Goal: Transaction & Acquisition: Purchase product/service

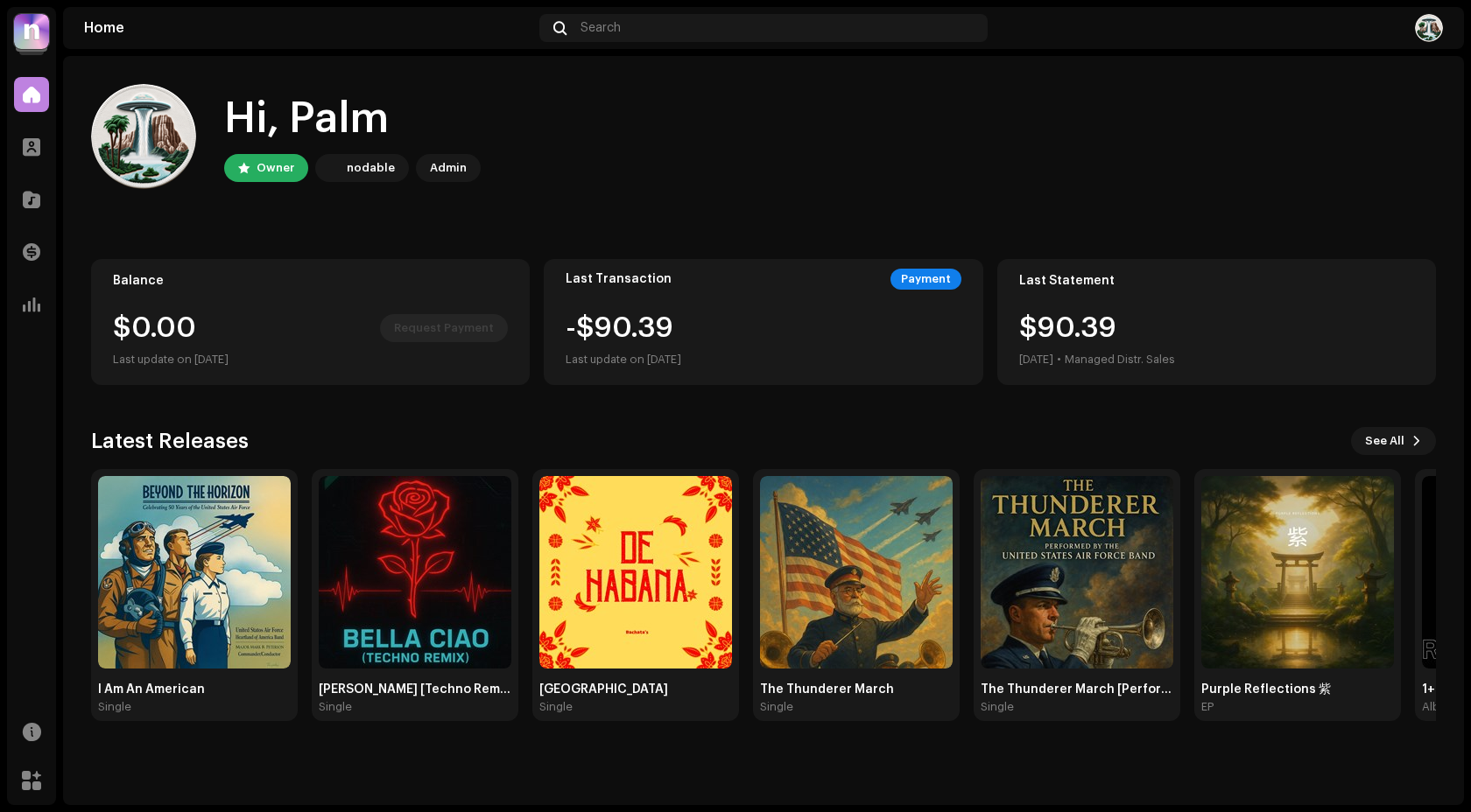
click at [26, 180] on div "Catalog" at bounding box center [31, 199] width 49 height 49
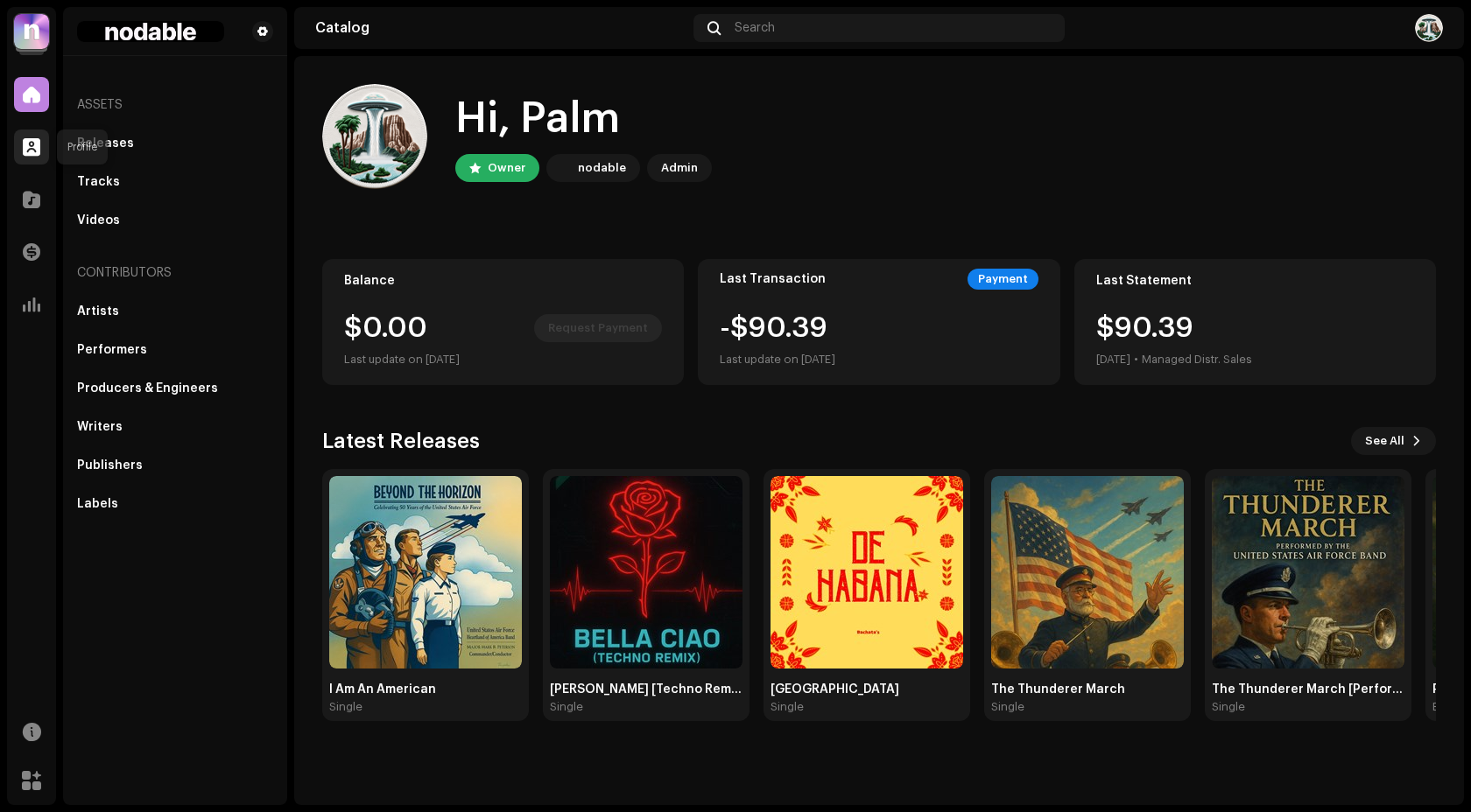
click at [32, 133] on div at bounding box center [31, 147] width 35 height 35
click at [376, 556] on img at bounding box center [425, 573] width 193 height 193
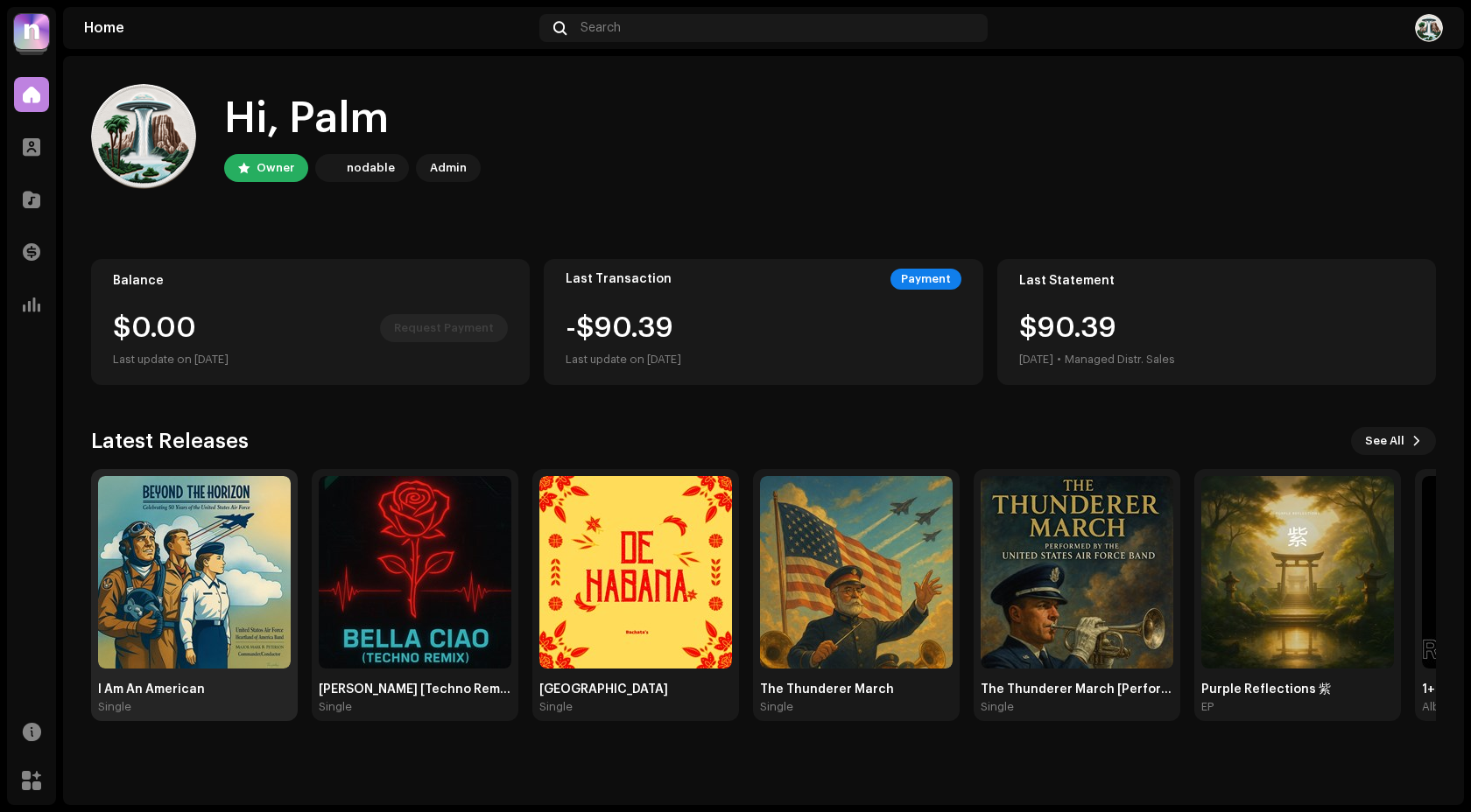
click at [177, 521] on img at bounding box center [194, 573] width 193 height 193
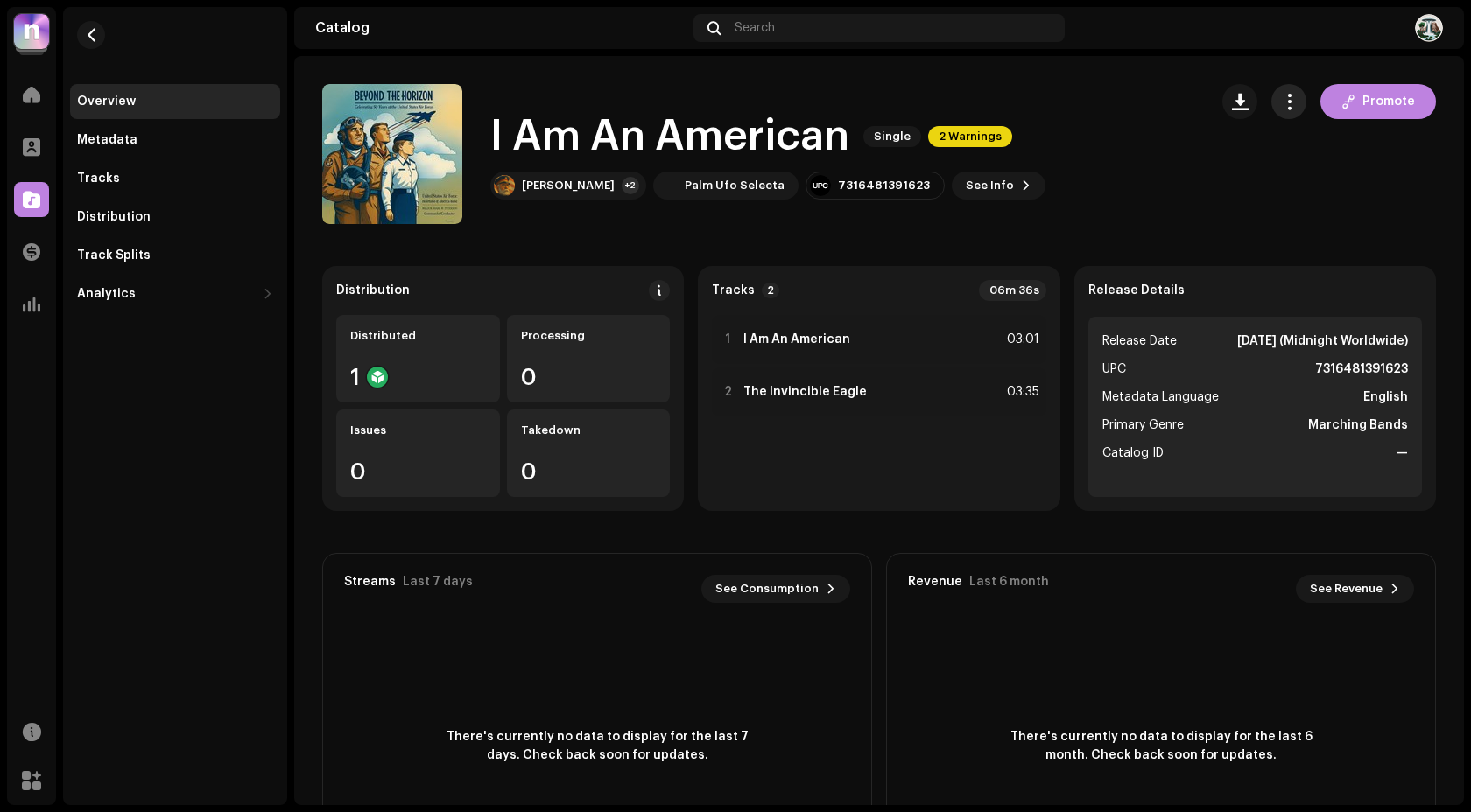
click at [1272, 98] on button "button" at bounding box center [1289, 101] width 35 height 35
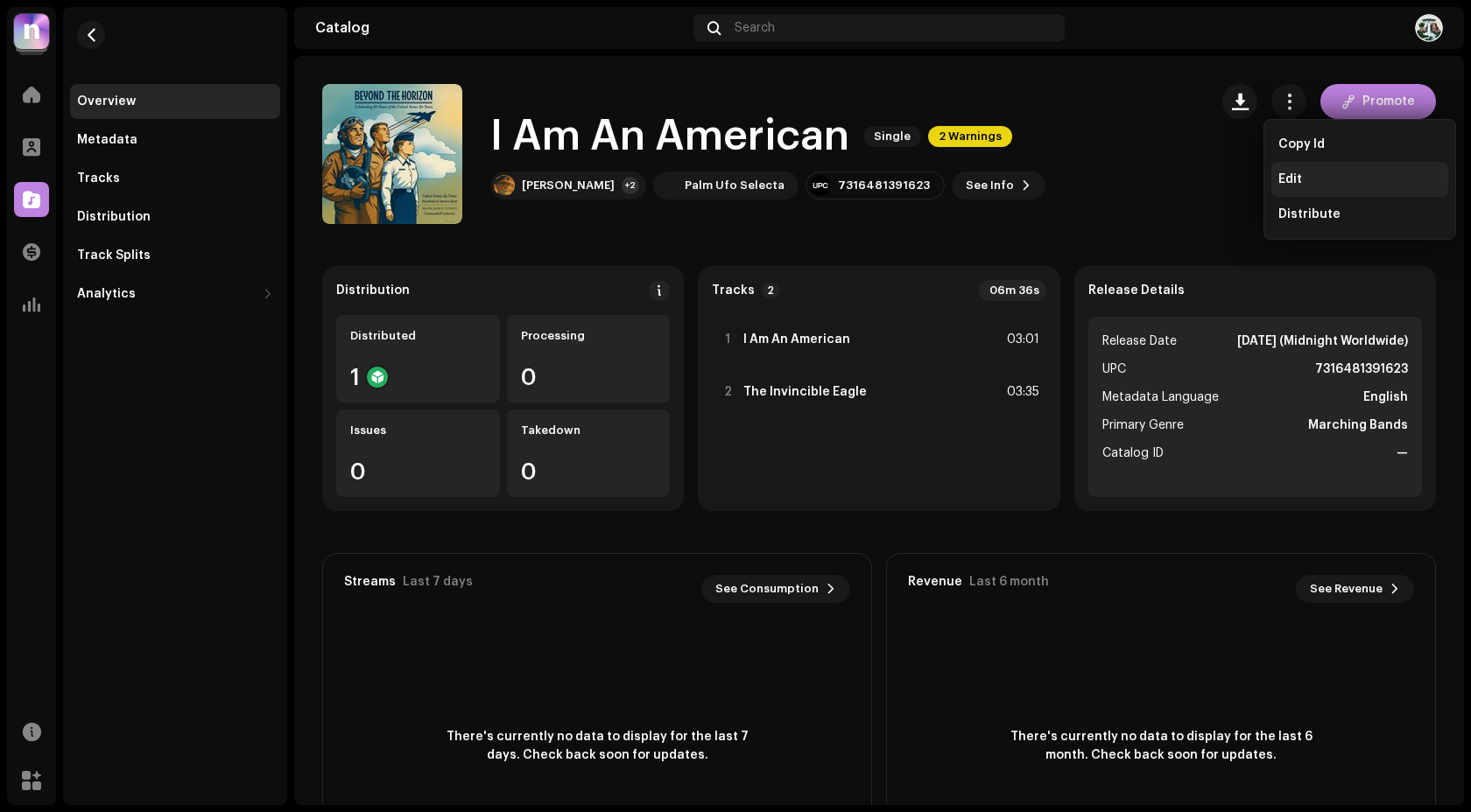
click at [1294, 167] on div "Edit" at bounding box center [1360, 179] width 177 height 35
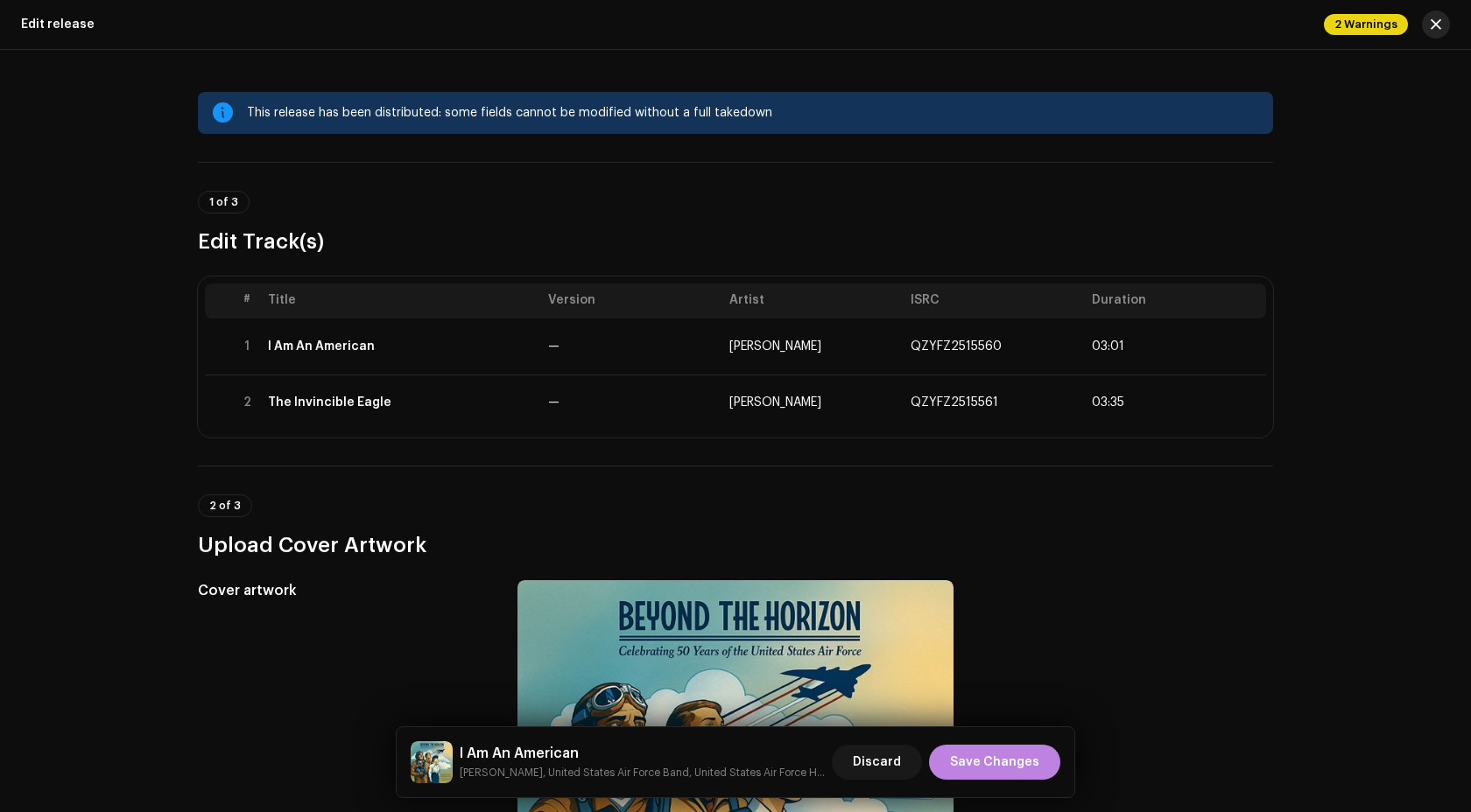
click at [1431, 20] on span "button" at bounding box center [1436, 24] width 10 height 14
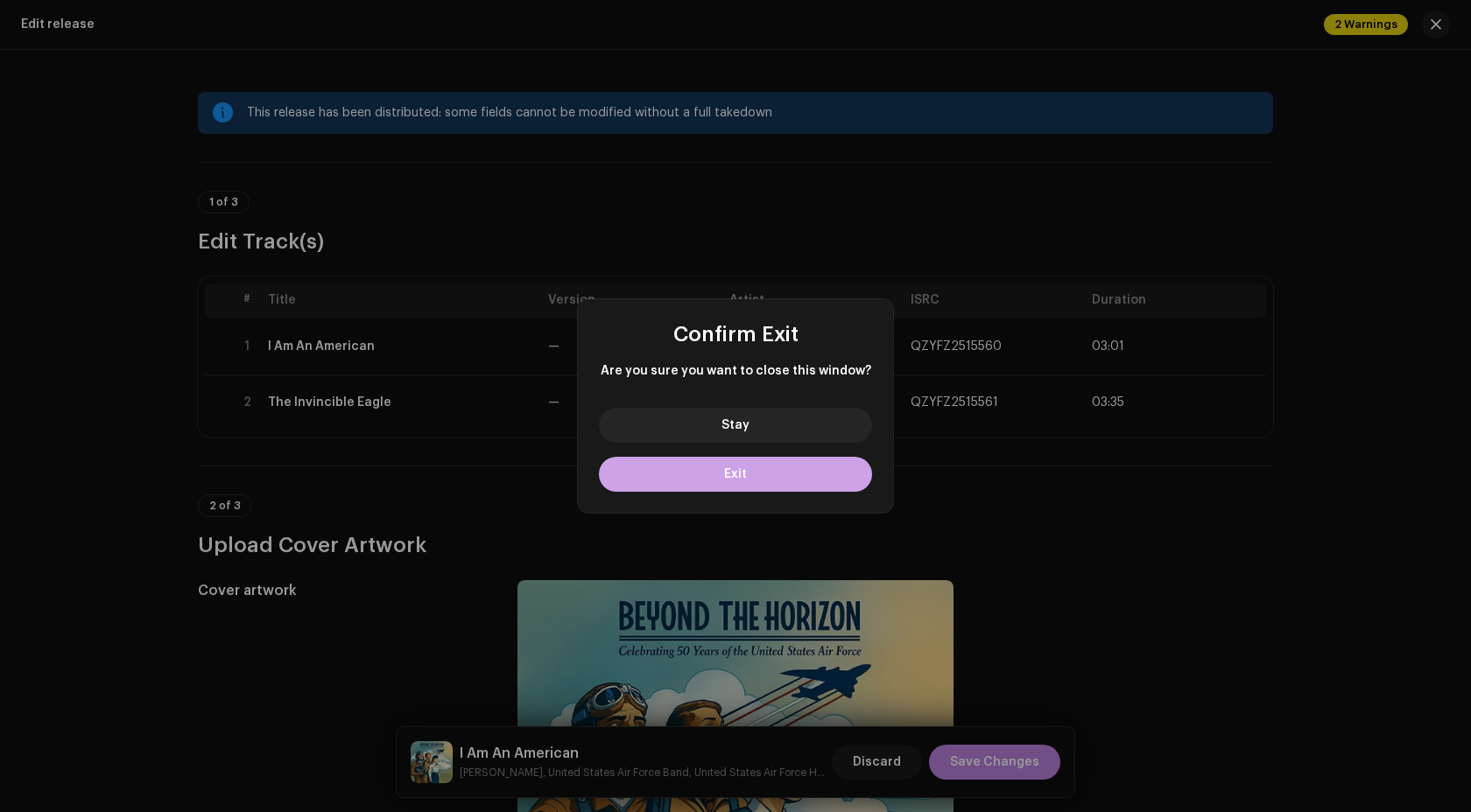
click at [755, 487] on button "Exit" at bounding box center [735, 474] width 274 height 35
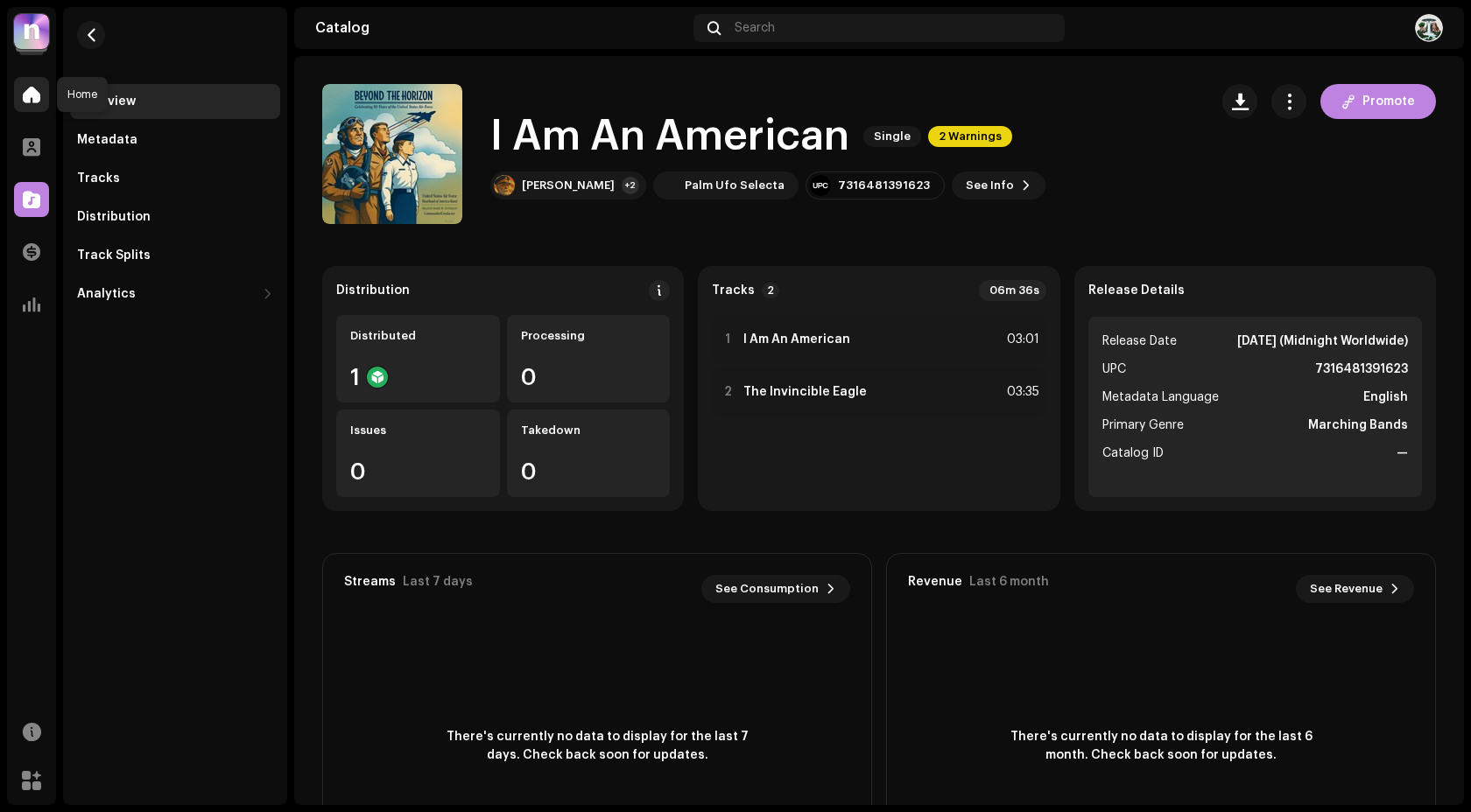
click at [27, 90] on span at bounding box center [31, 94] width 17 height 14
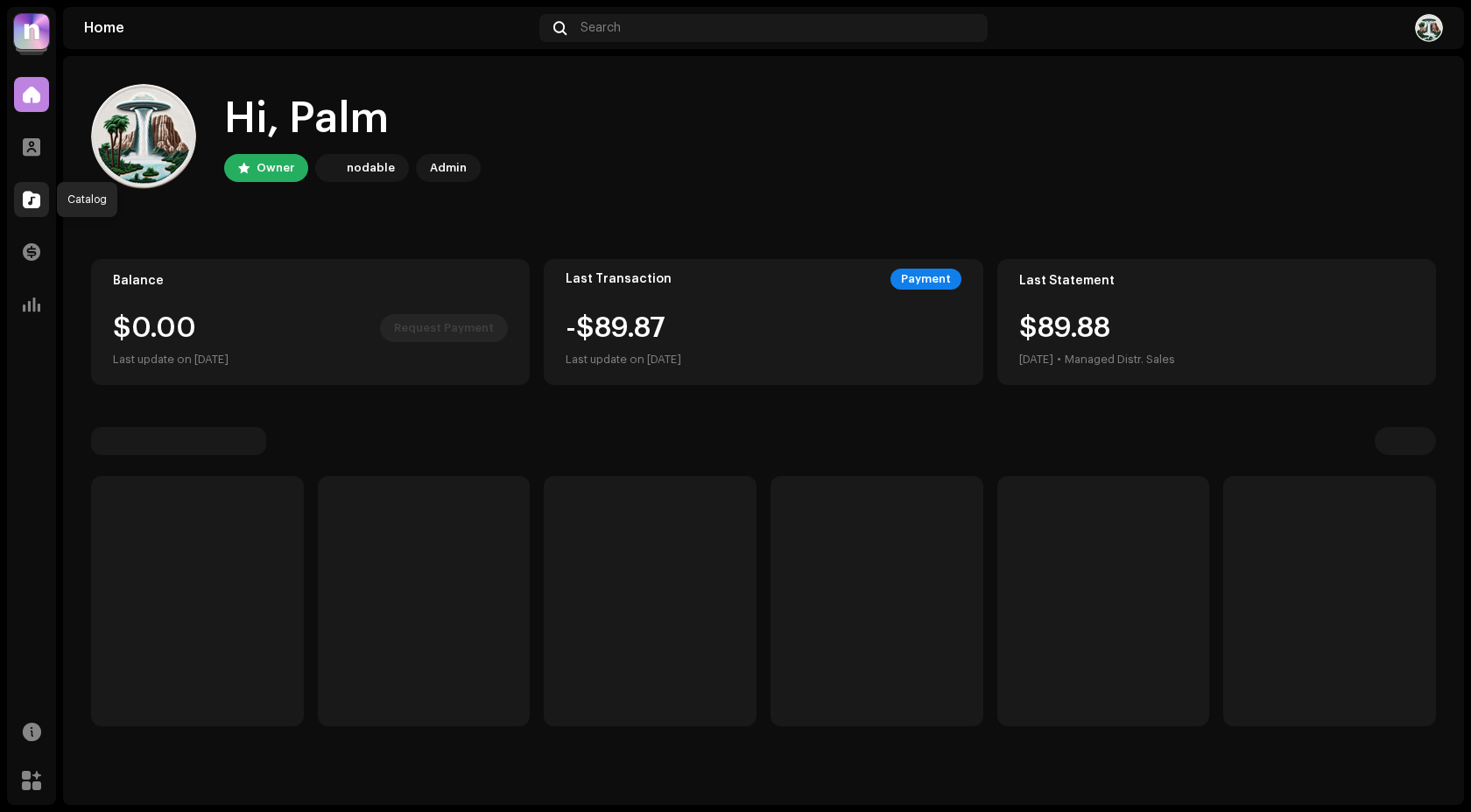
click at [31, 193] on span at bounding box center [31, 199] width 17 height 14
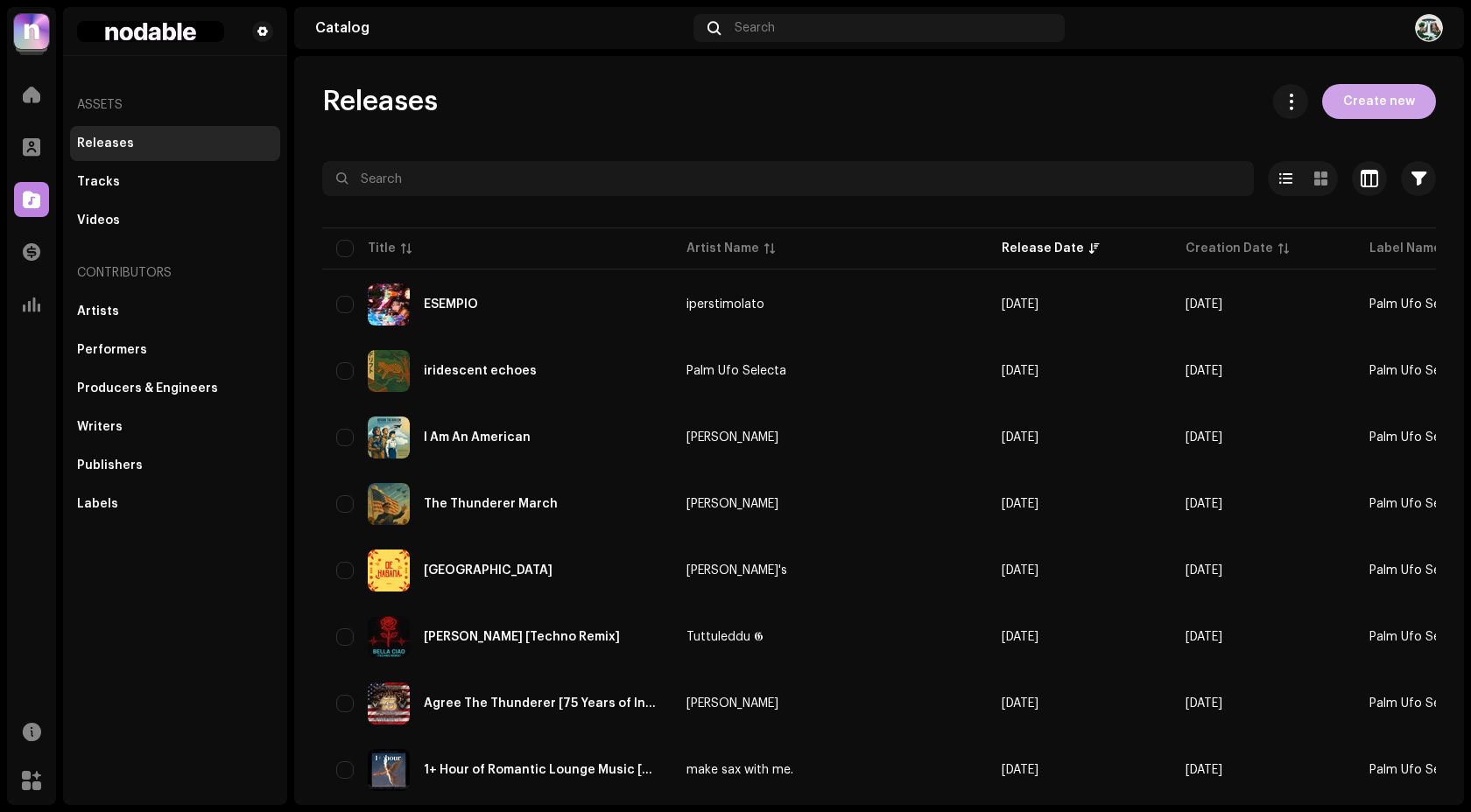
click at [1394, 112] on span "Create new" at bounding box center [1379, 101] width 72 height 35
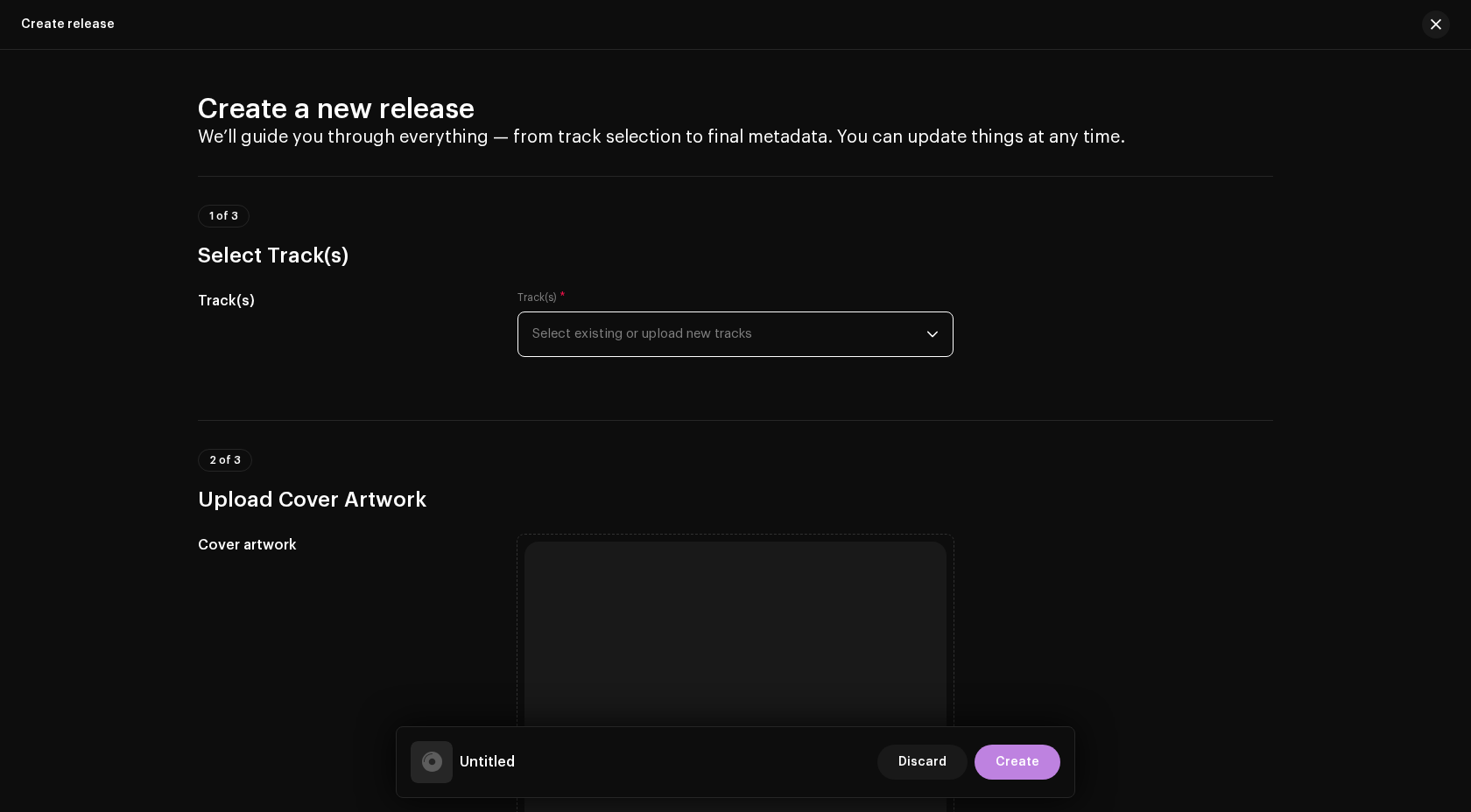
click at [687, 334] on span "Select existing or upload new tracks" at bounding box center [728, 335] width 394 height 44
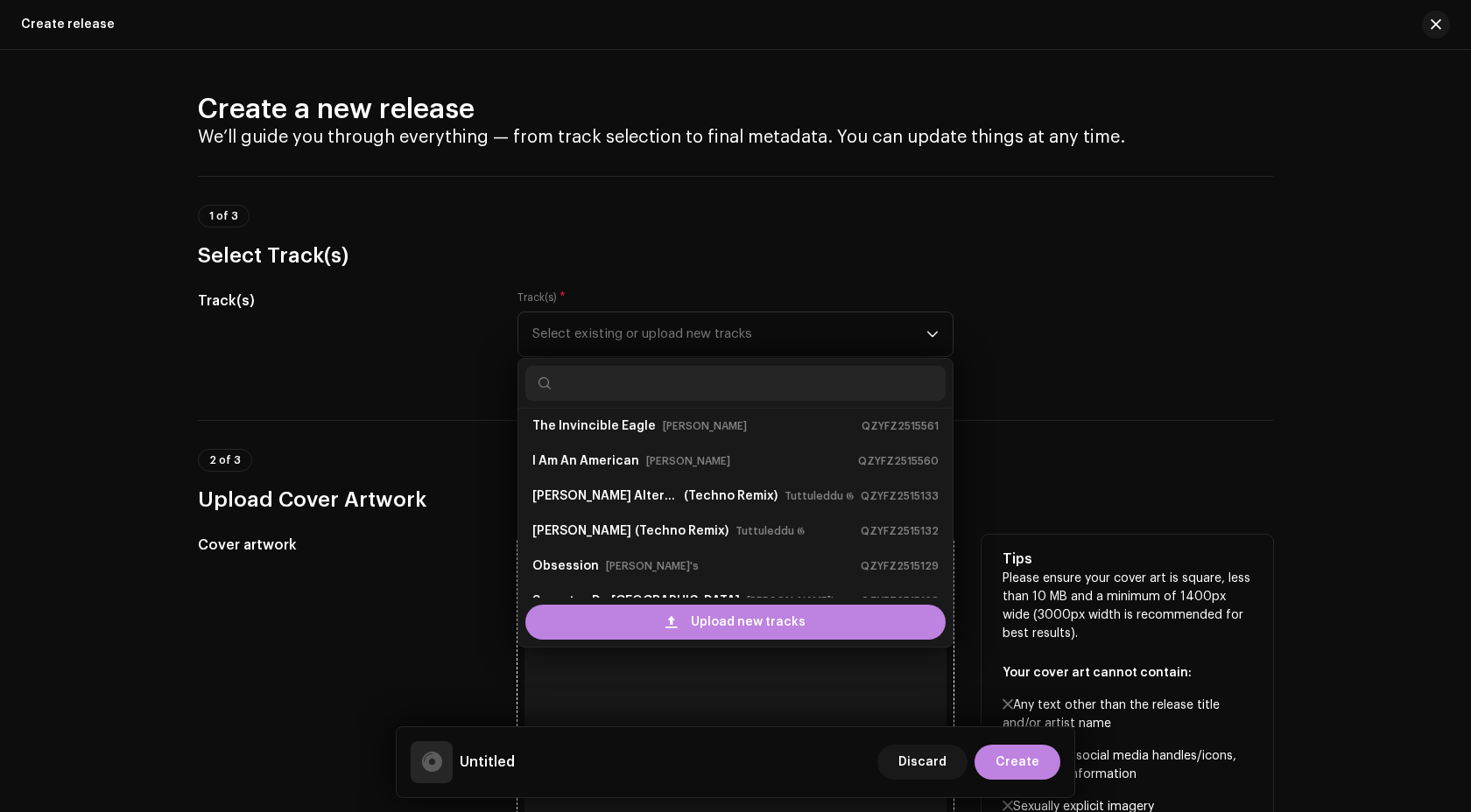
scroll to position [28, 0]
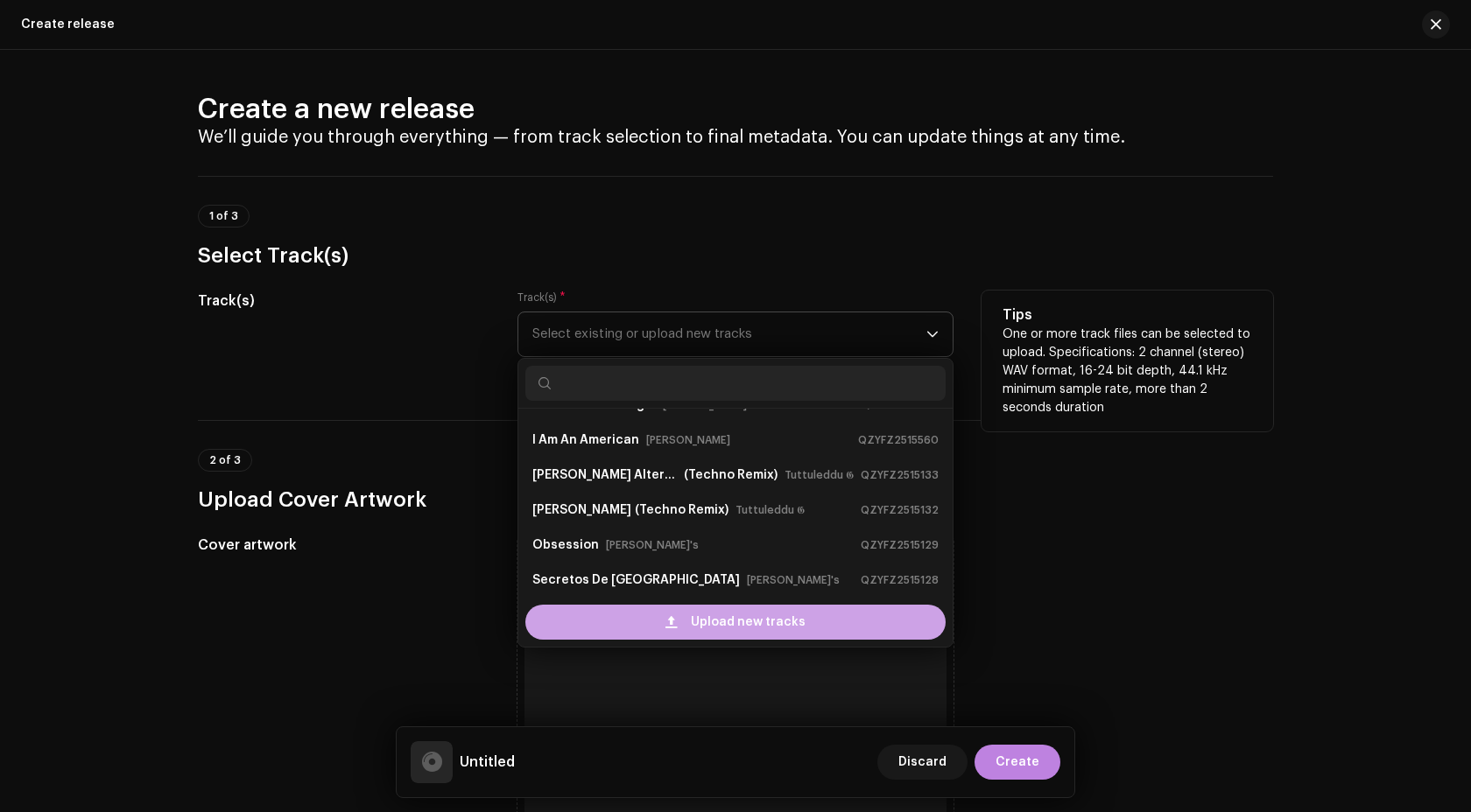
click at [717, 612] on span "Upload new tracks" at bounding box center [748, 622] width 114 height 35
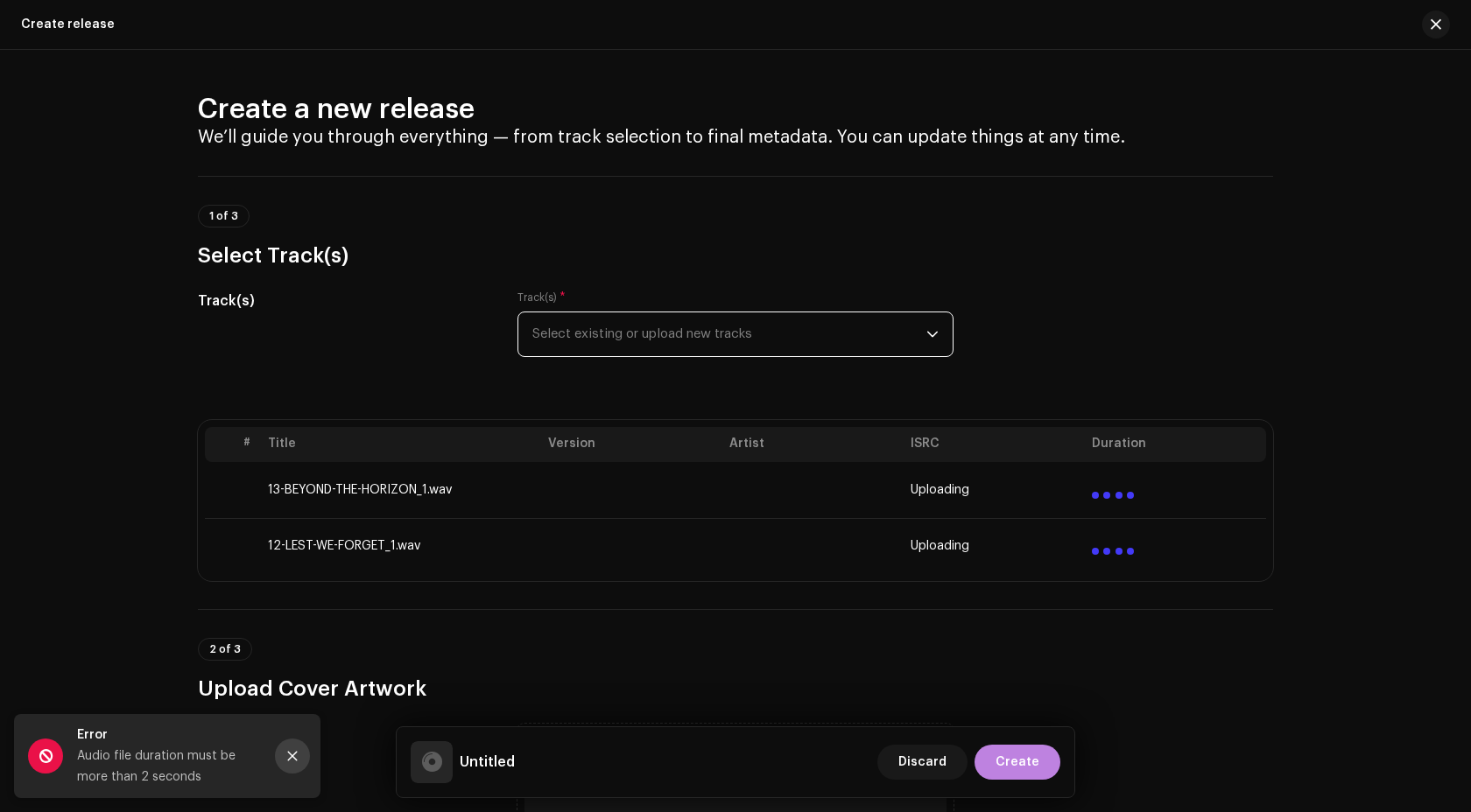
click at [290, 758] on icon "Close" at bounding box center [293, 757] width 10 height 10
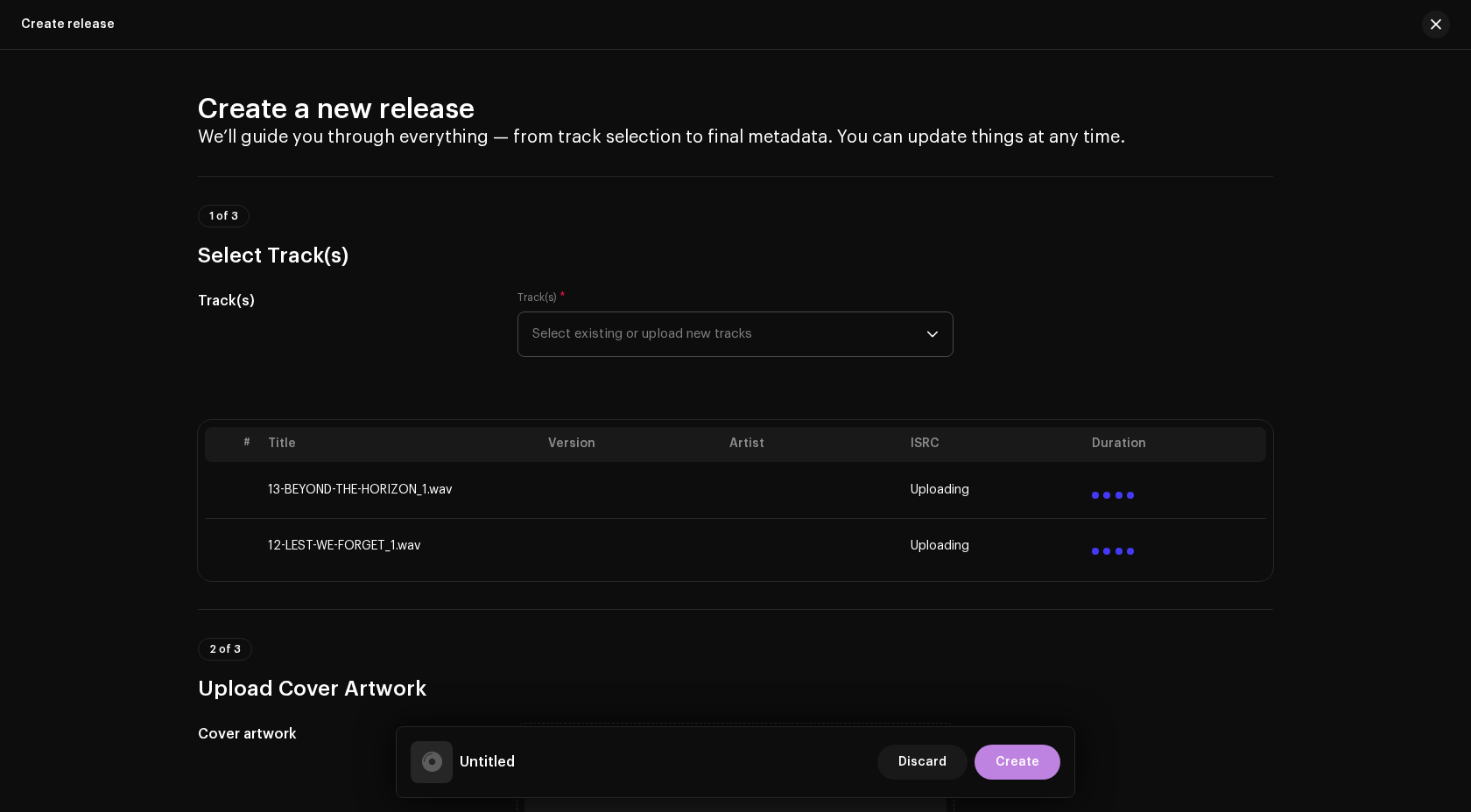
click at [697, 335] on span "Select existing or upload new tracks" at bounding box center [728, 335] width 394 height 44
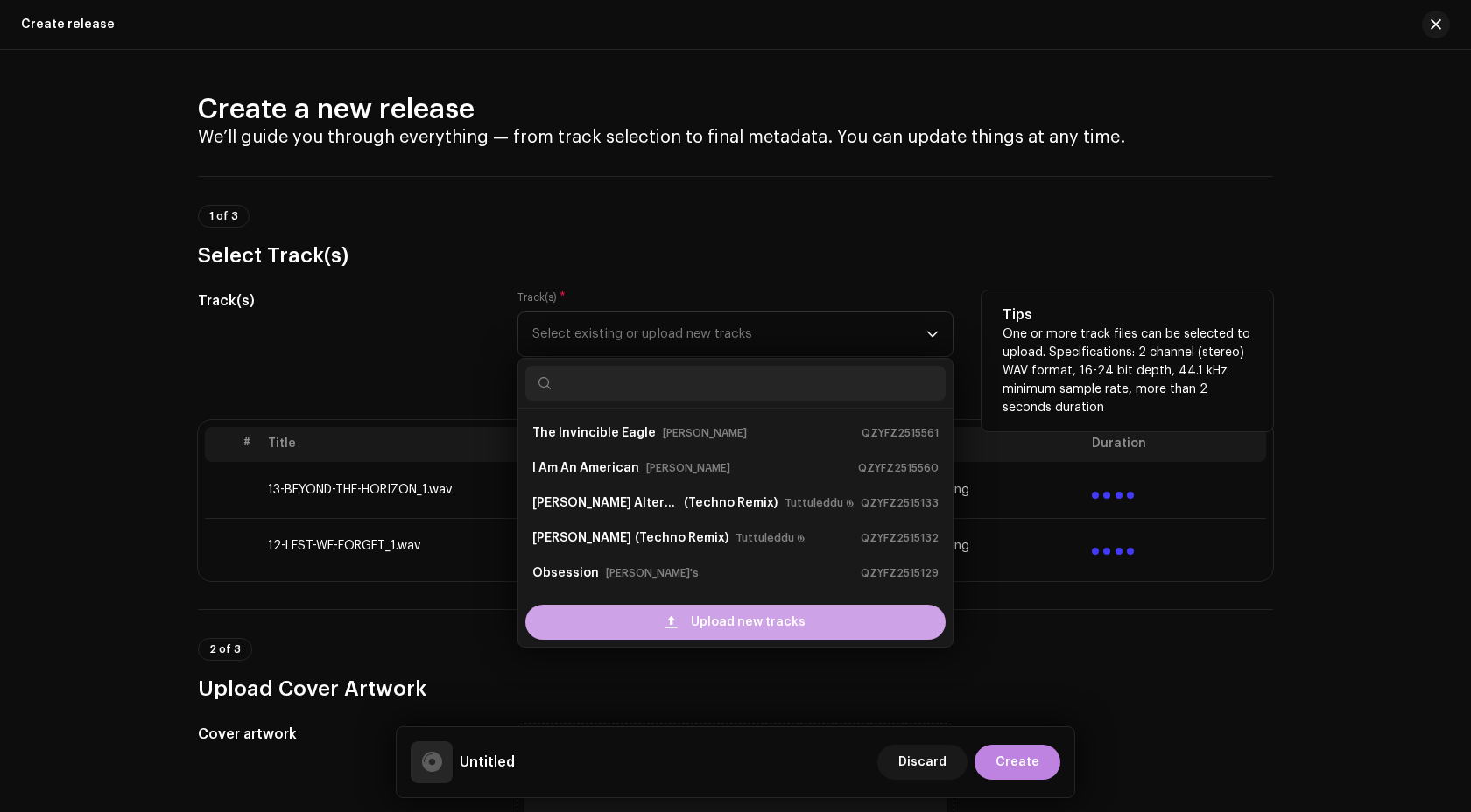
click at [714, 634] on span "Upload new tracks" at bounding box center [748, 622] width 114 height 35
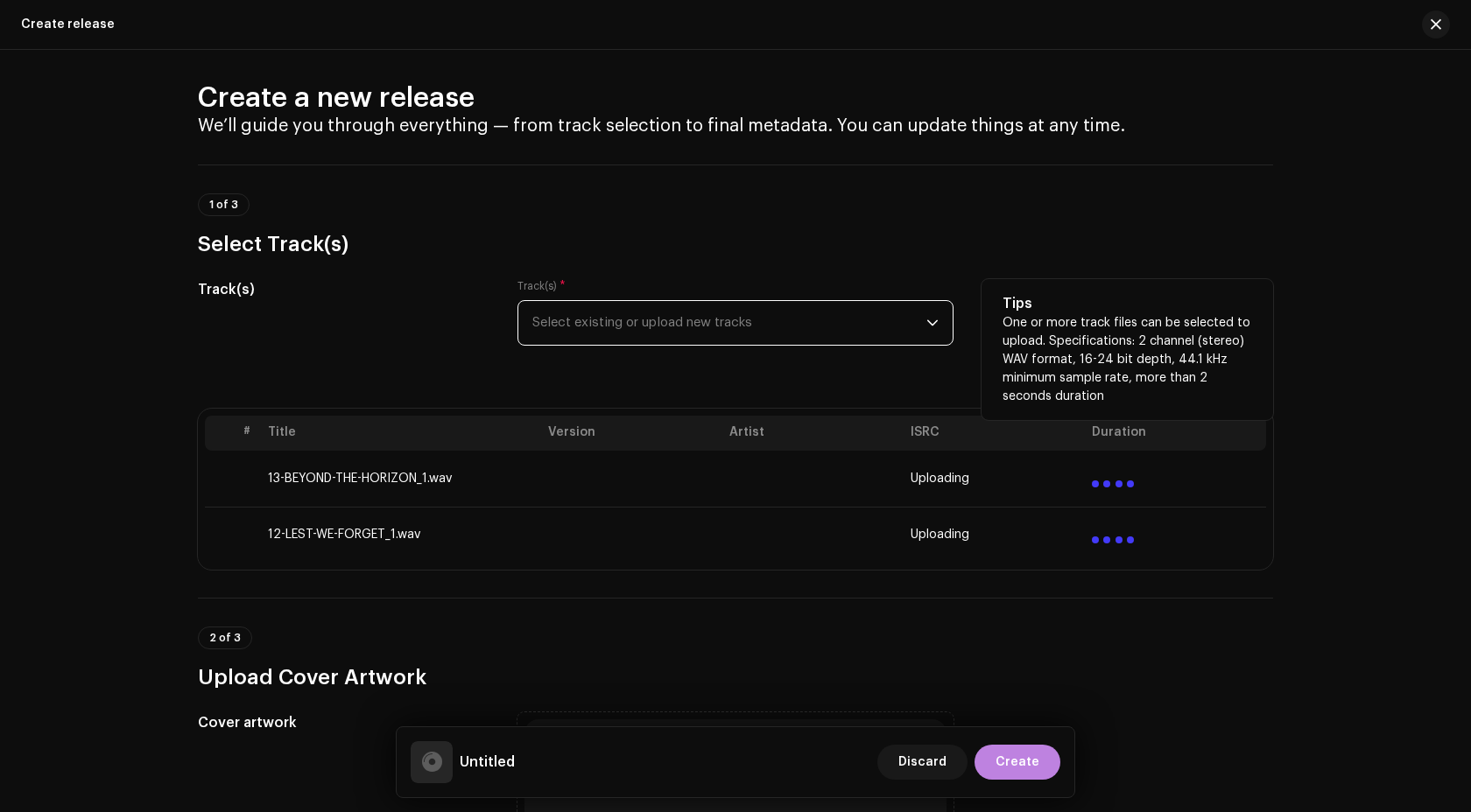
scroll to position [13, 0]
click at [624, 319] on span "Select existing or upload new tracks" at bounding box center [728, 321] width 394 height 44
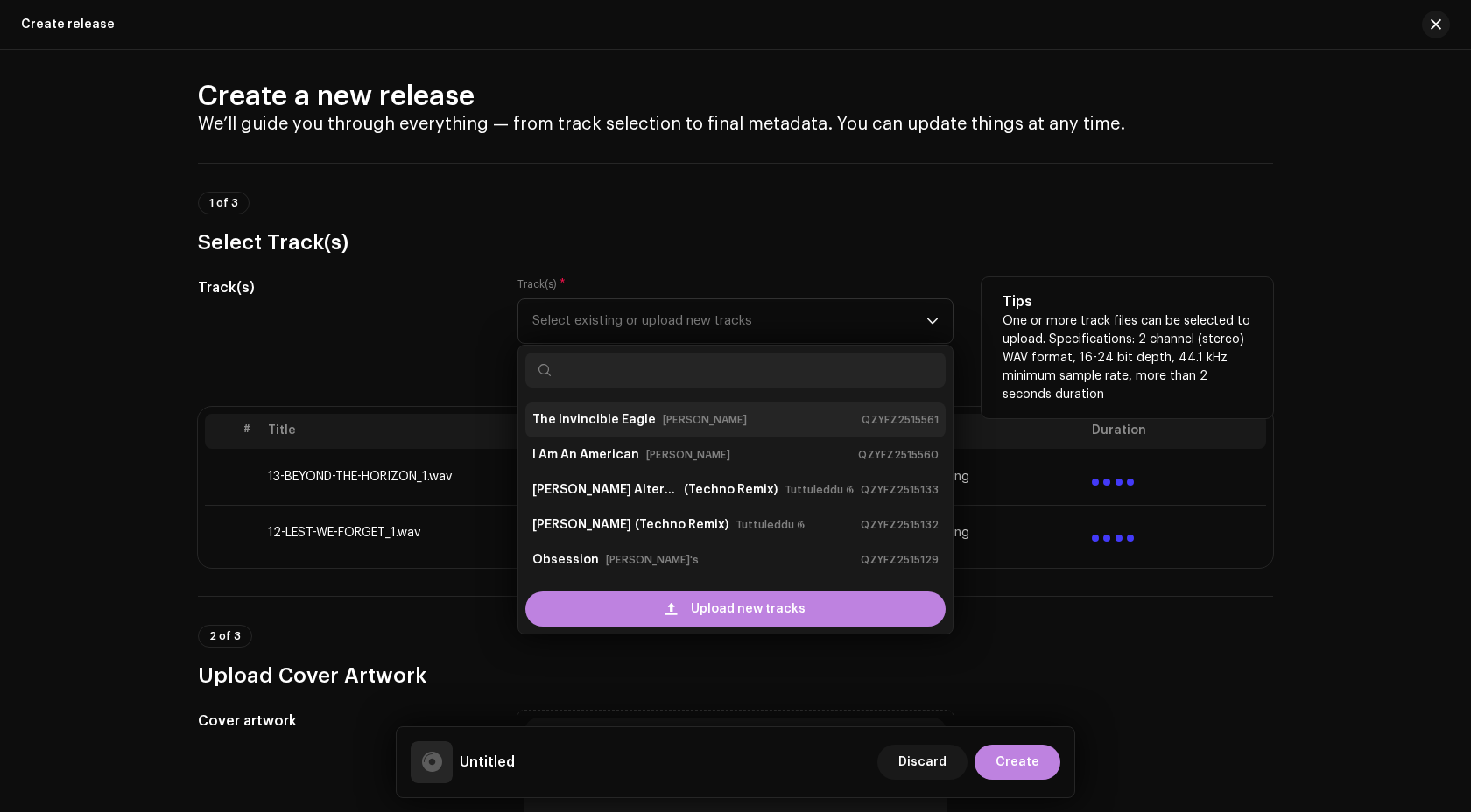
click at [666, 424] on small "[PERSON_NAME]" at bounding box center [705, 420] width 84 height 17
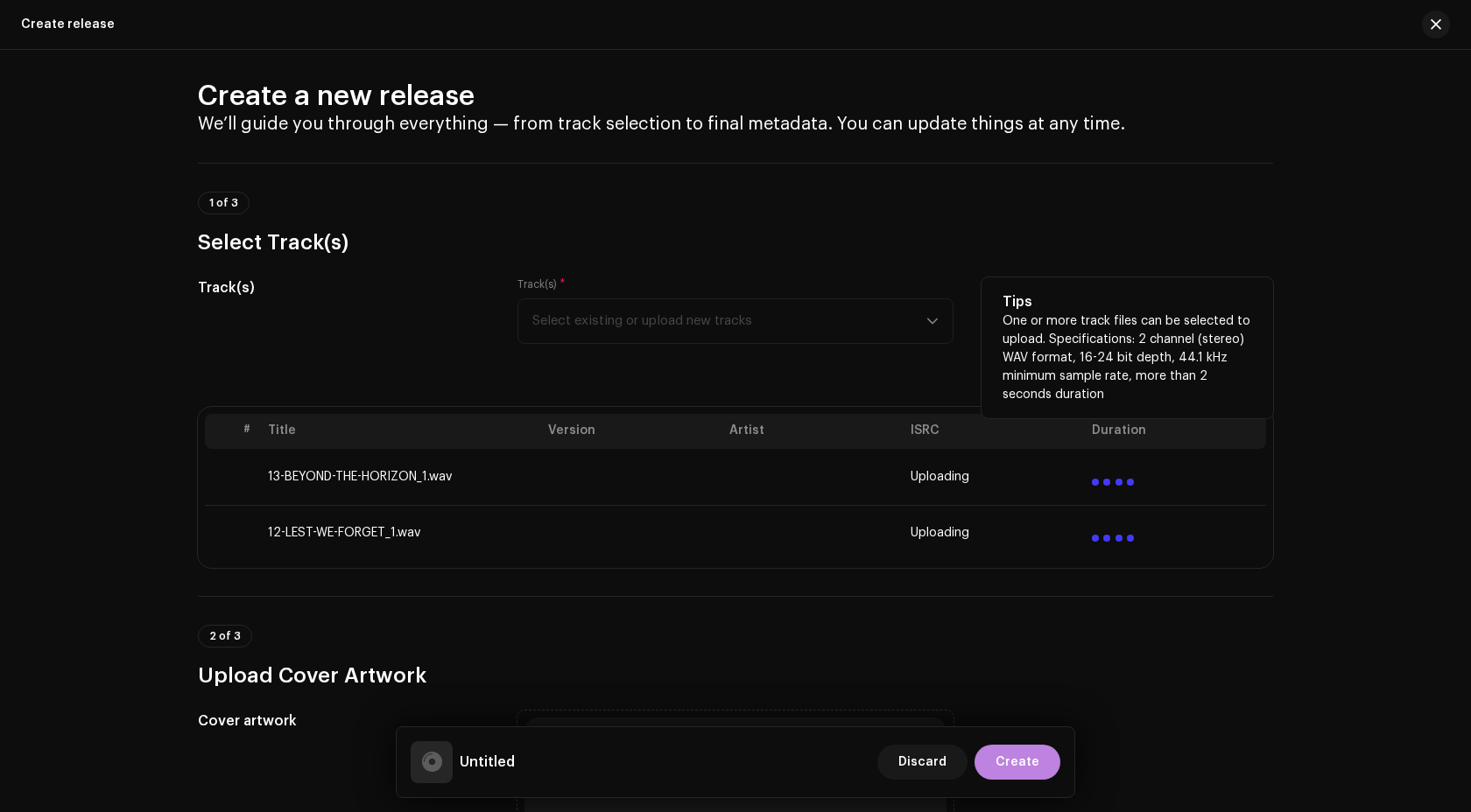
scroll to position [52, 0]
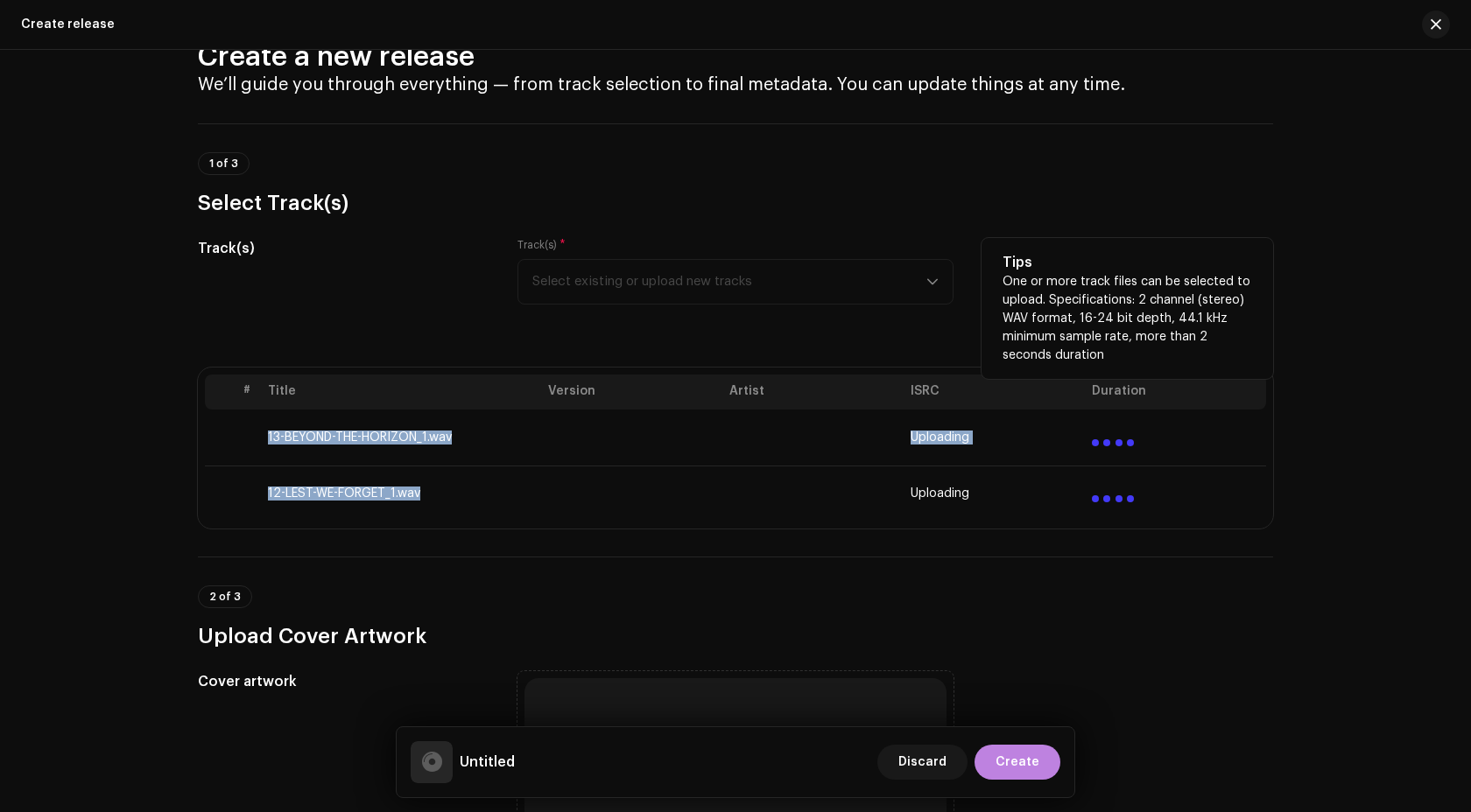
drag, startPoint x: 419, startPoint y: 502, endPoint x: 266, endPoint y: 435, distance: 167.0
click at [266, 435] on tfoot "13-BEYOND-THE-HORIZON_1.wav Uploading 12-LEST-WE-FORGET_1.wav Uploading" at bounding box center [735, 466] width 1061 height 112
copy tfoot "13-BEYOND-THE-HORIZON_1.wav Uploading 12-LEST-WE-FORGET_1.wav"
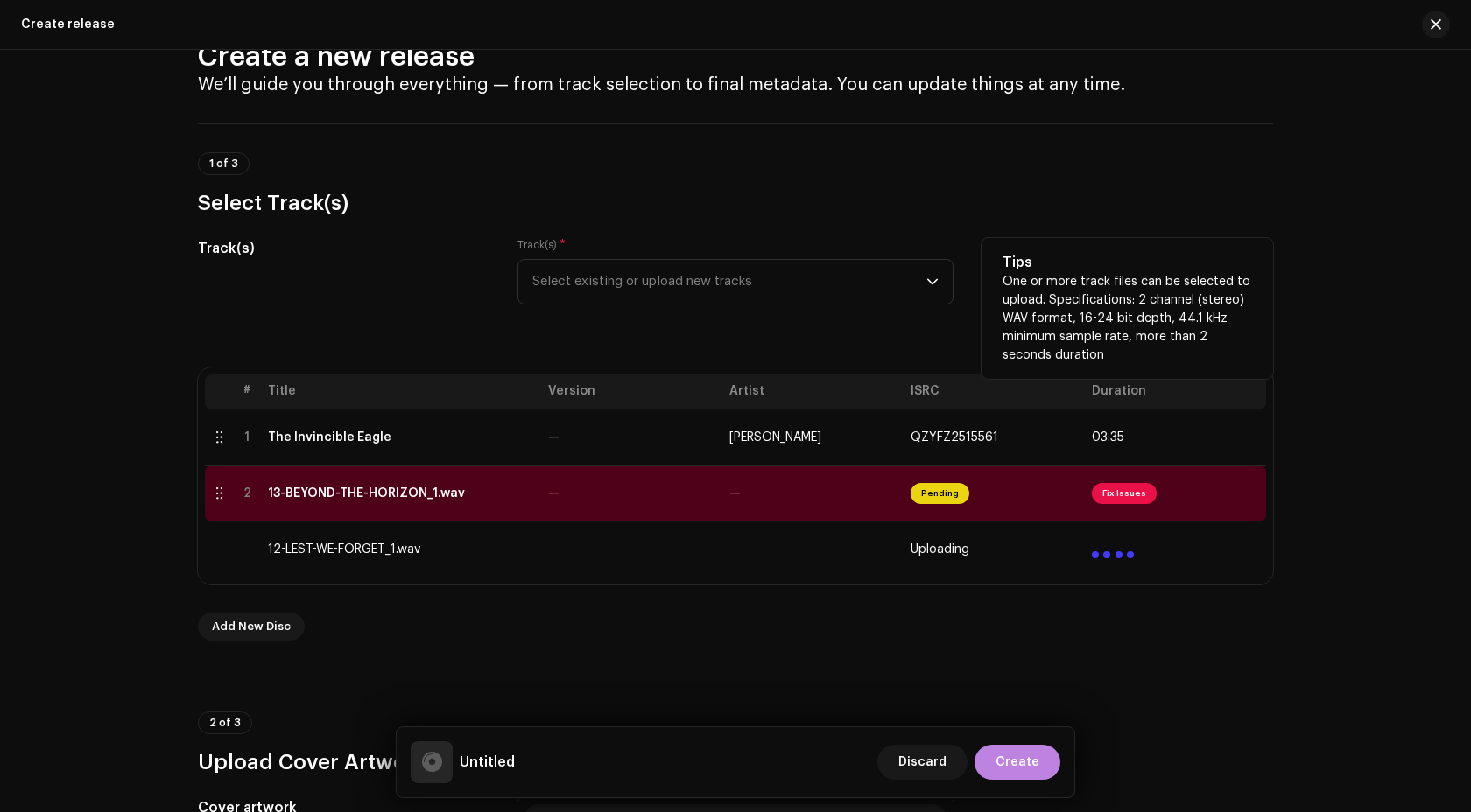
click at [748, 501] on td "—" at bounding box center [813, 494] width 181 height 56
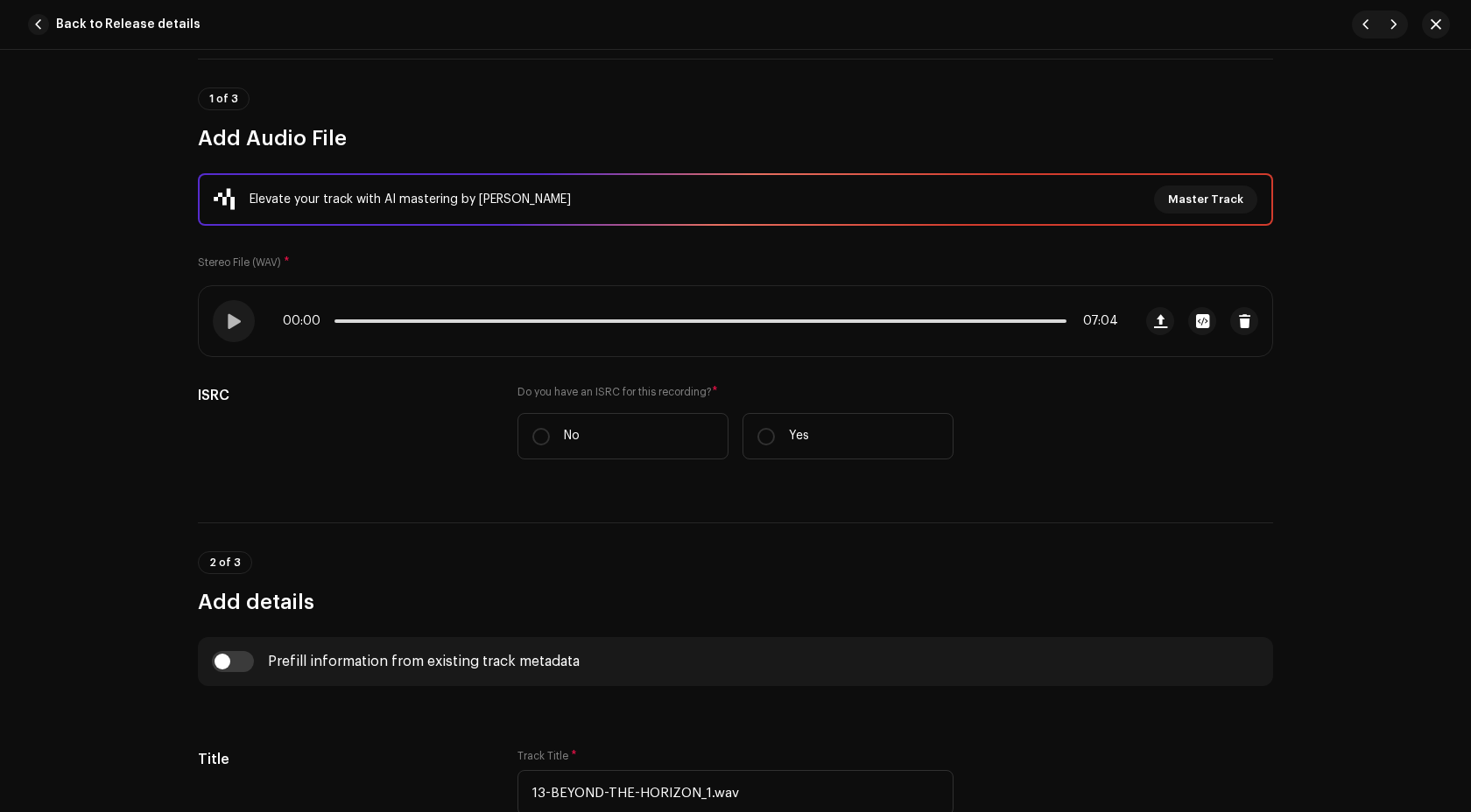
scroll to position [206, 0]
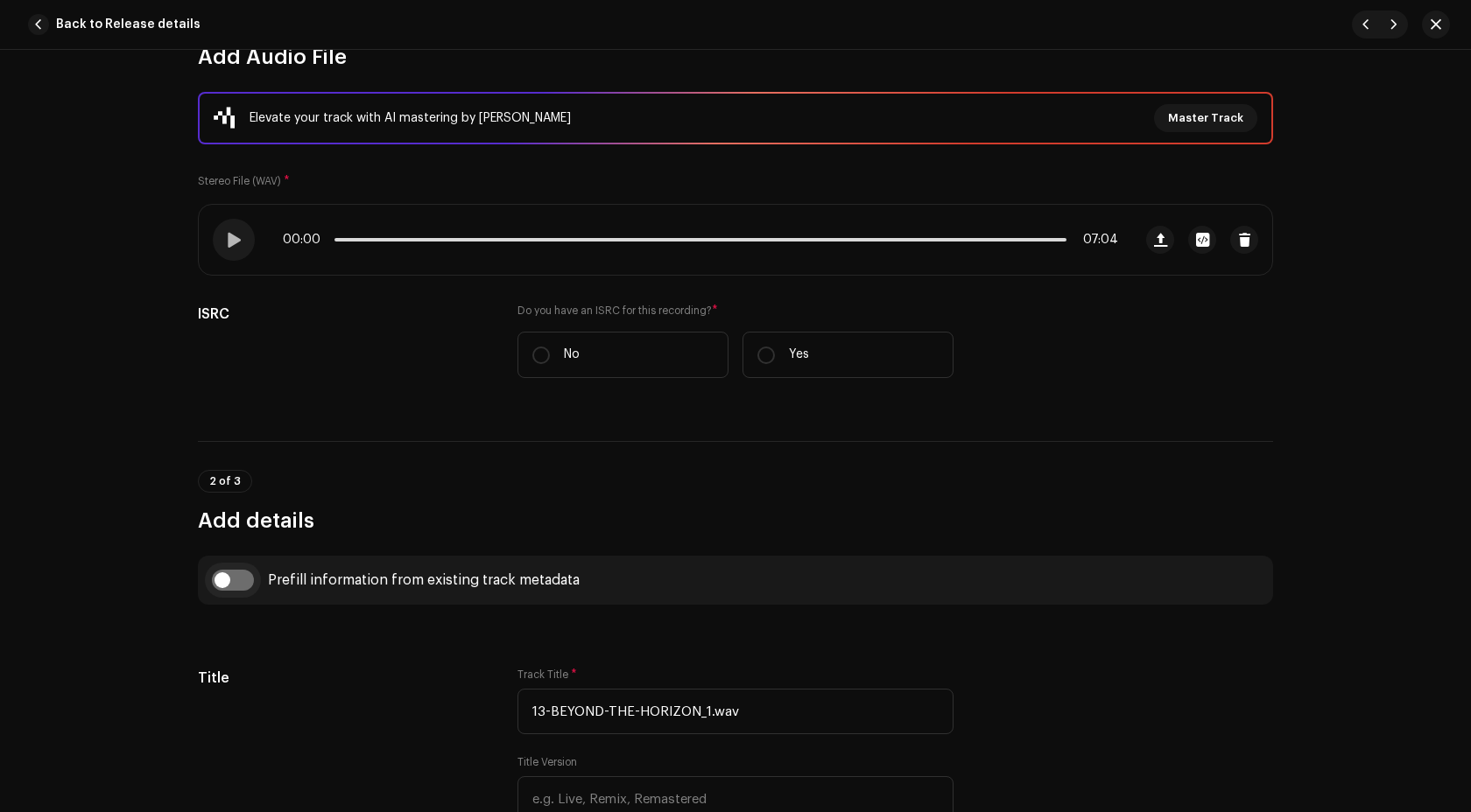
click at [237, 588] on input "checkbox" at bounding box center [233, 580] width 42 height 21
checkbox input "true"
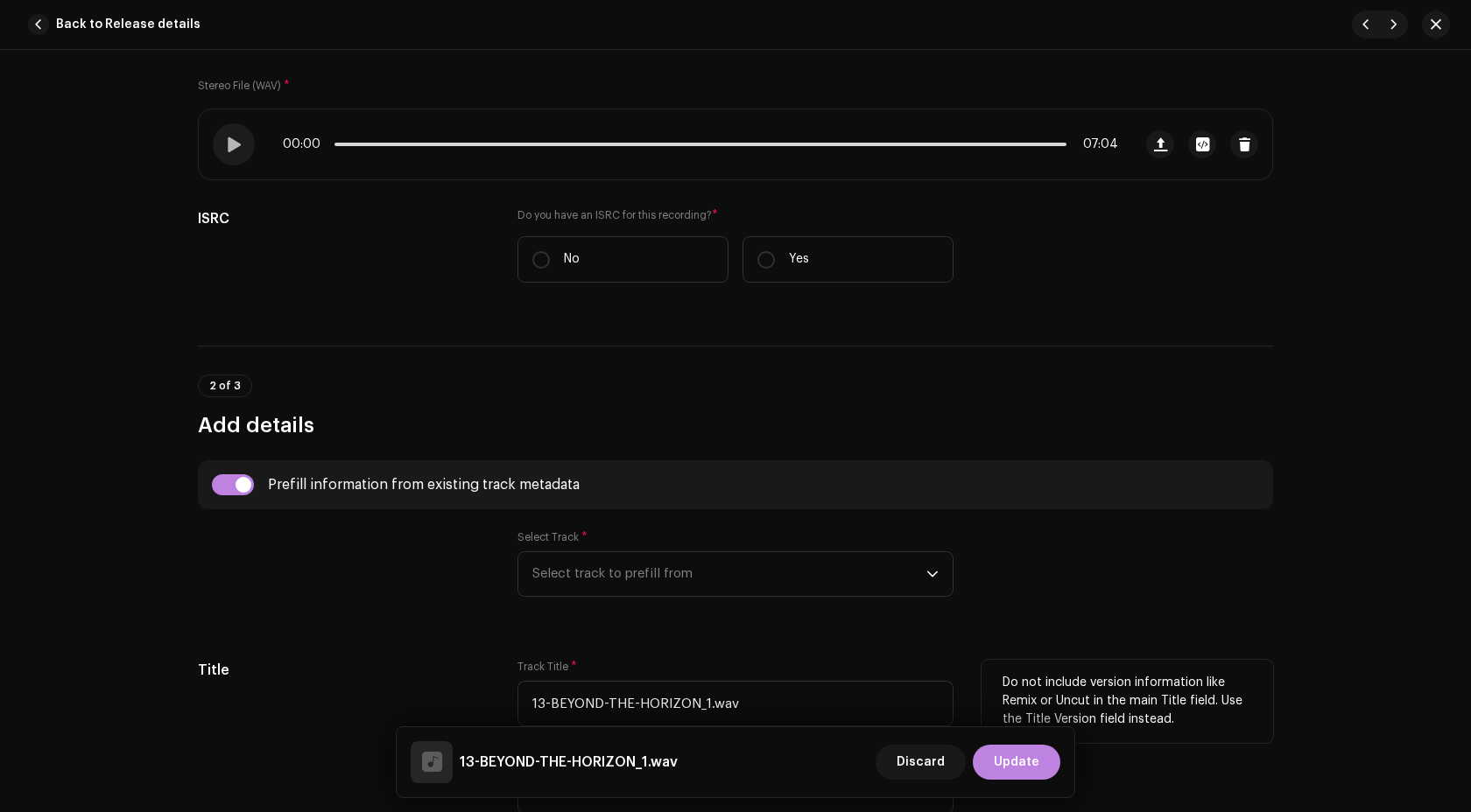
scroll to position [350, 0]
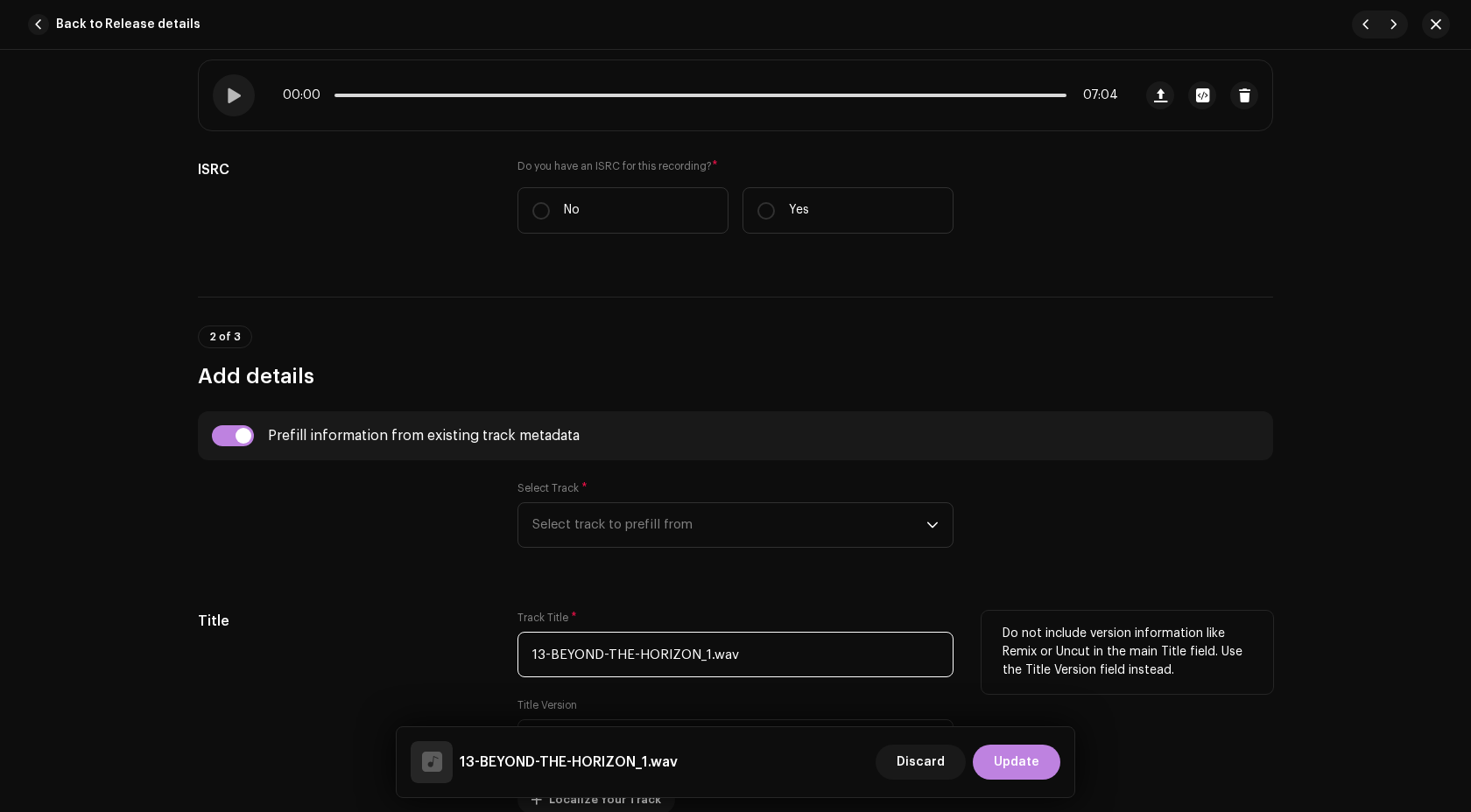
click at [763, 649] on input "13-BEYOND-THE-HORIZON_1.wav" at bounding box center [735, 655] width 436 height 46
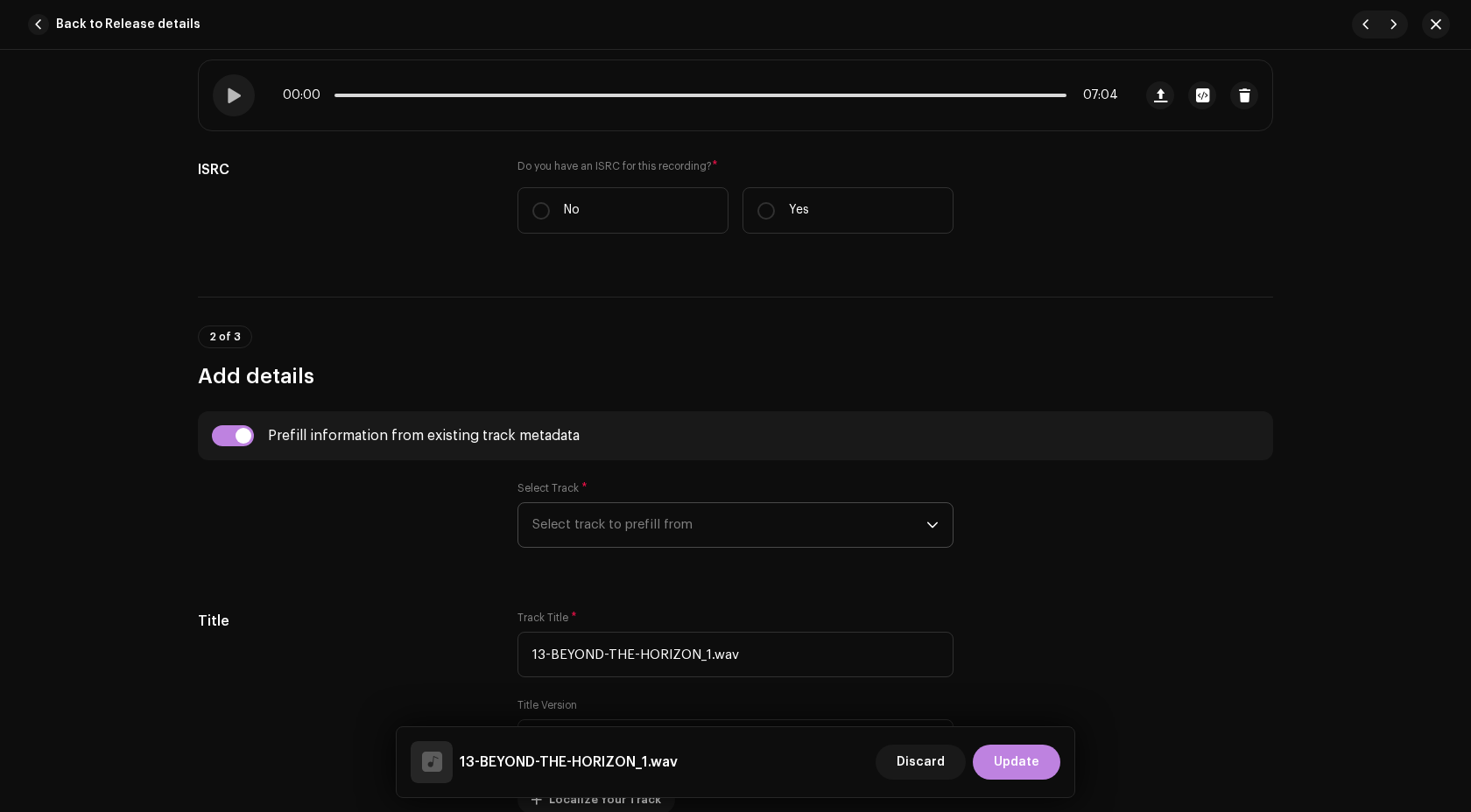
type input "13-BEYOND-THE-HORIZON_1.wav"
click at [564, 519] on span "Select track to prefill from" at bounding box center [728, 525] width 394 height 44
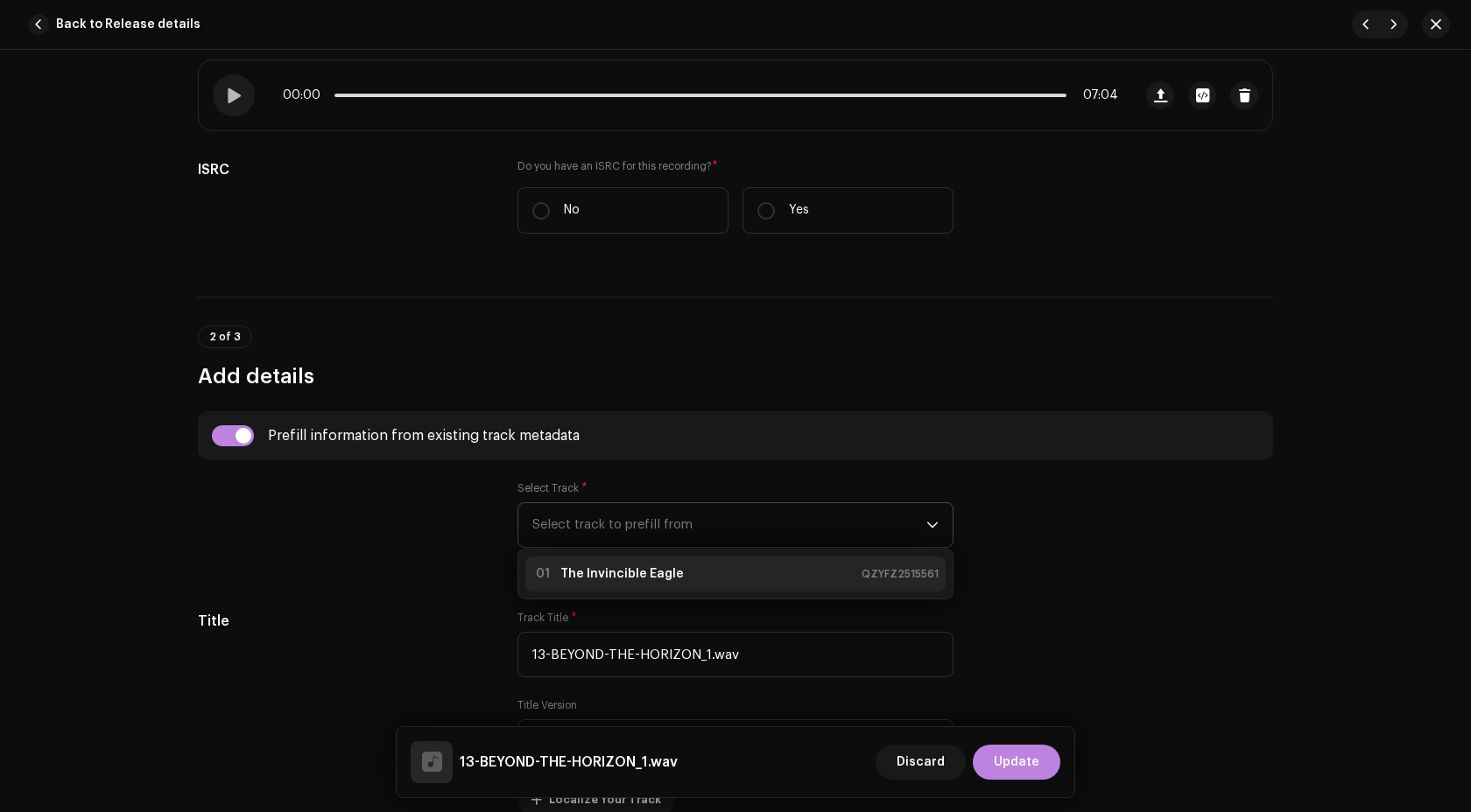
click at [636, 585] on li "01 The Invincible Eagle QZYFZ2515561" at bounding box center [735, 574] width 420 height 35
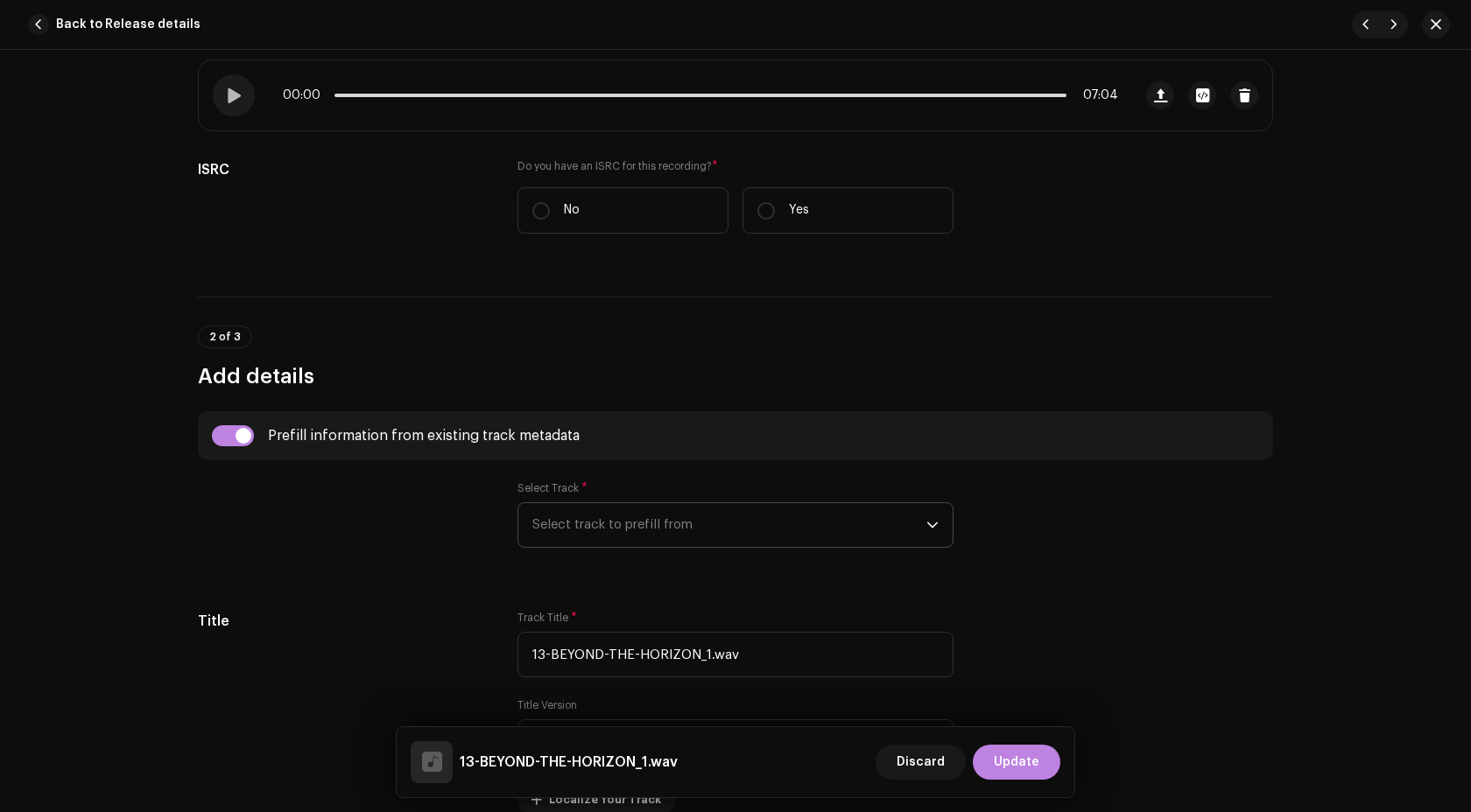
type input "00:15"
radio input "true"
type input "Palm Ufo Selecta"
checkbox input "true"
radio input "false"
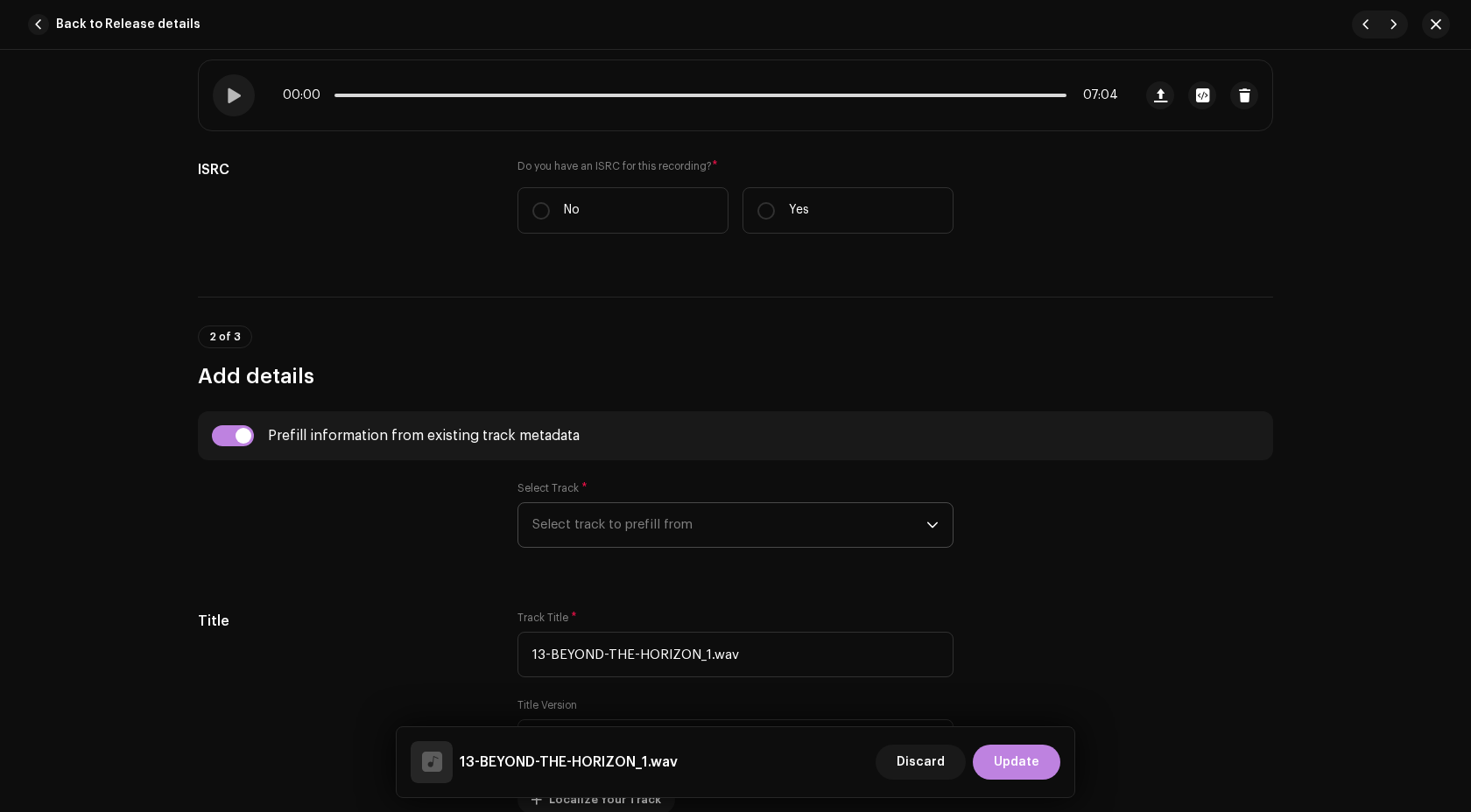
radio input "true"
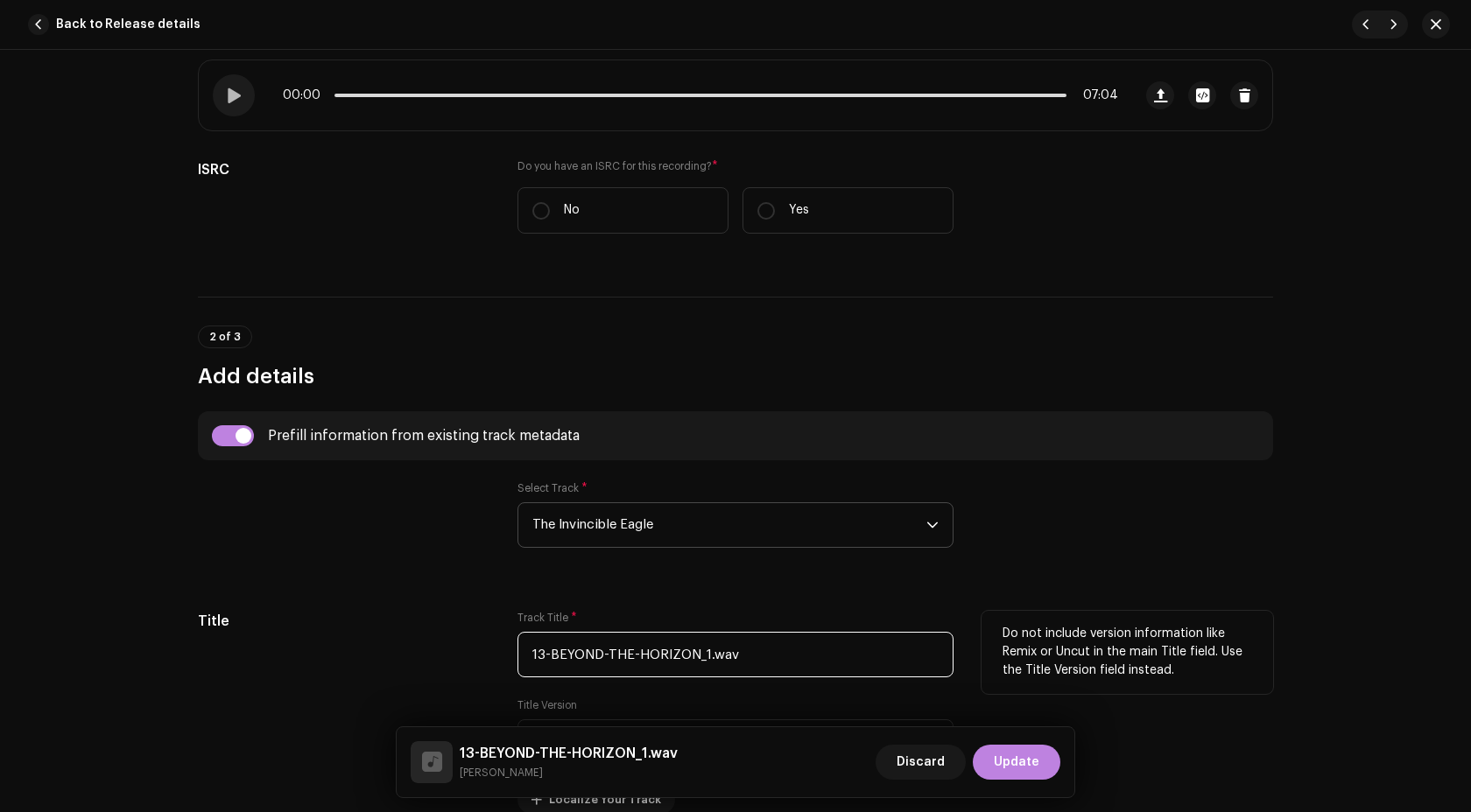
drag, startPoint x: 743, startPoint y: 650, endPoint x: 693, endPoint y: 651, distance: 50.0
click at [693, 651] on input "13-BEYOND-THE-HORIZON_1.wav" at bounding box center [735, 655] width 436 height 46
drag, startPoint x: 643, startPoint y: 656, endPoint x: 746, endPoint y: 659, distance: 103.0
click at [746, 659] on input "13-BEYOND-THE-HORIZON_1.wav" at bounding box center [735, 655] width 436 height 46
click at [631, 652] on input "13-BEYOND-THE-Horizon" at bounding box center [735, 655] width 436 height 46
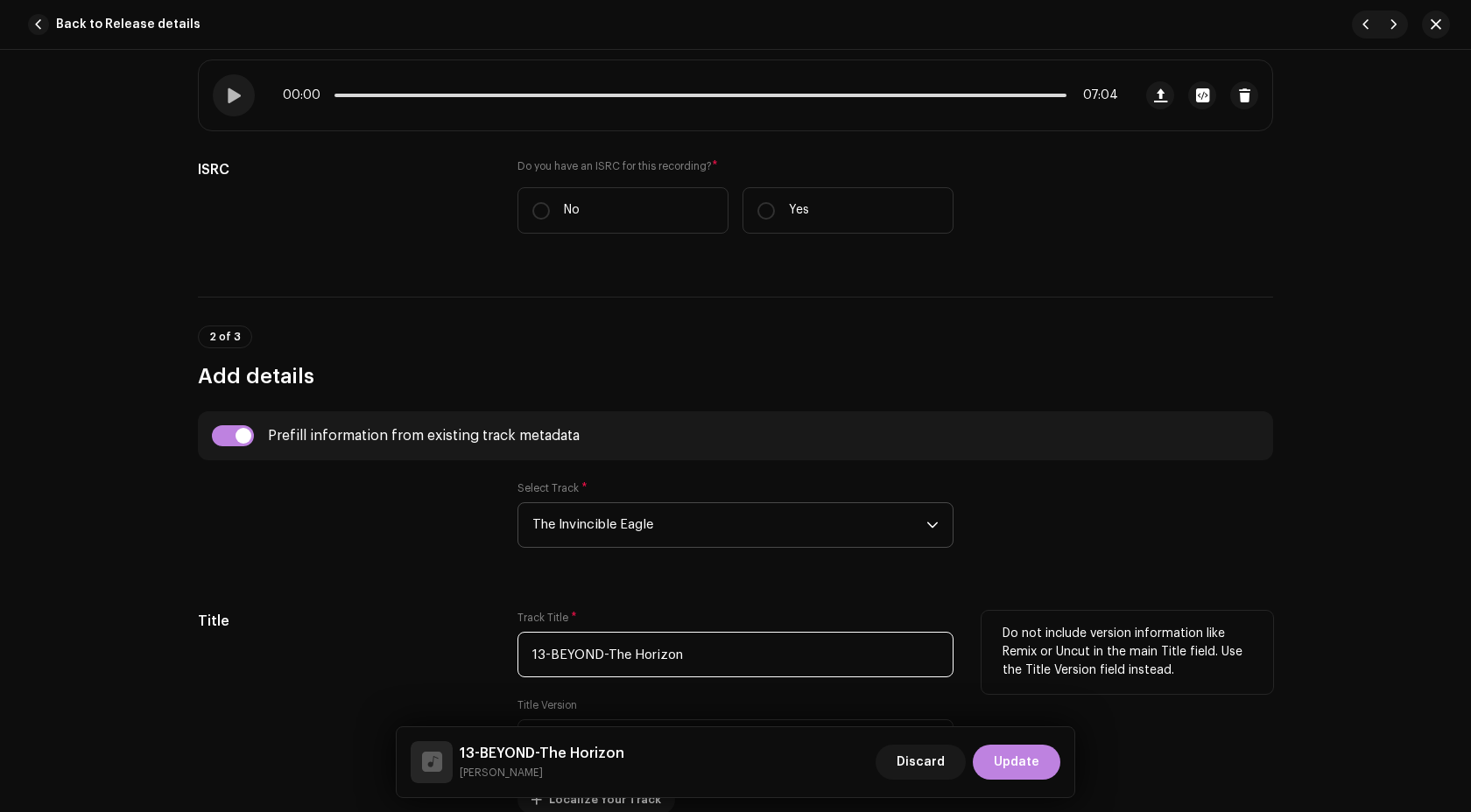
click at [601, 651] on input "13-BEYOND-The Horizon" at bounding box center [735, 655] width 436 height 46
click at [550, 655] on input "13-Beyond The Horizon" at bounding box center [735, 655] width 436 height 46
drag, startPoint x: 550, startPoint y: 655, endPoint x: 522, endPoint y: 656, distance: 28.0
click at [522, 656] on input "13-Beyond The Horizon" at bounding box center [735, 655] width 436 height 46
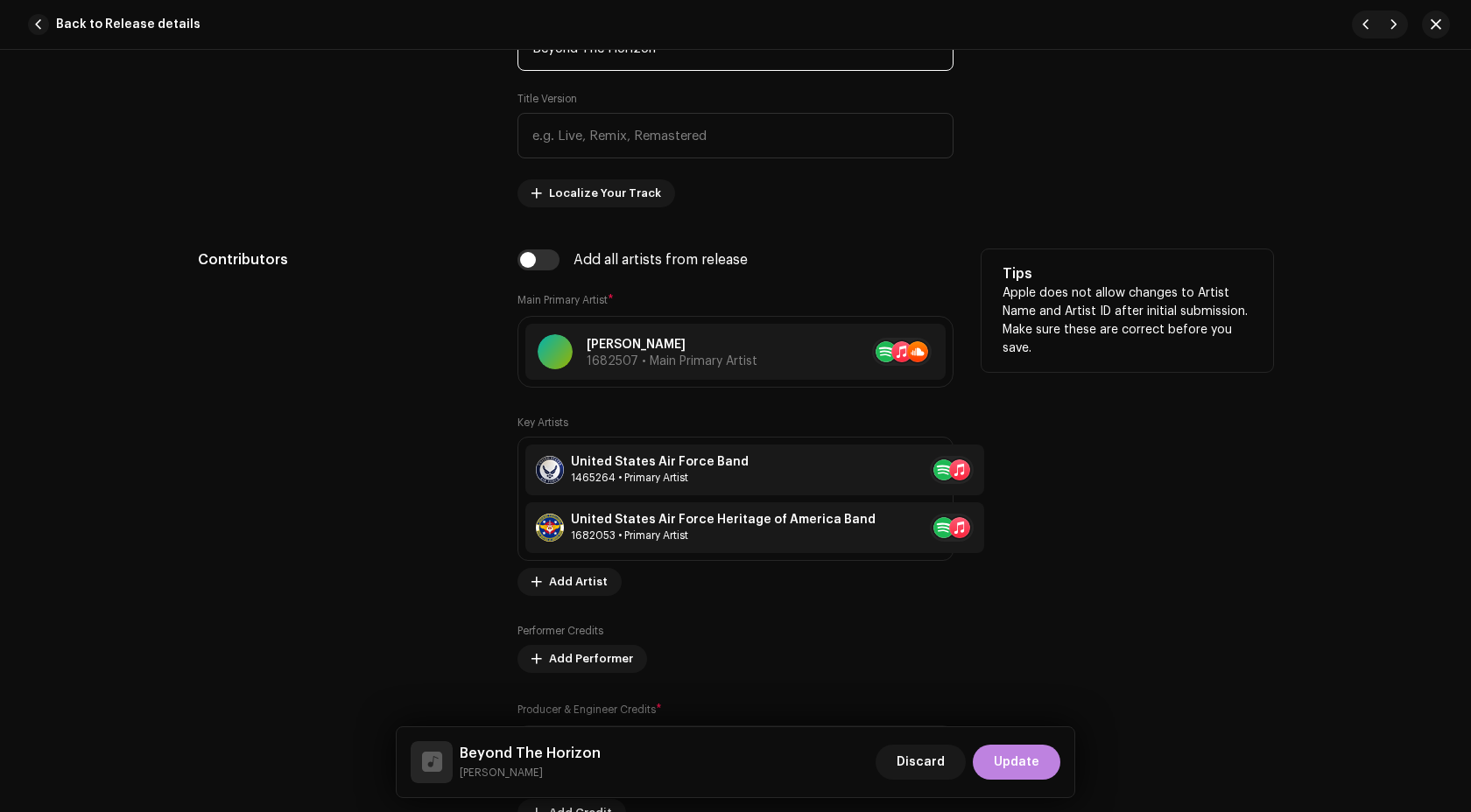
scroll to position [757, 0]
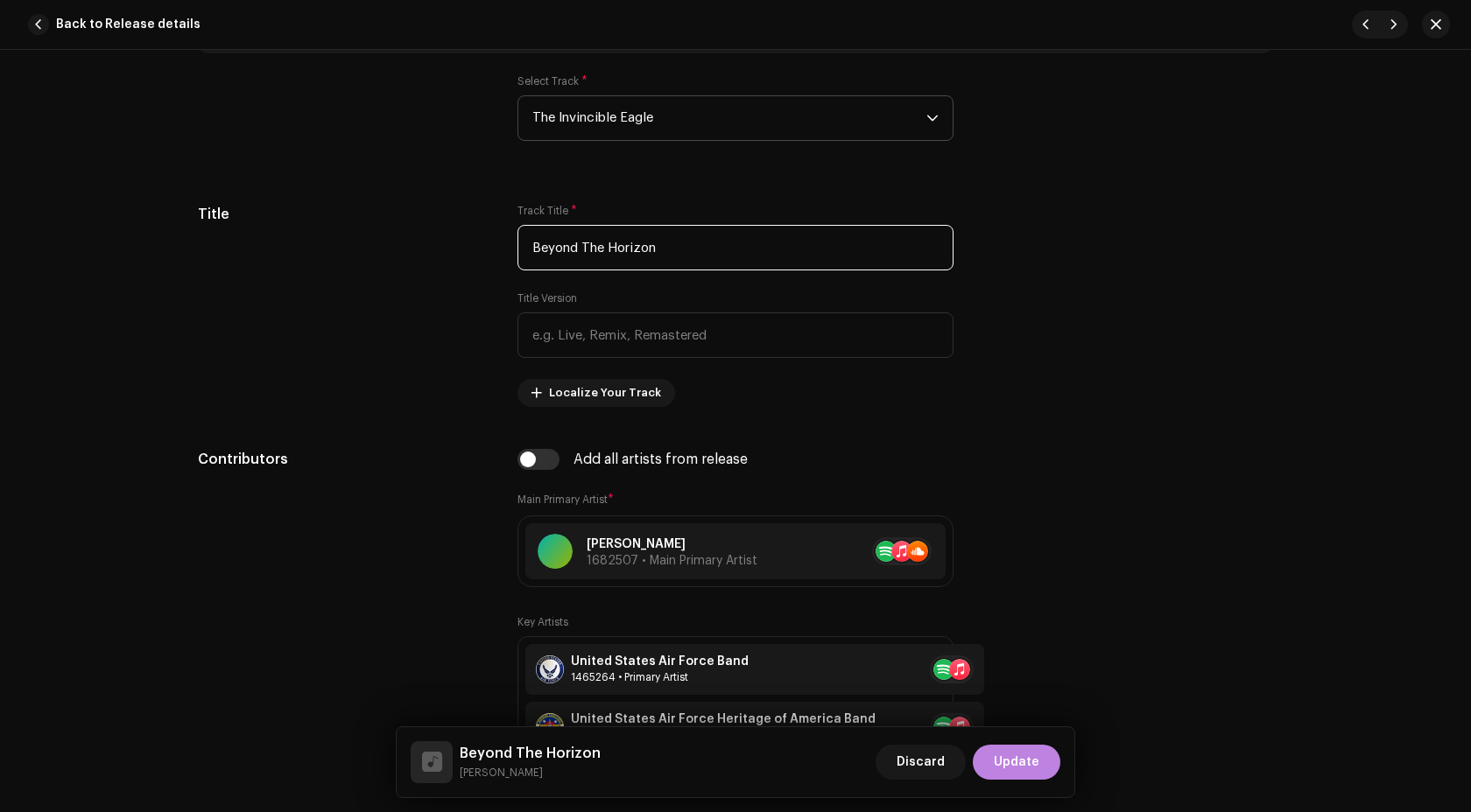
type input "Beyond The Horizon"
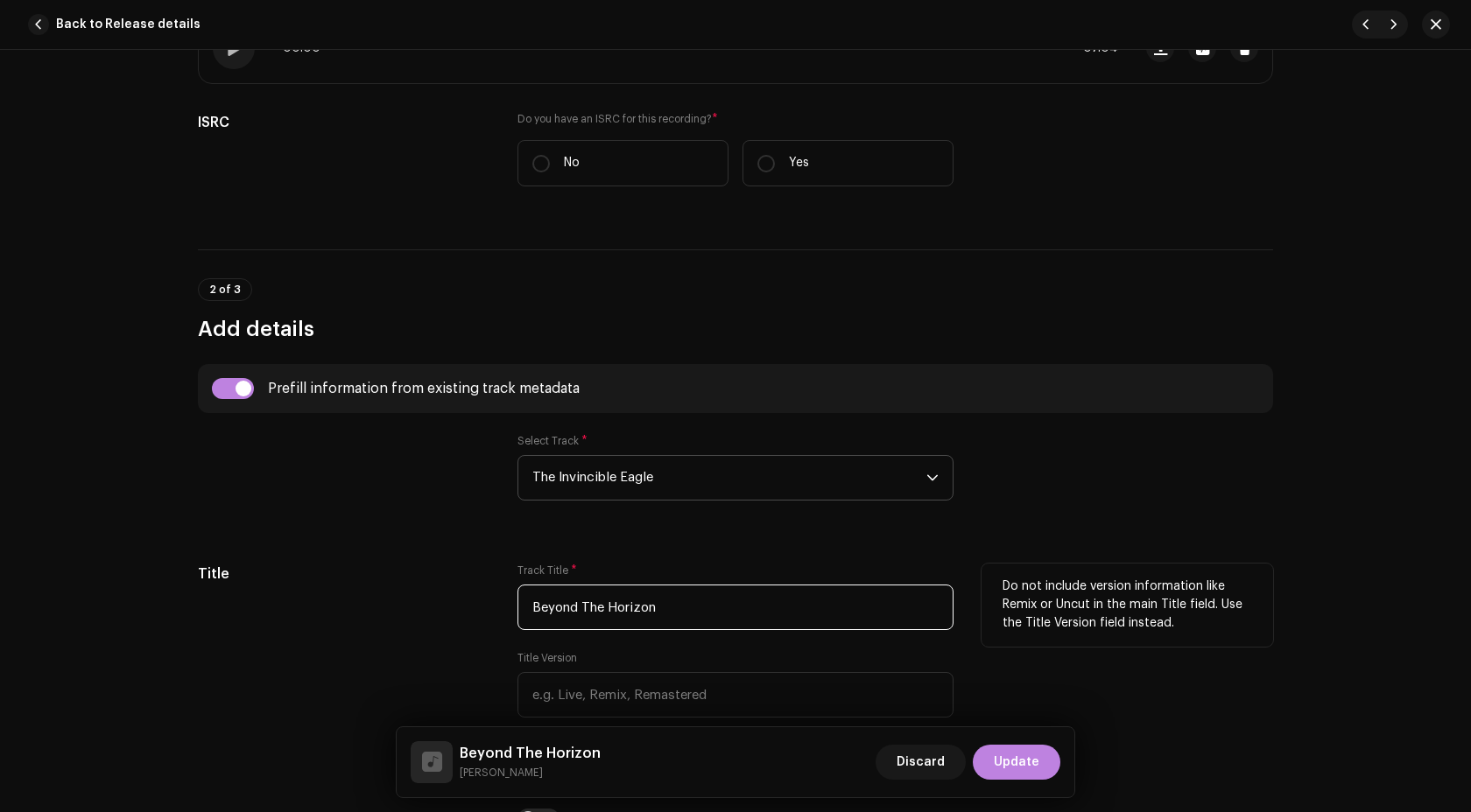
scroll to position [417, 0]
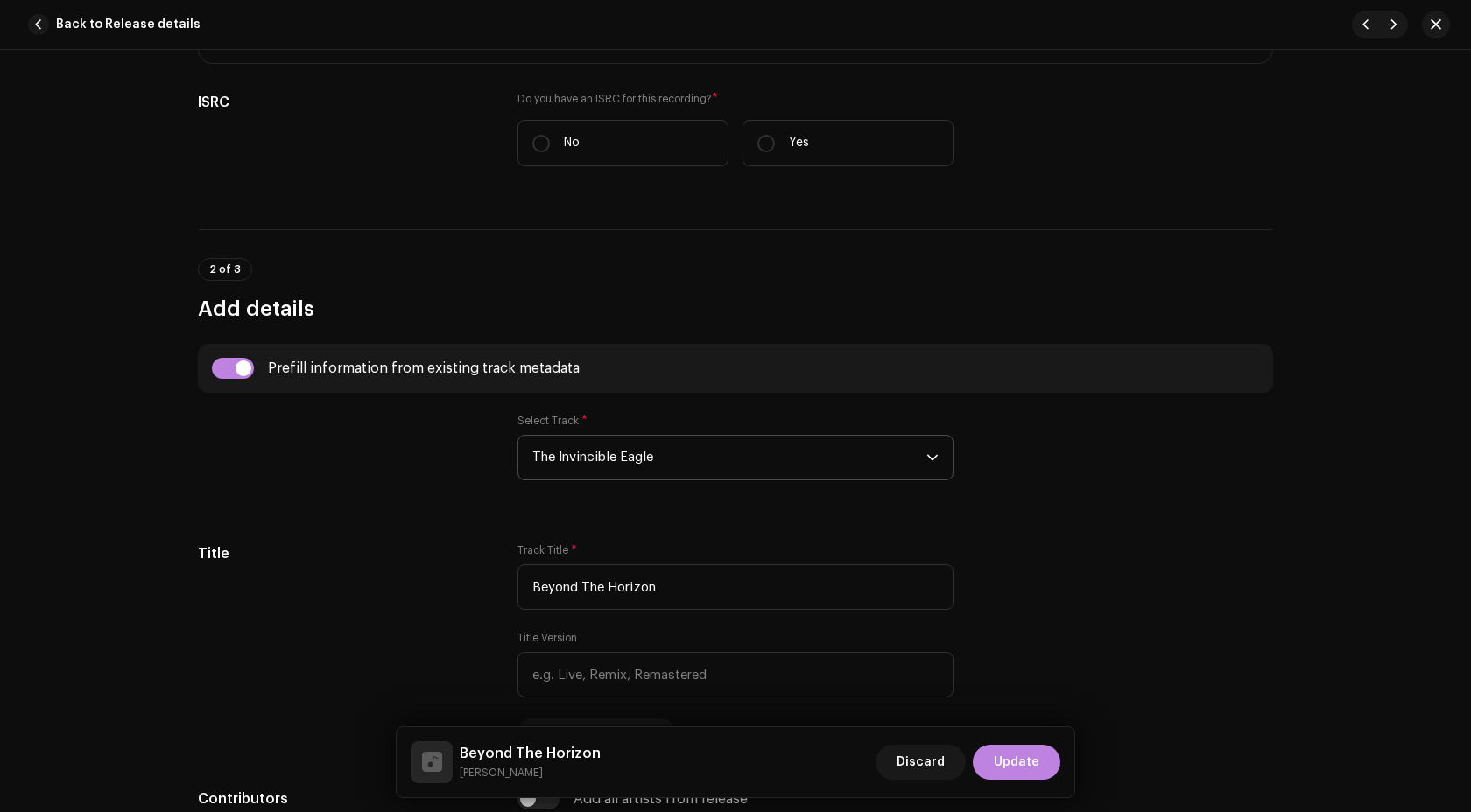
click at [663, 464] on span "The Invincible Eagle" at bounding box center [728, 457] width 394 height 44
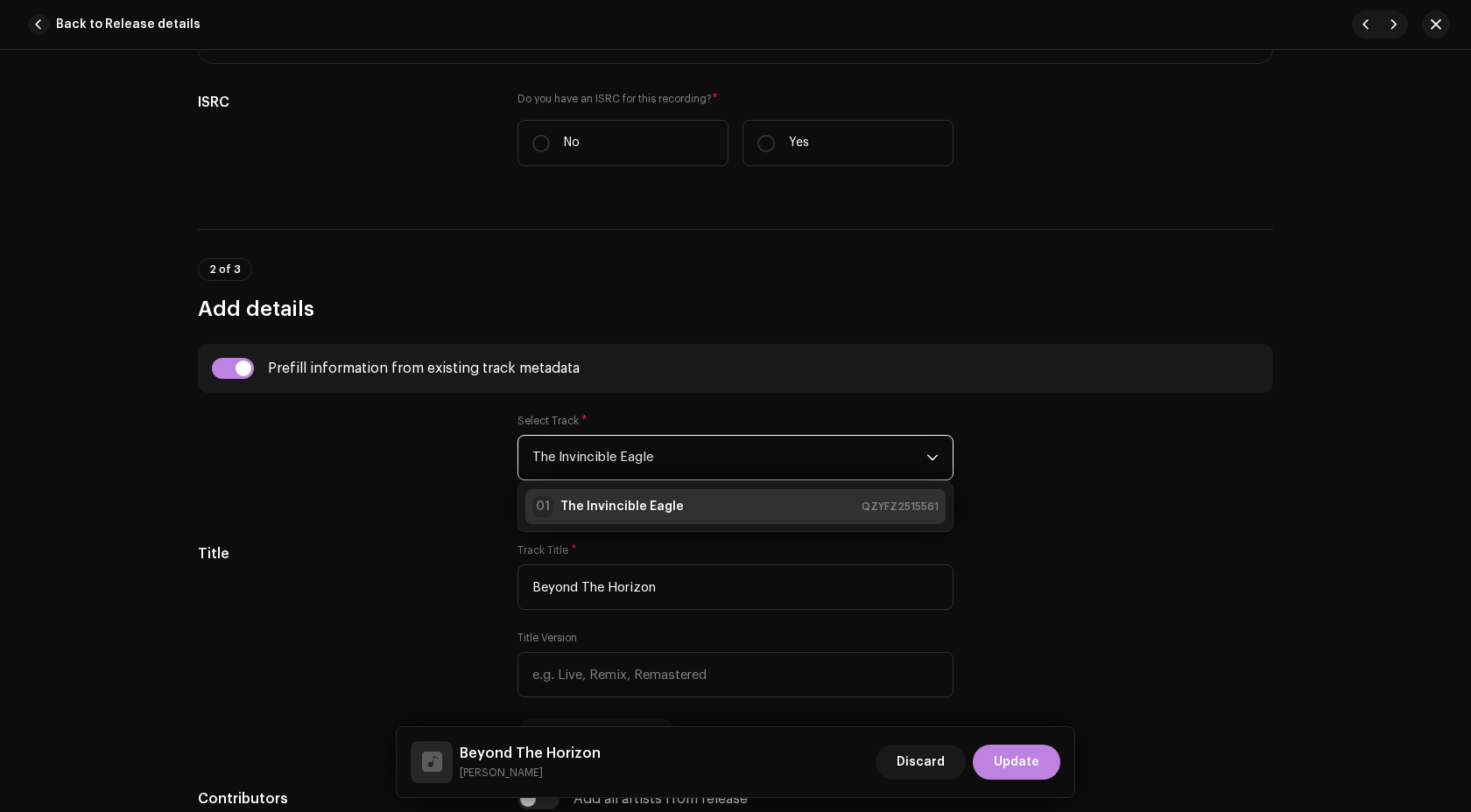
click at [663, 464] on span "The Invincible Eagle" at bounding box center [728, 457] width 394 height 44
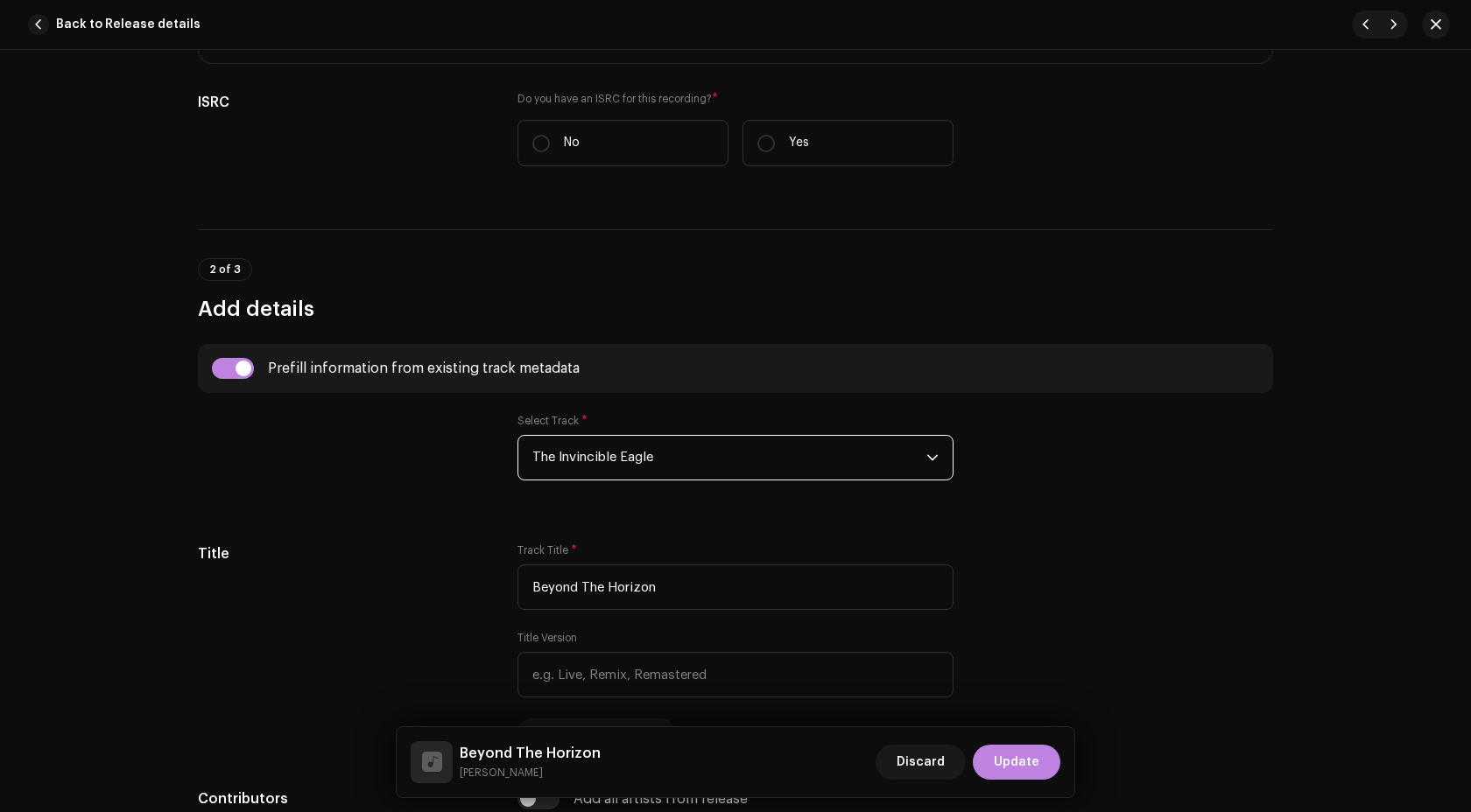
click at [1026, 783] on div "Beyond The Horizon John Philip Sousa Discard Update" at bounding box center [735, 761] width 678 height 70
click at [1024, 759] on span "Update" at bounding box center [1016, 762] width 46 height 35
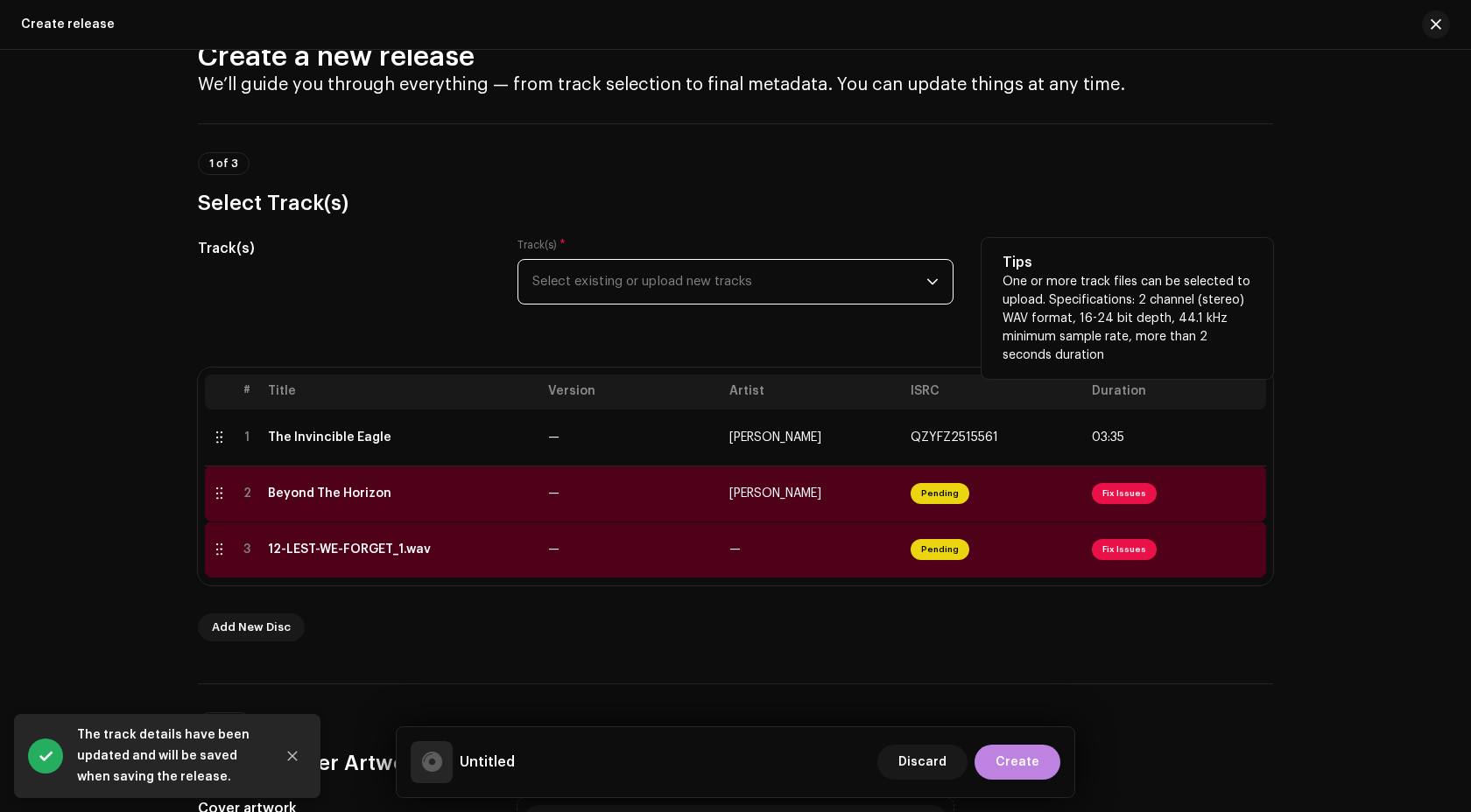
click at [691, 281] on span "Select existing or upload new tracks" at bounding box center [728, 282] width 394 height 44
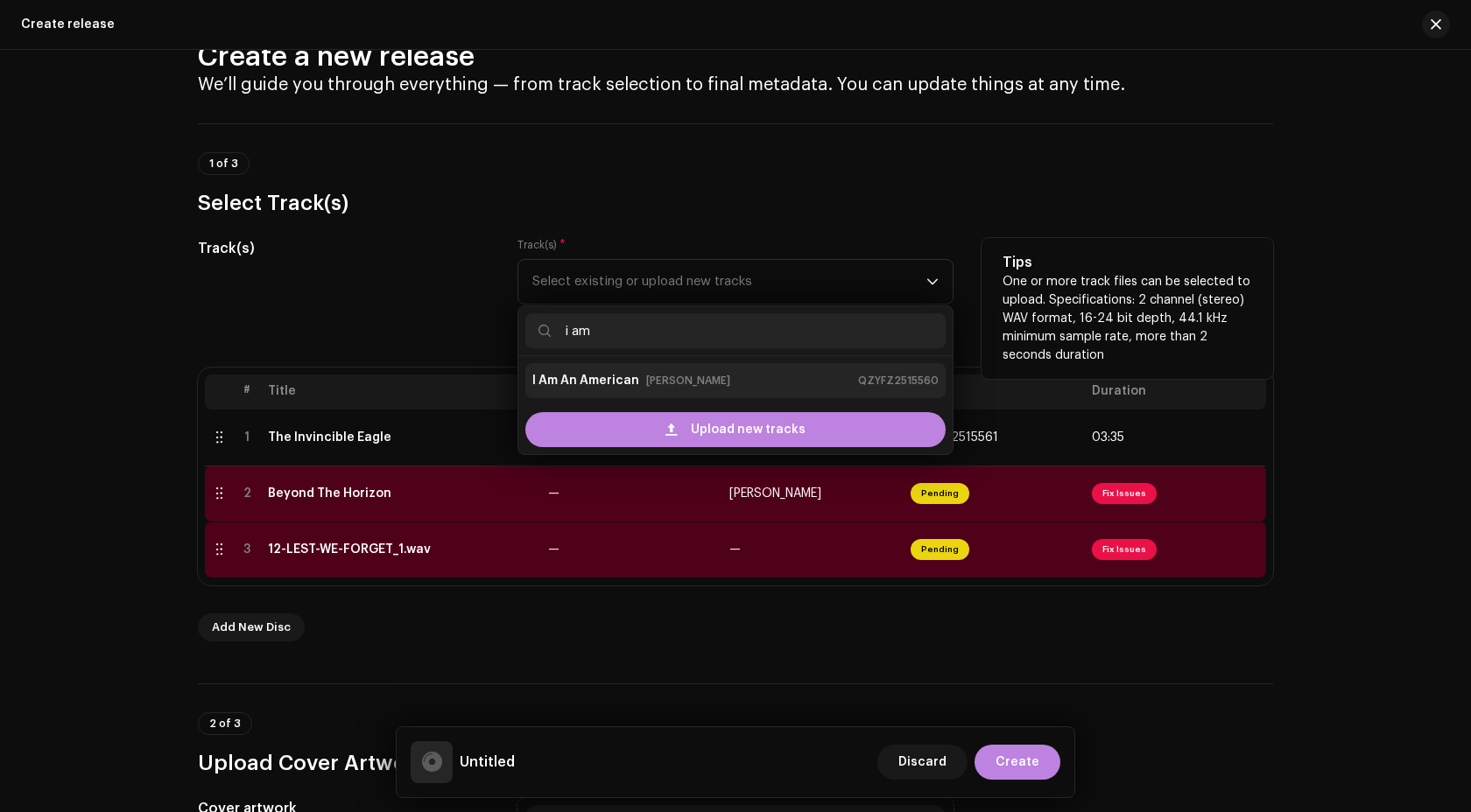
type input "i am"
click at [664, 382] on small "[PERSON_NAME]" at bounding box center [688, 380] width 84 height 17
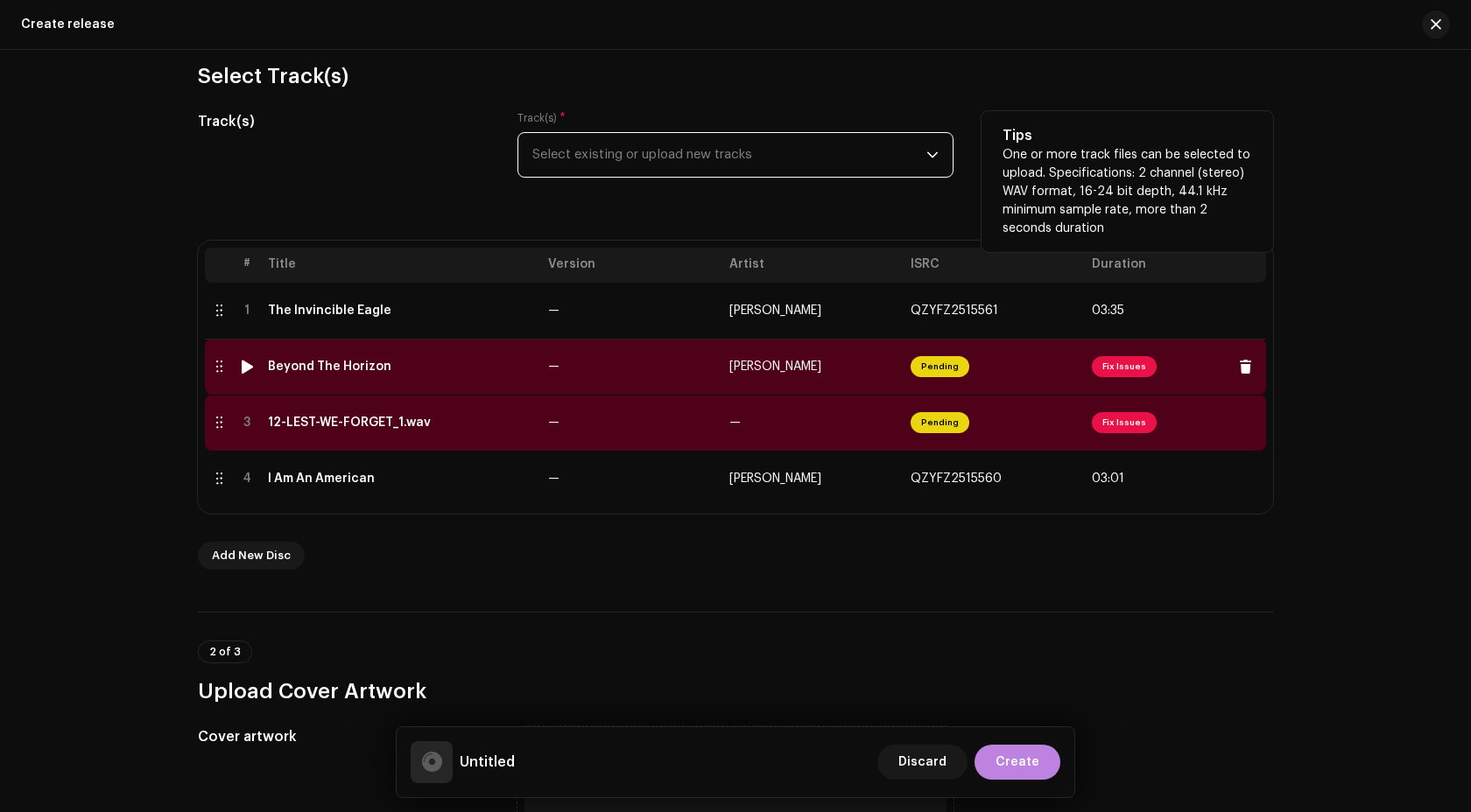
scroll to position [145, 0]
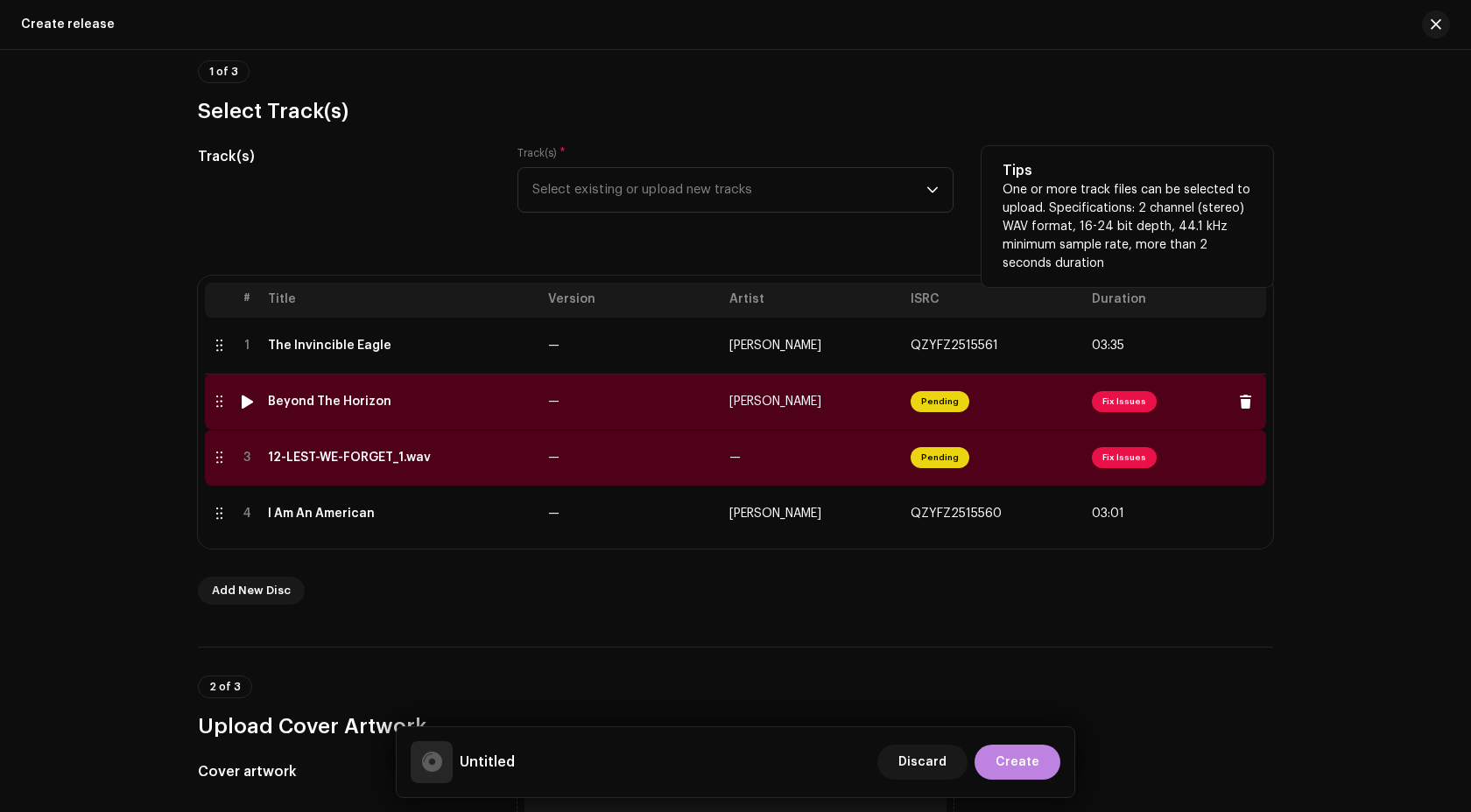
click at [581, 414] on td "—" at bounding box center [632, 401] width 181 height 56
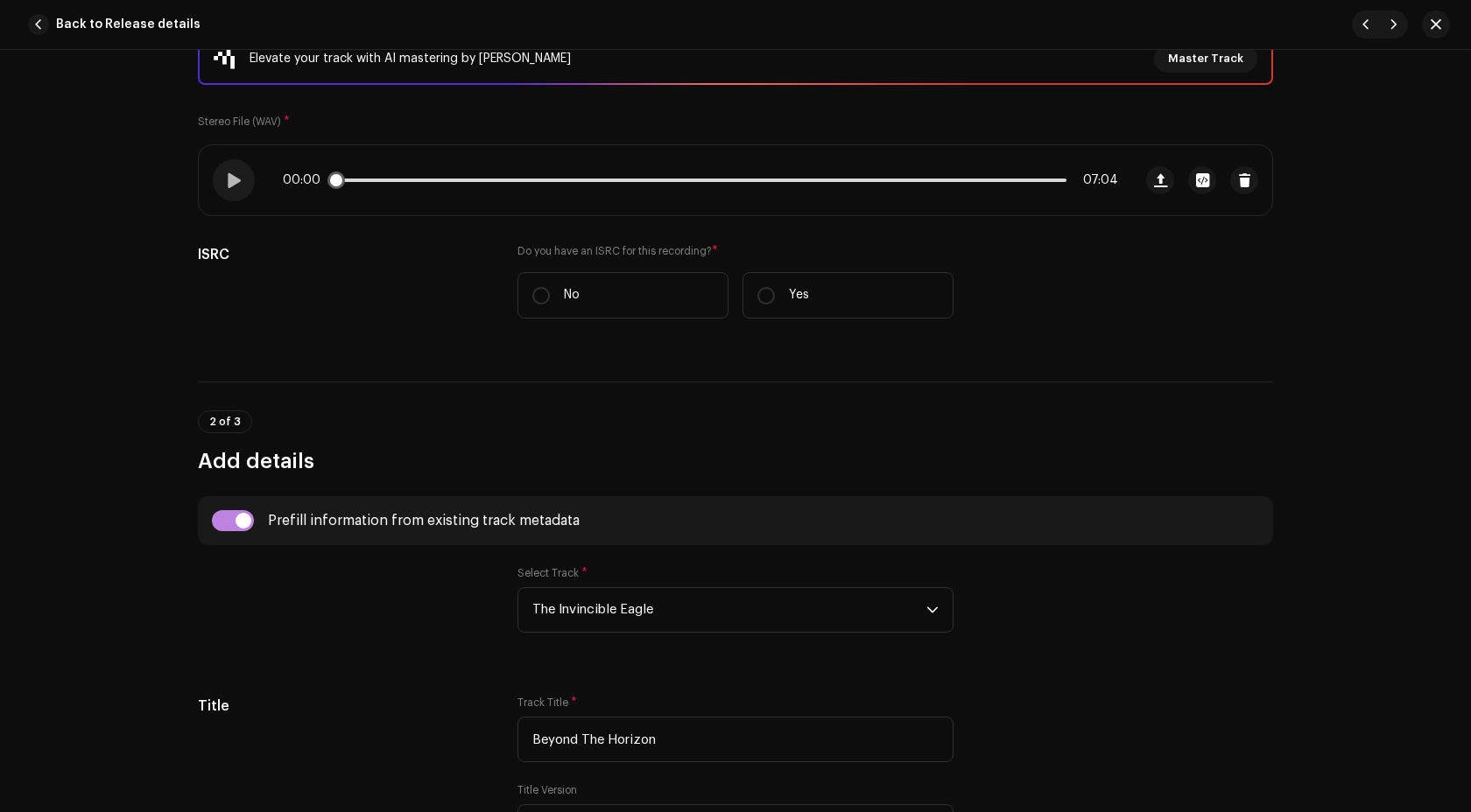
scroll to position [509, 0]
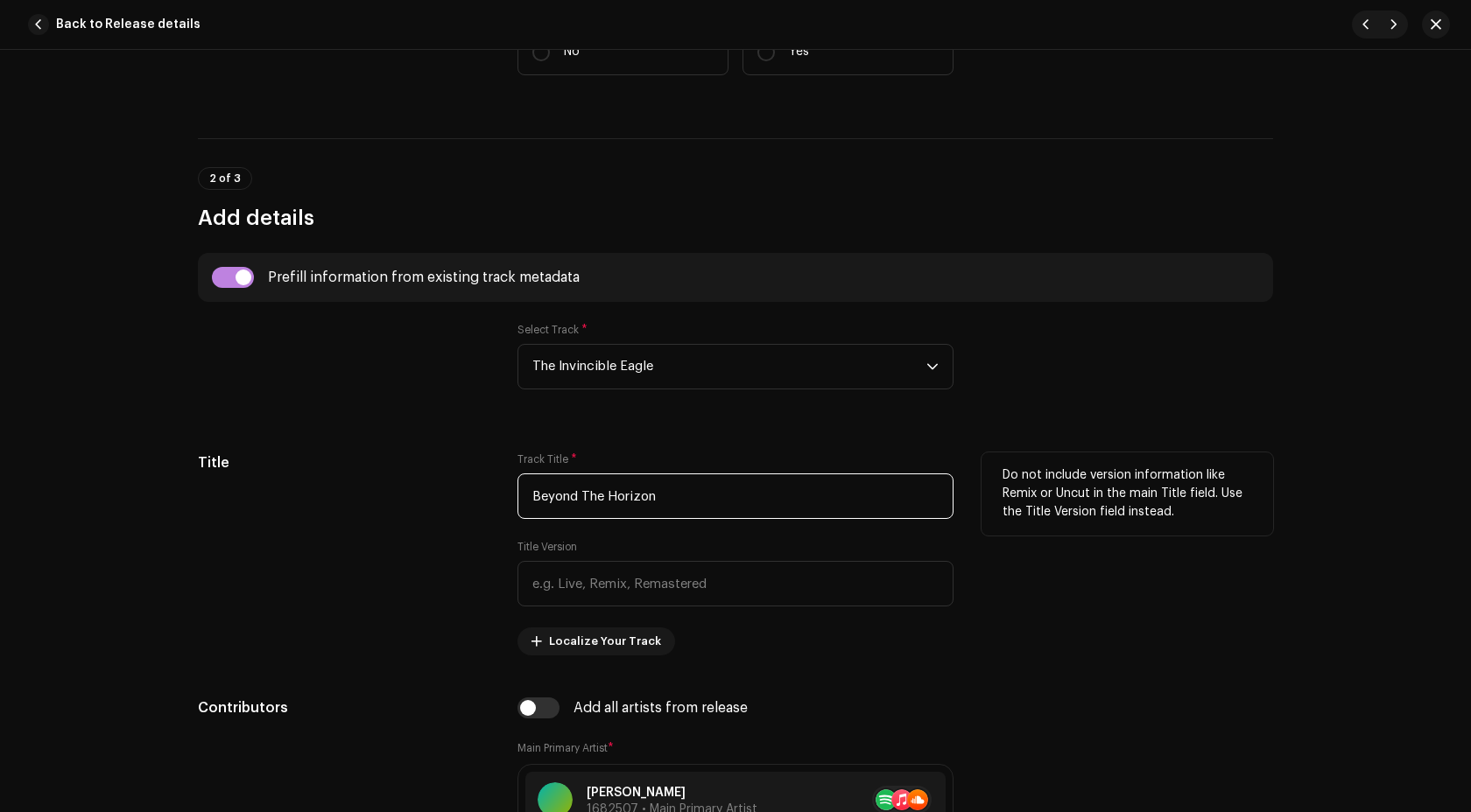
click at [696, 517] on input "Beyond The Horizon" at bounding box center [735, 497] width 436 height 46
paste input "t"
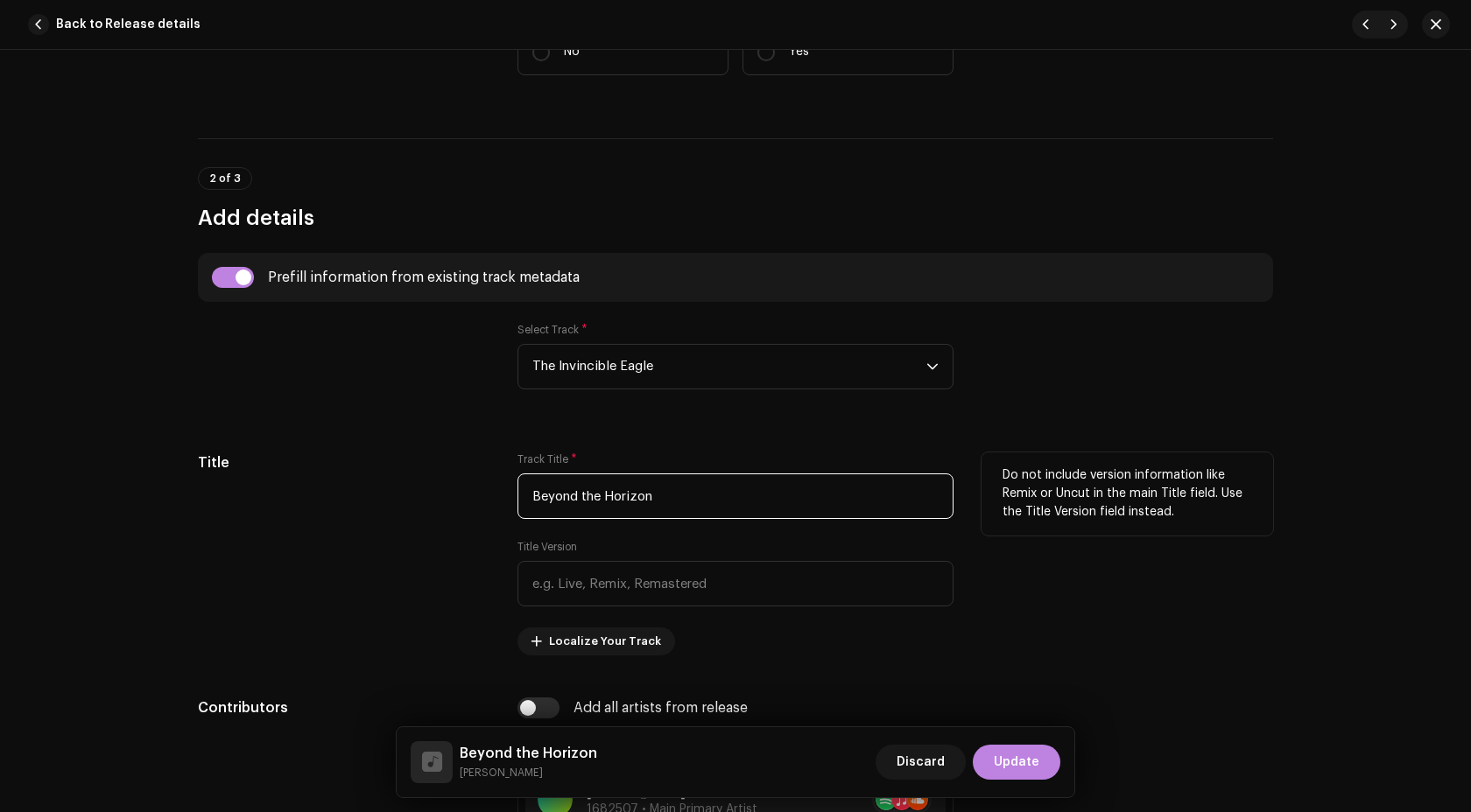
click at [583, 497] on input "Beyond the Horizon" at bounding box center [735, 497] width 436 height 46
type input "Beyond The Horizon"
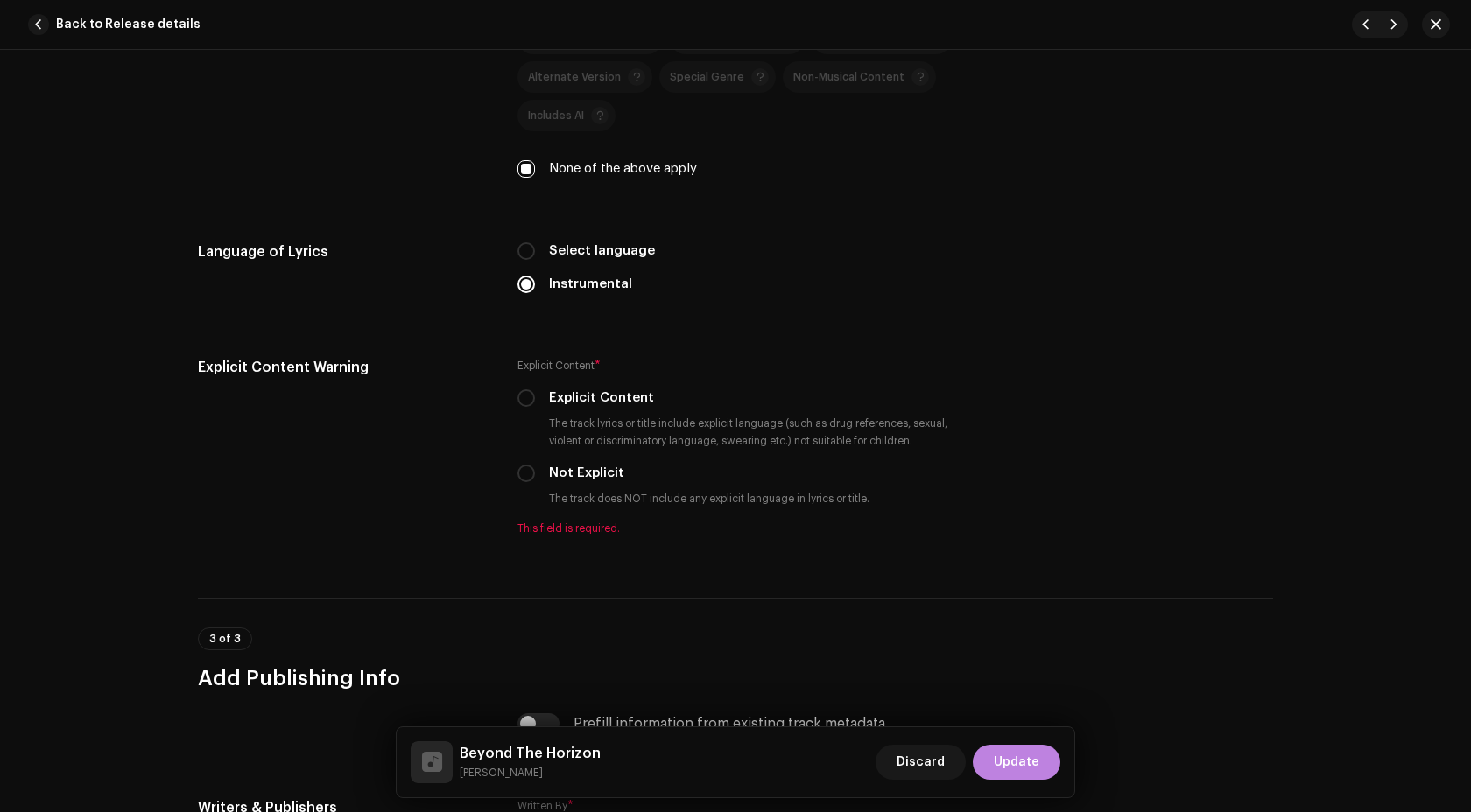
scroll to position [3154, 0]
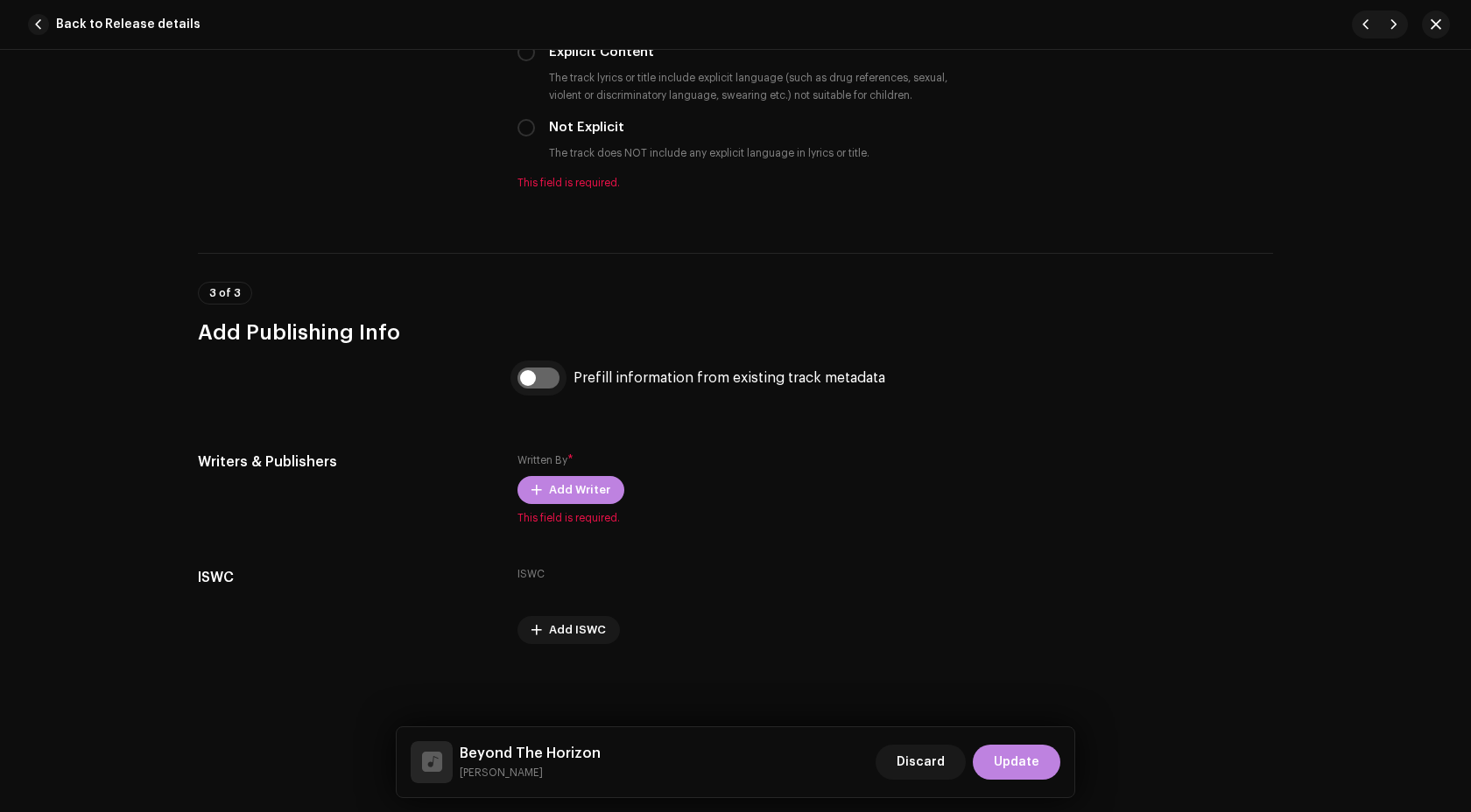
click at [543, 381] on input "checkbox" at bounding box center [539, 378] width 42 height 21
checkbox input "true"
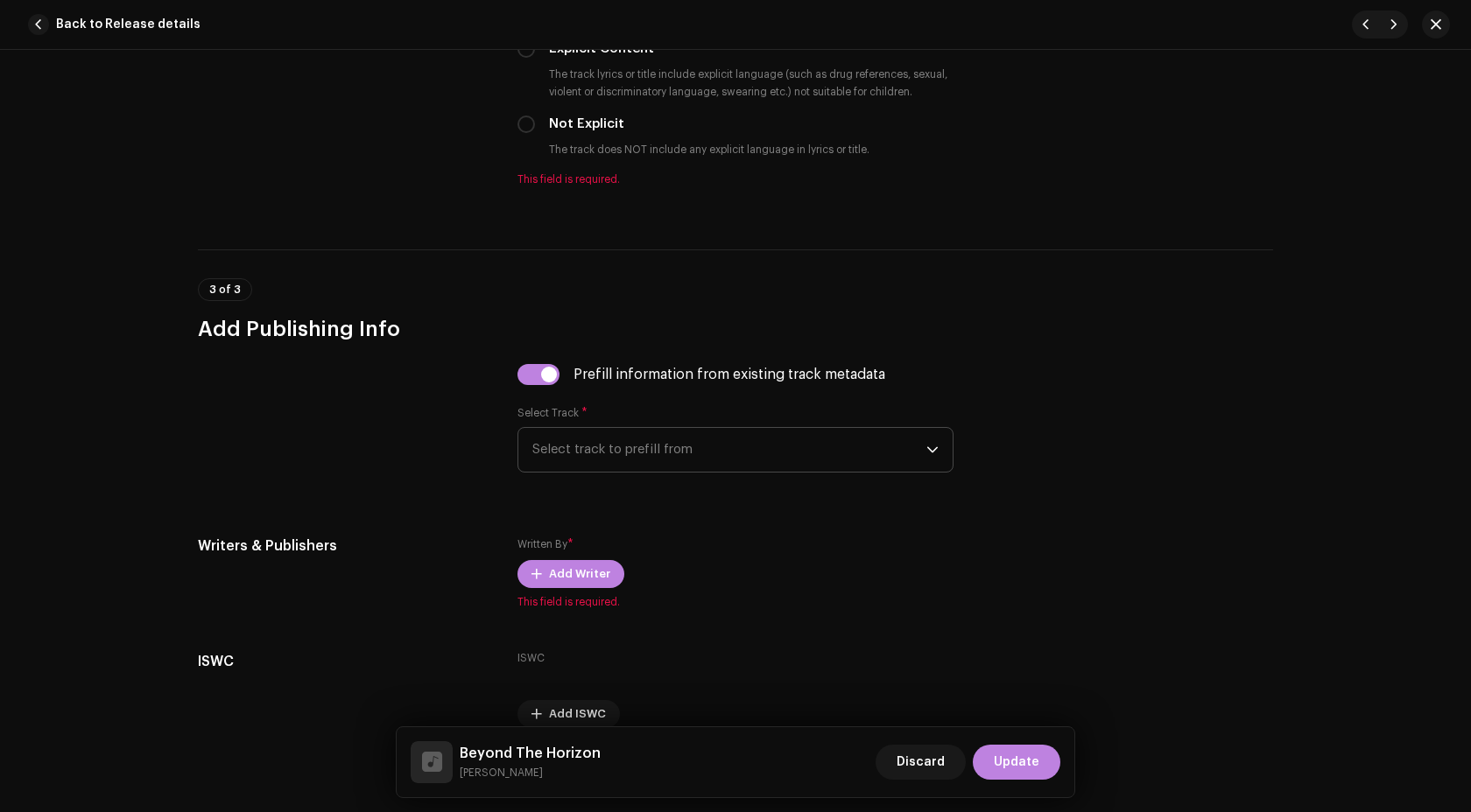
click at [581, 441] on span "Select track to prefill from" at bounding box center [728, 450] width 394 height 44
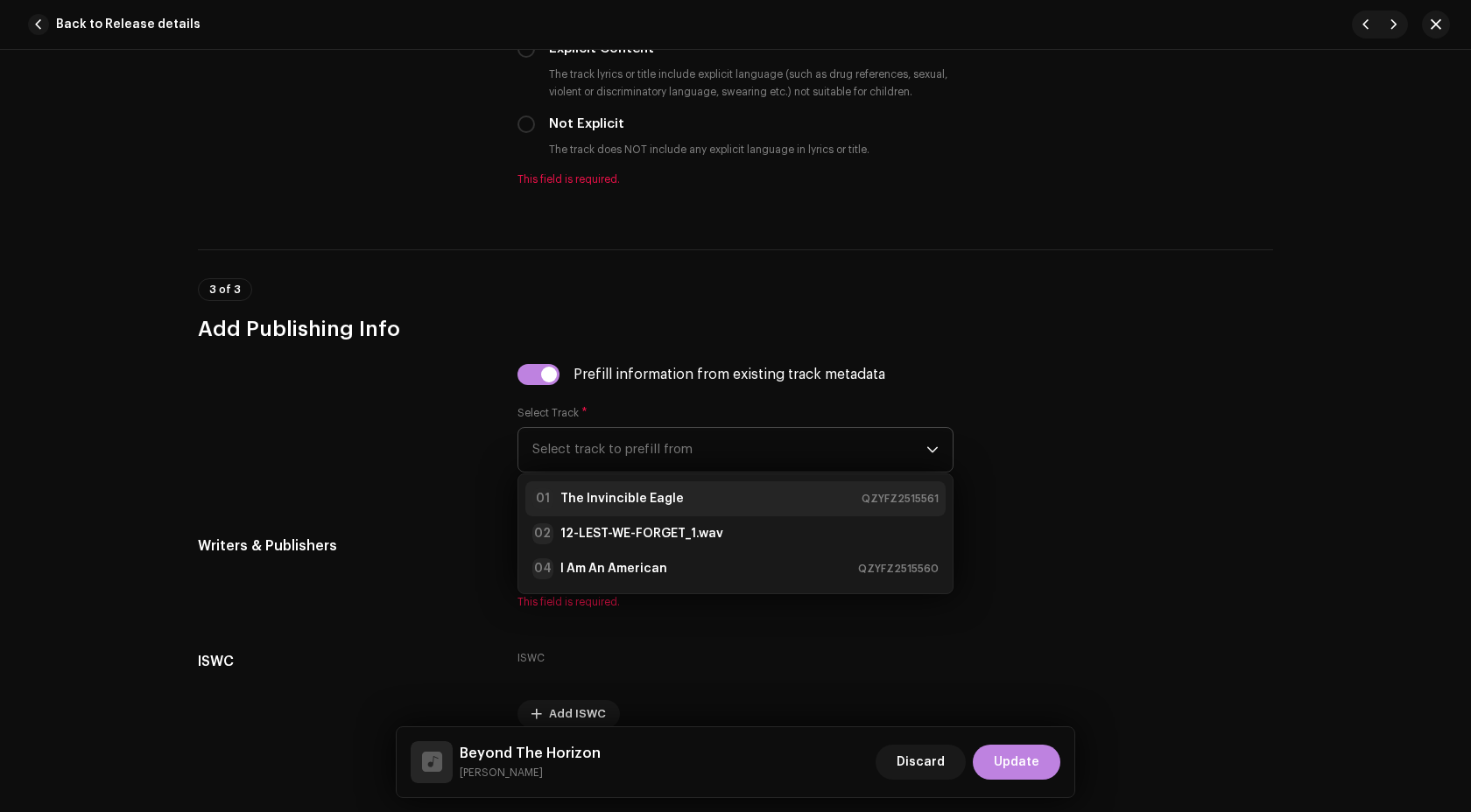
click at [606, 495] on strong "The Invincible Eagle" at bounding box center [623, 498] width 124 height 17
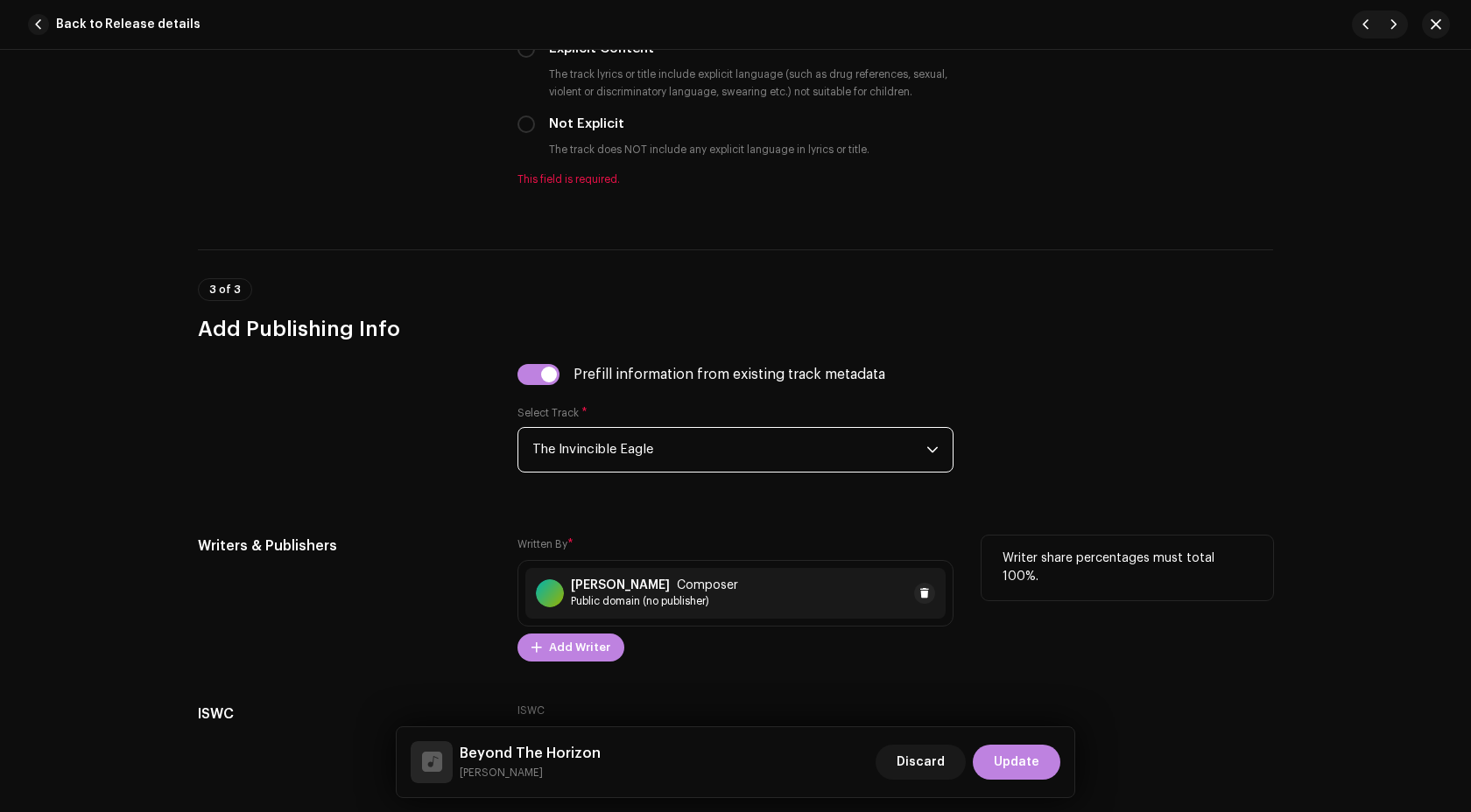
click at [608, 586] on strong "[PERSON_NAME]" at bounding box center [621, 585] width 99 height 14
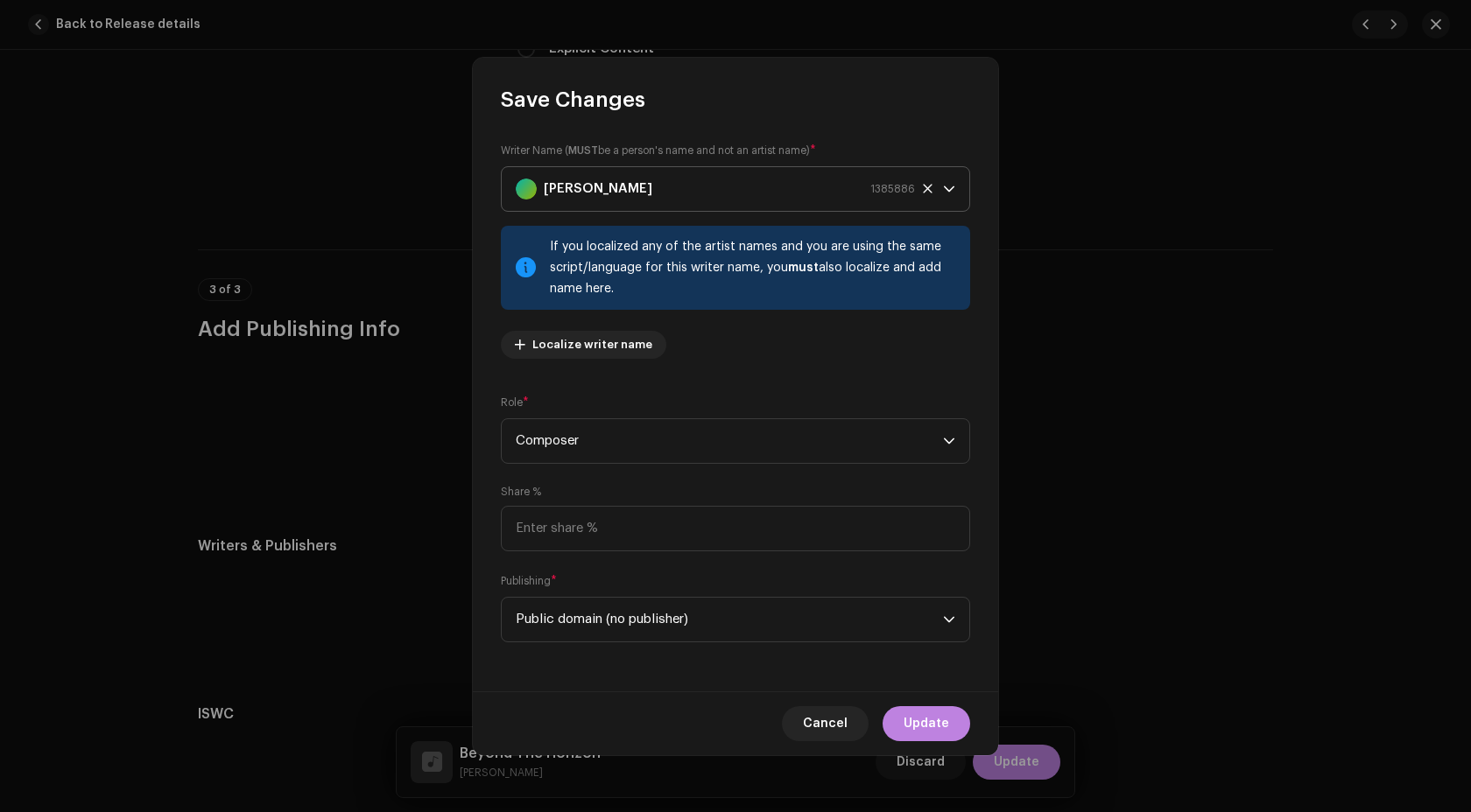
click at [660, 205] on div "[PERSON_NAME] 1385886" at bounding box center [715, 189] width 399 height 44
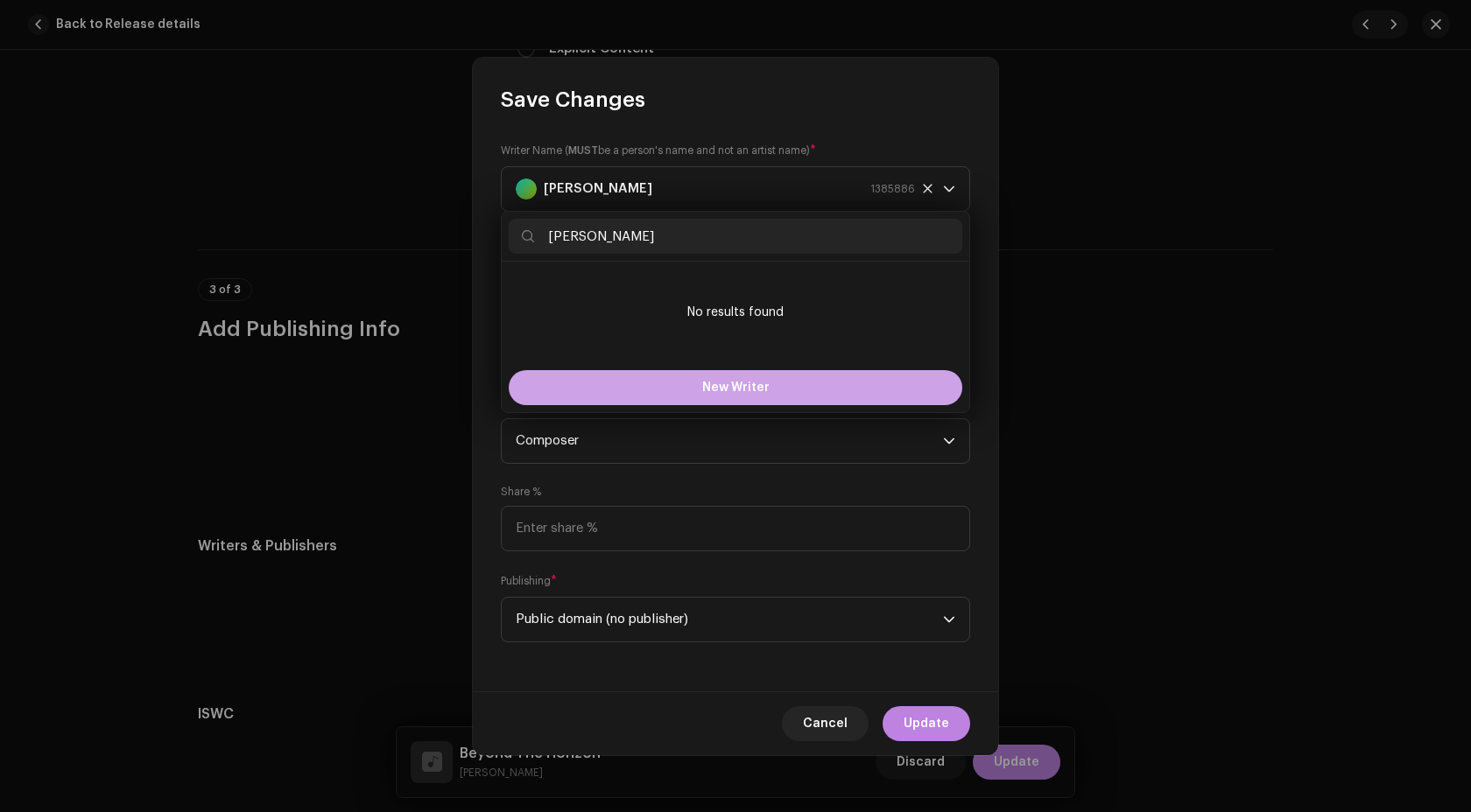
type input "[PERSON_NAME]"
click at [693, 373] on button "New Writer" at bounding box center [736, 388] width 454 height 35
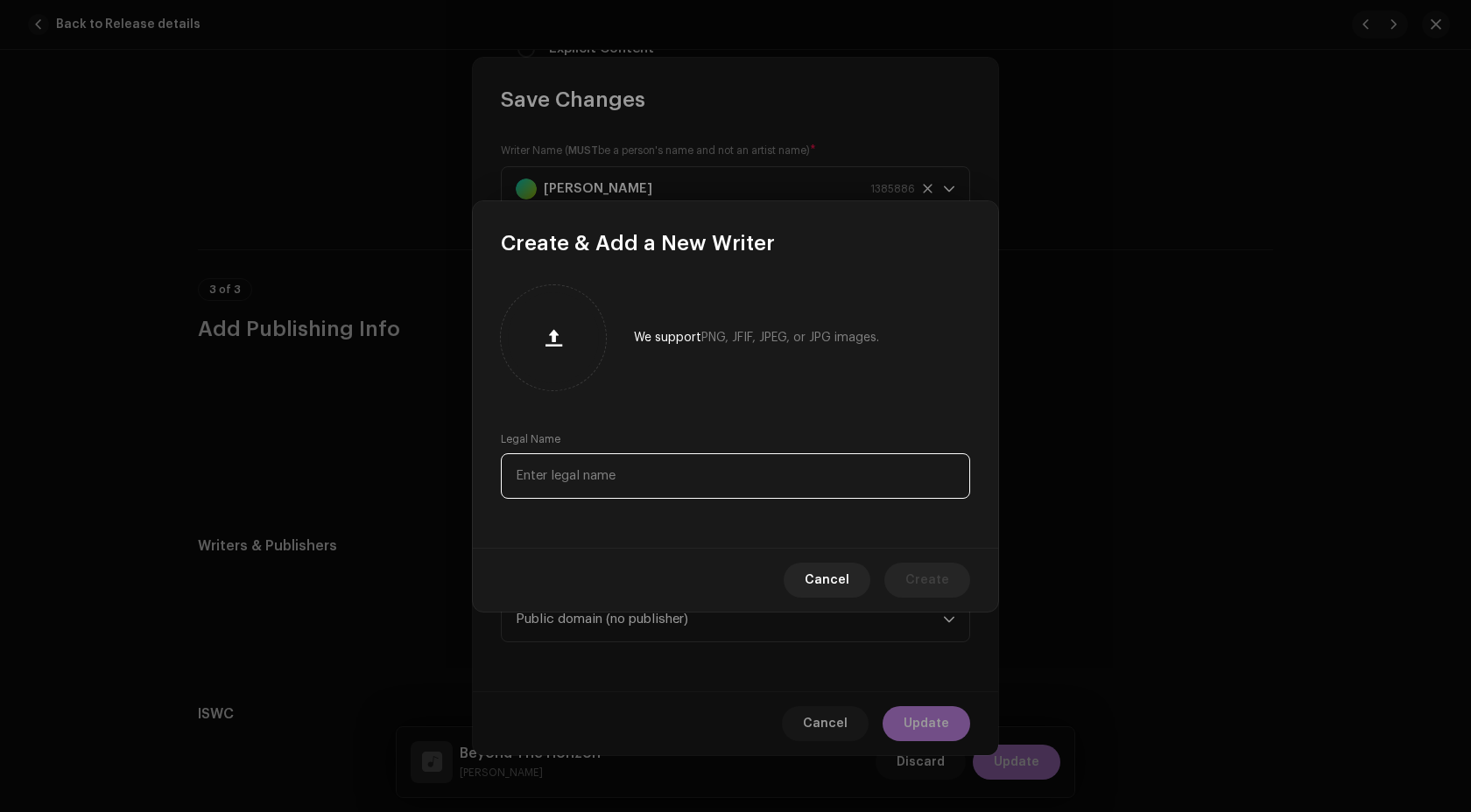
click at [718, 477] on input "text" at bounding box center [735, 477] width 469 height 46
paste input "[PERSON_NAME]"
type input "[PERSON_NAME]"
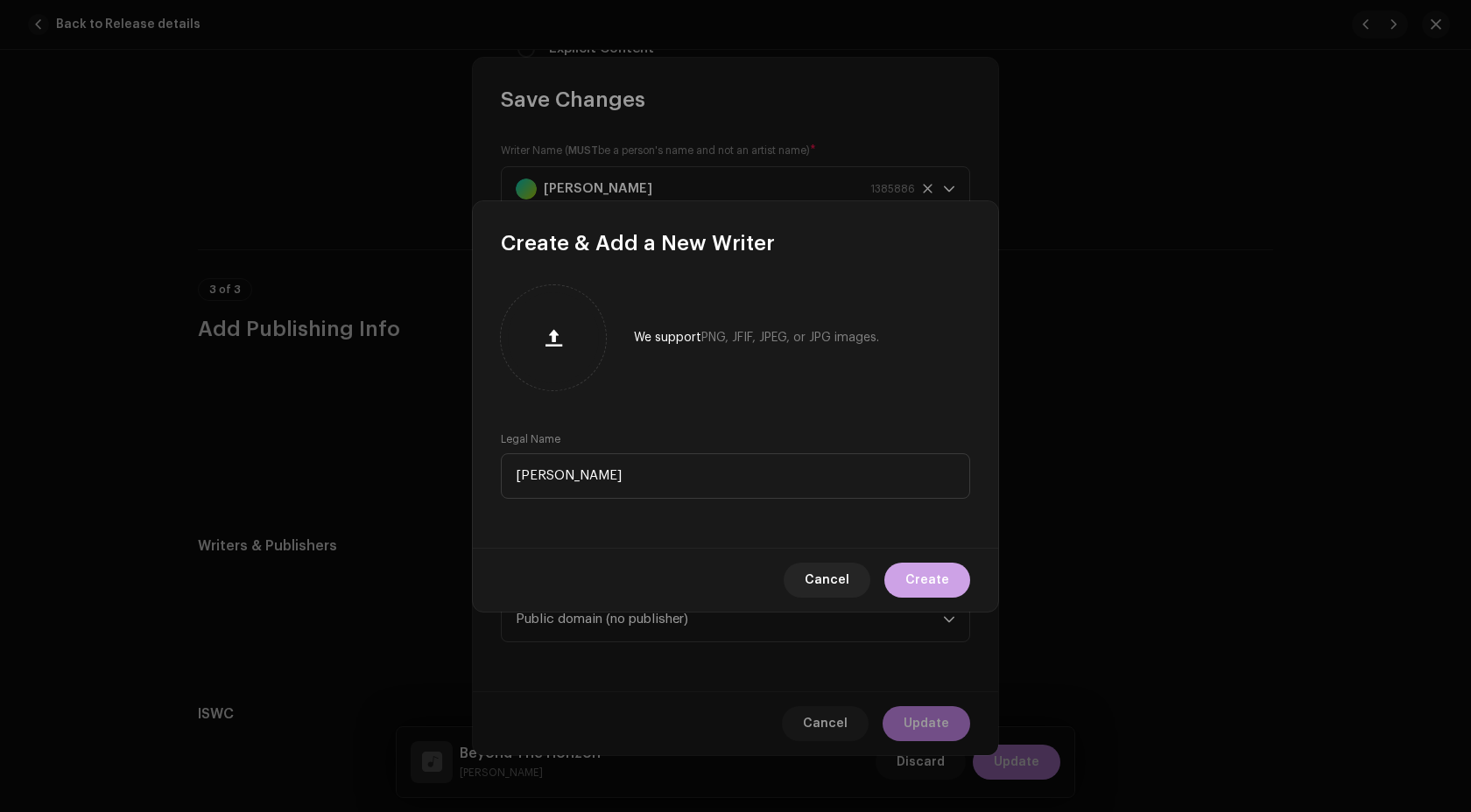
click at [930, 567] on span "Create" at bounding box center [928, 580] width 44 height 35
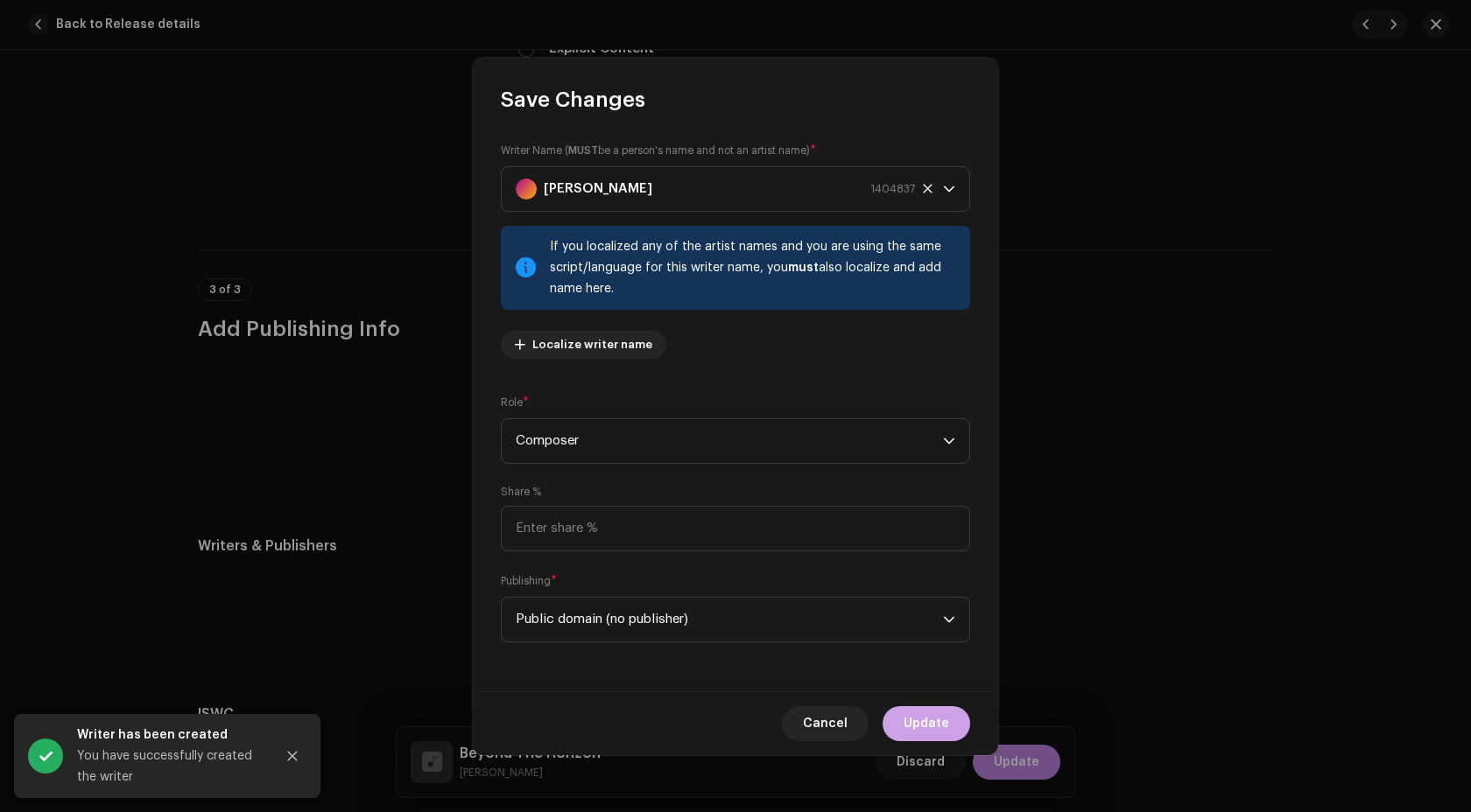
click at [950, 724] on button "Update" at bounding box center [927, 723] width 88 height 35
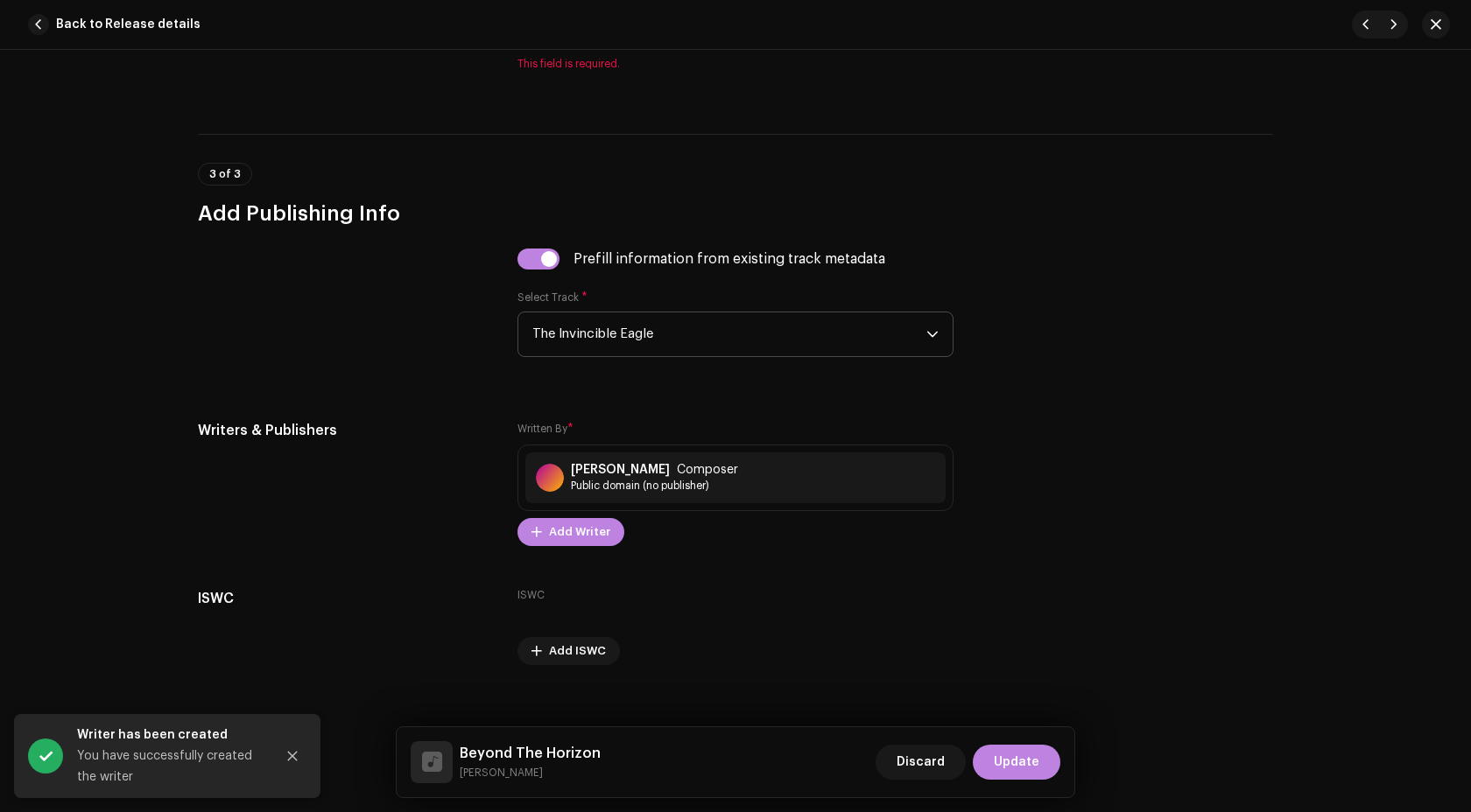
scroll to position [3295, 0]
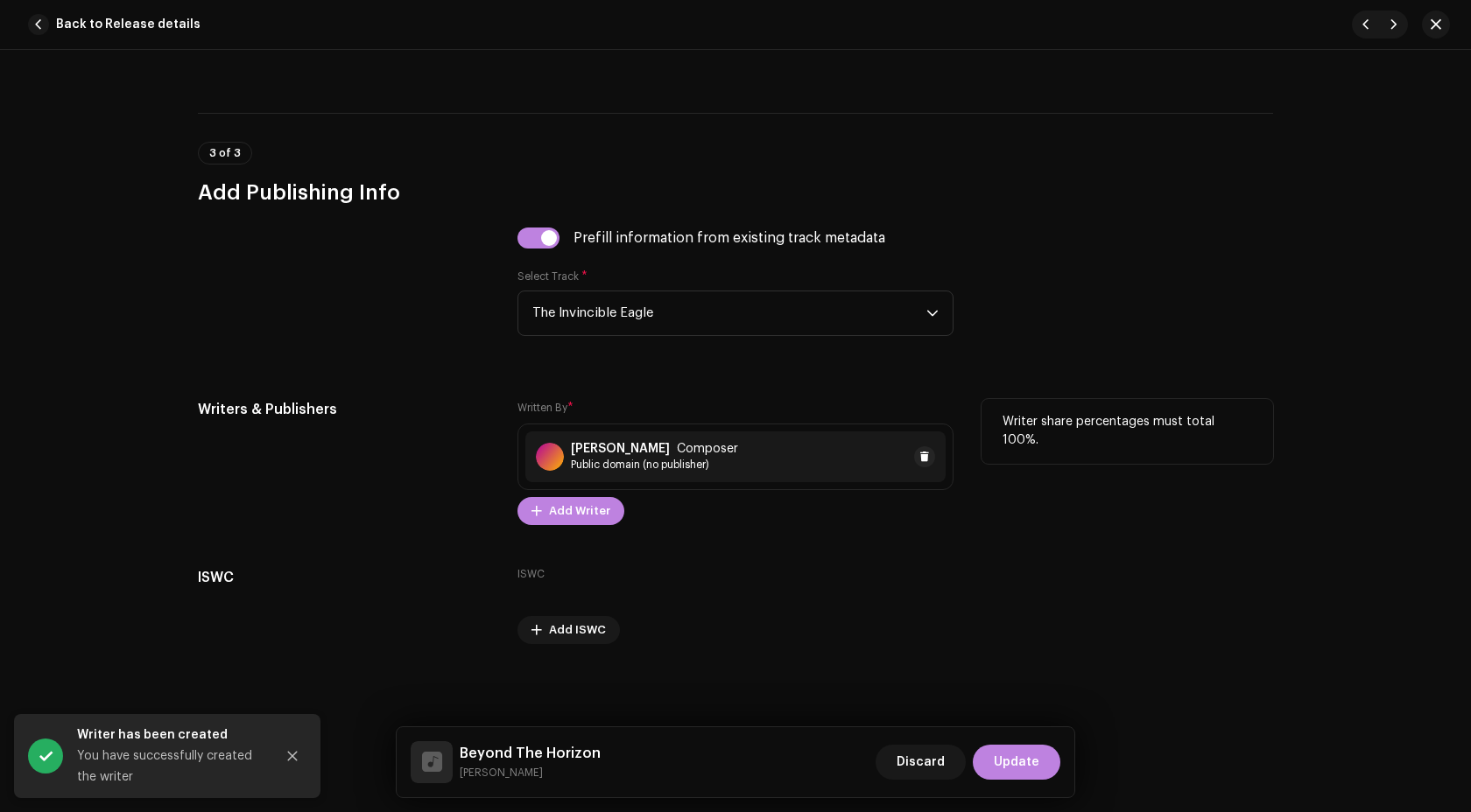
click at [663, 453] on strong "[PERSON_NAME]" at bounding box center [621, 449] width 99 height 14
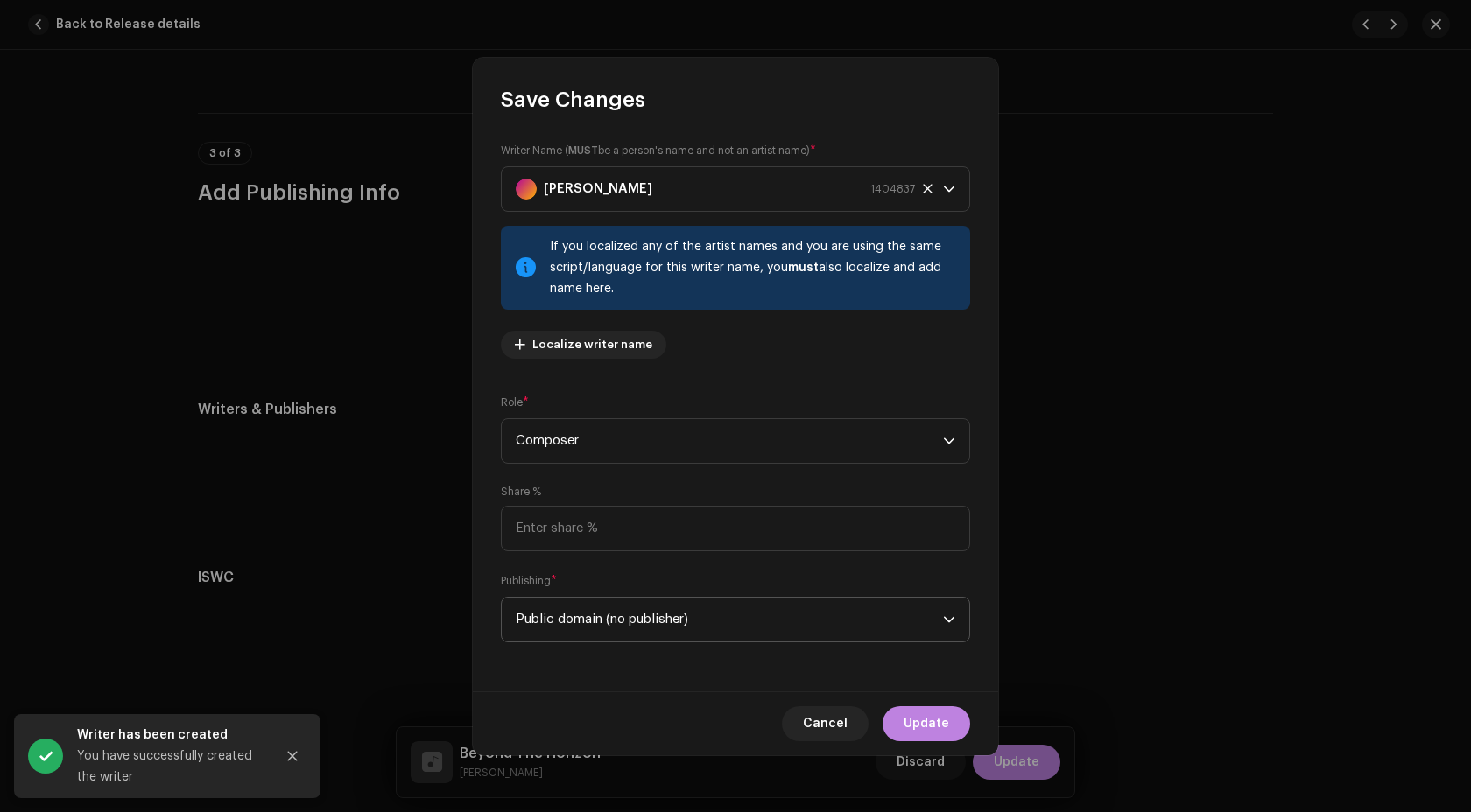
click at [653, 602] on span "Public domain (no publisher)" at bounding box center [729, 619] width 427 height 44
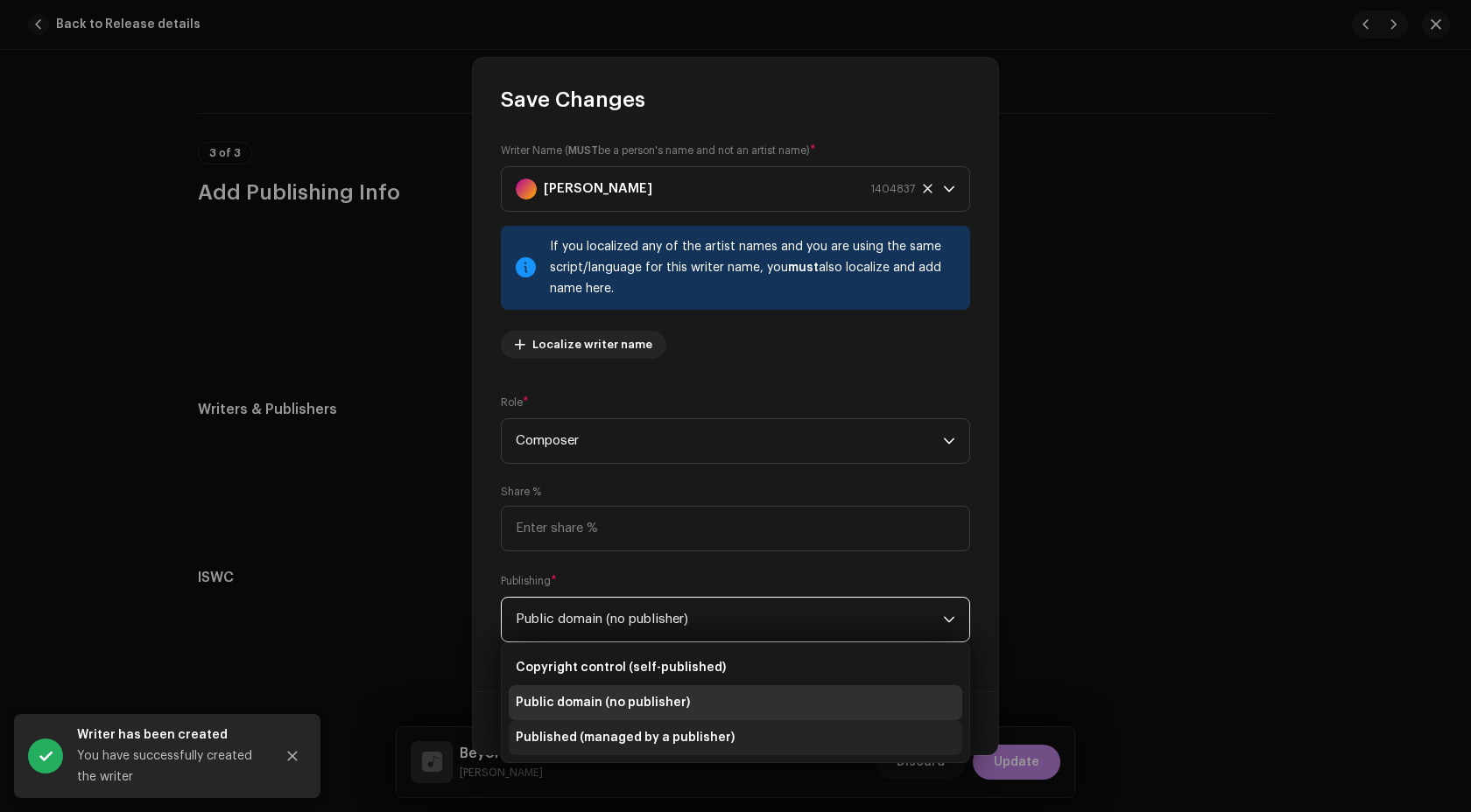
click at [670, 734] on span "Published (managed by a publisher)" at bounding box center [625, 738] width 219 height 17
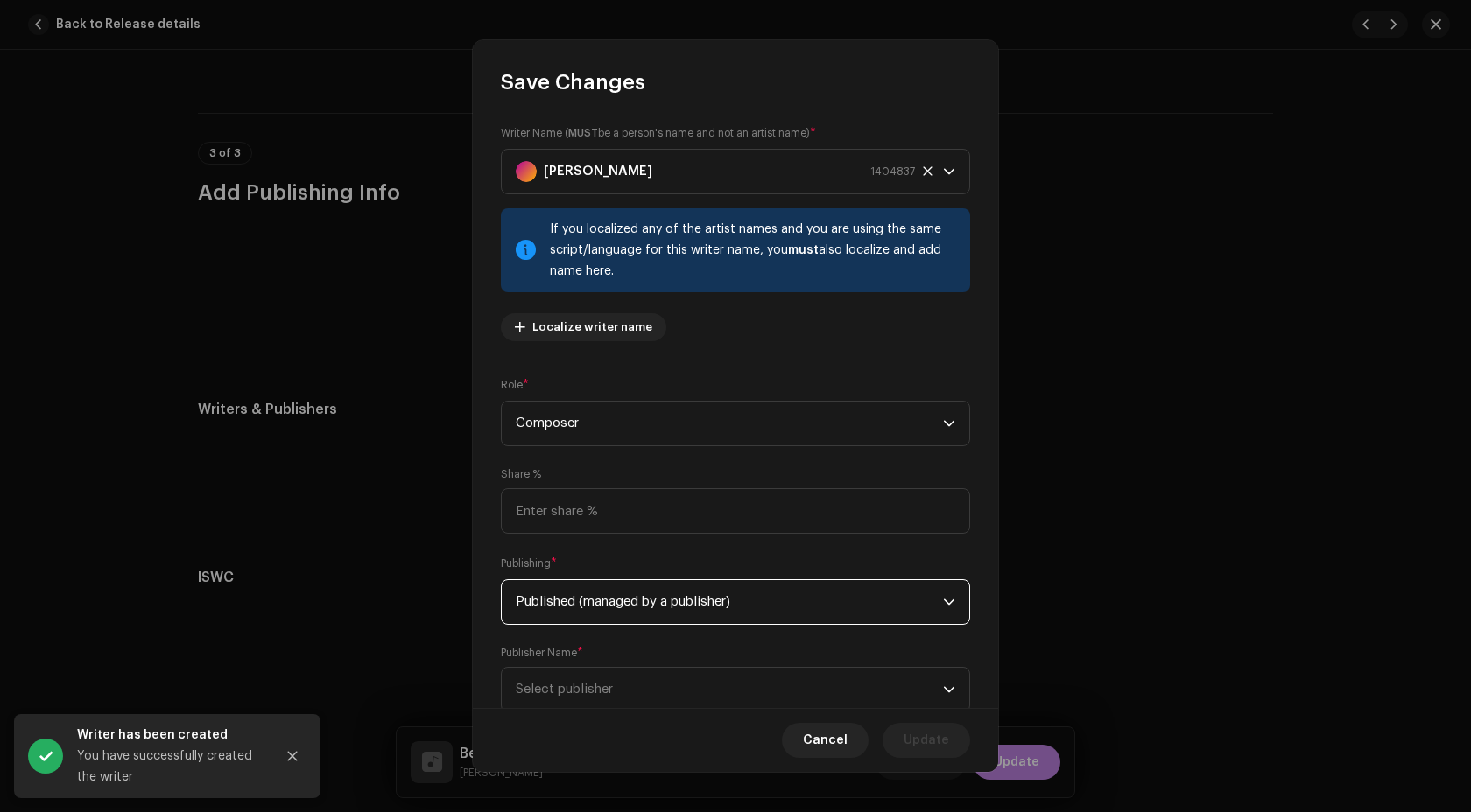
scroll to position [55, 0]
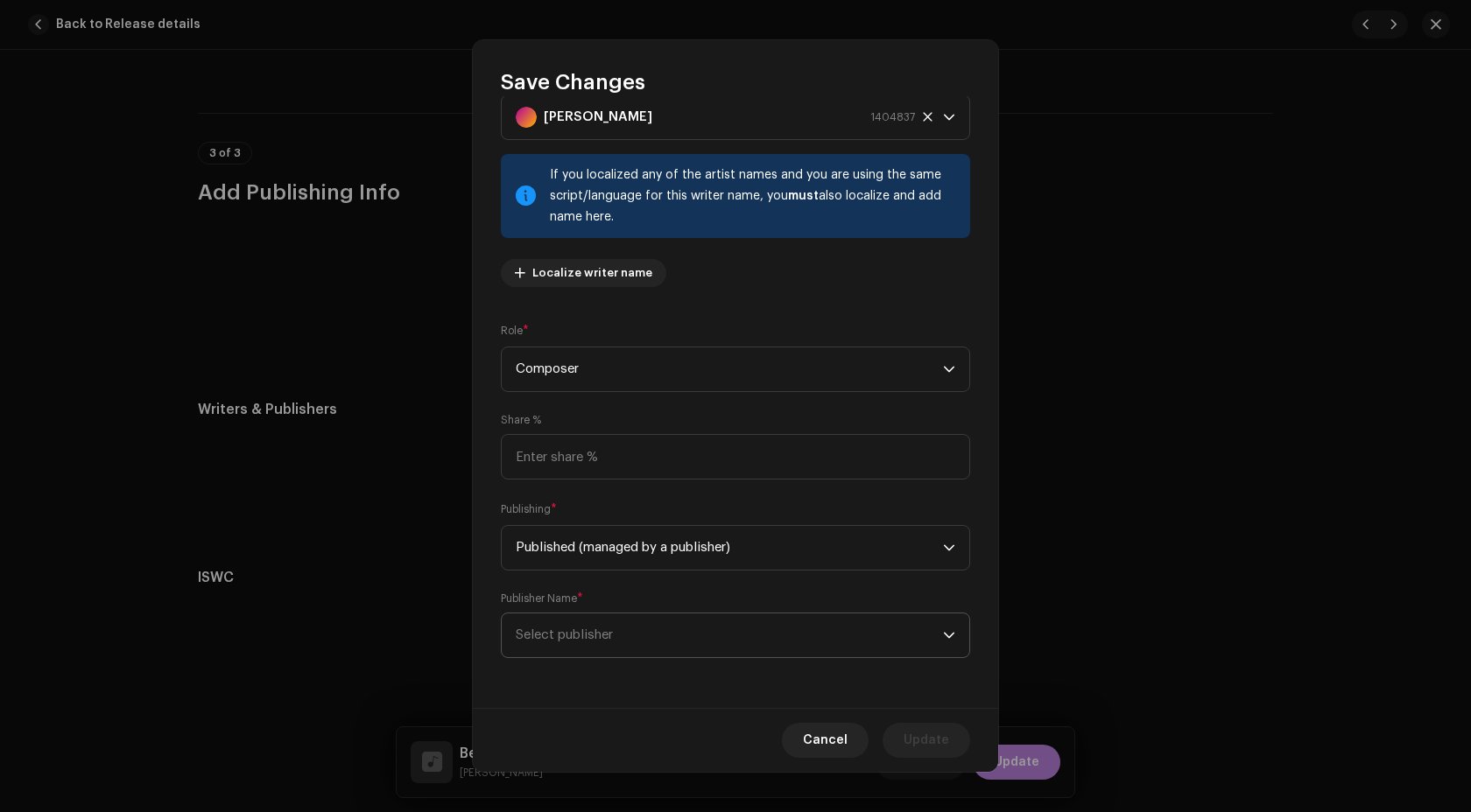
click at [694, 657] on span "Select publisher" at bounding box center [729, 636] width 427 height 44
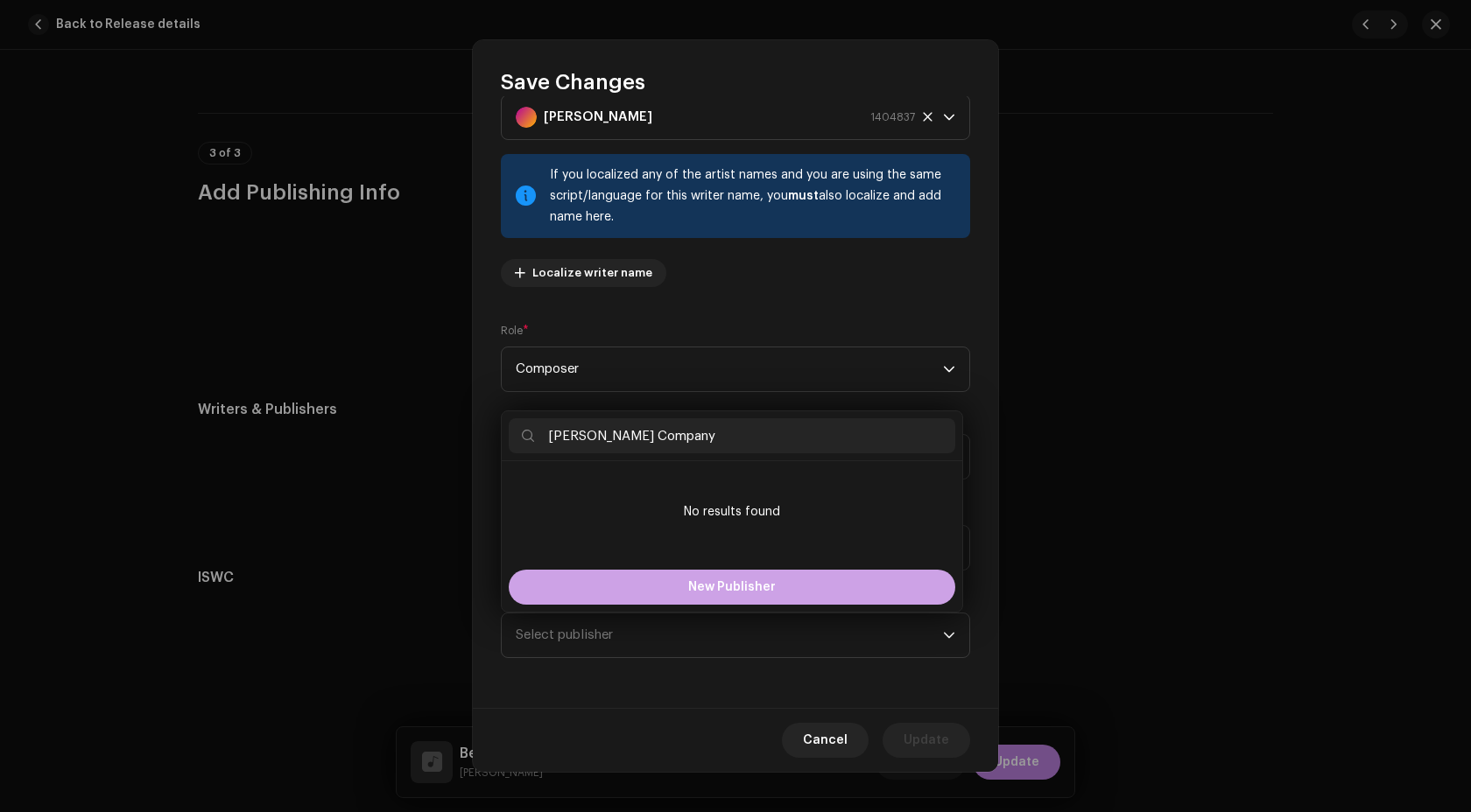
type input "[PERSON_NAME] Company"
click at [741, 594] on span "New Publisher" at bounding box center [732, 587] width 88 height 12
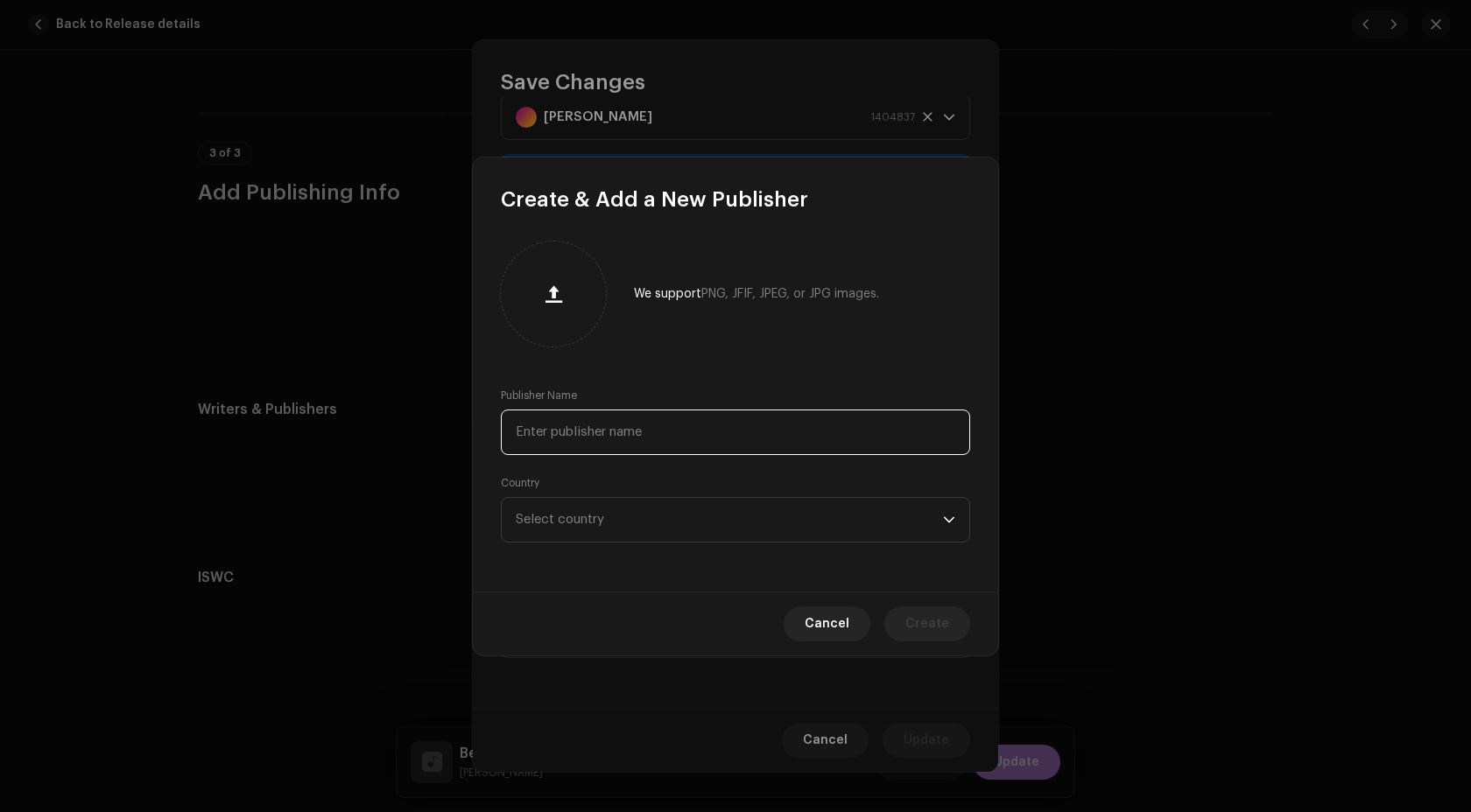
click at [648, 446] on input "text" at bounding box center [735, 433] width 469 height 46
paste input "[PERSON_NAME] Company"
type input "[PERSON_NAME] Company"
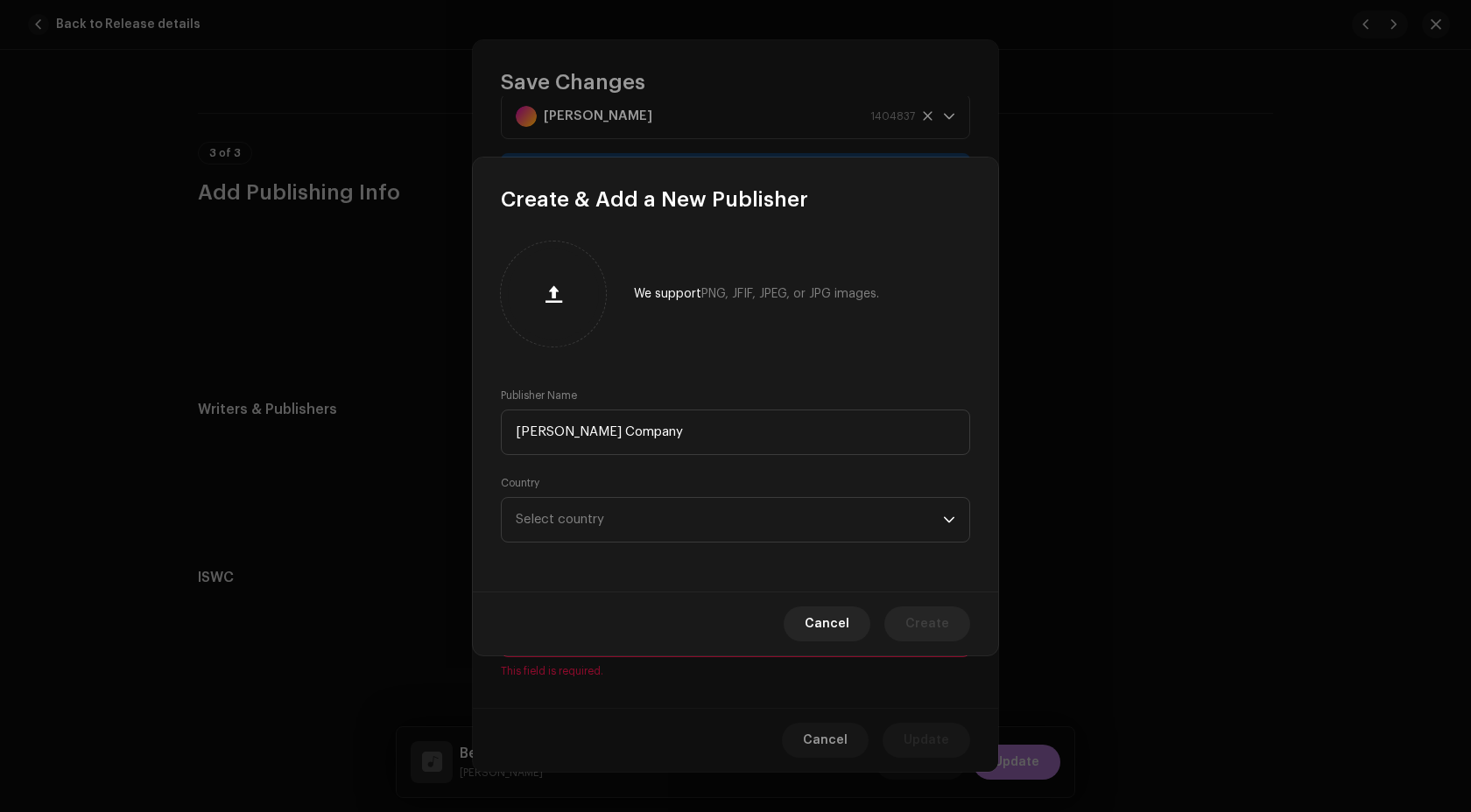
click at [701, 347] on div "We support PNG, JFIF, JPEG, or JPG images. Publisher Name C. L. Barnhouse Compa…" at bounding box center [735, 402] width 525 height 378
click at [796, 538] on span "Select country" at bounding box center [729, 520] width 427 height 44
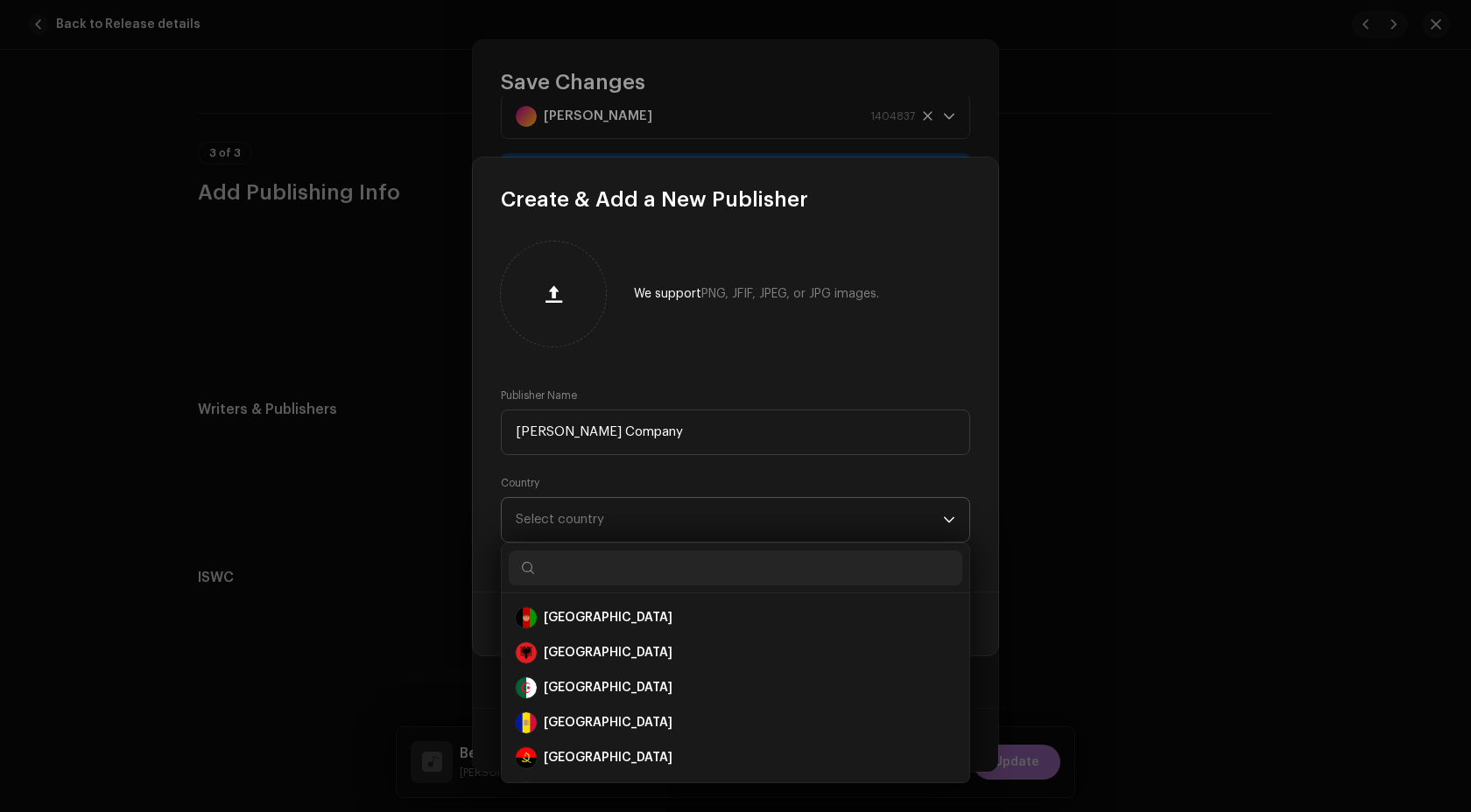
click at [794, 528] on span "Select country" at bounding box center [729, 520] width 427 height 44
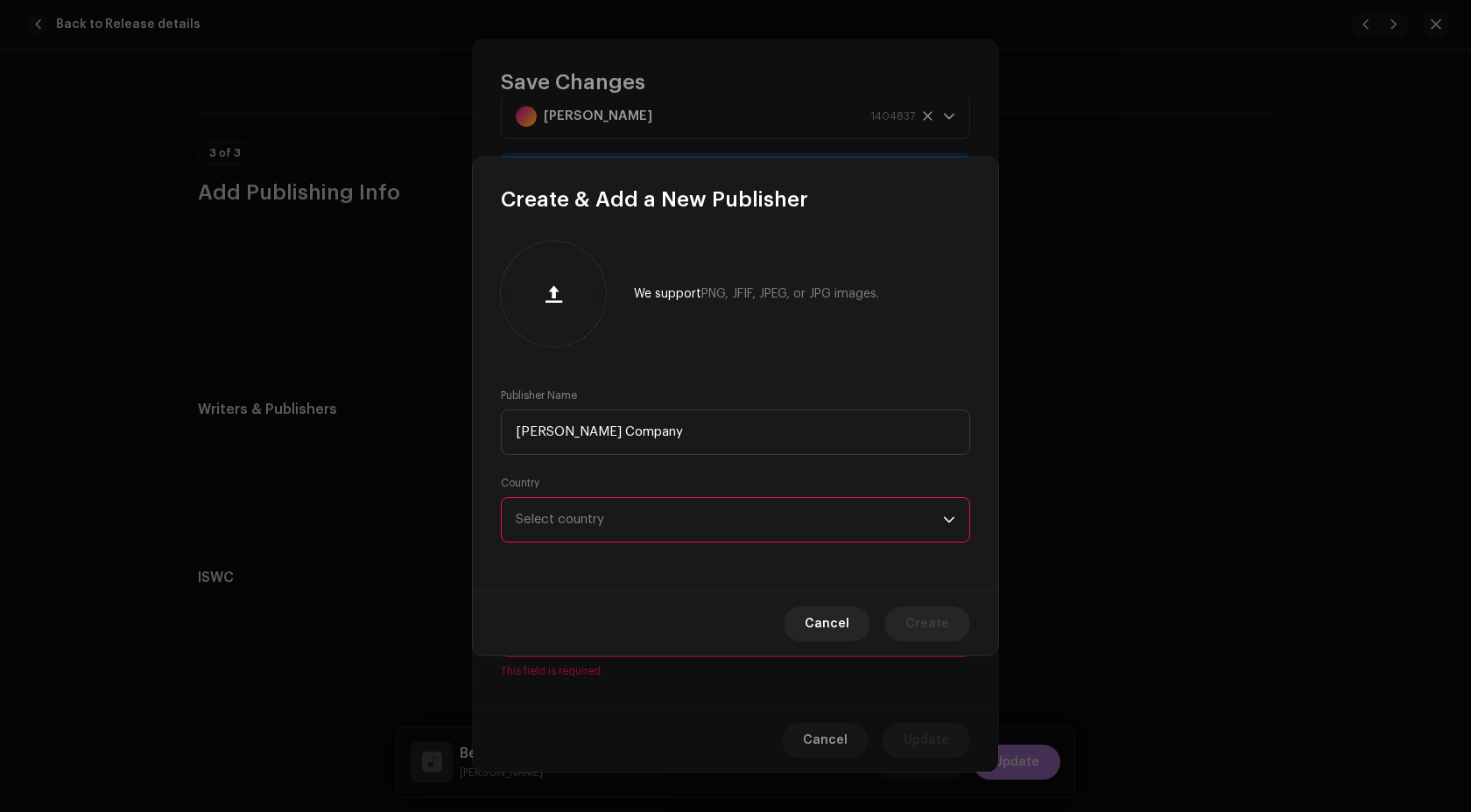
click at [646, 513] on span "Select country" at bounding box center [729, 520] width 427 height 44
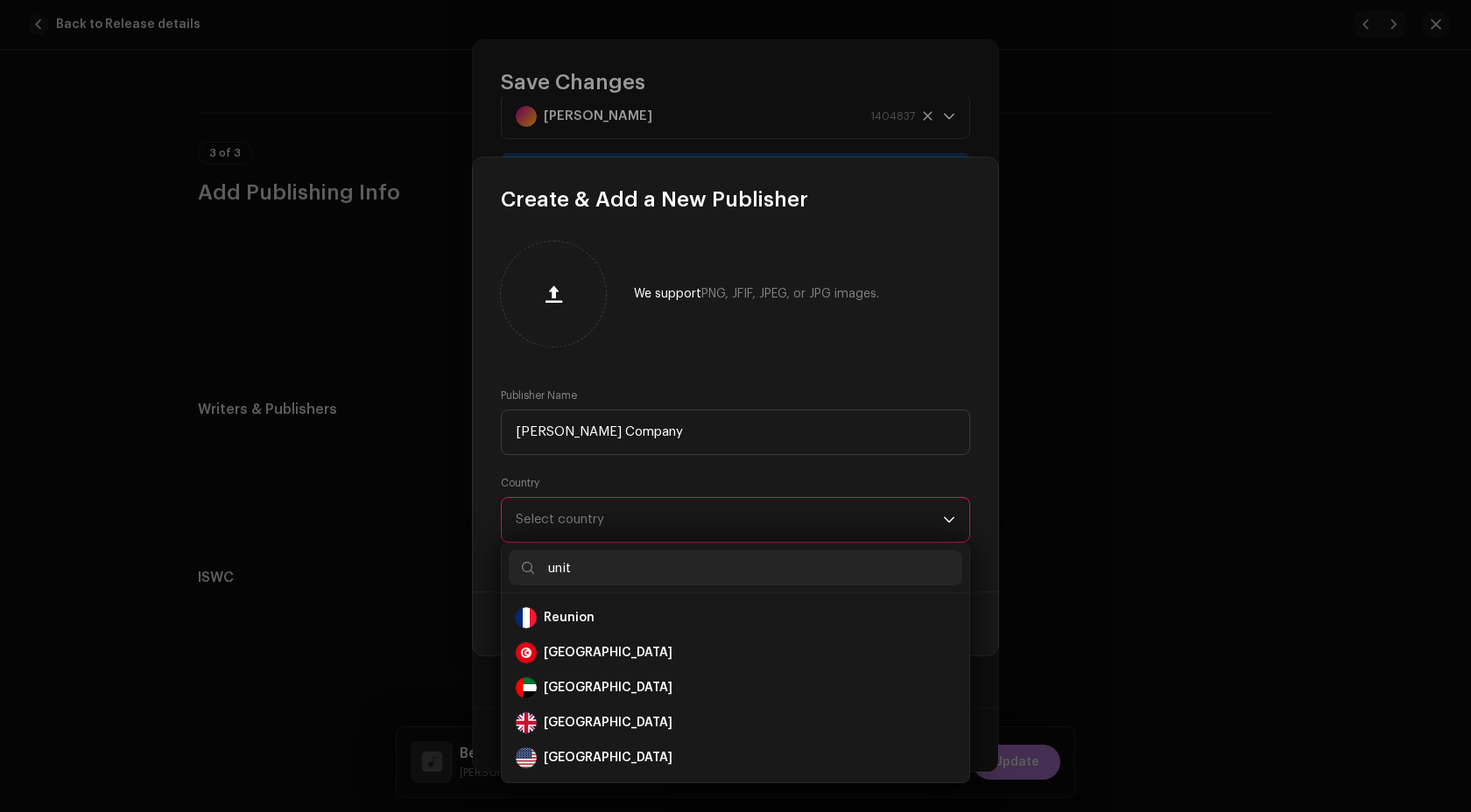
scroll to position [0, 0]
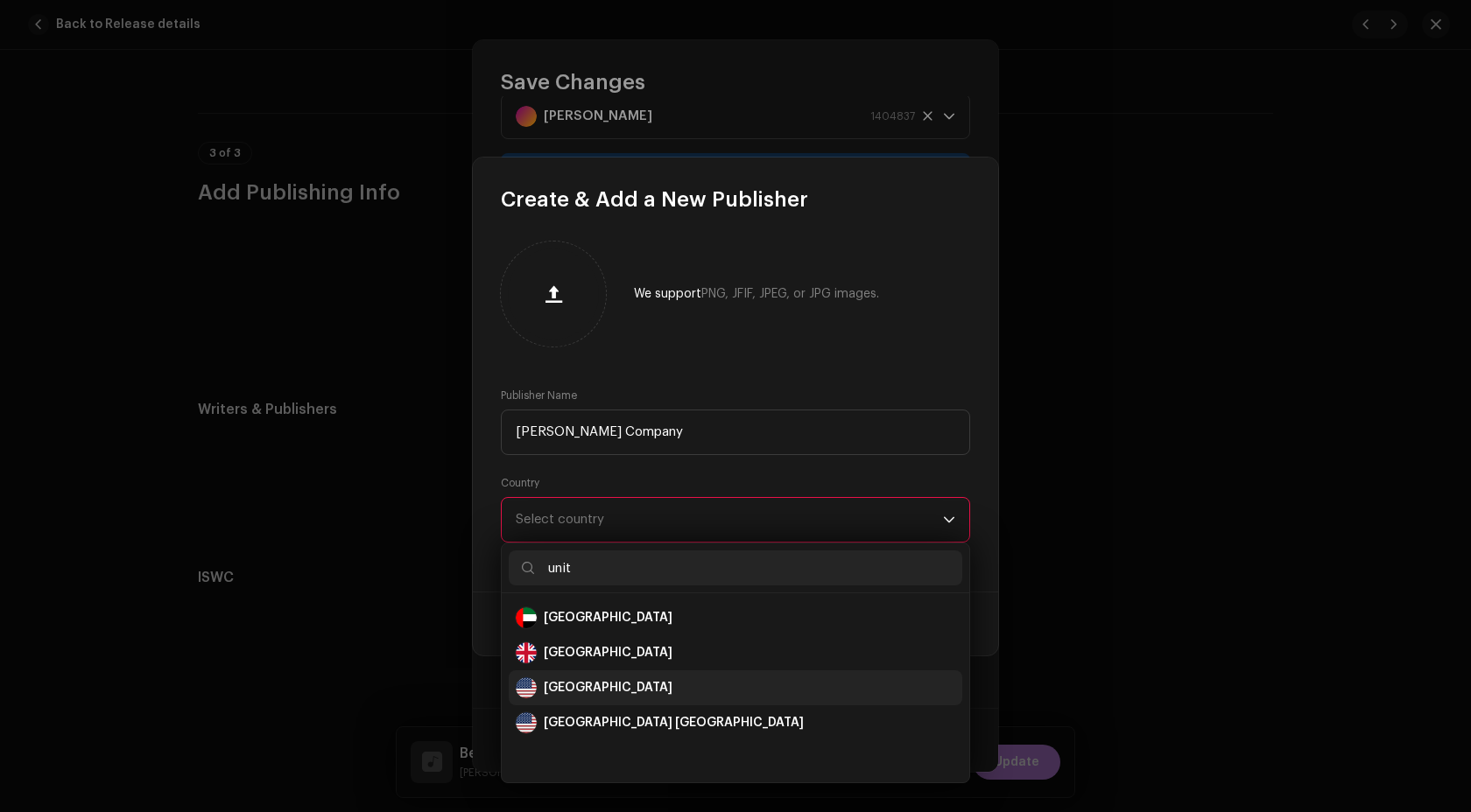
type input "unit"
click at [594, 682] on div "United States" at bounding box center [607, 688] width 129 height 17
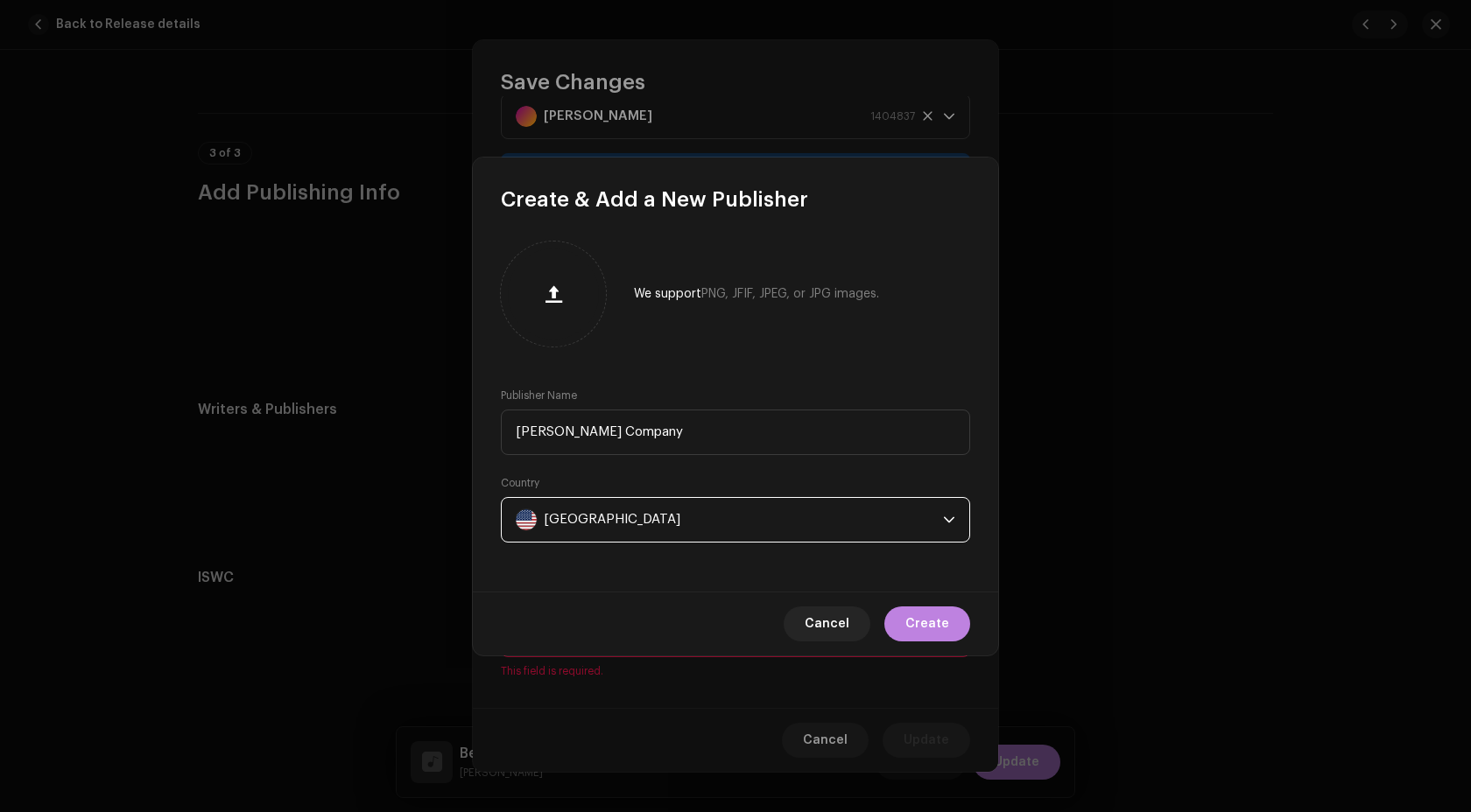
click at [947, 605] on div "Cancel Create" at bounding box center [735, 623] width 525 height 64
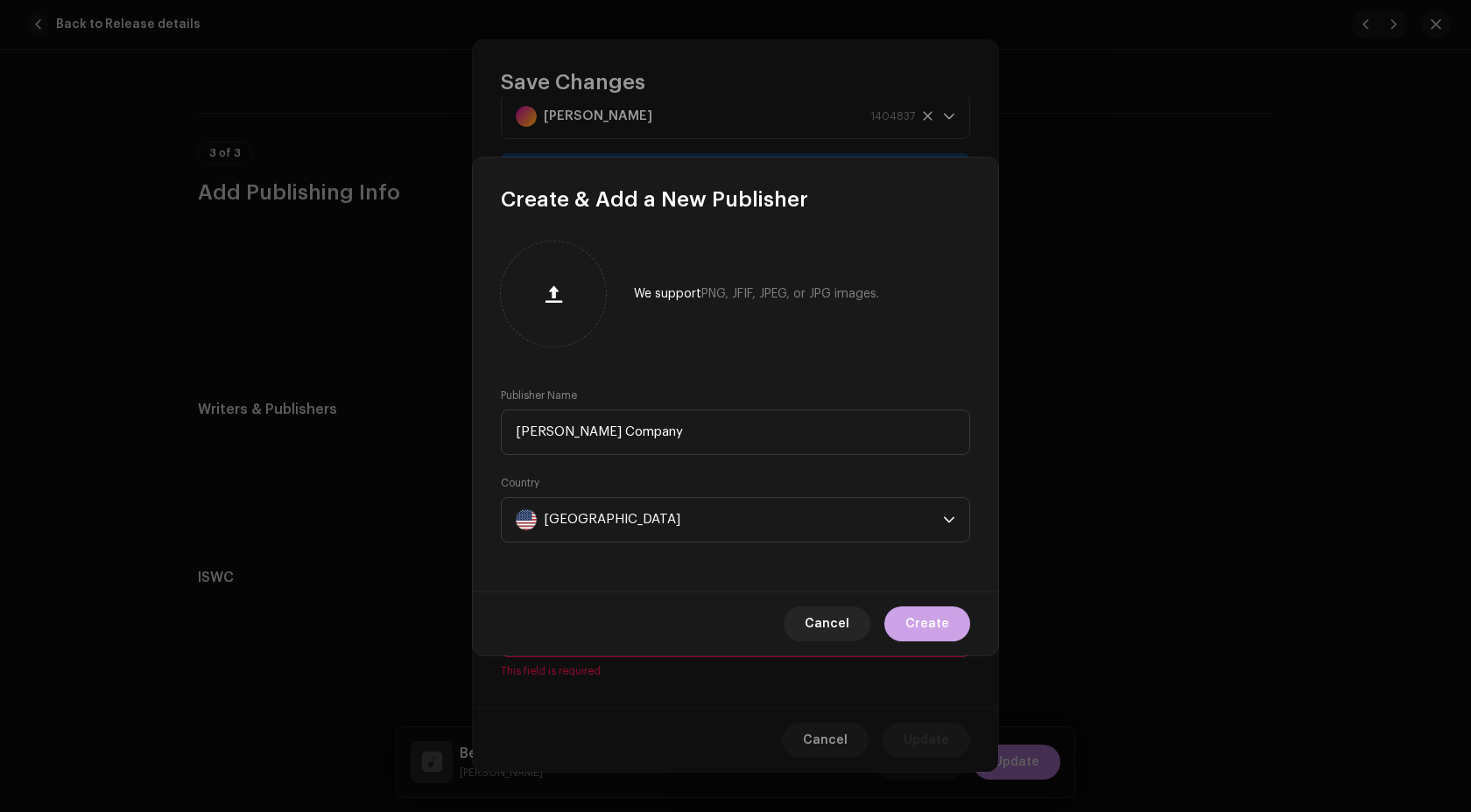
click at [932, 623] on span "Create" at bounding box center [928, 624] width 44 height 35
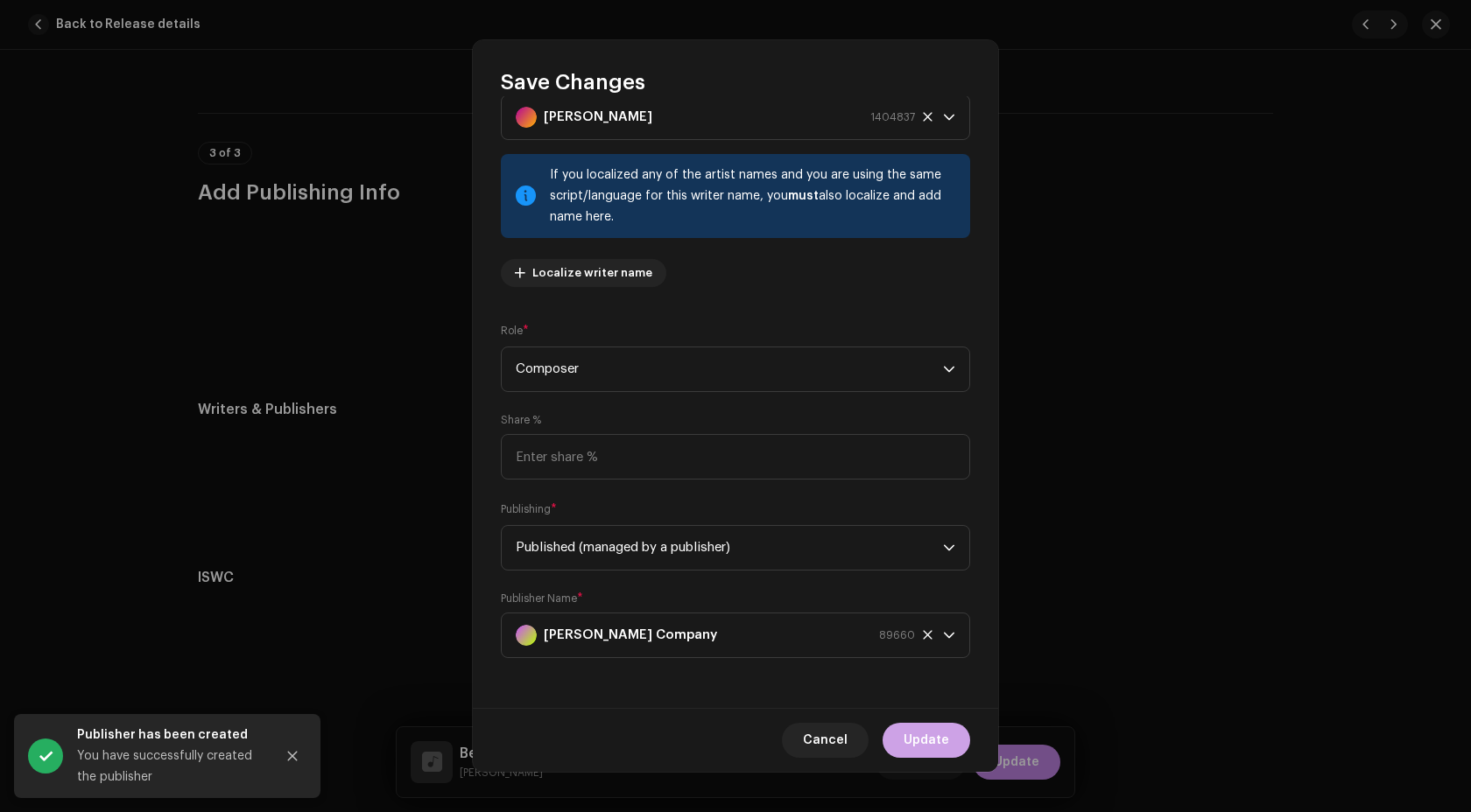
click at [926, 738] on span "Update" at bounding box center [927, 741] width 46 height 35
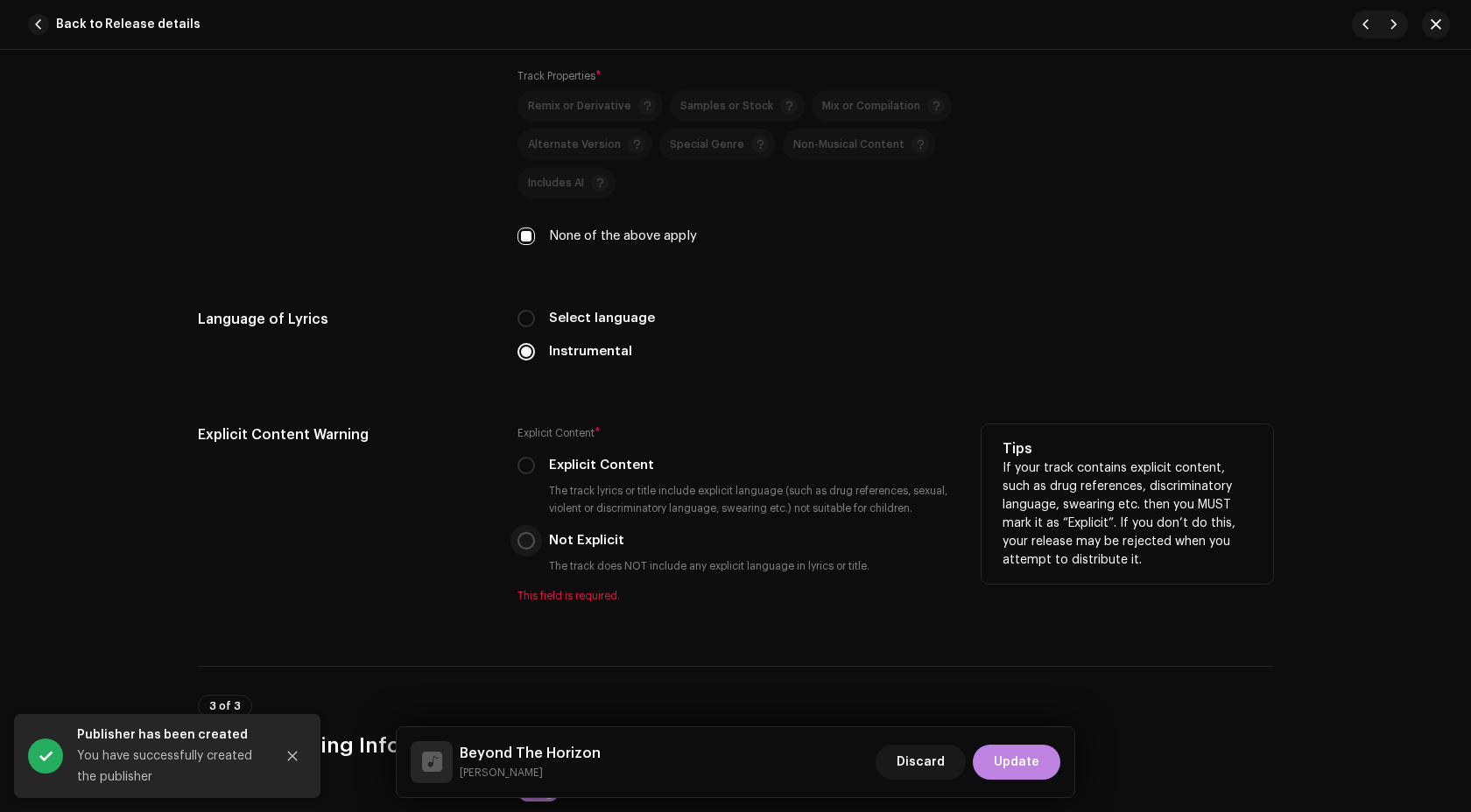
click at [530, 544] on input "Not Explicit" at bounding box center [526, 540] width 17 height 17
radio input "true"
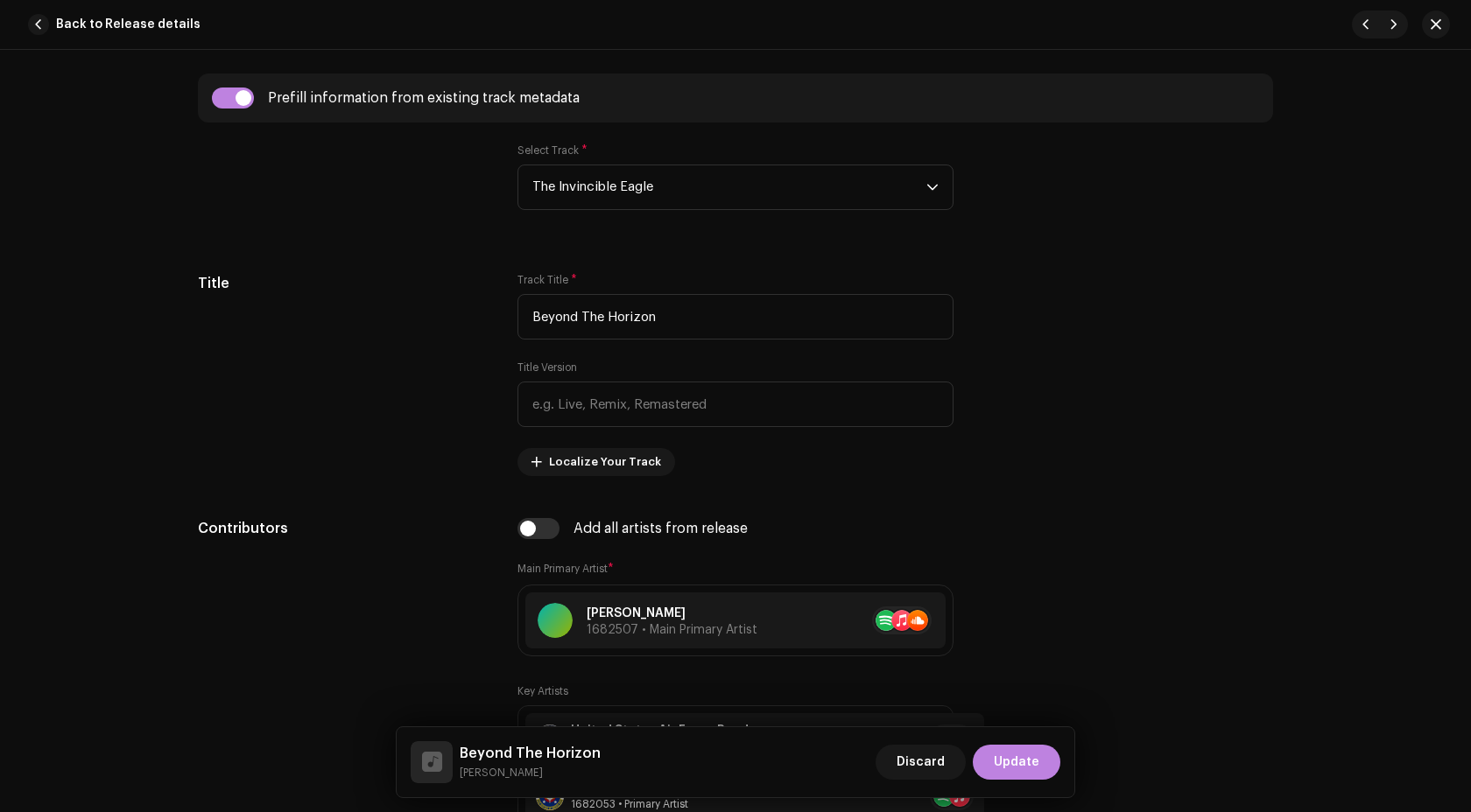
scroll to position [697, 0]
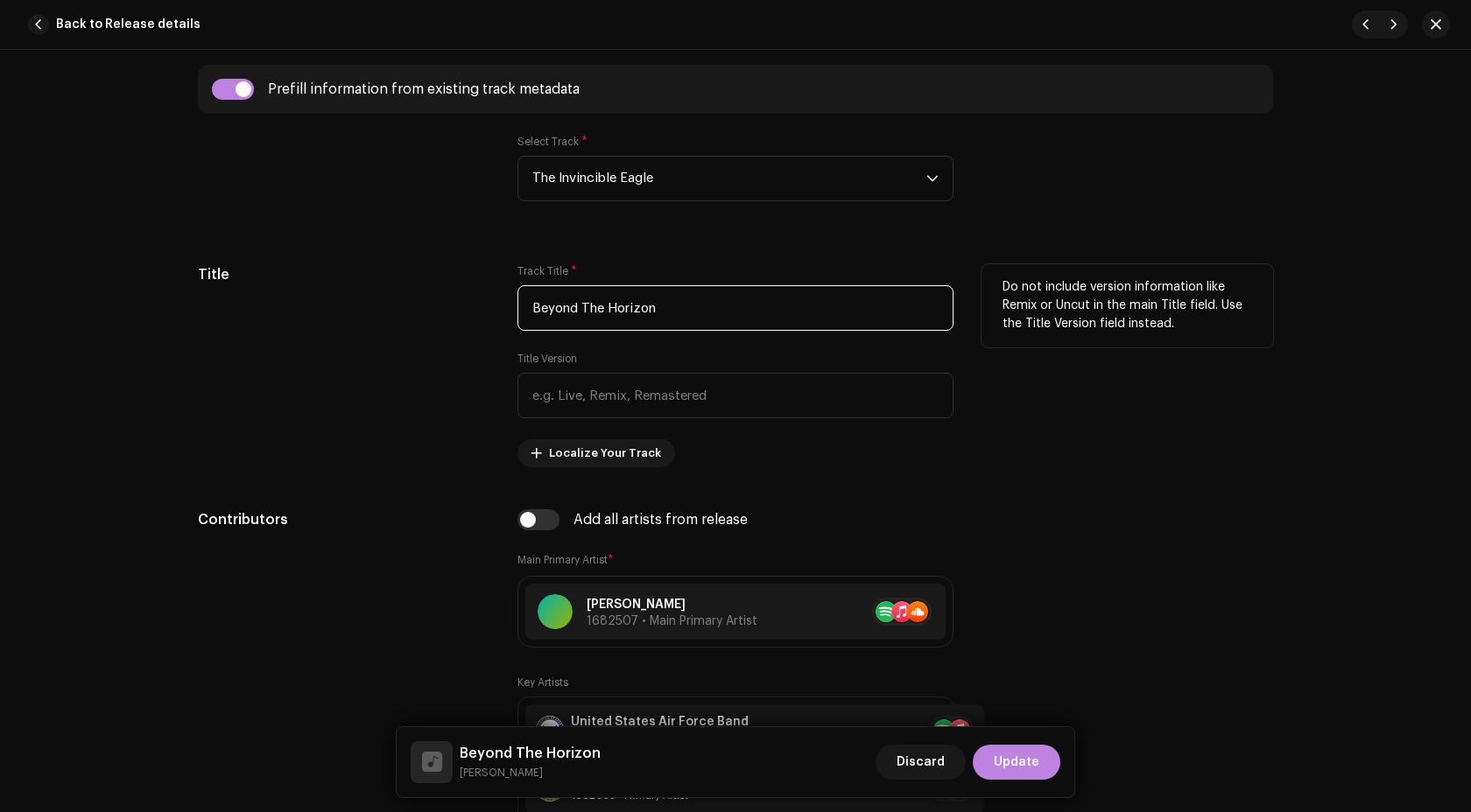
click at [671, 313] on input "Beyond The Horizon" at bounding box center [735, 308] width 436 height 46
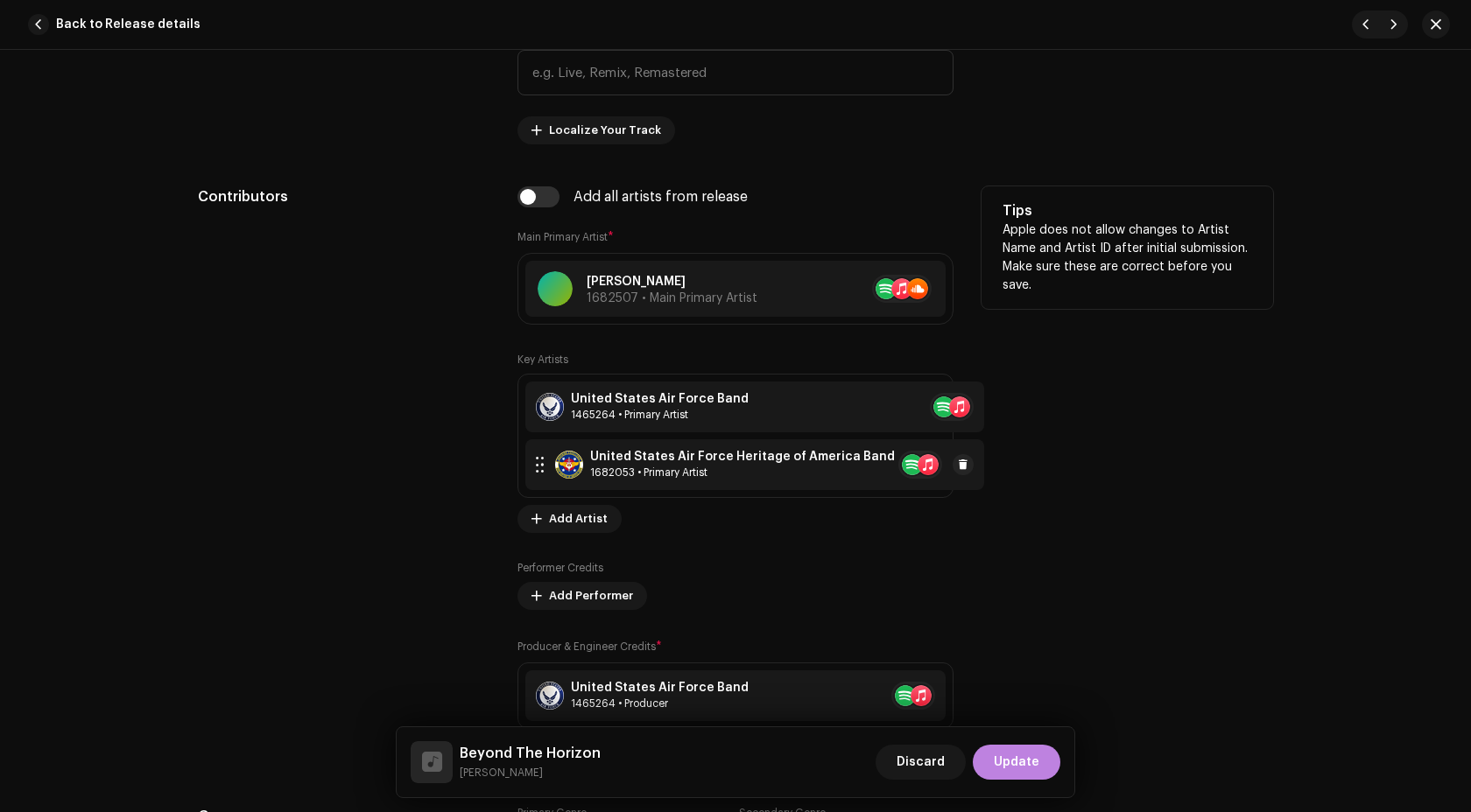
scroll to position [961, 0]
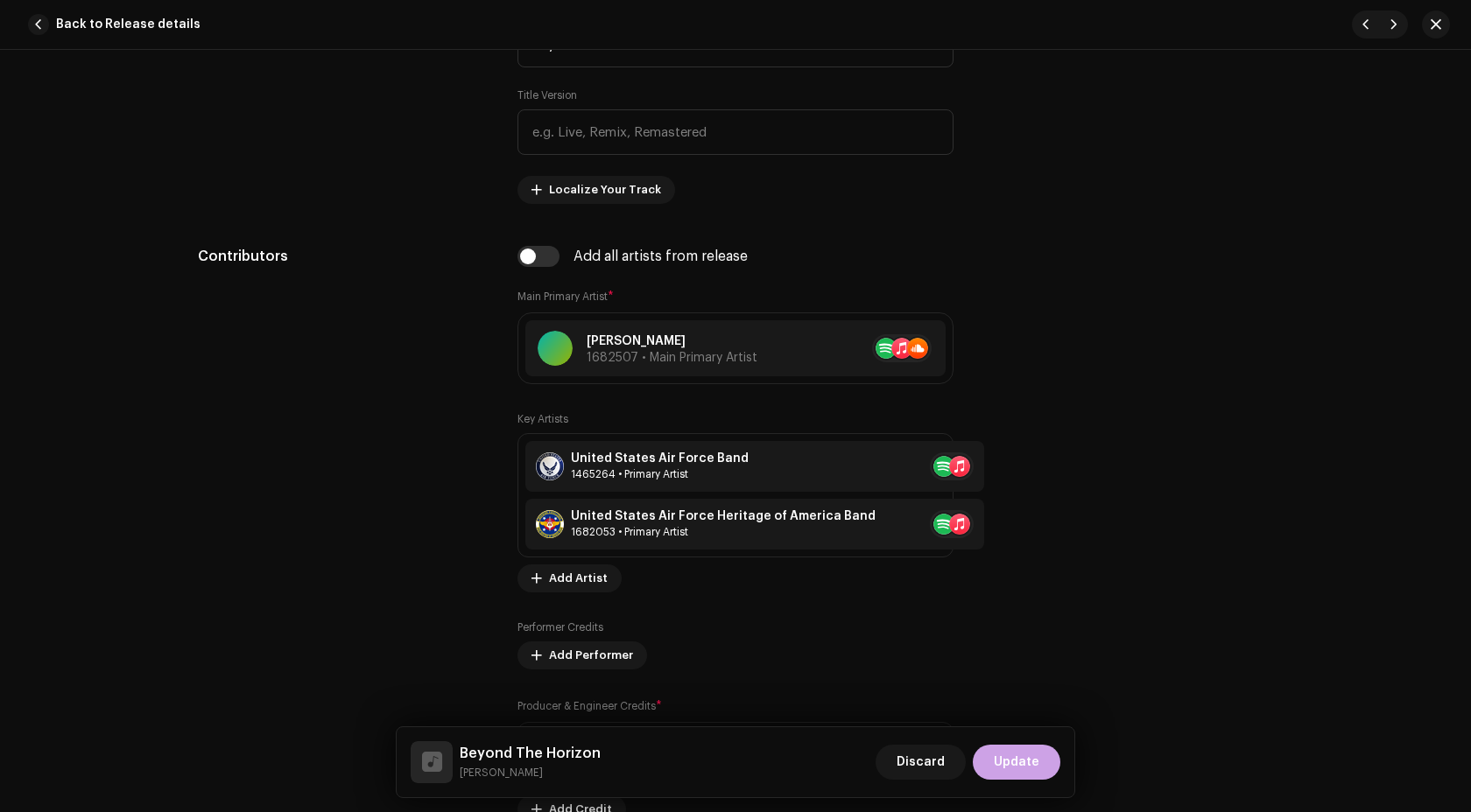
click at [1008, 747] on span "Update" at bounding box center [1016, 762] width 46 height 35
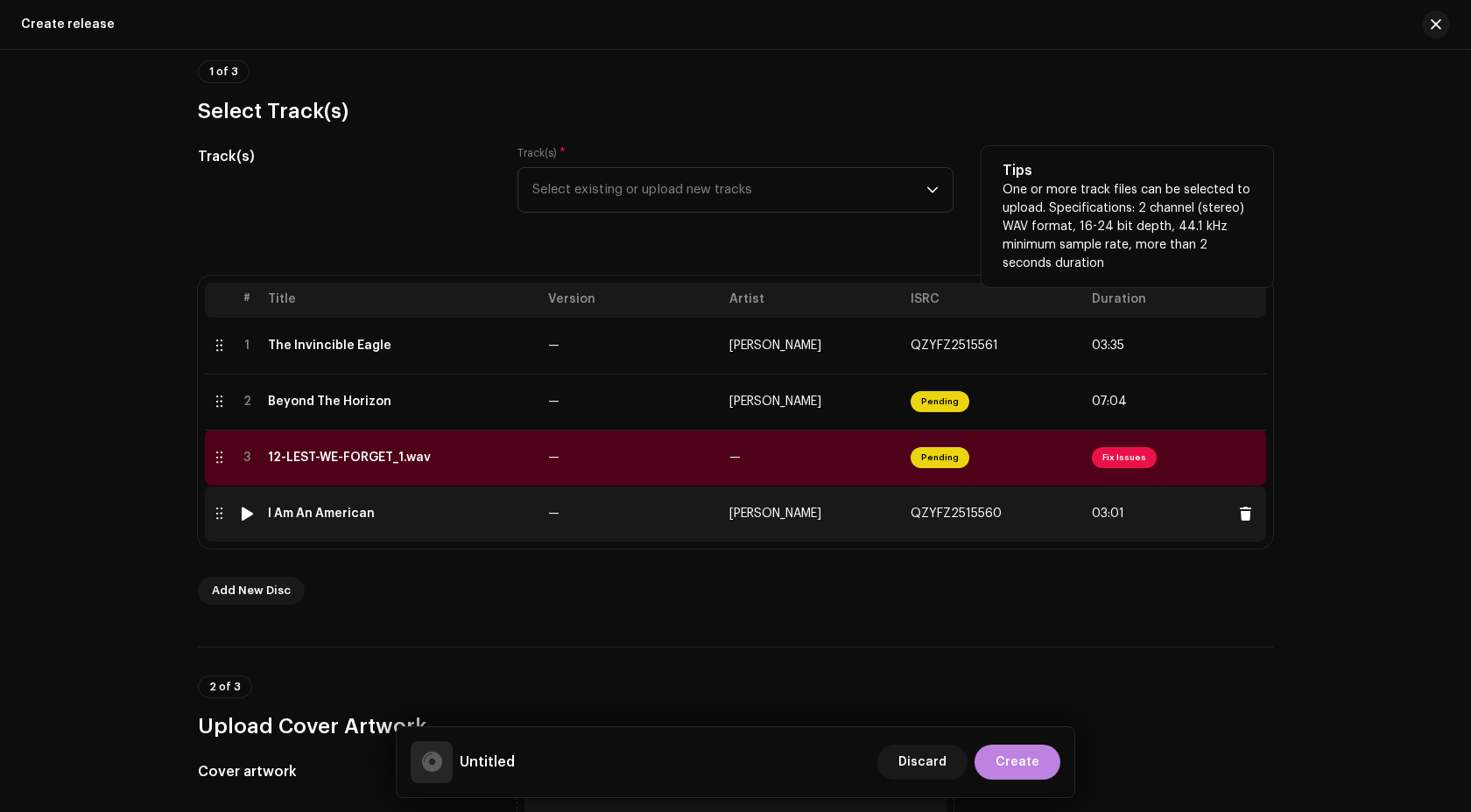
click at [647, 517] on td "—" at bounding box center [632, 514] width 181 height 56
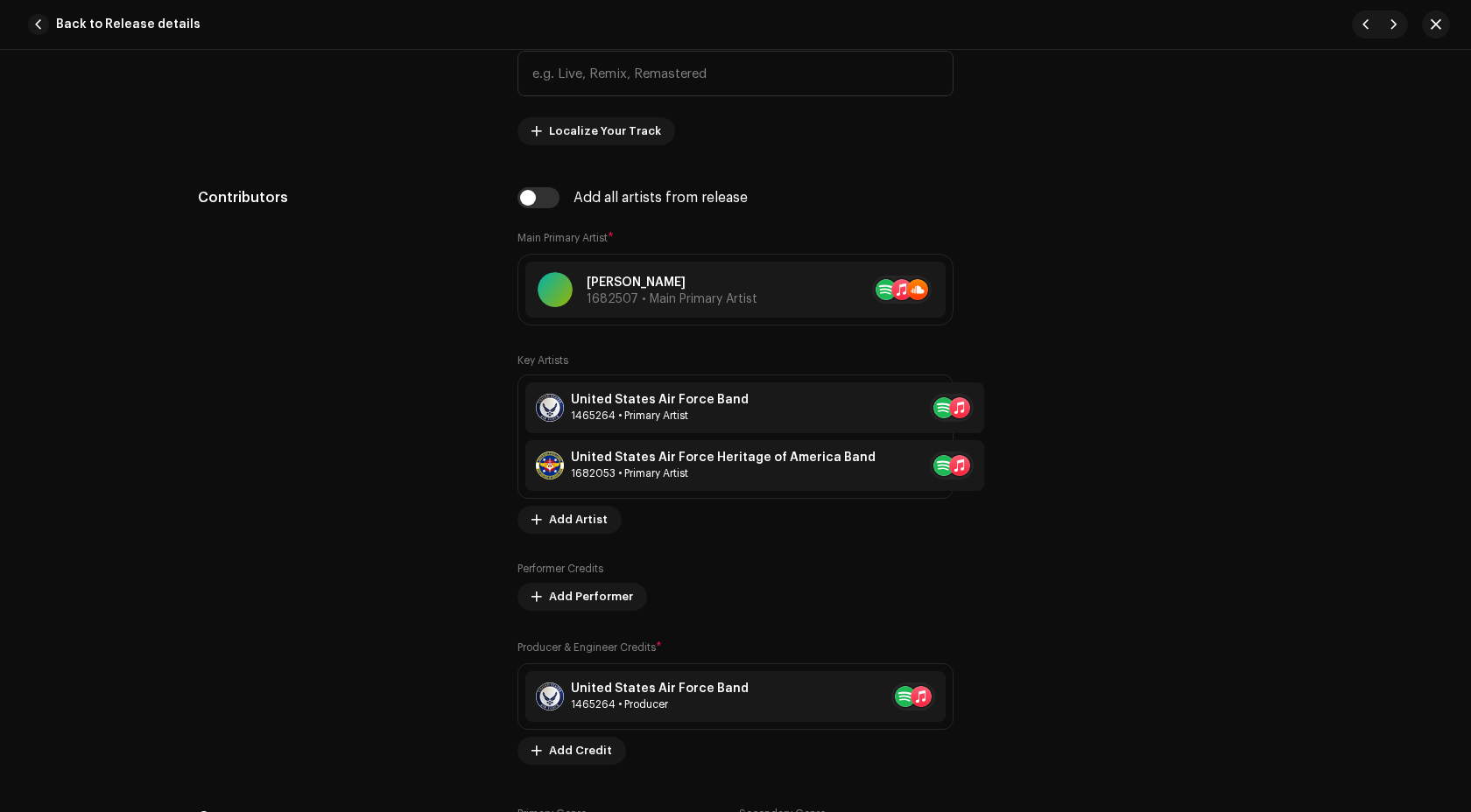
scroll to position [998, 0]
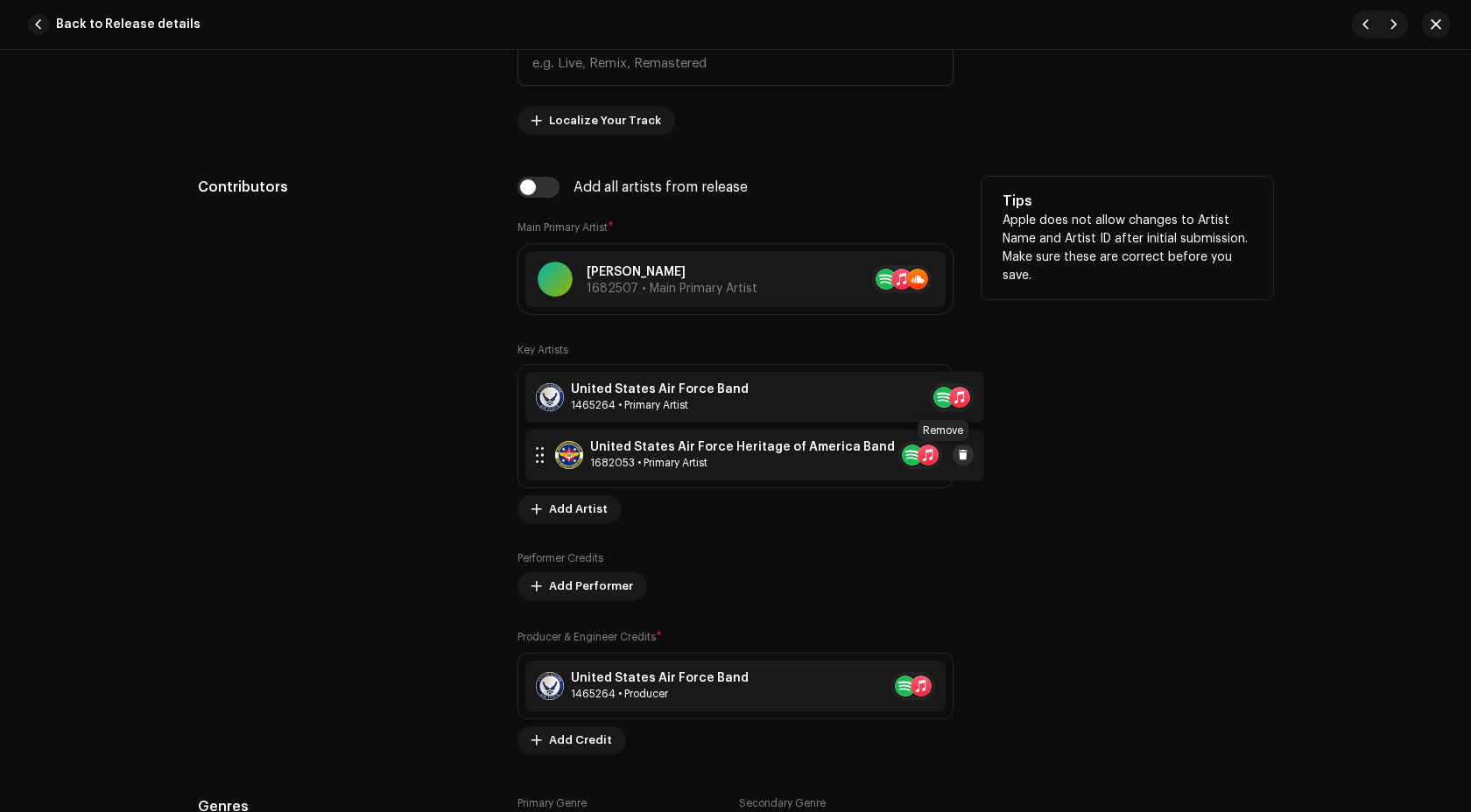
click at [958, 455] on span at bounding box center [963, 455] width 10 height 14
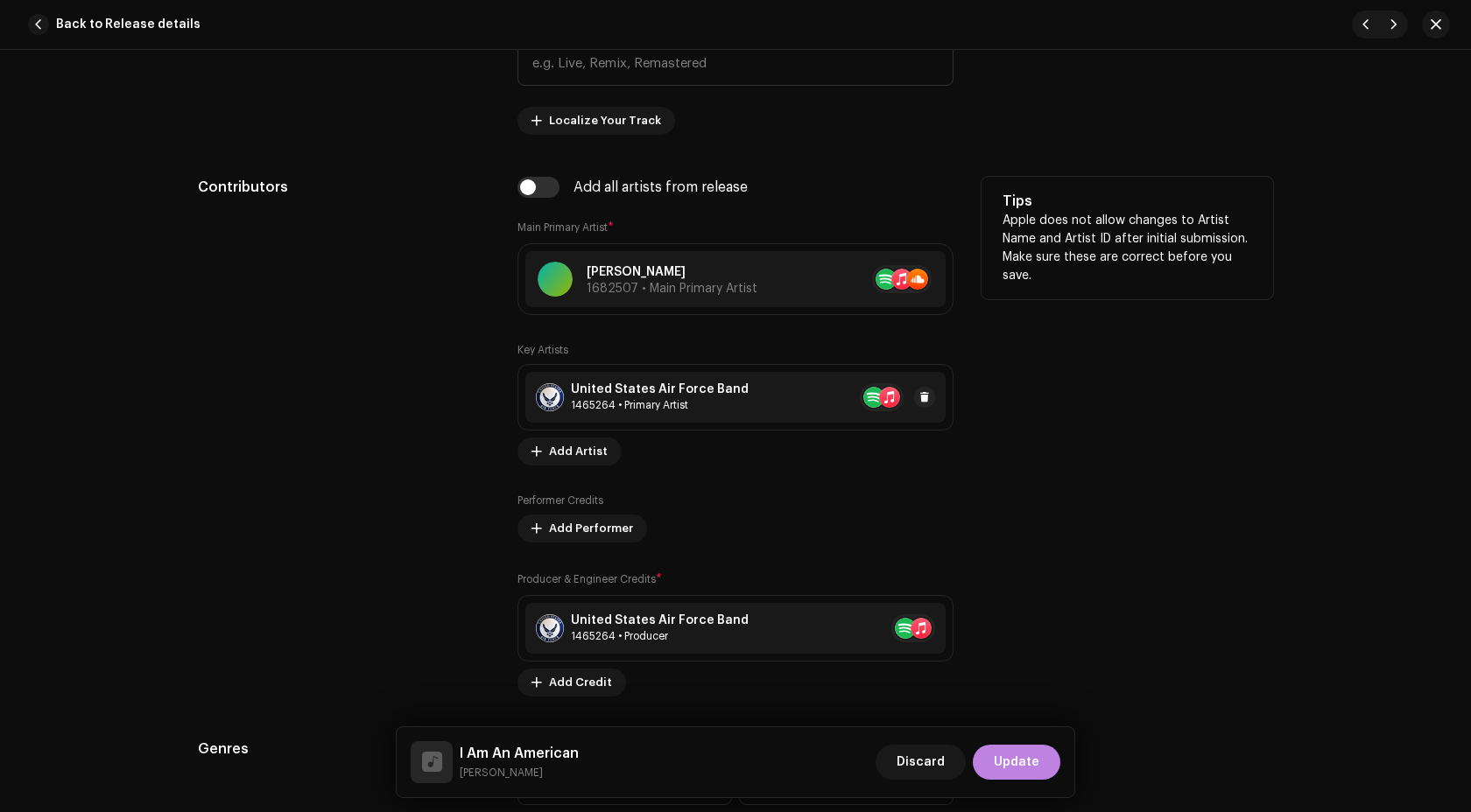
click at [734, 389] on div "United States Air Force Band 1465264 • Primary Artist" at bounding box center [735, 396] width 420 height 51
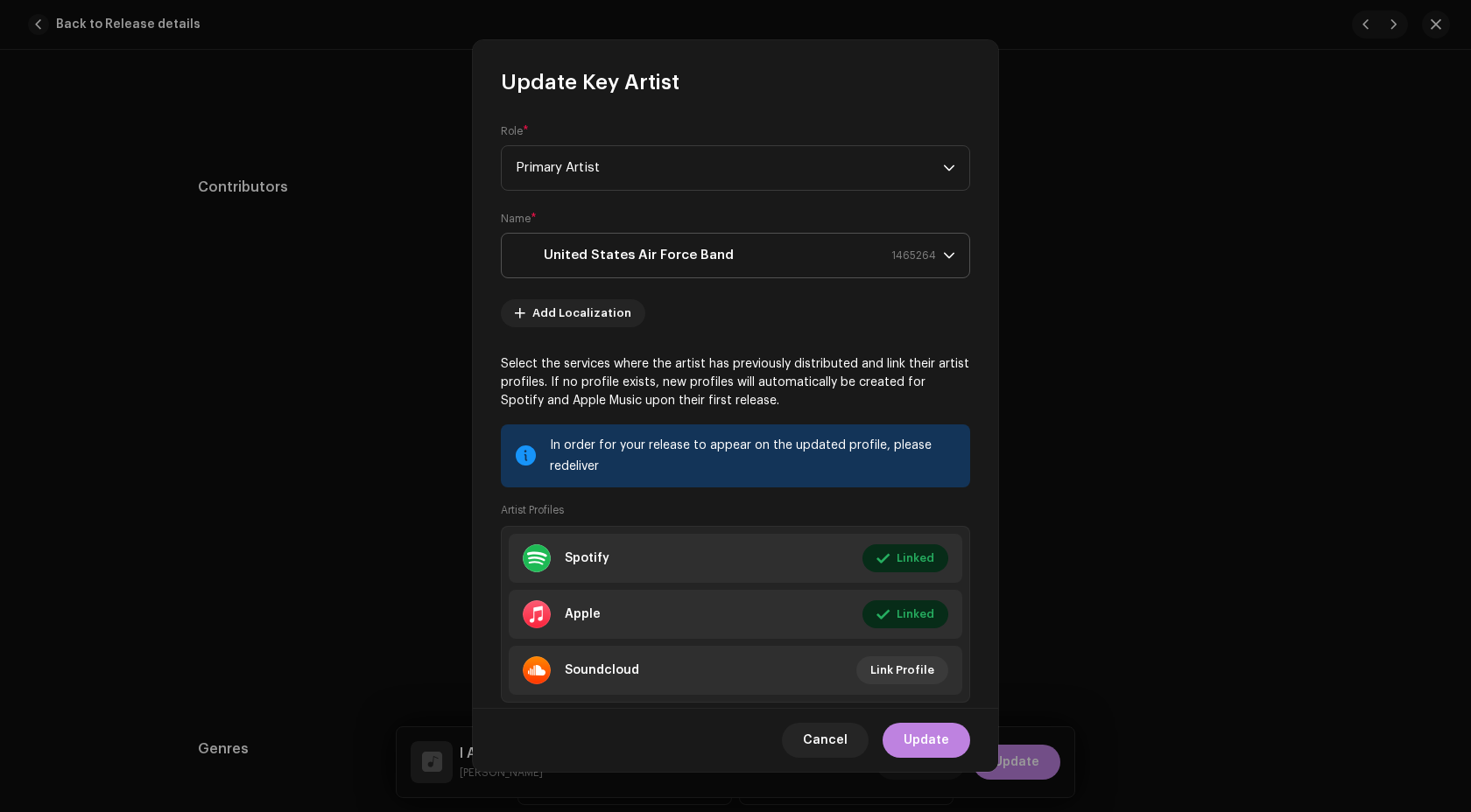
click at [674, 252] on strong "United States Air Force Band" at bounding box center [638, 255] width 190 height 44
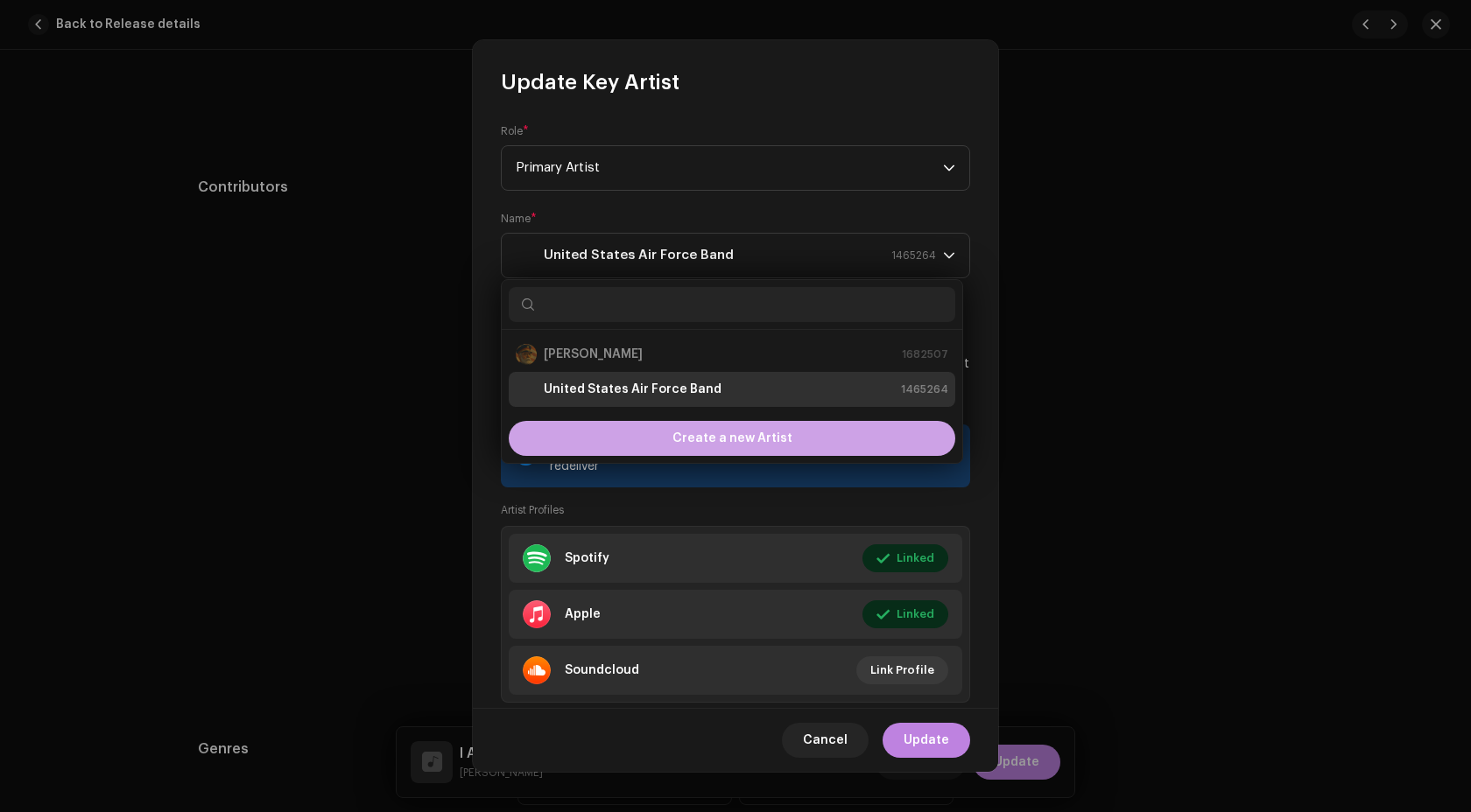
click at [705, 429] on span "Create a new Artist" at bounding box center [732, 438] width 120 height 35
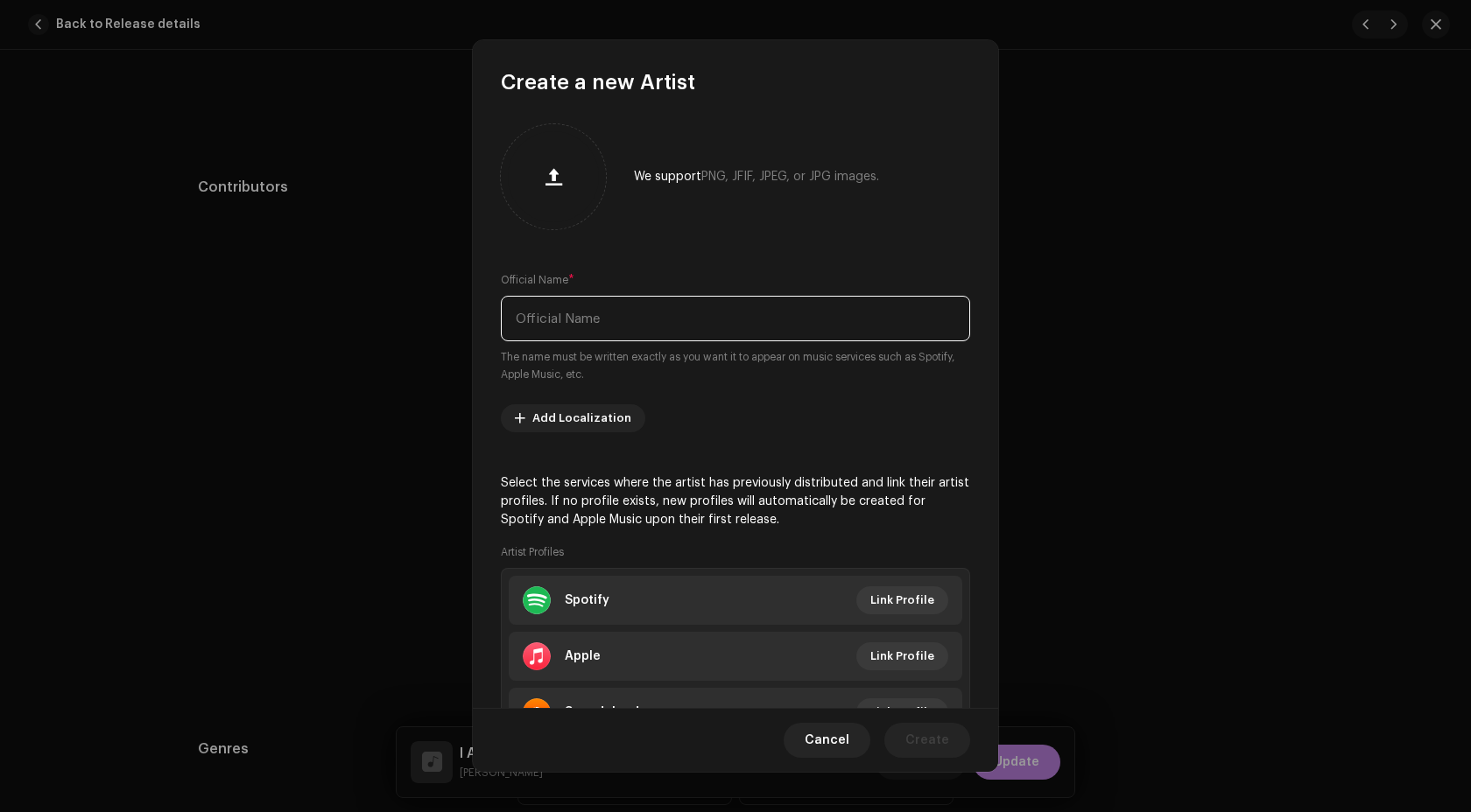
click at [706, 315] on input "text" at bounding box center [735, 318] width 469 height 46
paste input "2uKugGsievdFZNly8Ab0NI"
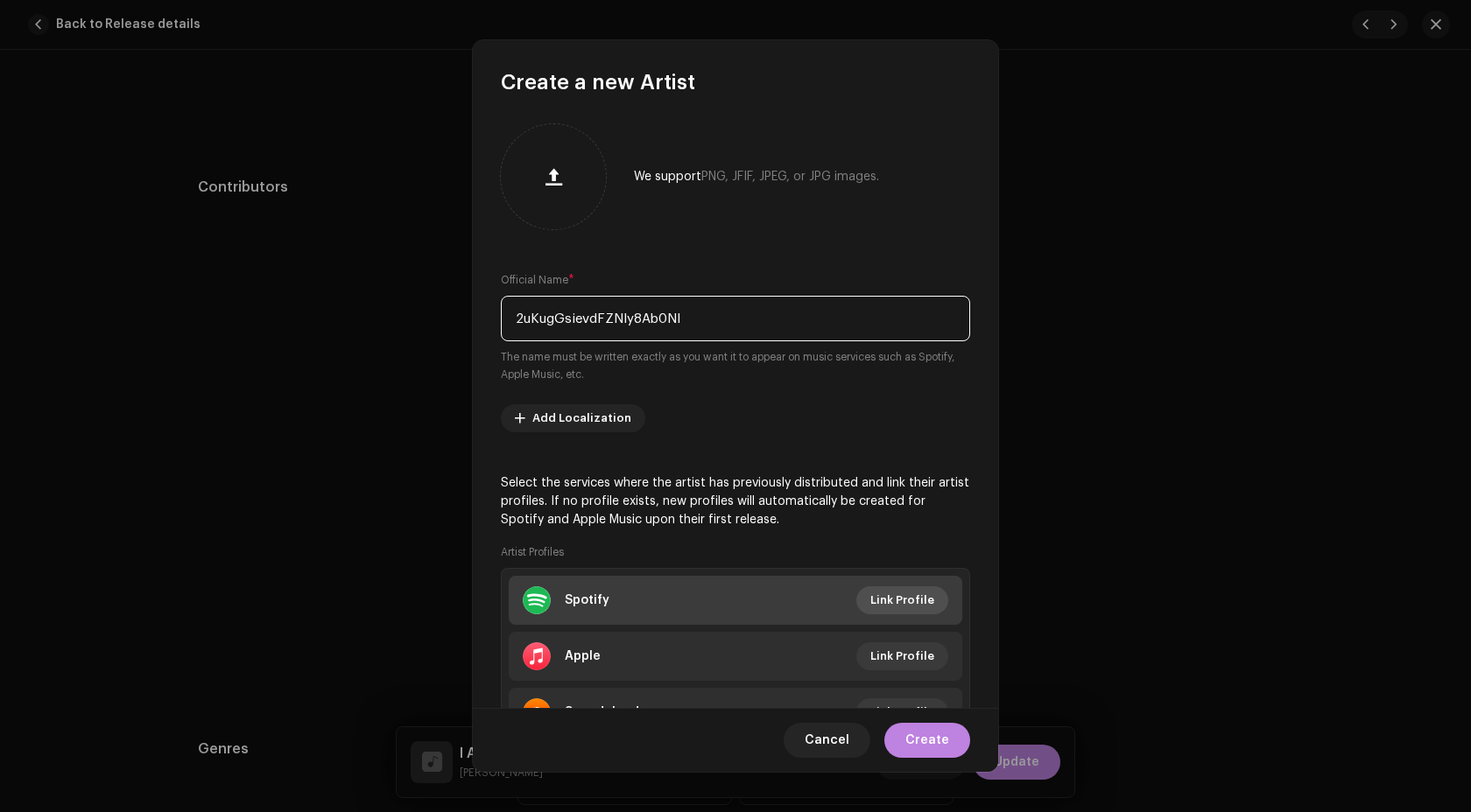
type input "2uKugGsievdFZNly8Ab0NI"
click at [887, 593] on span "Link Profile" at bounding box center [902, 600] width 64 height 35
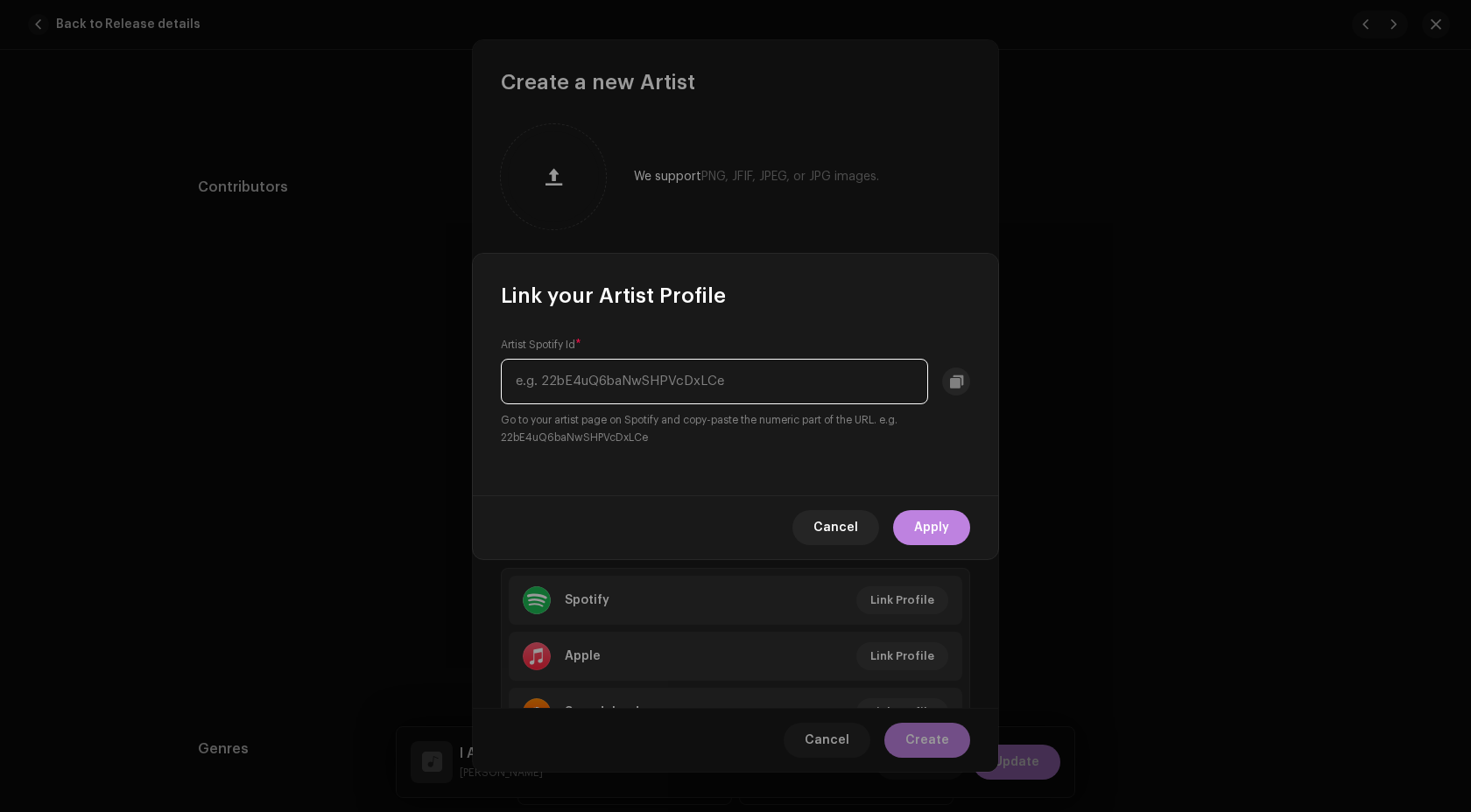
click at [740, 362] on input "text" at bounding box center [714, 382] width 427 height 46
paste input "2uKugGsievdFZNly8Ab0NI"
type input "2uKugGsievdFZNly8Ab0NI"
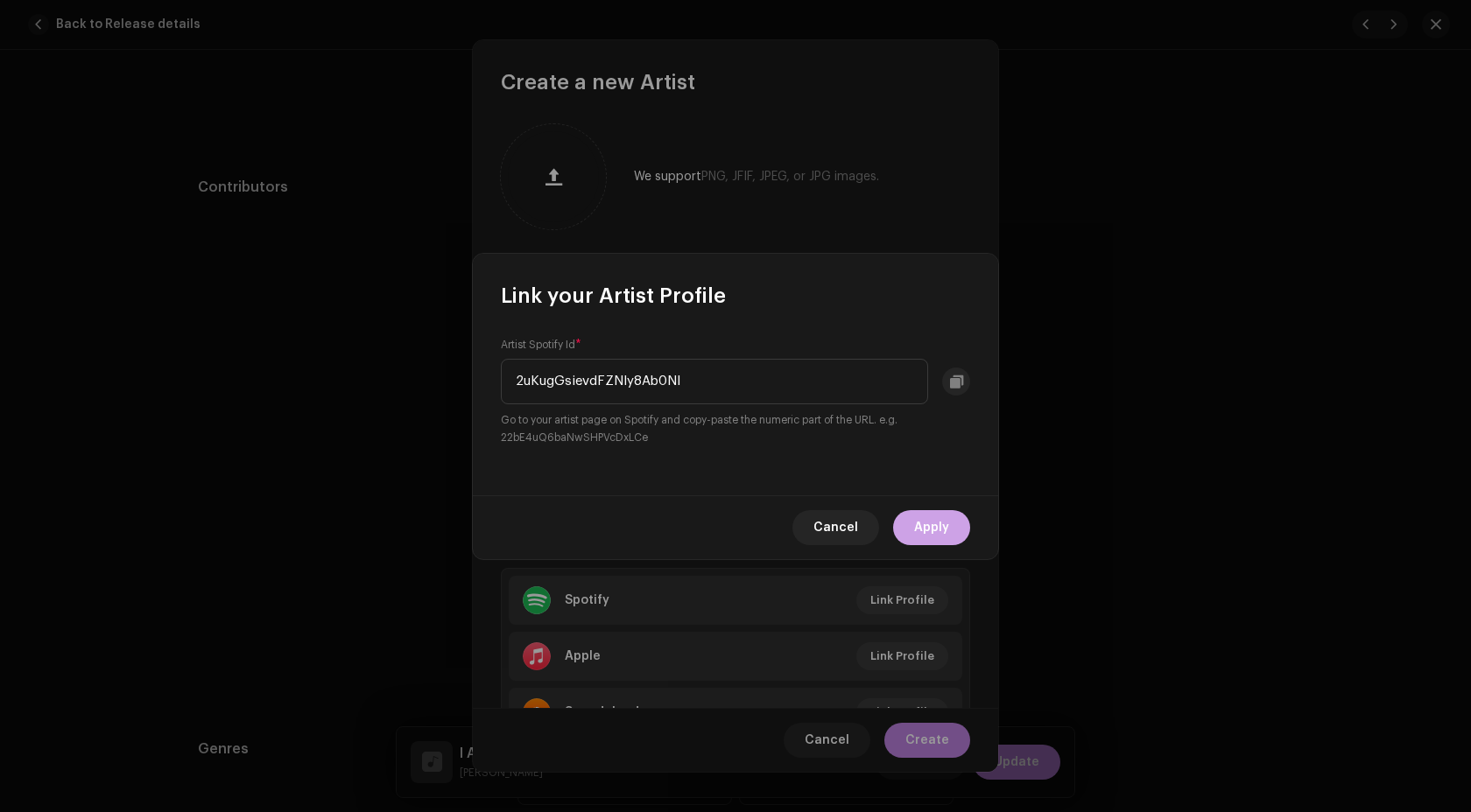
click at [933, 537] on span "Apply" at bounding box center [931, 527] width 35 height 35
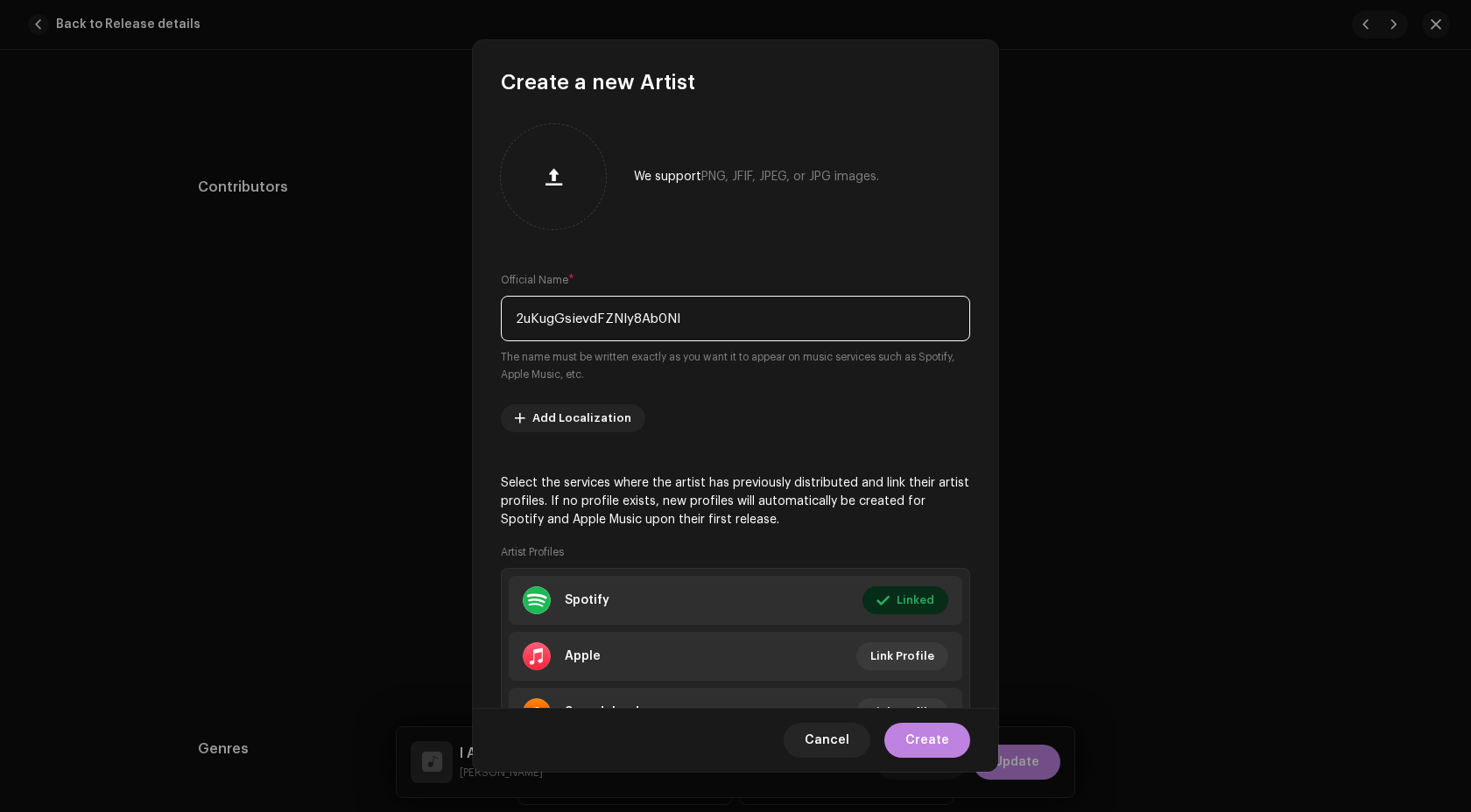
click at [684, 320] on input "2uKugGsievdFZNly8Ab0NI" at bounding box center [735, 318] width 469 height 46
click at [661, 319] on input "United States Air Force Band" at bounding box center [735, 318] width 469 height 46
click at [730, 318] on input "United States Air Force Heartland pf America Band" at bounding box center [735, 318] width 469 height 46
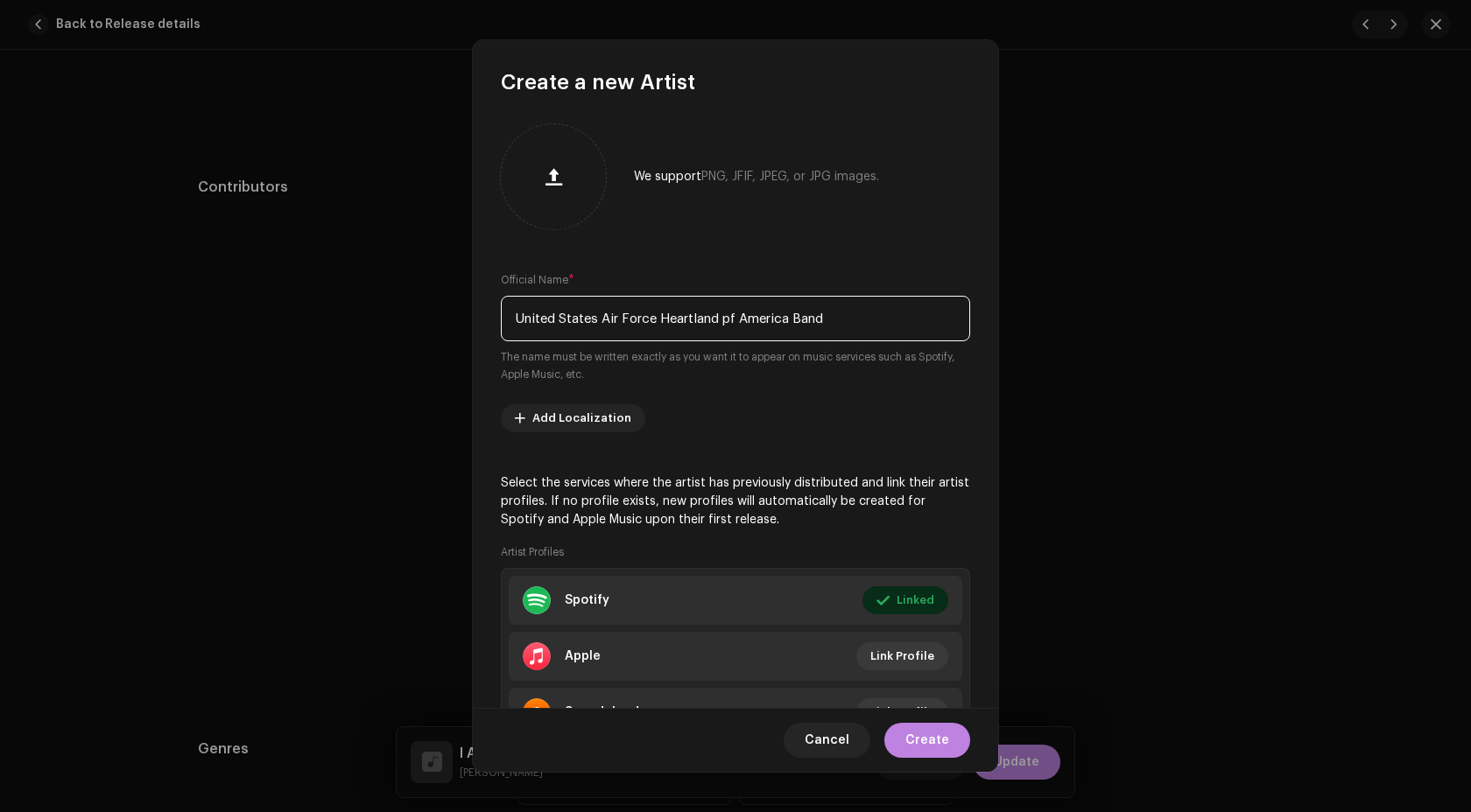
click at [730, 318] on input "United States Air Force Heartland pf America Band" at bounding box center [735, 318] width 469 height 46
type input "United States Air Force Heartland of America Band"
click at [906, 312] on input "United States Air Force Heartland of America Band" at bounding box center [735, 318] width 469 height 46
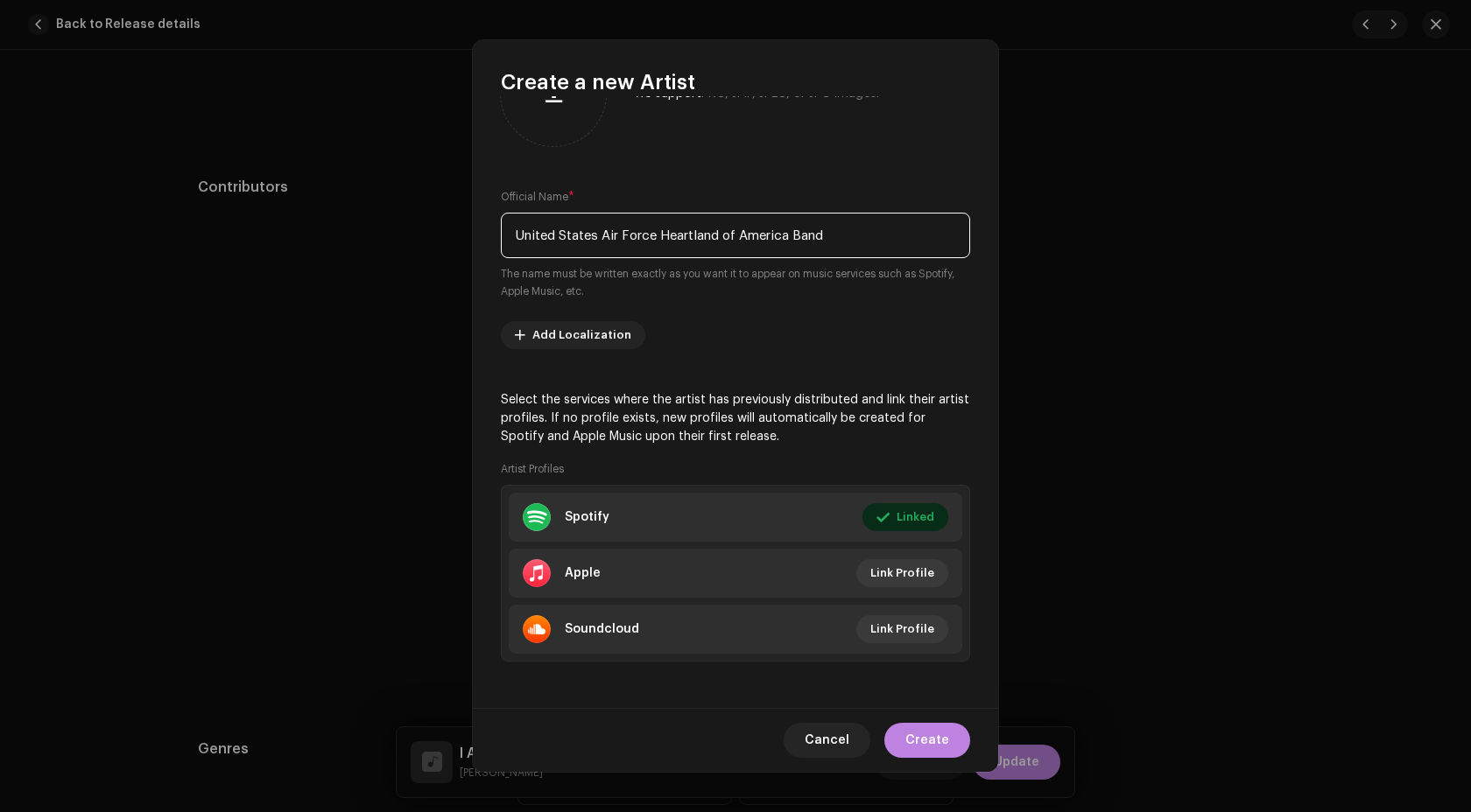
scroll to position [87, 0]
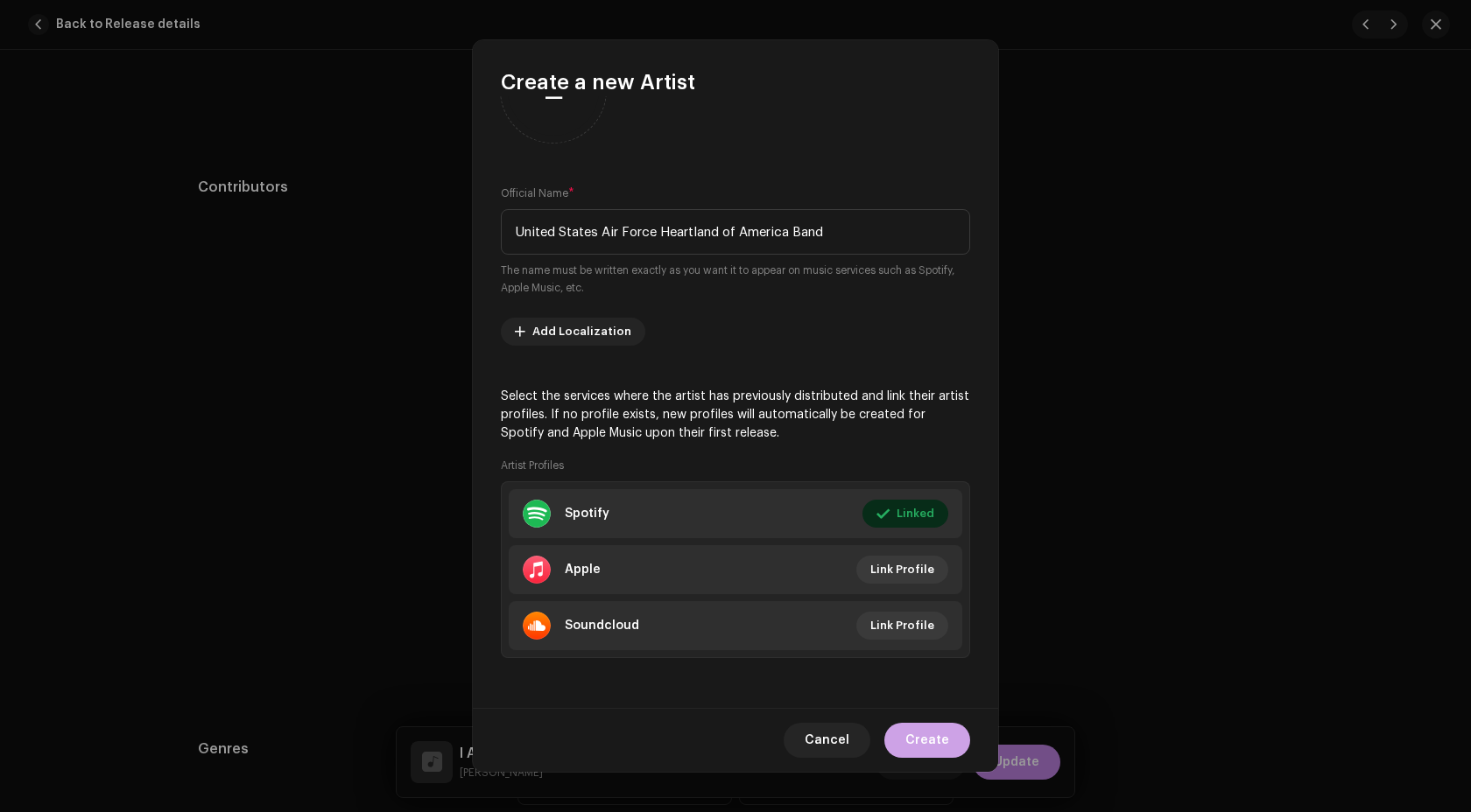
click at [950, 737] on button "Create" at bounding box center [928, 741] width 86 height 35
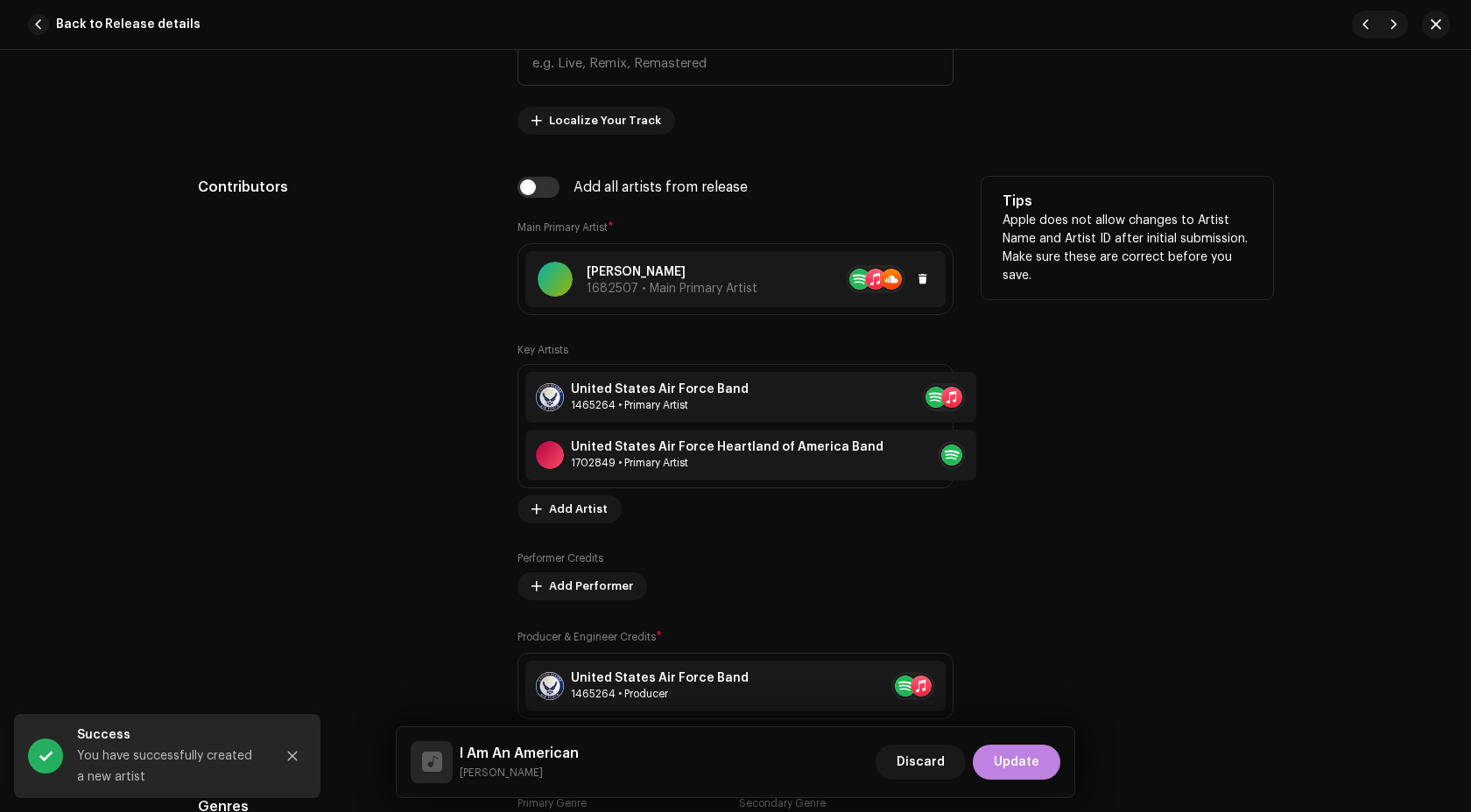
click at [685, 285] on span "1682507 • Main Primary Artist" at bounding box center [671, 289] width 171 height 12
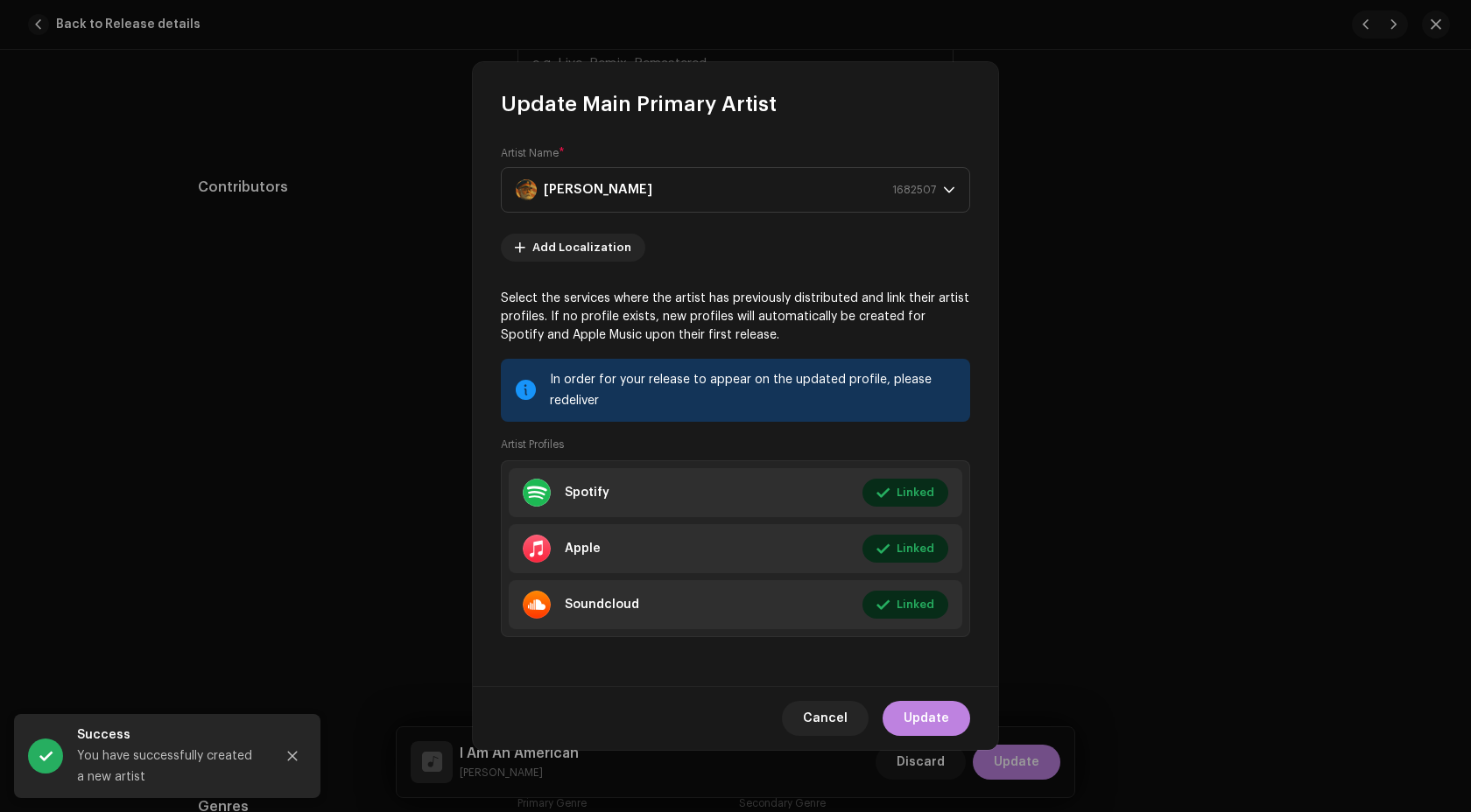
click at [811, 690] on div "Cancel Update" at bounding box center [735, 718] width 525 height 64
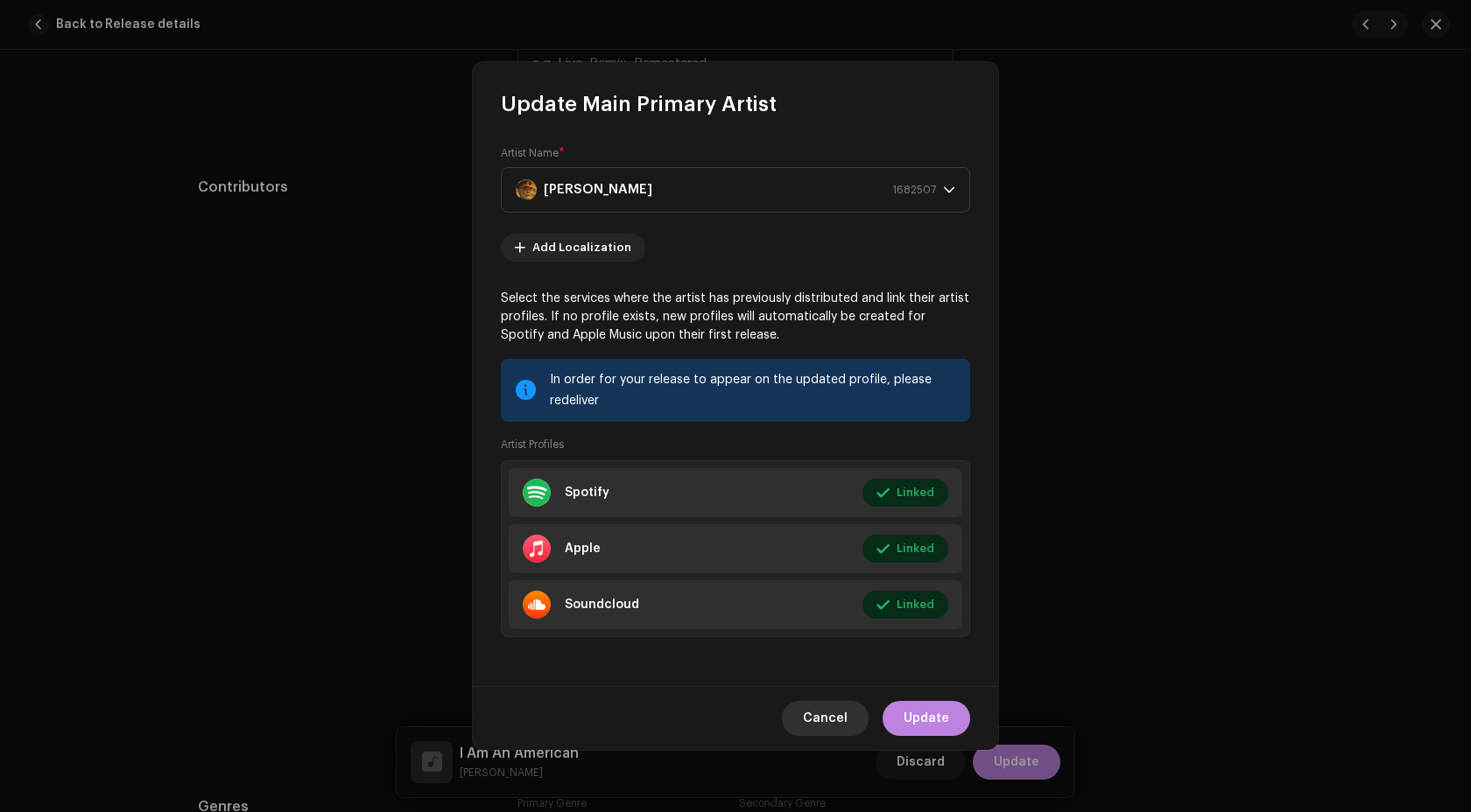
click at [811, 721] on span "Cancel" at bounding box center [825, 719] width 45 height 35
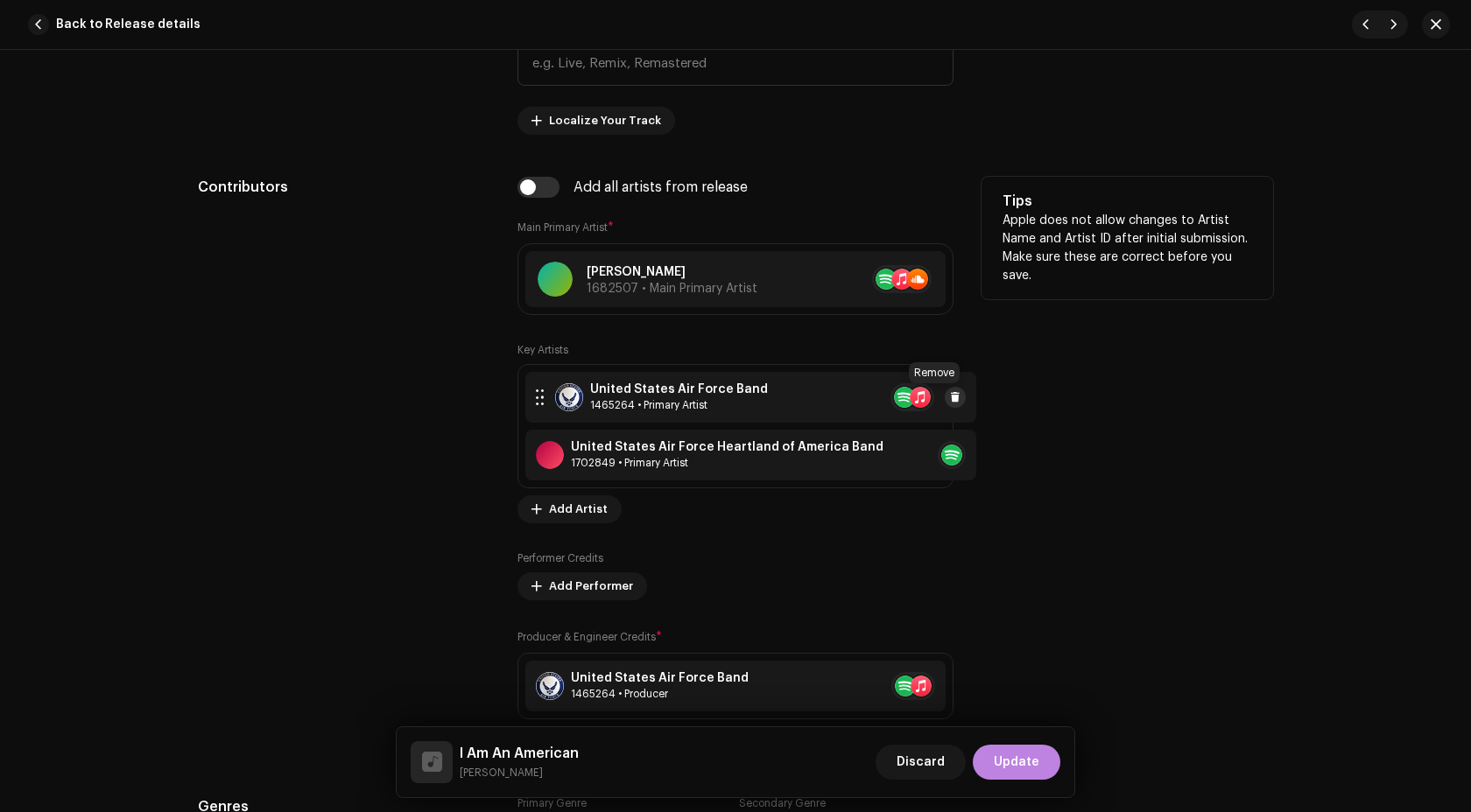
click at [950, 396] on span at bounding box center [955, 397] width 10 height 14
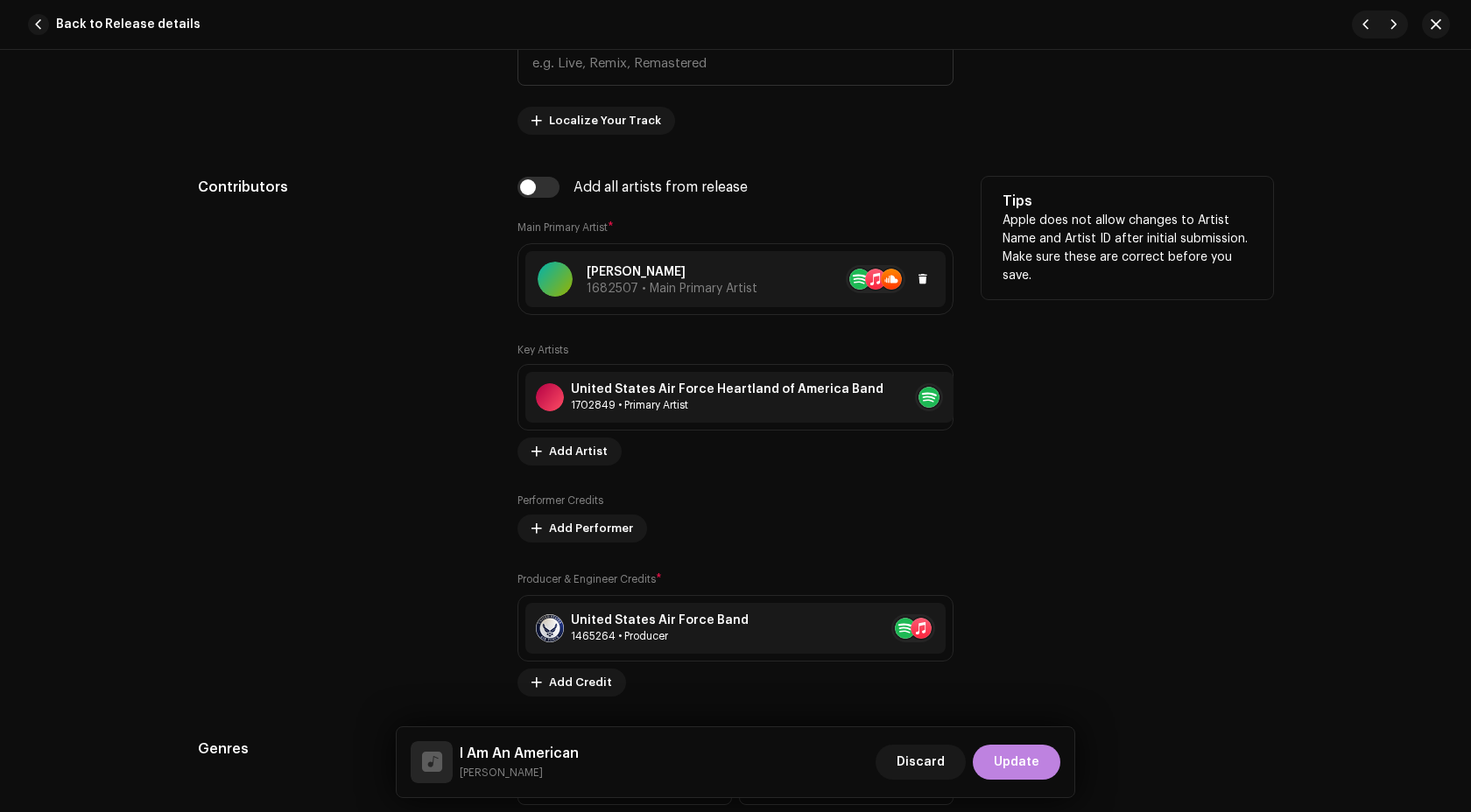
click at [693, 283] on div "John Philip Sousa 1682507 • Main Primary Artist" at bounding box center [671, 279] width 171 height 32
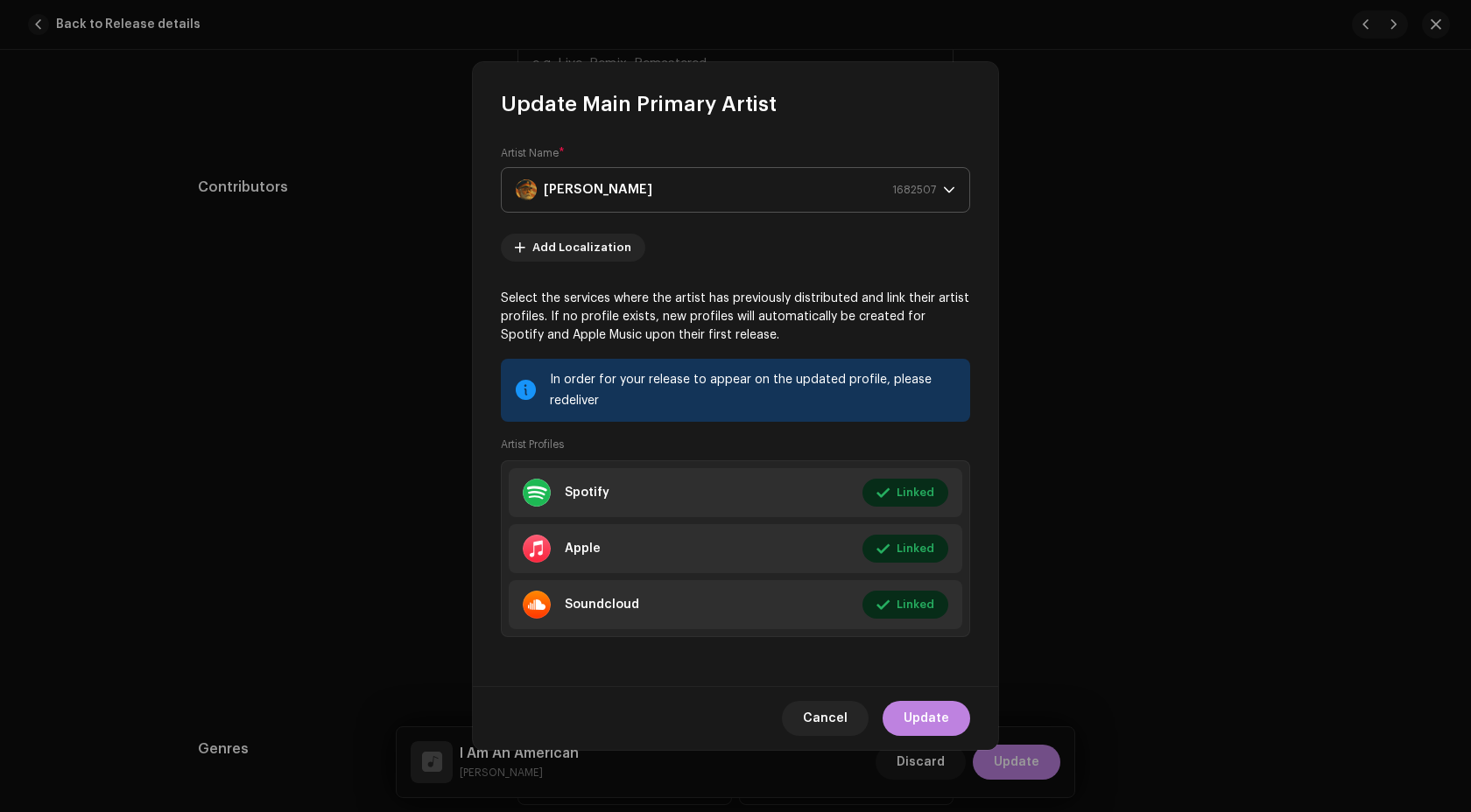
click at [647, 185] on strong "[PERSON_NAME]" at bounding box center [598, 190] width 109 height 44
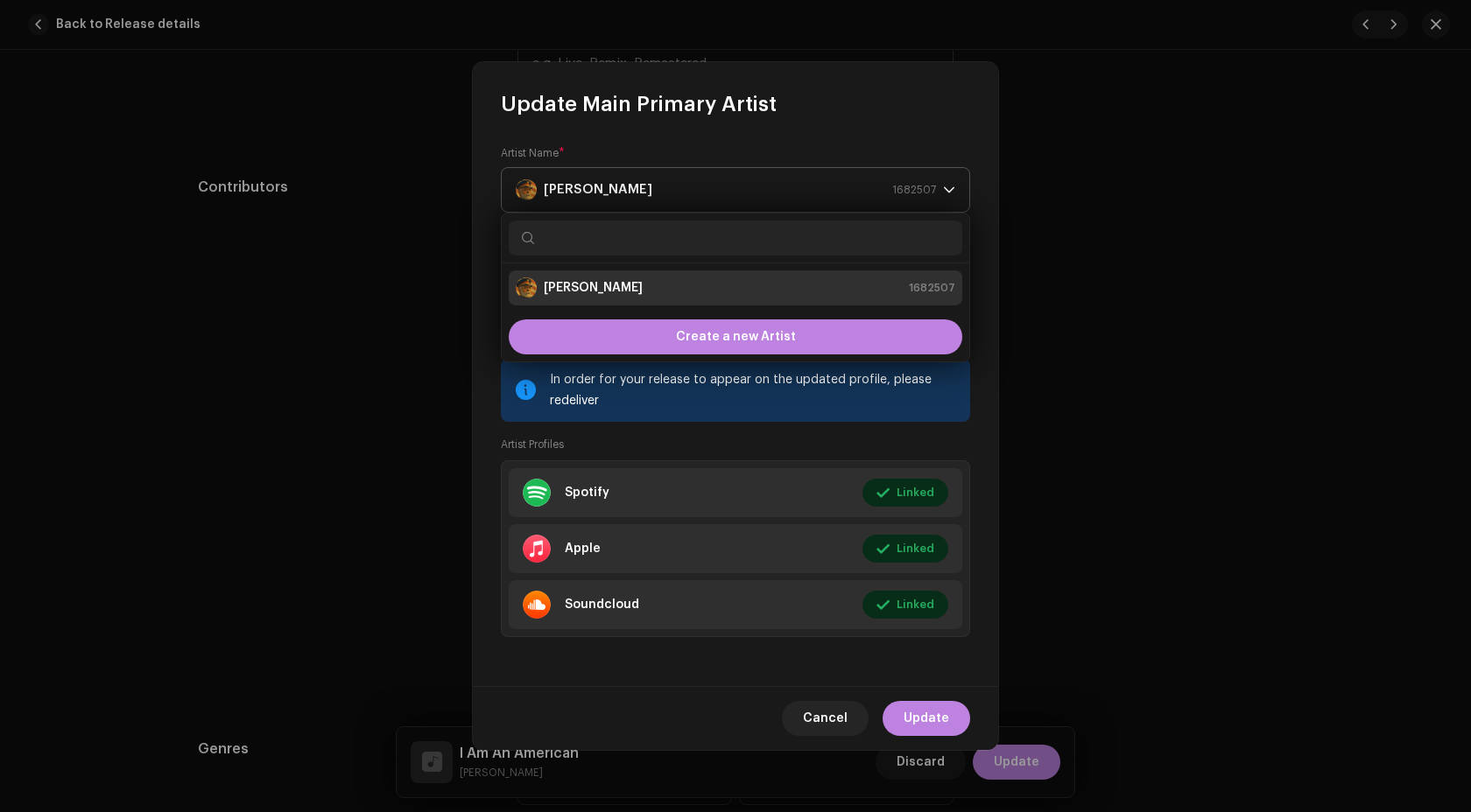
type input "n"
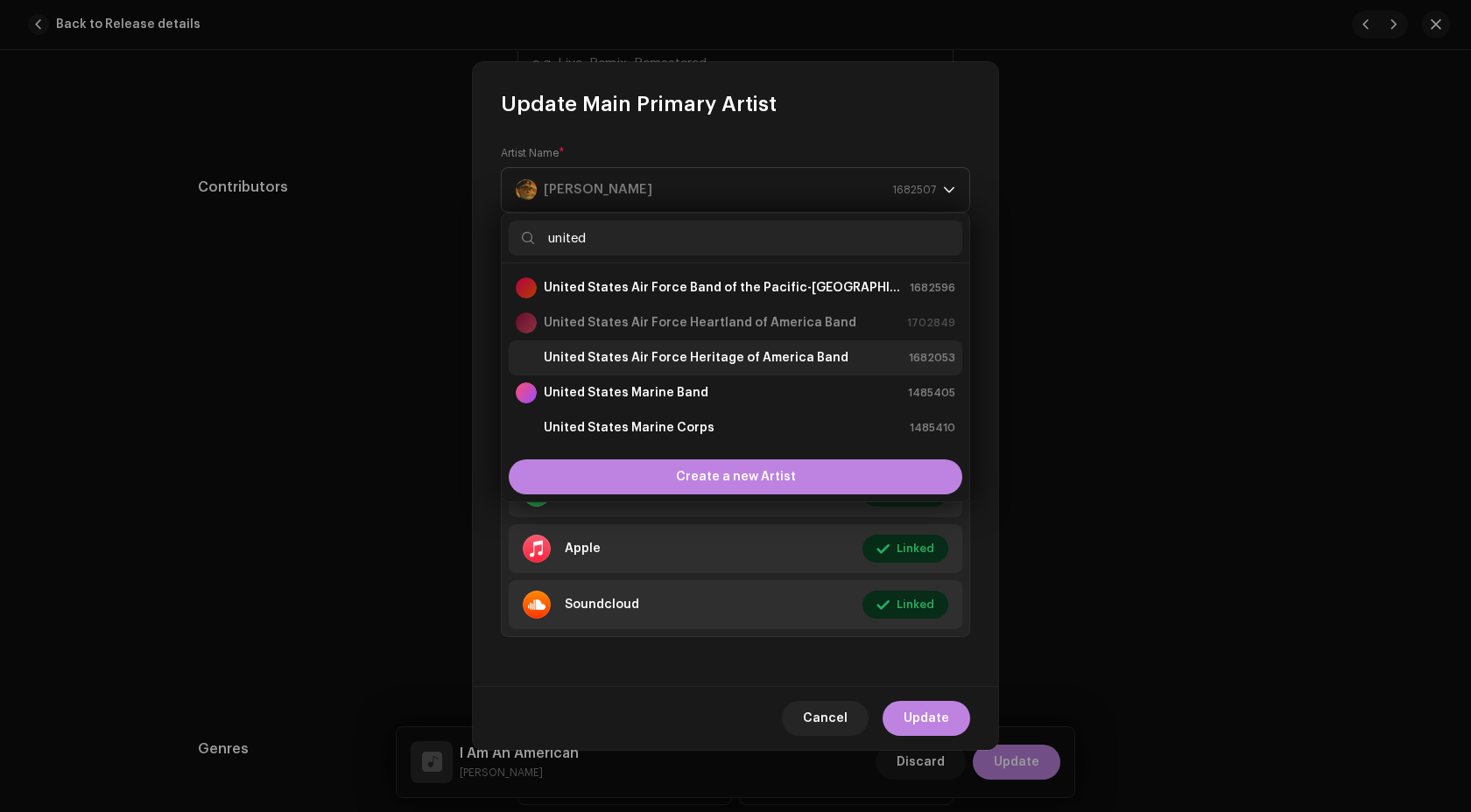
scroll to position [0, 0]
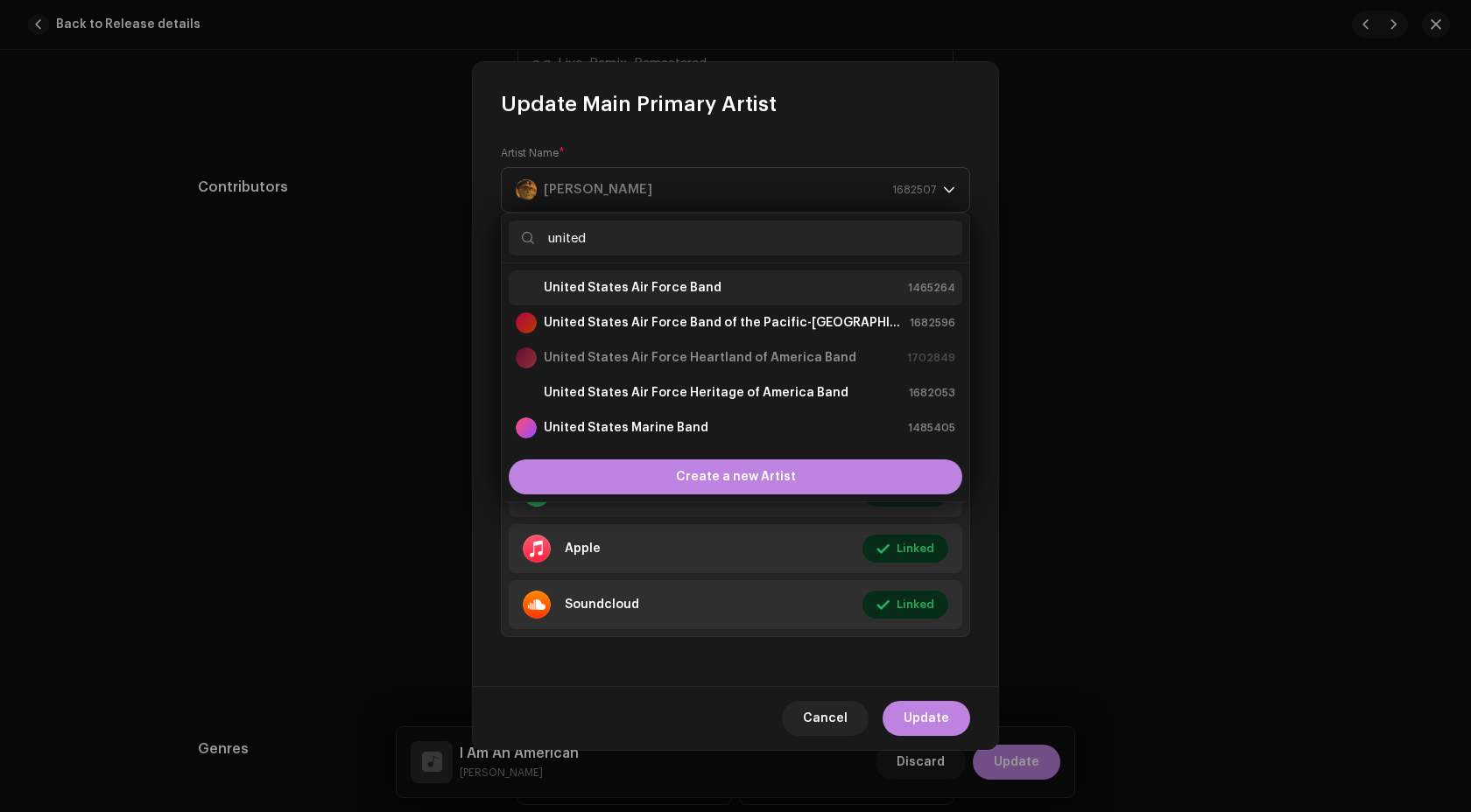
type input "united"
click at [680, 287] on strong "United States Air Force Band" at bounding box center [632, 288] width 177 height 17
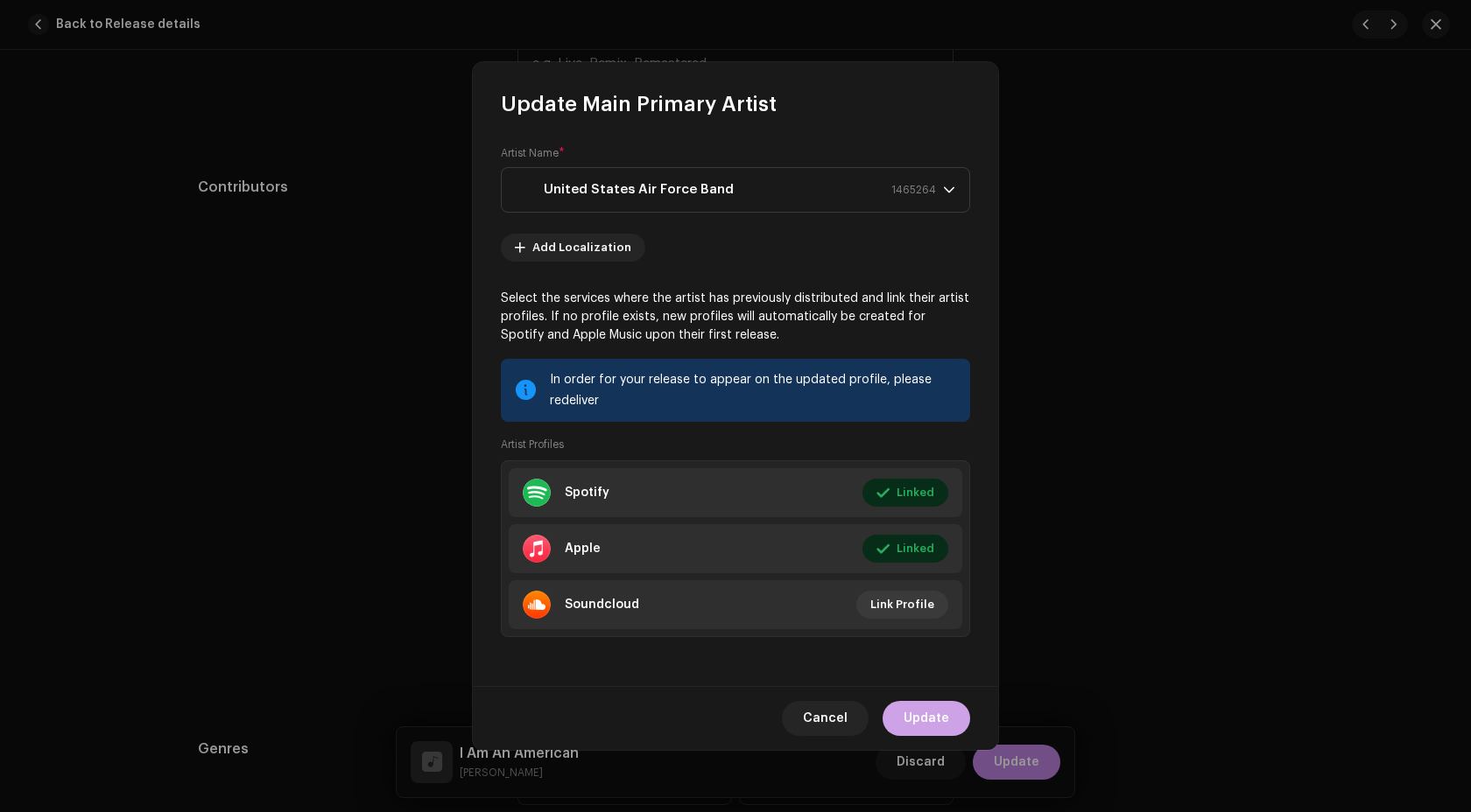
click at [940, 711] on span "Update" at bounding box center [927, 719] width 46 height 35
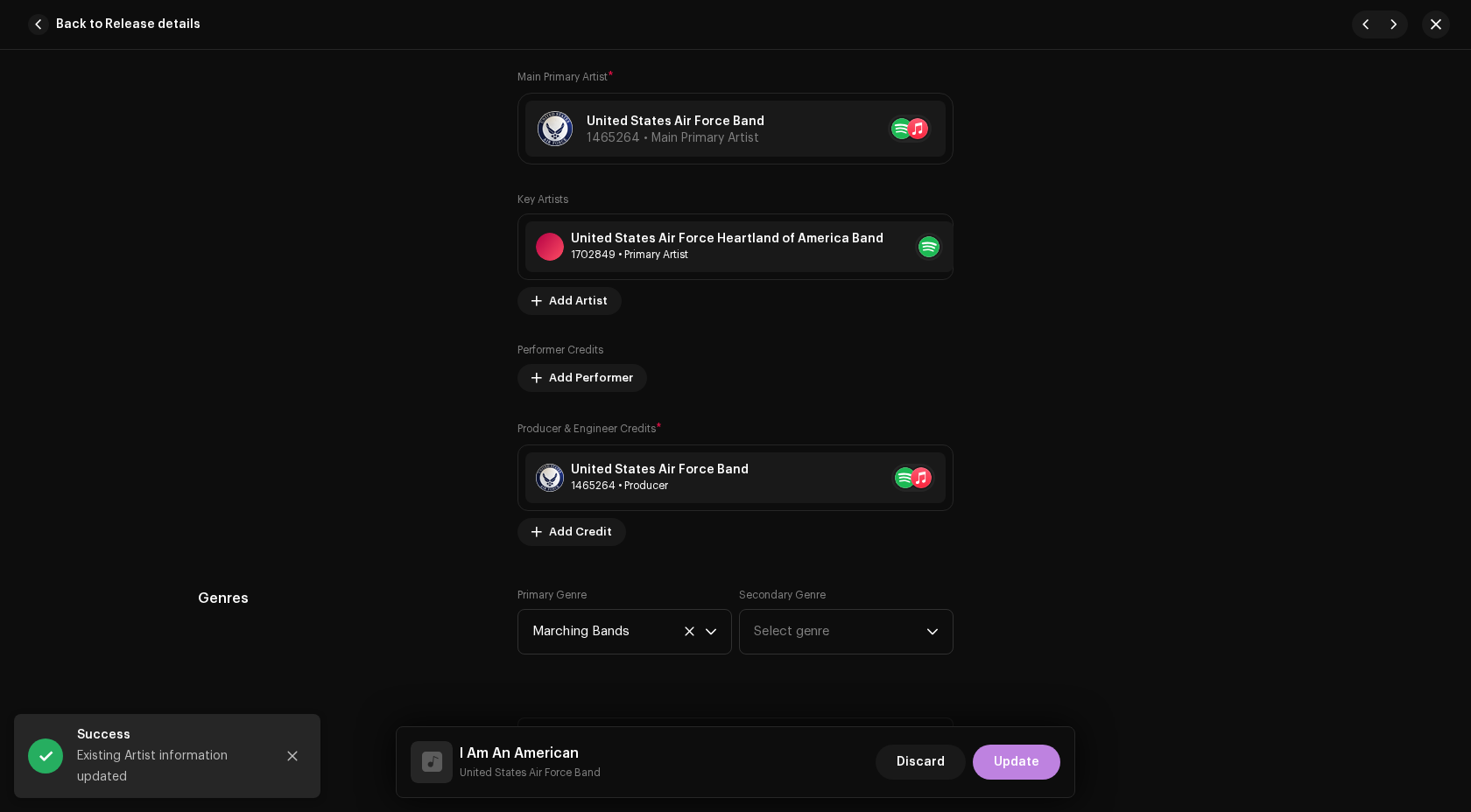
scroll to position [1126, 0]
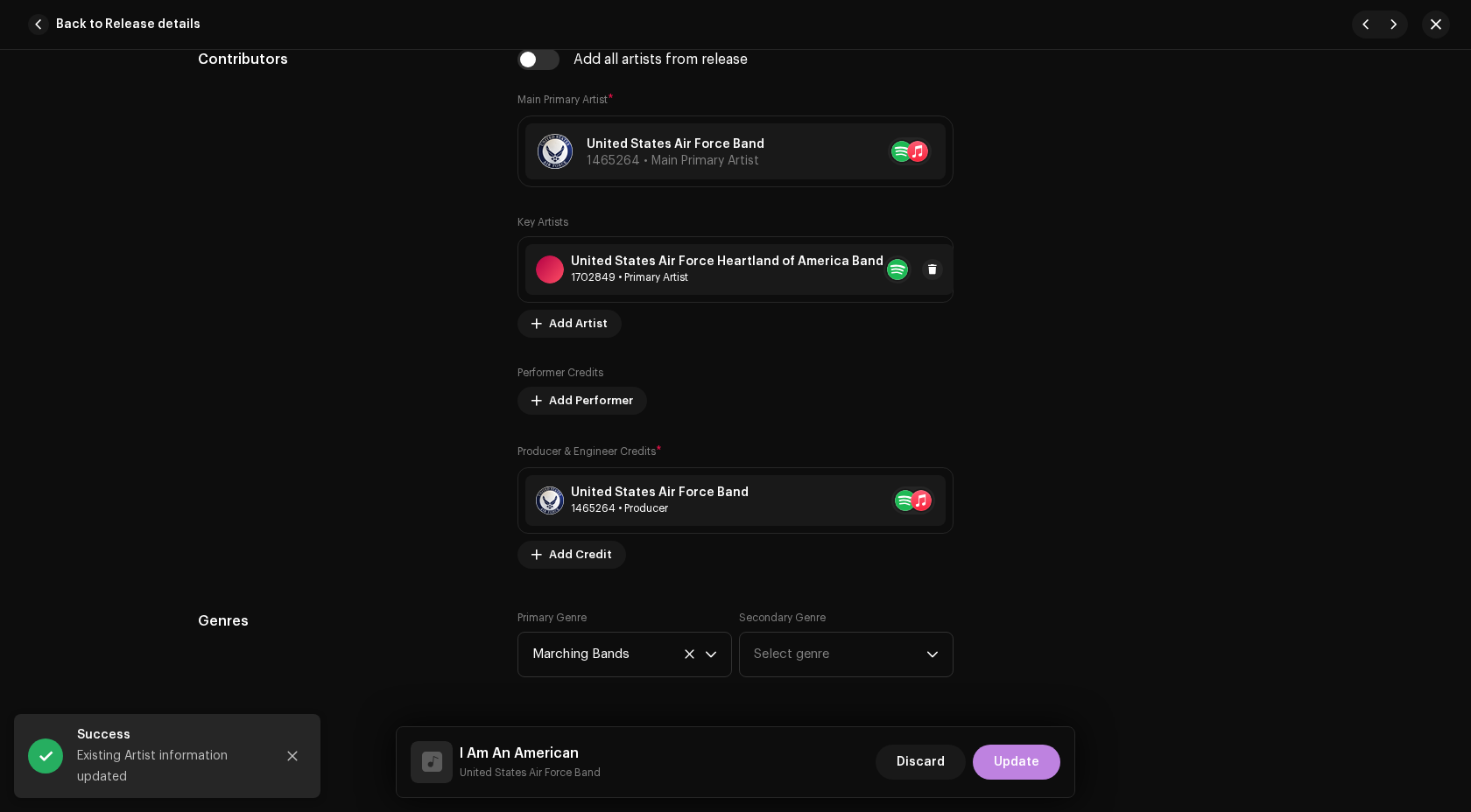
click at [785, 265] on div "United States Air Force Heartland of America Band" at bounding box center [727, 261] width 313 height 14
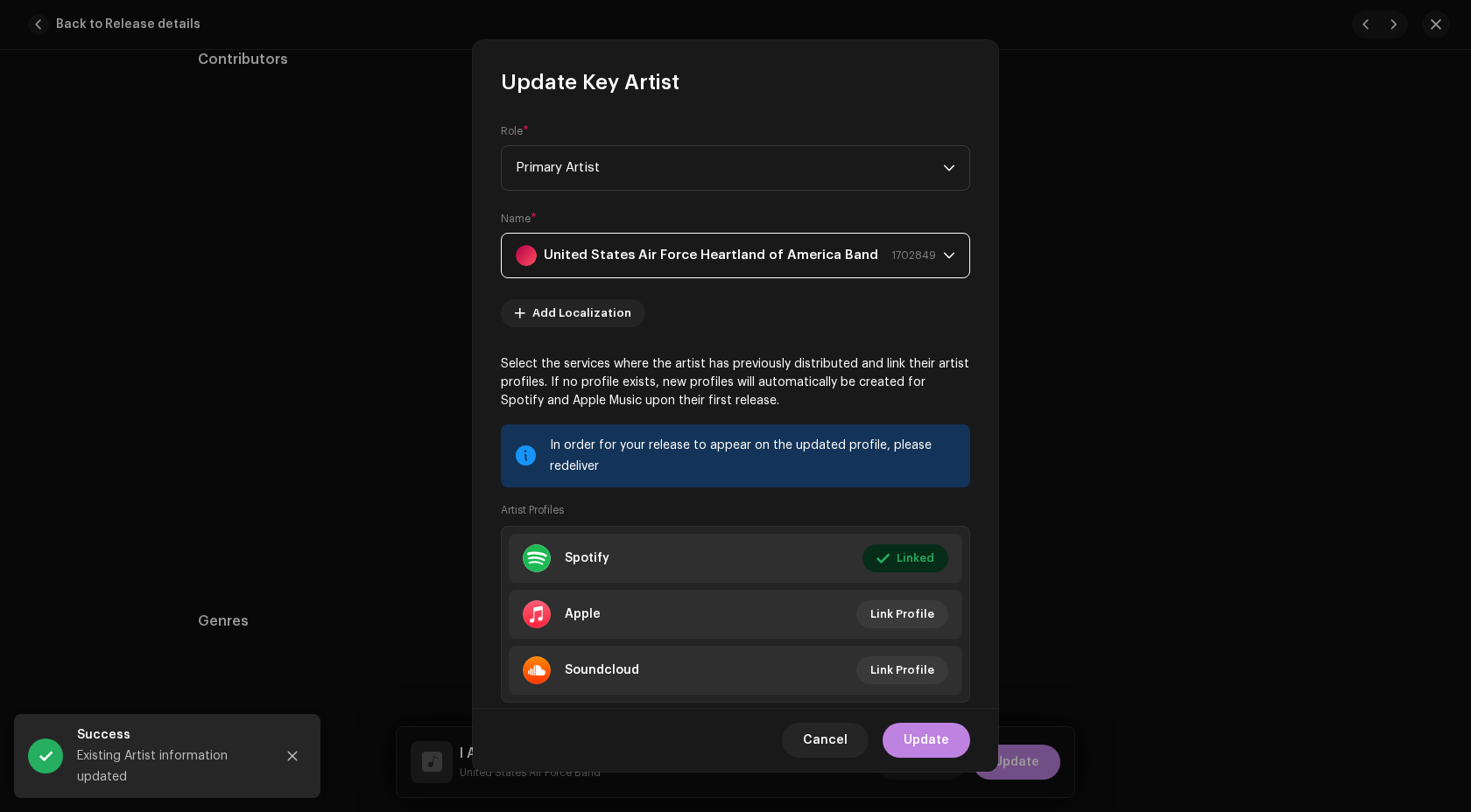
click at [686, 253] on strong "United States Air Force Heartland of America Band" at bounding box center [710, 255] width 335 height 44
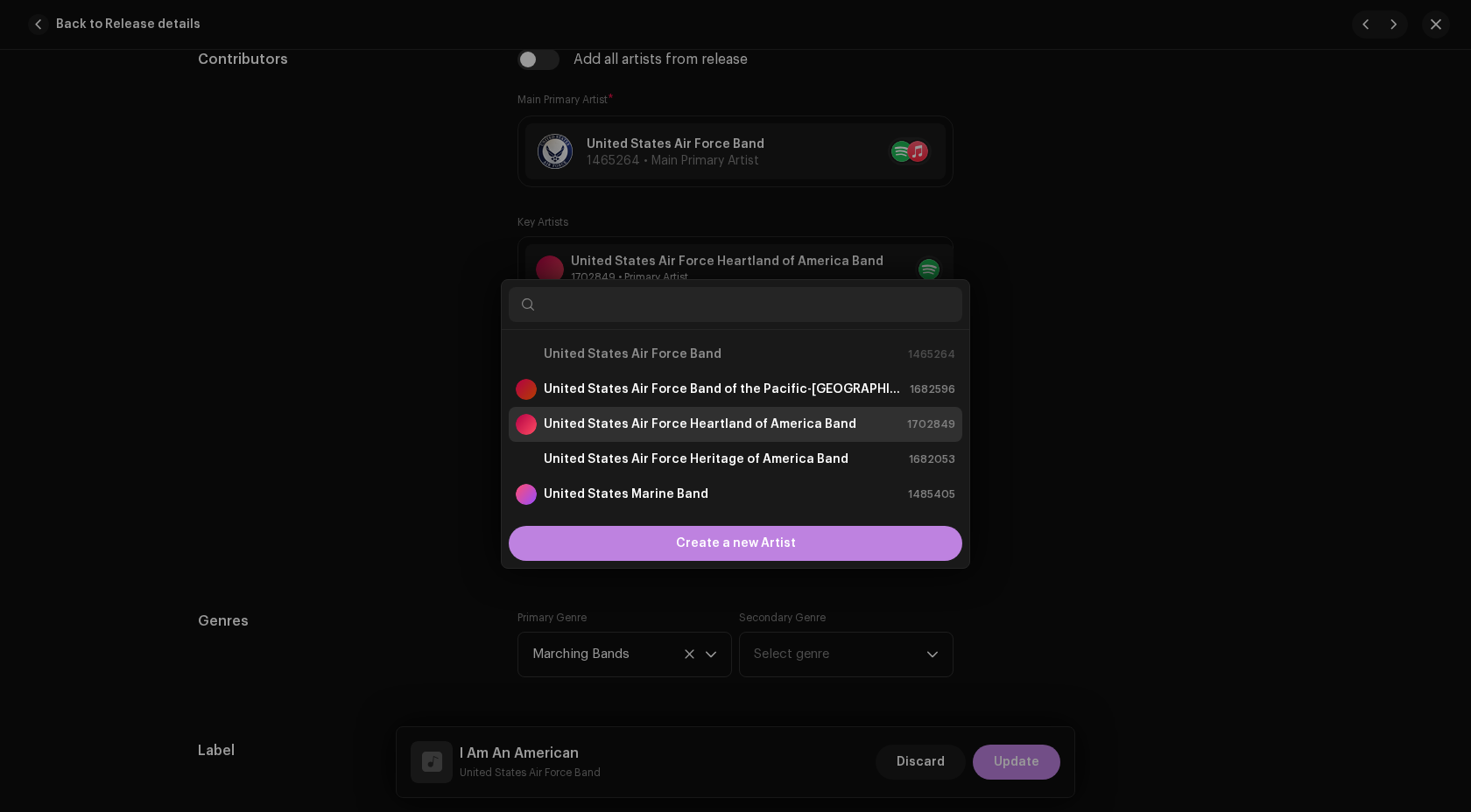
click at [1133, 421] on div "Update Key Artist Role * Primary Artist Name * United States Air Force Heartlan…" at bounding box center [735, 406] width 1471 height 812
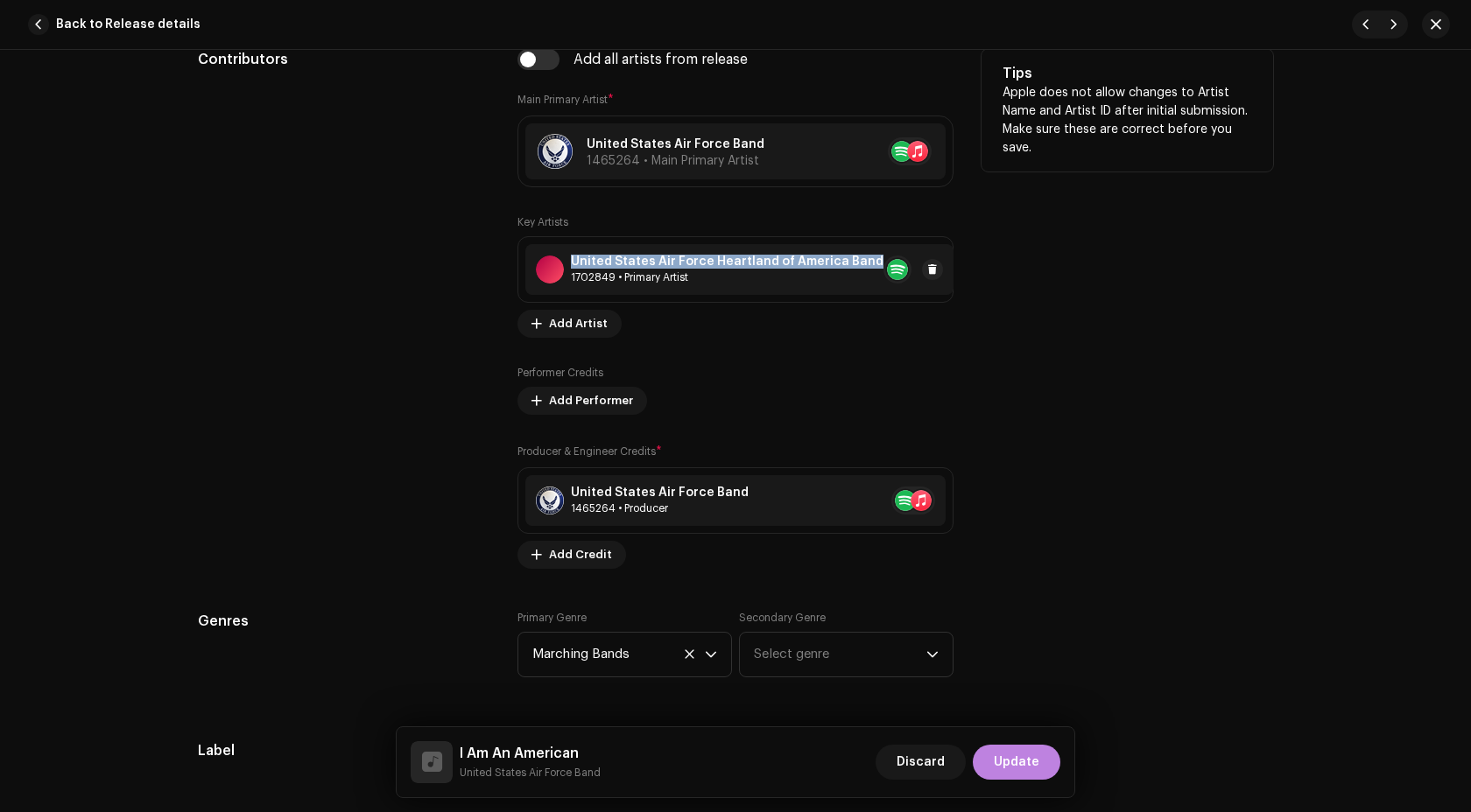
copy div "United States Air Force Heartland of America Band"
drag, startPoint x: 567, startPoint y: 258, endPoint x: 930, endPoint y: 215, distance: 365.5
click at [930, 215] on div "Add all artists from release Main Primary Artist * United States Air Force Band…" at bounding box center [735, 309] width 436 height 520
click at [641, 265] on div "United States Air Force Heartland of America Band" at bounding box center [727, 261] width 313 height 14
click at [703, 265] on div "United States Air Force Heartland of America Band" at bounding box center [727, 261] width 313 height 14
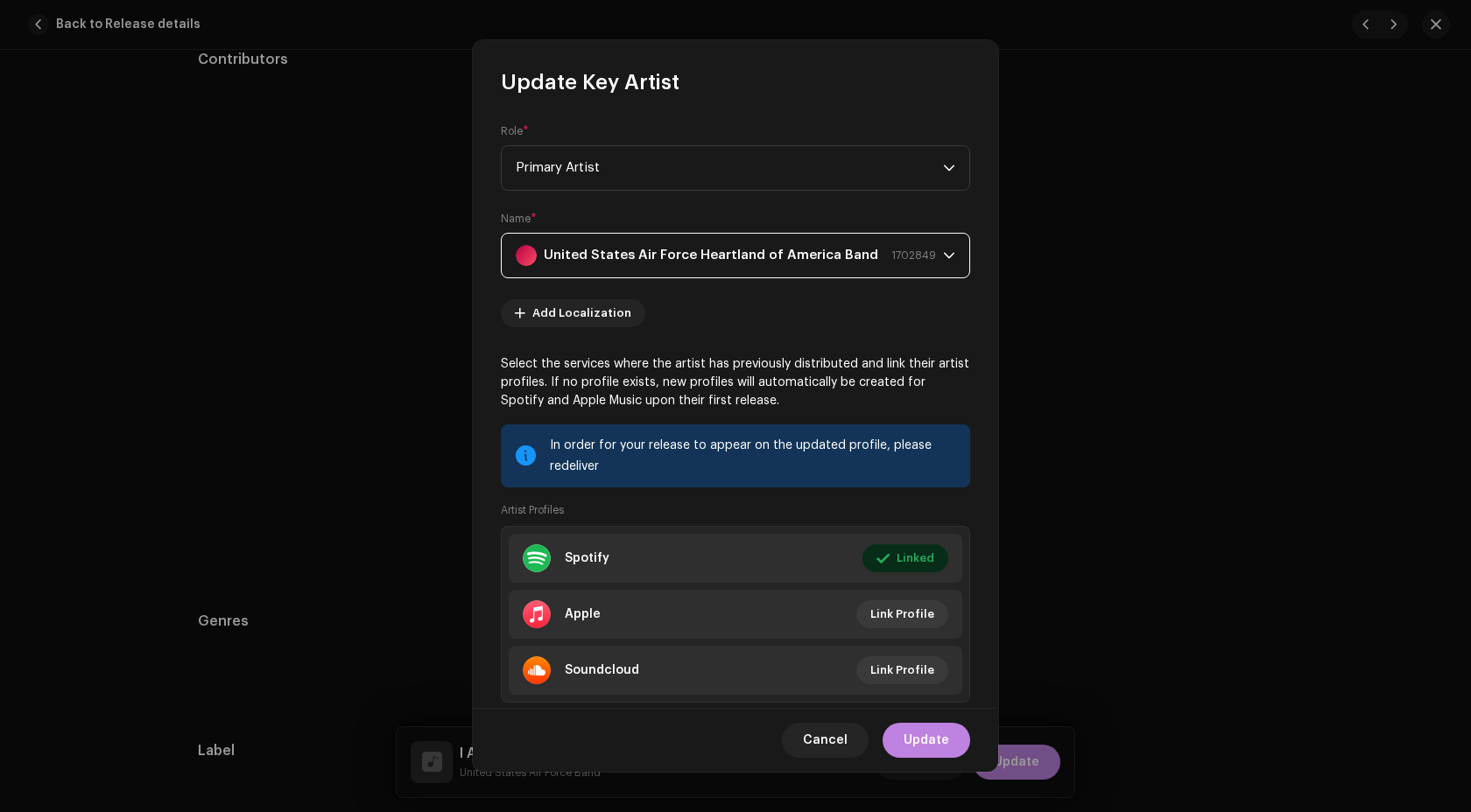
click at [757, 257] on strong "United States Air Force Heartland of America Band" at bounding box center [710, 255] width 335 height 44
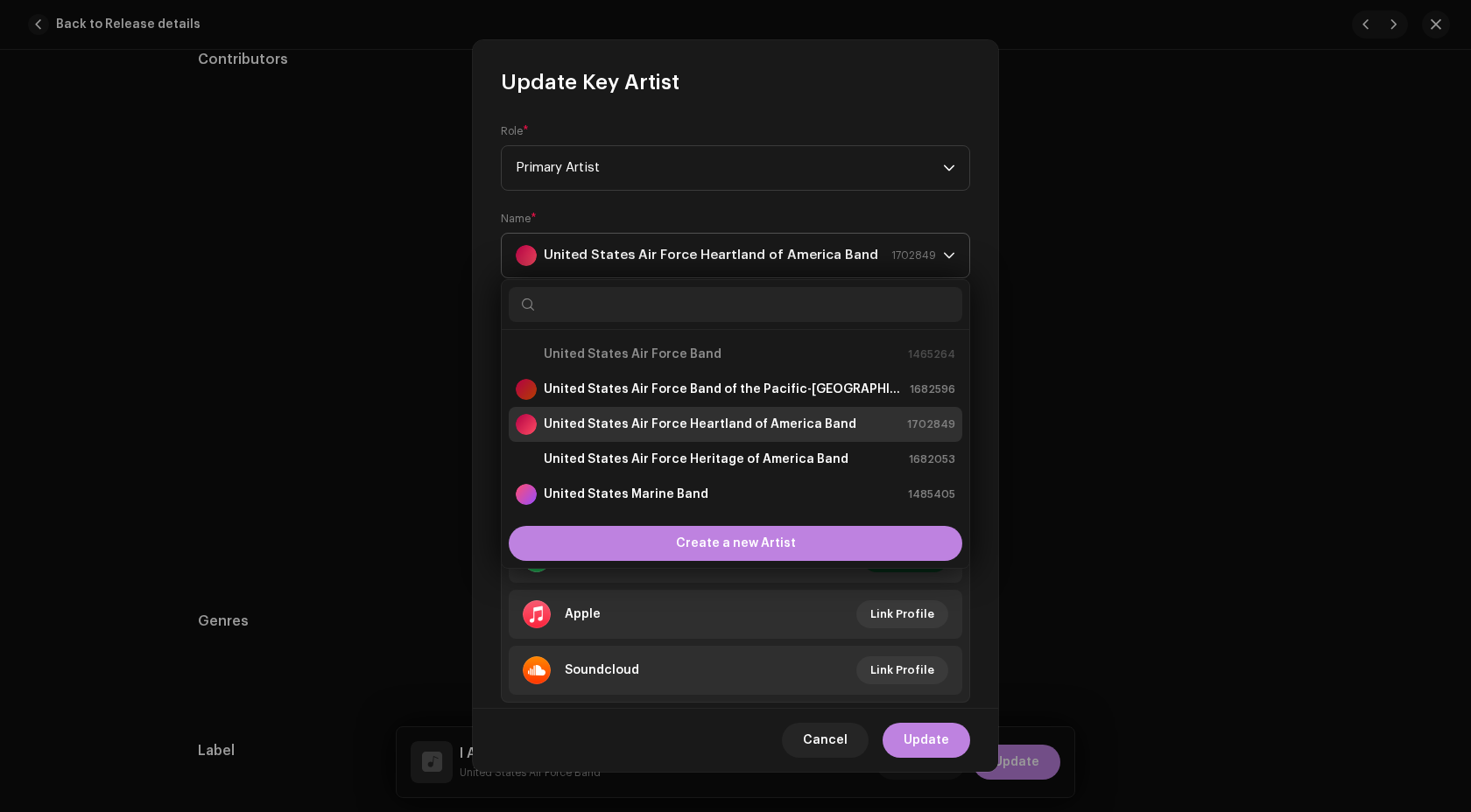
click at [734, 254] on strong "United States Air Force Heartland of America Band" at bounding box center [710, 255] width 335 height 44
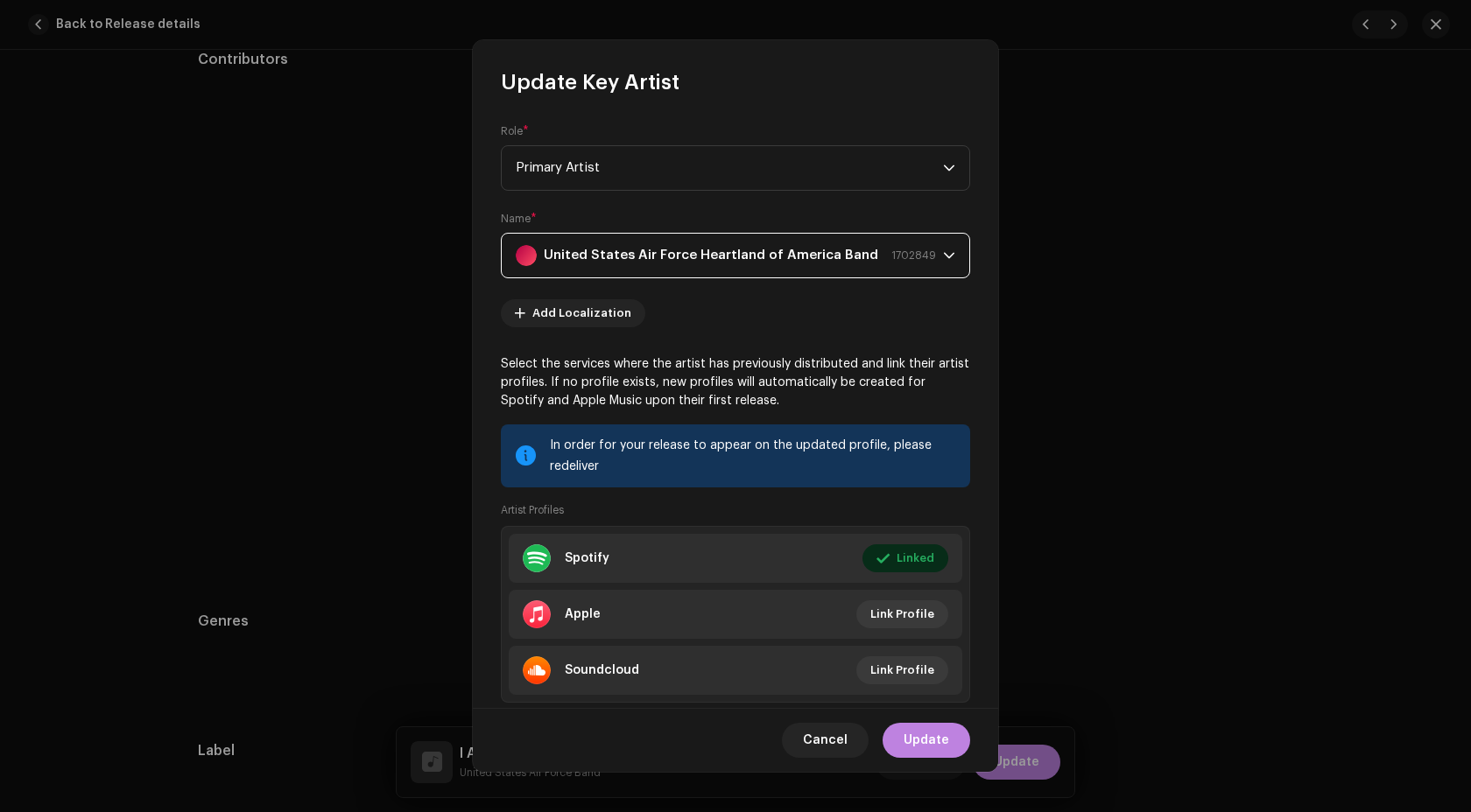
scroll to position [46, 0]
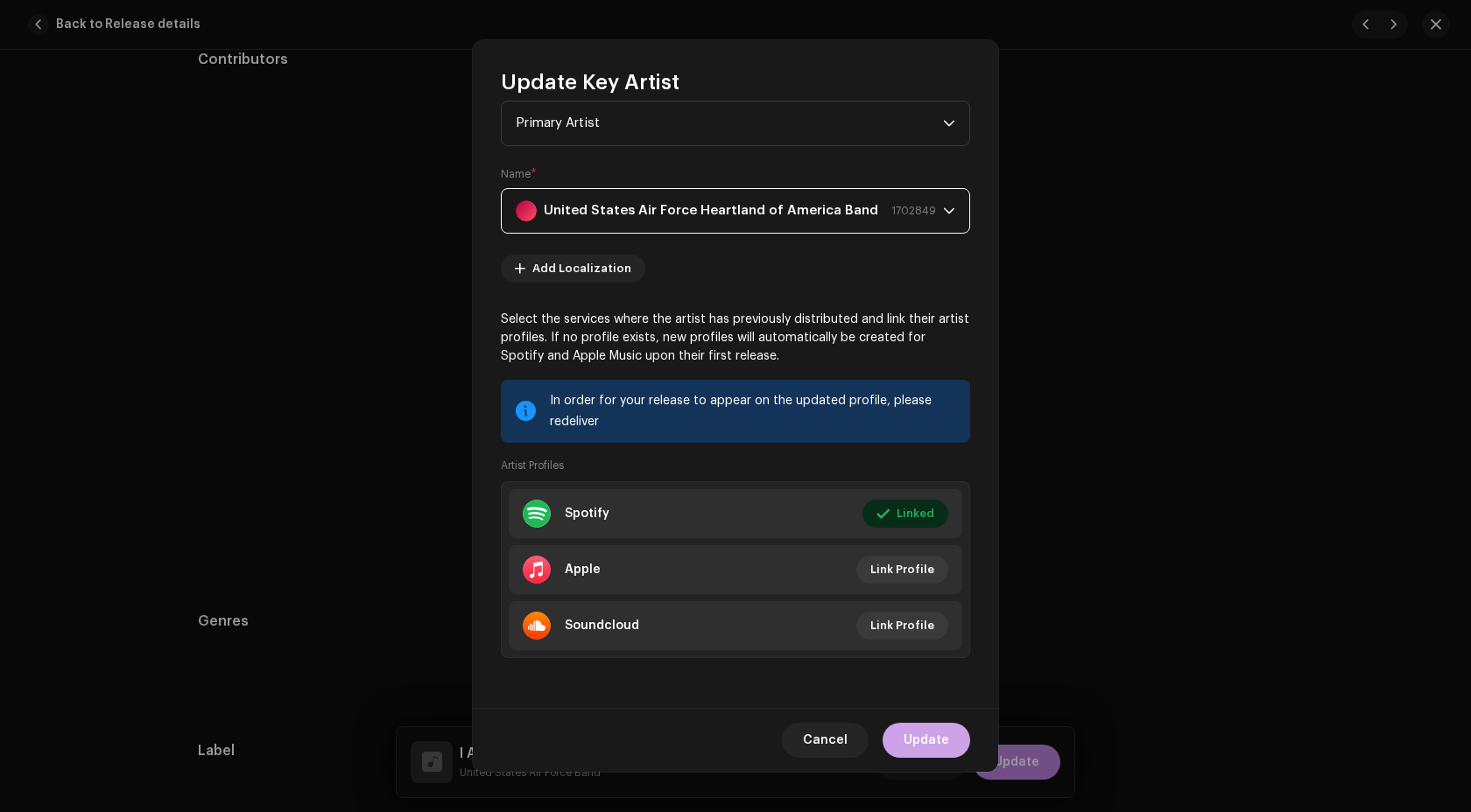
click at [920, 750] on span "Update" at bounding box center [927, 741] width 46 height 35
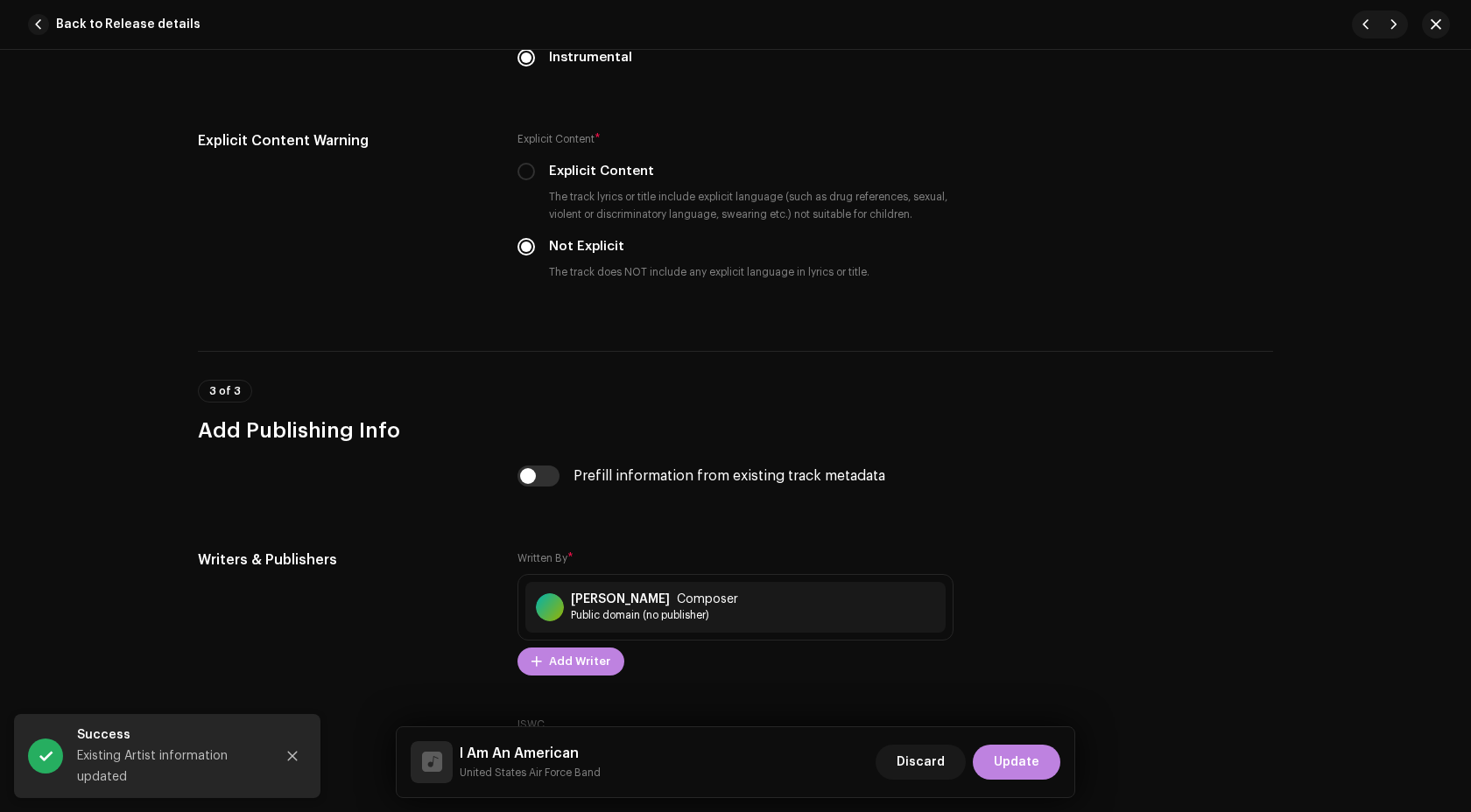
scroll to position [3096, 0]
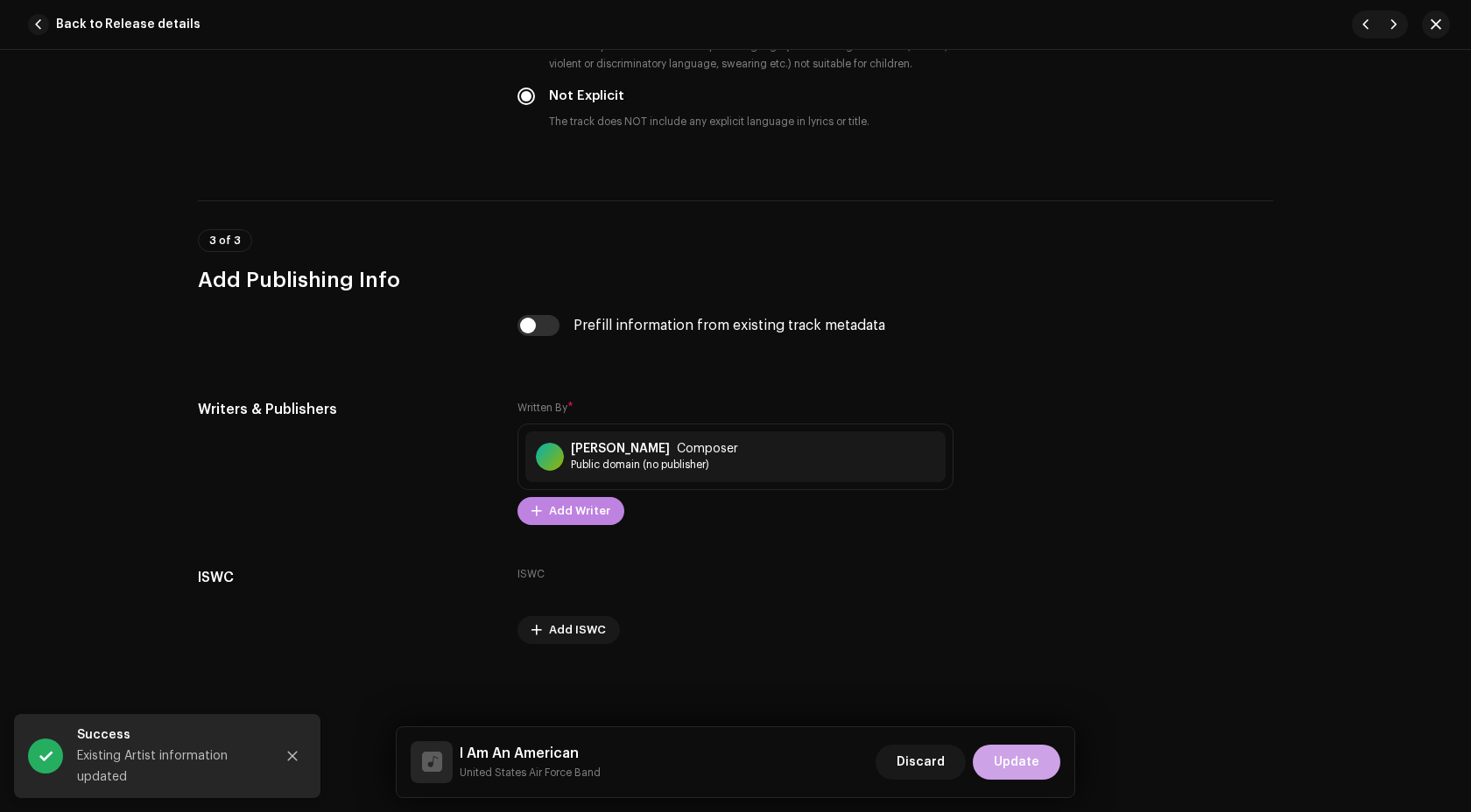
click at [1011, 765] on span "Update" at bounding box center [1016, 762] width 46 height 35
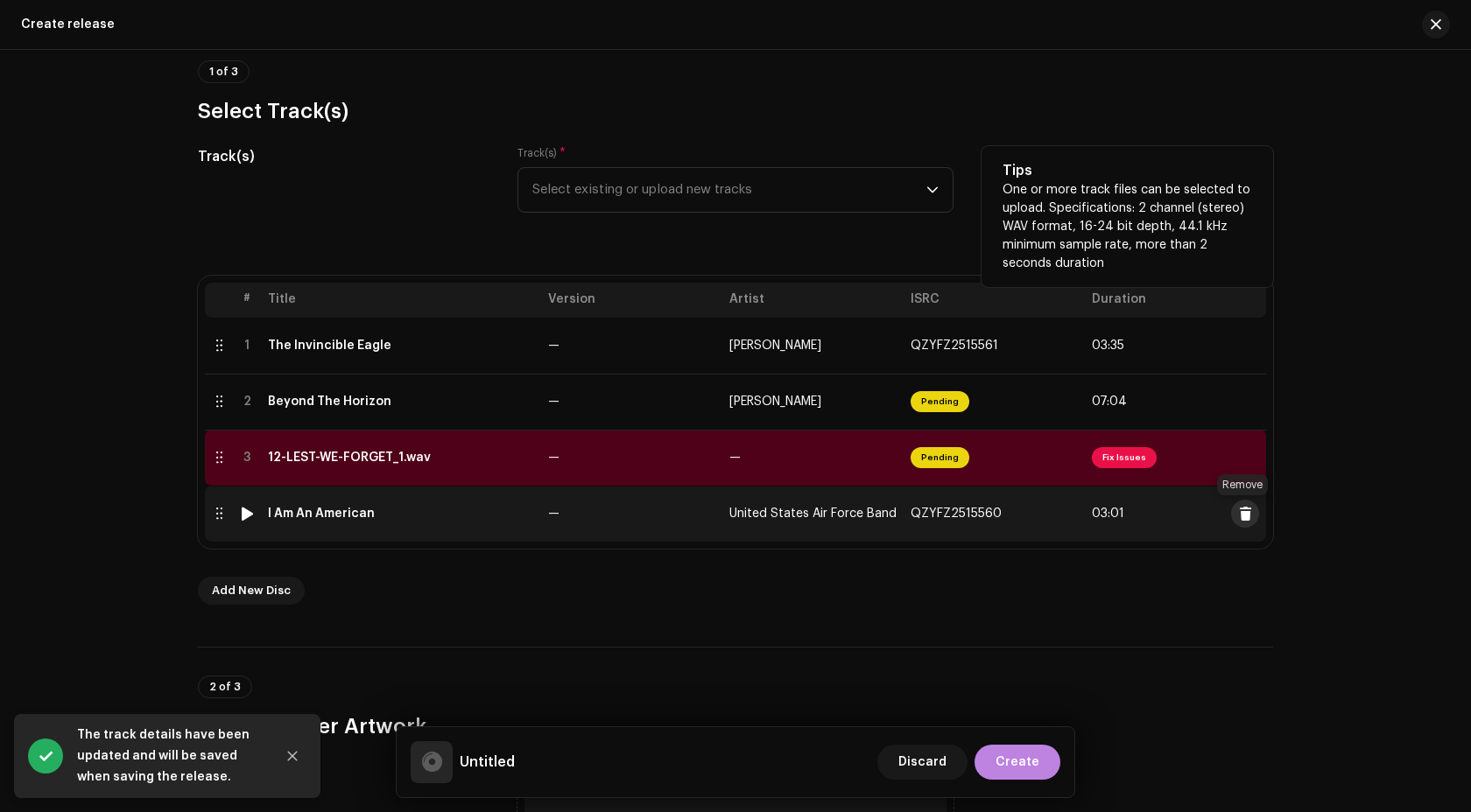
click at [1245, 524] on button at bounding box center [1244, 513] width 28 height 28
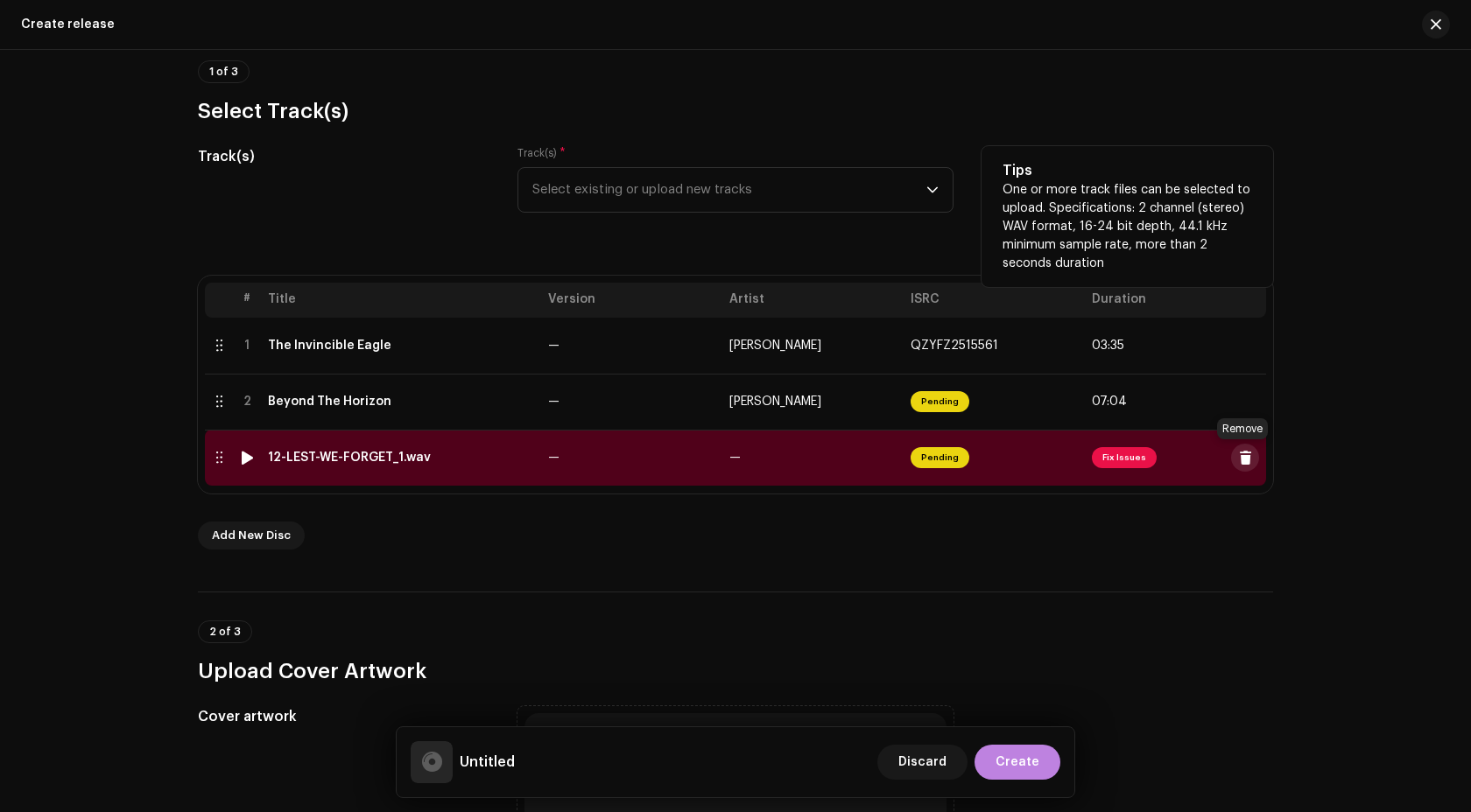
click at [1241, 467] on button at bounding box center [1244, 457] width 28 height 28
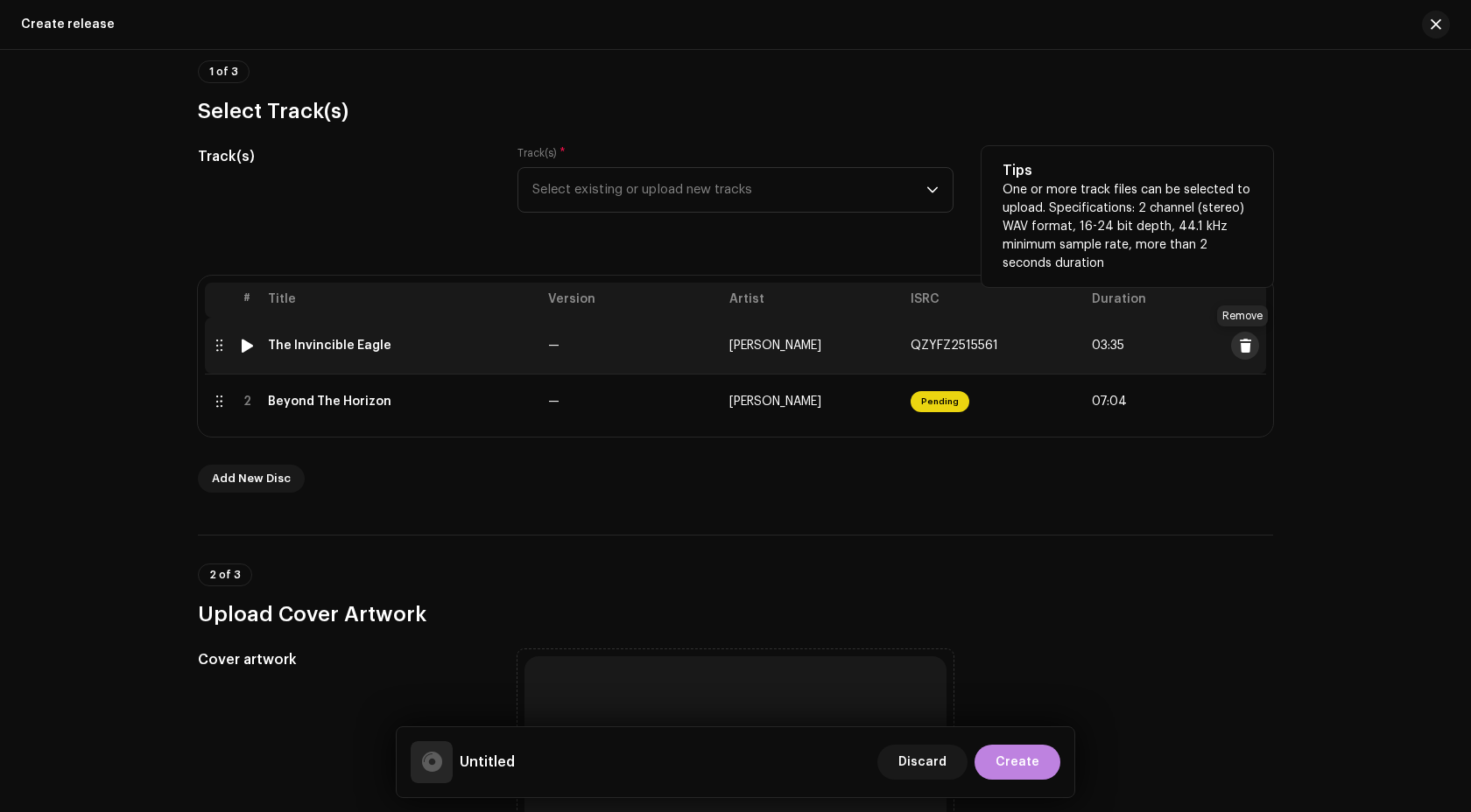
click at [1240, 342] on span at bounding box center [1246, 345] width 13 height 14
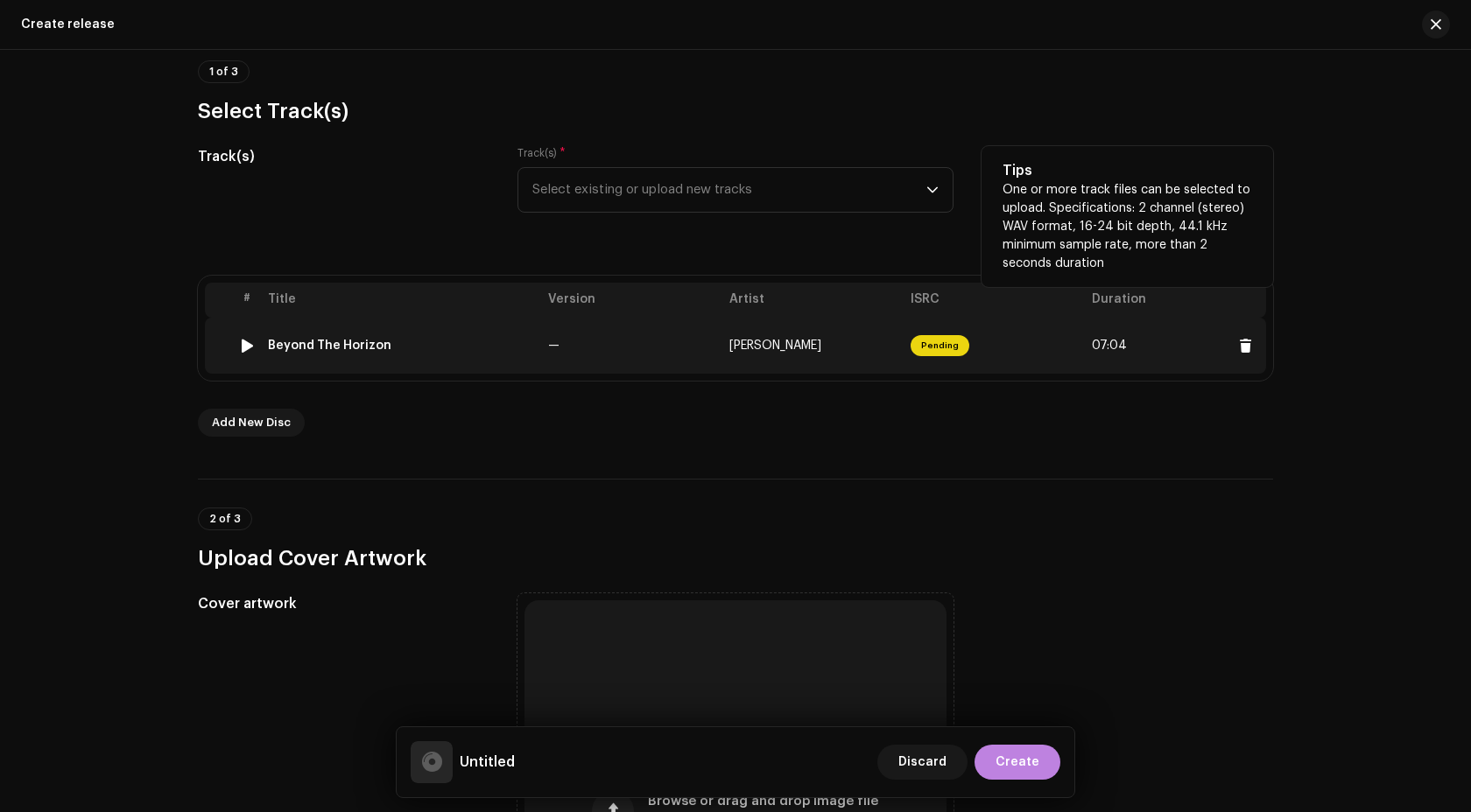
click at [629, 330] on td "—" at bounding box center [632, 345] width 181 height 56
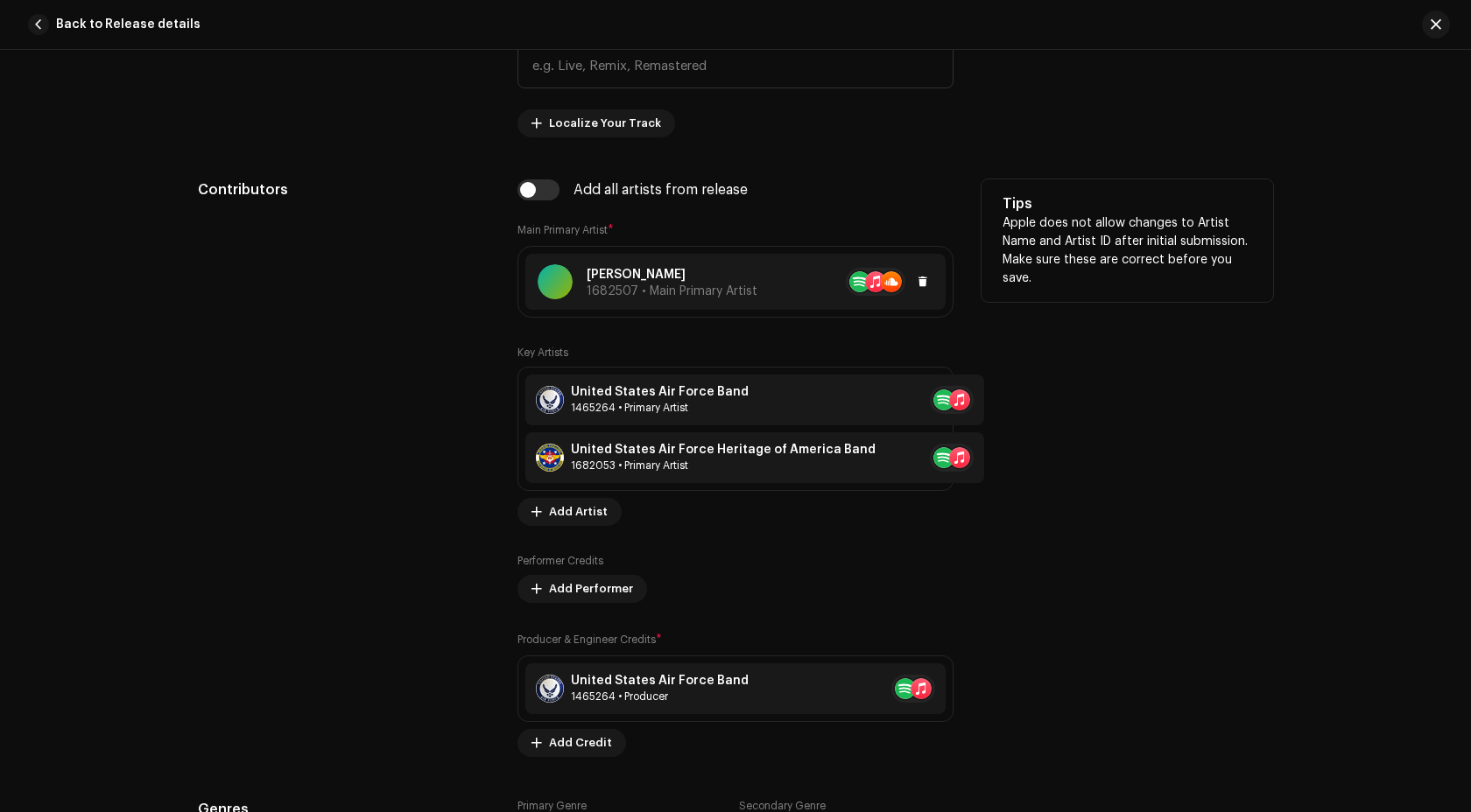
scroll to position [1038, 0]
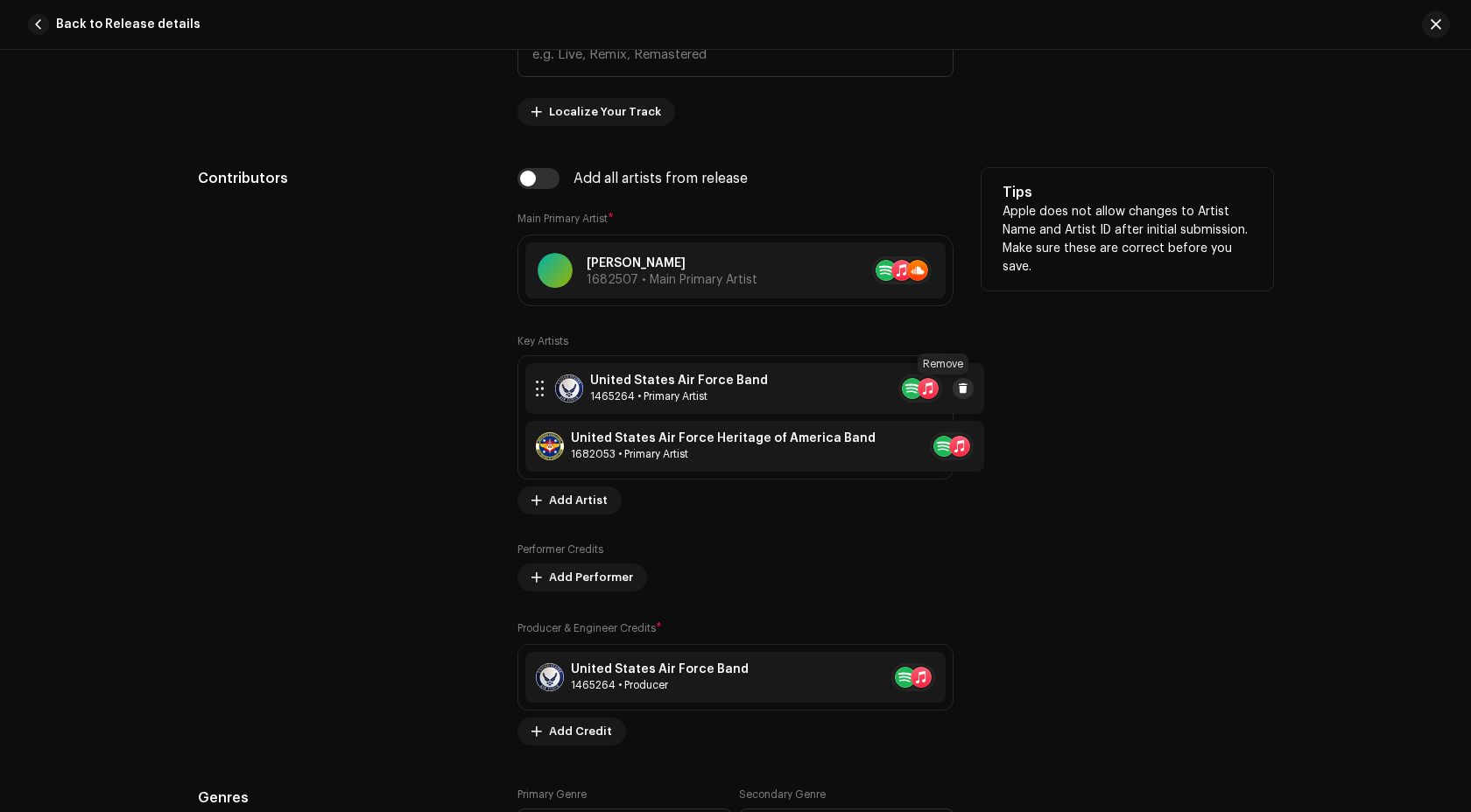
click at [958, 391] on span at bounding box center [963, 388] width 10 height 14
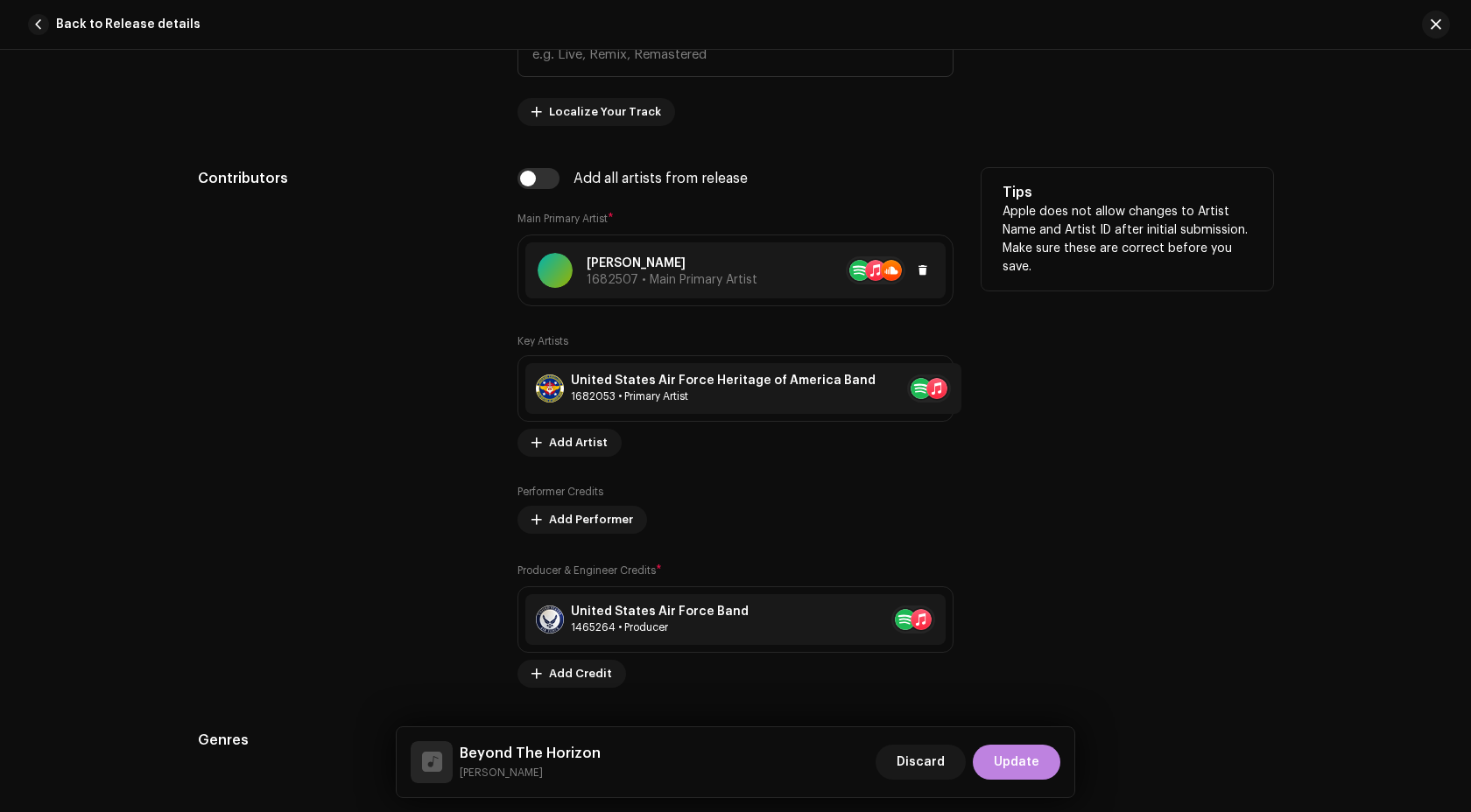
click at [742, 261] on p "[PERSON_NAME]" at bounding box center [671, 263] width 171 height 18
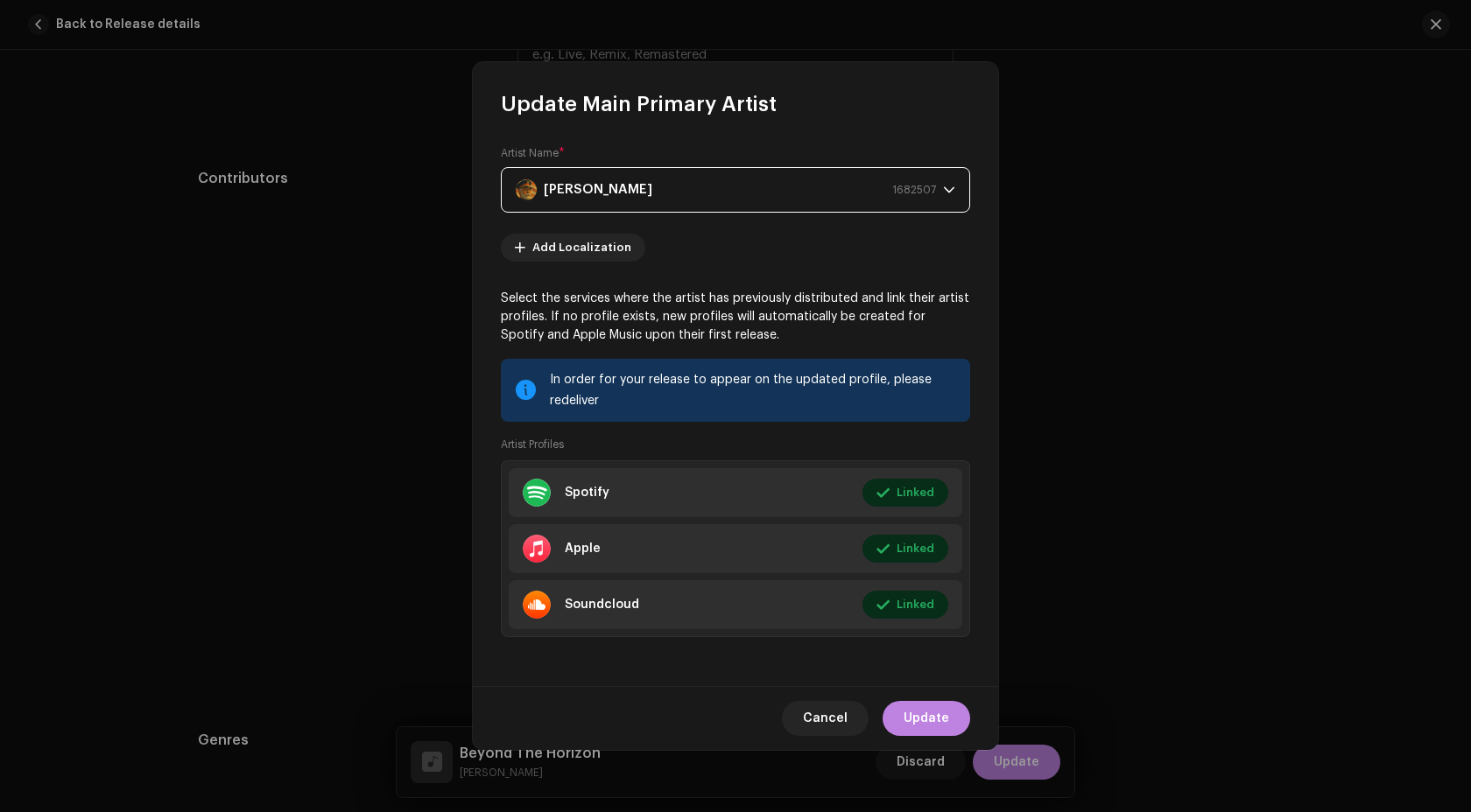
click at [685, 201] on div "[PERSON_NAME] 1682507" at bounding box center [725, 190] width 420 height 44
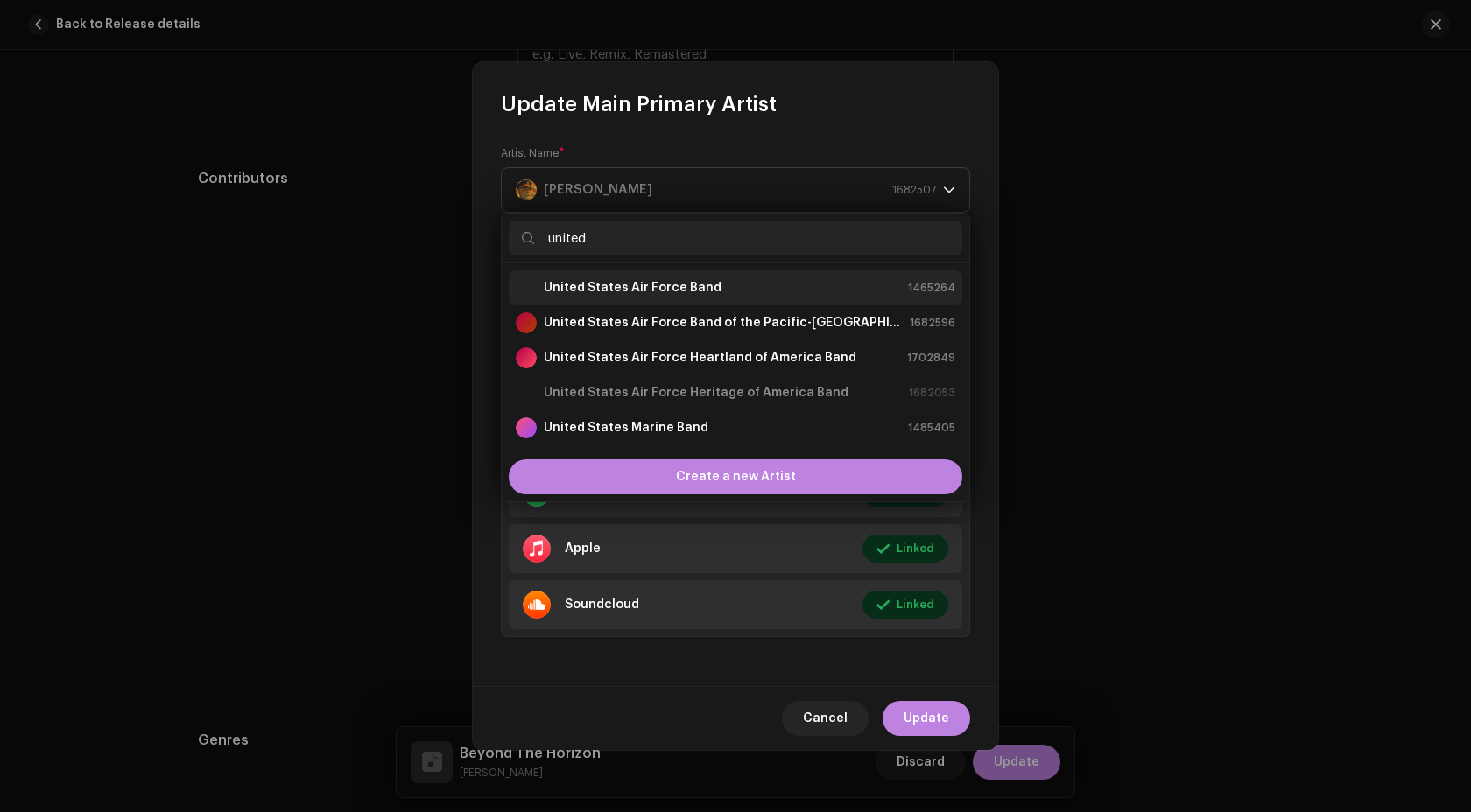
type input "united"
click at [661, 289] on strong "United States Air Force Band" at bounding box center [632, 288] width 177 height 17
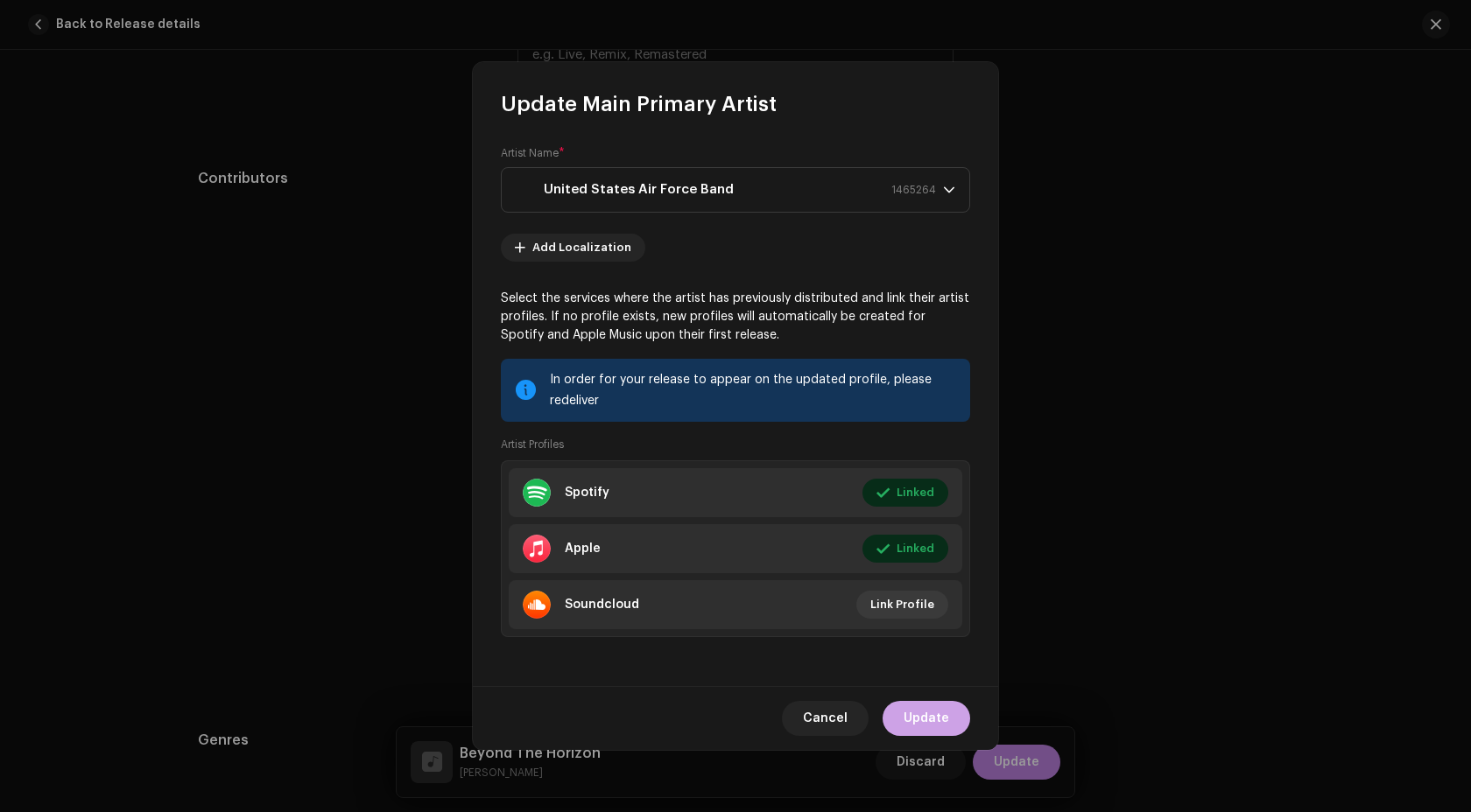
click at [941, 707] on span "Update" at bounding box center [927, 719] width 46 height 35
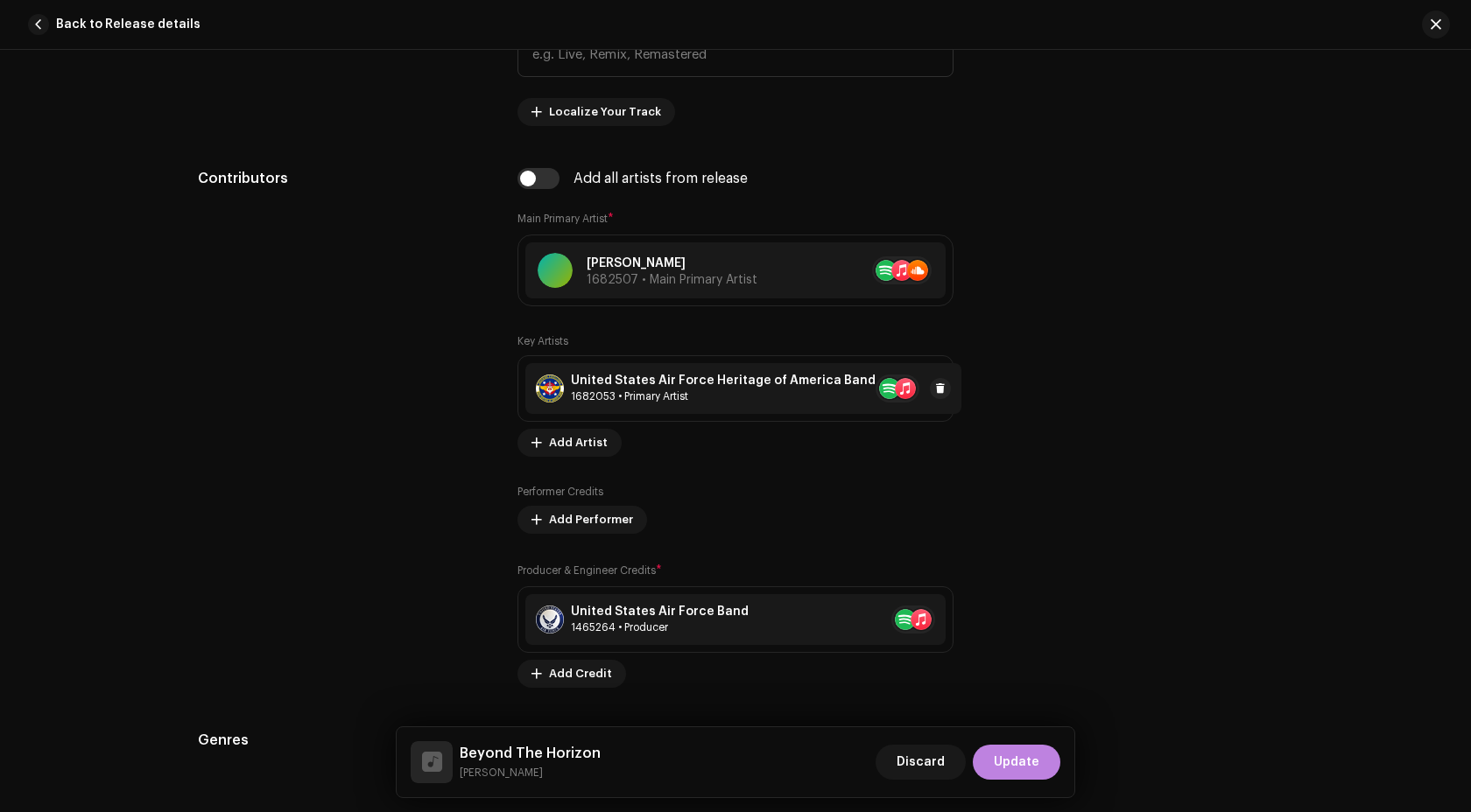
click at [721, 400] on div "1682053 • Primary Artist" at bounding box center [724, 396] width 305 height 14
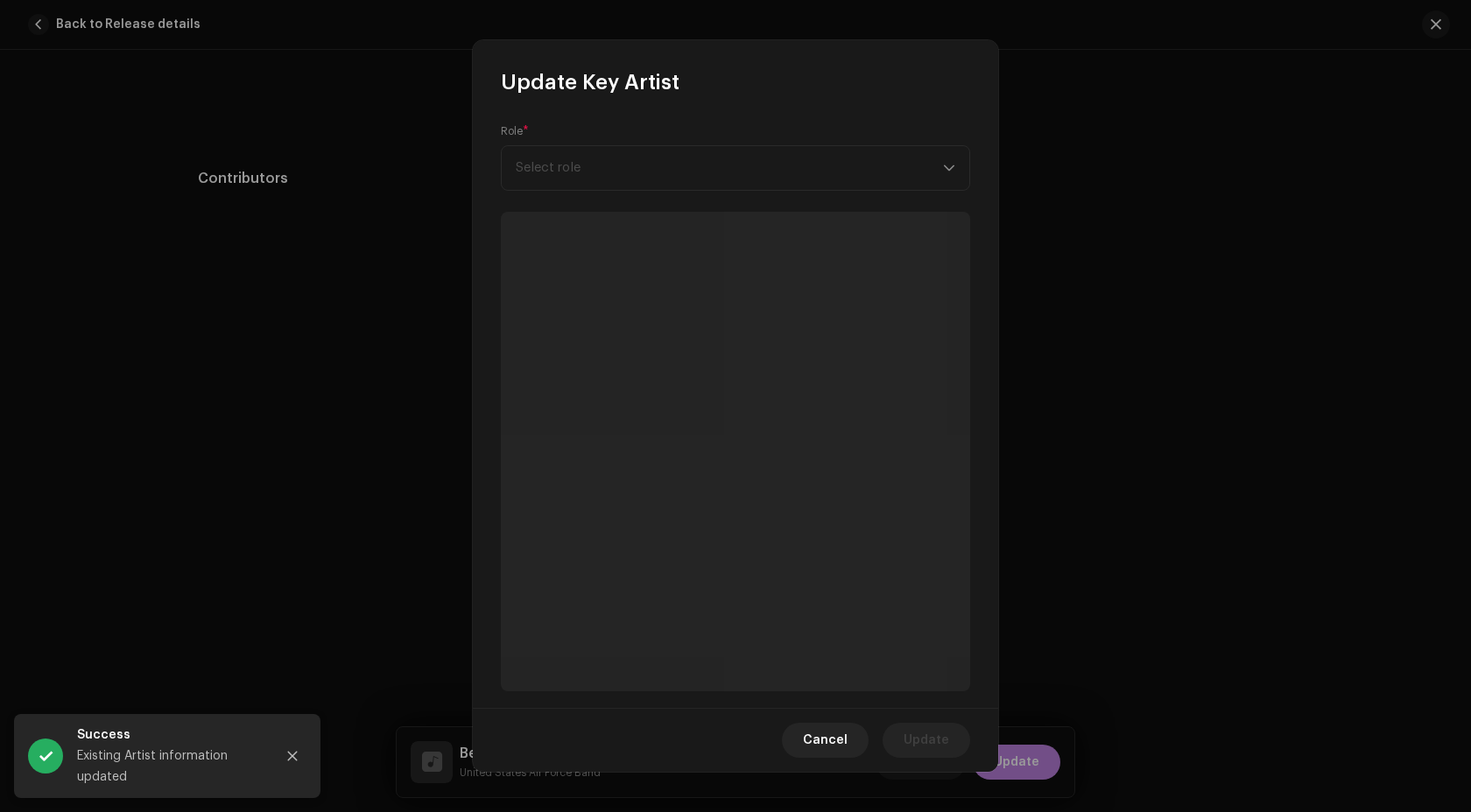
click at [669, 177] on div "Role * Select role" at bounding box center [735, 157] width 469 height 67
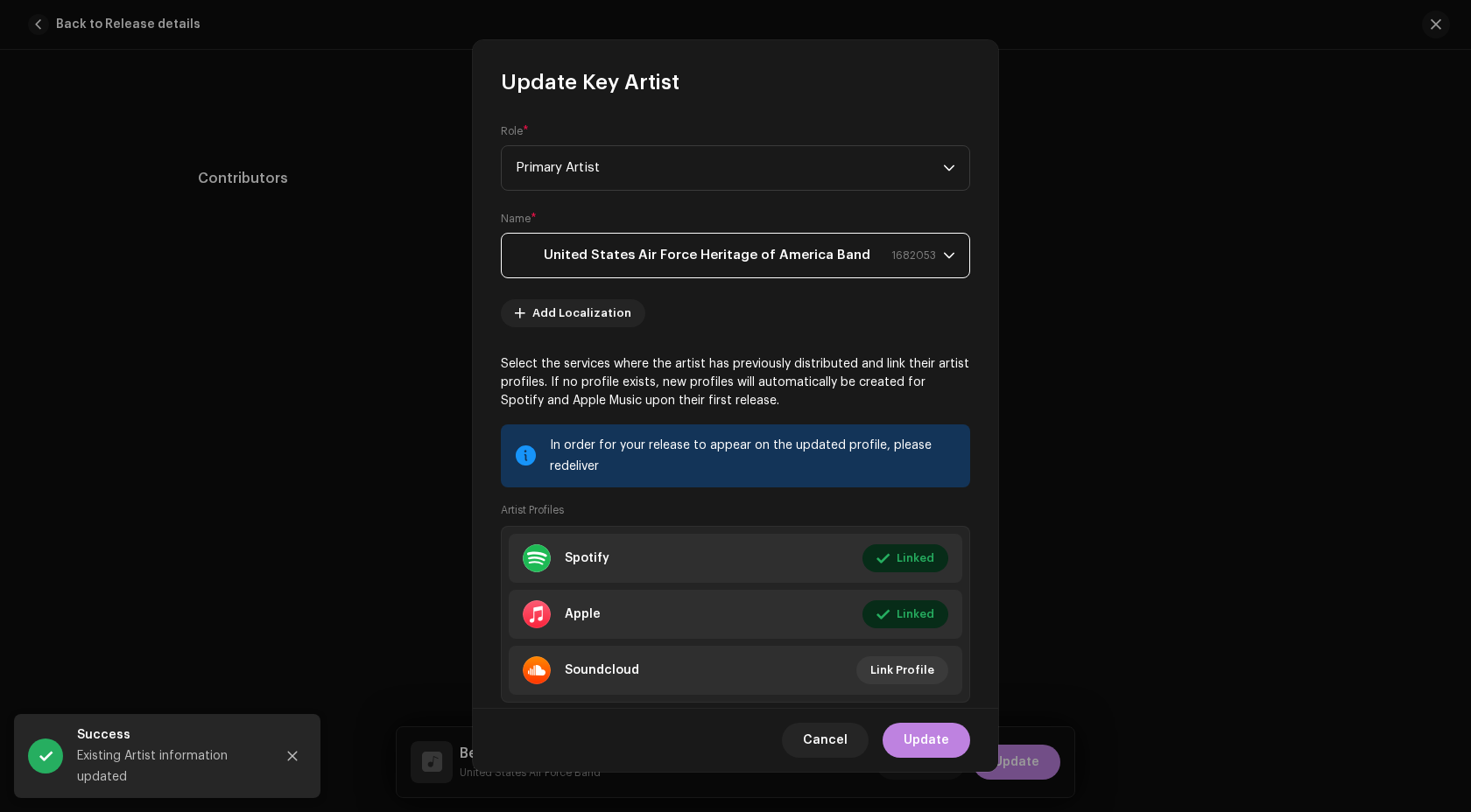
click at [672, 251] on strong "United States Air Force Heritage of America Band" at bounding box center [706, 255] width 327 height 44
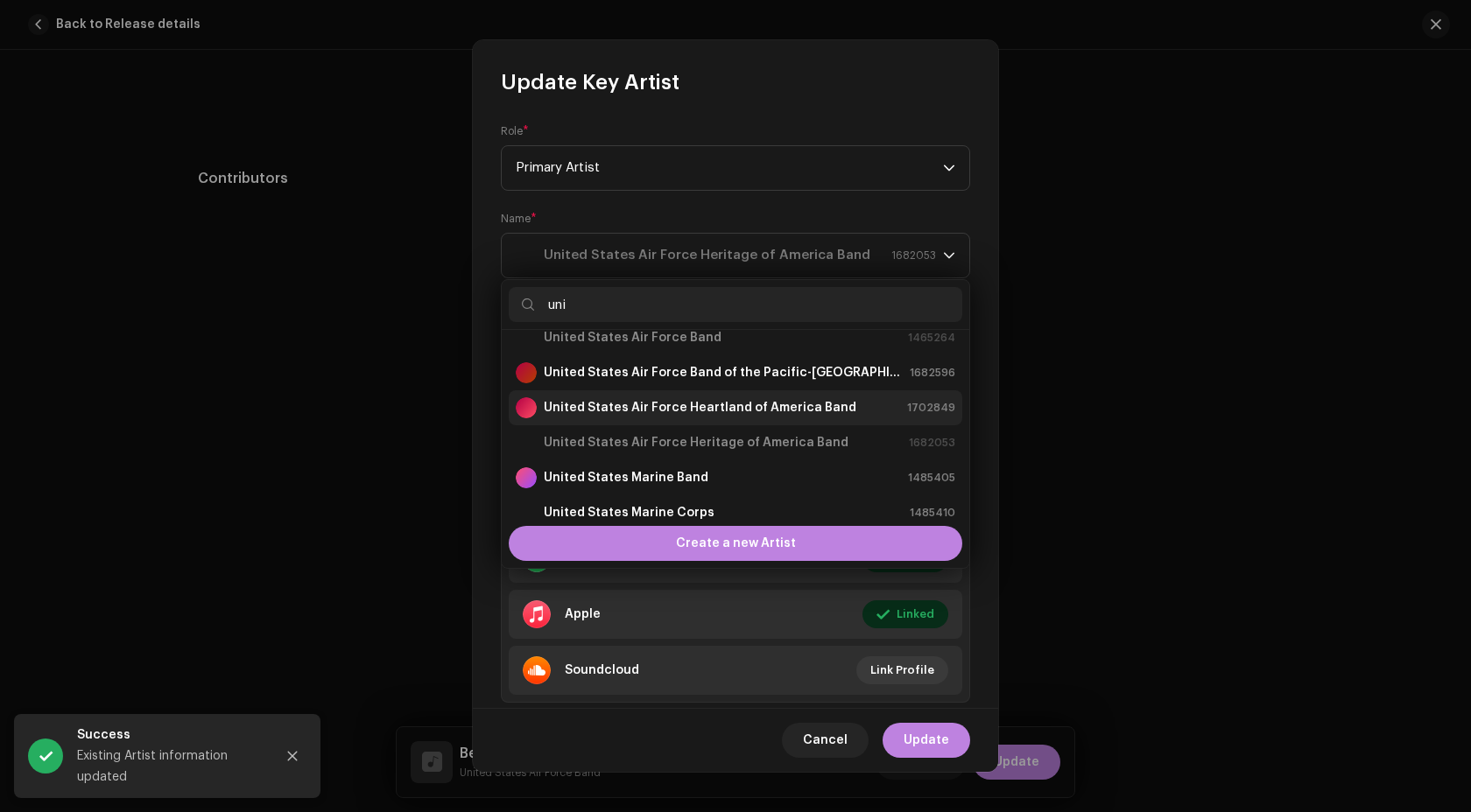
scroll to position [1, 0]
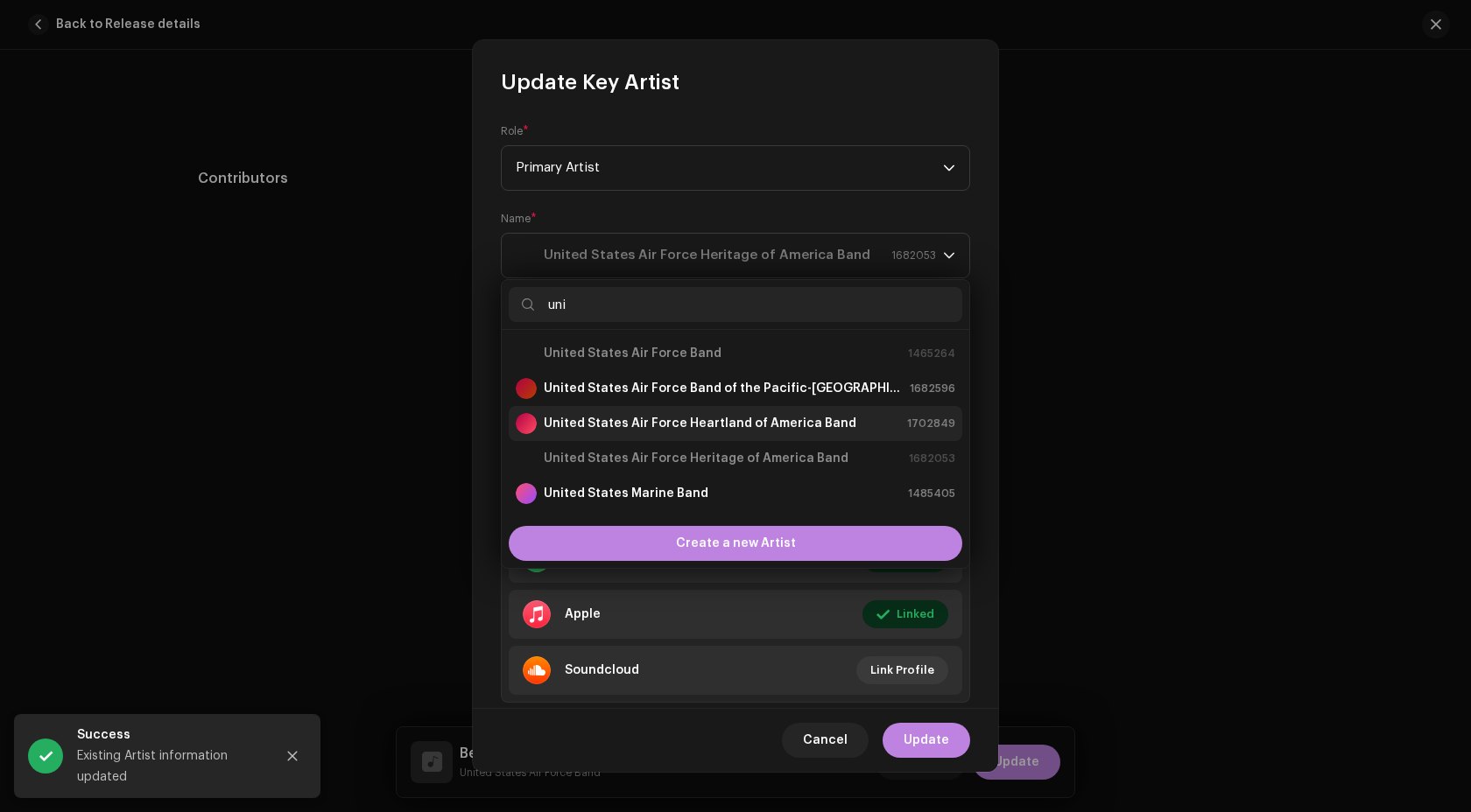
type input "uni"
click at [693, 426] on strong "United States Air Force Heartland of America Band" at bounding box center [700, 423] width 313 height 17
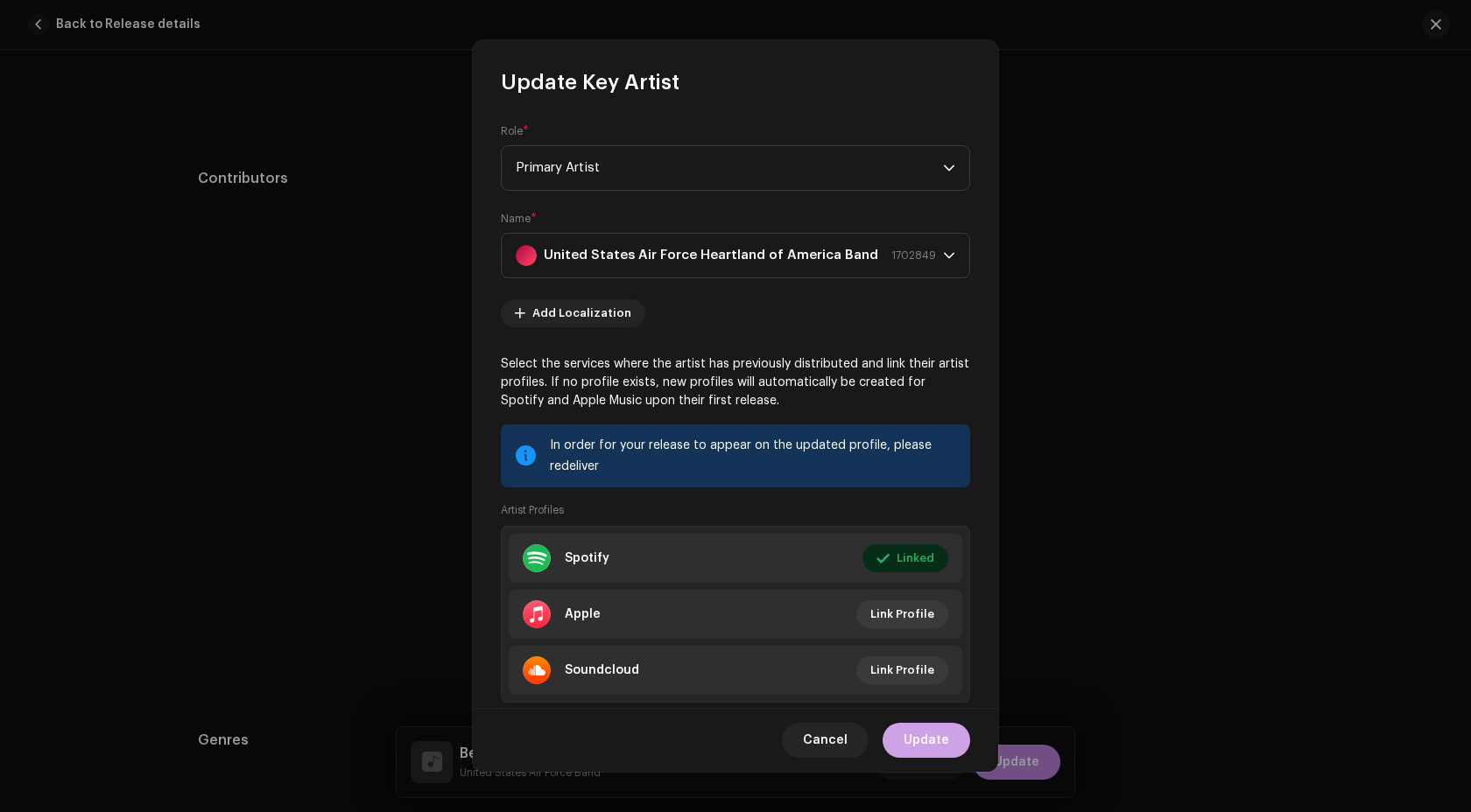
click at [950, 734] on button "Update" at bounding box center [927, 741] width 88 height 35
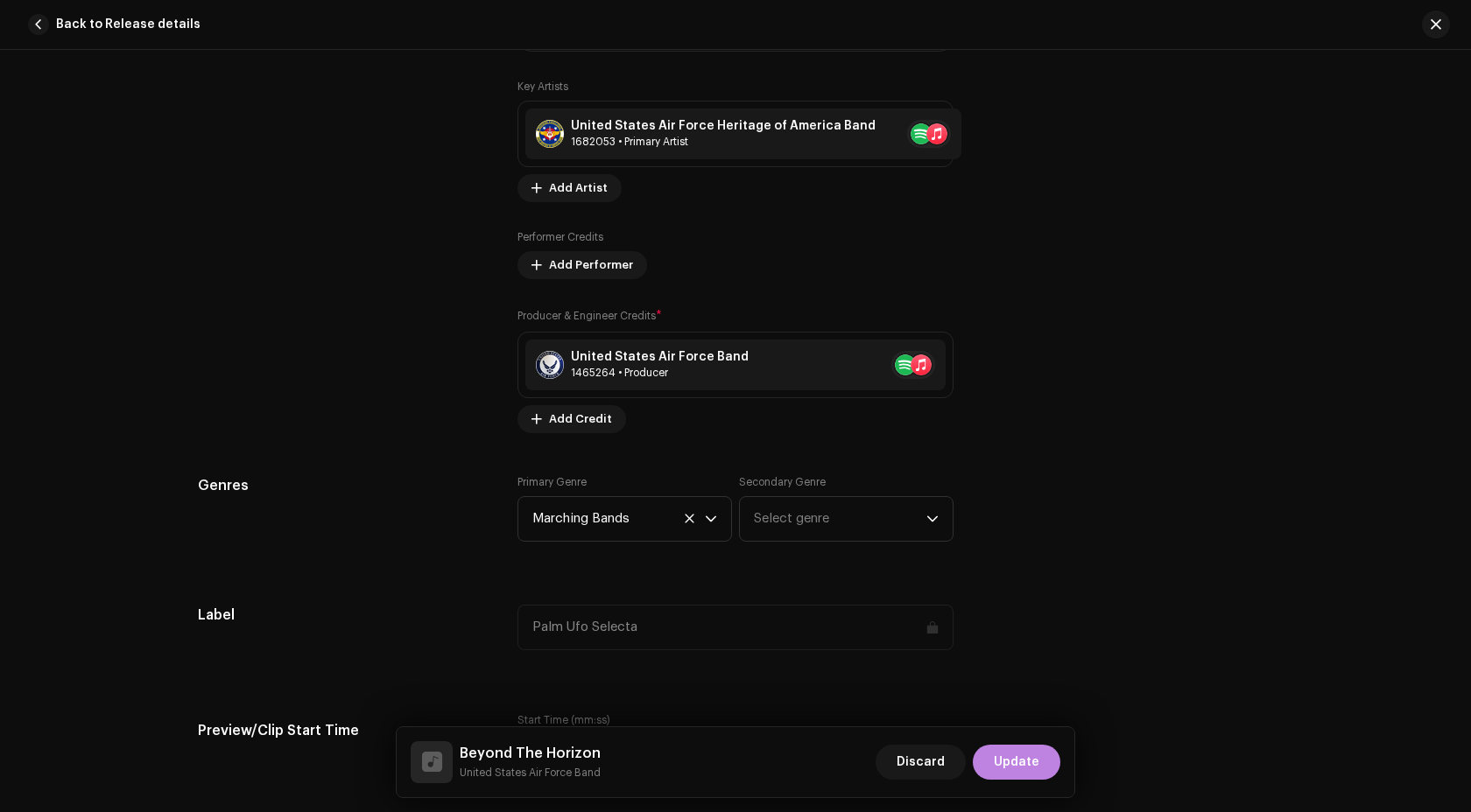
scroll to position [1315, 0]
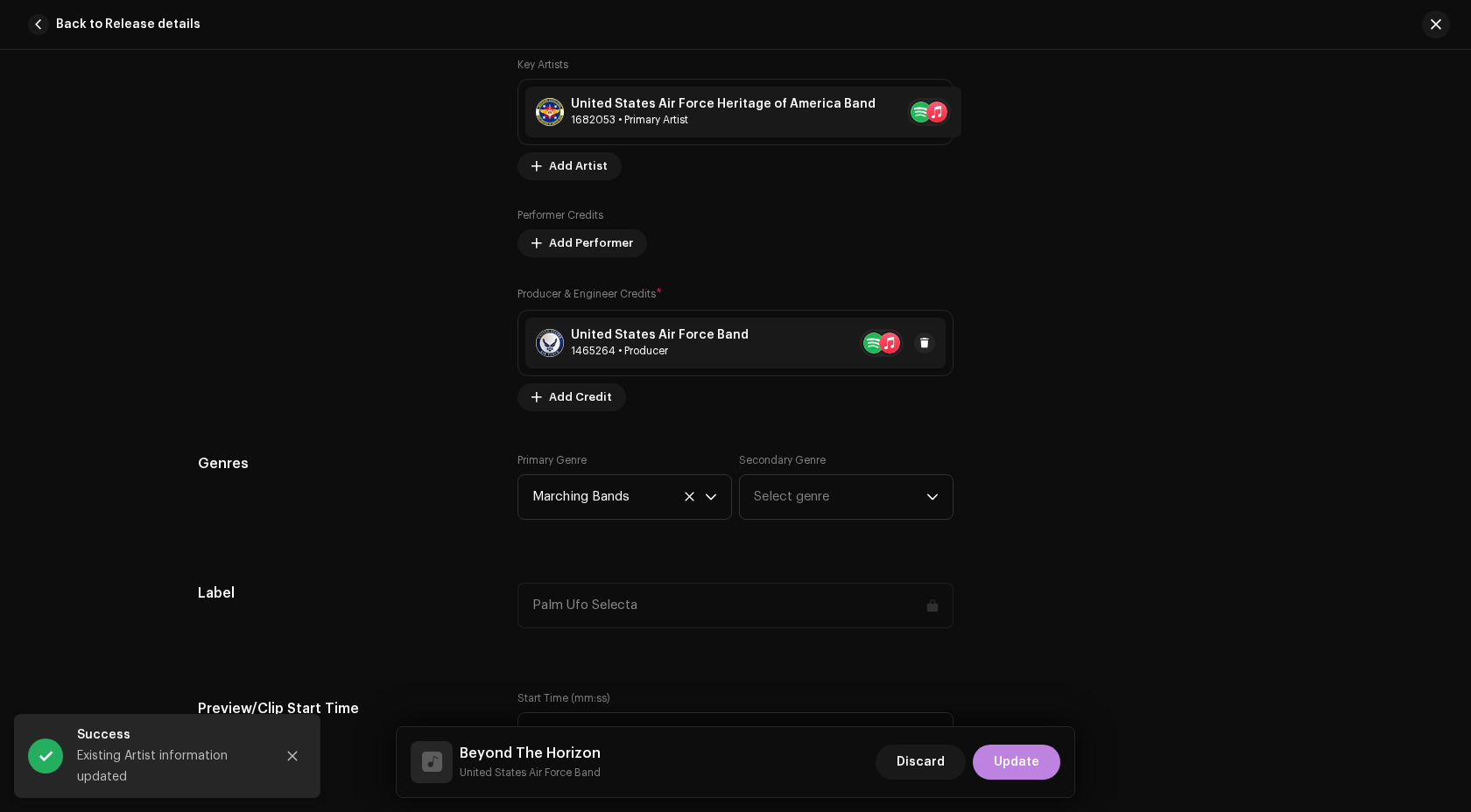
click at [826, 341] on div "United States Air Force Band 1465264 • Producer" at bounding box center [735, 342] width 420 height 51
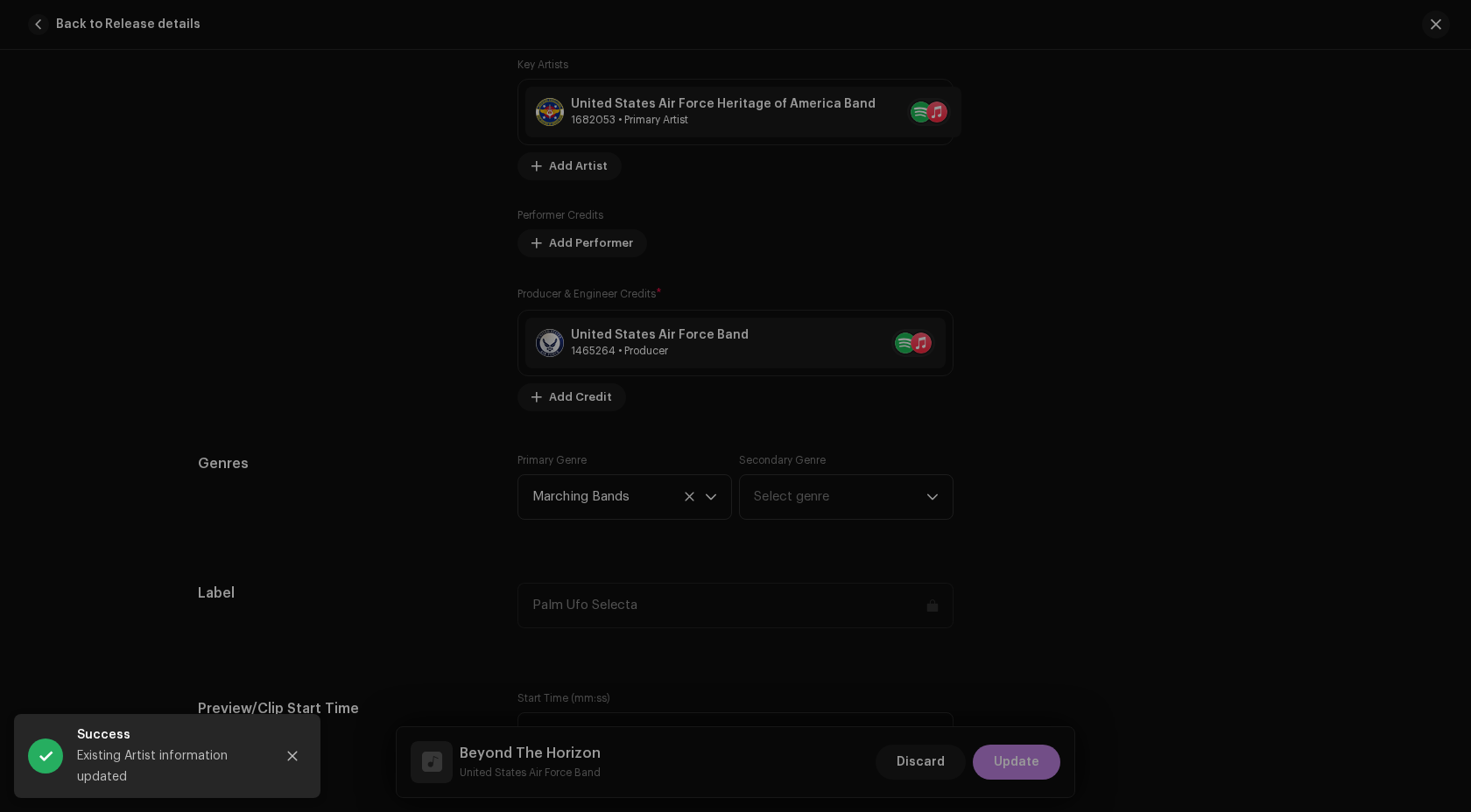
click at [1242, 443] on div "Update Producer & Engineer Credits Role * Producer Name * United States Air For…" at bounding box center [735, 406] width 1471 height 812
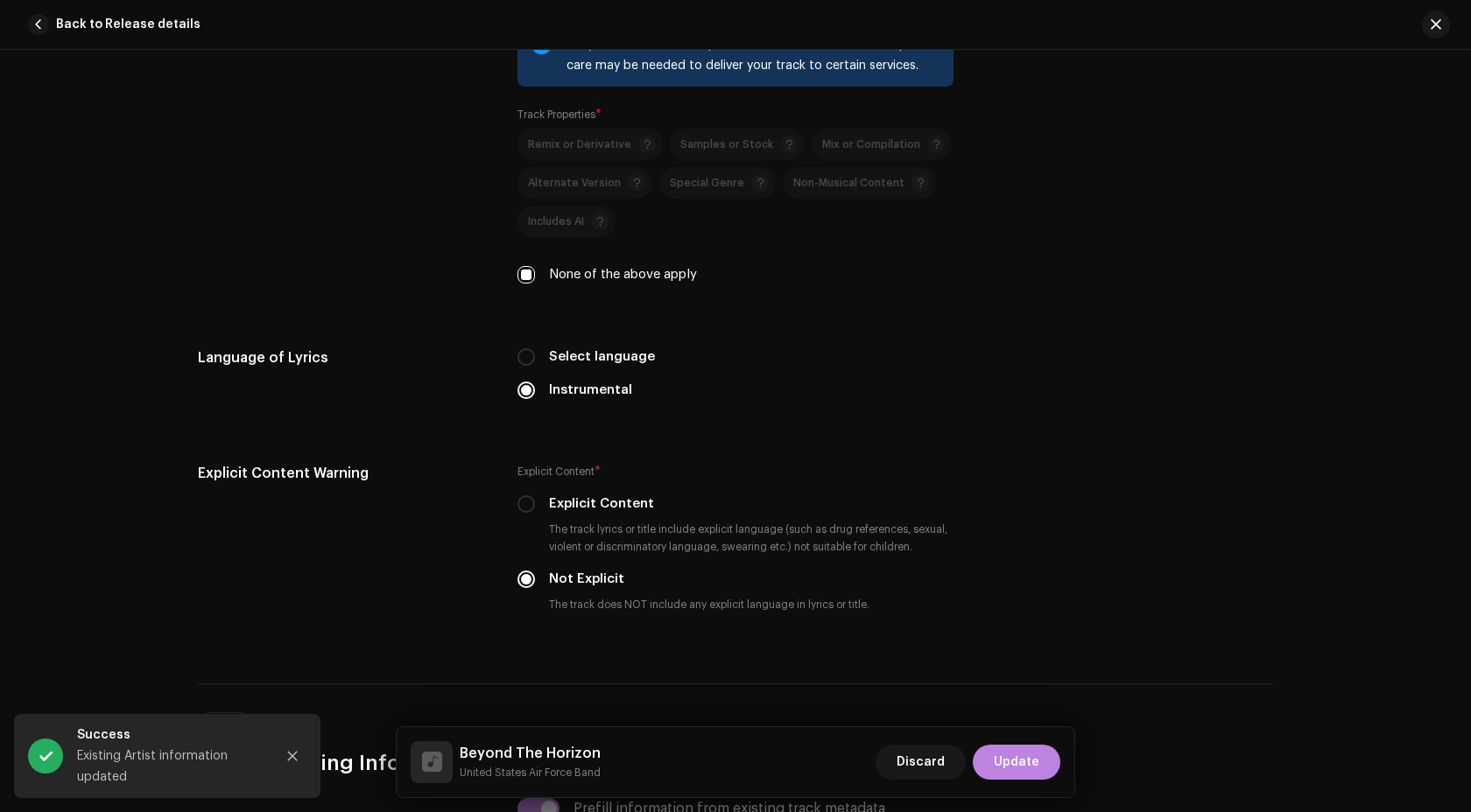
scroll to position [3217, 0]
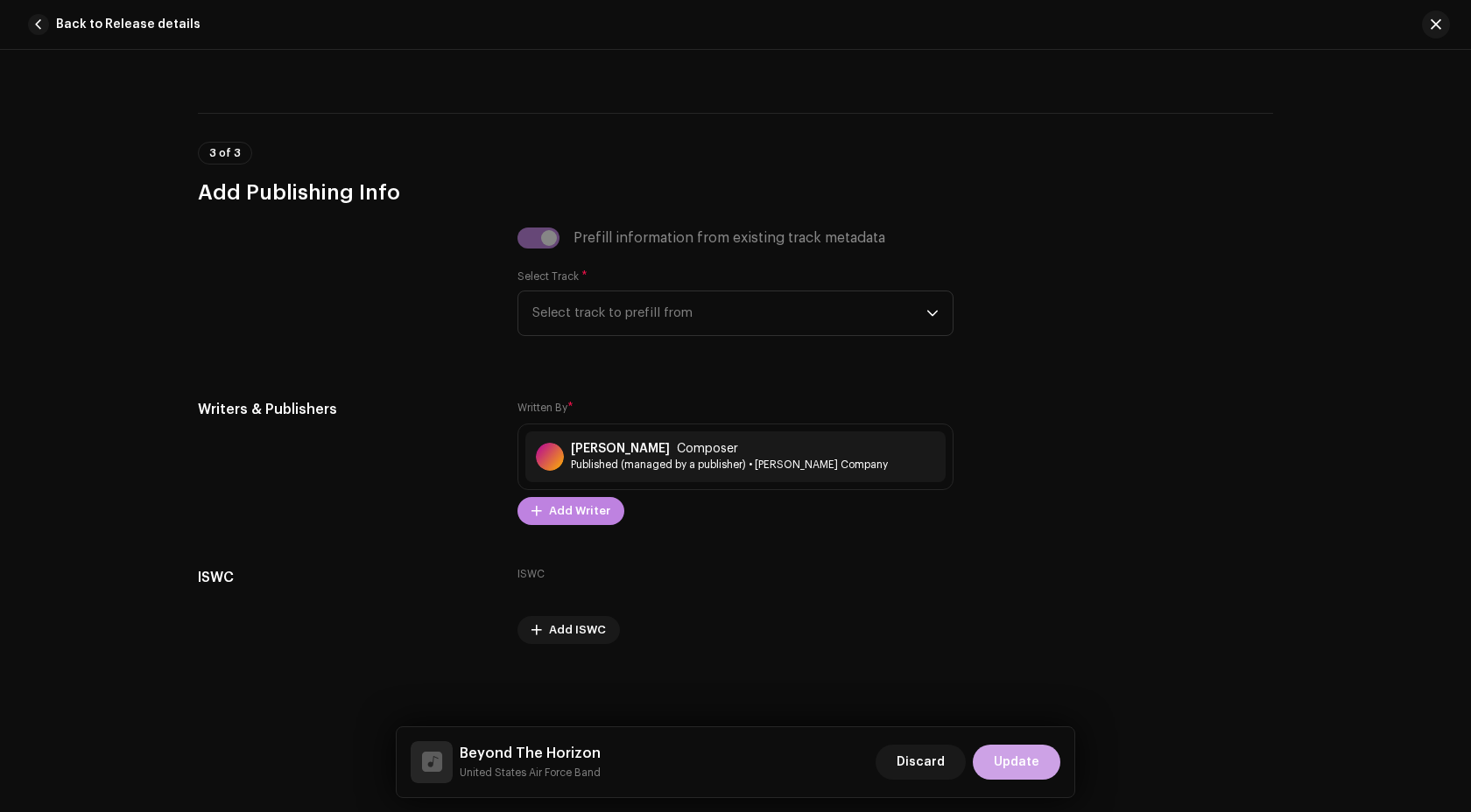
click at [1015, 751] on span "Update" at bounding box center [1016, 762] width 46 height 35
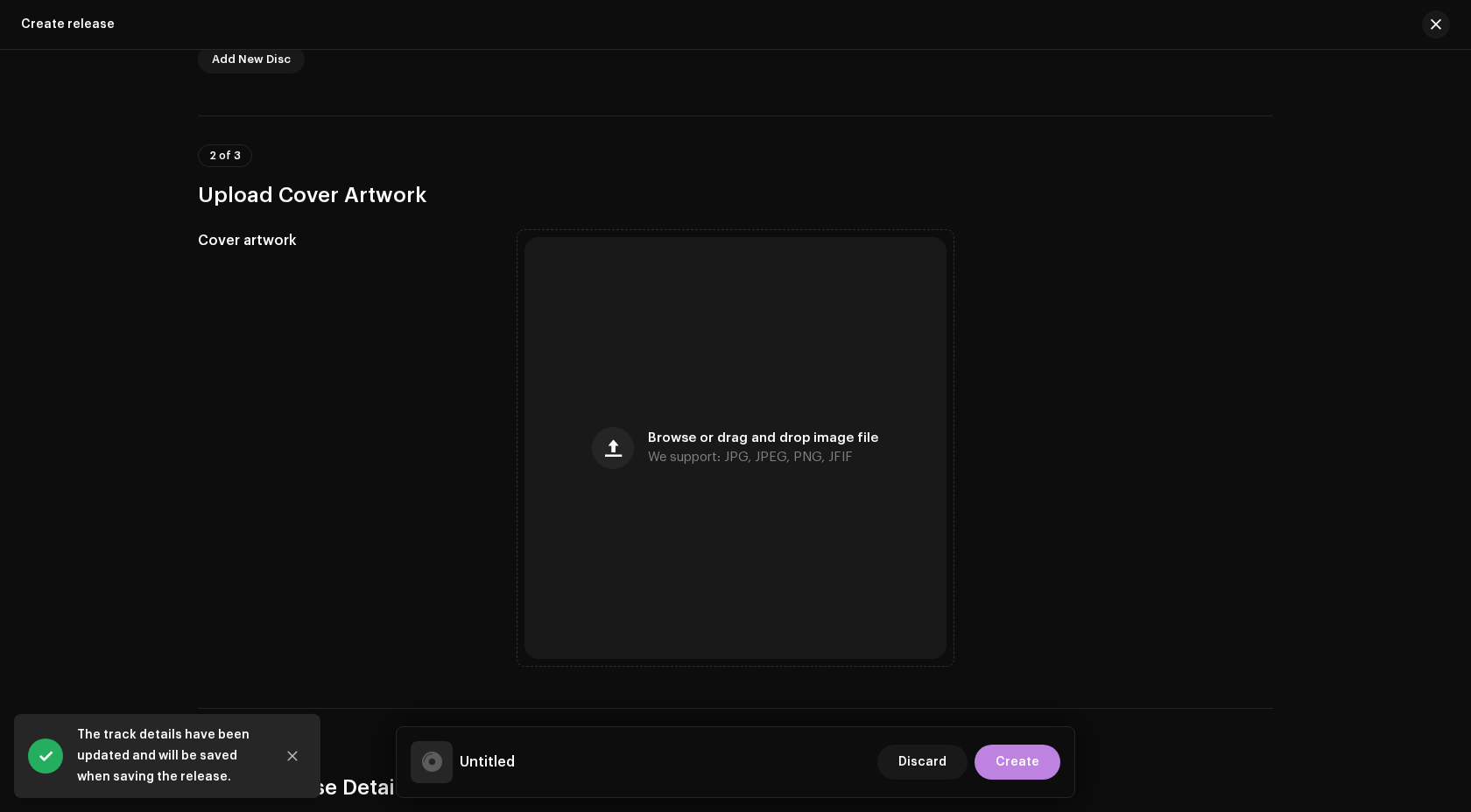
scroll to position [525, 0]
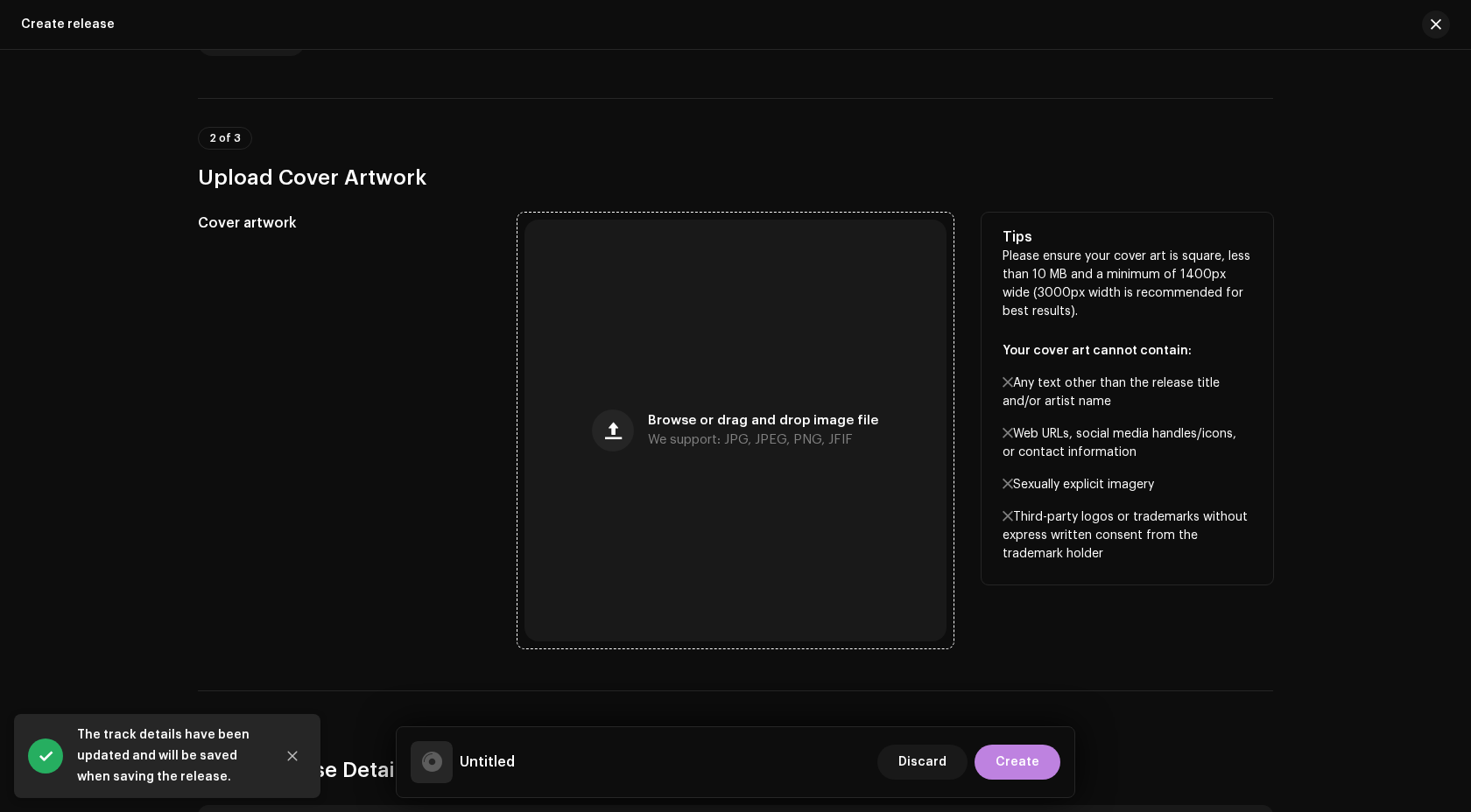
click at [800, 386] on div "Browse or drag and drop image file We support: JPG, JPEG, PNG, JFIF" at bounding box center [735, 431] width 422 height 422
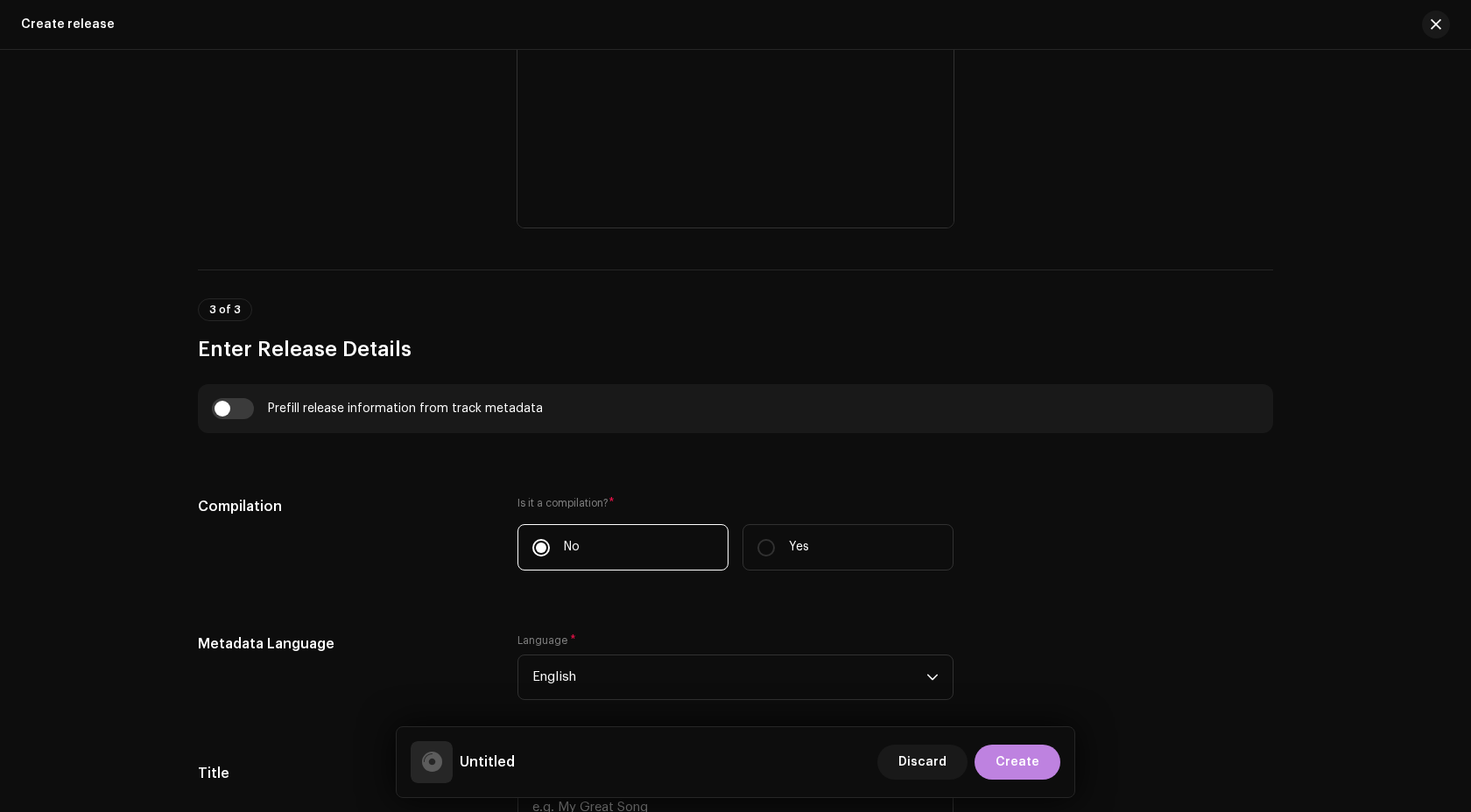
scroll to position [1084, 0]
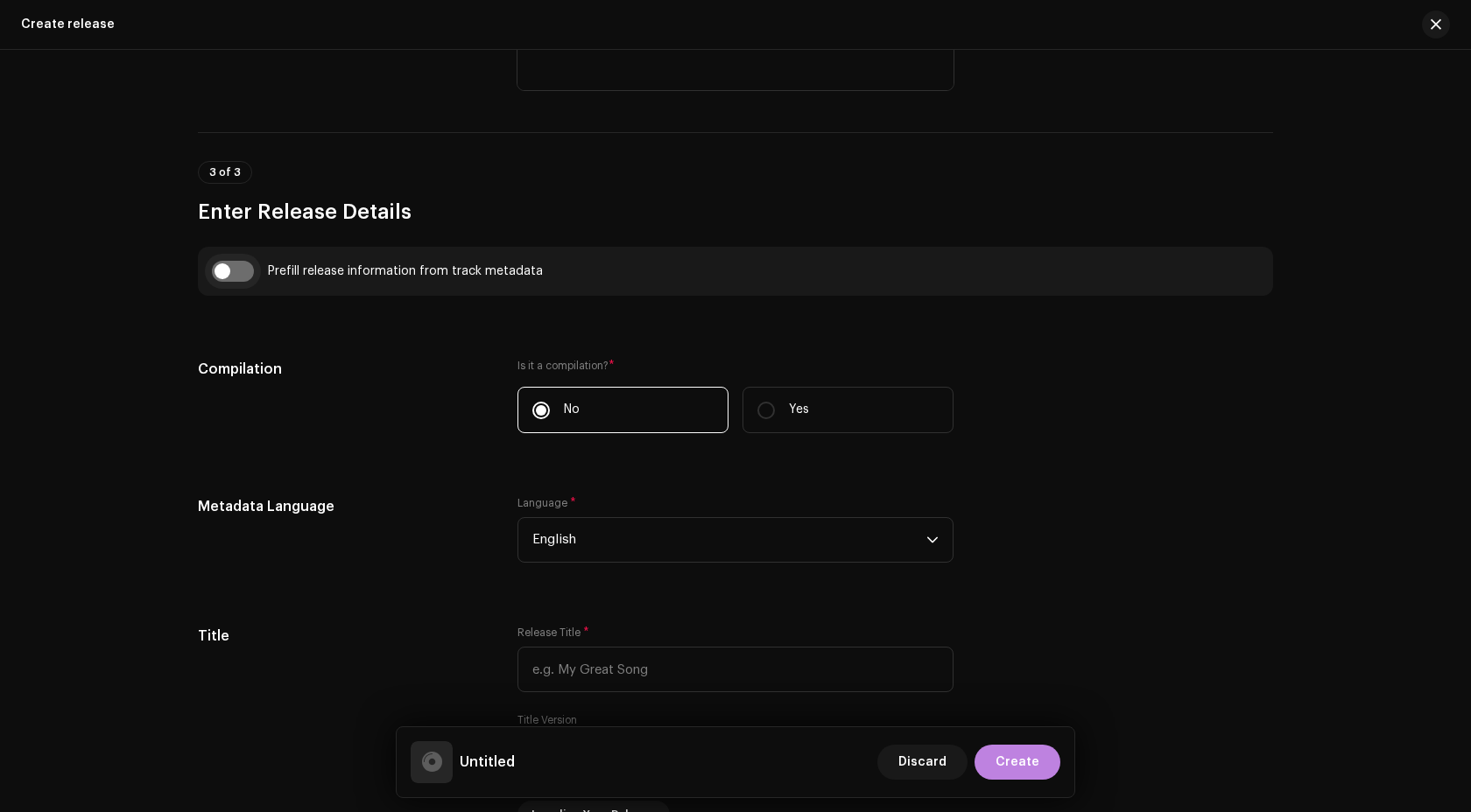
click at [223, 273] on input "checkbox" at bounding box center [233, 272] width 42 height 21
checkbox input "true"
type input "Beyond The Horizon"
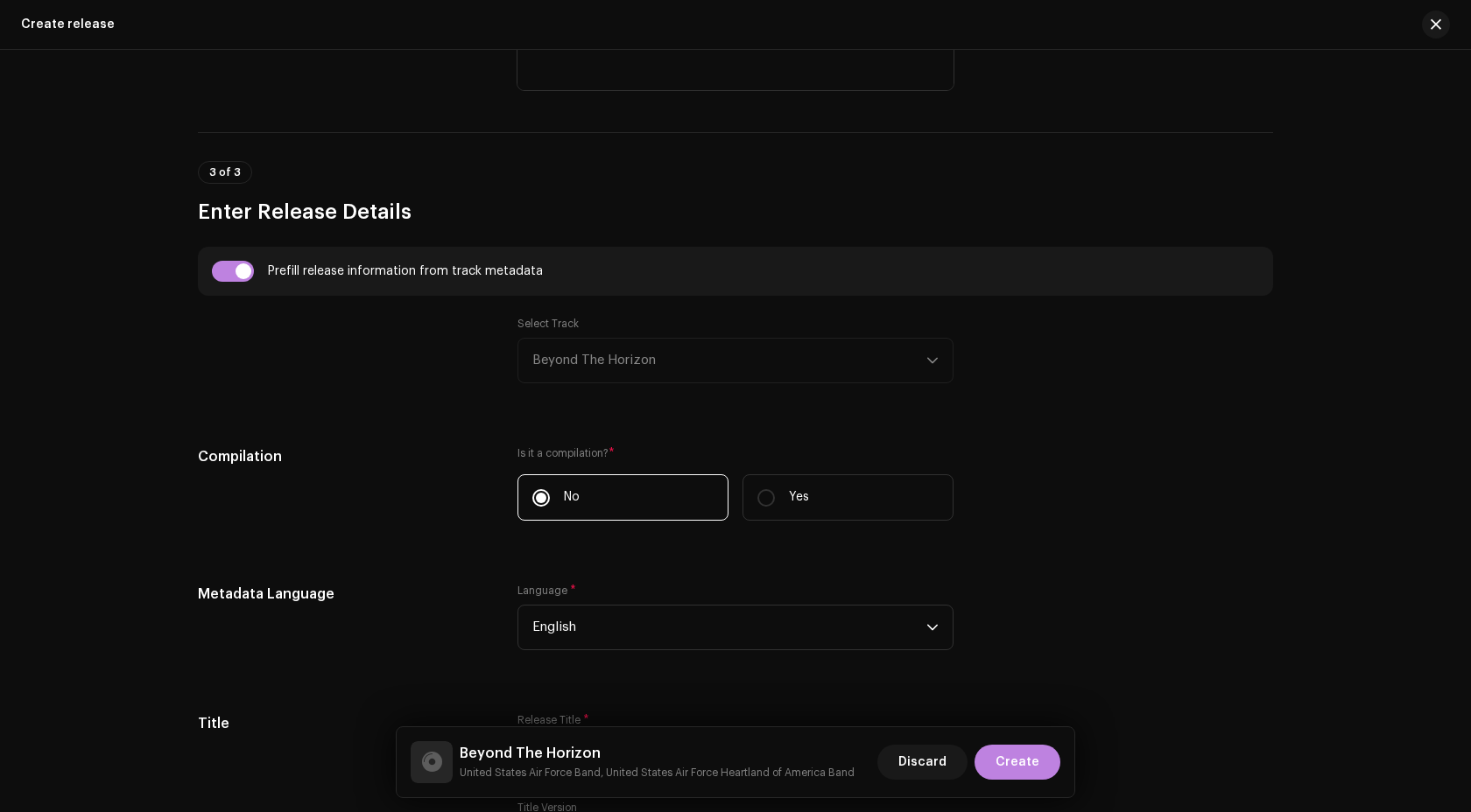
click at [669, 349] on div "Select Track Beyond The Horizon" at bounding box center [735, 350] width 436 height 67
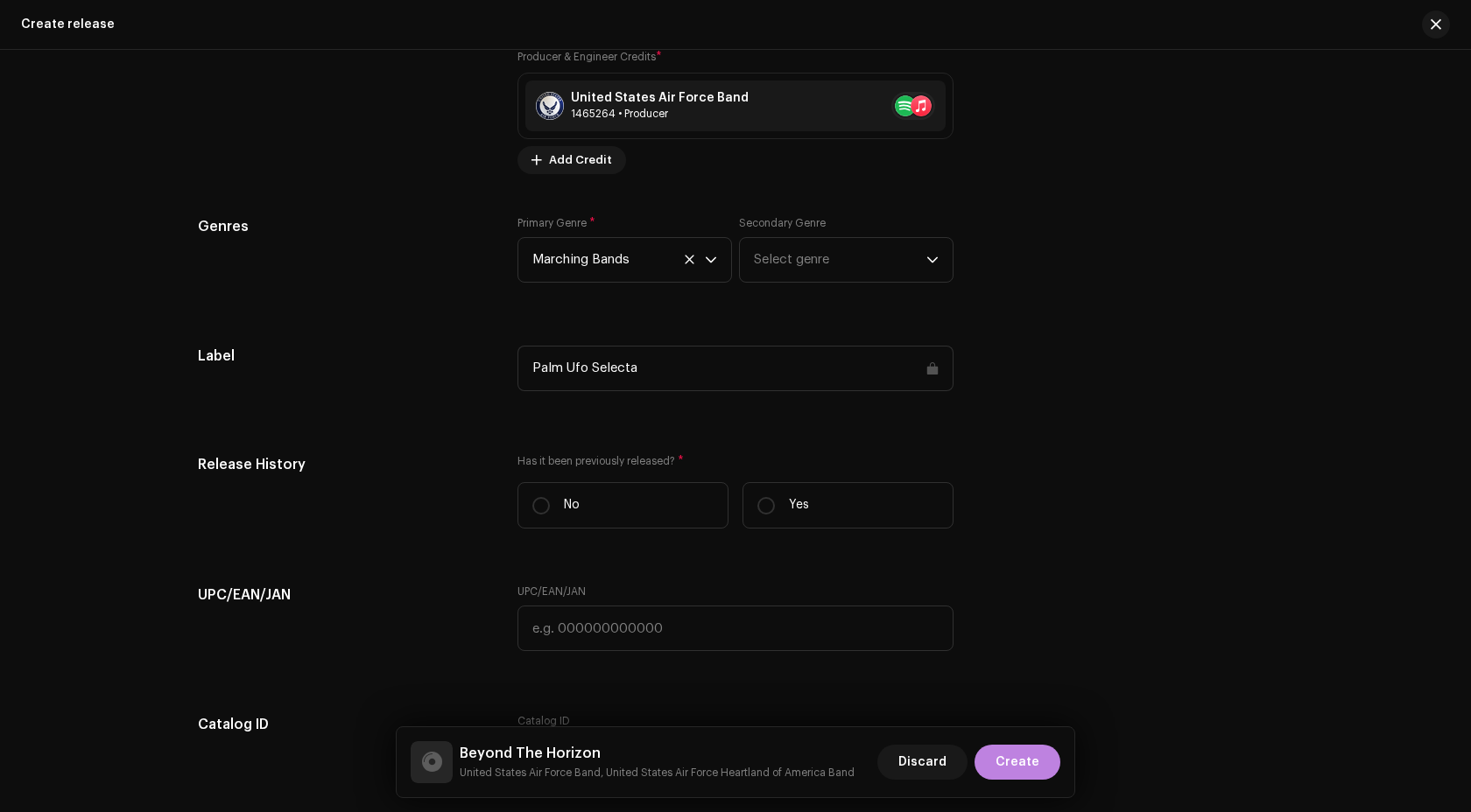
scroll to position [2602, 0]
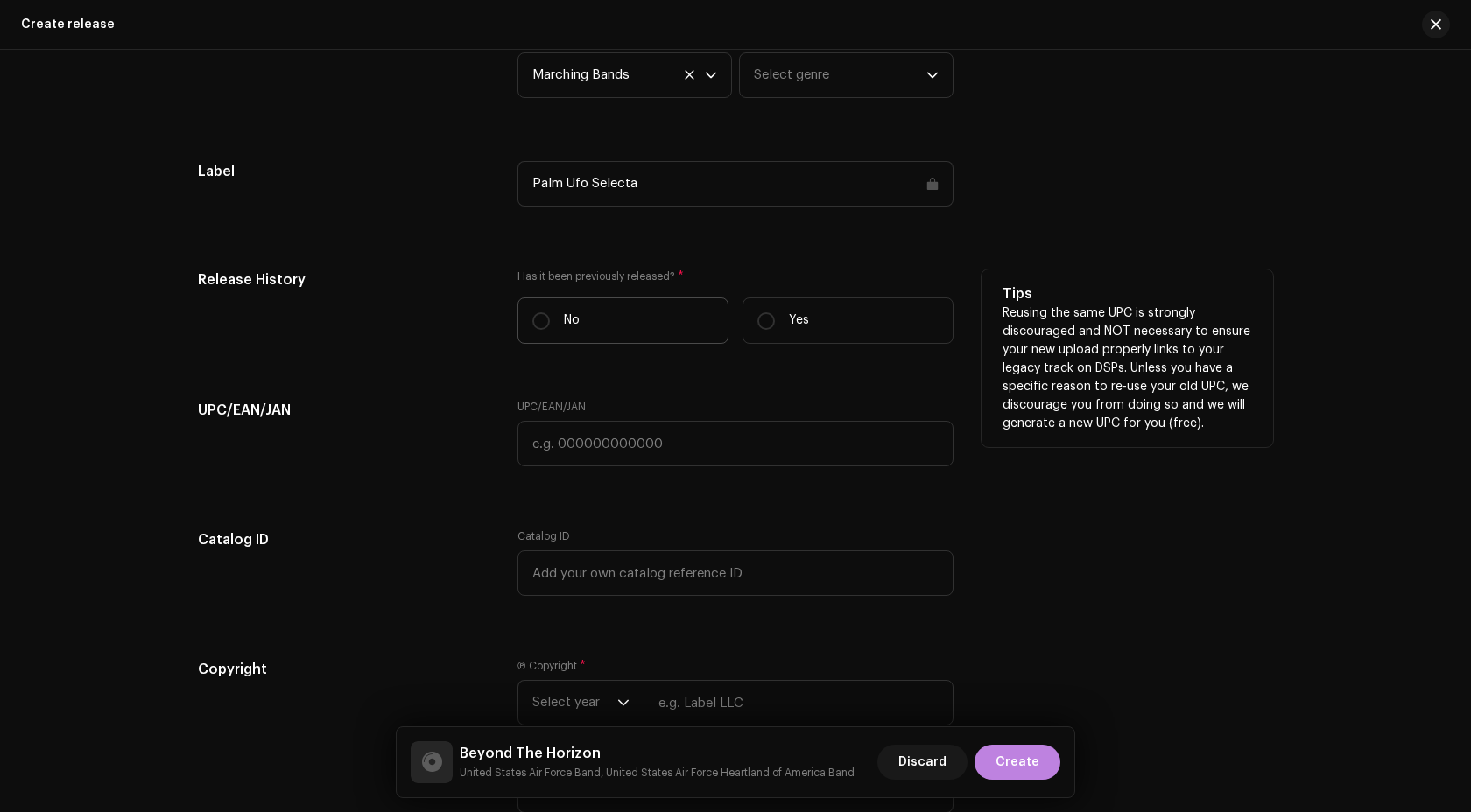
click at [553, 326] on label "No" at bounding box center [623, 320] width 211 height 47
click at [550, 326] on input "No" at bounding box center [541, 321] width 17 height 17
radio input "true"
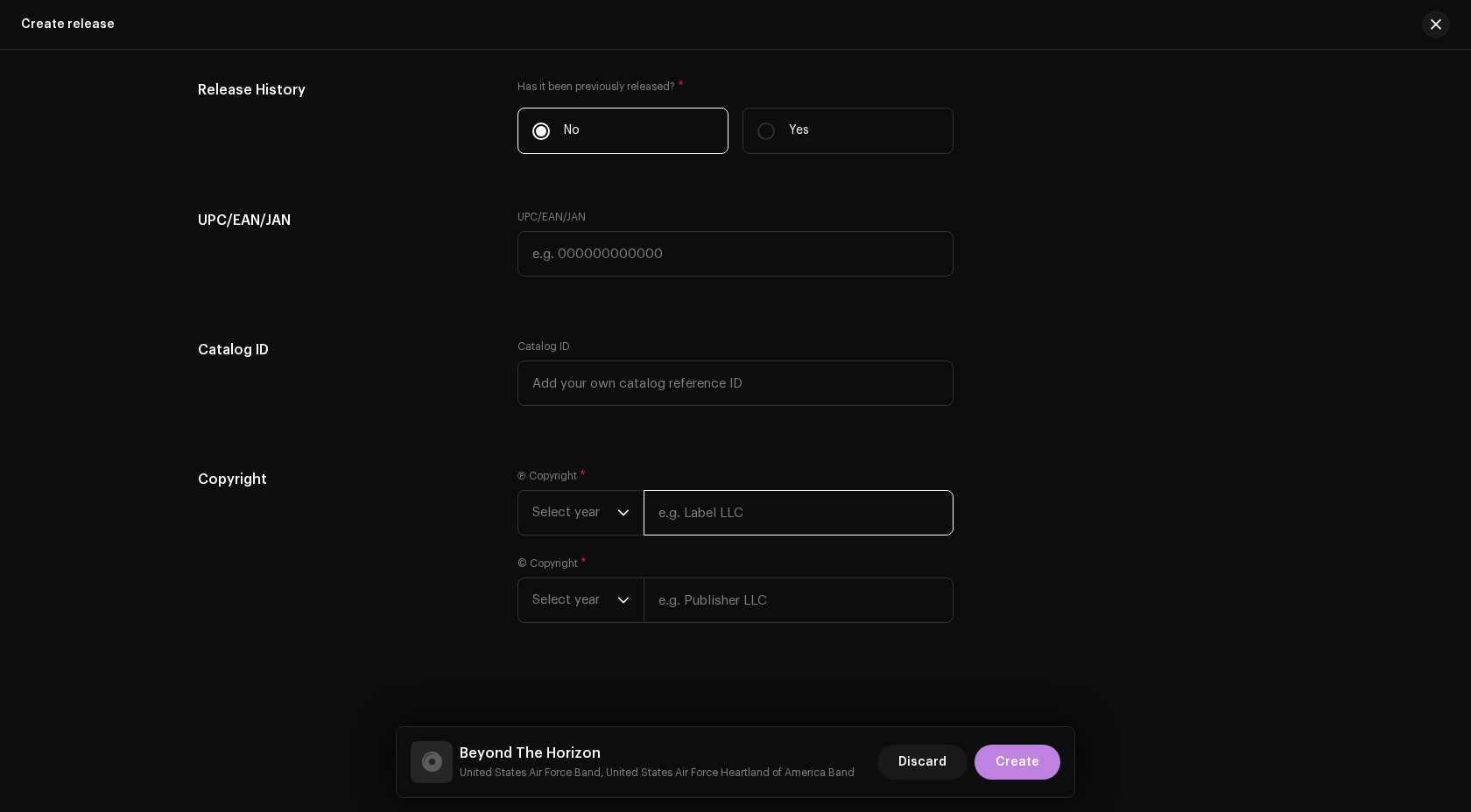
click at [696, 522] on input "text" at bounding box center [798, 513] width 310 height 46
type input "US Air Force Band Public Domain"
click at [785, 611] on input "text" at bounding box center [798, 600] width 310 height 46
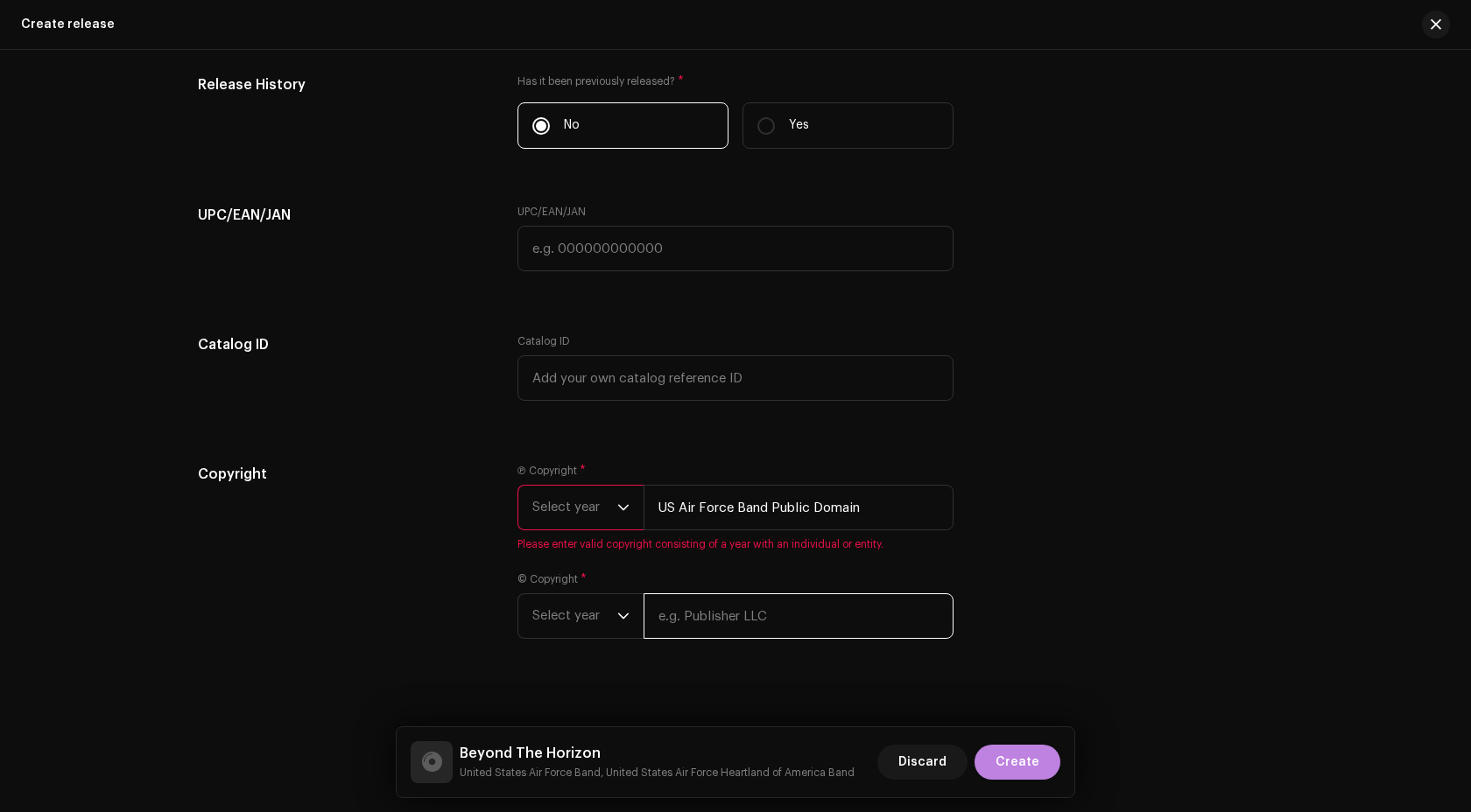
type input "US Air Force Band Public Domain"
click at [596, 500] on span "Select year" at bounding box center [574, 508] width 85 height 44
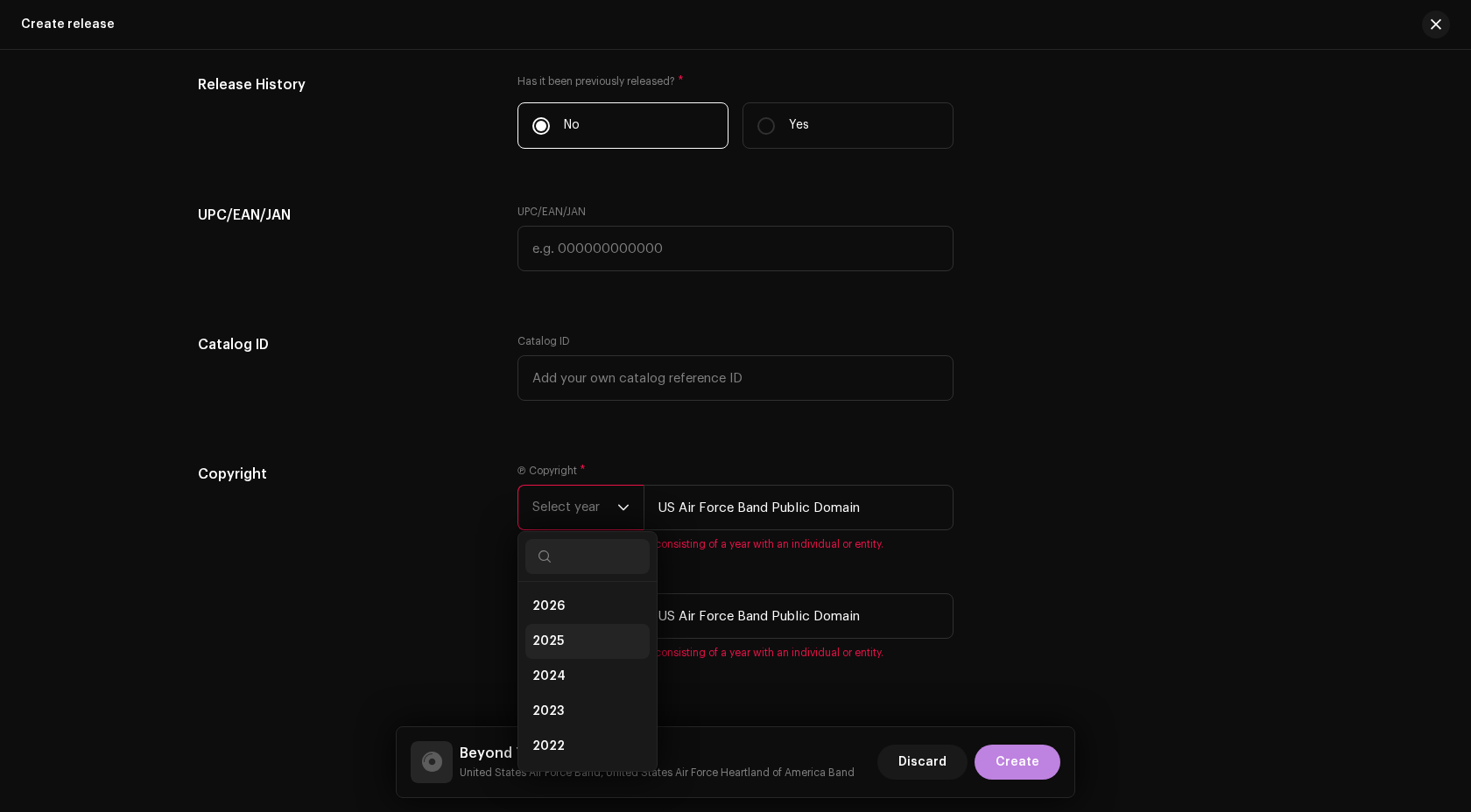
click at [572, 639] on li "2025" at bounding box center [587, 641] width 124 height 35
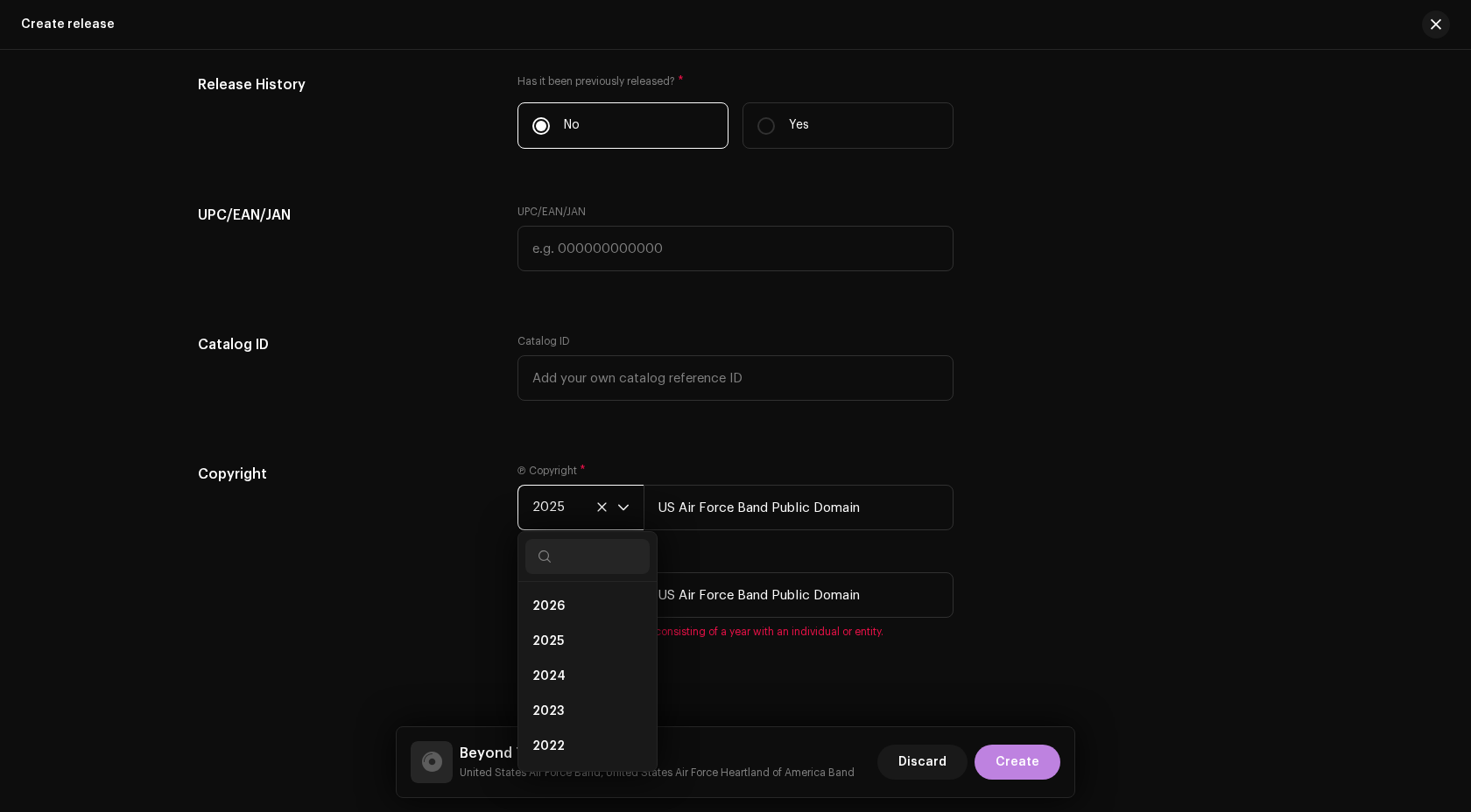
click at [608, 627] on div "© Copyright * Select year US Air Force Band Public Domain Please enter valid co…" at bounding box center [735, 596] width 436 height 88
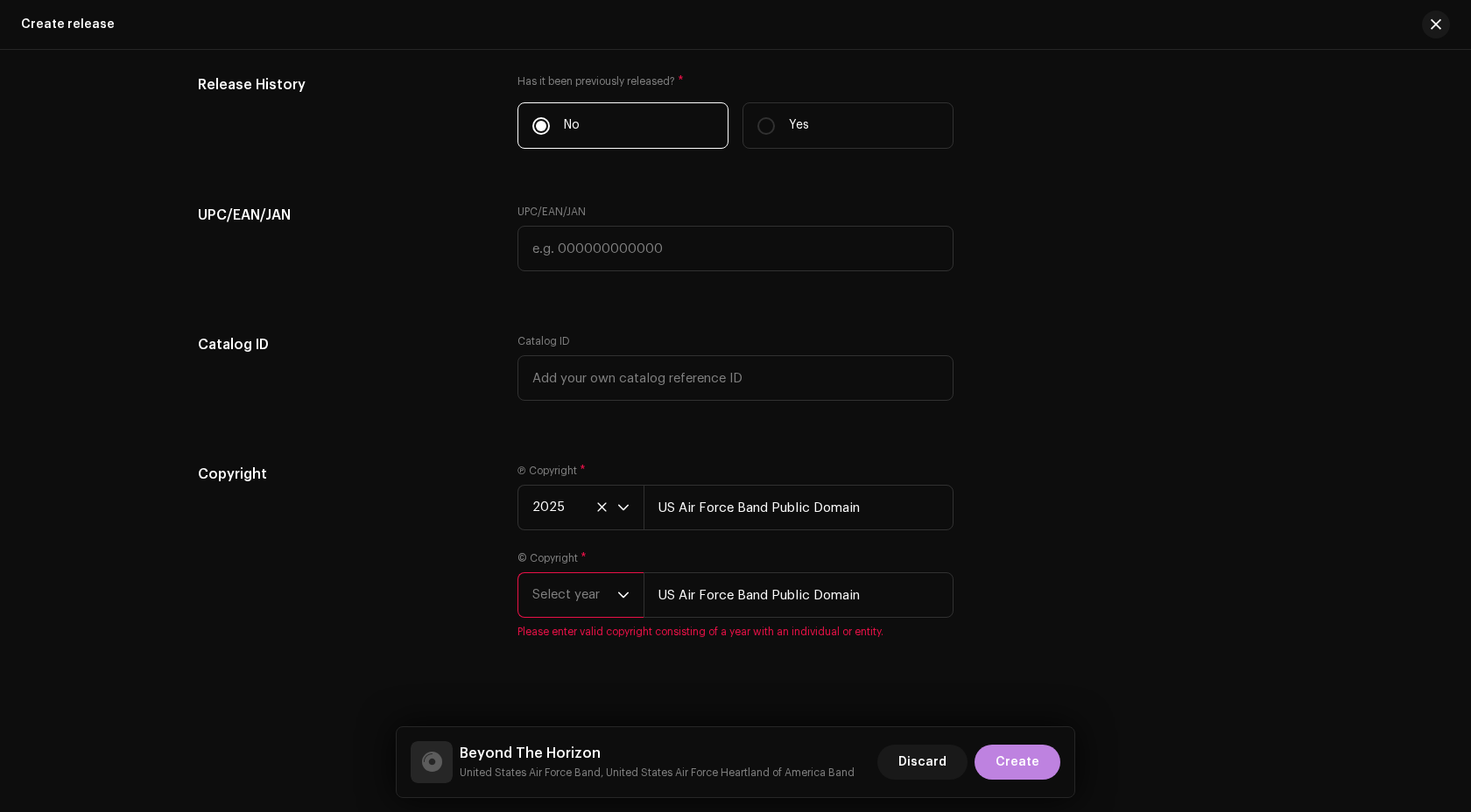
click at [601, 610] on span "Select year" at bounding box center [574, 596] width 85 height 44
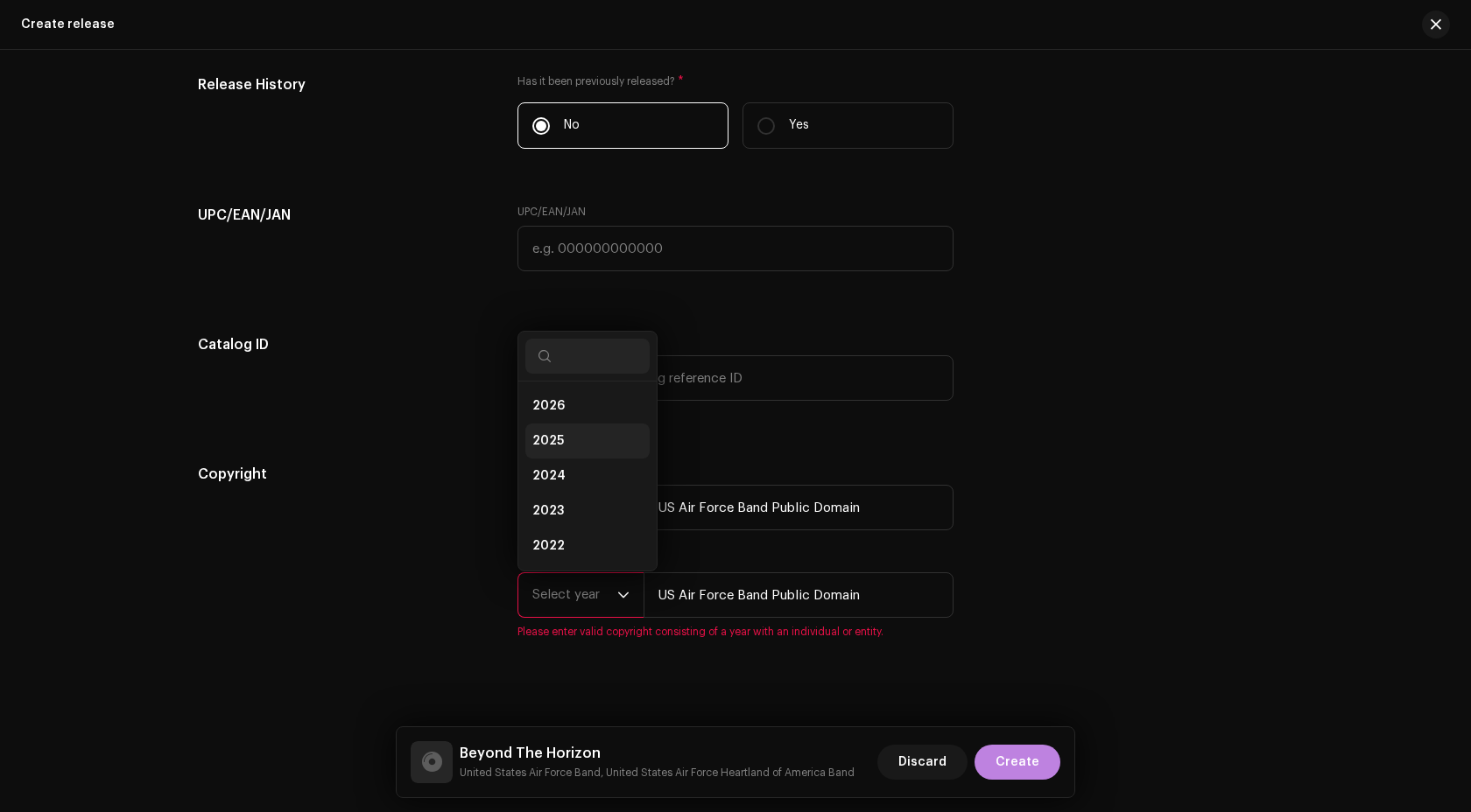
click at [552, 446] on span "2025" at bounding box center [547, 441] width 31 height 17
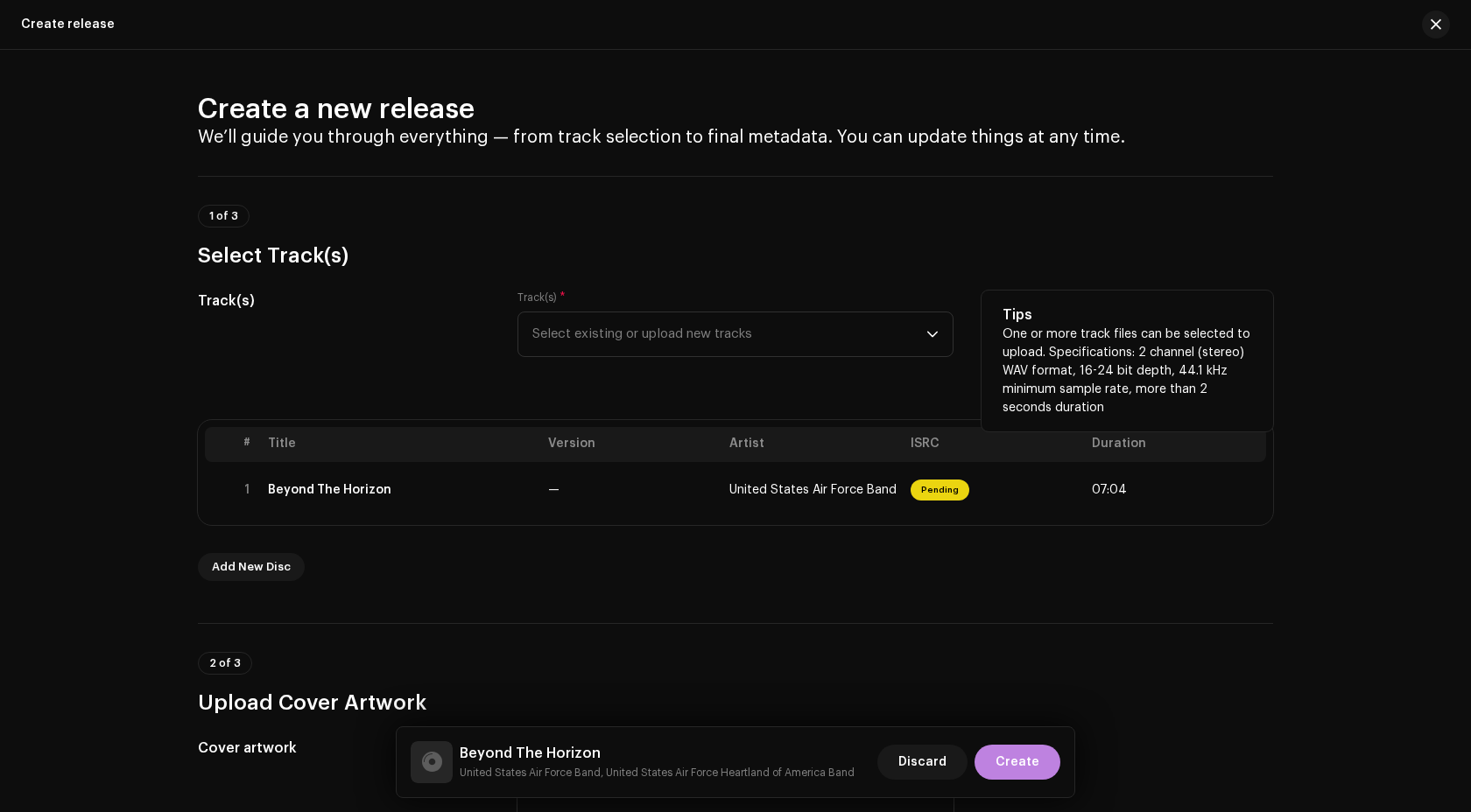
scroll to position [445, 0]
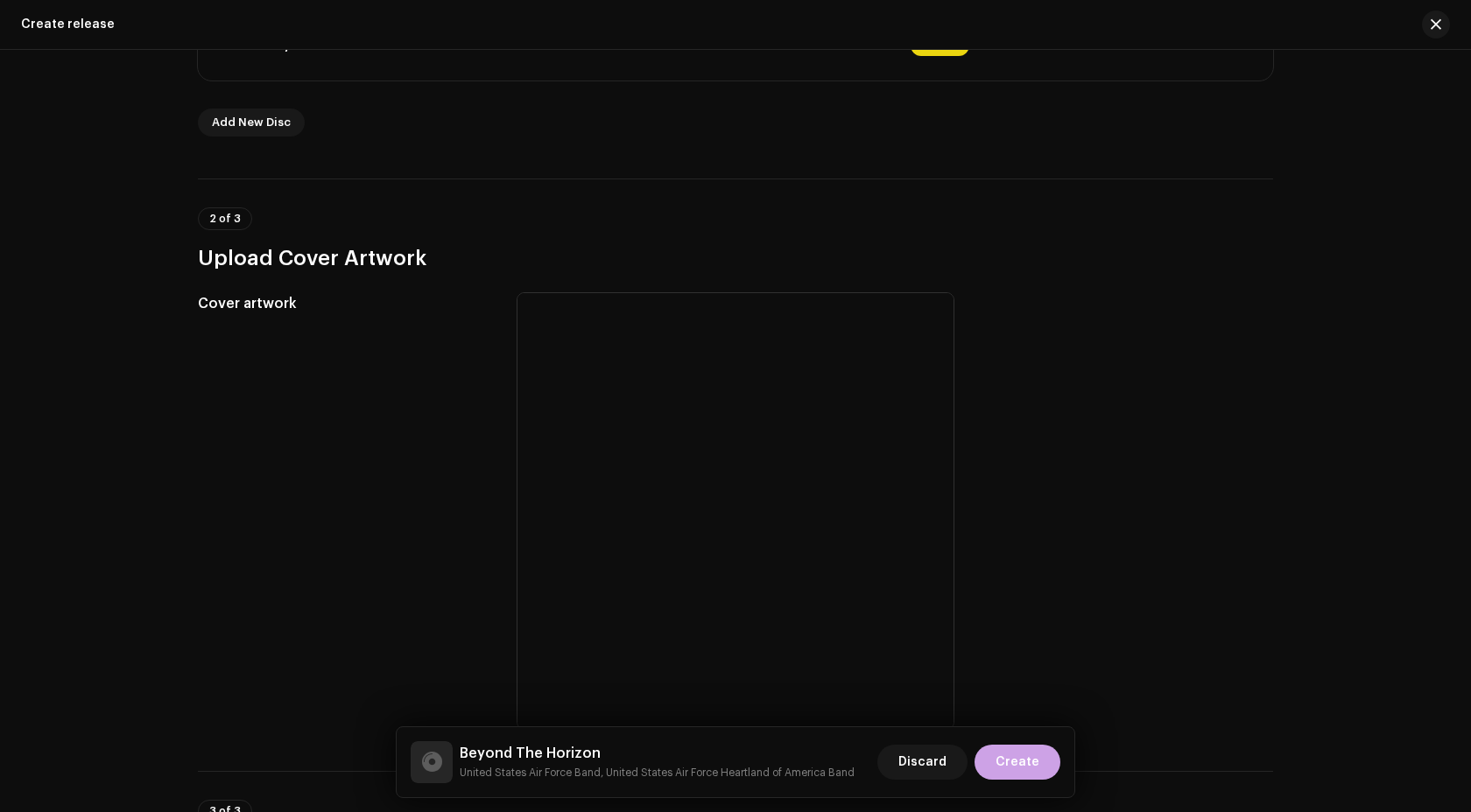
click at [1024, 763] on span "Create" at bounding box center [1017, 762] width 44 height 35
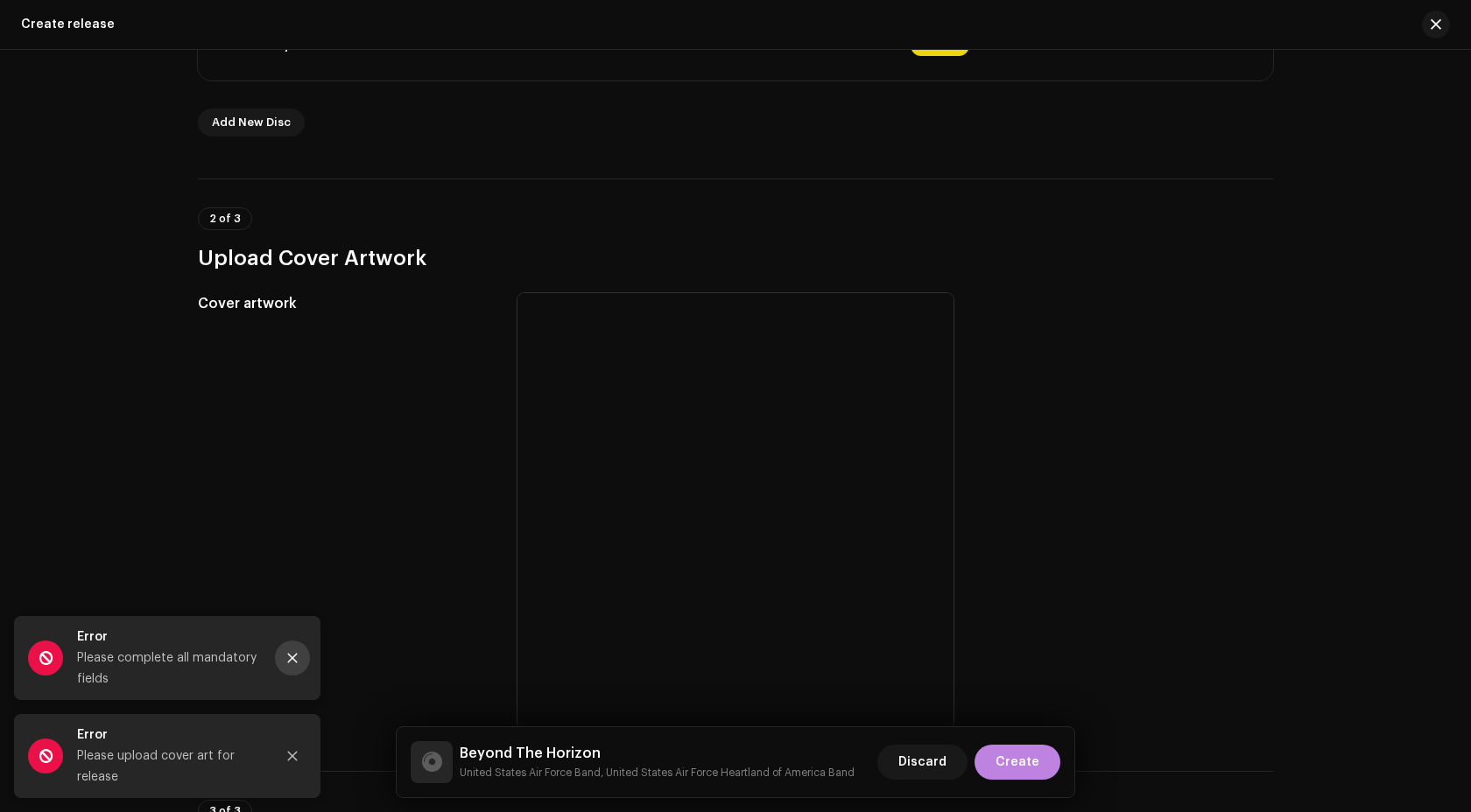
click at [295, 654] on icon "Close" at bounding box center [292, 658] width 12 height 12
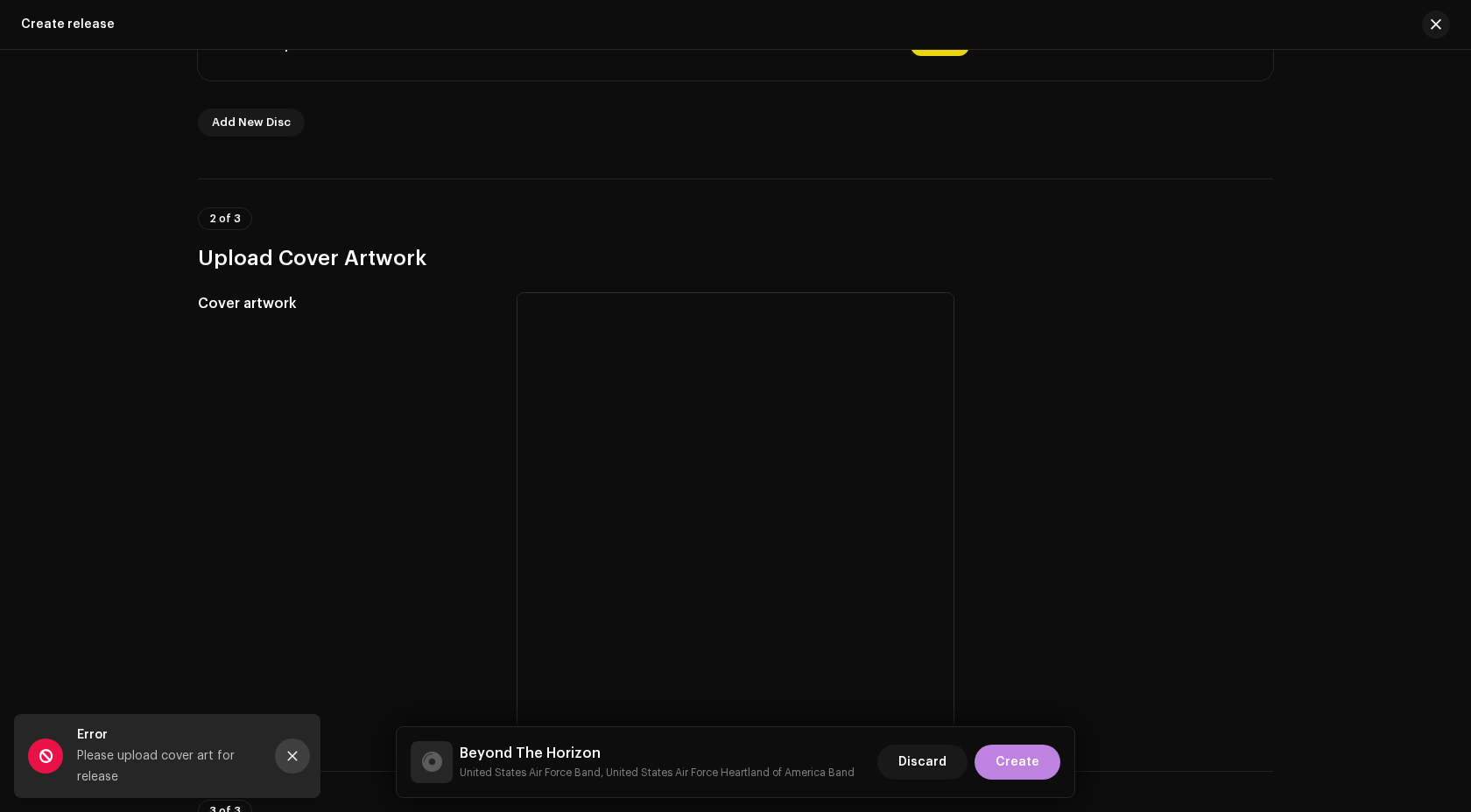
click at [293, 749] on button "Close" at bounding box center [292, 756] width 35 height 35
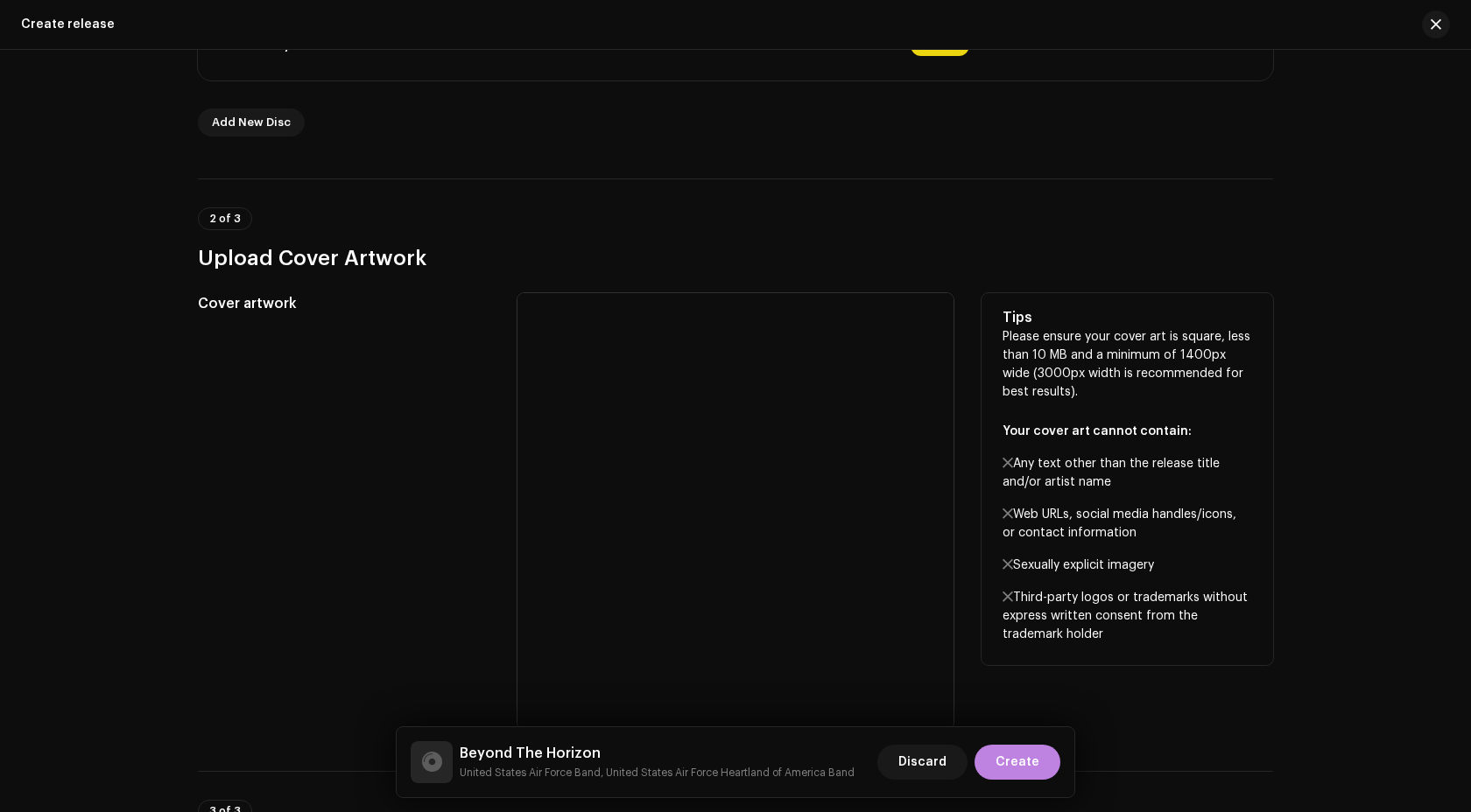
click at [621, 530] on div at bounding box center [735, 511] width 436 height 436
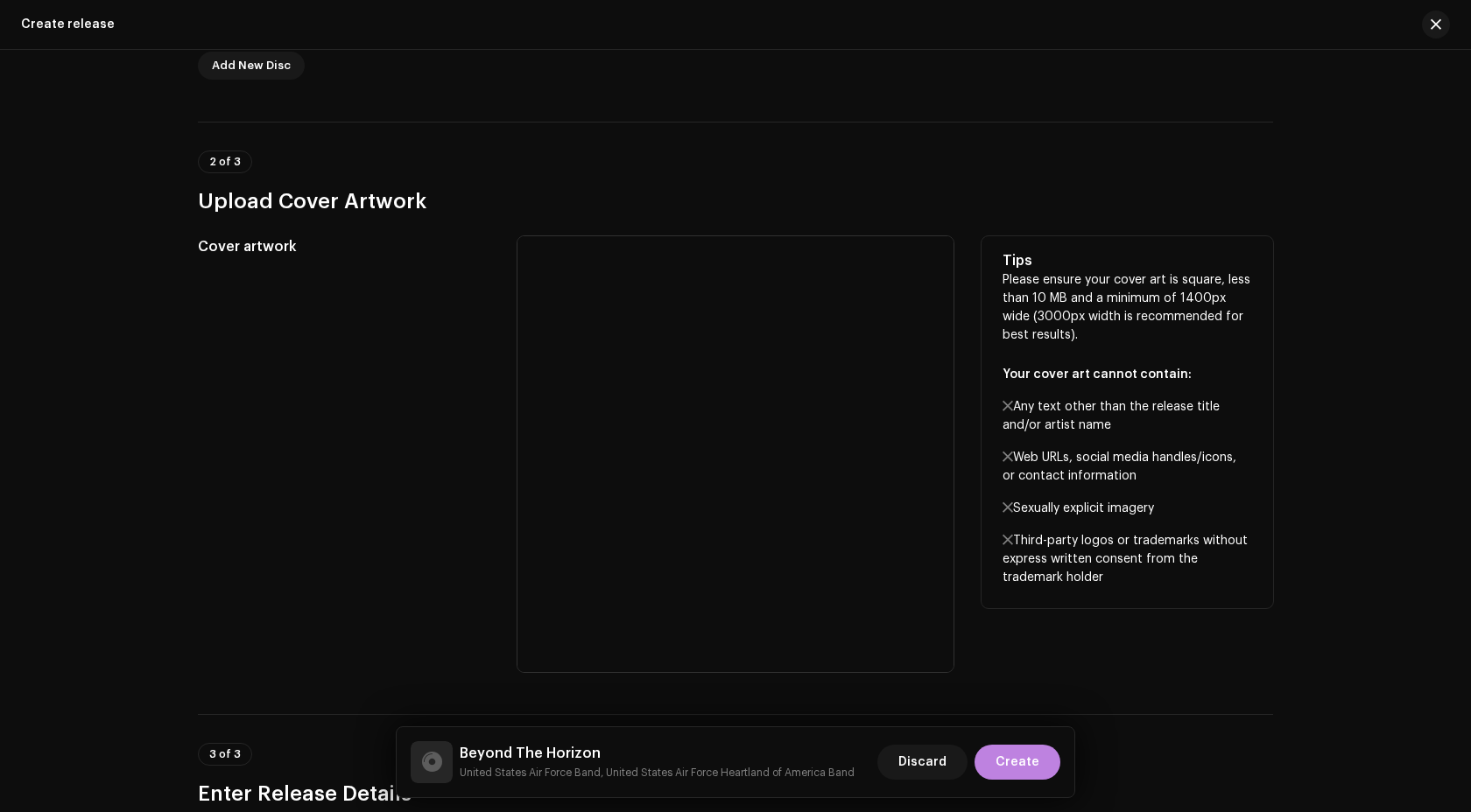
click at [710, 473] on div at bounding box center [735, 454] width 436 height 436
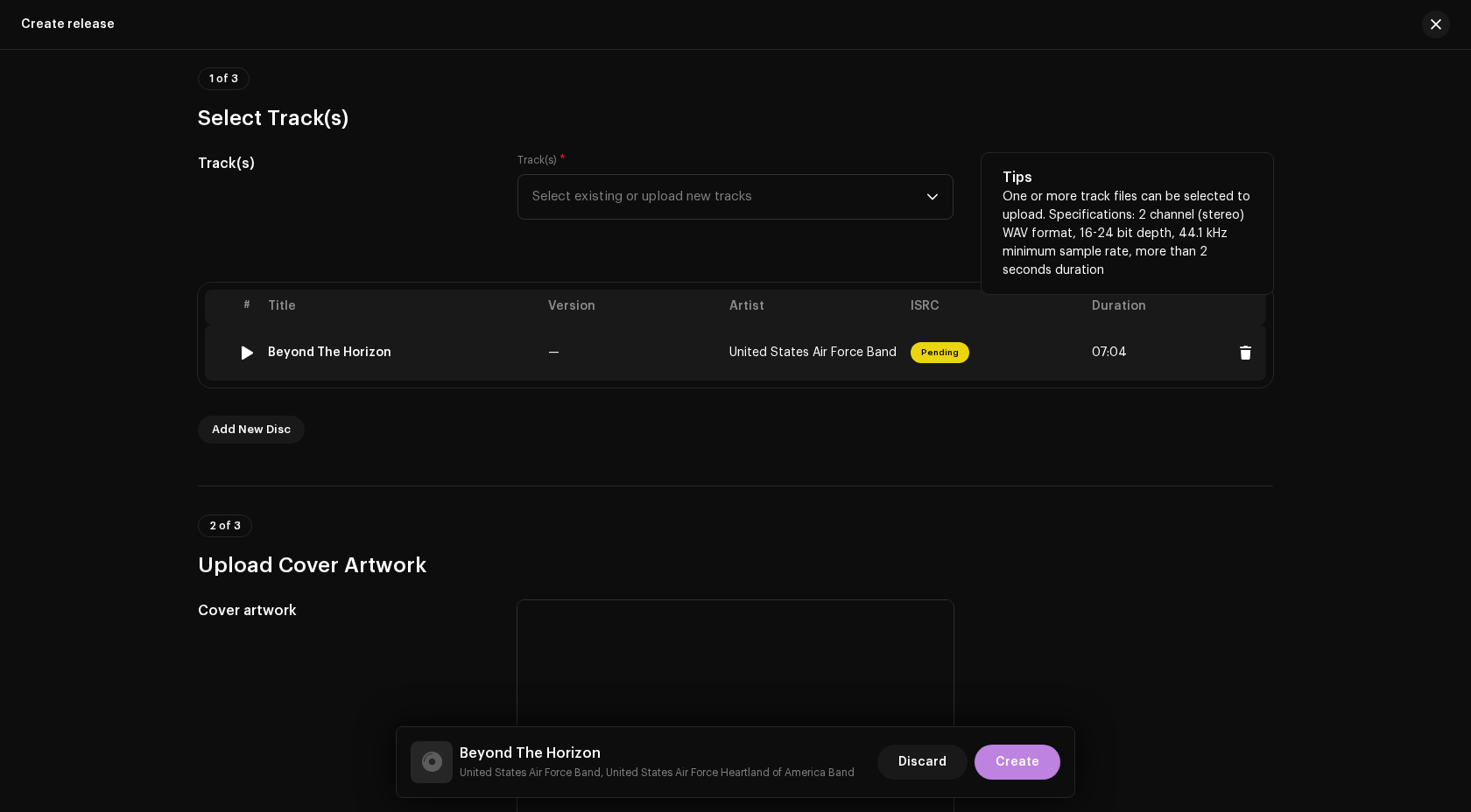
click at [671, 343] on td "—" at bounding box center [632, 353] width 181 height 56
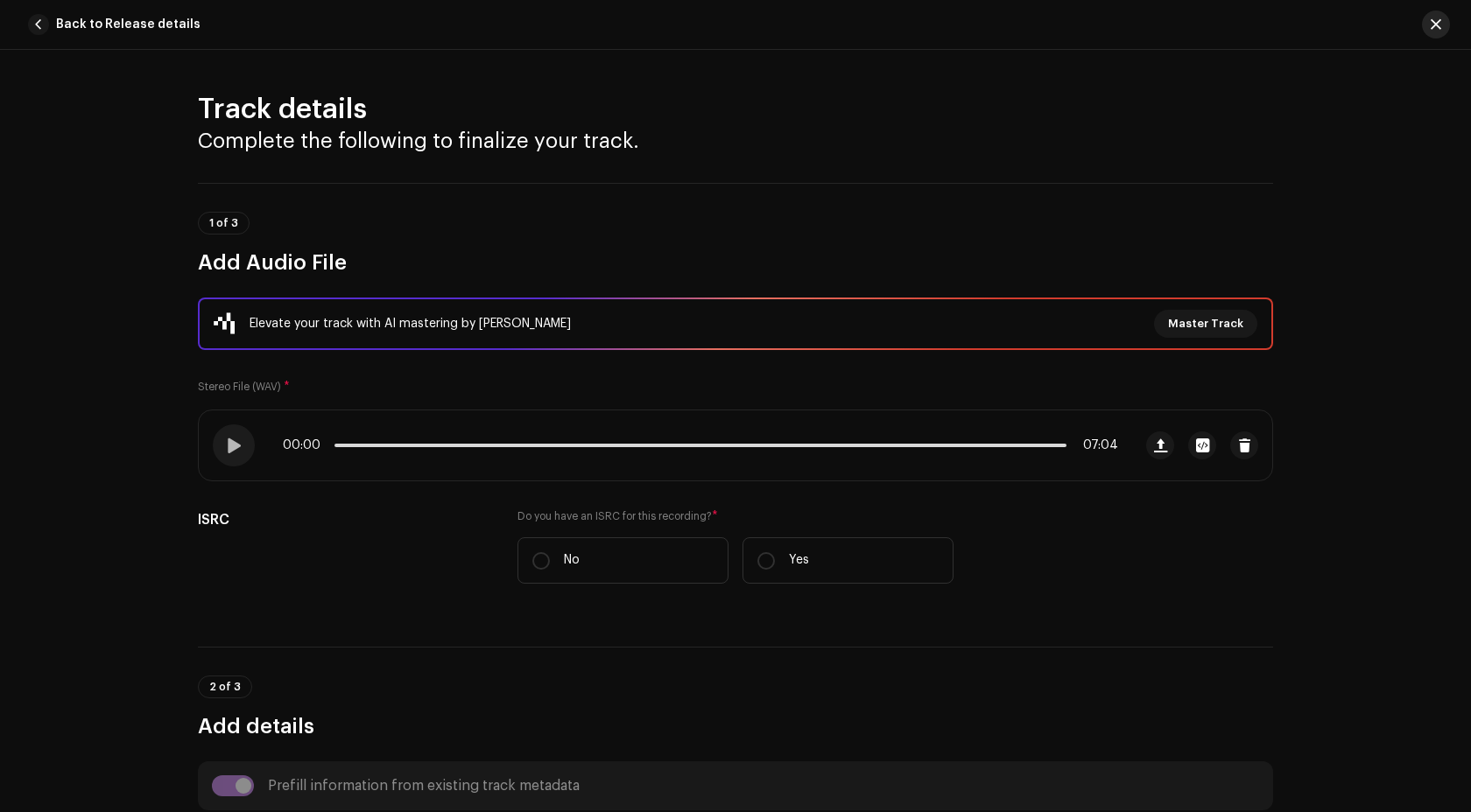
click at [1445, 15] on button "button" at bounding box center [1436, 24] width 28 height 28
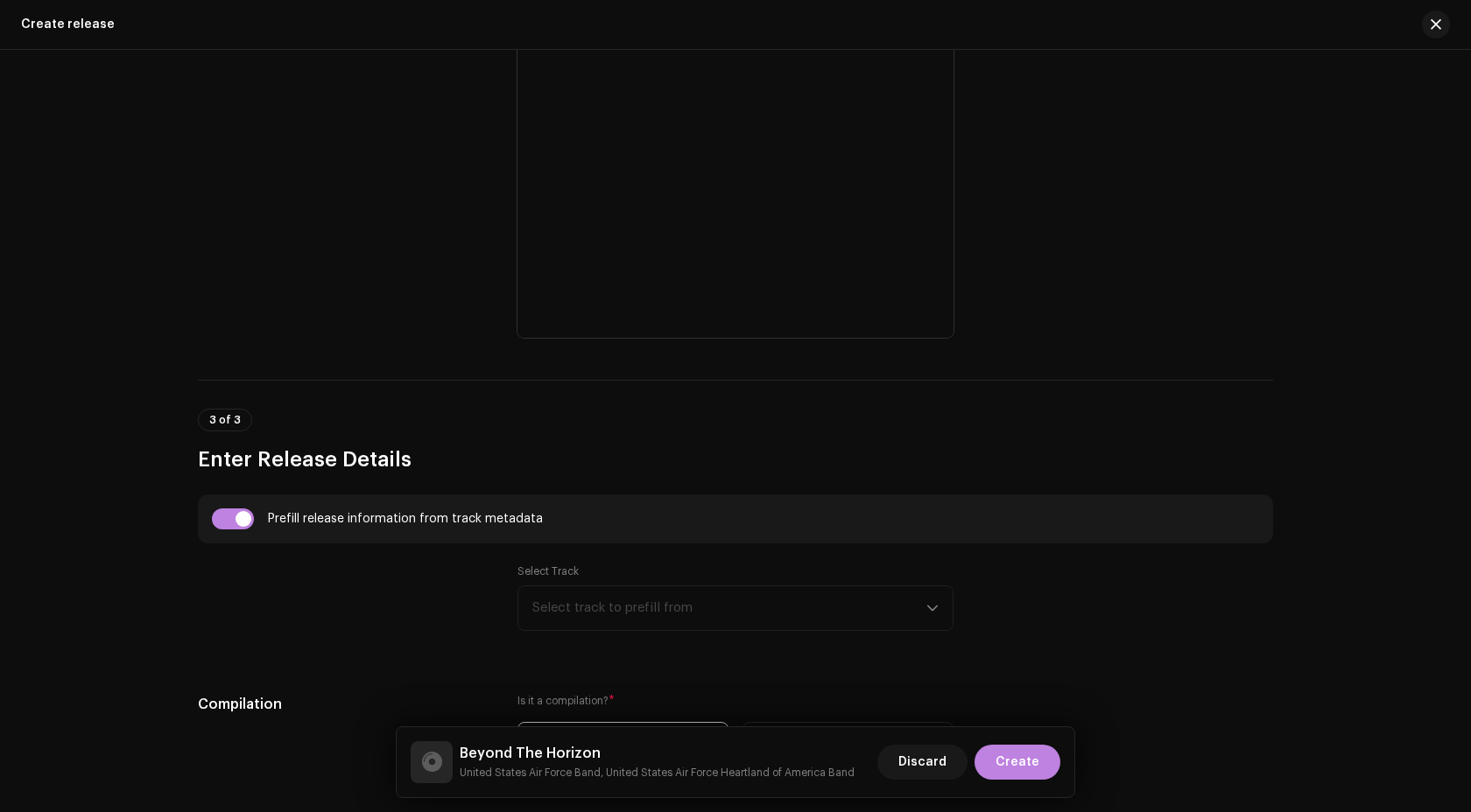
scroll to position [822, 0]
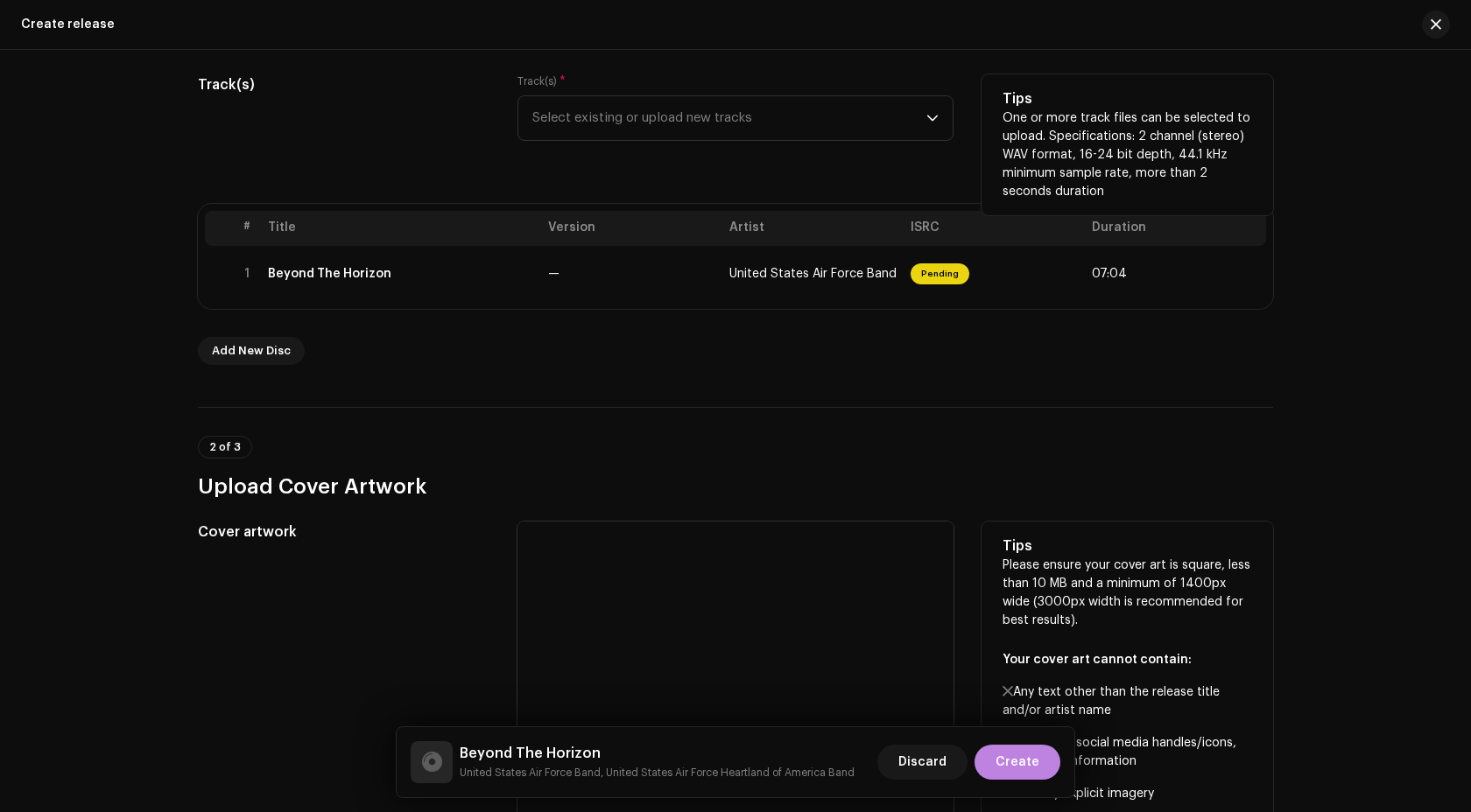
click at [782, 565] on div at bounding box center [735, 739] width 436 height 436
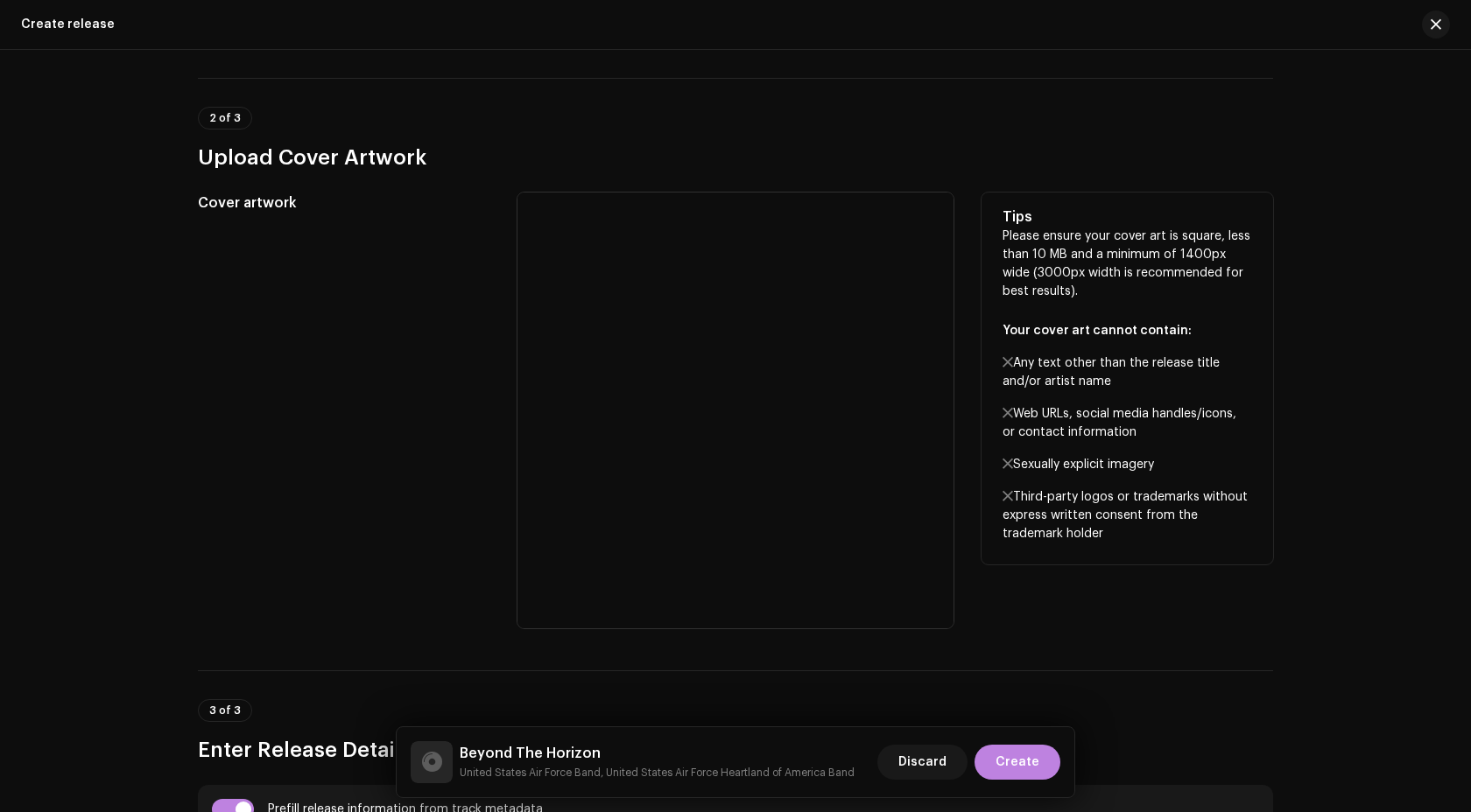
click at [689, 521] on div at bounding box center [735, 410] width 436 height 436
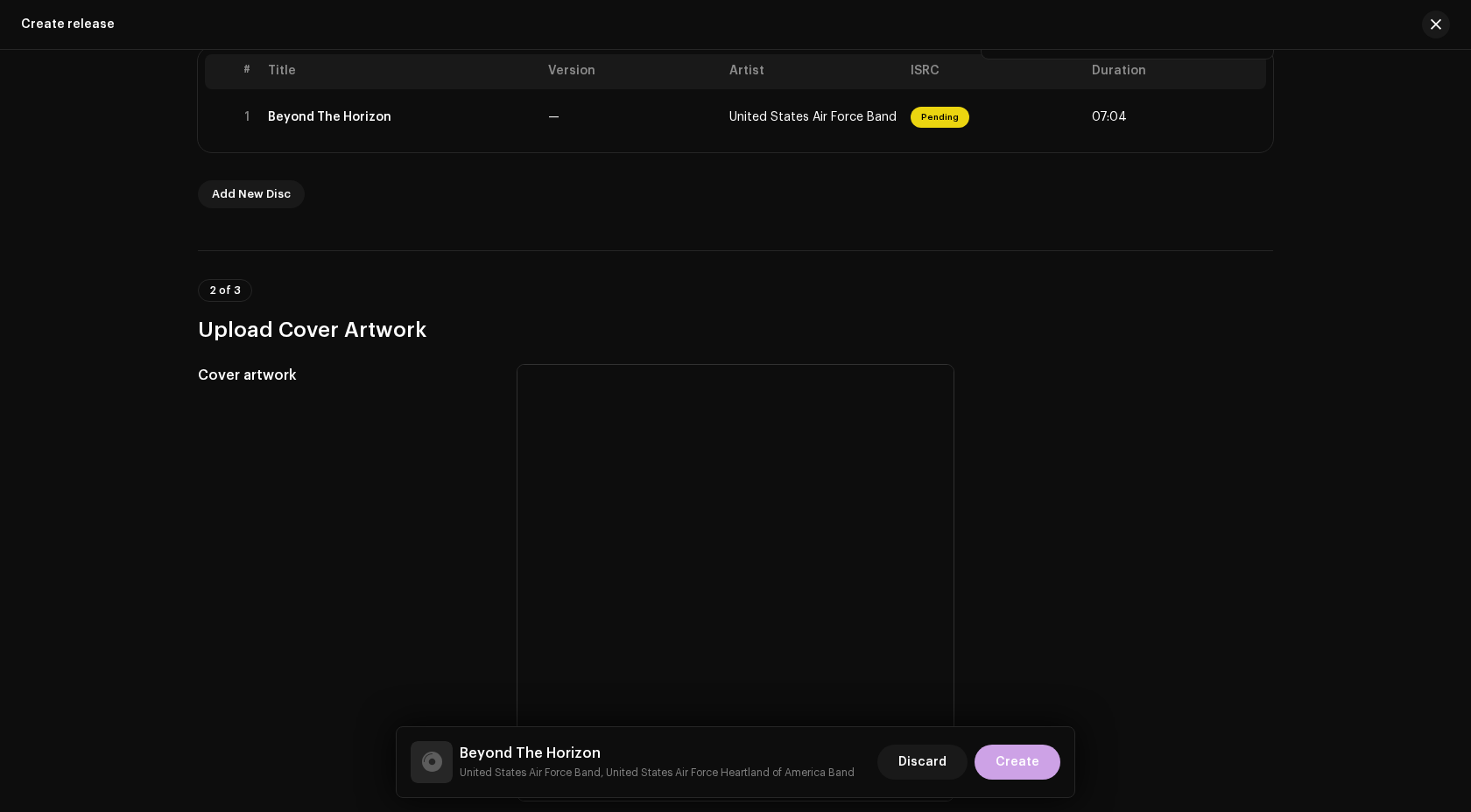
click at [998, 763] on button "Create" at bounding box center [1017, 762] width 86 height 35
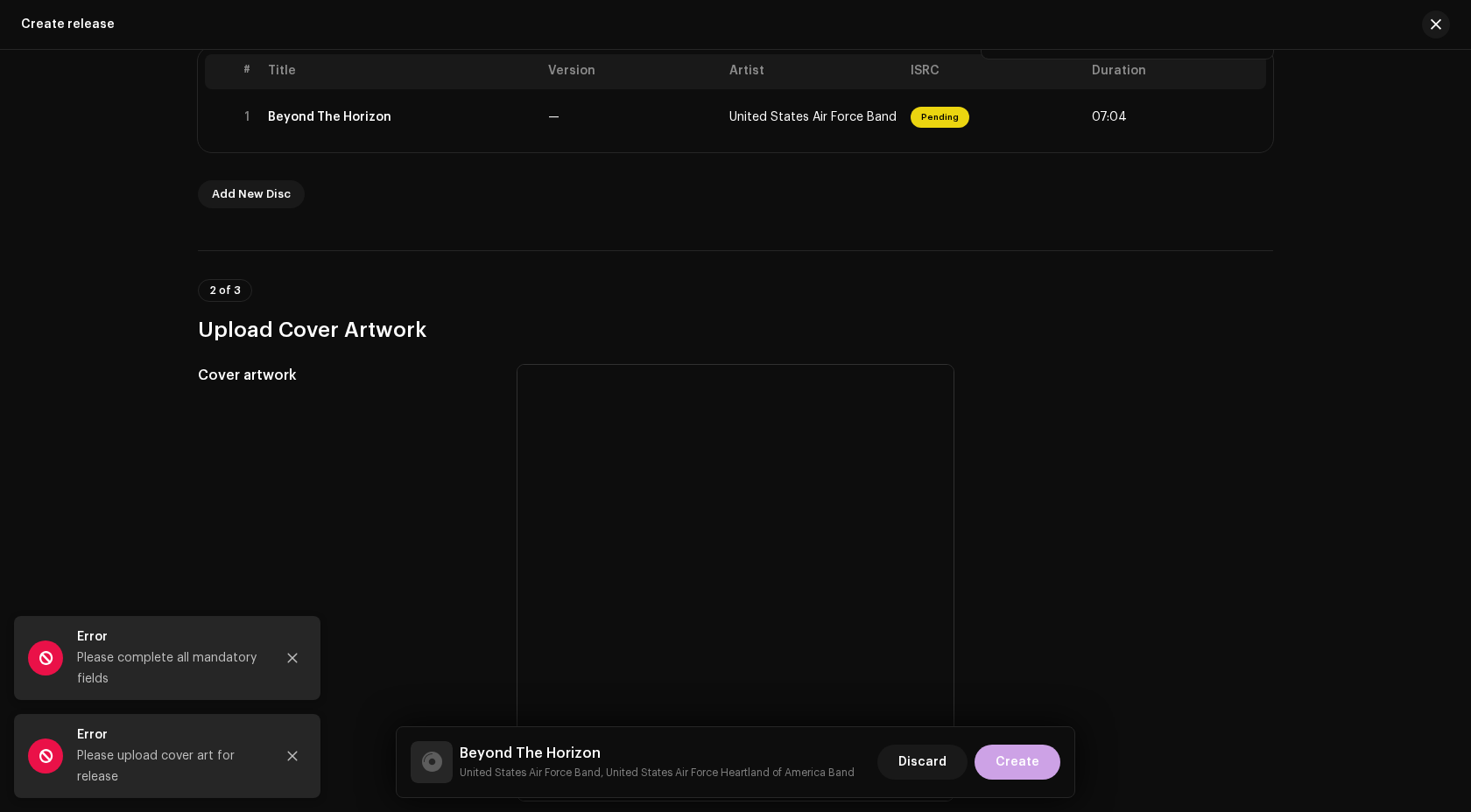
click at [998, 763] on button "Create" at bounding box center [1017, 762] width 86 height 35
click at [287, 669] on button "Close" at bounding box center [292, 658] width 35 height 35
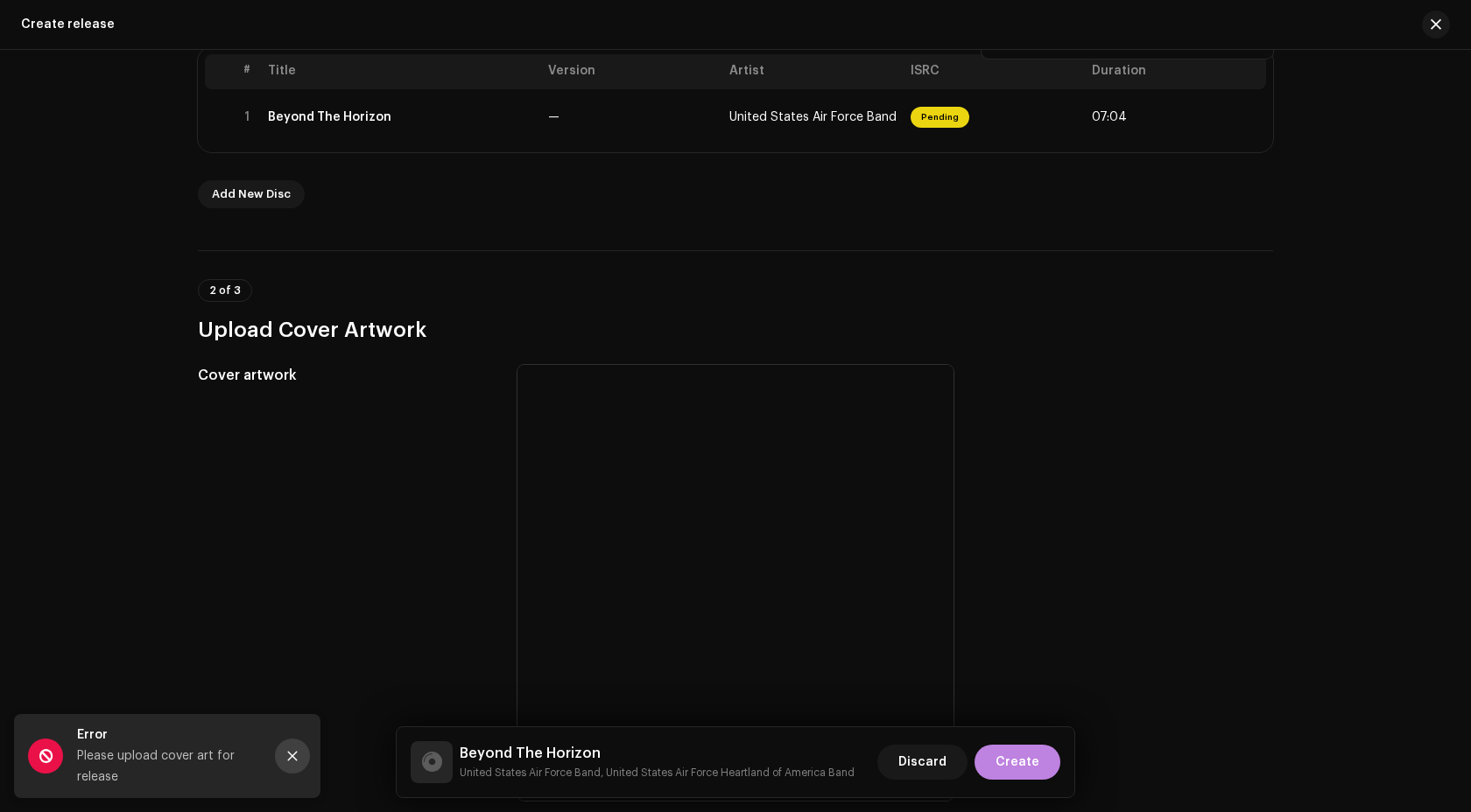
click at [293, 747] on button "Close" at bounding box center [292, 756] width 35 height 35
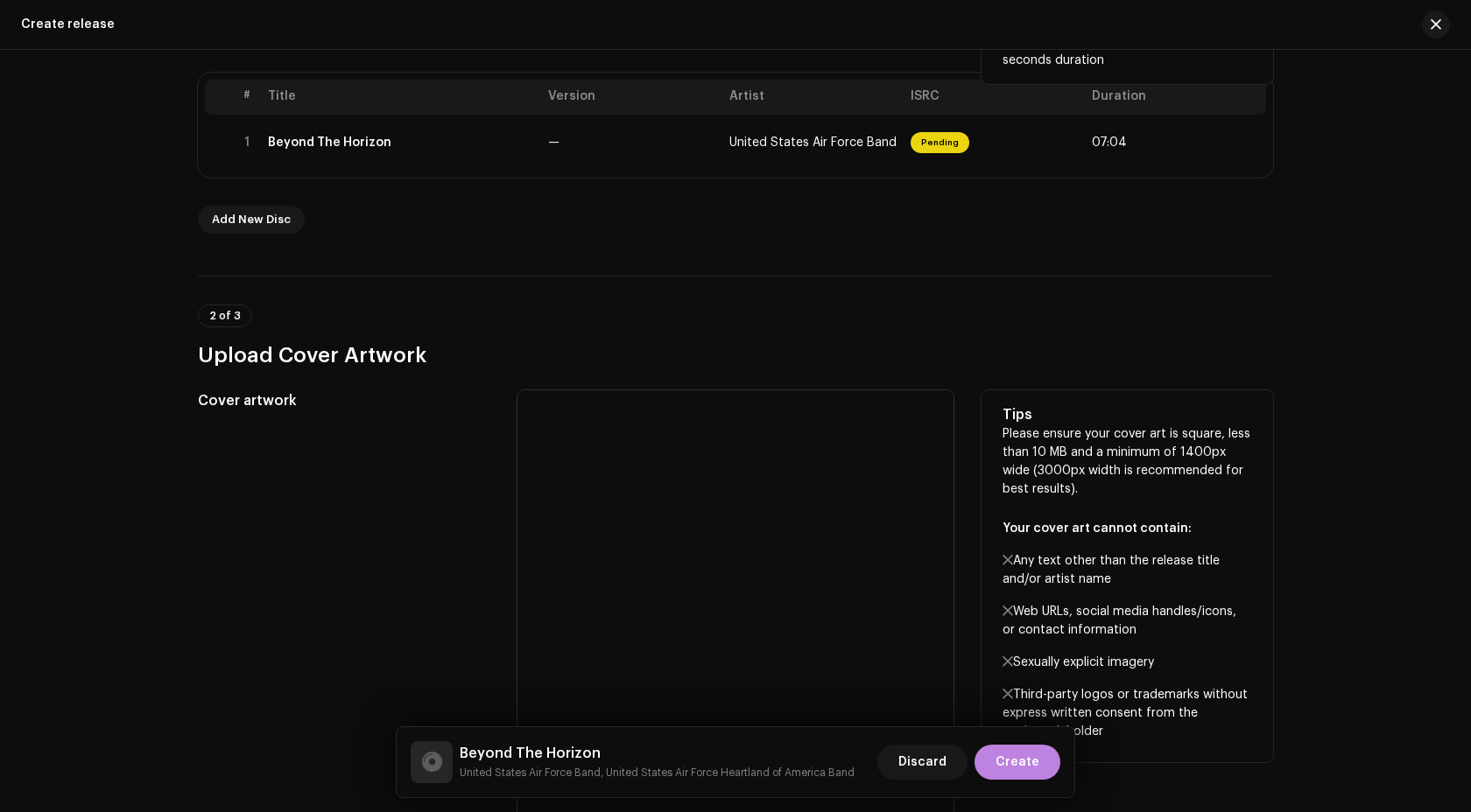
scroll to position [356, 0]
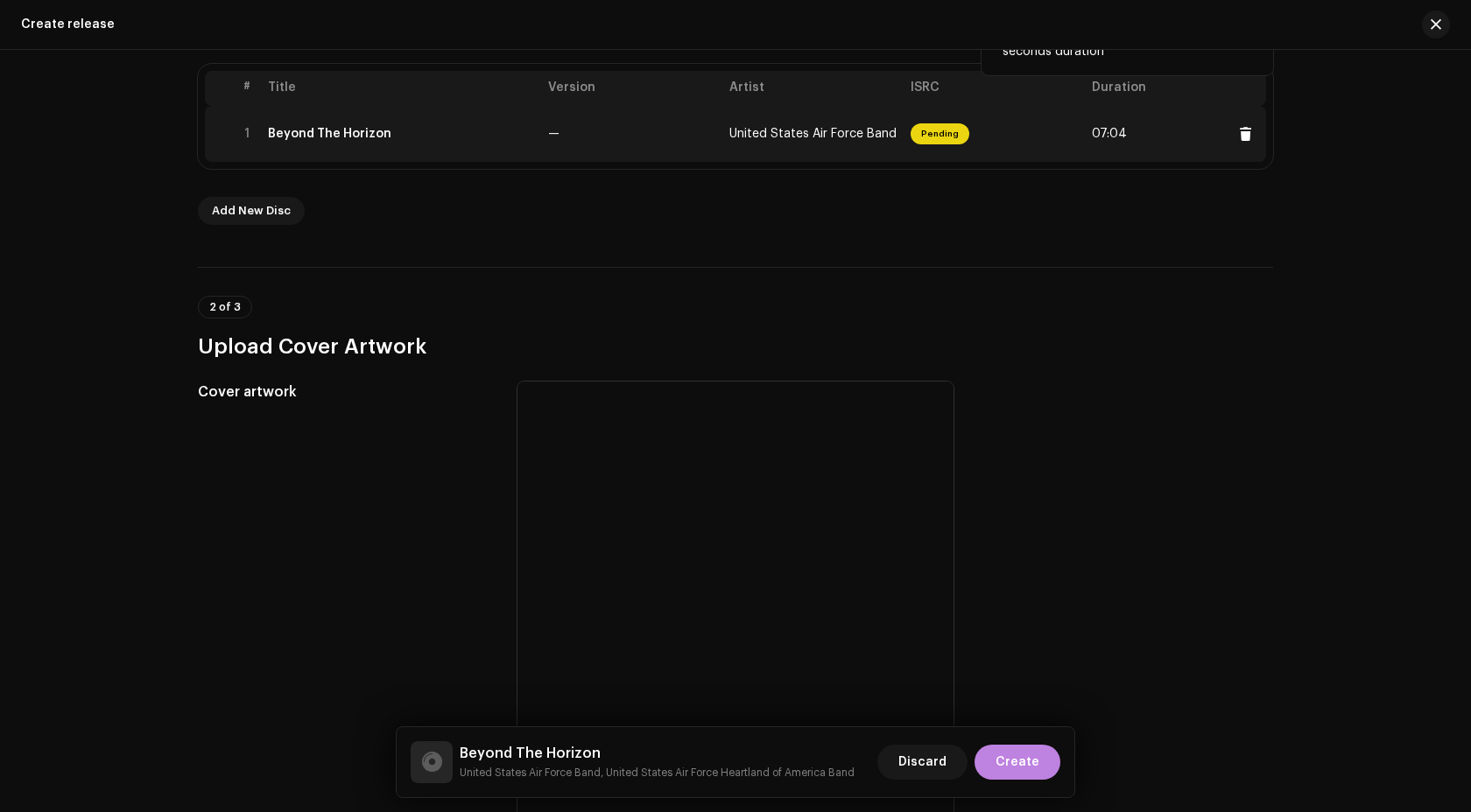
click at [406, 132] on div "Beyond The Horizon" at bounding box center [400, 133] width 266 height 14
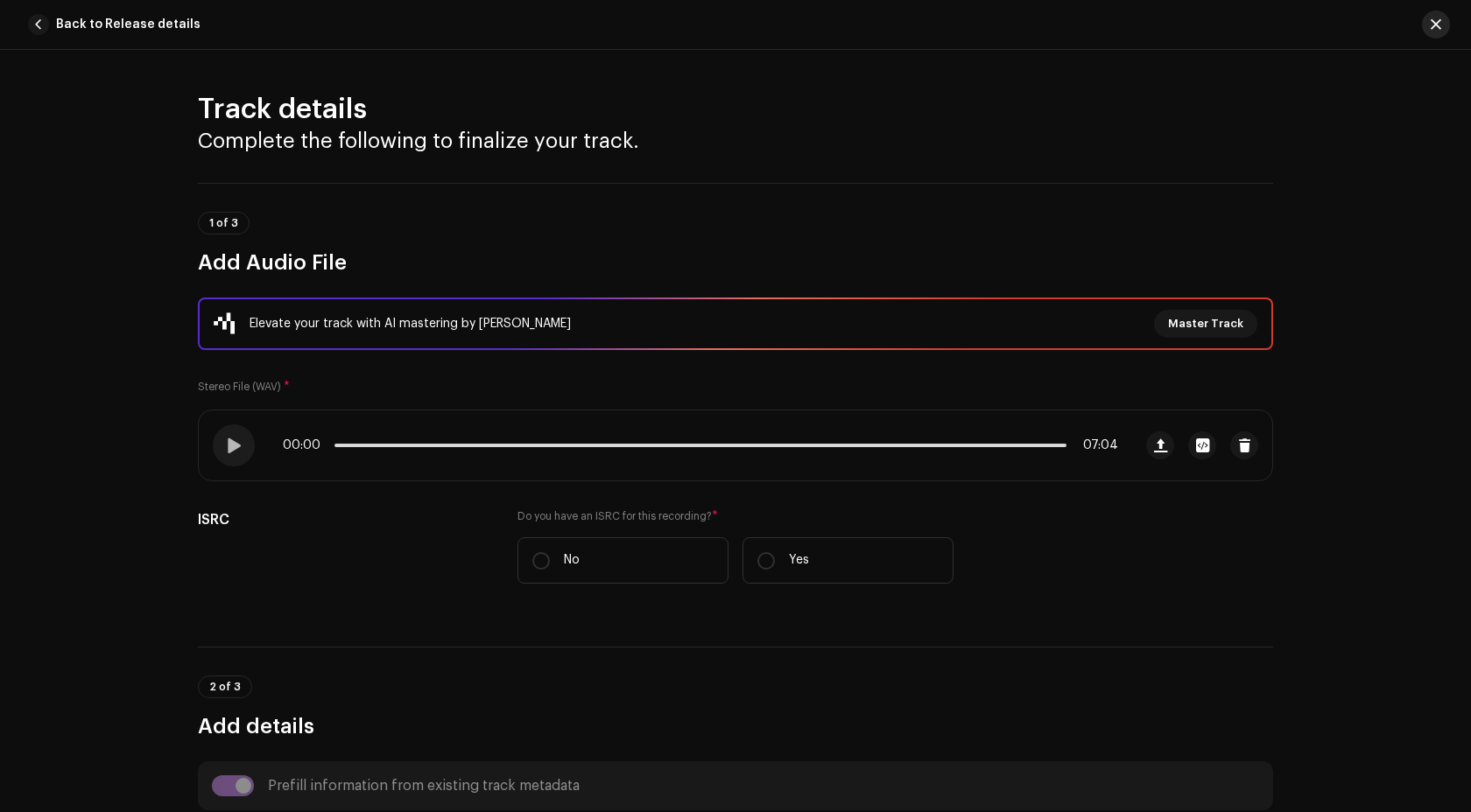
click at [1440, 19] on span "button" at bounding box center [1436, 24] width 10 height 14
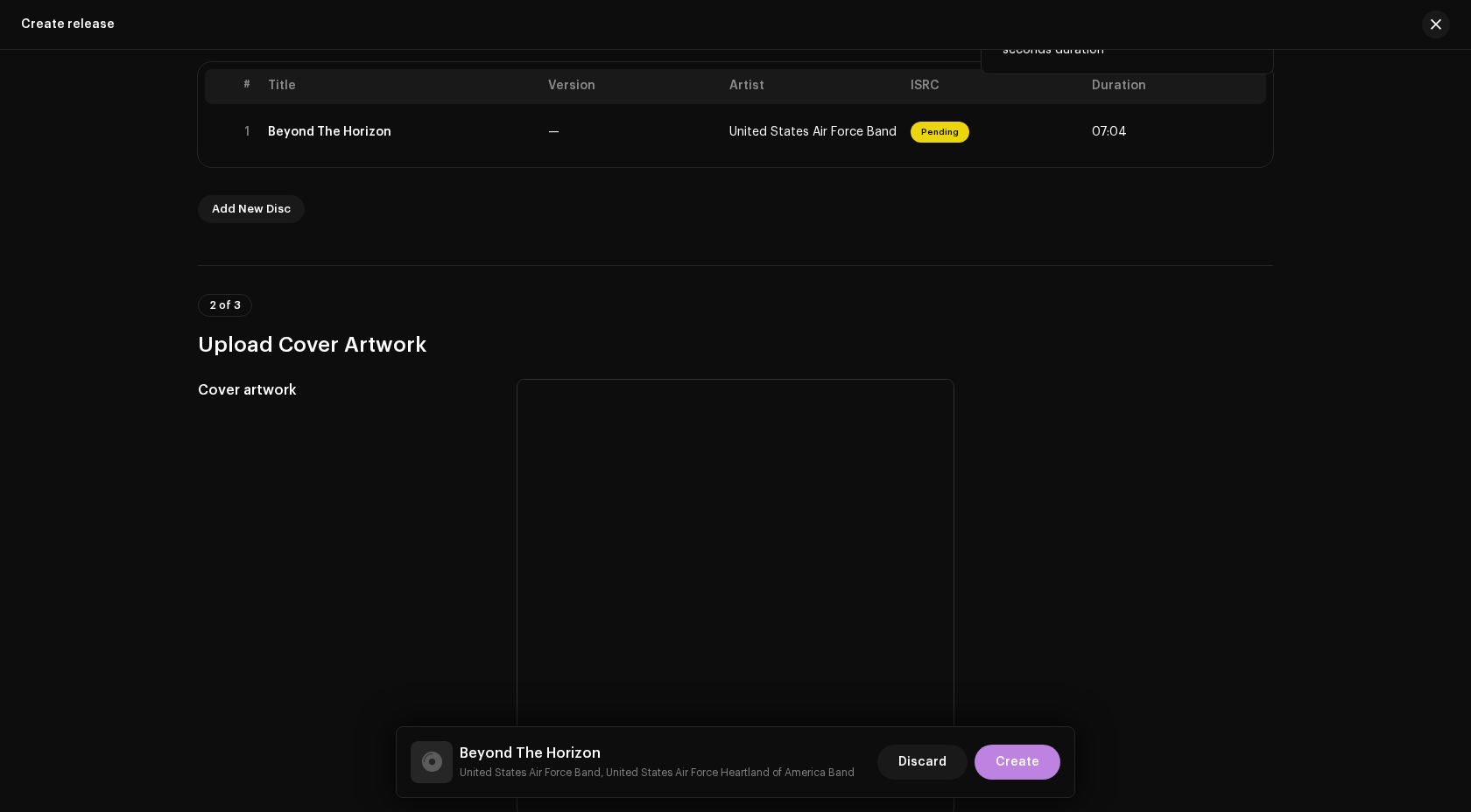
scroll to position [188, 0]
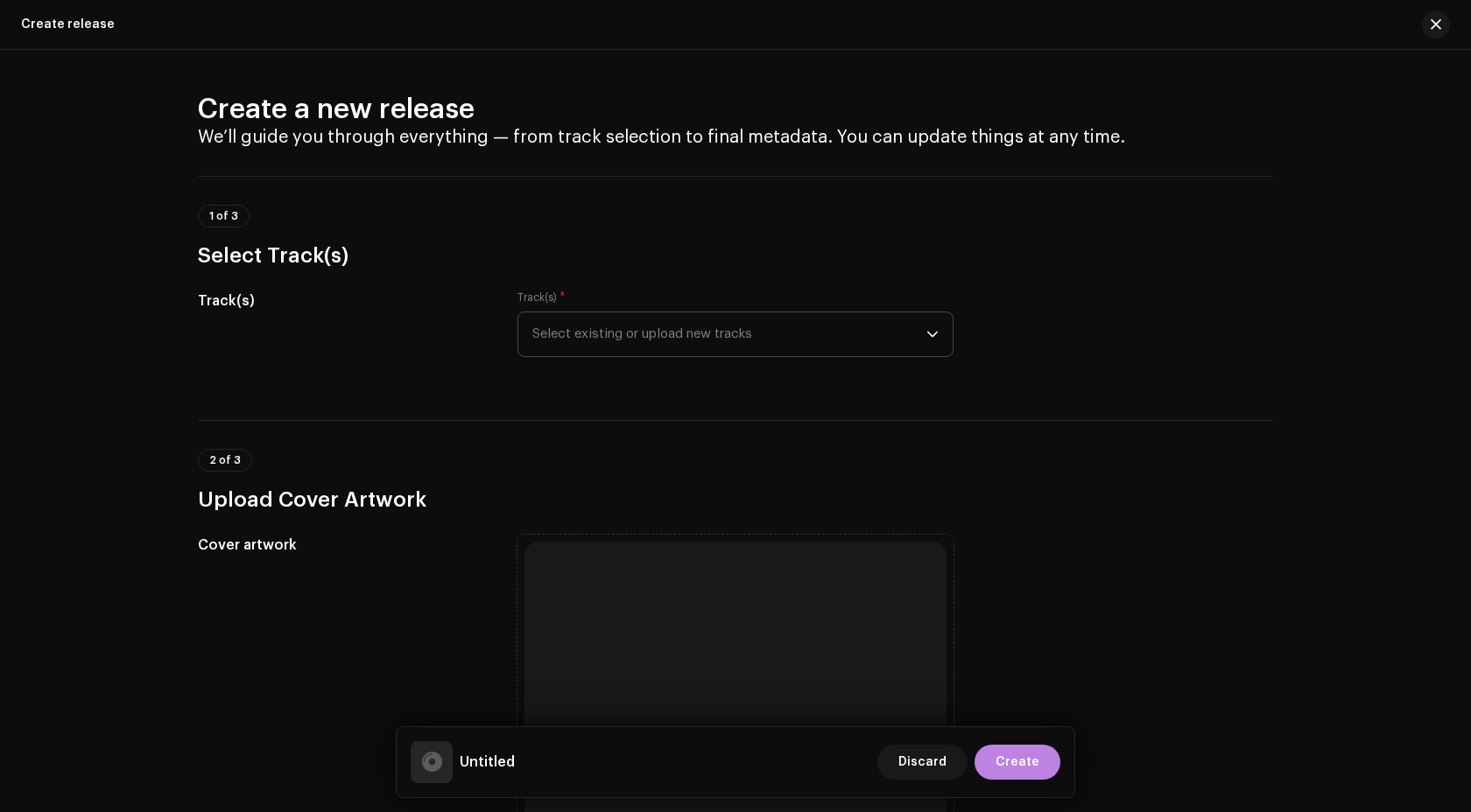
click at [702, 345] on span "Select existing or upload new tracks" at bounding box center [728, 335] width 394 height 44
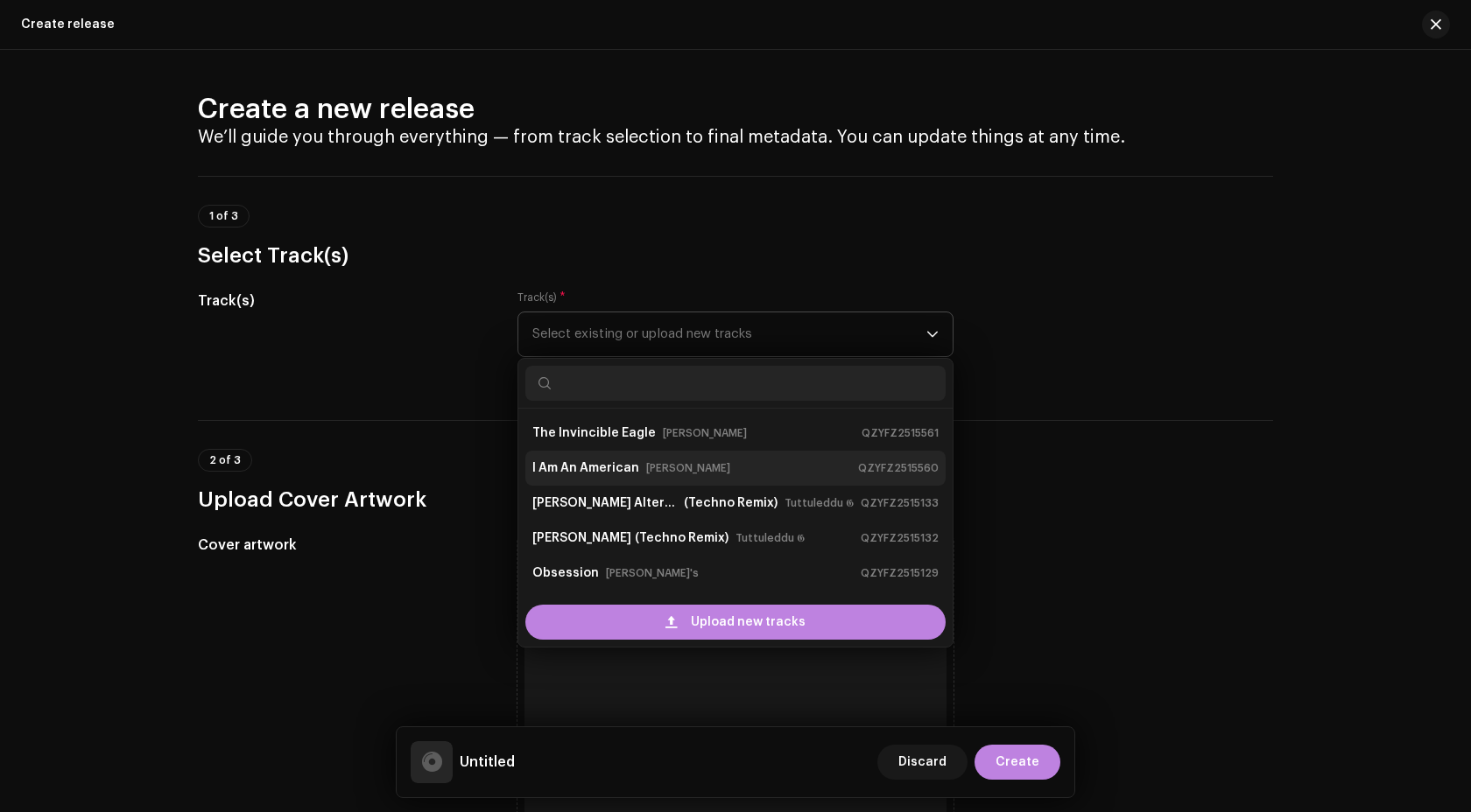
click at [702, 460] on small "[PERSON_NAME]" at bounding box center [688, 468] width 84 height 17
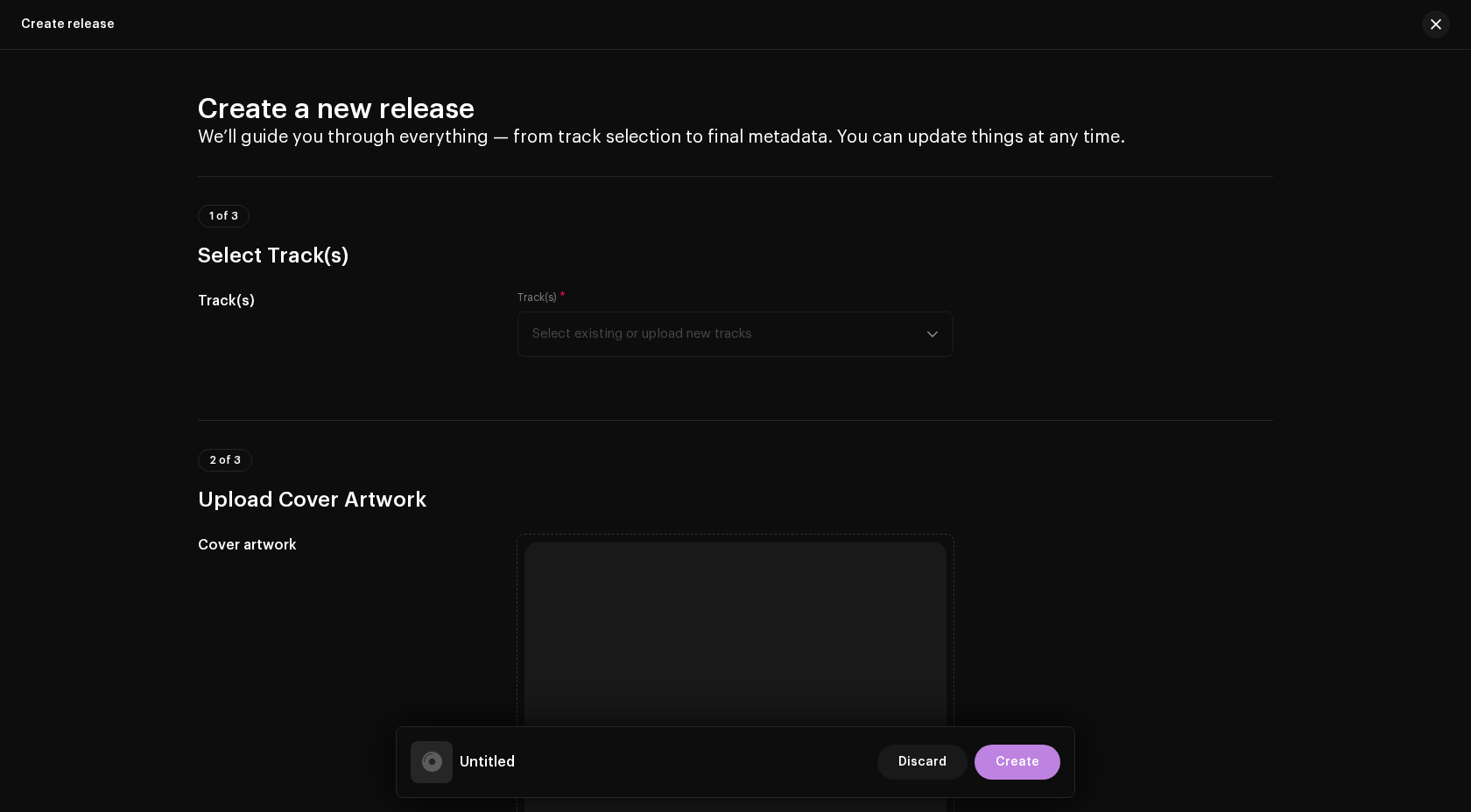
click at [692, 359] on div "Track(s) * Select existing or upload new tracks" at bounding box center [735, 335] width 436 height 88
click at [689, 343] on div "Track(s) * Select existing or upload new tracks" at bounding box center [735, 324] width 436 height 67
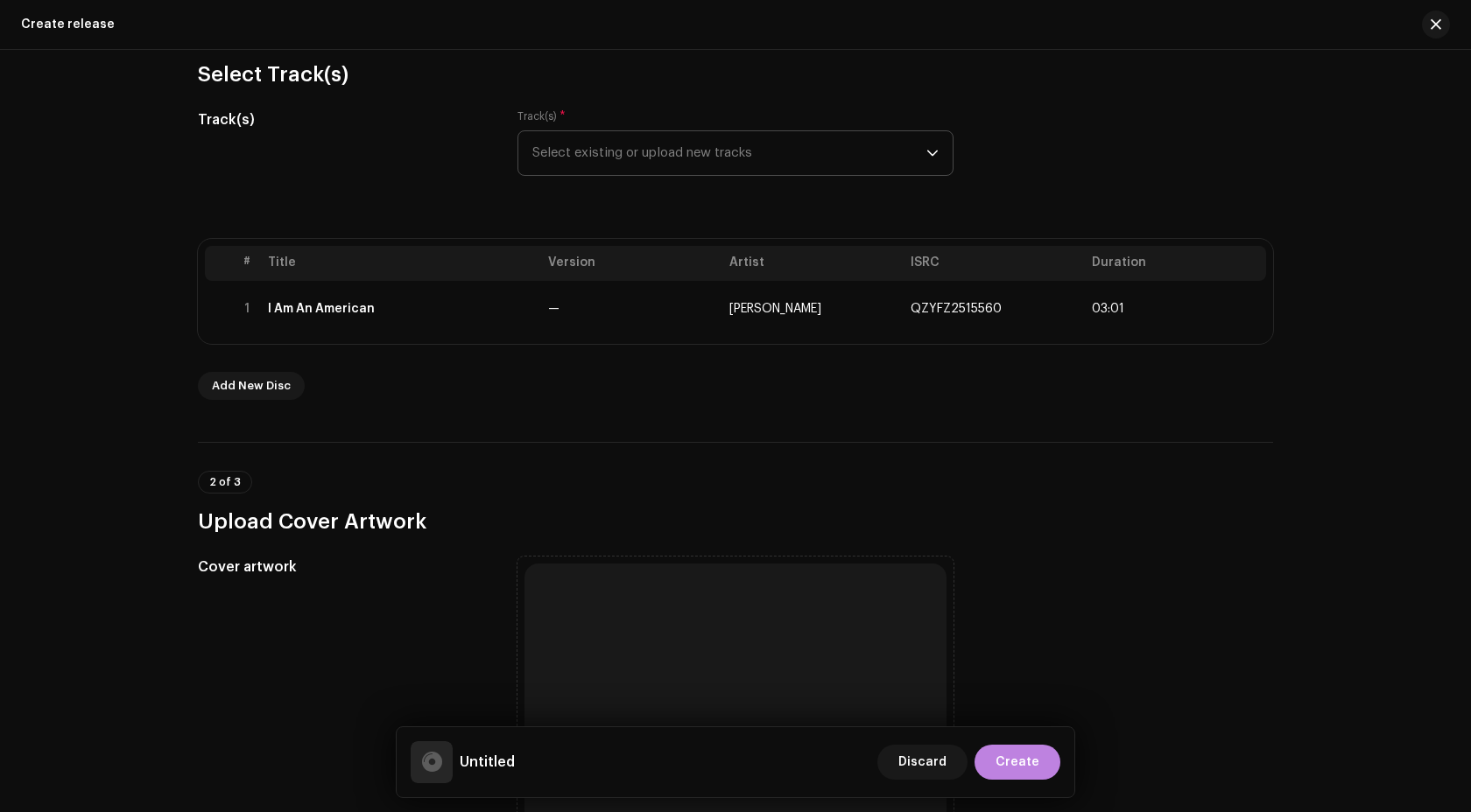
click at [723, 522] on h3 "Upload Cover Artwork" at bounding box center [736, 521] width 1075 height 28
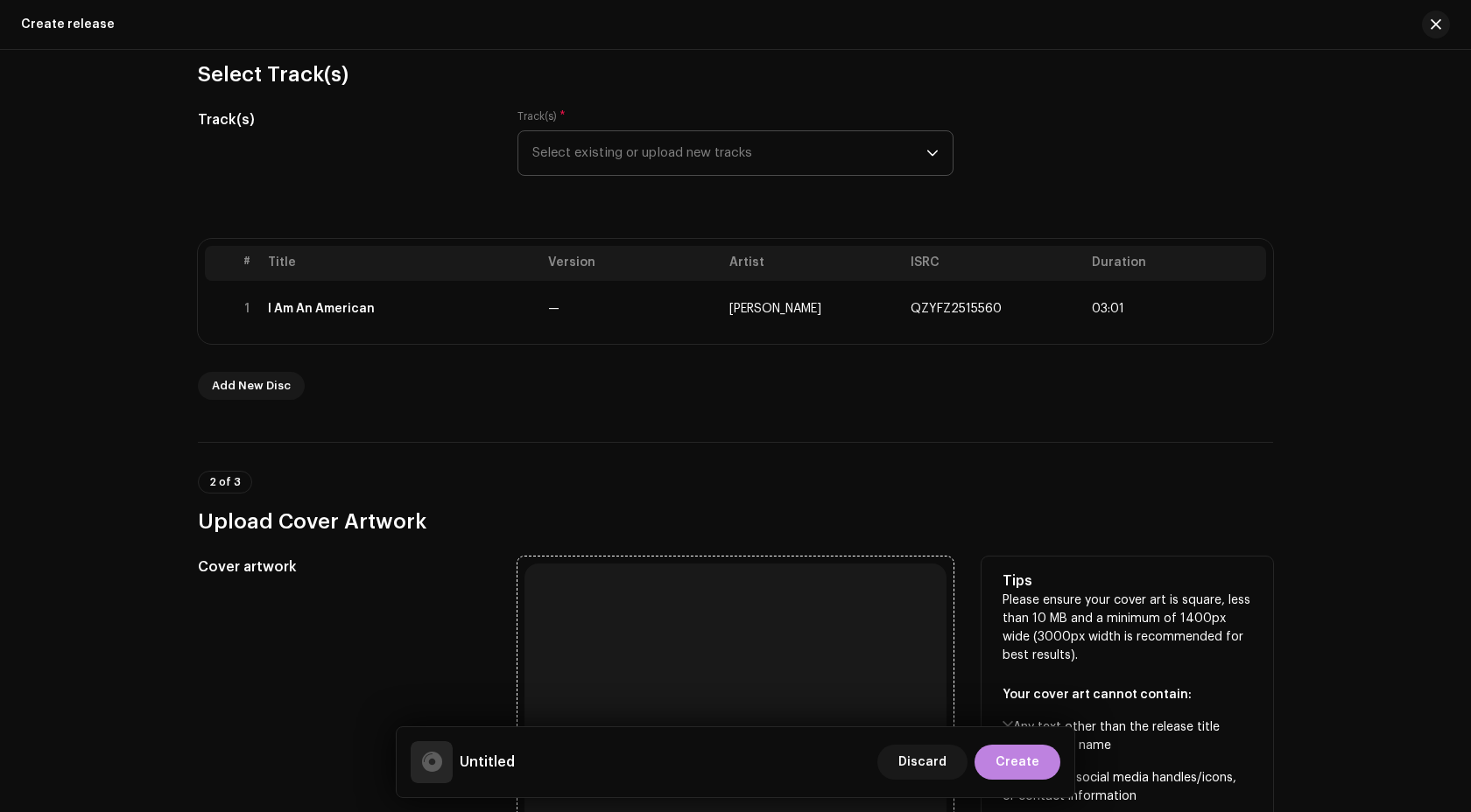
click at [736, 643] on div "Browse or drag and drop image file We support: JPG, JPEG, PNG, JFIF" at bounding box center [735, 775] width 422 height 422
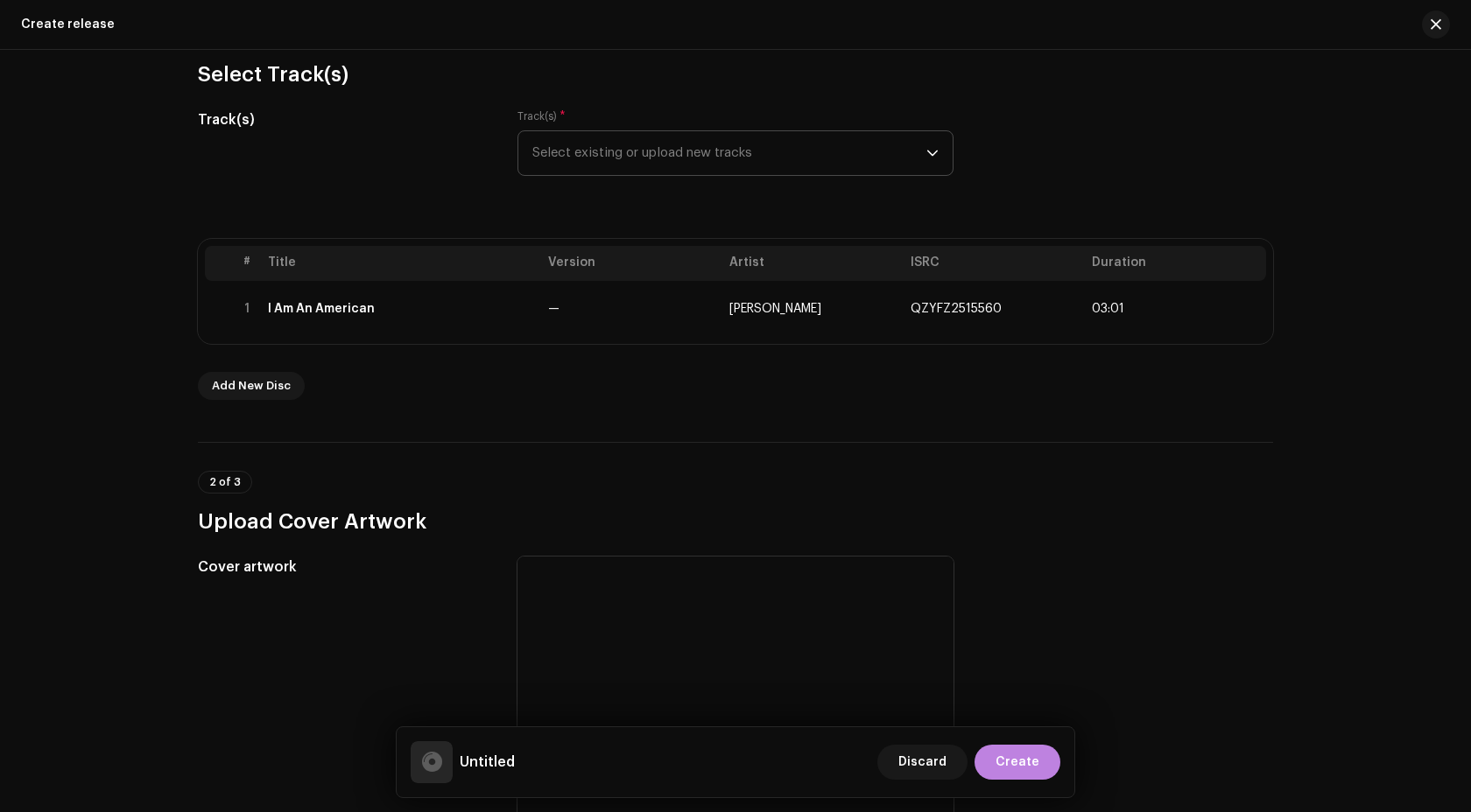
click at [657, 168] on span "Select existing or upload new tracks" at bounding box center [728, 153] width 394 height 44
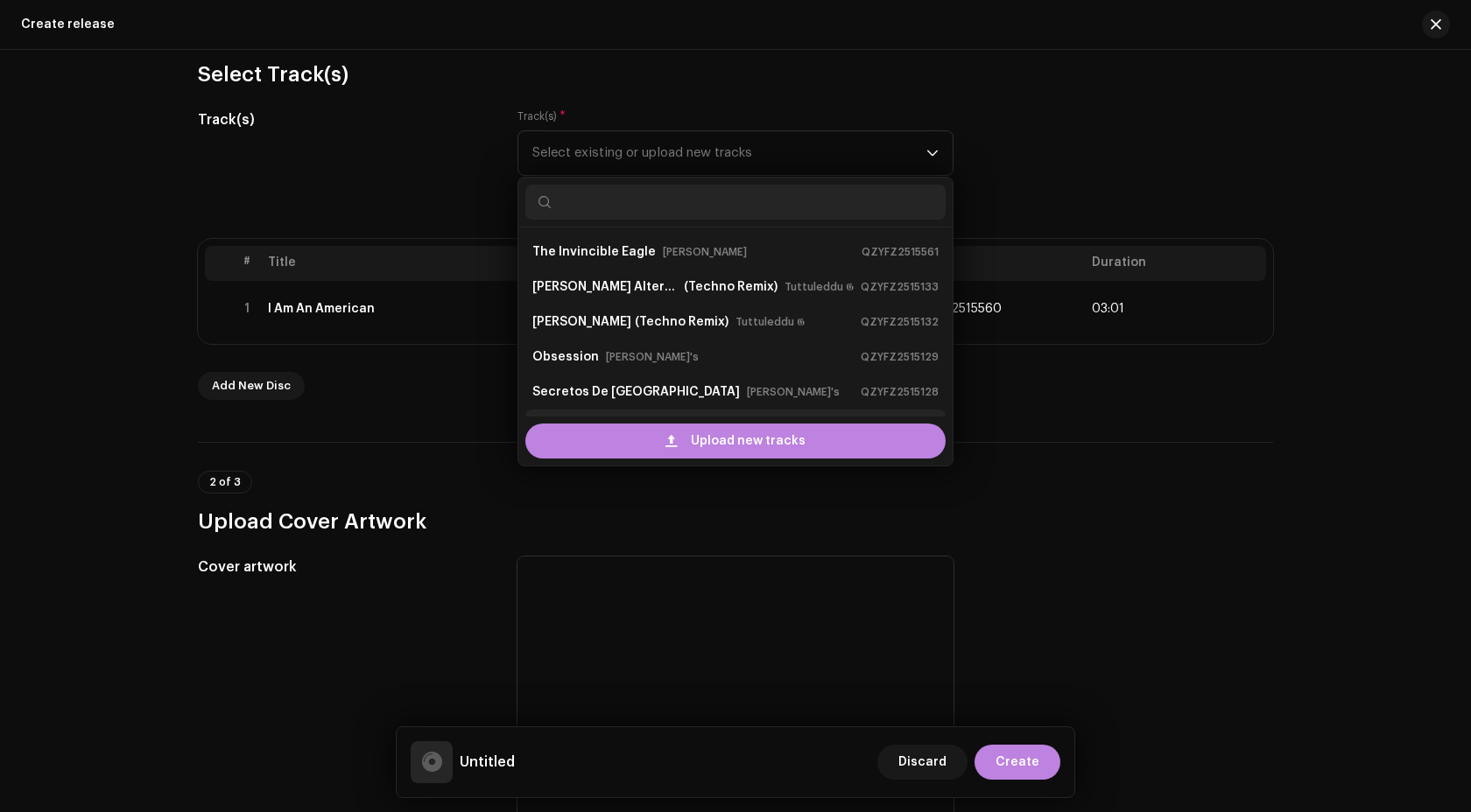
scroll to position [28, 0]
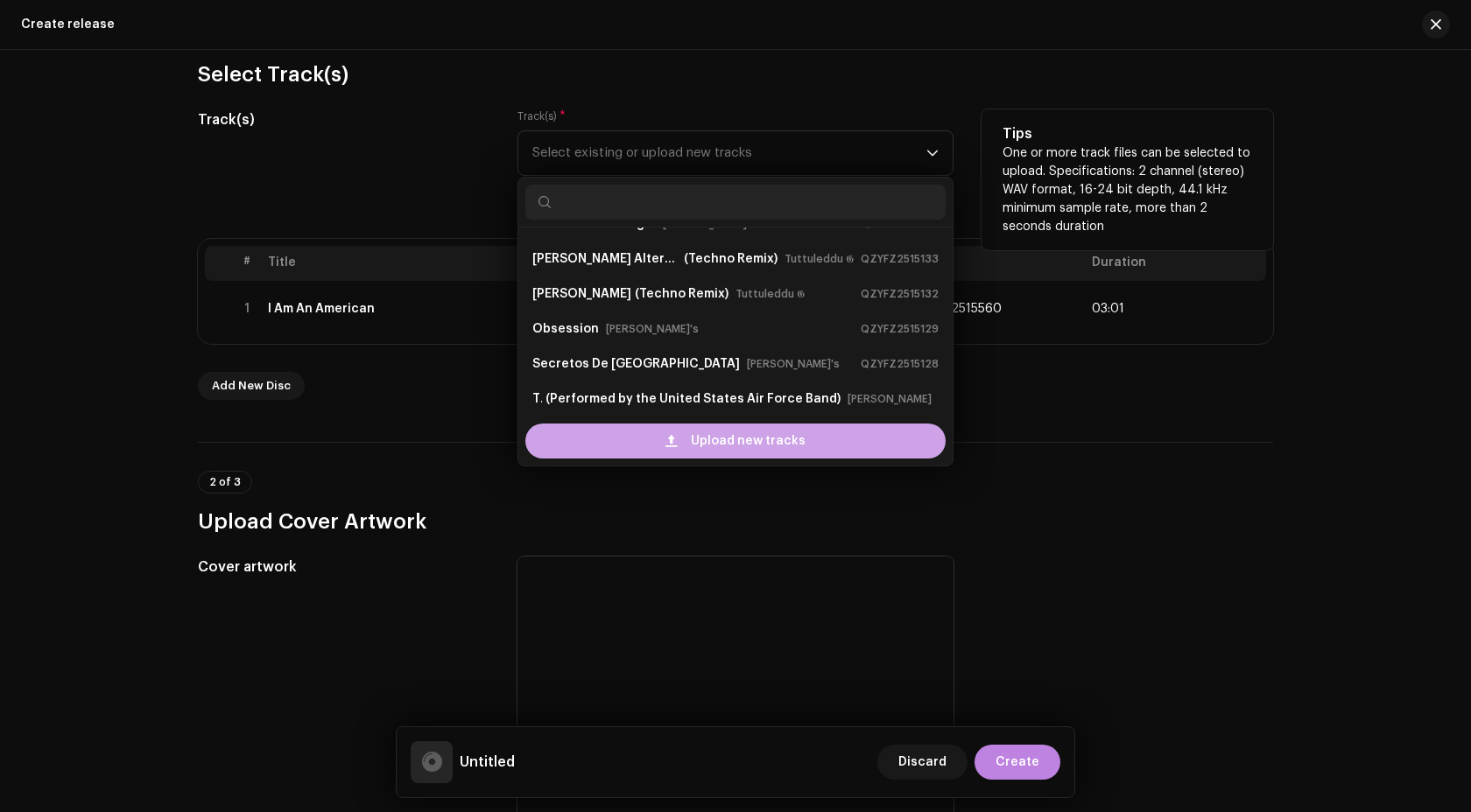
click at [676, 442] on span at bounding box center [671, 441] width 11 height 14
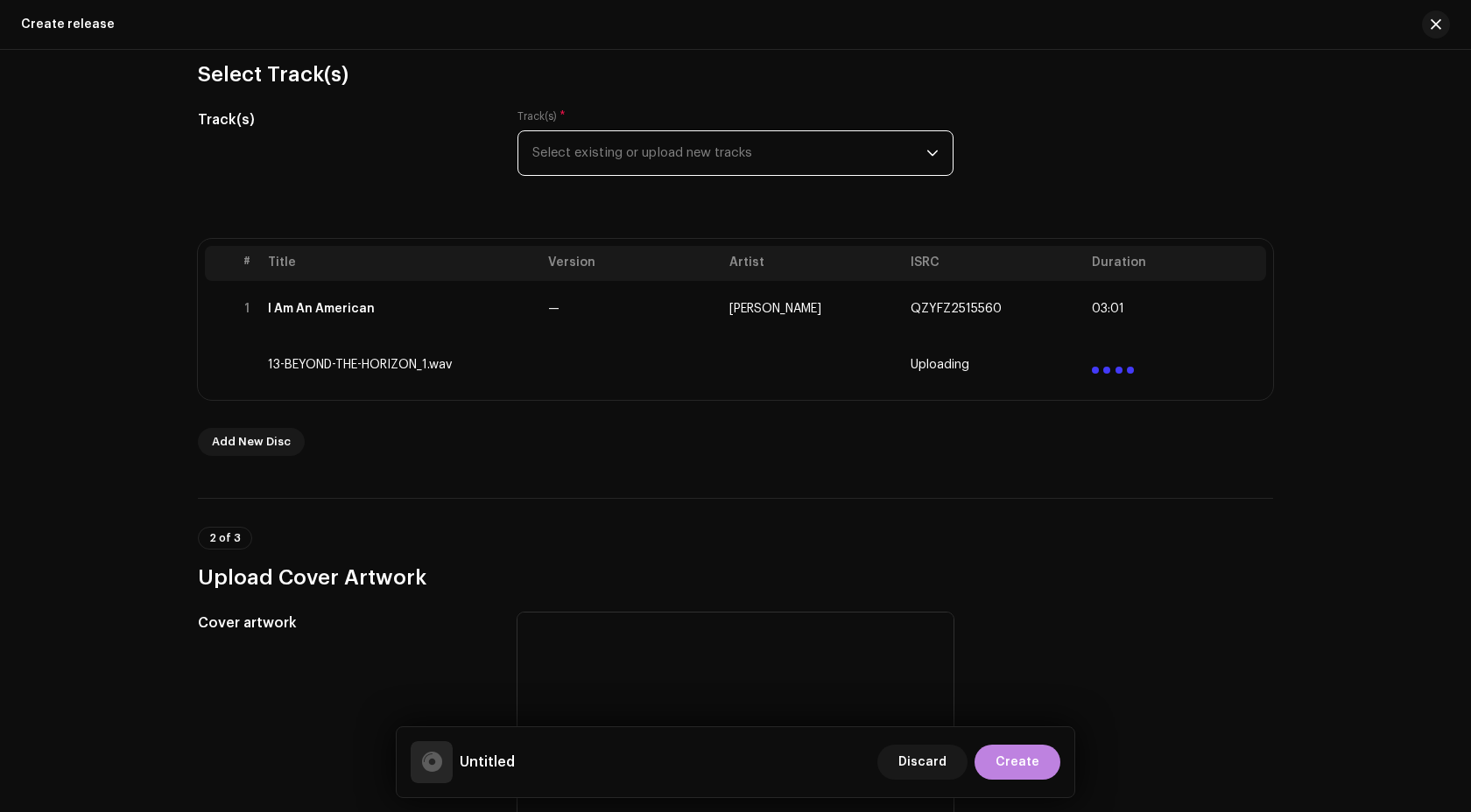
click at [483, 358] on td "13-BEYOND-THE-HORIZON_1.wav" at bounding box center [401, 365] width 280 height 56
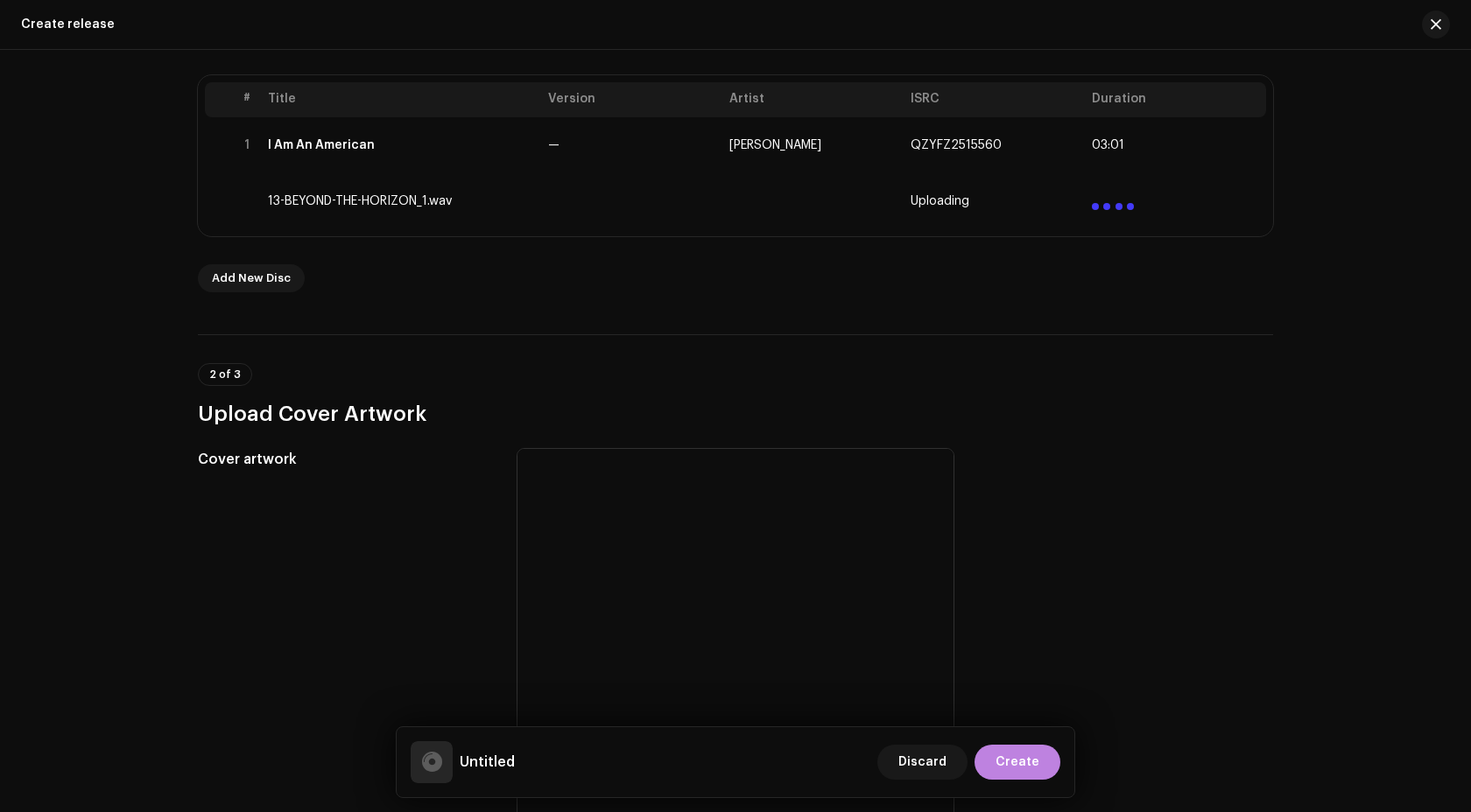
scroll to position [344, 0]
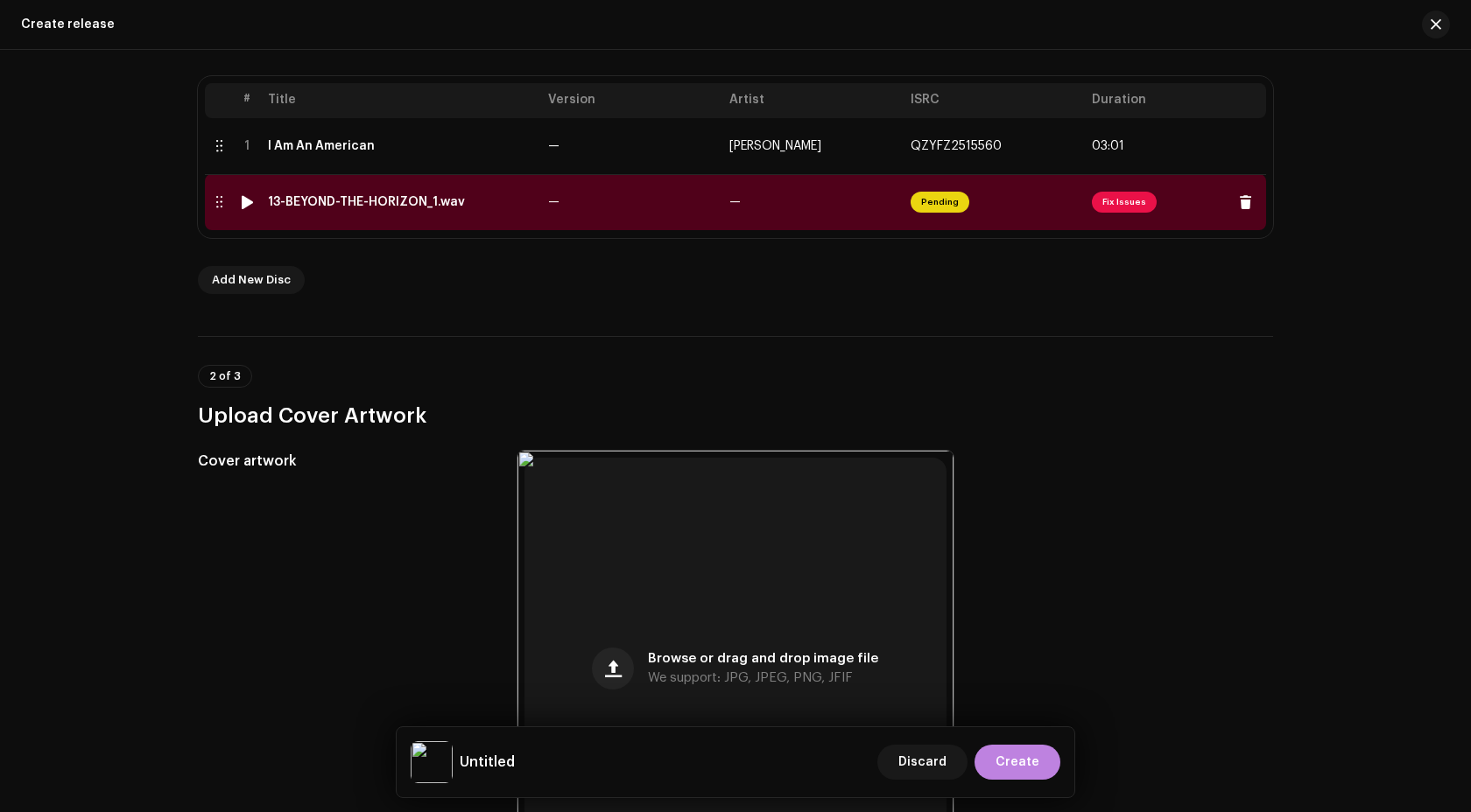
click at [662, 205] on td "—" at bounding box center [632, 202] width 181 height 56
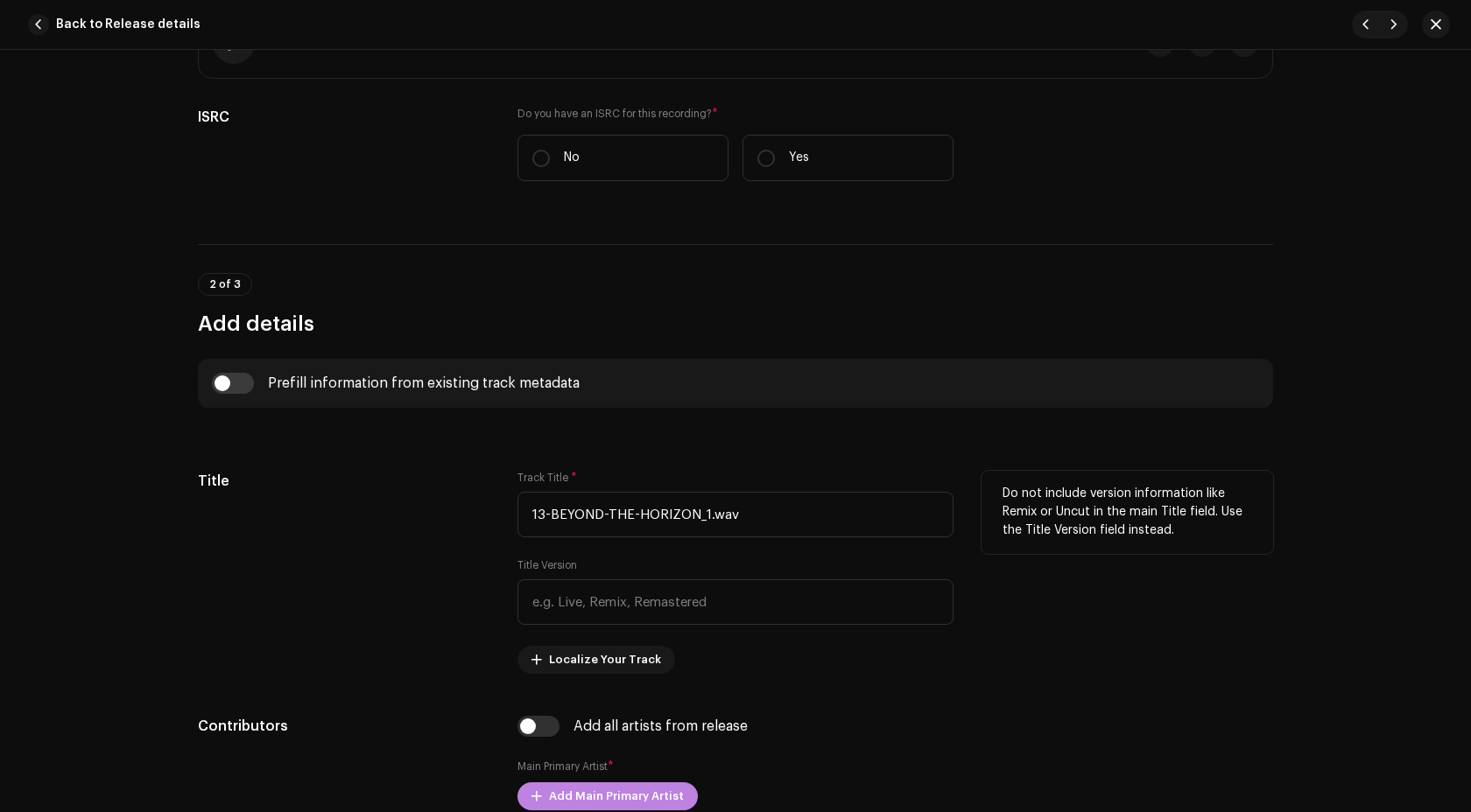
scroll to position [523, 0]
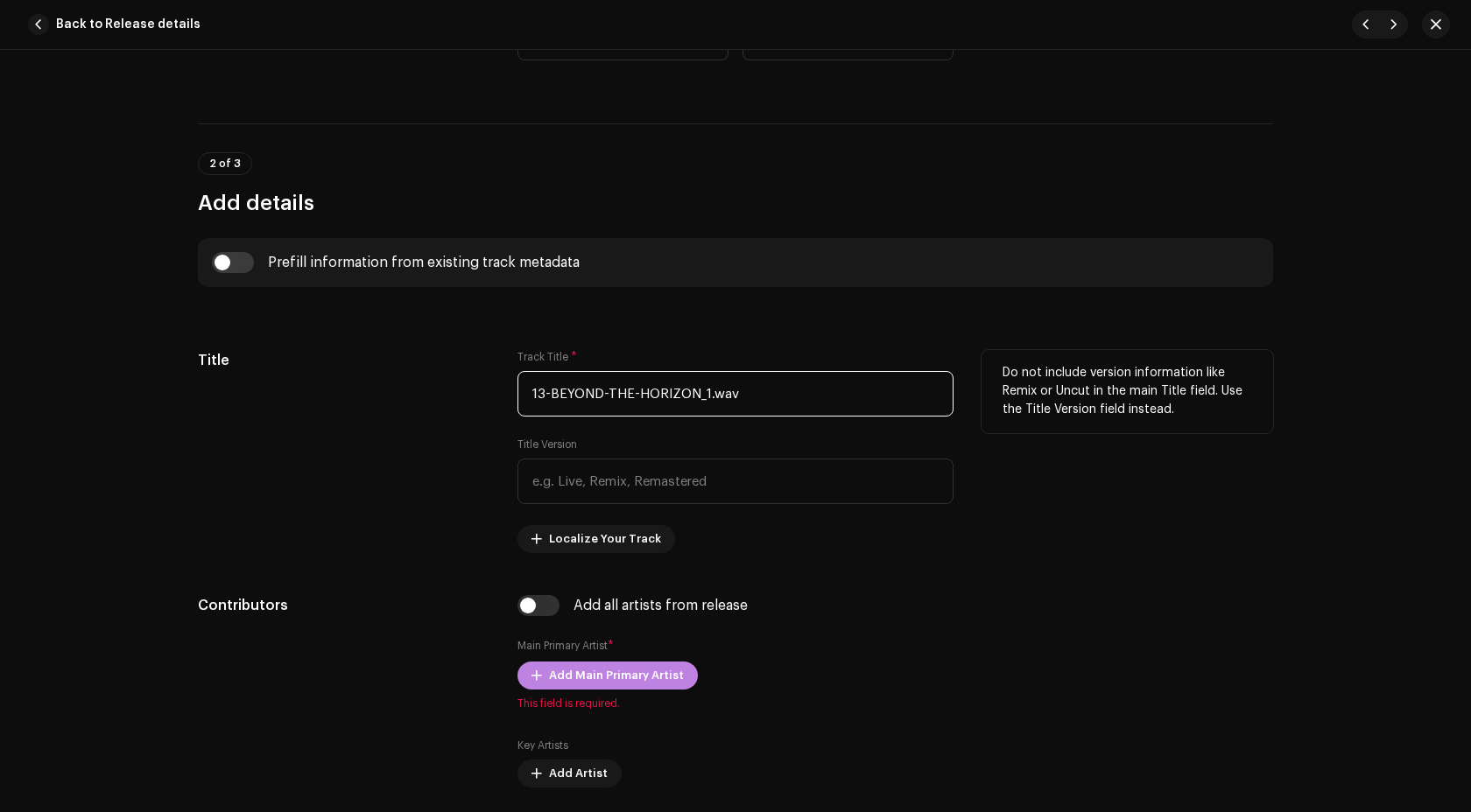
click at [694, 416] on input "13-BEYOND-THE-HORIZON_1.wav" at bounding box center [735, 394] width 436 height 46
click at [730, 392] on input "13-BEYOND-THE-HORIZON_1.wav" at bounding box center [735, 394] width 436 height 46
paste input "2-LEST-WE-FORGET"
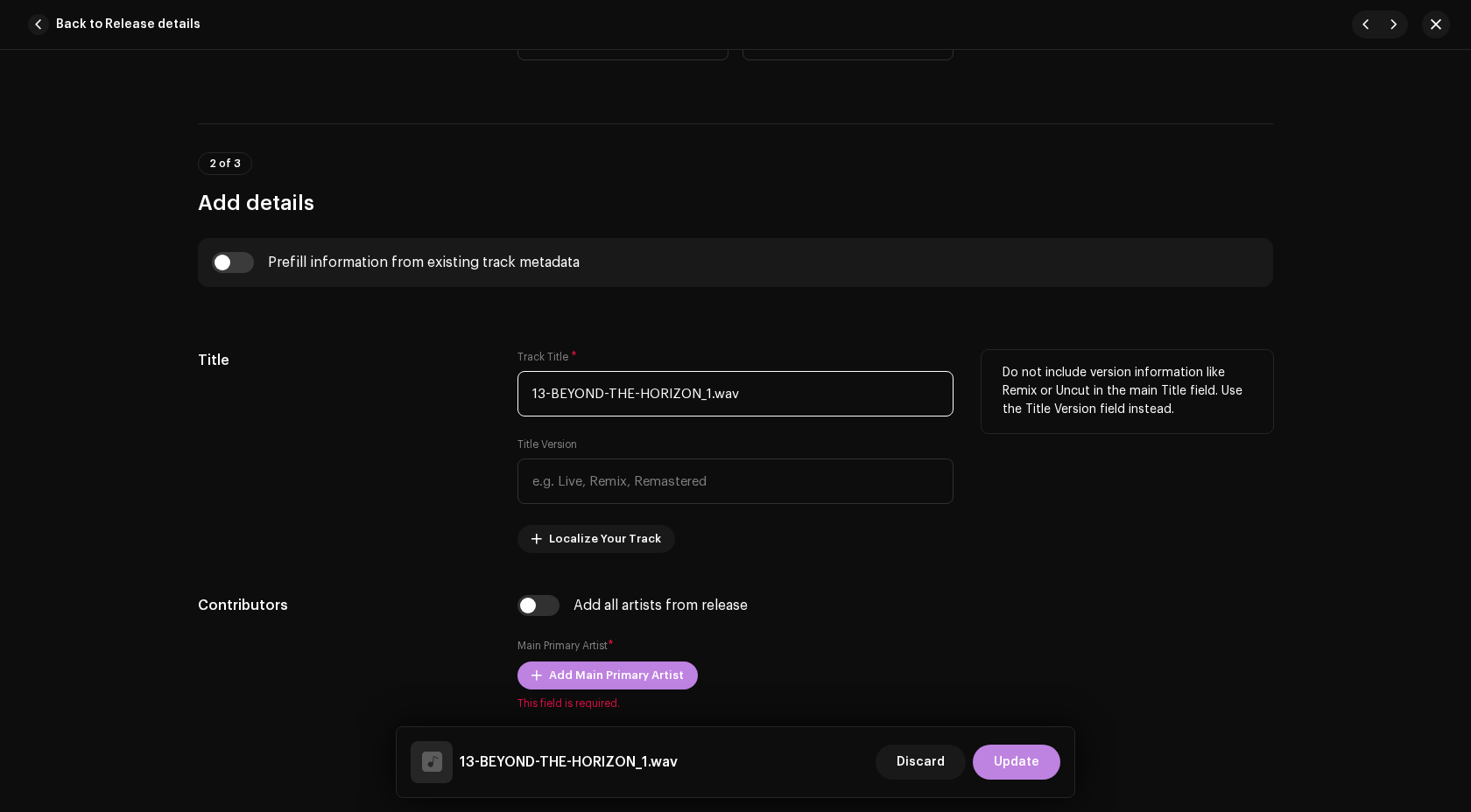
click at [730, 392] on input "13-BEYOND-THE-HORIZON_1.wav" at bounding box center [735, 394] width 436 height 46
click at [643, 395] on input "13-BEYOND-THE-HORIZON_1.wav" at bounding box center [735, 394] width 436 height 46
click at [636, 397] on input "13-BEYOND-THE-Horizion" at bounding box center [735, 394] width 436 height 46
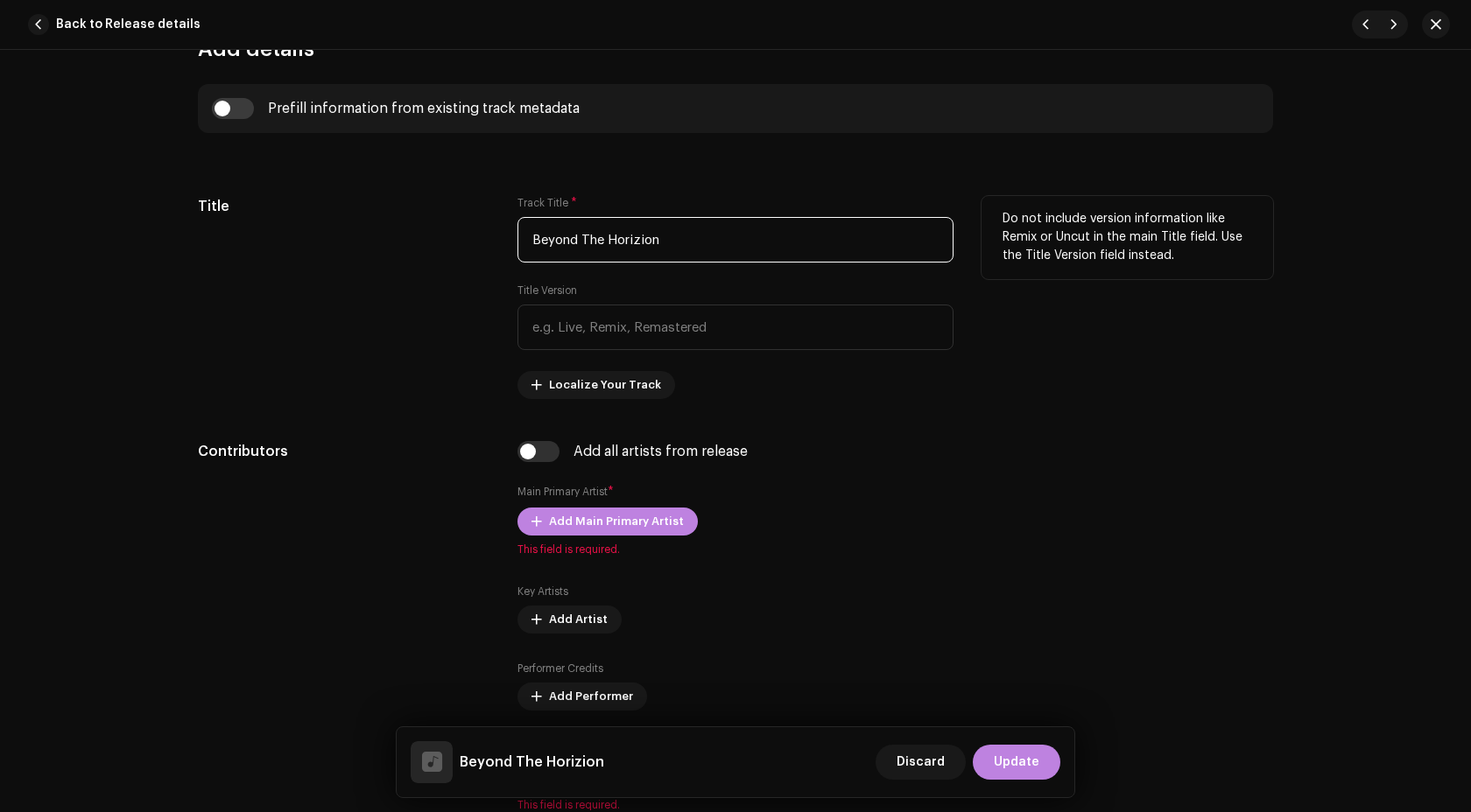
scroll to position [677, 0]
type input "Beyond The Horizion"
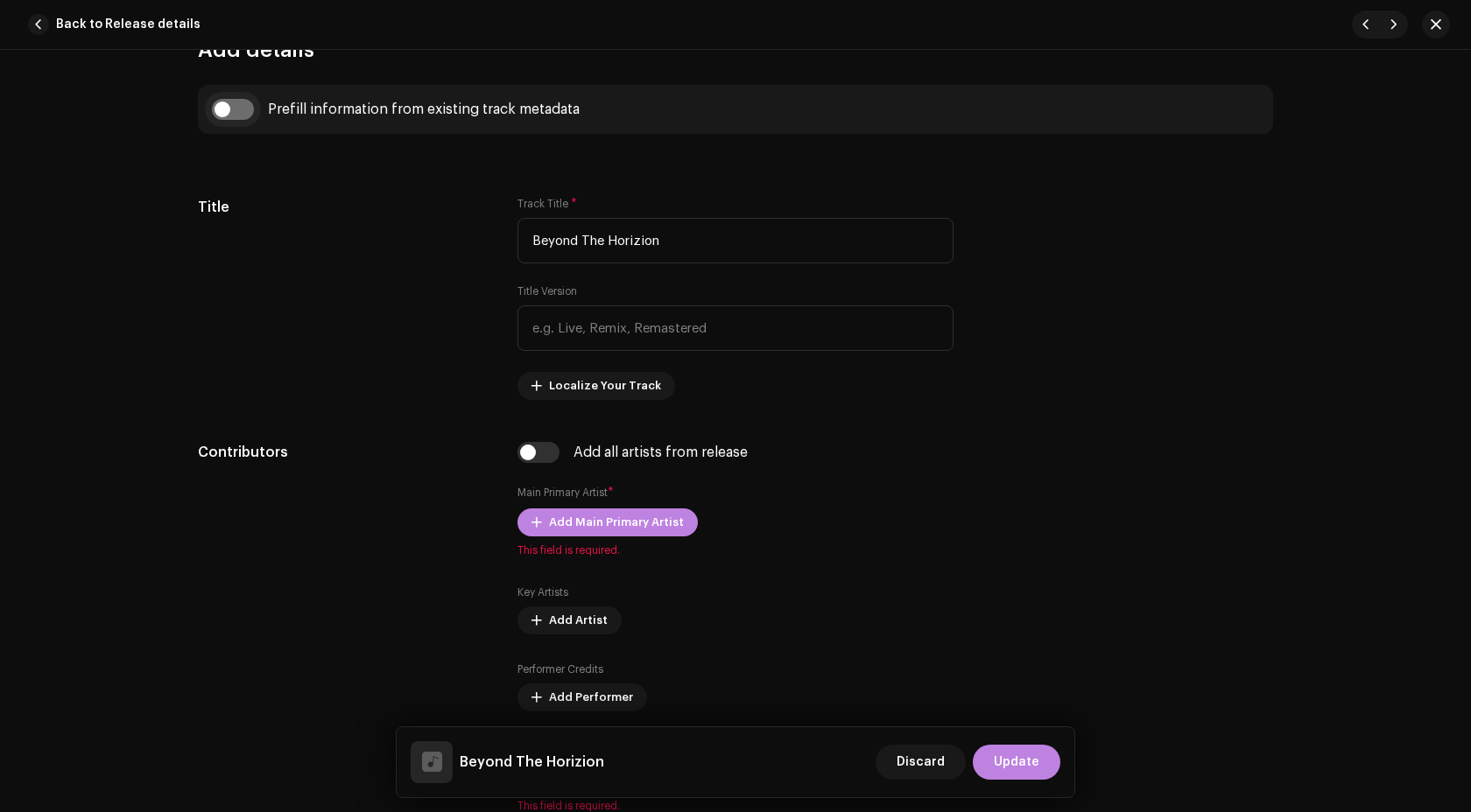
click at [220, 111] on input "checkbox" at bounding box center [233, 110] width 42 height 21
checkbox input "true"
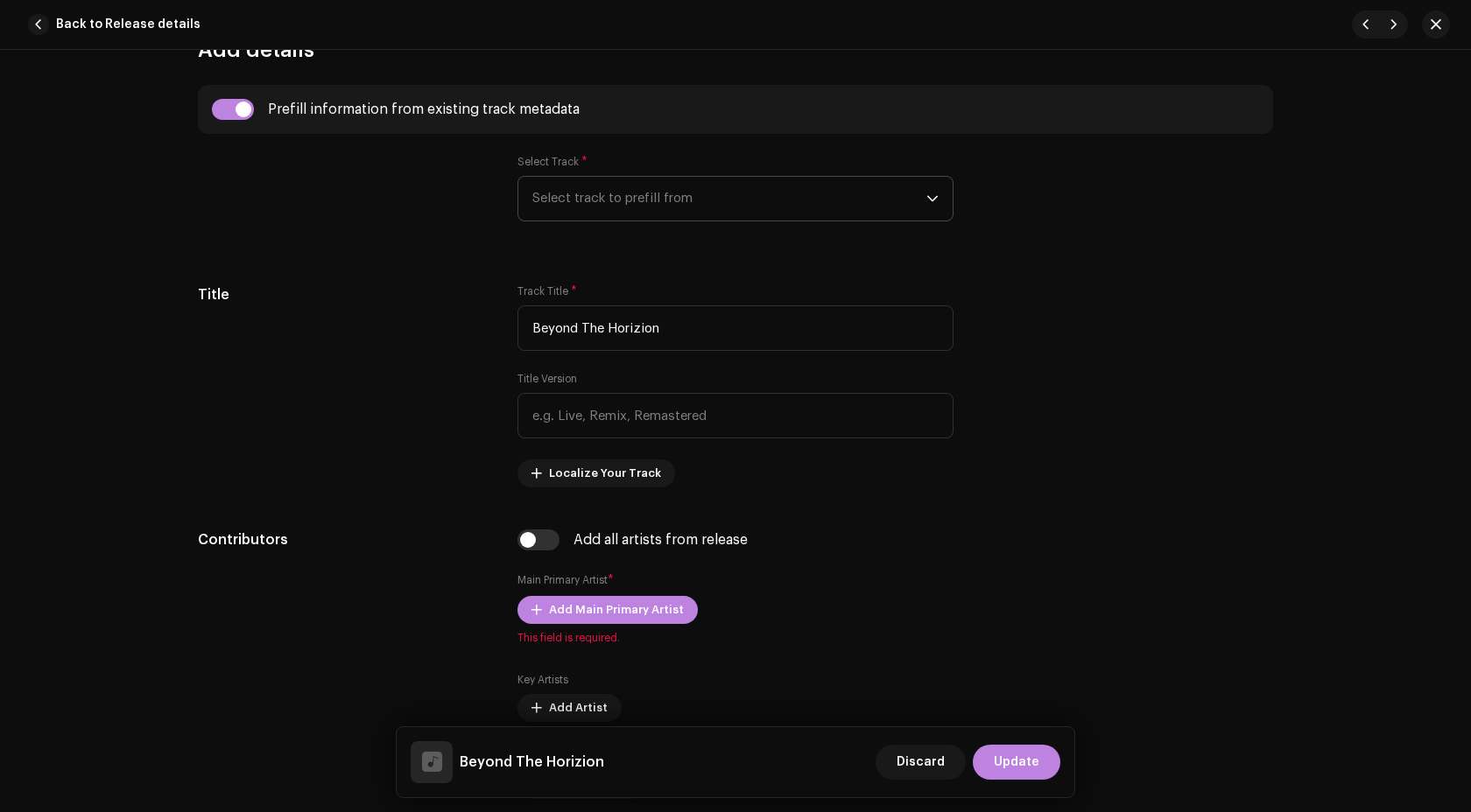
click at [586, 178] on span "Select track to prefill from" at bounding box center [728, 199] width 394 height 44
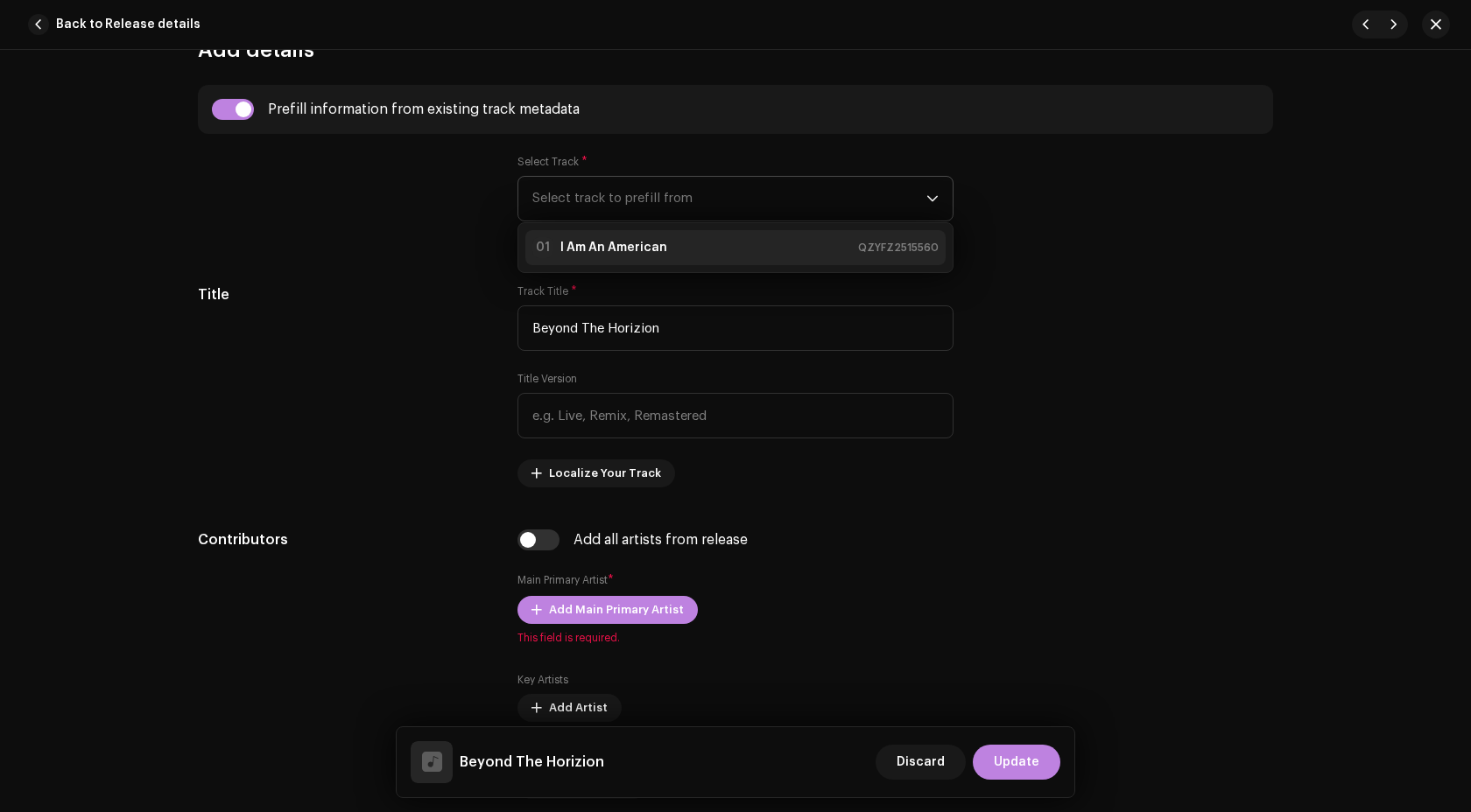
click at [622, 233] on li "01 I Am An American QZYFZ2515560" at bounding box center [735, 248] width 420 height 35
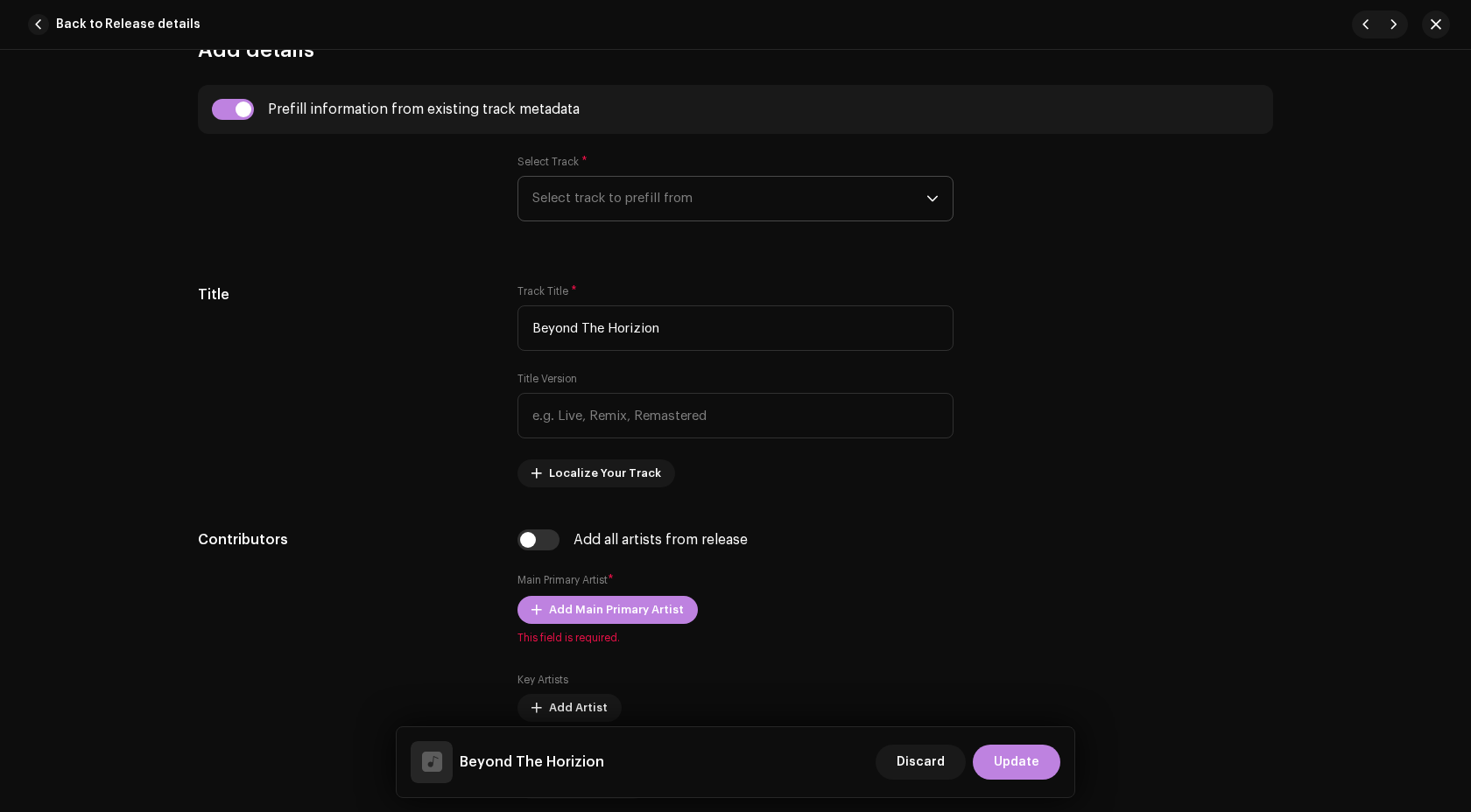
type input "00:15"
radio input "true"
type input "Palm Ufo Selecta"
checkbox input "true"
radio input "false"
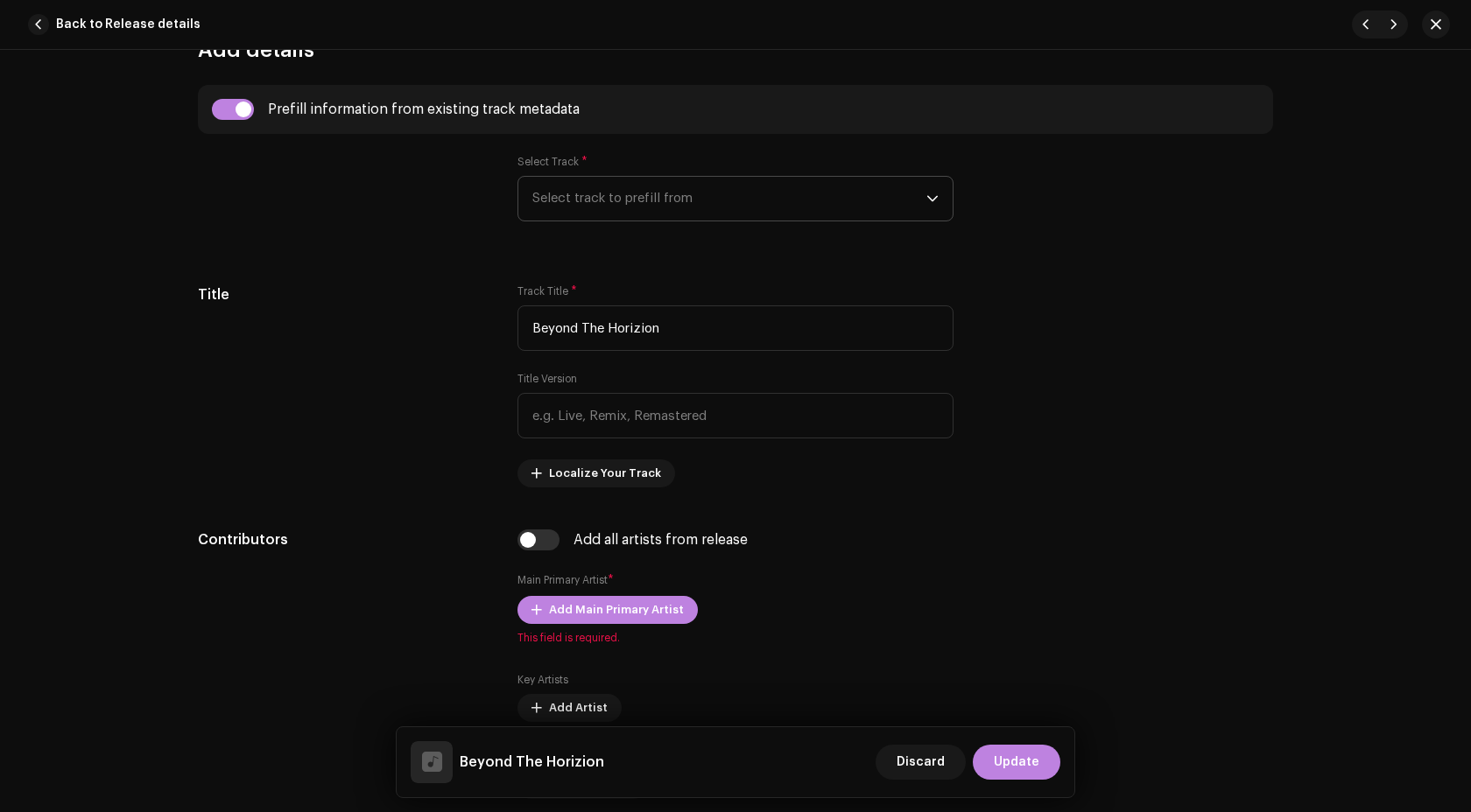
radio input "true"
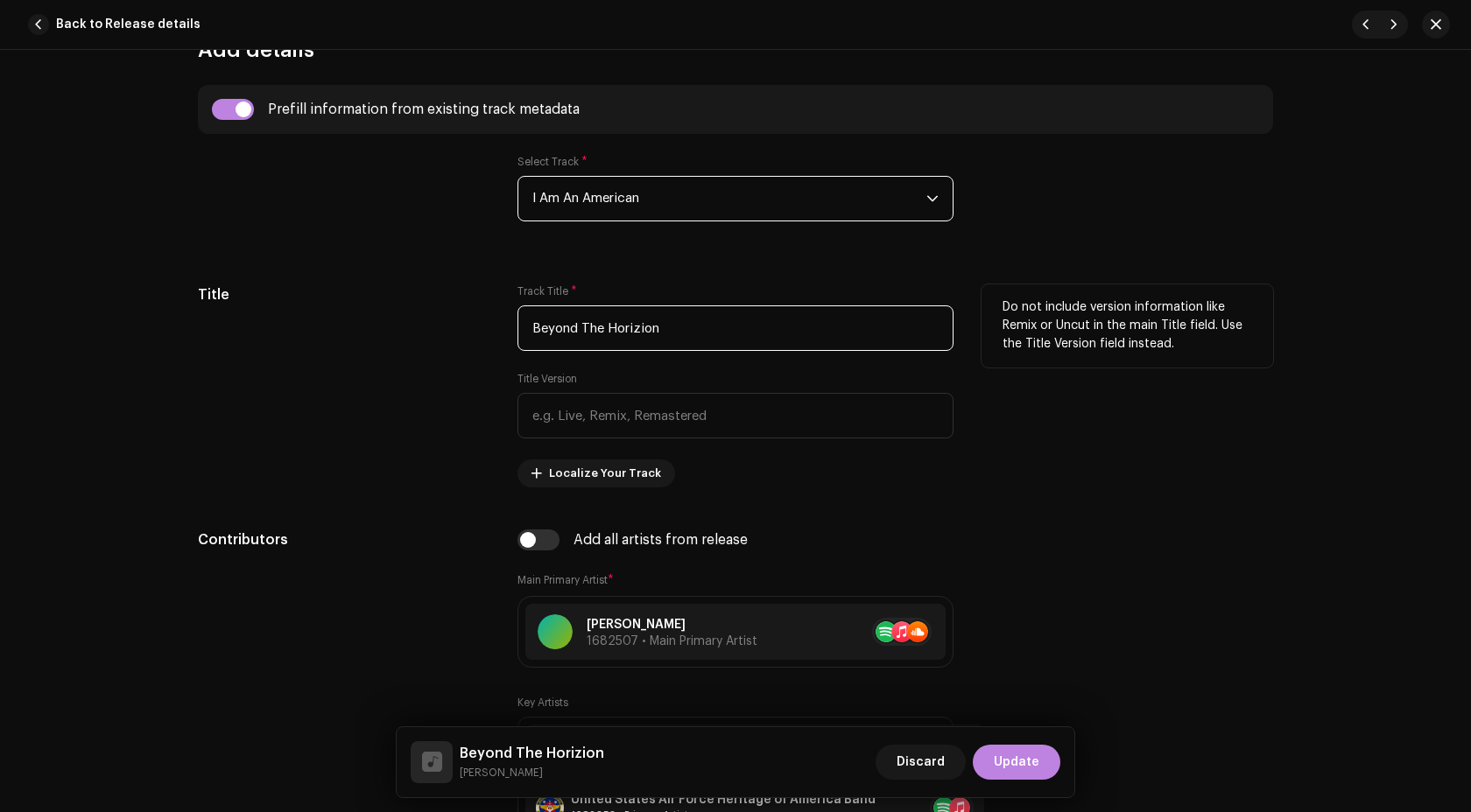
click at [583, 335] on input "Beyond The Horizion" at bounding box center [735, 329] width 436 height 46
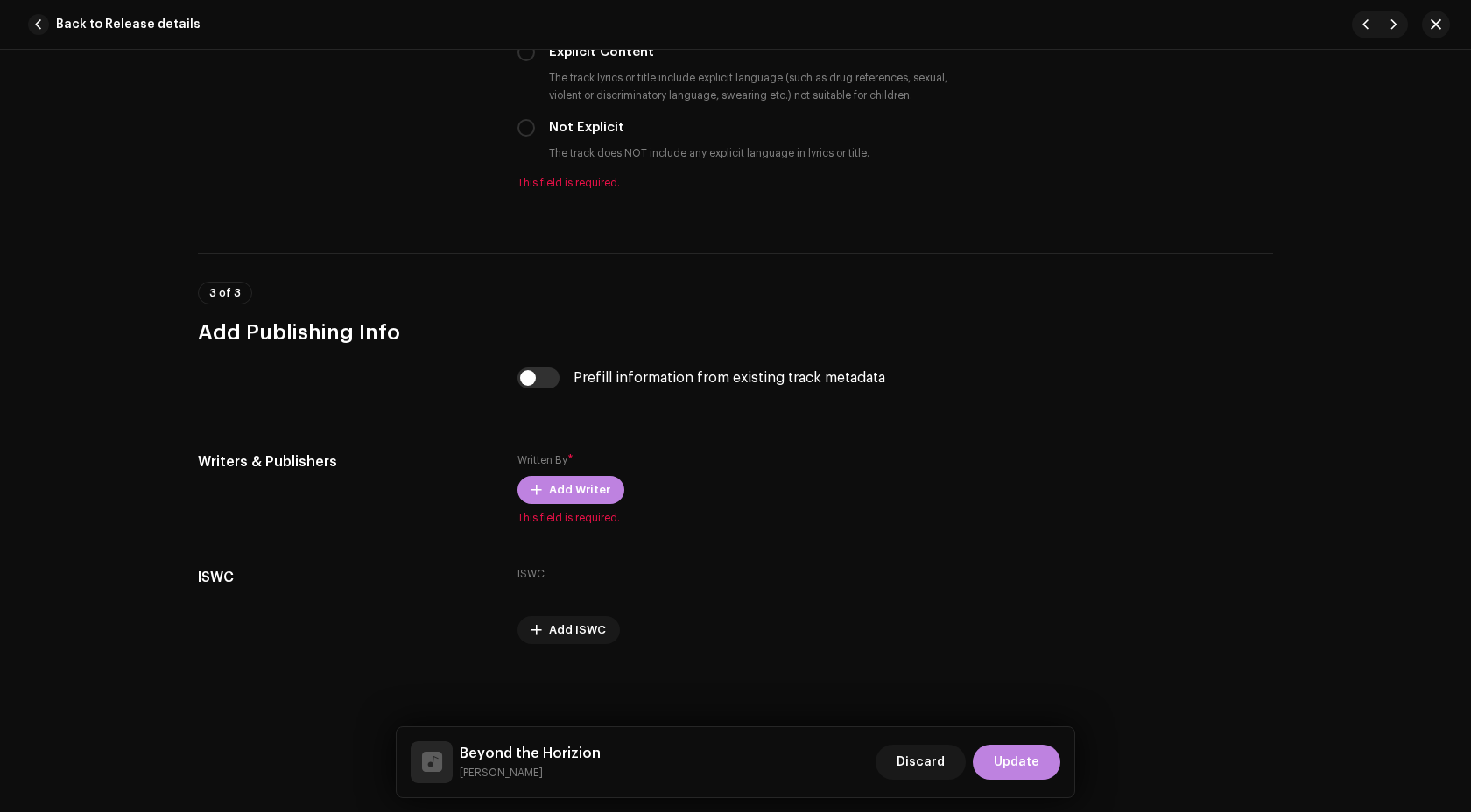
scroll to position [3035, 0]
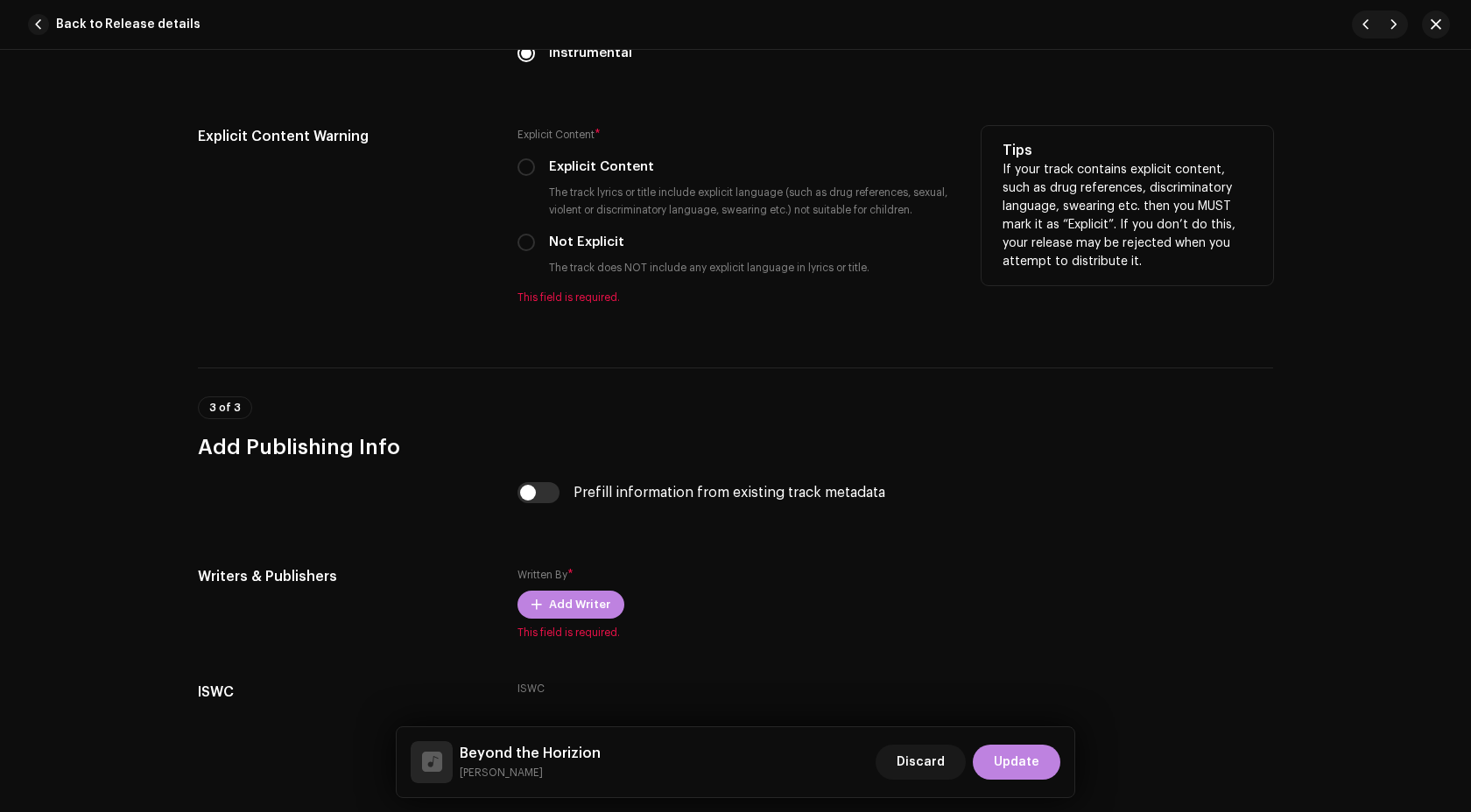
type input "Beyond the Horizion"
click at [521, 235] on div "Explicit Content * Explicit Content The track lyrics or title include explicit …" at bounding box center [735, 214] width 436 height 178
click at [521, 252] on input "Not Explicit" at bounding box center [526, 242] width 17 height 17
radio input "true"
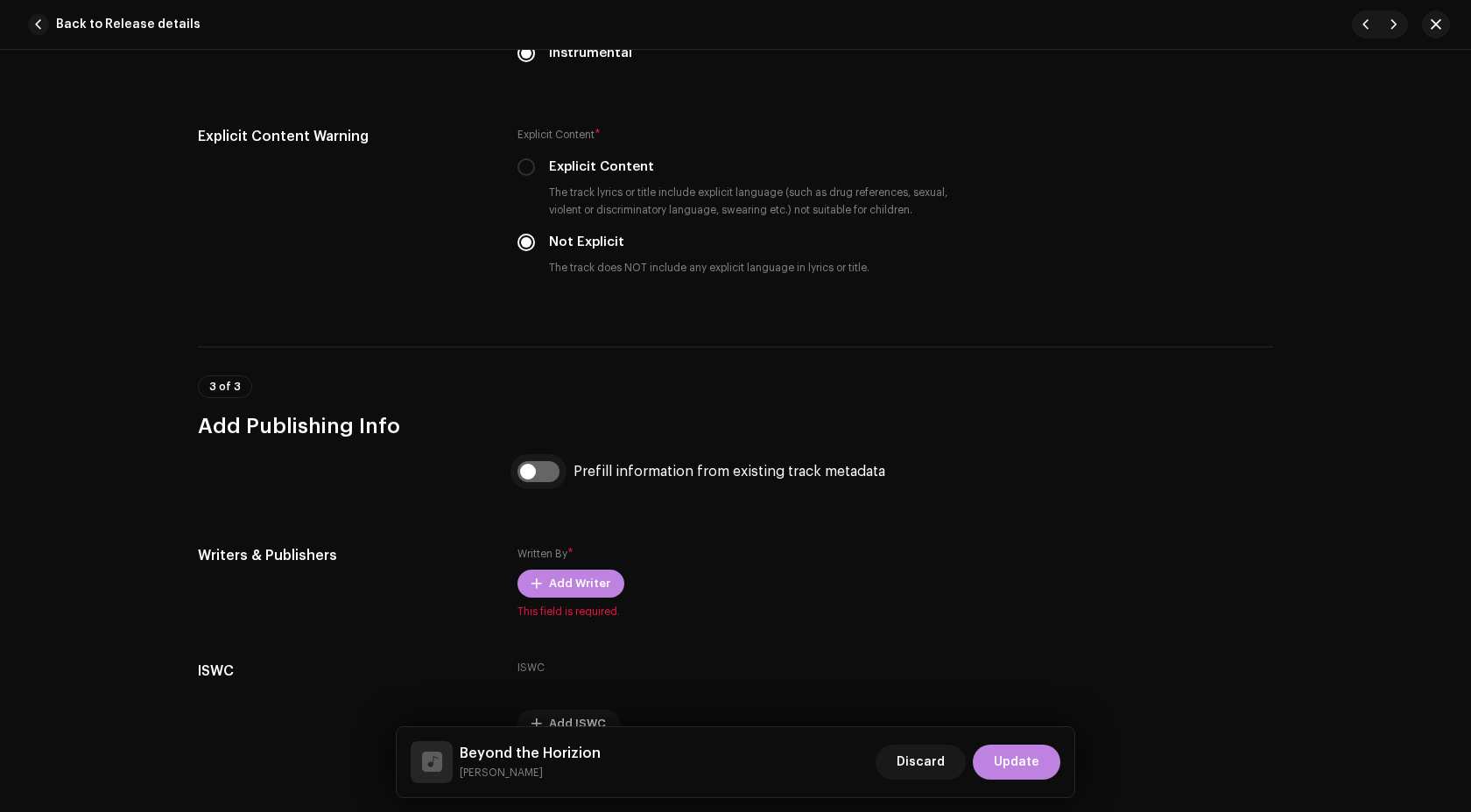
click at [541, 474] on input "checkbox" at bounding box center [539, 472] width 42 height 21
checkbox input "true"
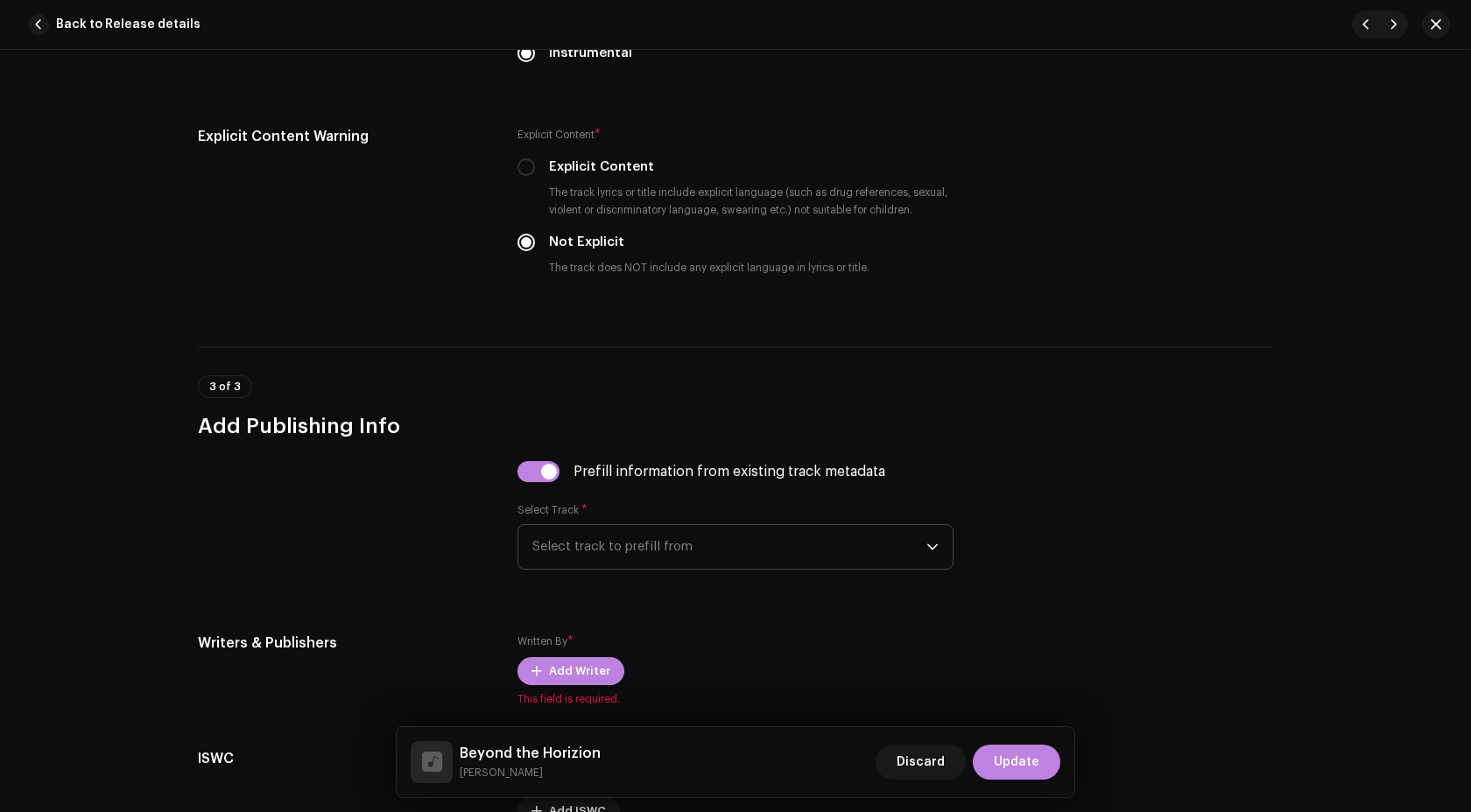
click at [637, 555] on span "Select track to prefill from" at bounding box center [728, 547] width 394 height 44
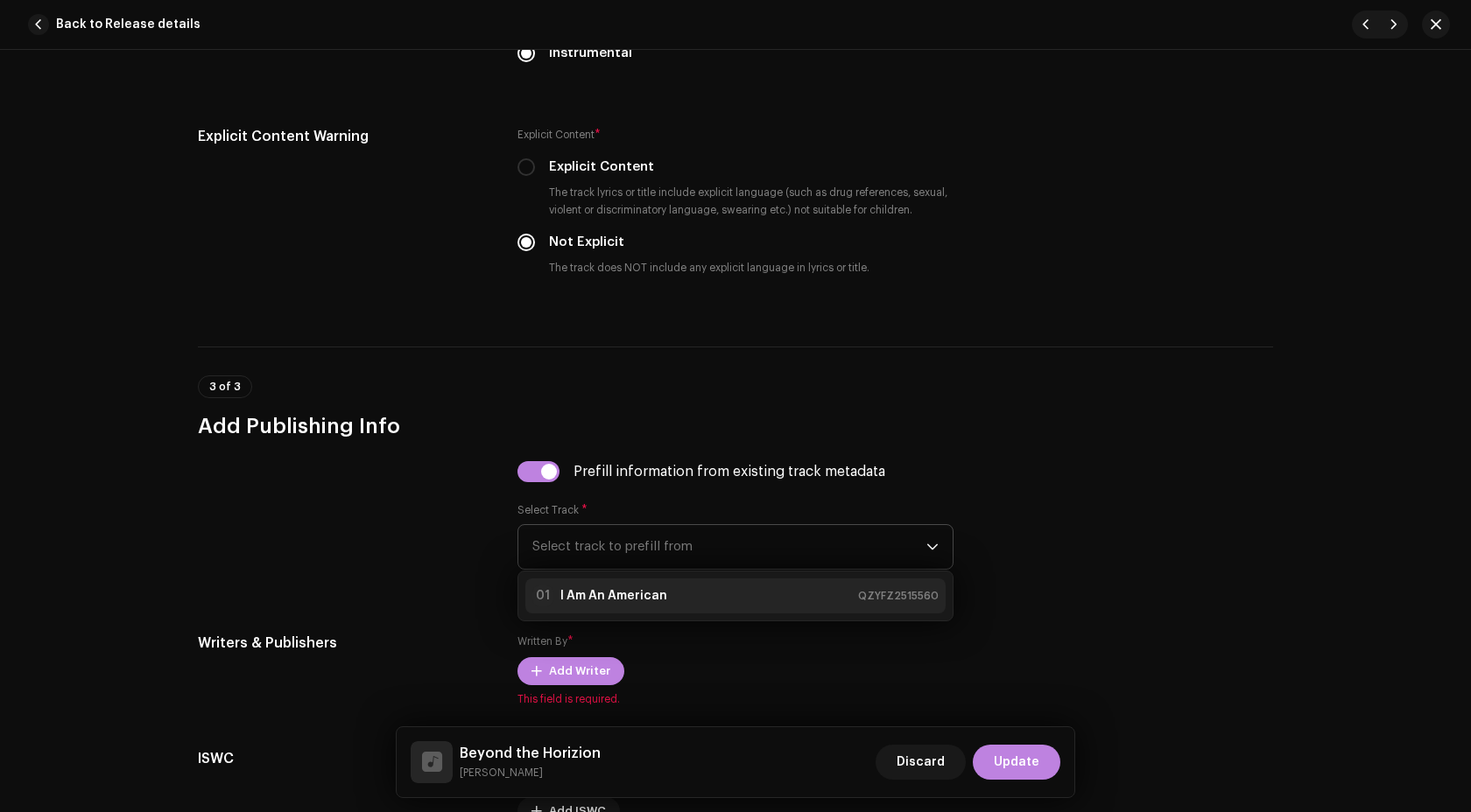
click at [665, 599] on div "01 I Am An American QZYFZ2515560" at bounding box center [735, 596] width 406 height 21
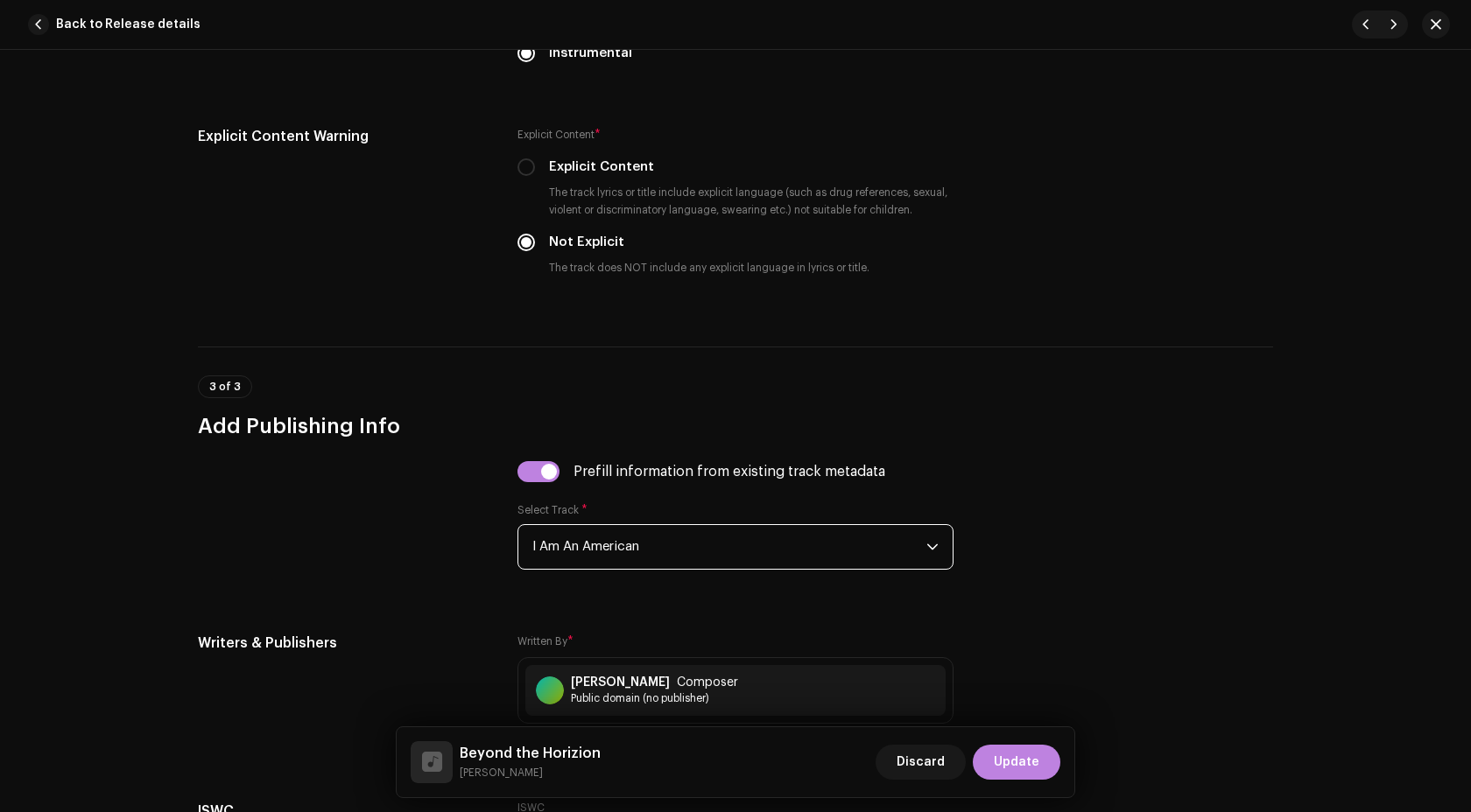
scroll to position [3274, 0]
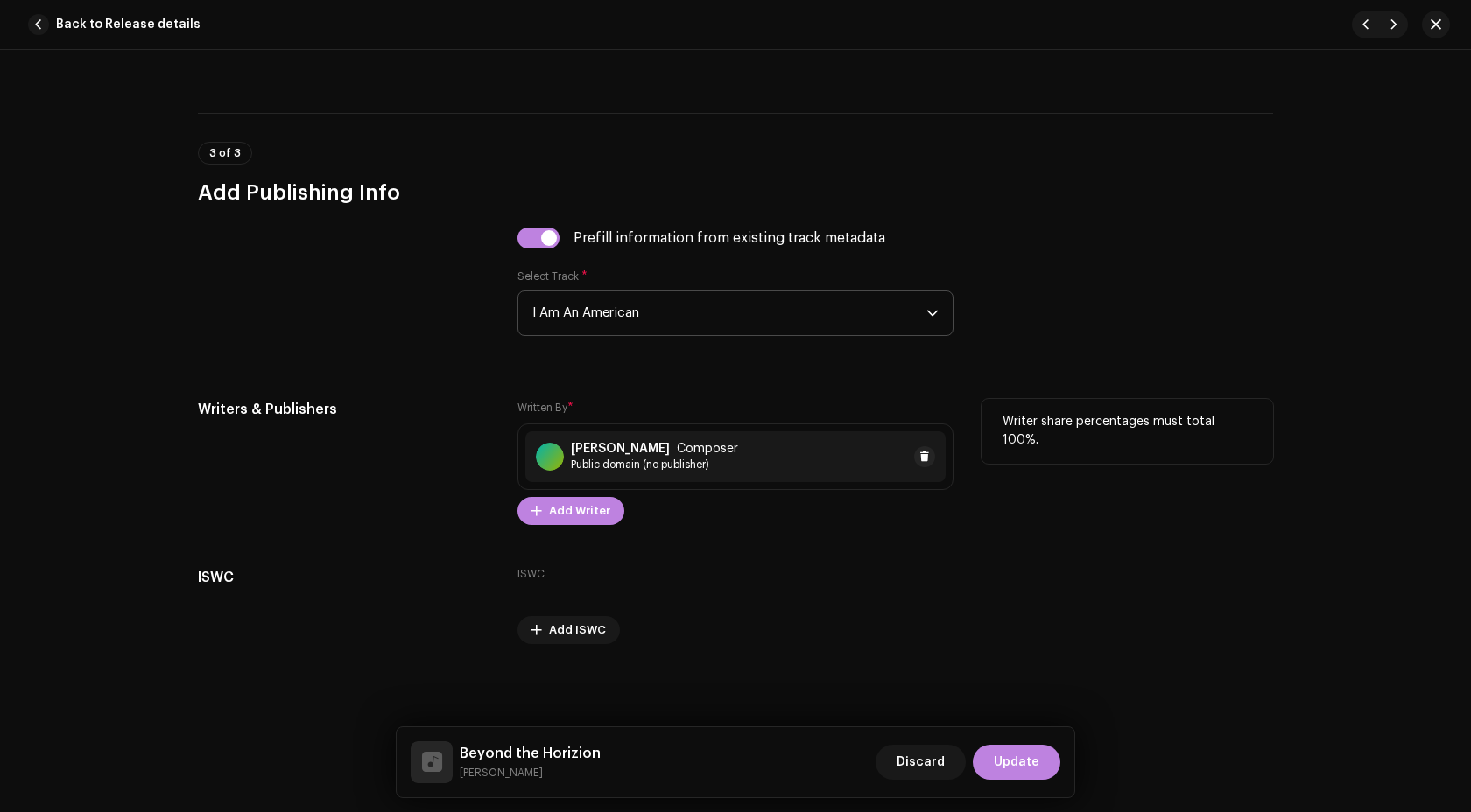
click at [669, 452] on div "[PERSON_NAME] Composer" at bounding box center [654, 449] width 167 height 14
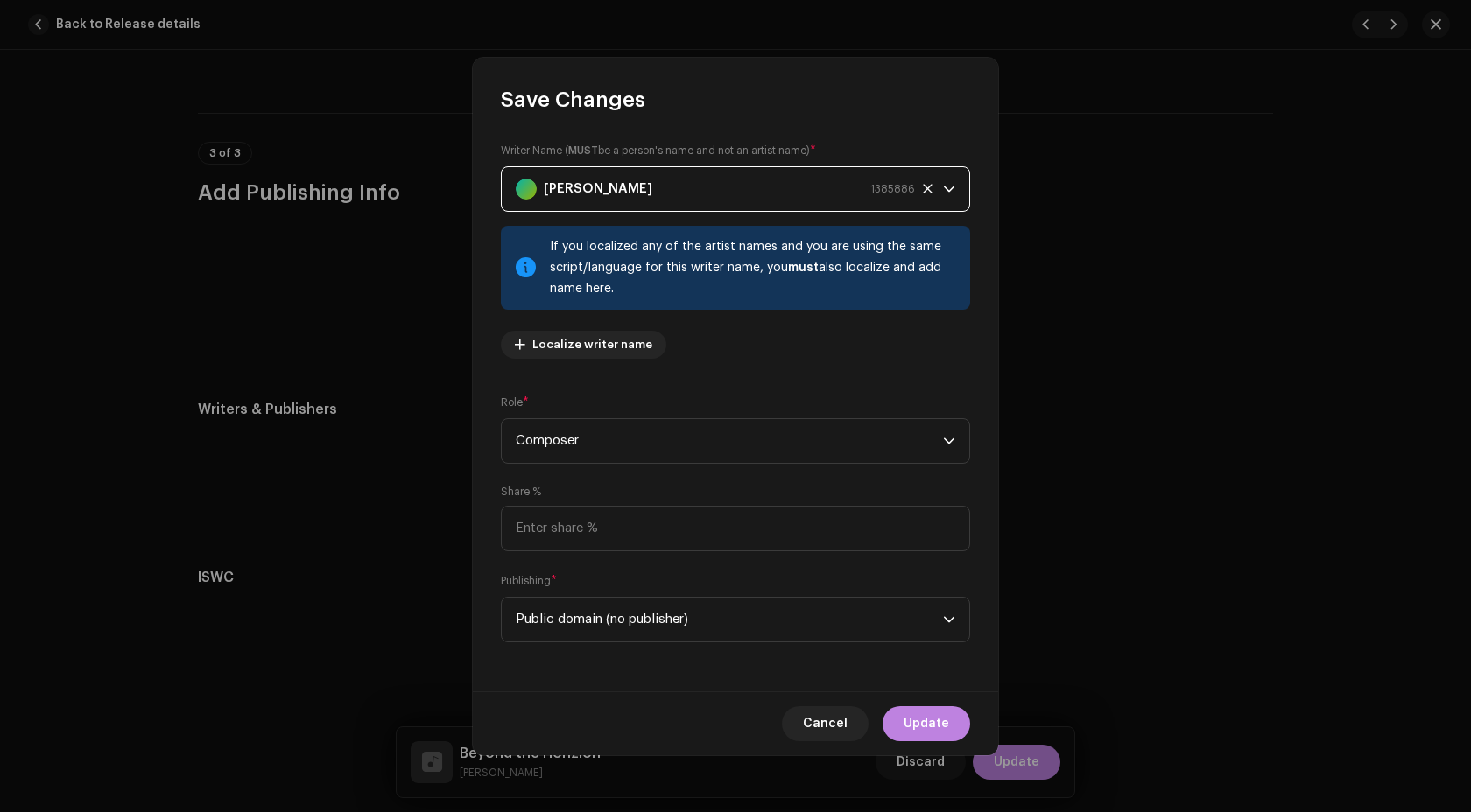
click at [618, 193] on strong "[PERSON_NAME]" at bounding box center [598, 189] width 109 height 44
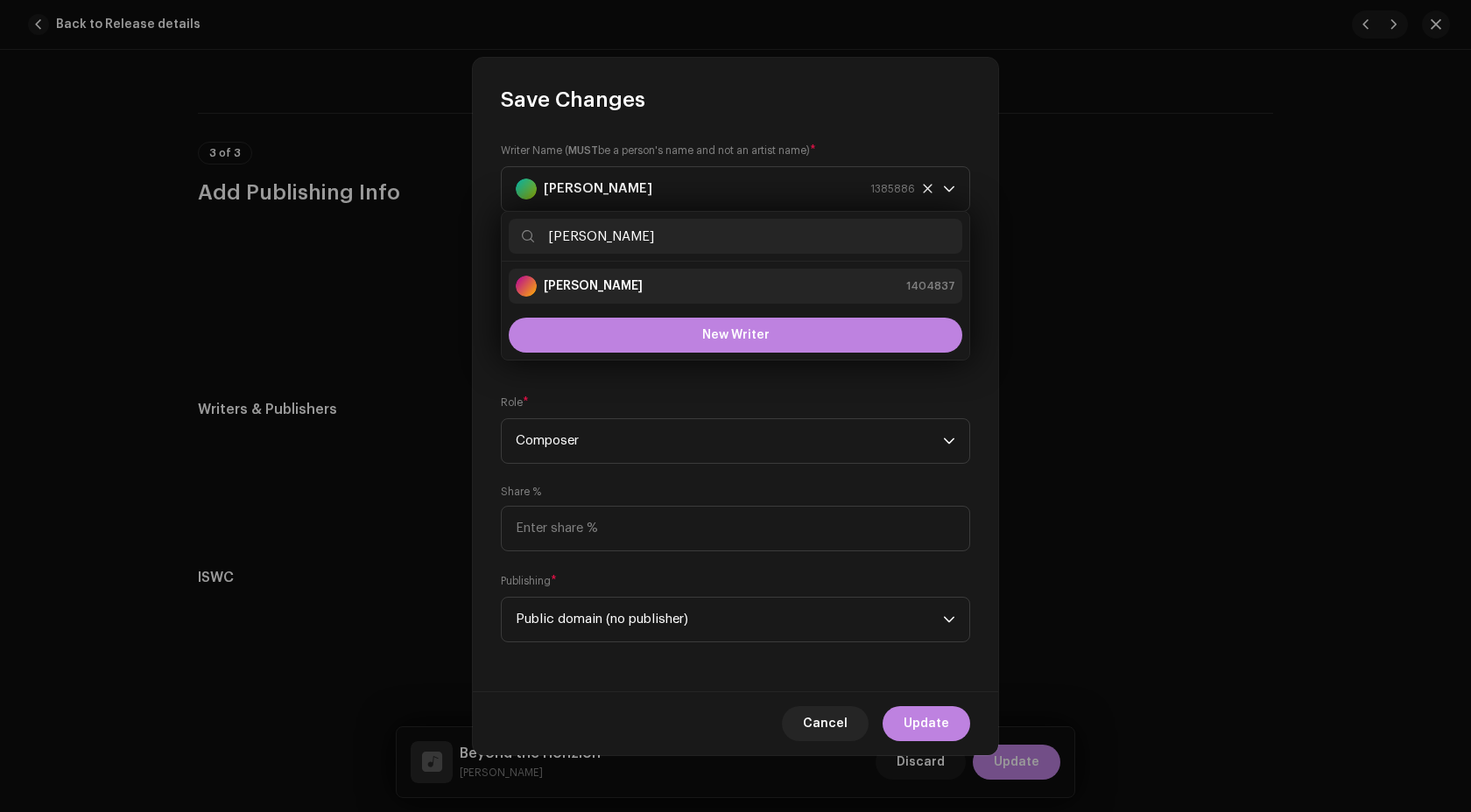
type input "[PERSON_NAME]"
click at [598, 288] on strong "[PERSON_NAME]" at bounding box center [593, 286] width 99 height 17
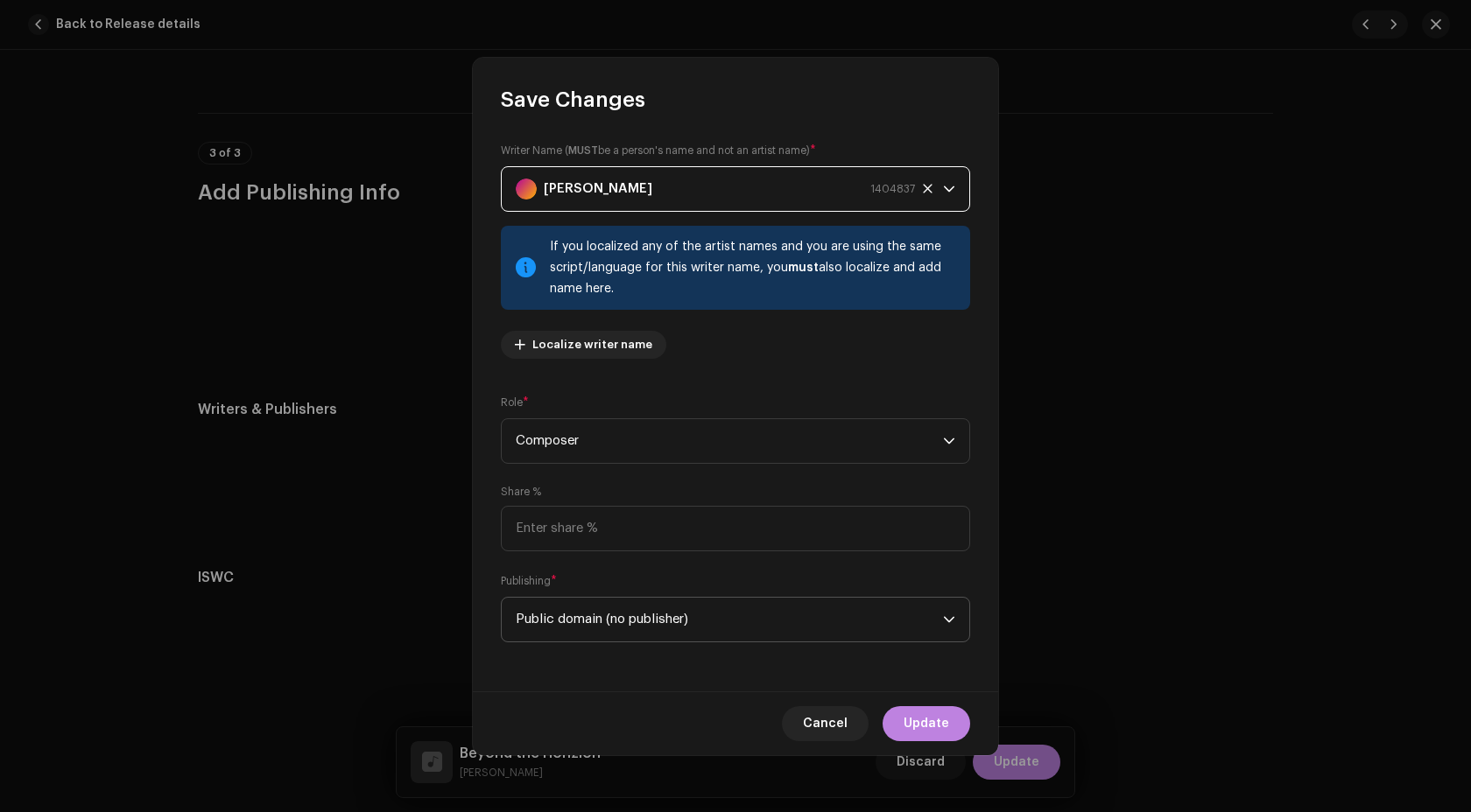
click at [672, 618] on span "Public domain (no publisher)" at bounding box center [729, 619] width 427 height 44
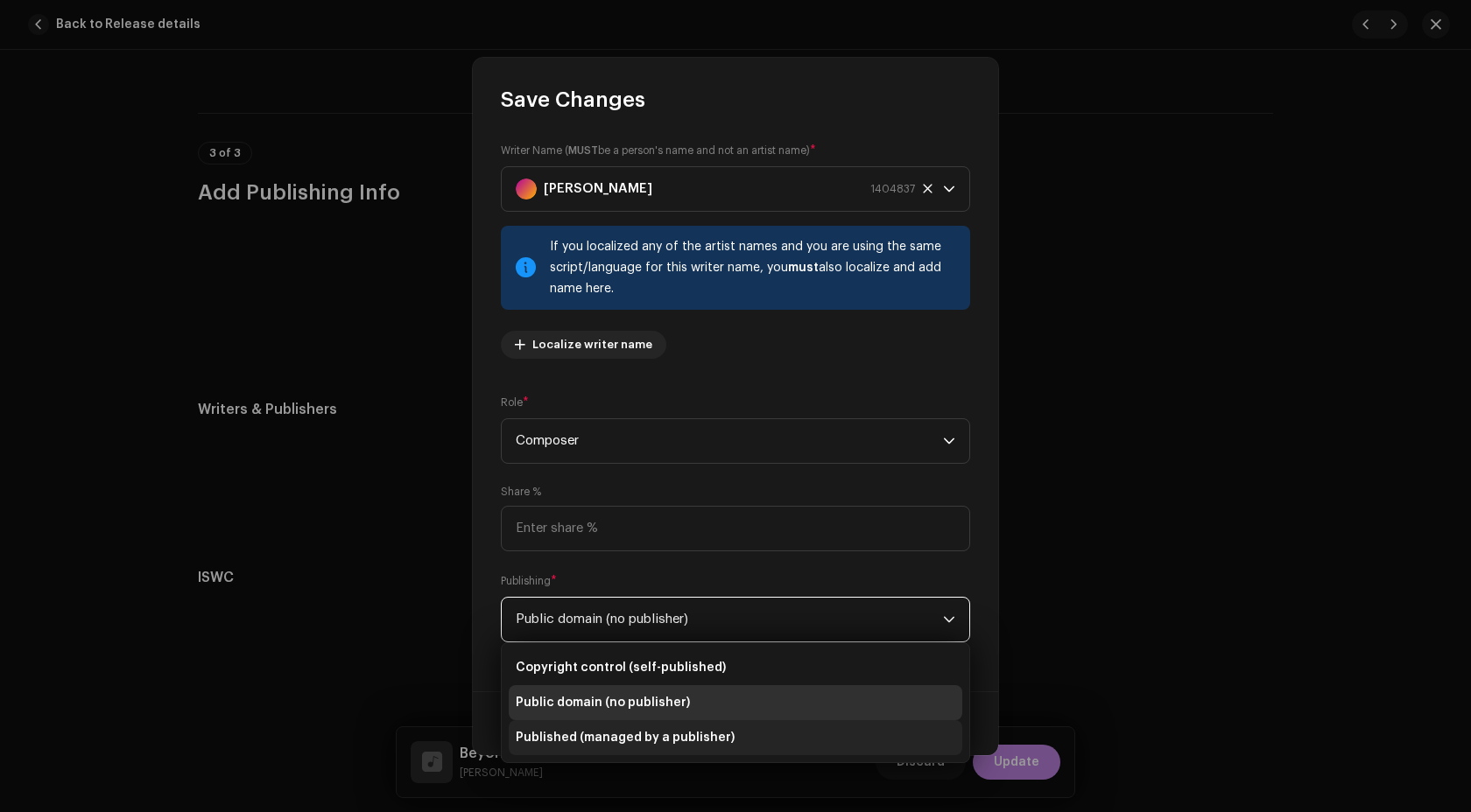
click at [665, 738] on span "Published (managed by a publisher)" at bounding box center [625, 738] width 219 height 17
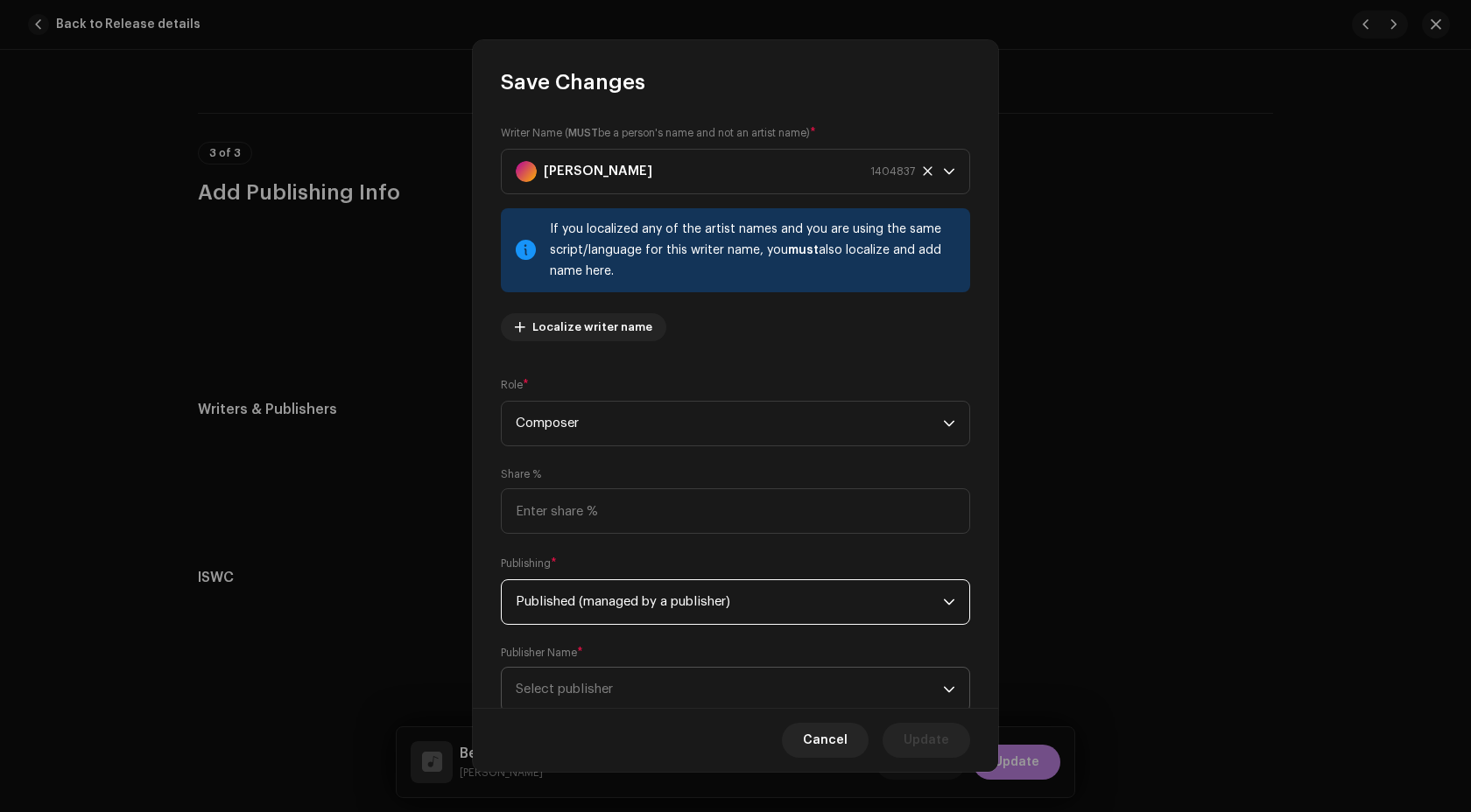
click at [659, 689] on span "Select publisher" at bounding box center [729, 690] width 427 height 44
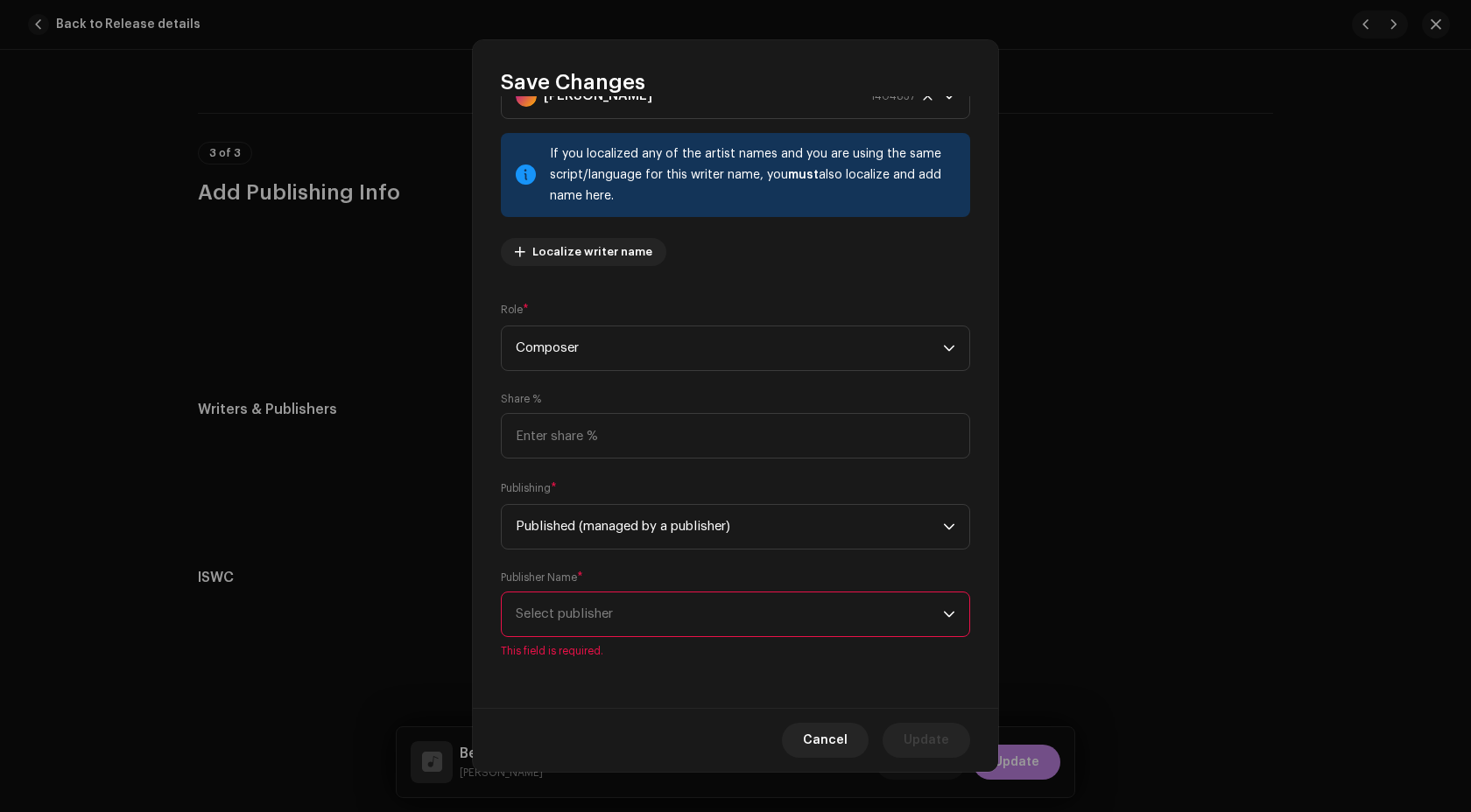
click at [633, 617] on span "Select publisher" at bounding box center [729, 615] width 427 height 44
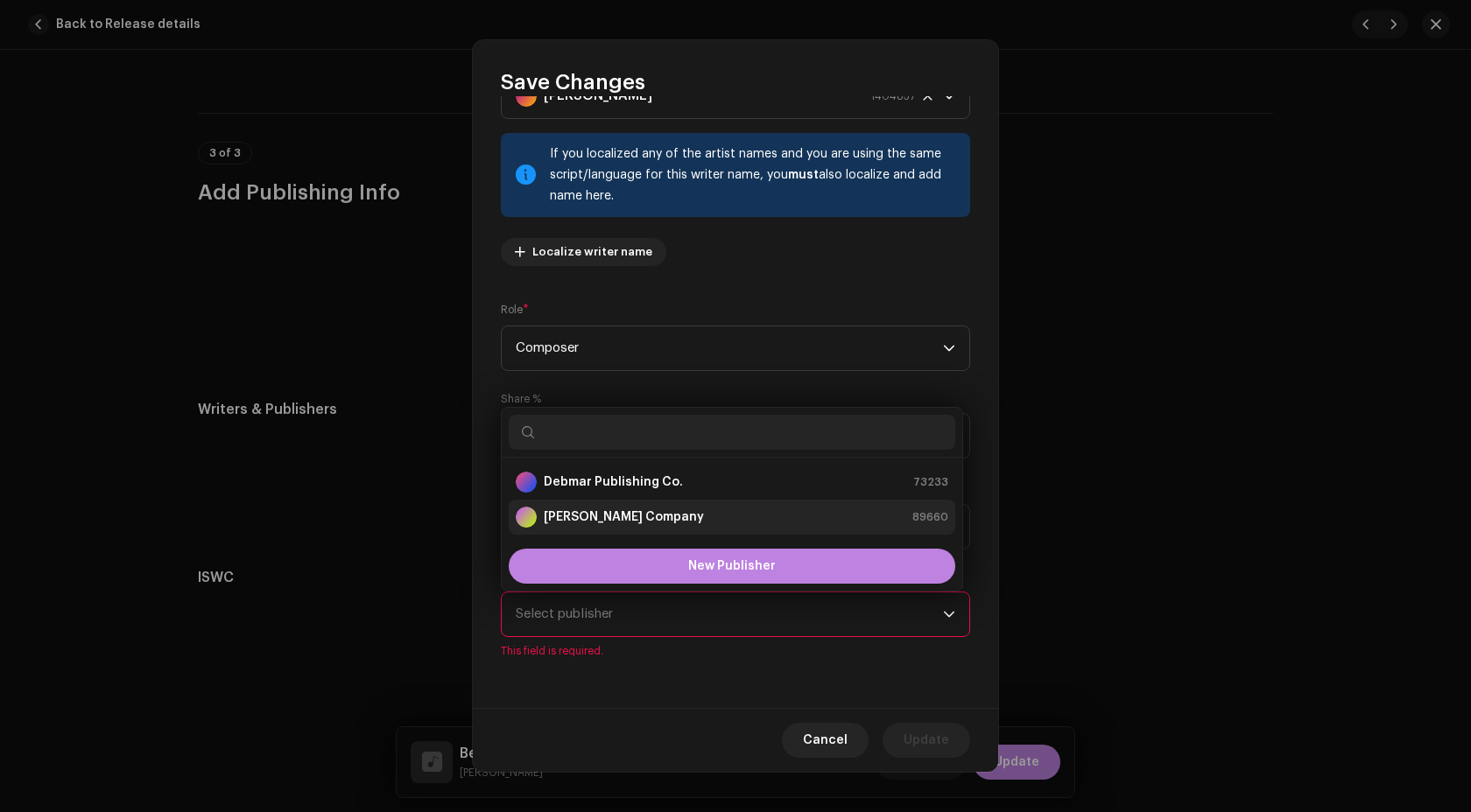
click at [592, 514] on strong "[PERSON_NAME] Company" at bounding box center [623, 518] width 160 height 17
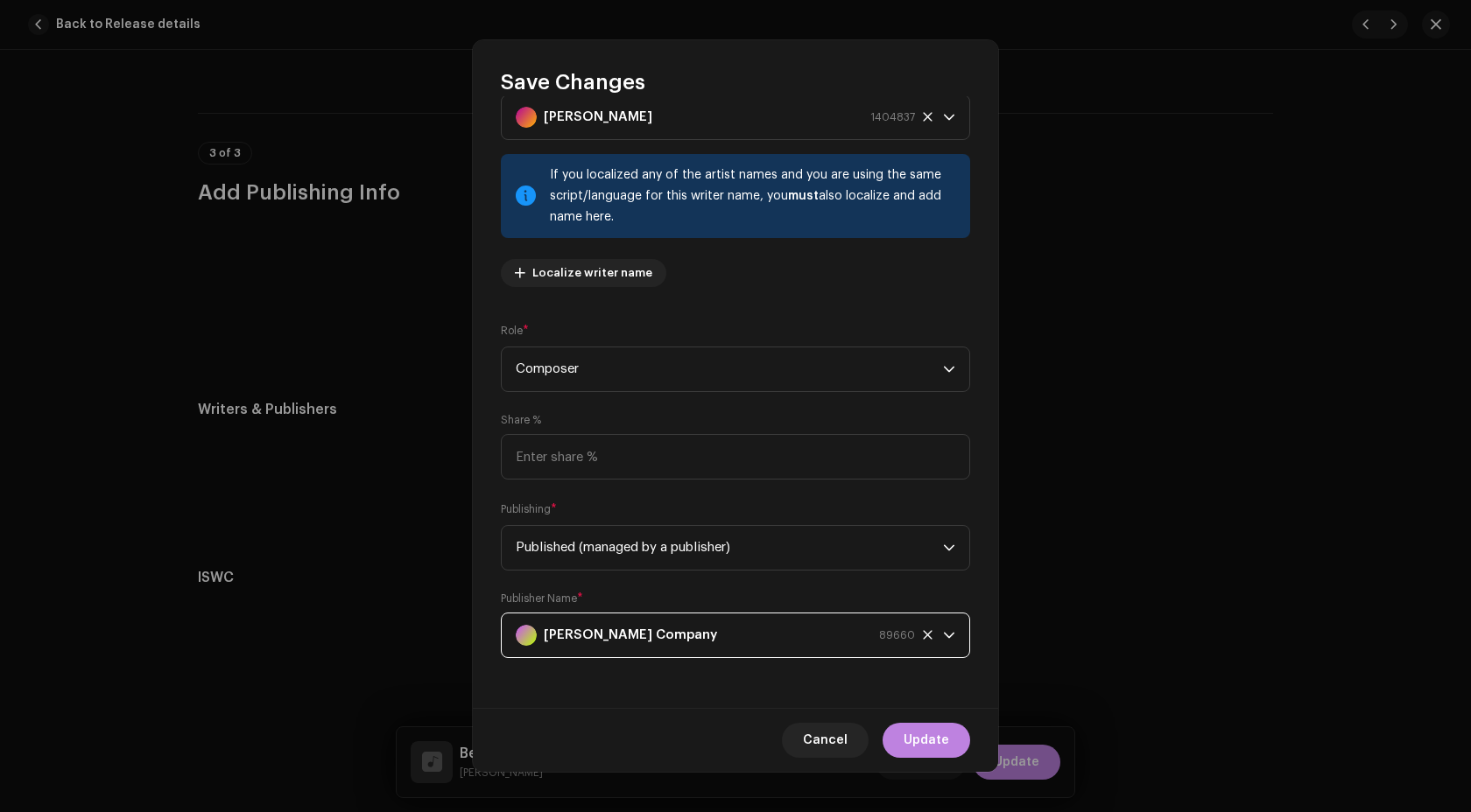
scroll to position [55, 0]
click at [925, 725] on span "Update" at bounding box center [927, 741] width 46 height 35
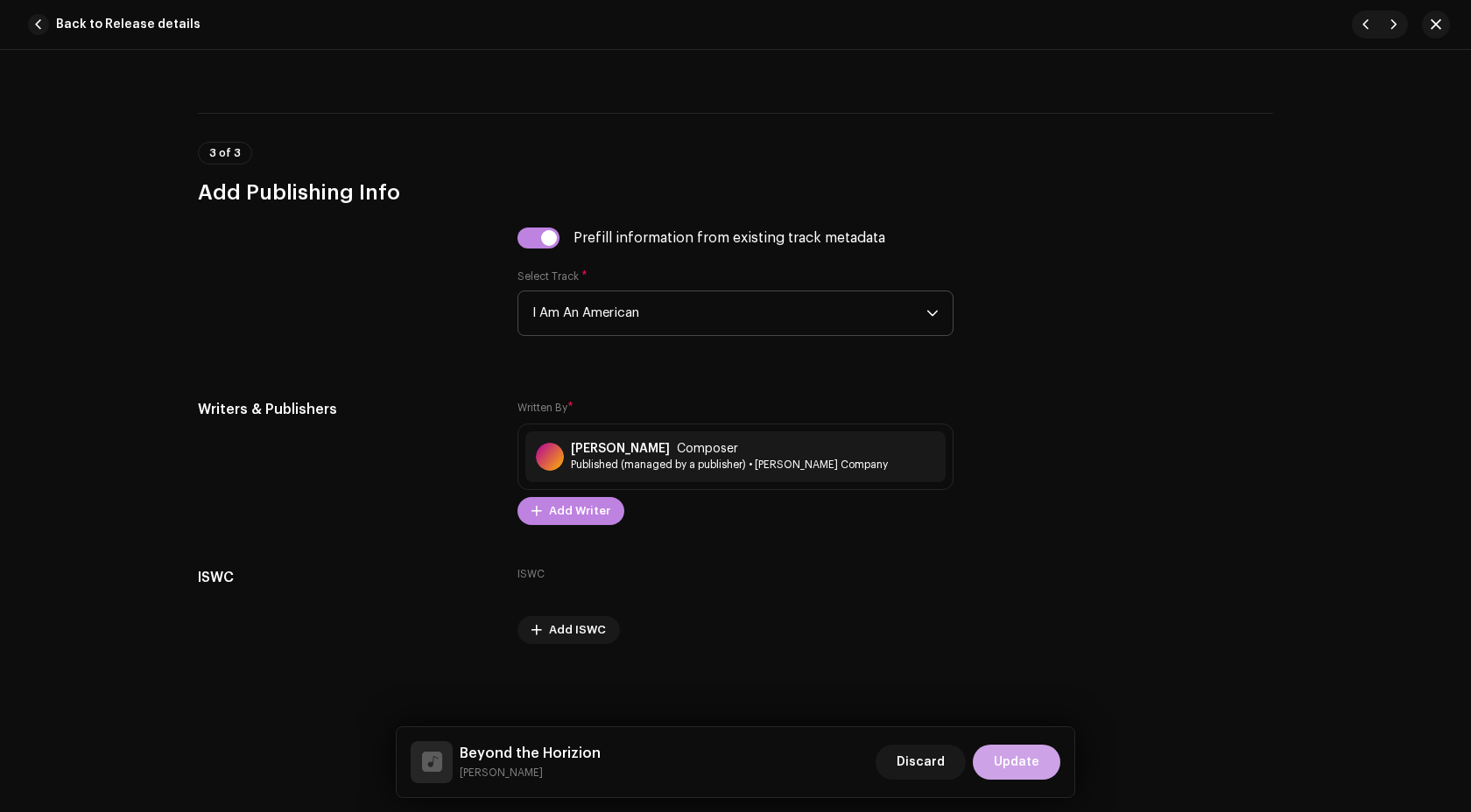
click at [1016, 757] on span "Update" at bounding box center [1016, 762] width 46 height 35
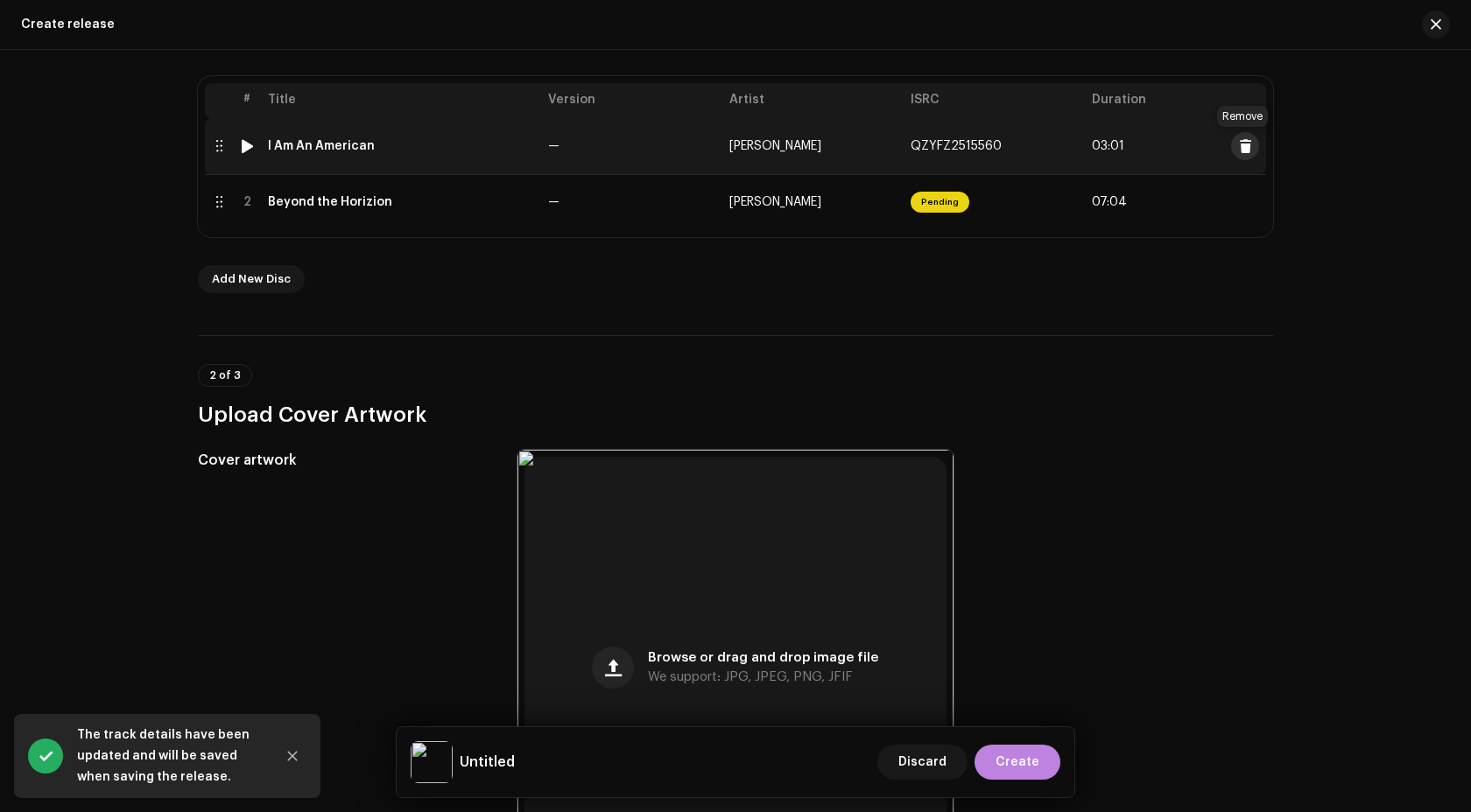
click at [1242, 150] on span at bounding box center [1246, 146] width 13 height 14
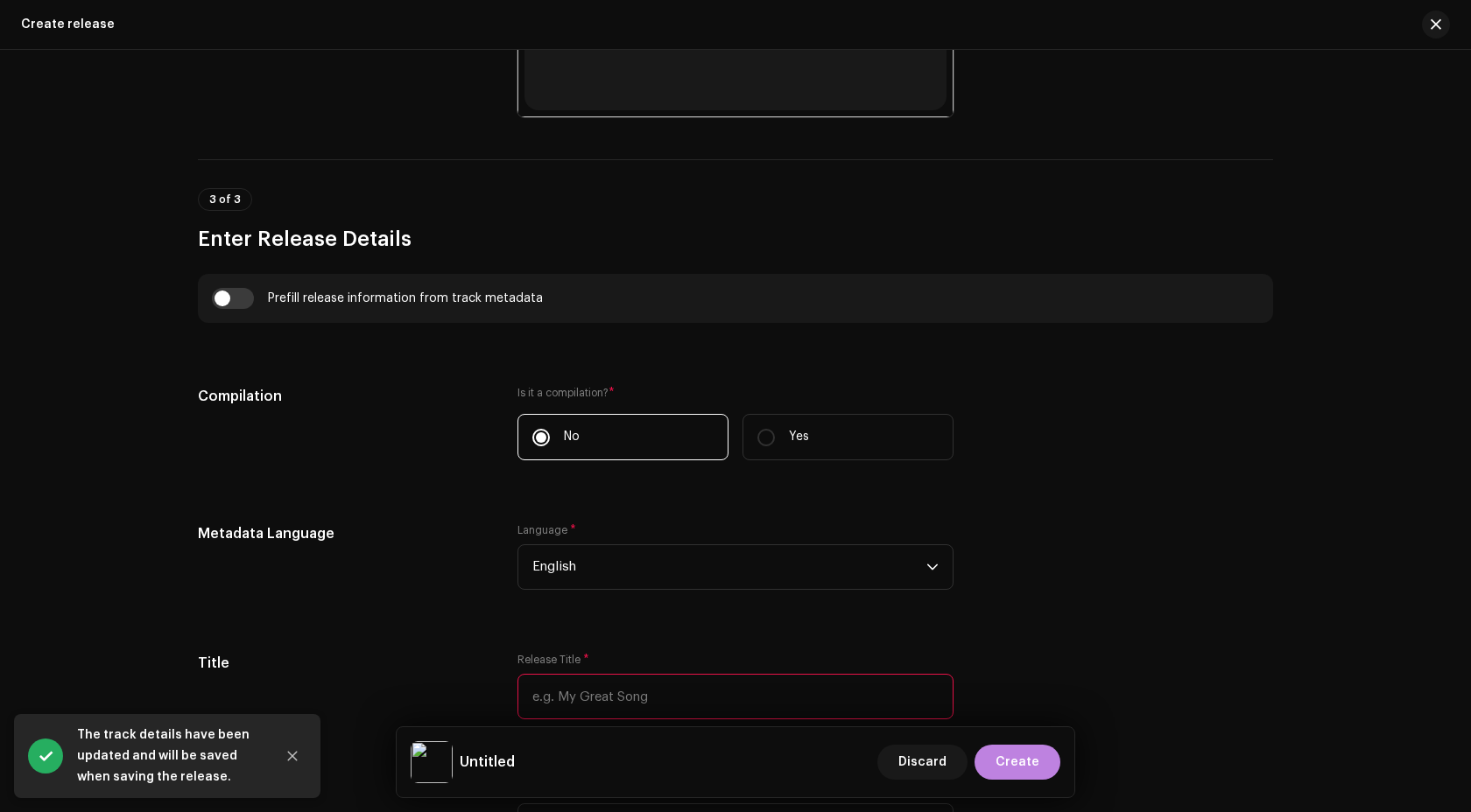
scroll to position [1136, 0]
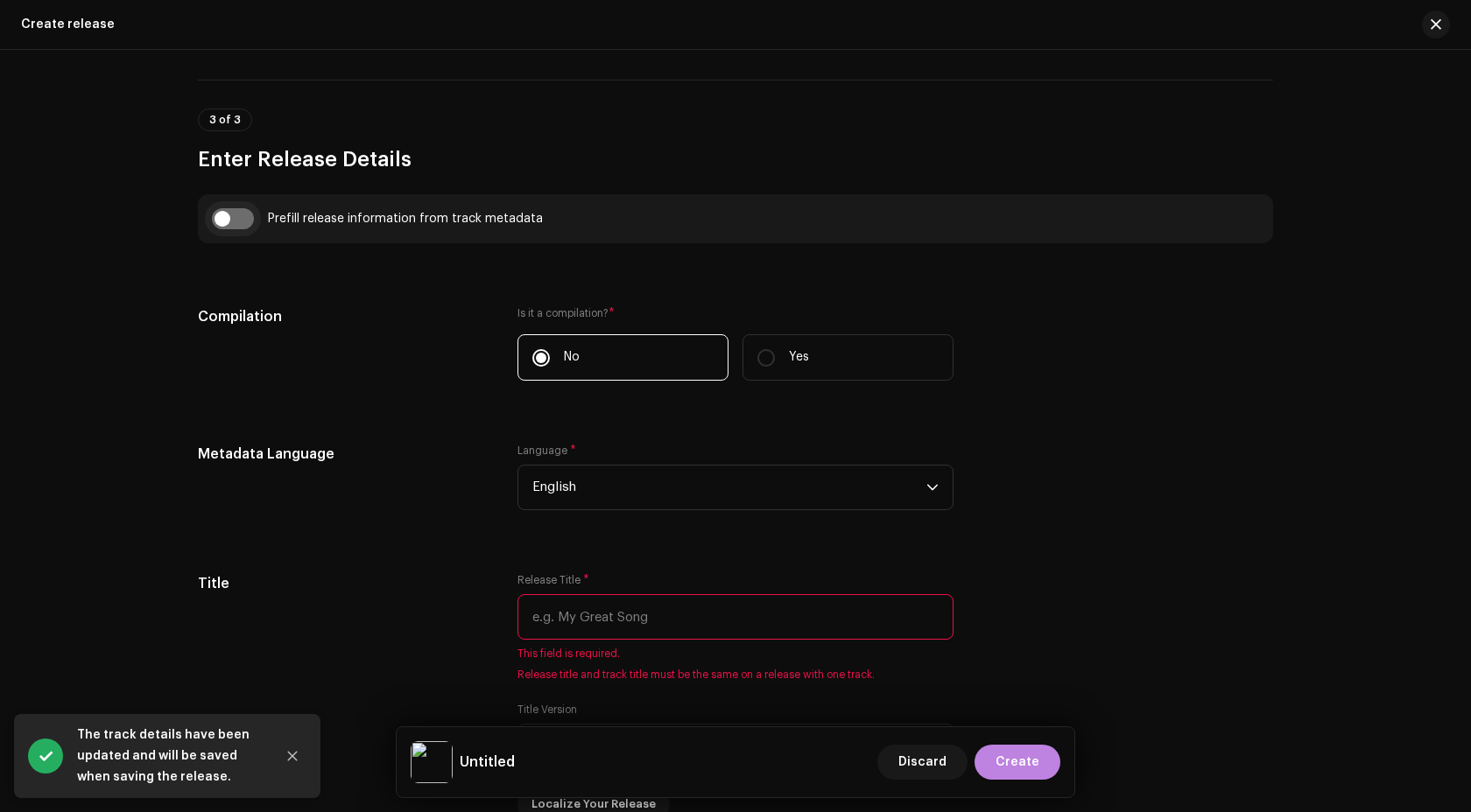
click at [212, 228] on input "checkbox" at bounding box center [233, 219] width 42 height 21
checkbox input "true"
type input "Beyond the Horizion"
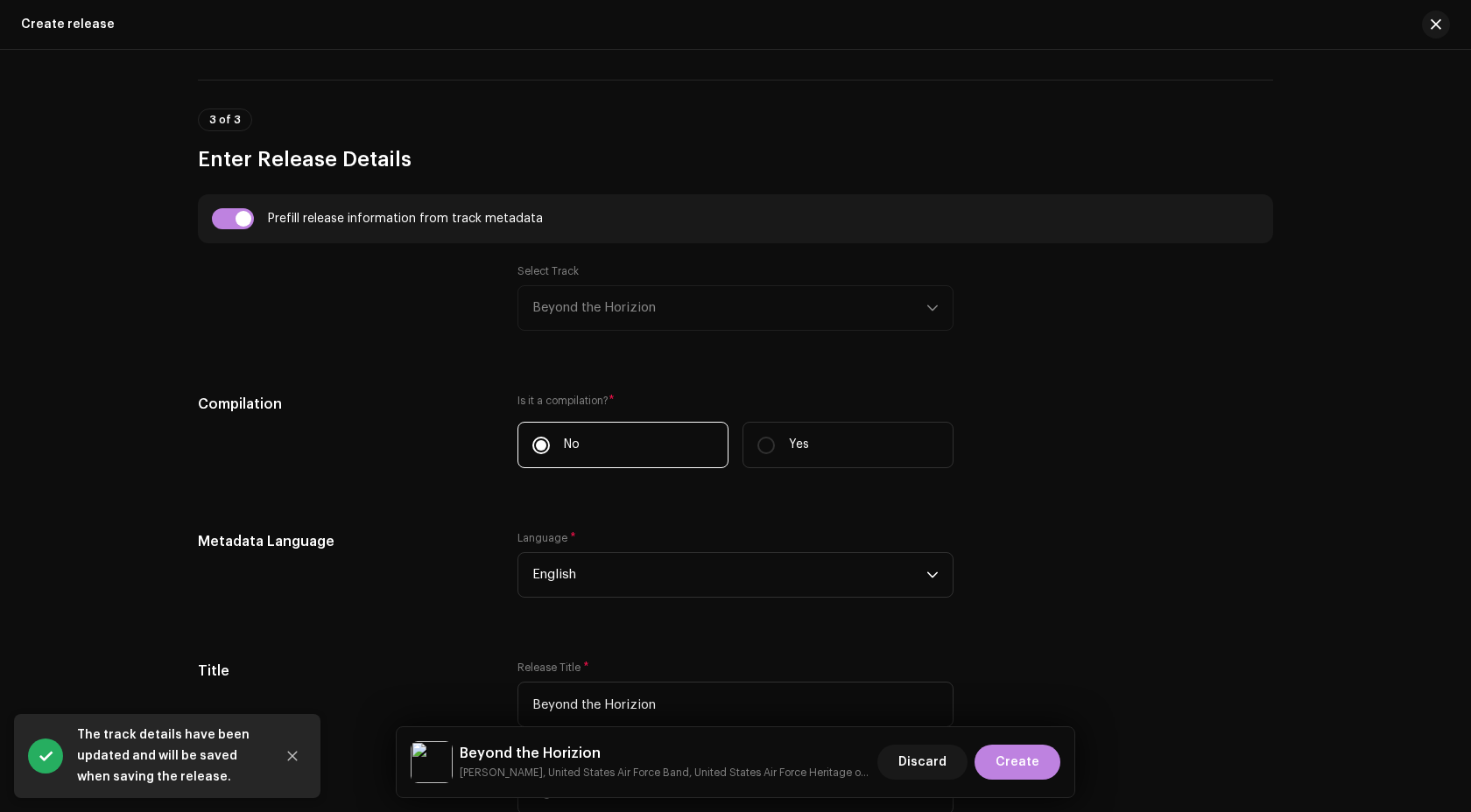
click at [601, 298] on div "Select Track Beyond the Horizion" at bounding box center [735, 297] width 436 height 67
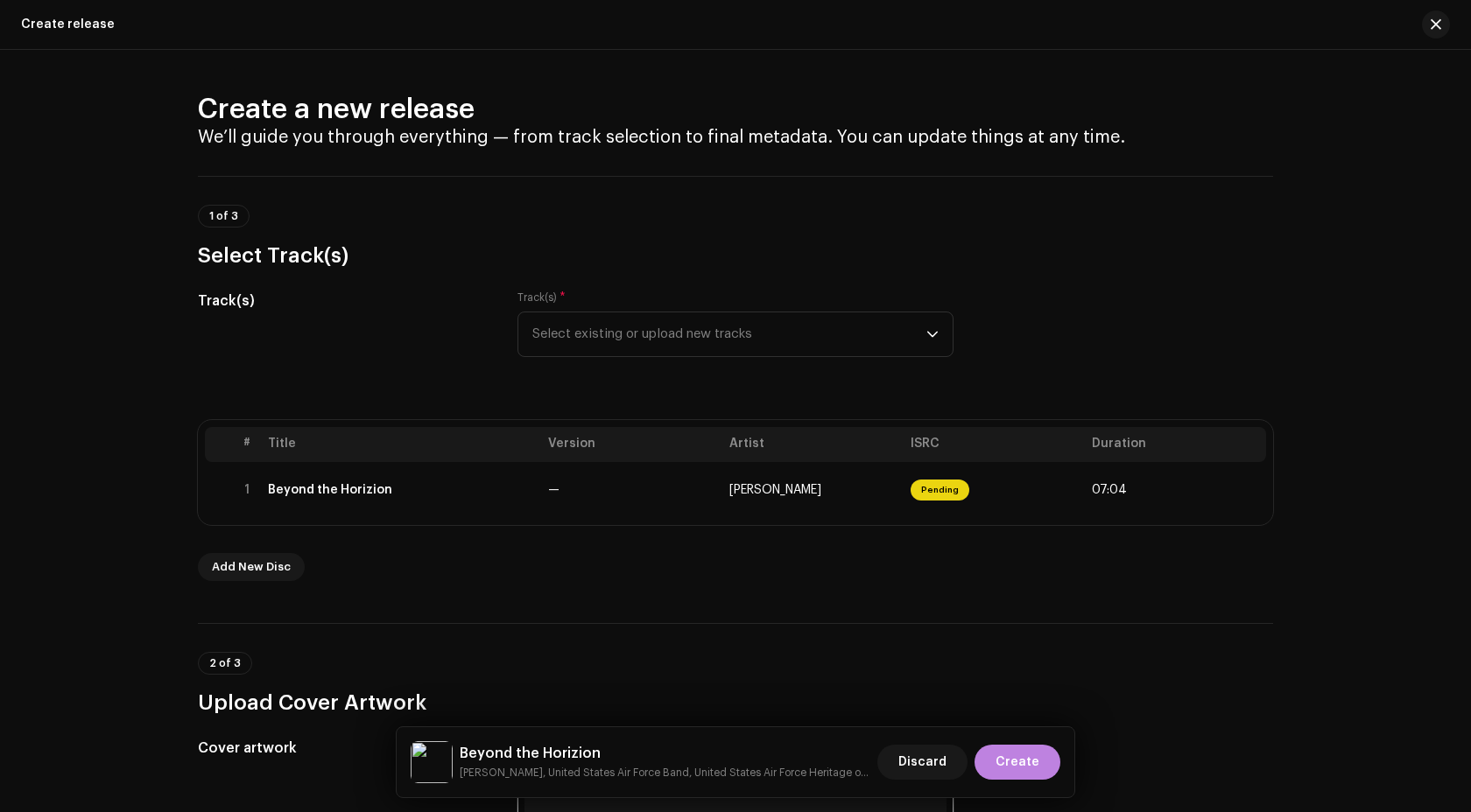
scroll to position [131, 0]
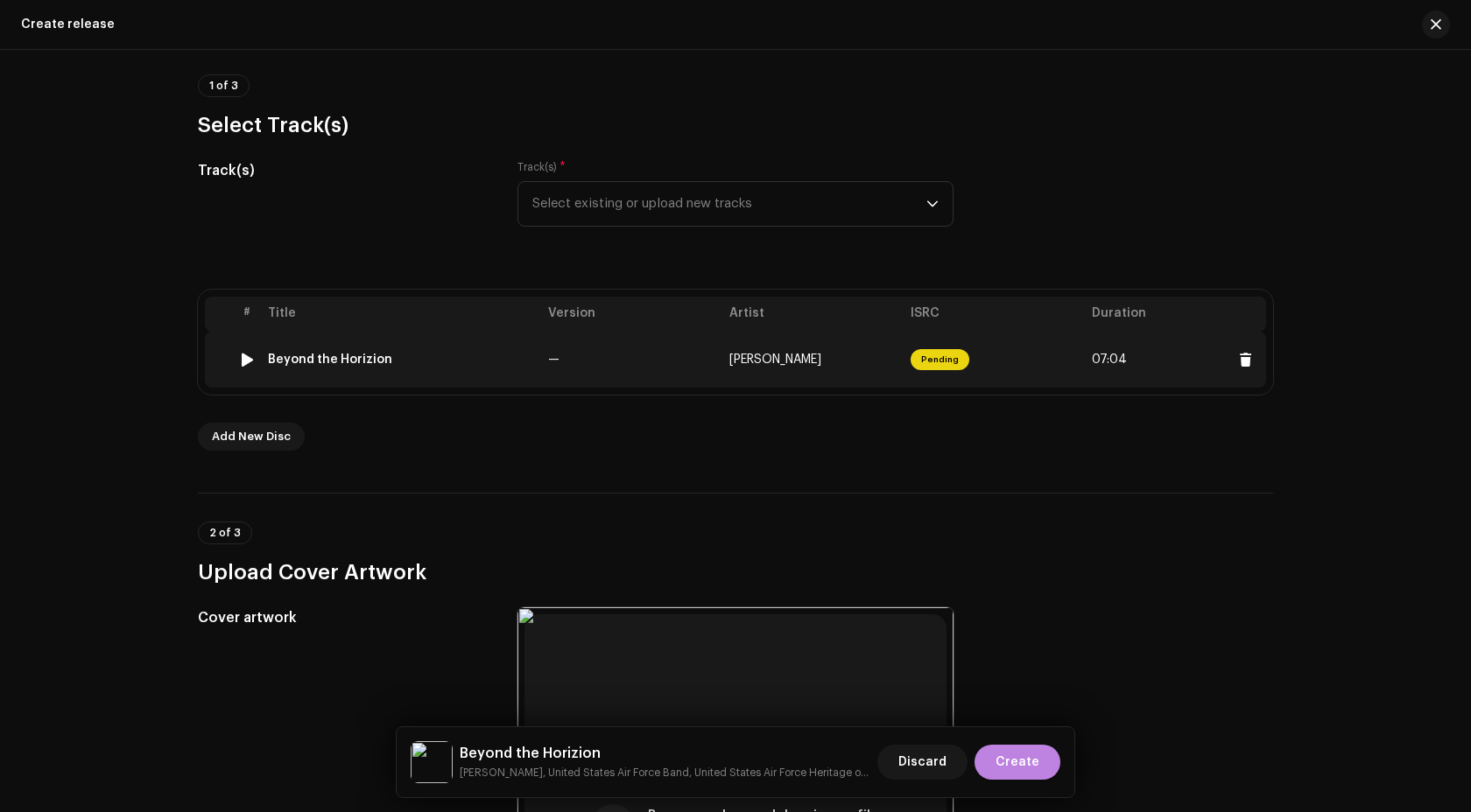
click at [650, 357] on td "—" at bounding box center [632, 359] width 181 height 56
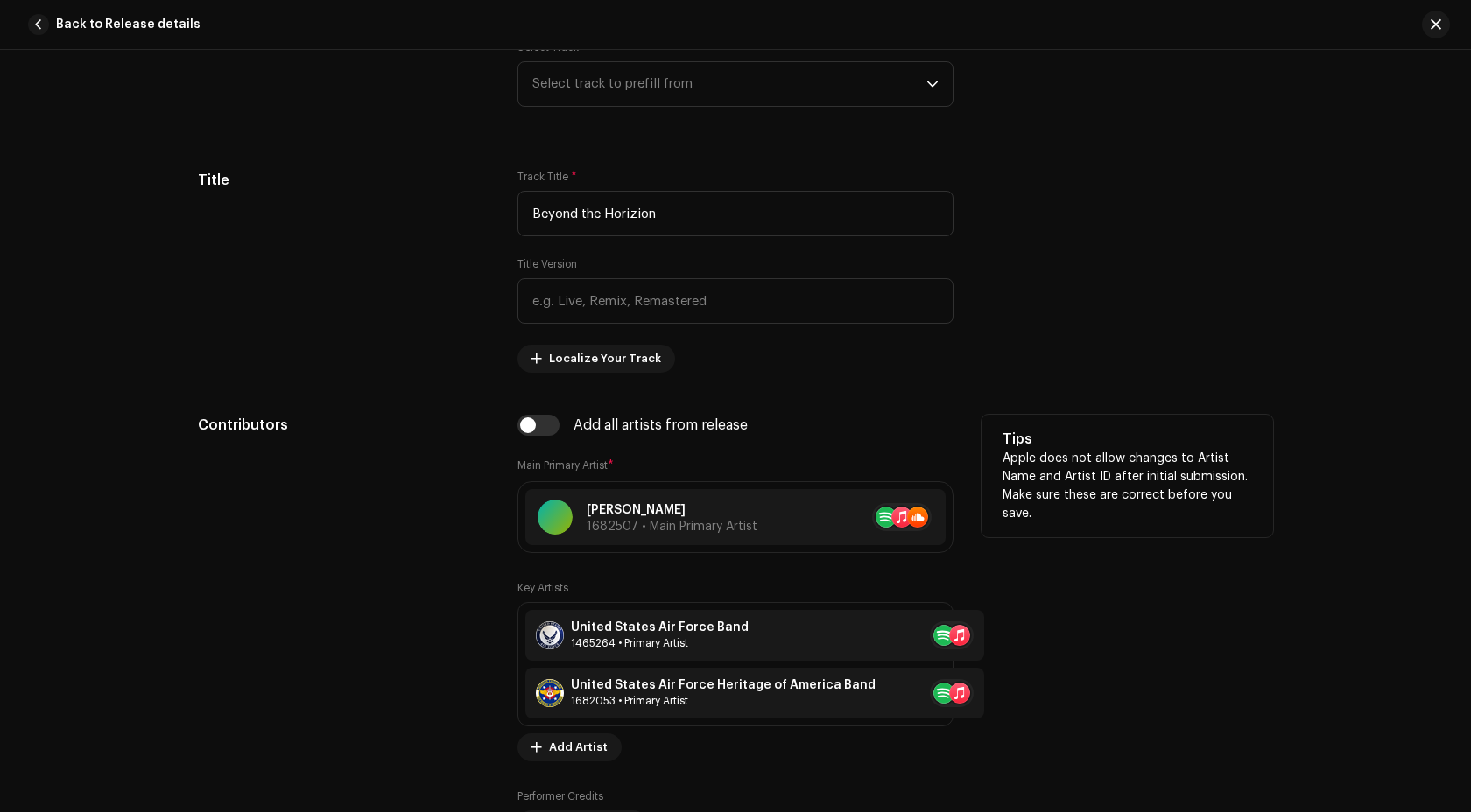
scroll to position [915, 0]
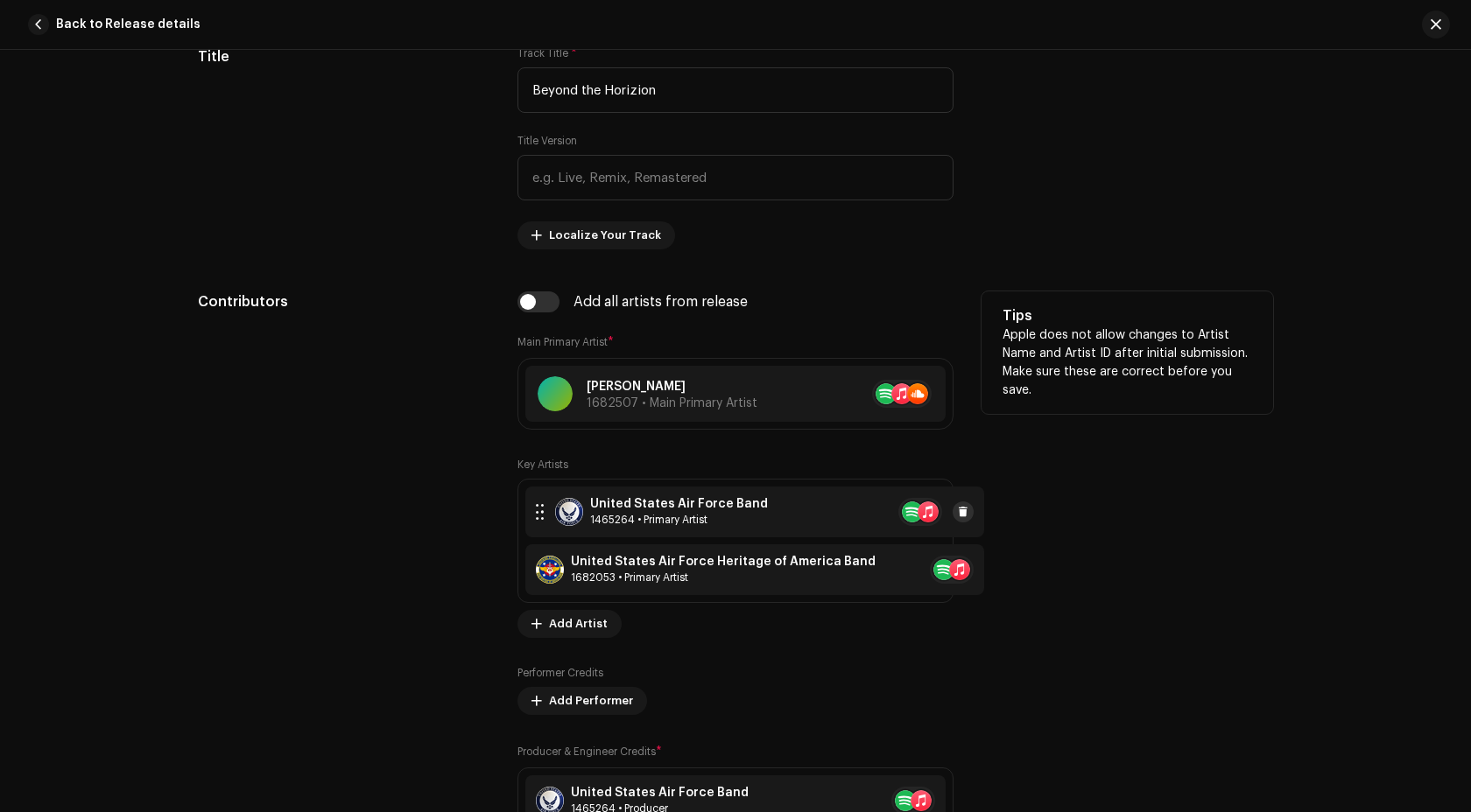
click at [958, 510] on span at bounding box center [963, 512] width 10 height 14
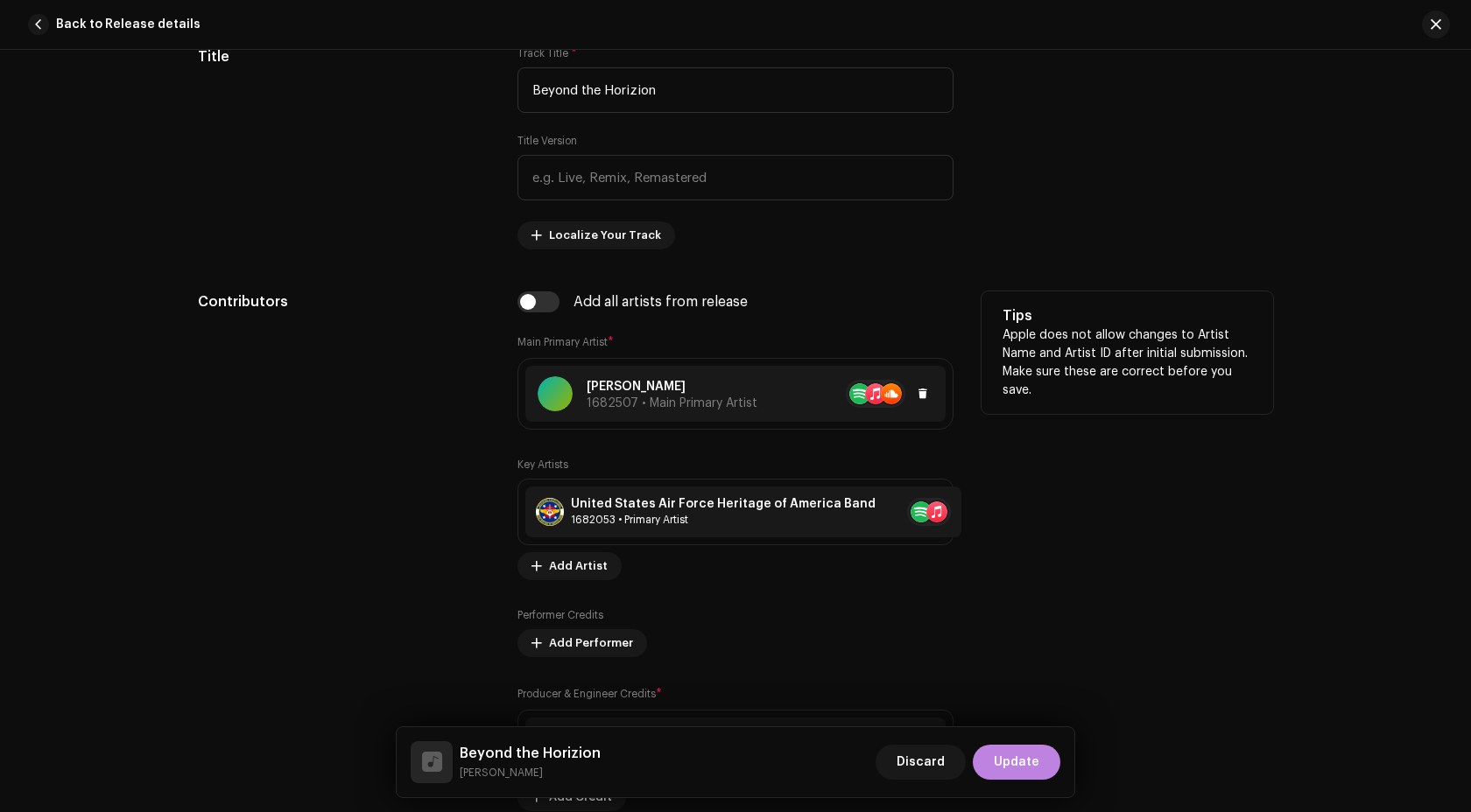
click at [668, 406] on span "1682507 • Main Primary Artist" at bounding box center [671, 403] width 171 height 12
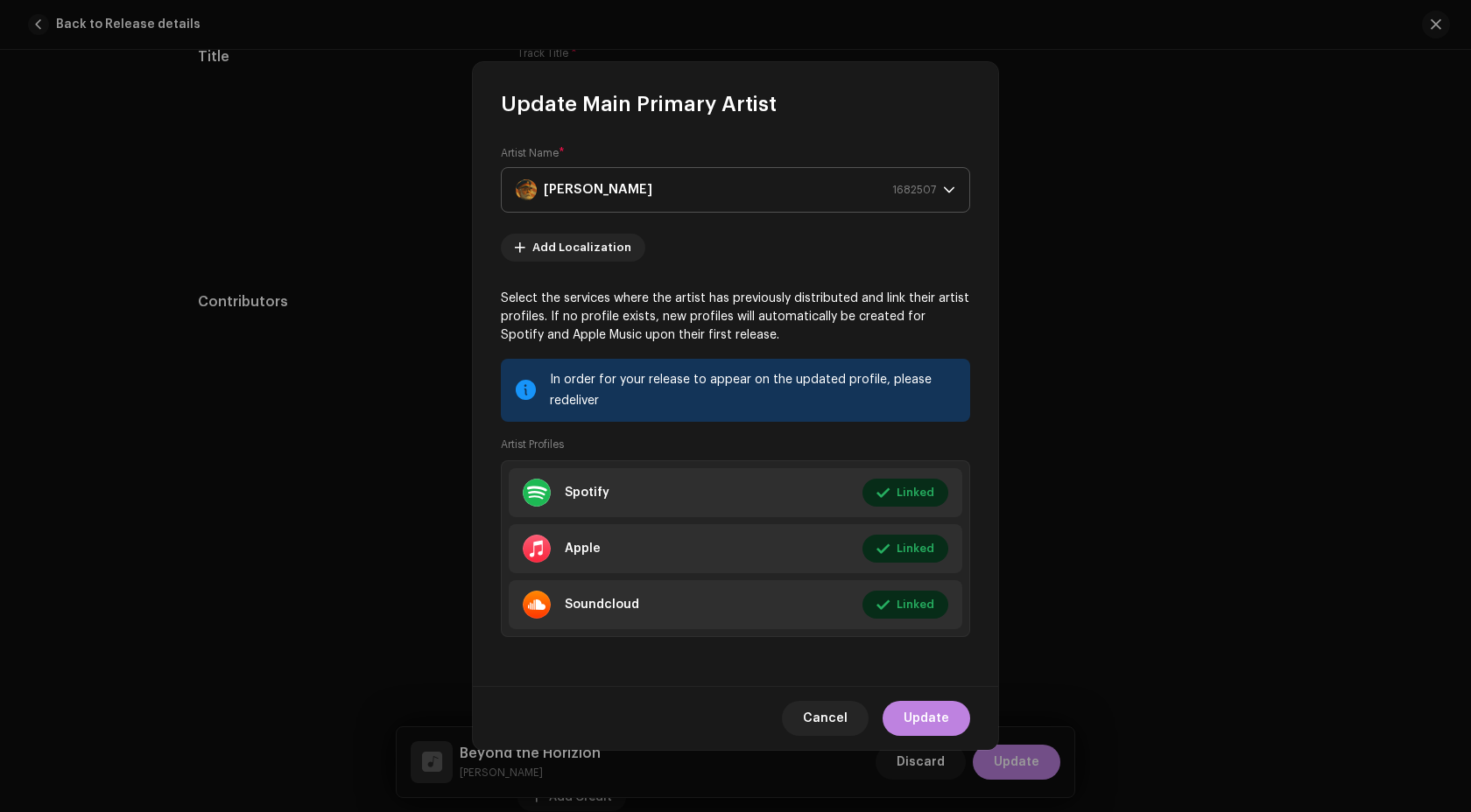
click at [647, 193] on strong "[PERSON_NAME]" at bounding box center [598, 190] width 109 height 44
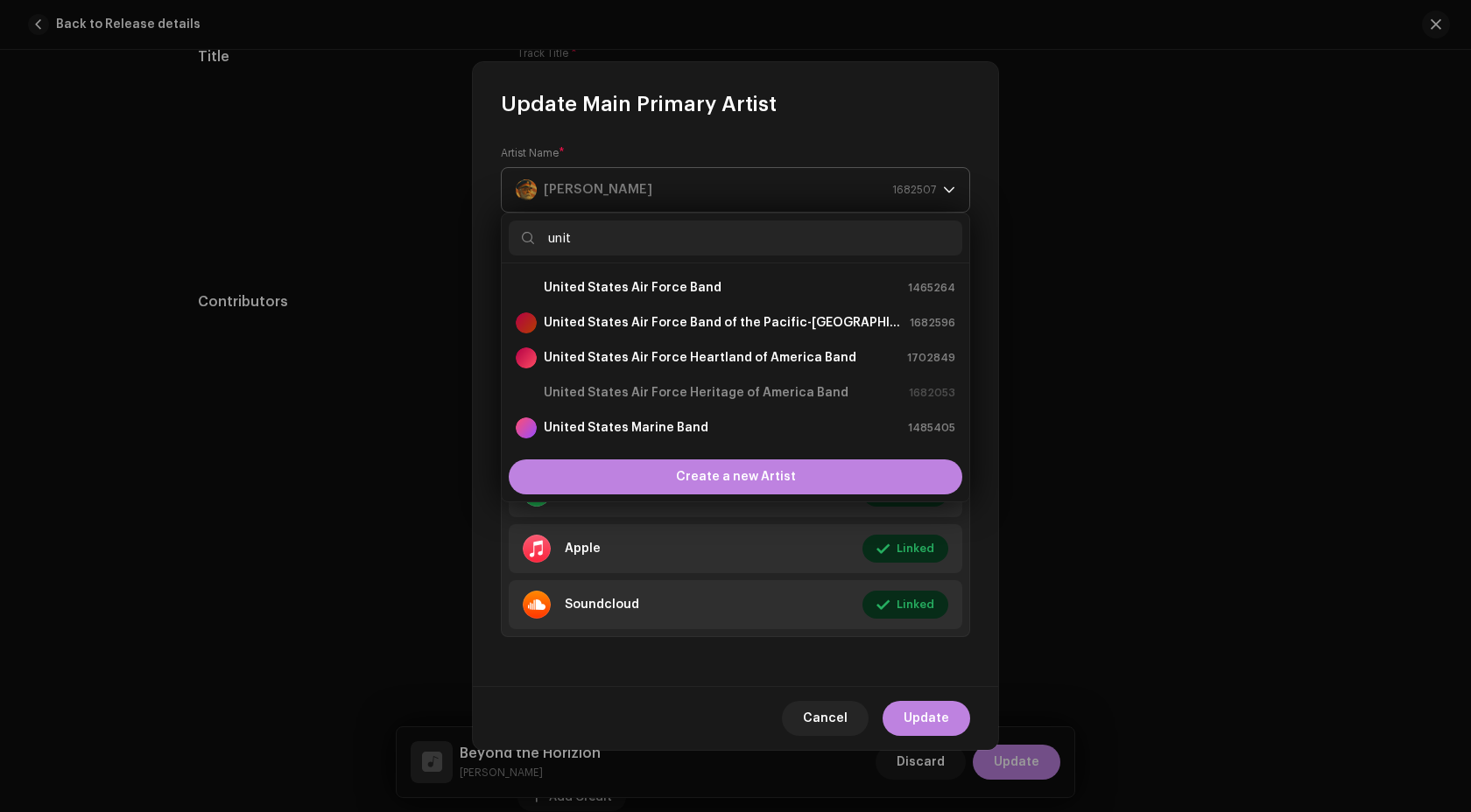
type input "unite"
click at [705, 357] on strong "United States Air Force Heartland of America Band" at bounding box center [700, 357] width 313 height 17
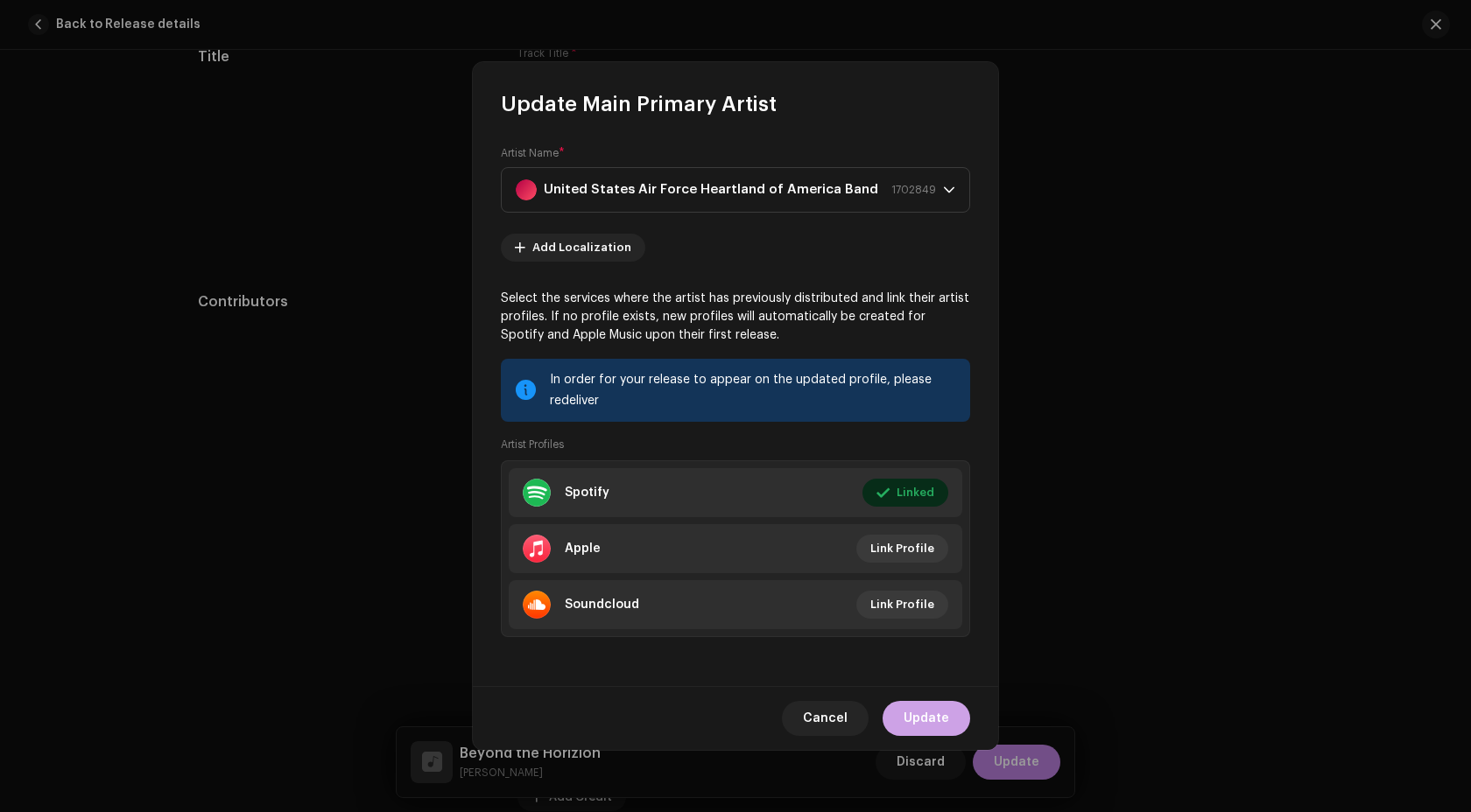
click at [922, 703] on span "Update" at bounding box center [927, 719] width 46 height 35
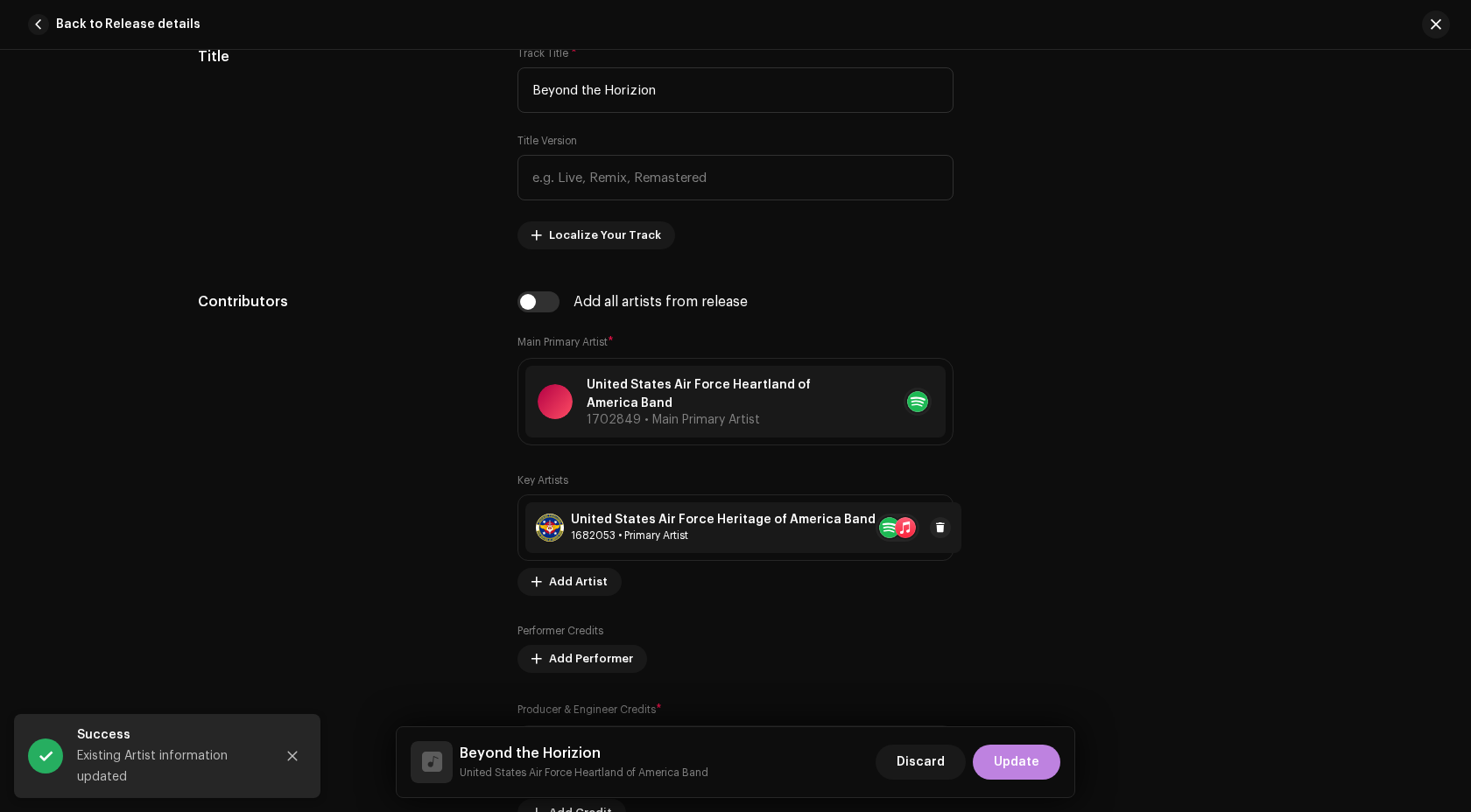
click at [594, 542] on div "1682053 • Primary Artist" at bounding box center [724, 536] width 305 height 14
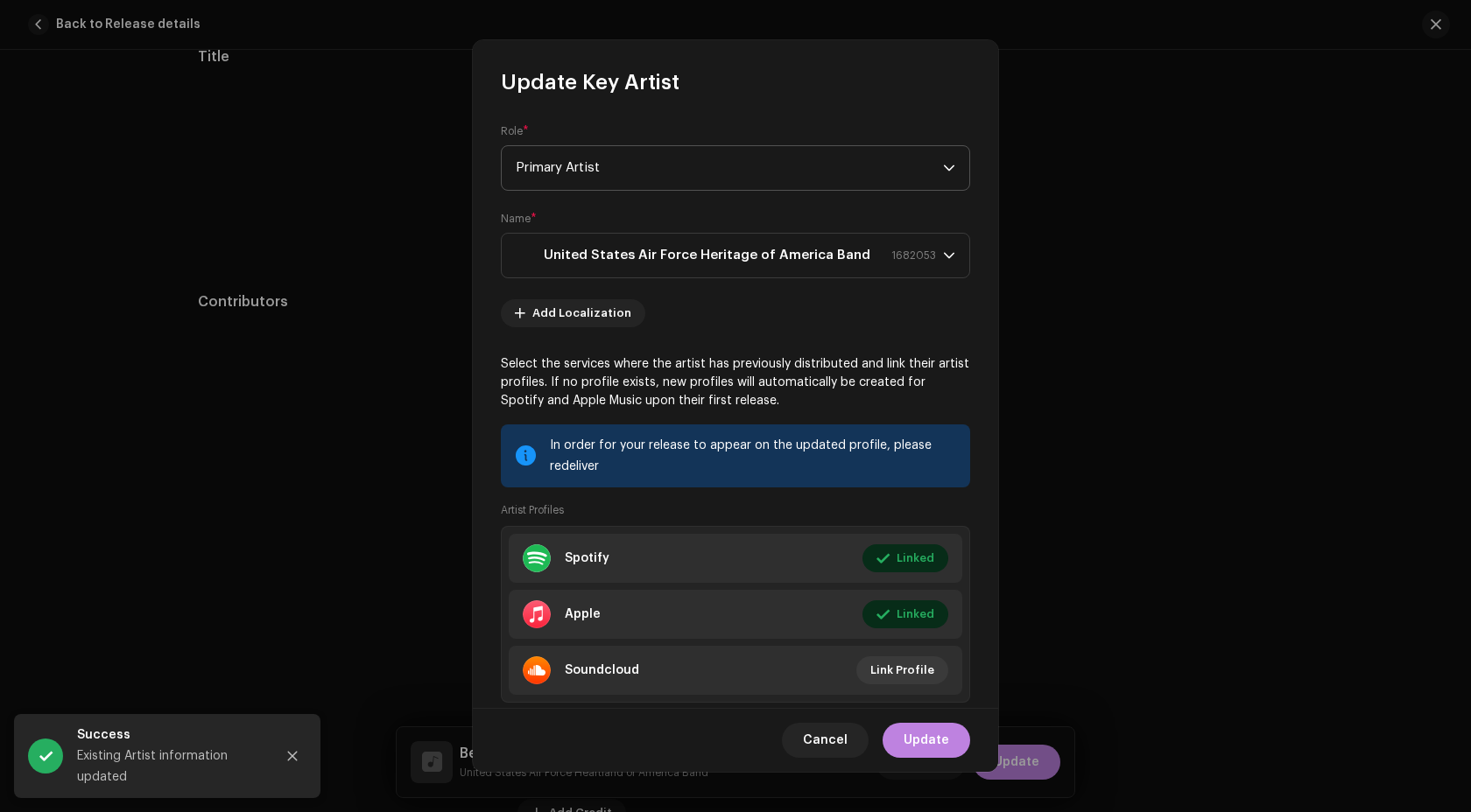
click at [618, 163] on span "Primary Artist" at bounding box center [729, 168] width 427 height 44
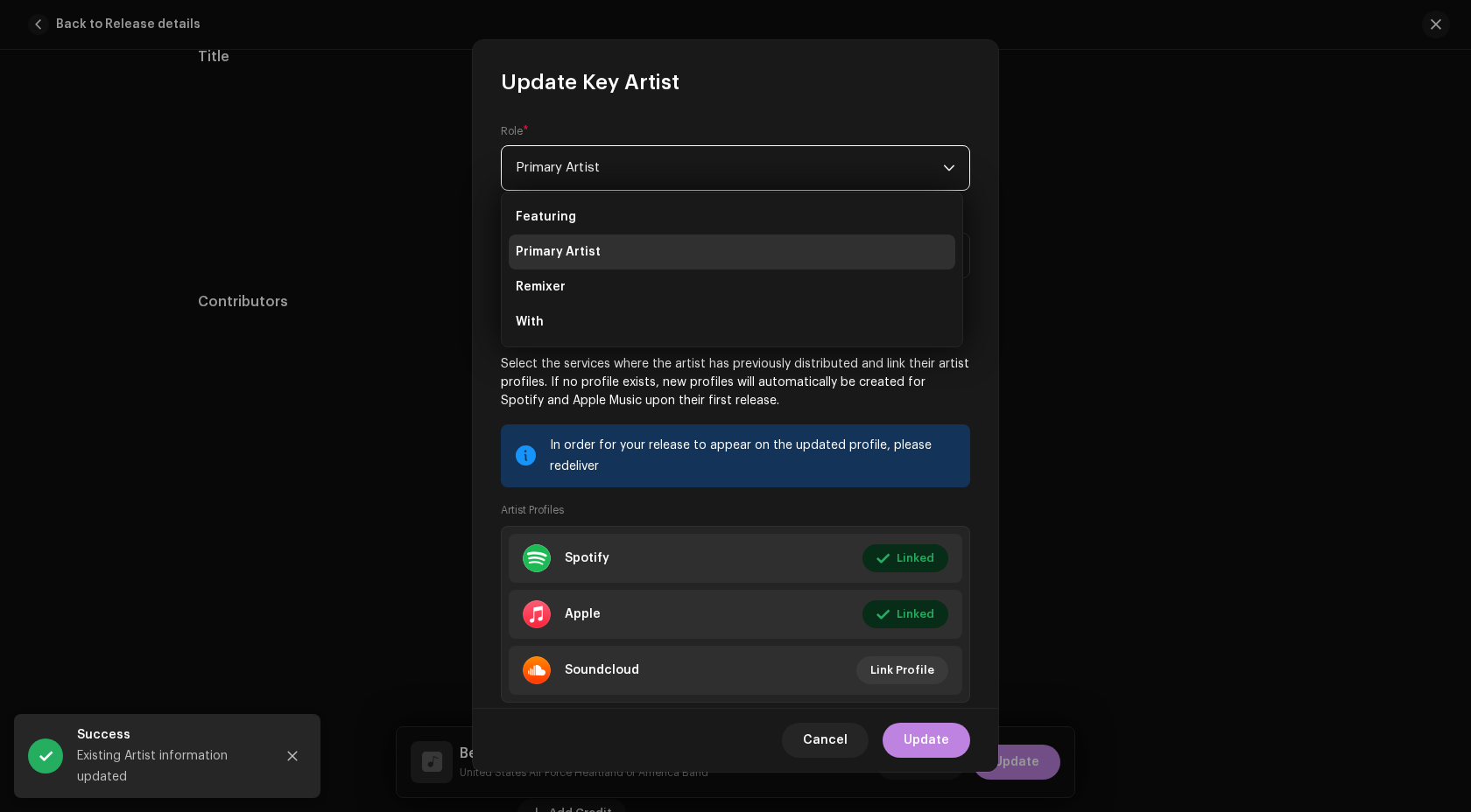
click at [476, 194] on div "Role * Primary Artist Name * United States Air Force Heritage of America Band 1…" at bounding box center [735, 401] width 525 height 611
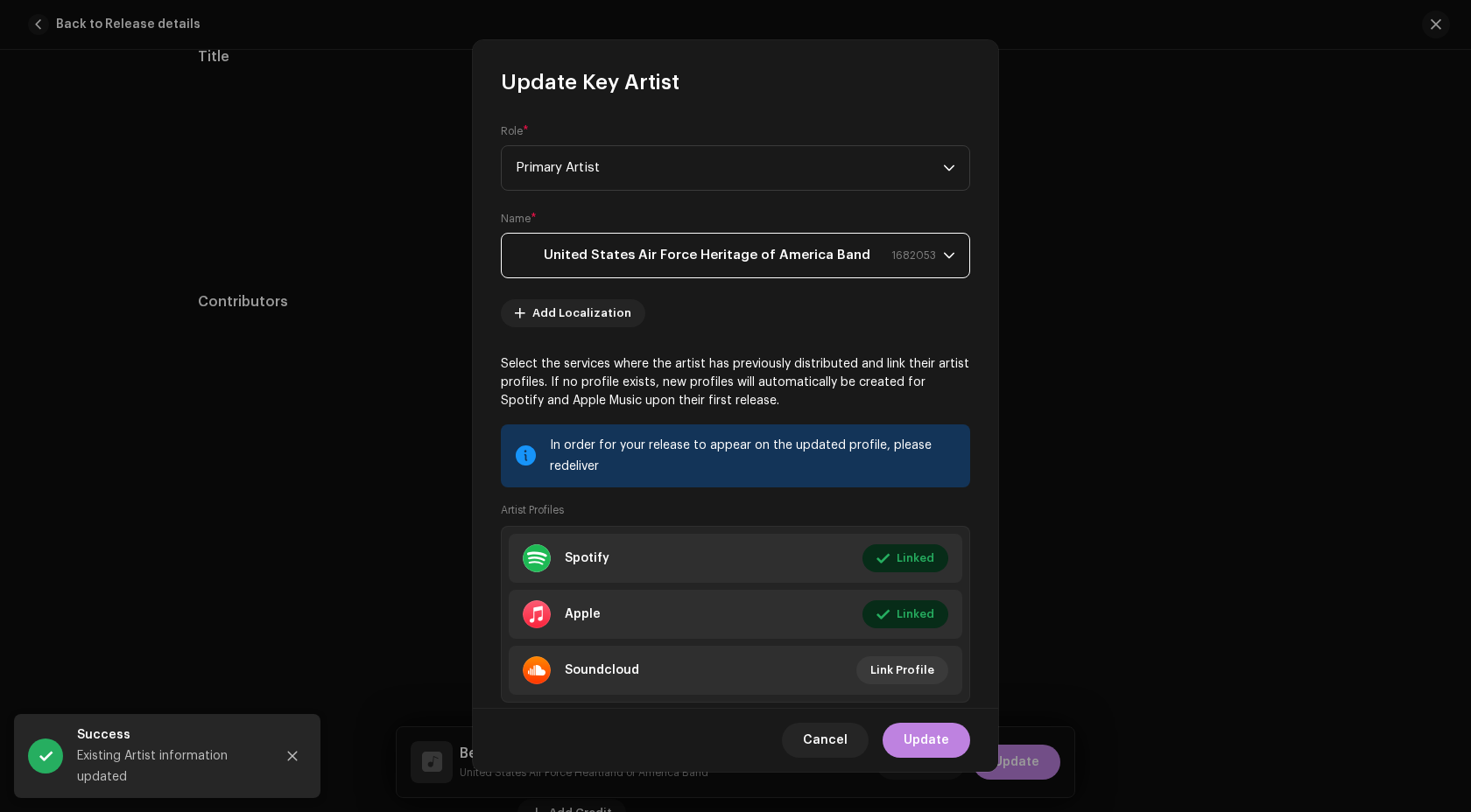
click at [597, 244] on strong "United States Air Force Heritage of America Band" at bounding box center [706, 255] width 327 height 44
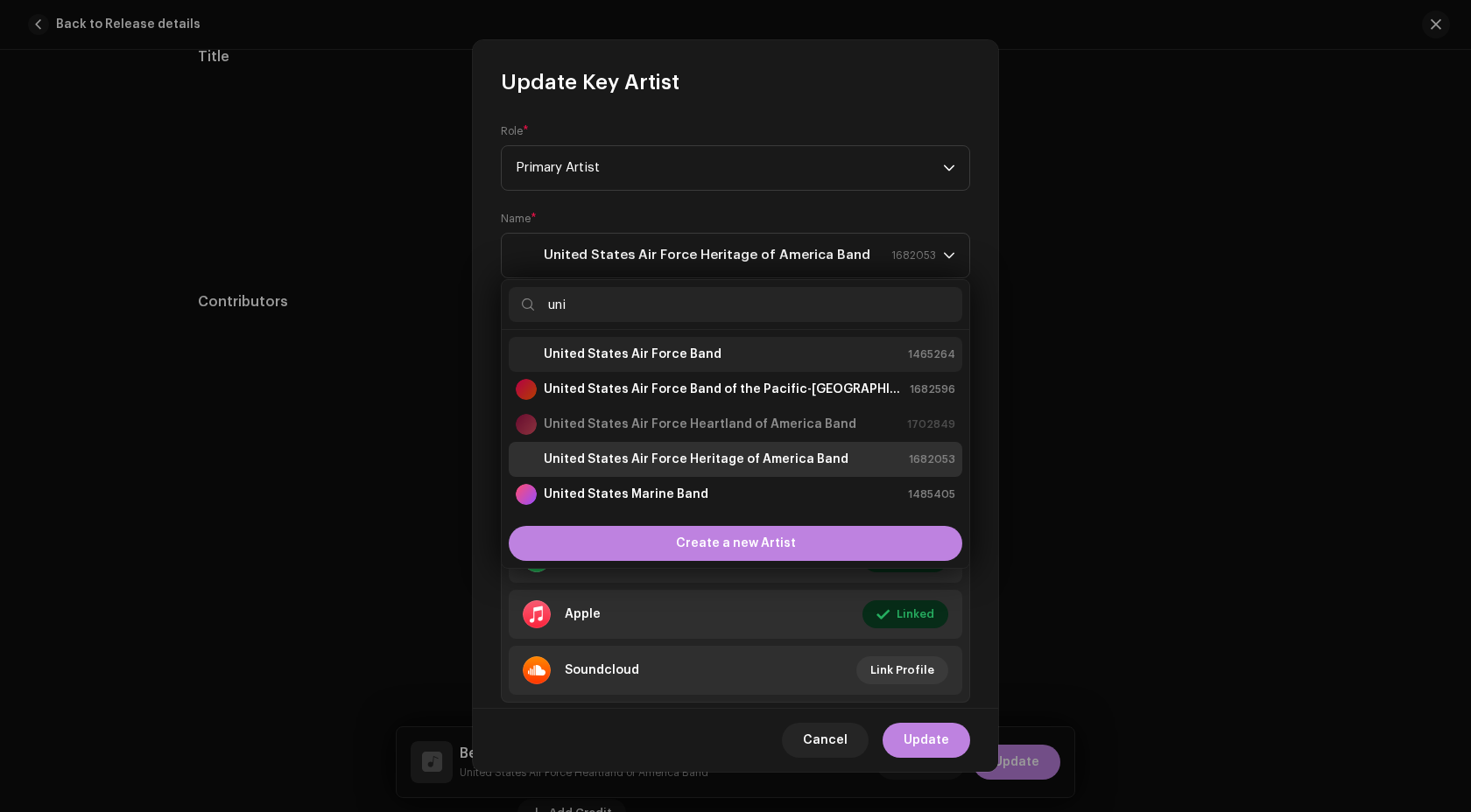
type input "uni"
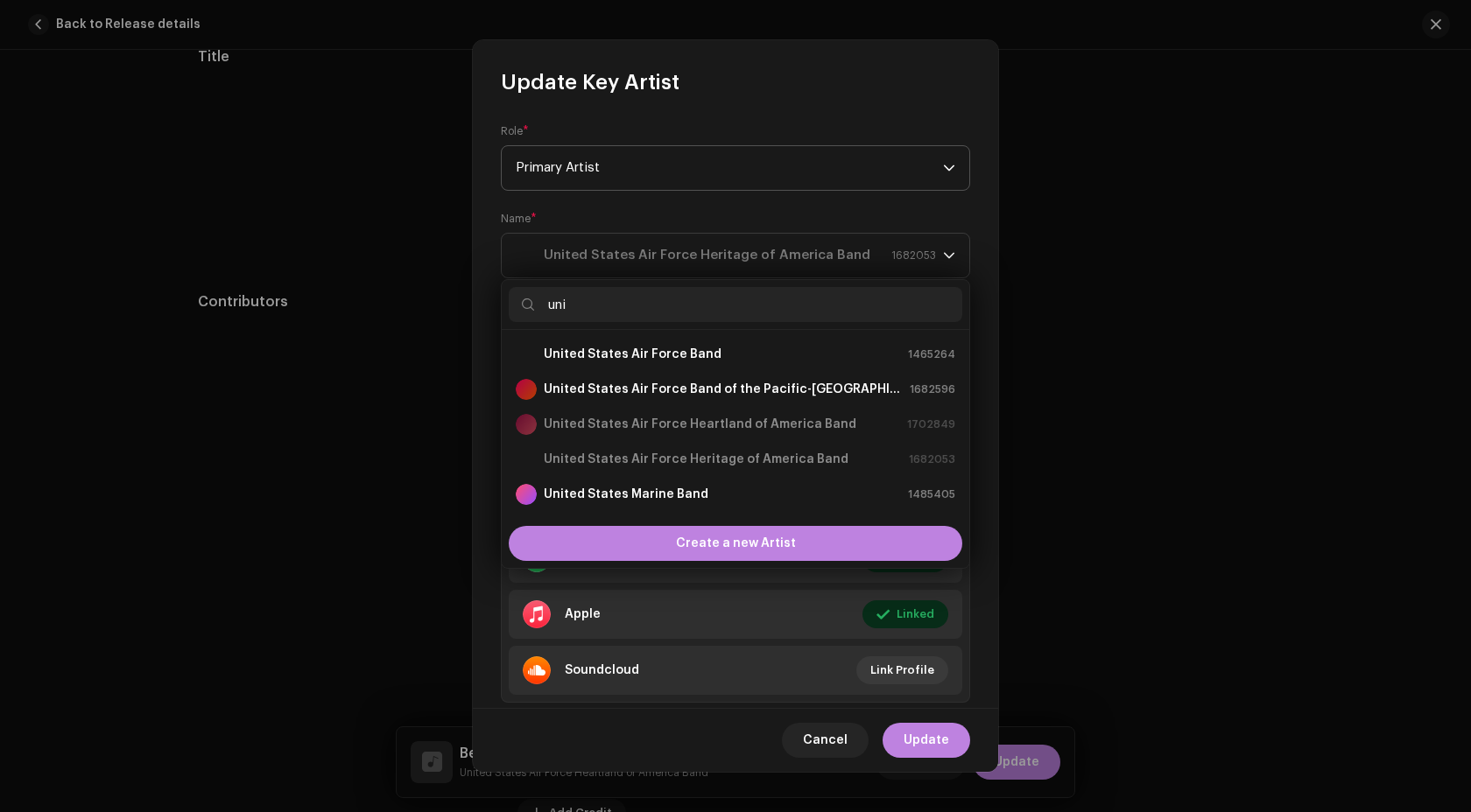
click at [585, 169] on span "Primary Artist" at bounding box center [729, 168] width 427 height 44
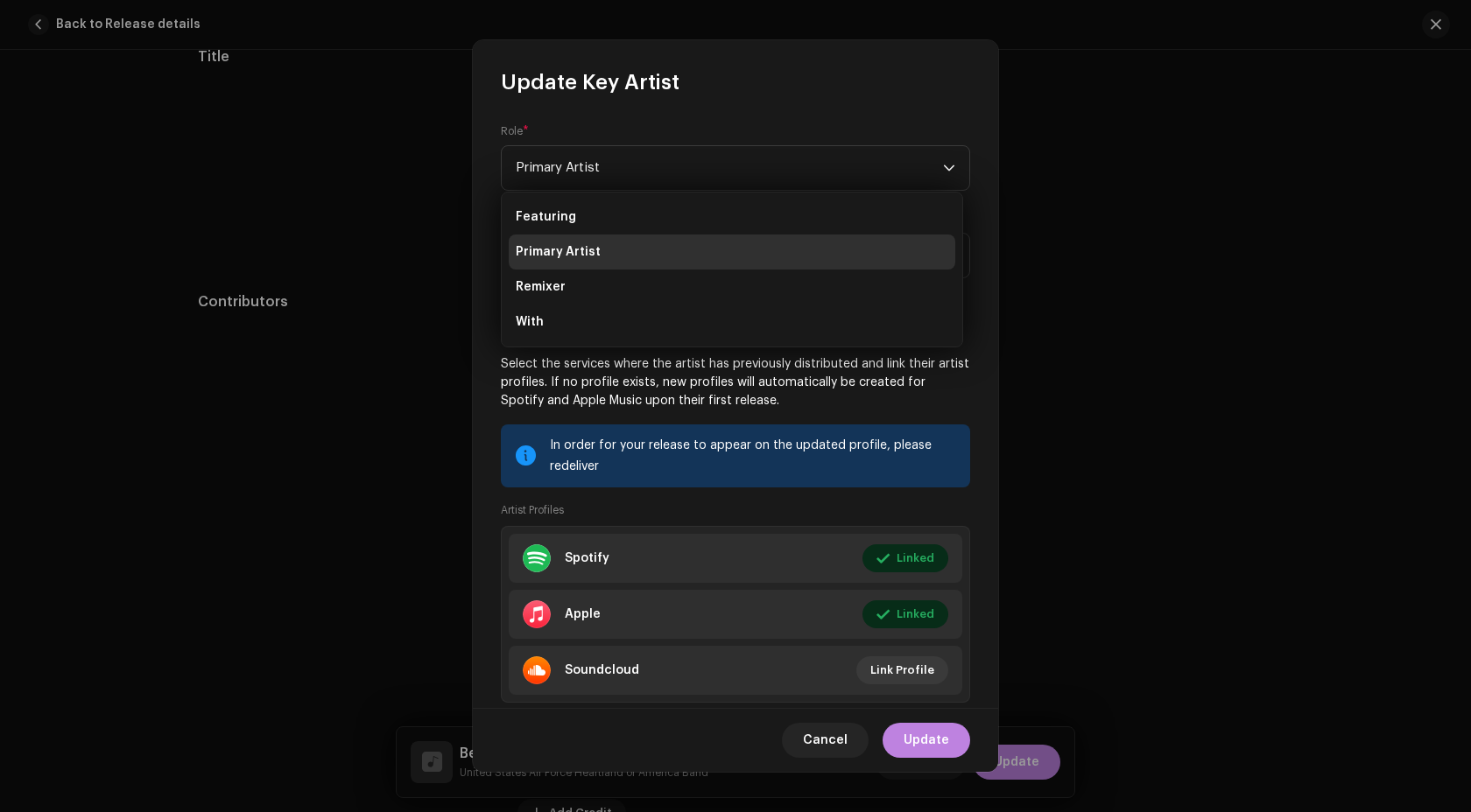
click at [625, 123] on div "Role * Primary Artist Name * United States Air Force Heritage of America Band 1…" at bounding box center [735, 401] width 525 height 611
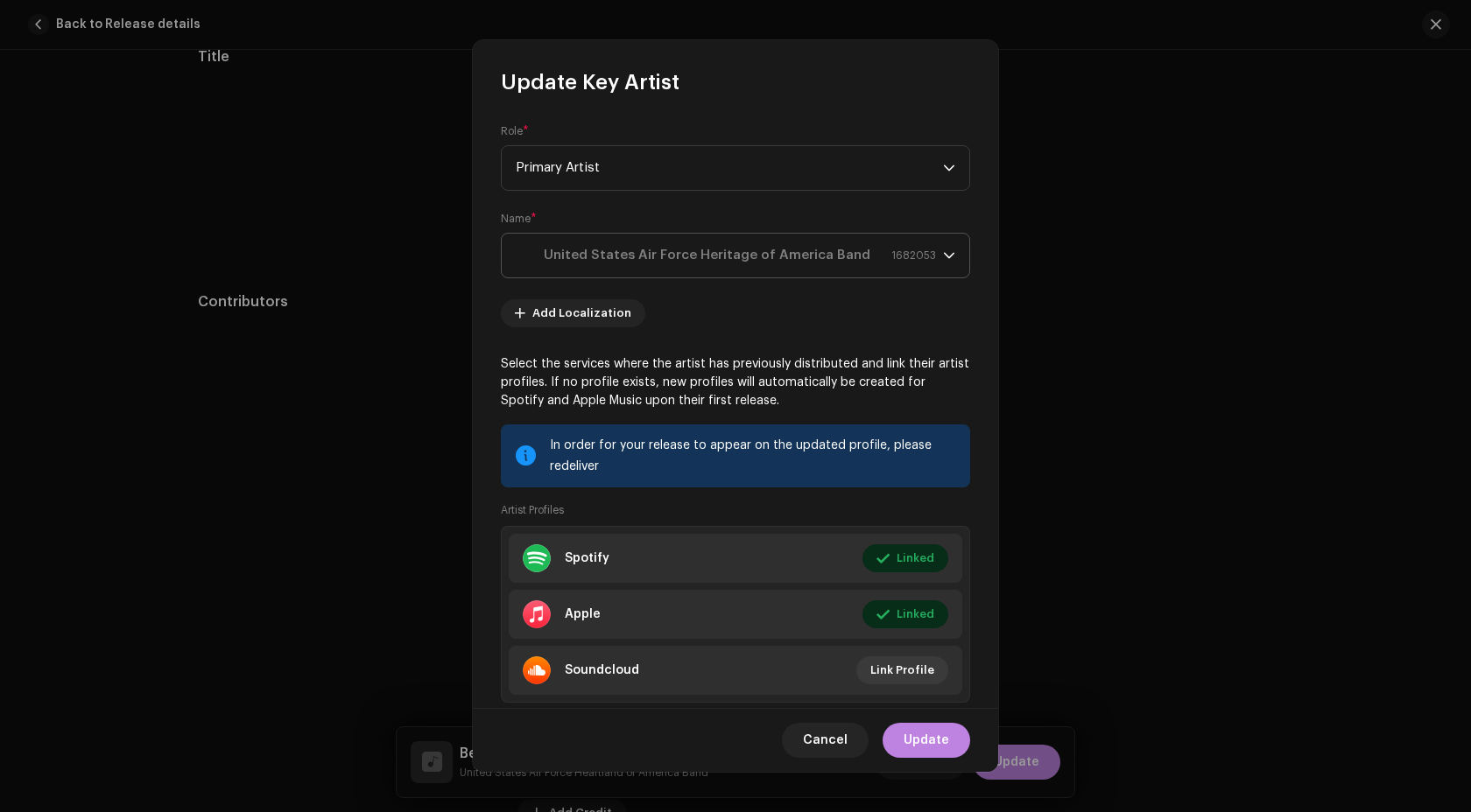
click at [758, 259] on strong "United States Air Force Heritage of America Band" at bounding box center [706, 255] width 327 height 44
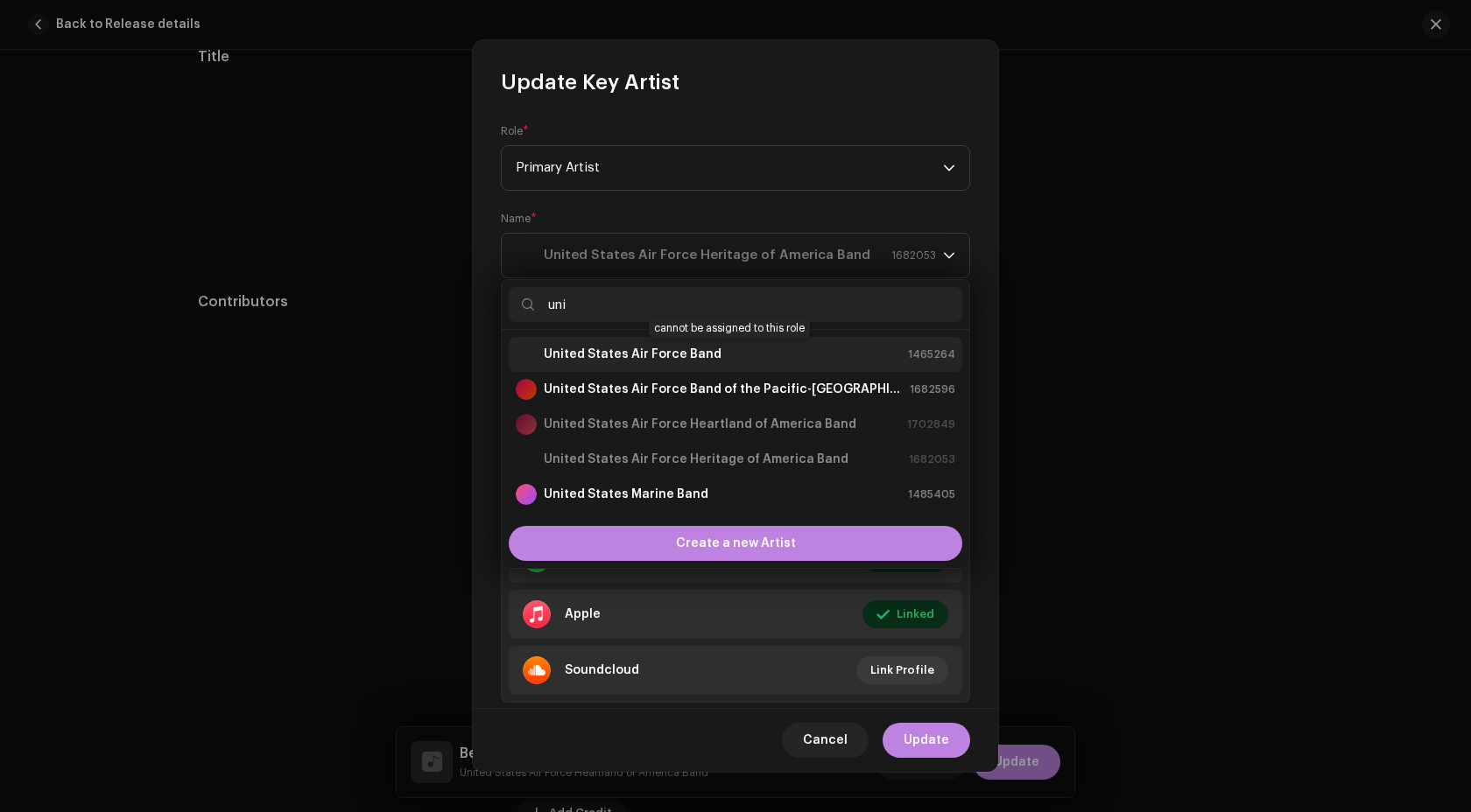
click at [693, 355] on strong "United States Air Force Band" at bounding box center [632, 355] width 177 height 17
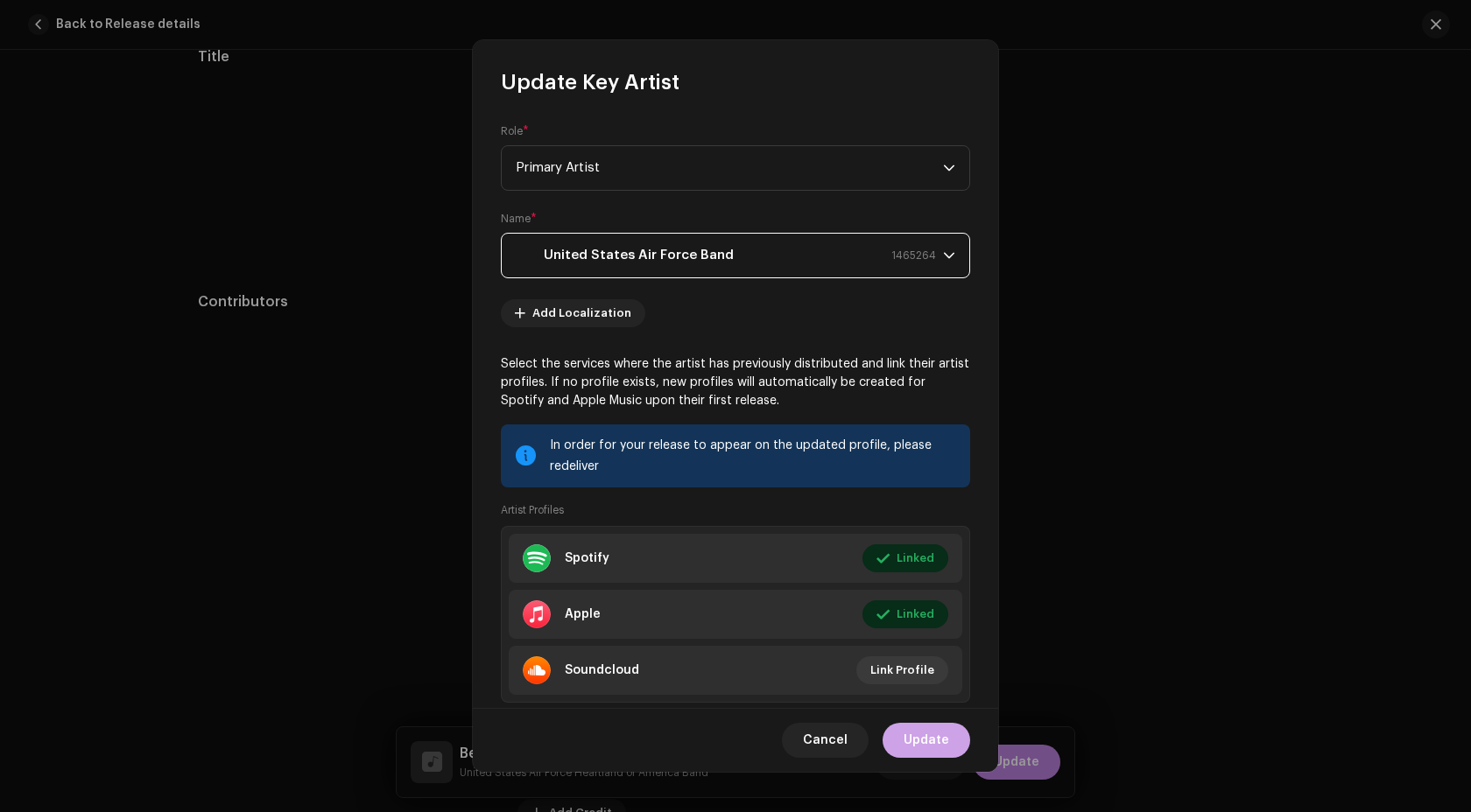
click at [930, 728] on span "Update" at bounding box center [927, 741] width 46 height 35
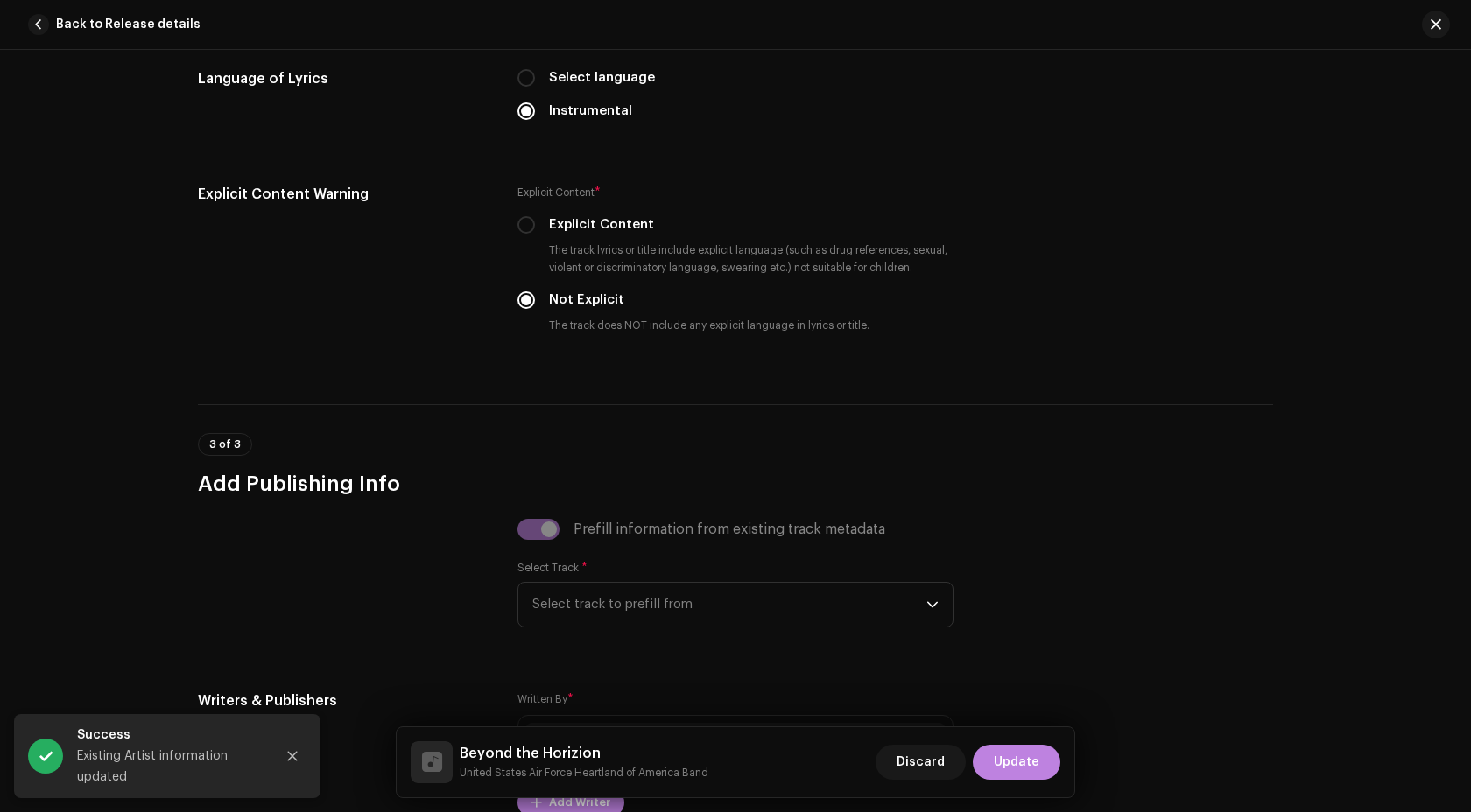
scroll to position [3232, 0]
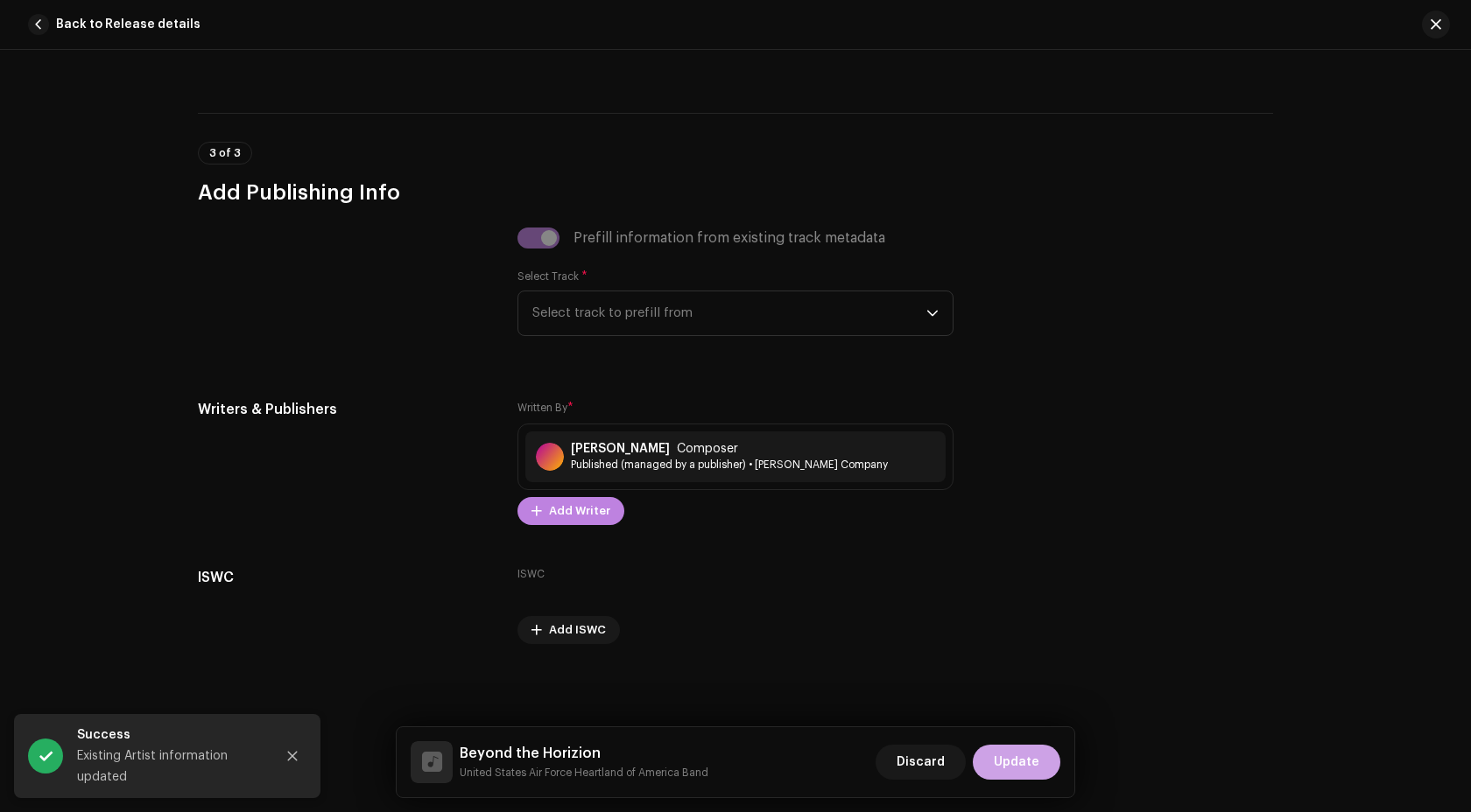
click at [1011, 751] on span "Update" at bounding box center [1016, 762] width 46 height 35
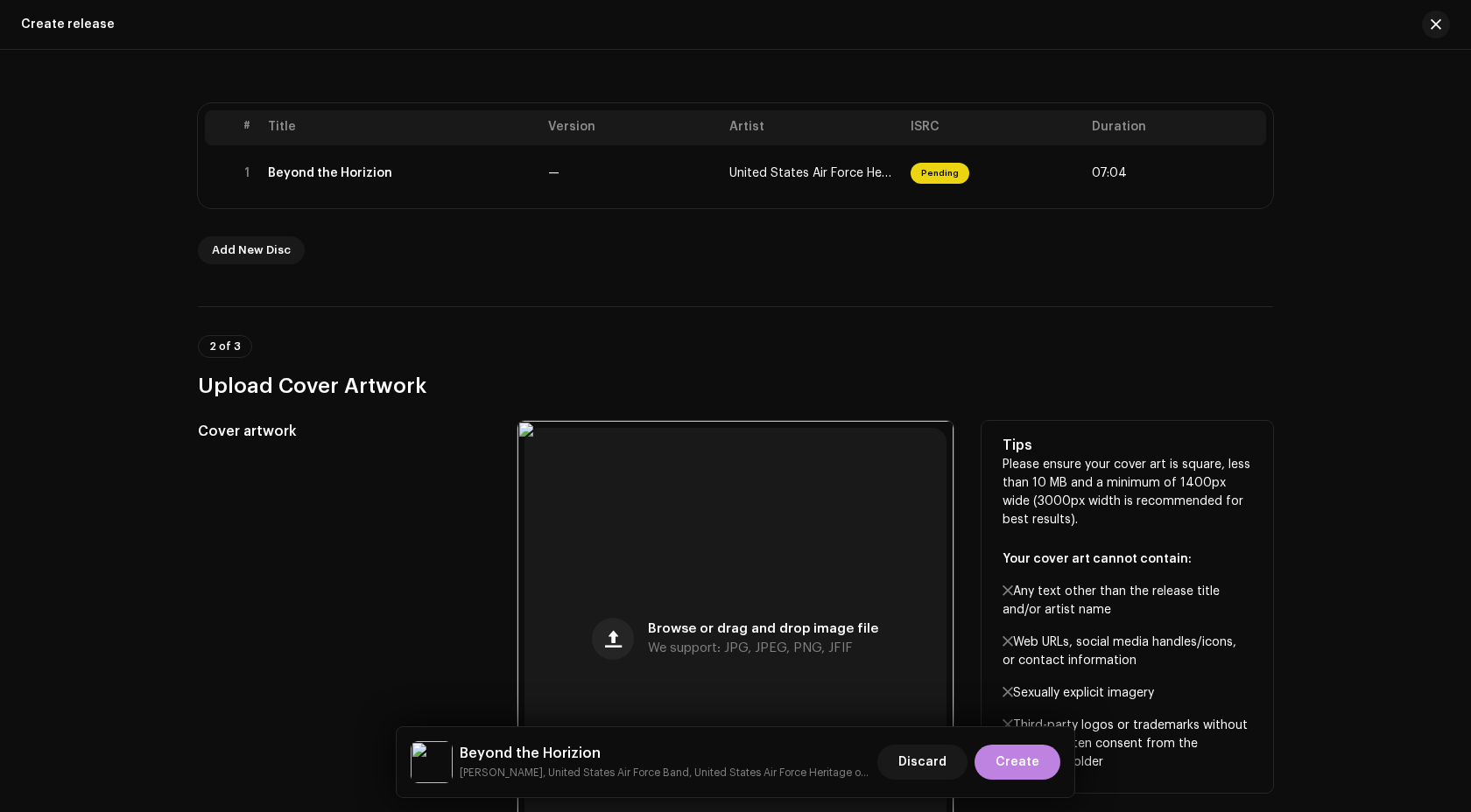
scroll to position [293, 0]
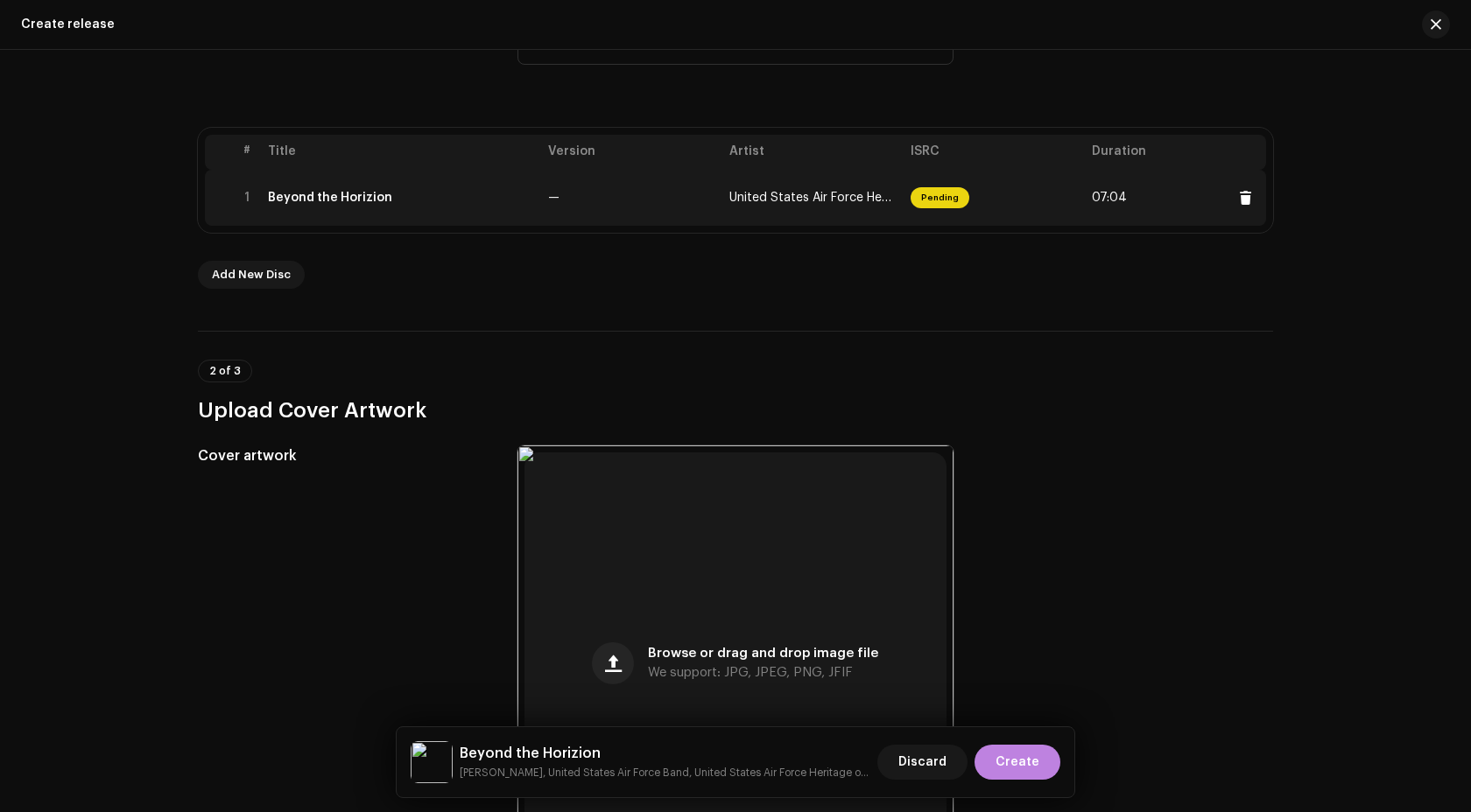
click at [447, 193] on div "Beyond the Horizion" at bounding box center [400, 197] width 266 height 14
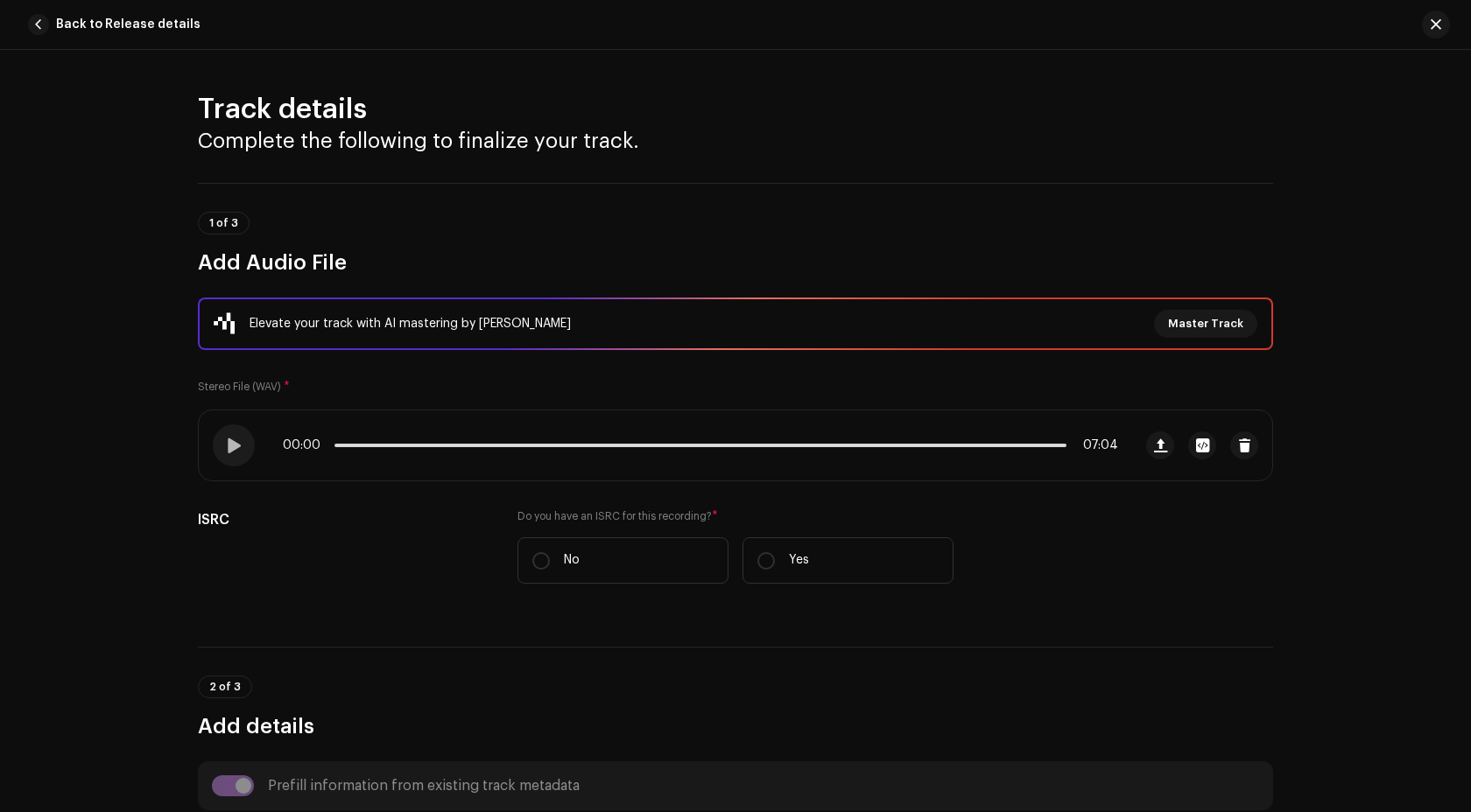
scroll to position [318, 0]
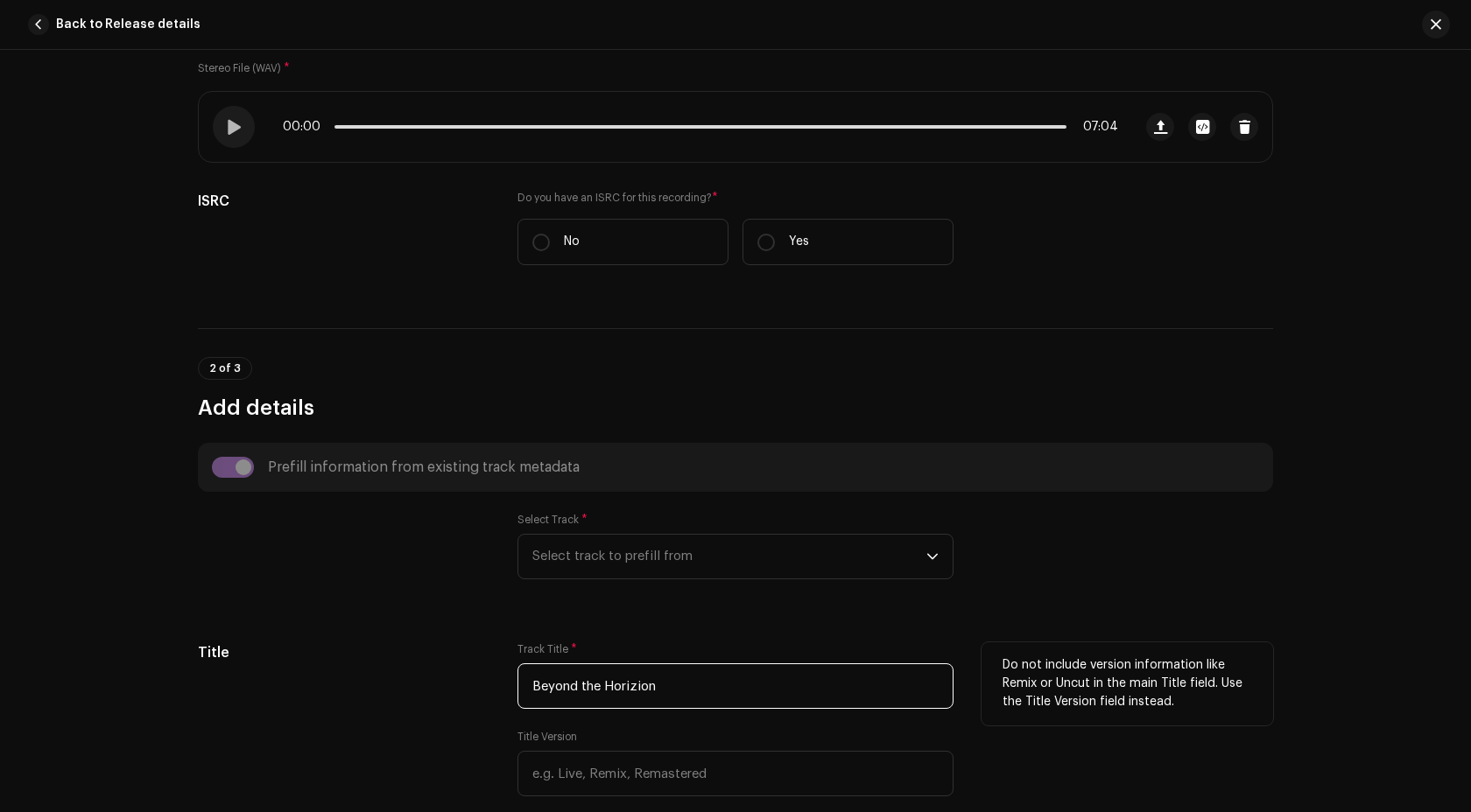
click at [581, 681] on input "Beyond the Horizion" at bounding box center [735, 686] width 436 height 46
type input "Beyond The Horizion"
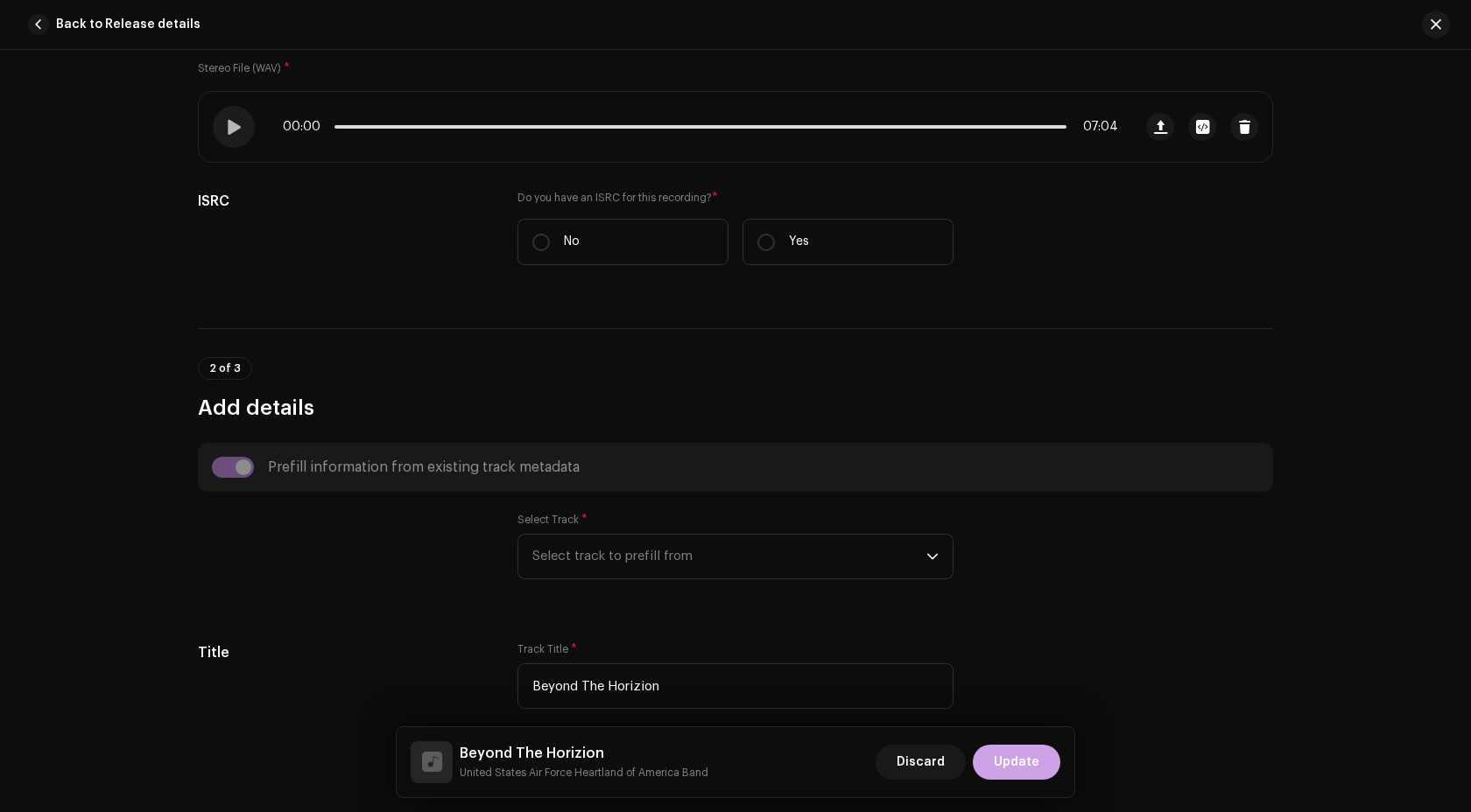
click at [1043, 746] on button "Update" at bounding box center [1016, 762] width 88 height 35
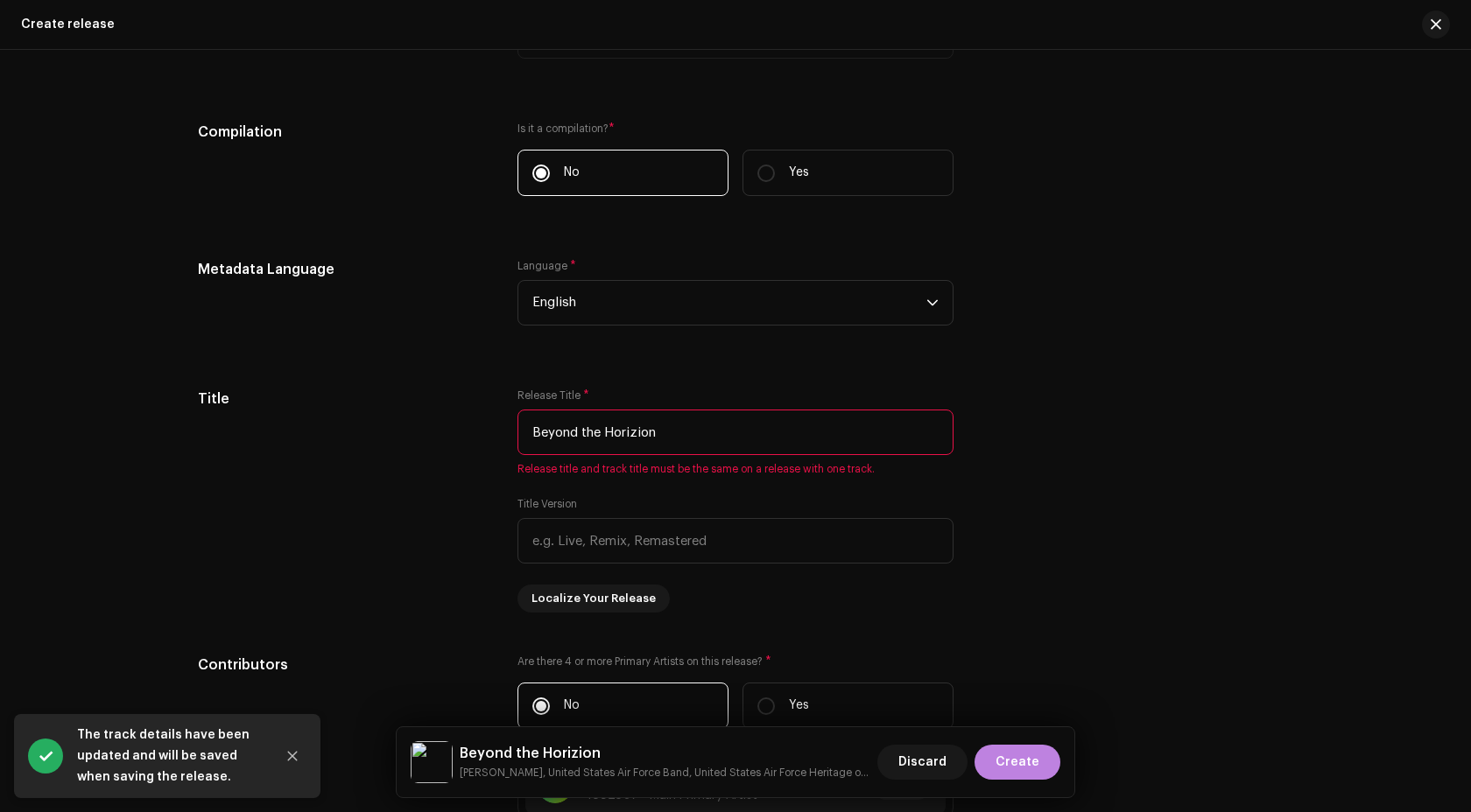
scroll to position [1534, 0]
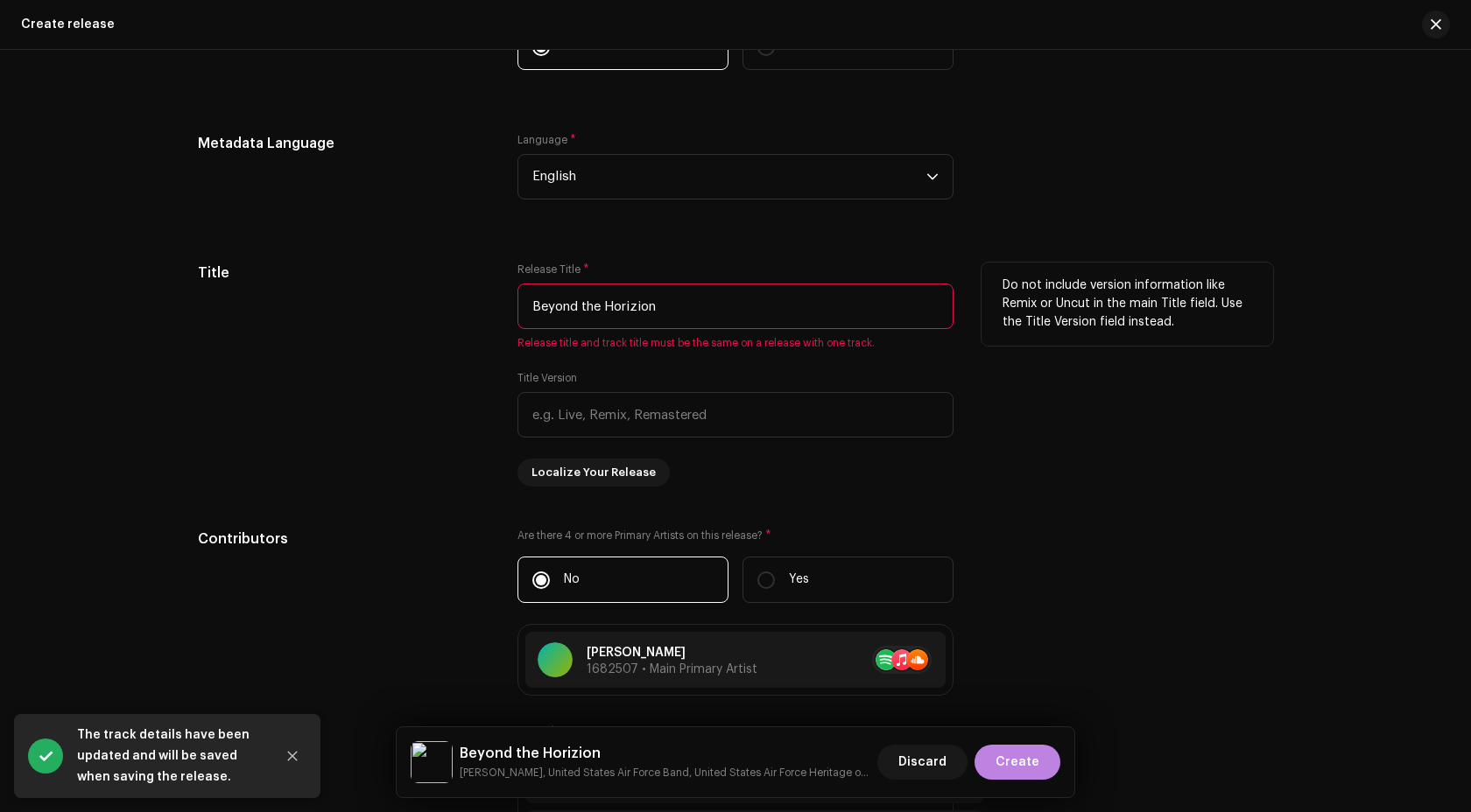
click at [720, 308] on input "Beyond the Horizion" at bounding box center [735, 307] width 436 height 46
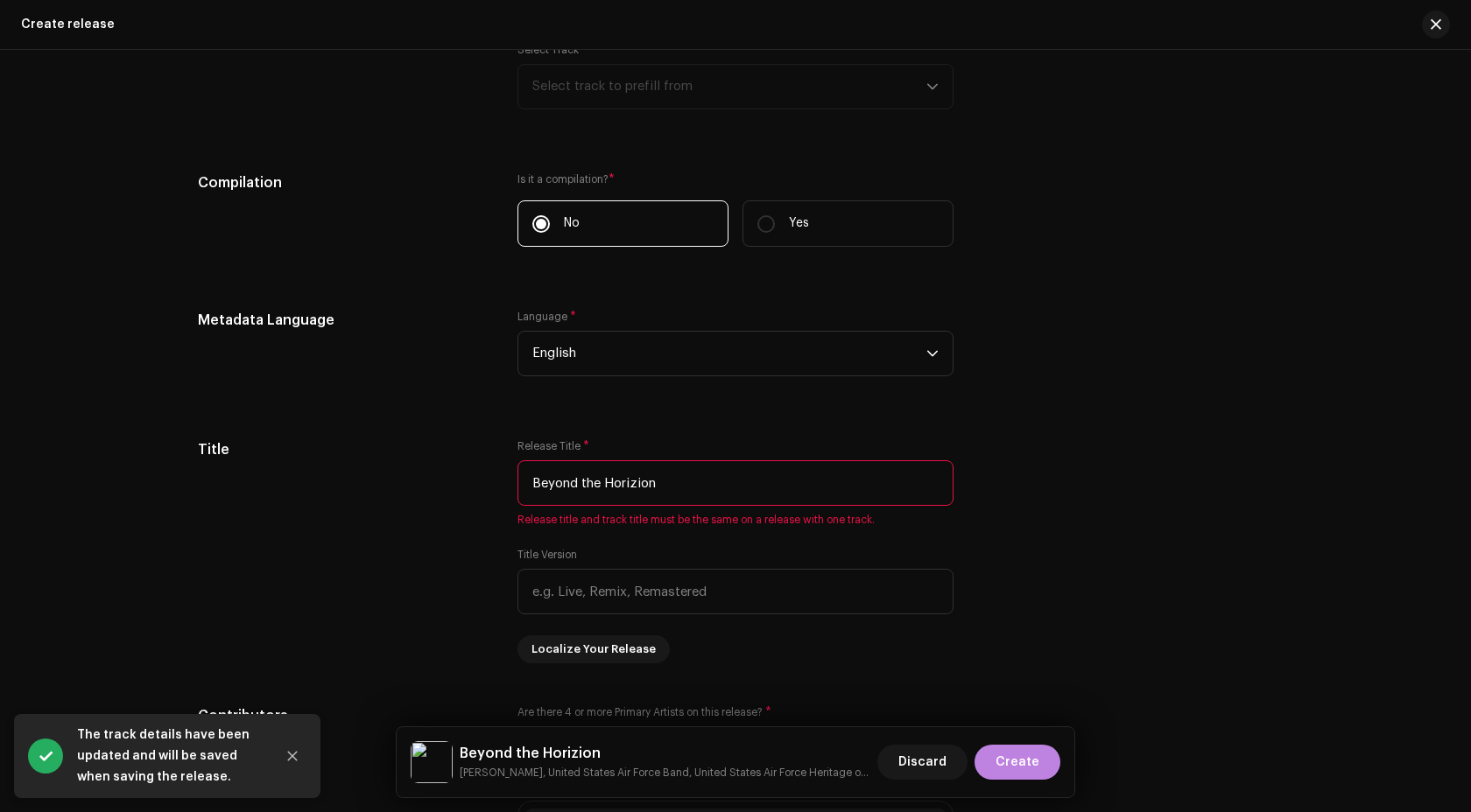
scroll to position [1305, 0]
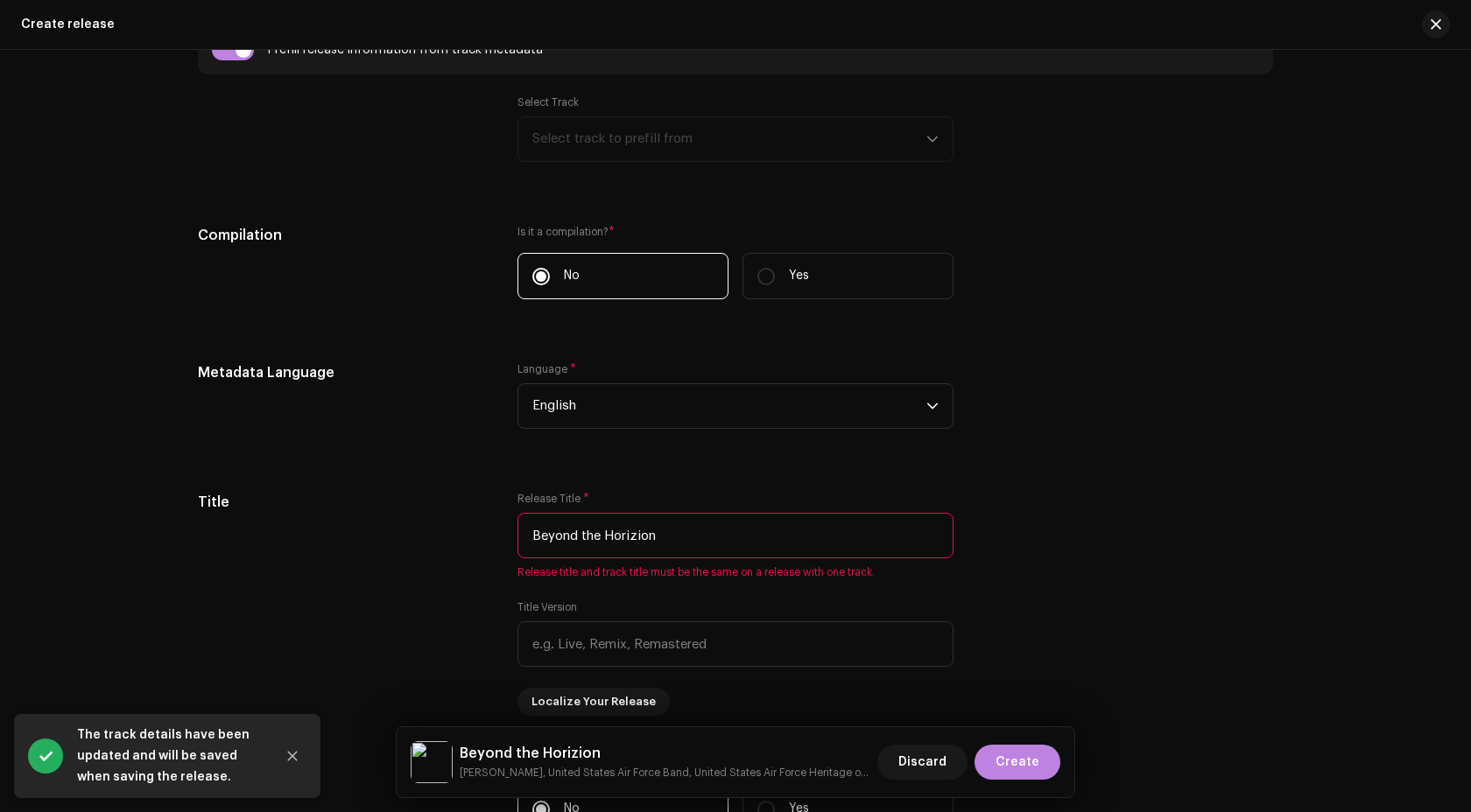
click at [541, 131] on div "Select Track Select track to prefill from" at bounding box center [735, 129] width 436 height 67
click at [226, 50] on input "checkbox" at bounding box center [233, 50] width 42 height 21
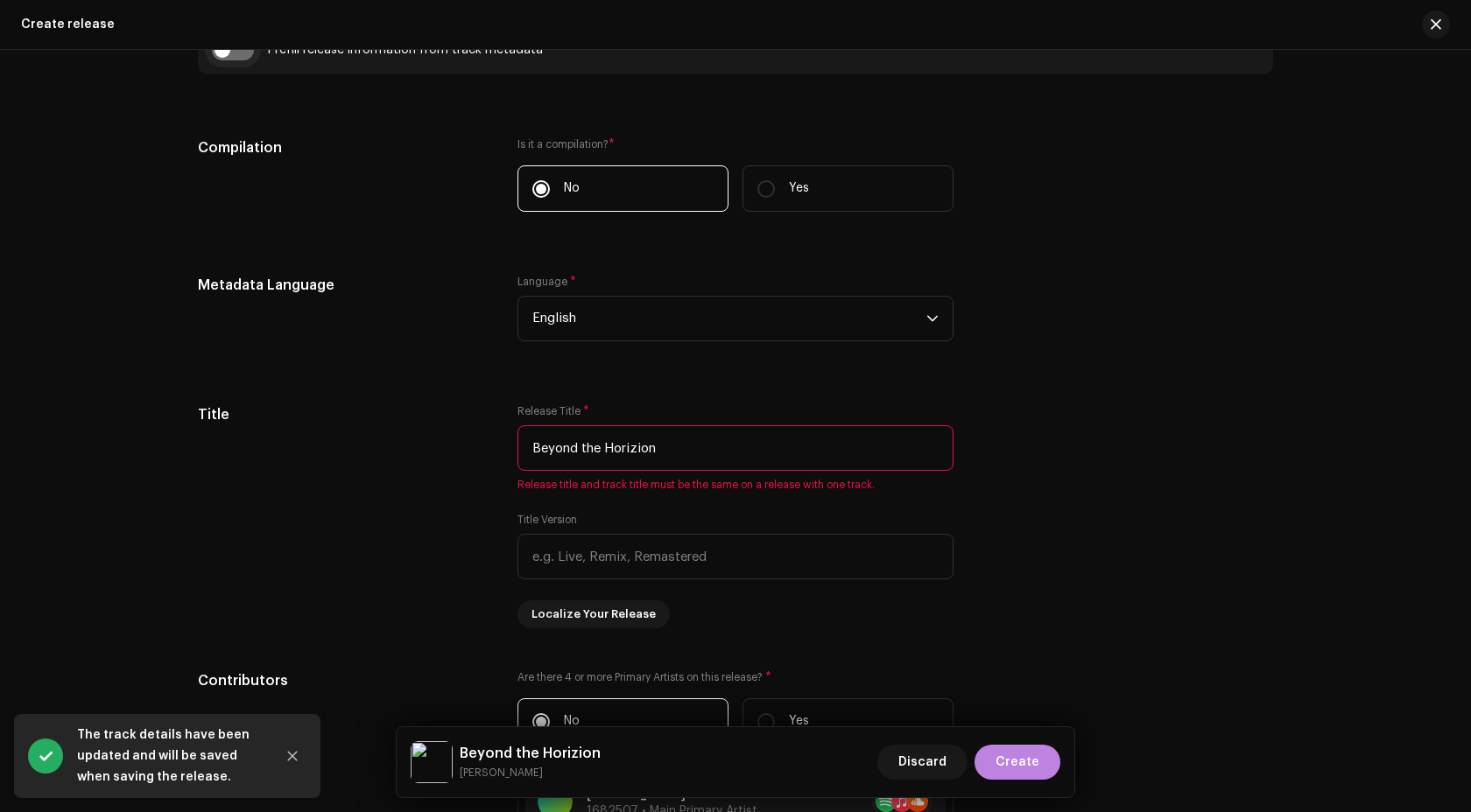
click at [226, 50] on input "checkbox" at bounding box center [233, 50] width 42 height 21
checkbox input "true"
type input "Beyond The Horizion"
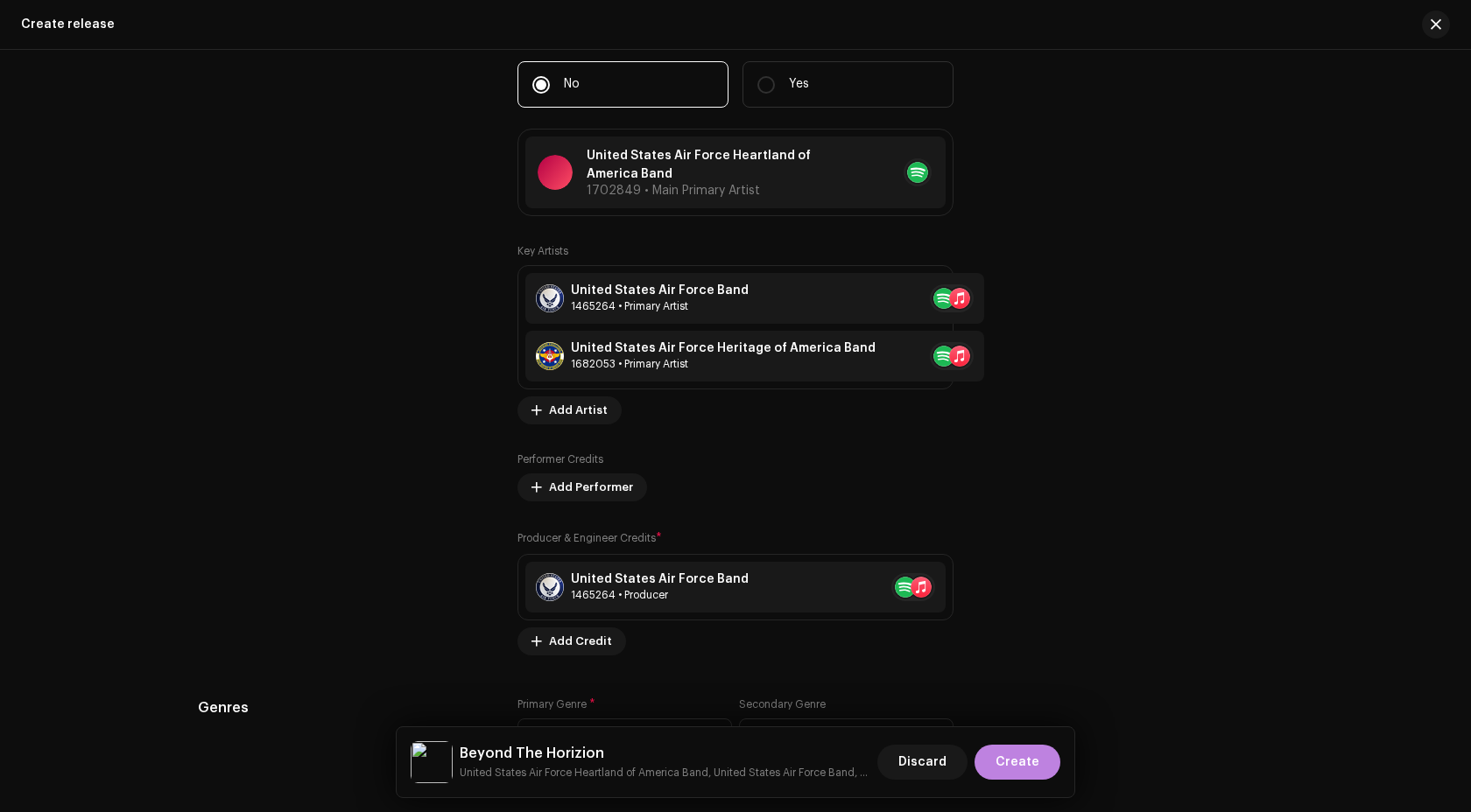
scroll to position [2007, 0]
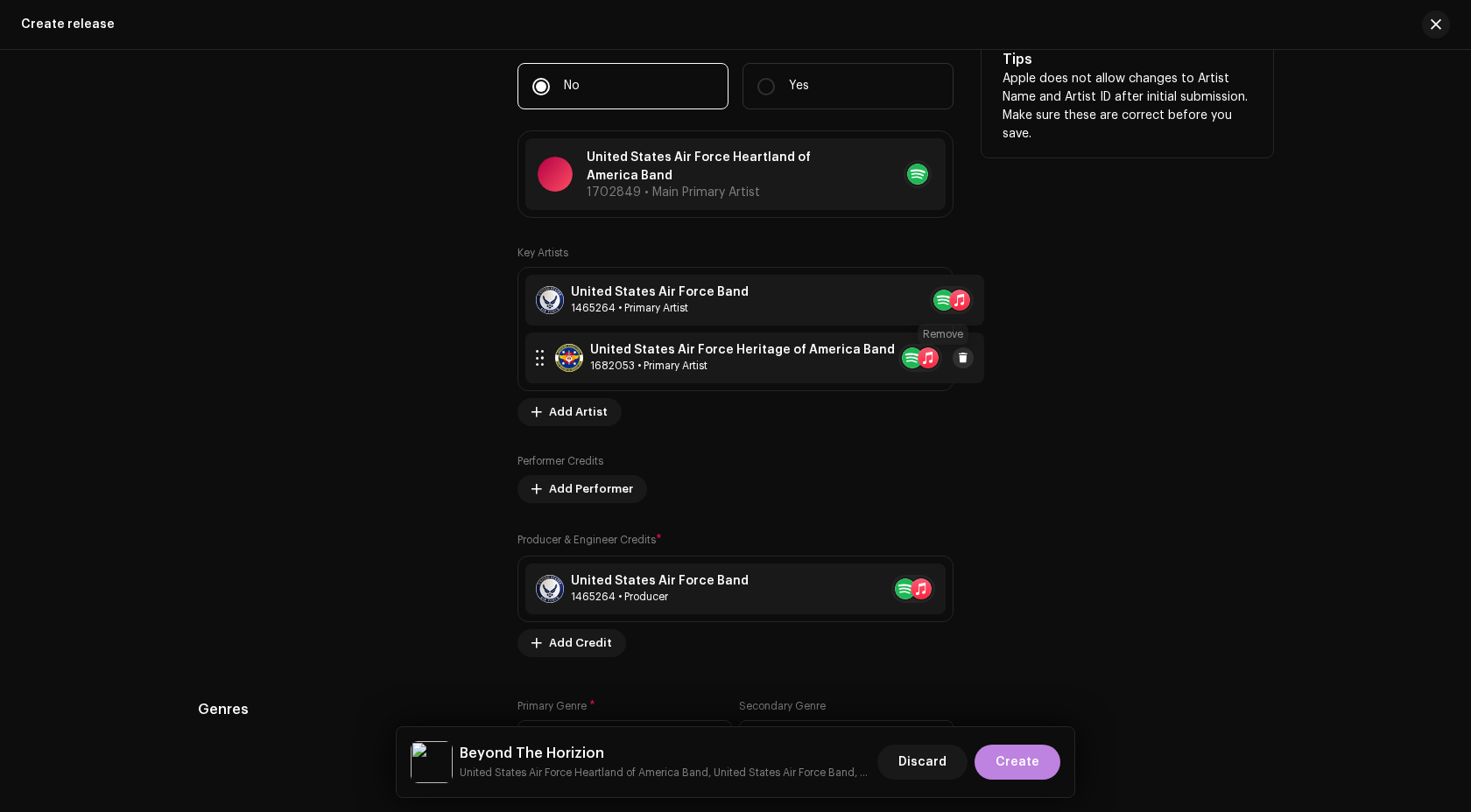
click at [958, 364] on span at bounding box center [963, 357] width 10 height 14
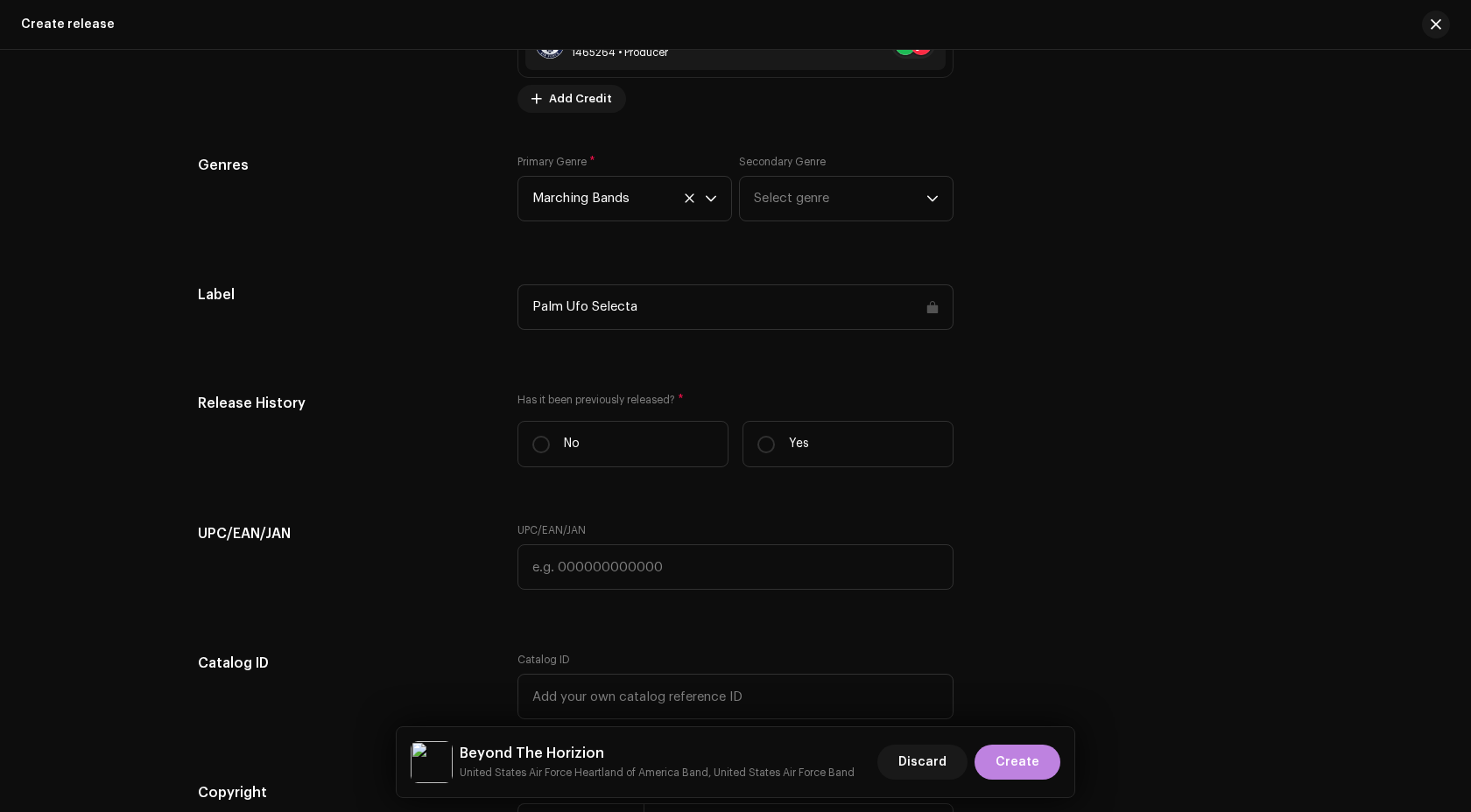
scroll to position [2812, 0]
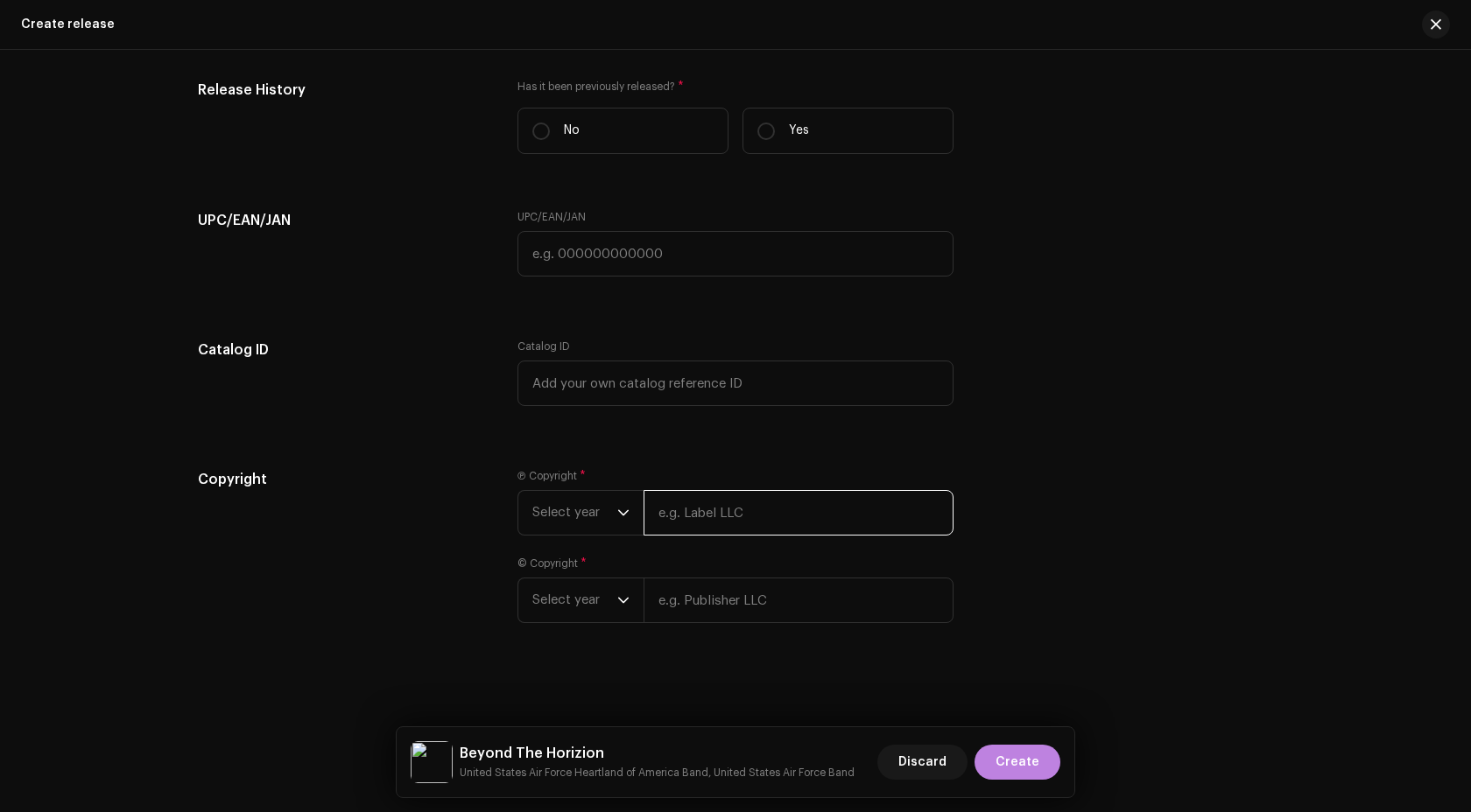
click at [683, 500] on input "text" at bounding box center [798, 513] width 310 height 46
type input "US Air Force Band Public Domain"
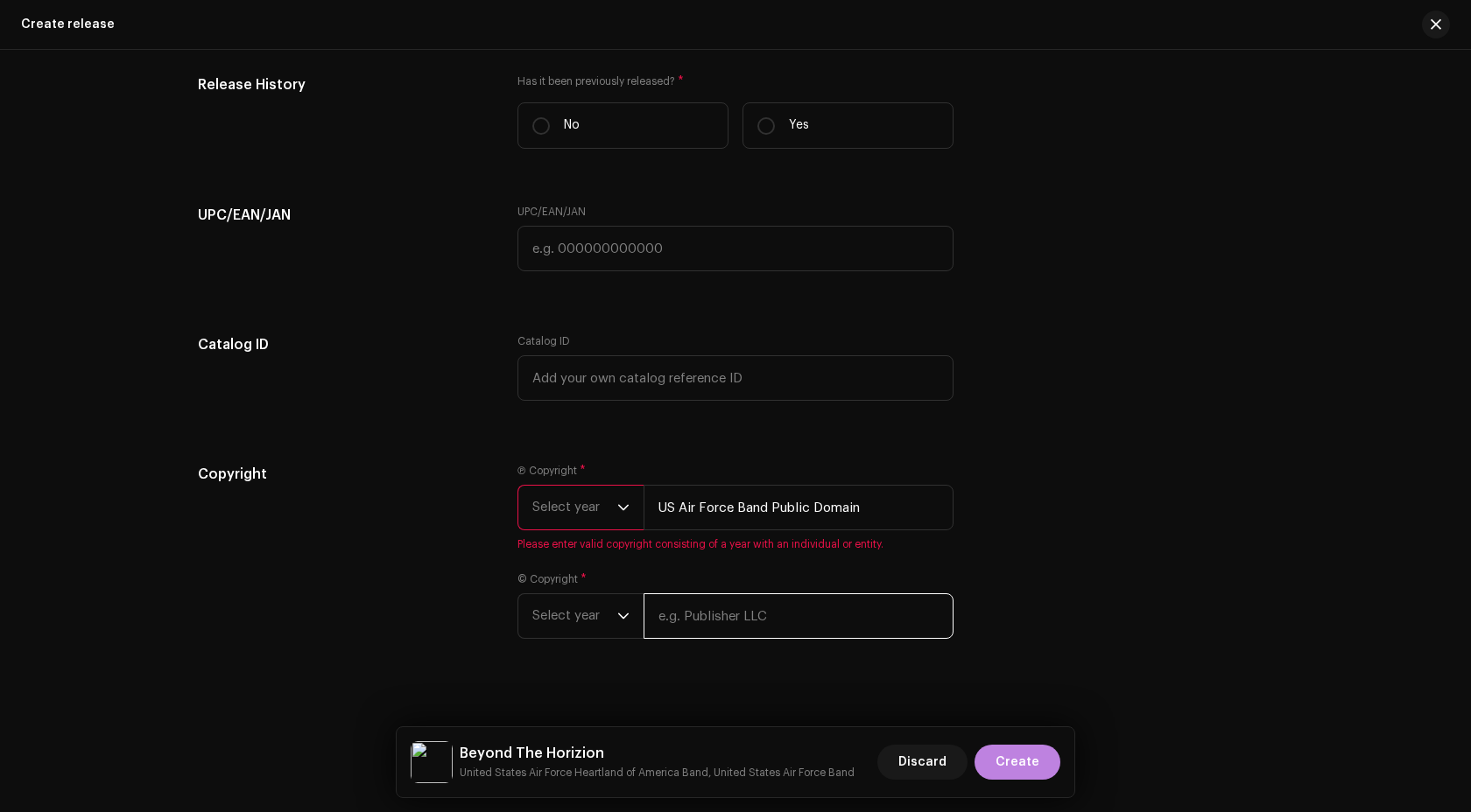
click at [738, 596] on div "© Copyright * Select year" at bounding box center [735, 606] width 436 height 67
type input "US Air Force Band Public Domain"
click at [607, 501] on span "Select year" at bounding box center [574, 508] width 85 height 44
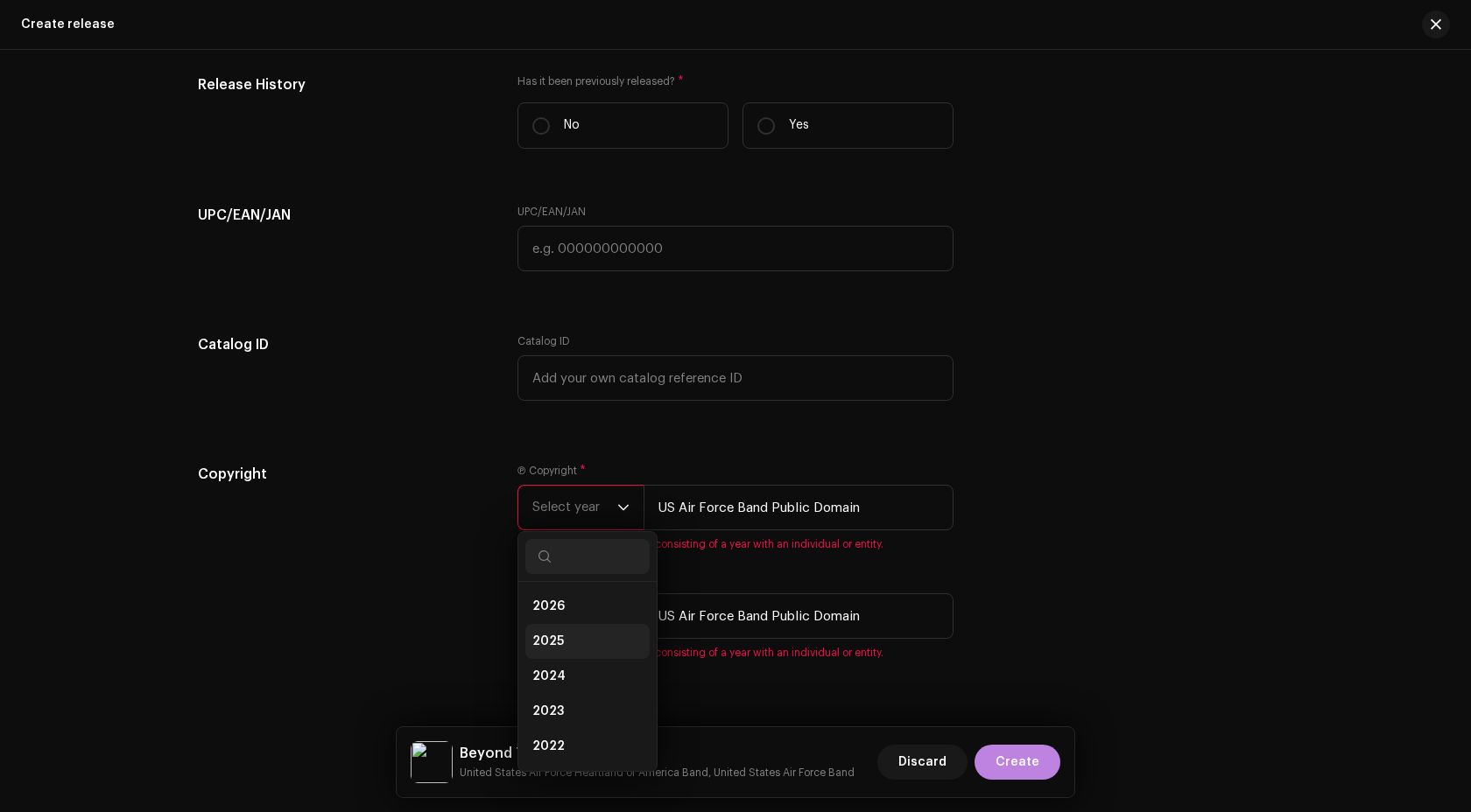
click at [559, 654] on li "2025" at bounding box center [587, 641] width 124 height 35
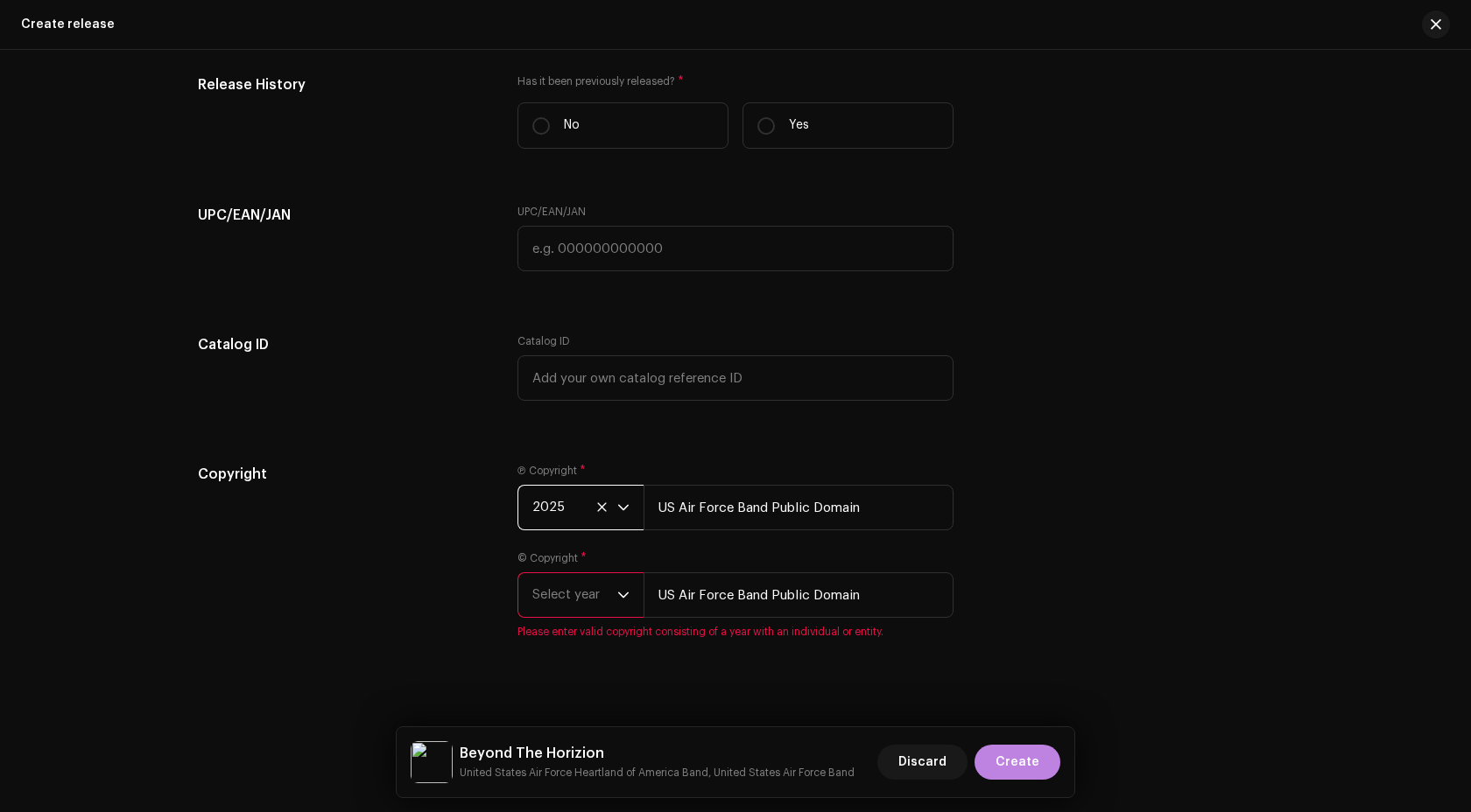
click at [592, 606] on span "Select year" at bounding box center [574, 596] width 85 height 44
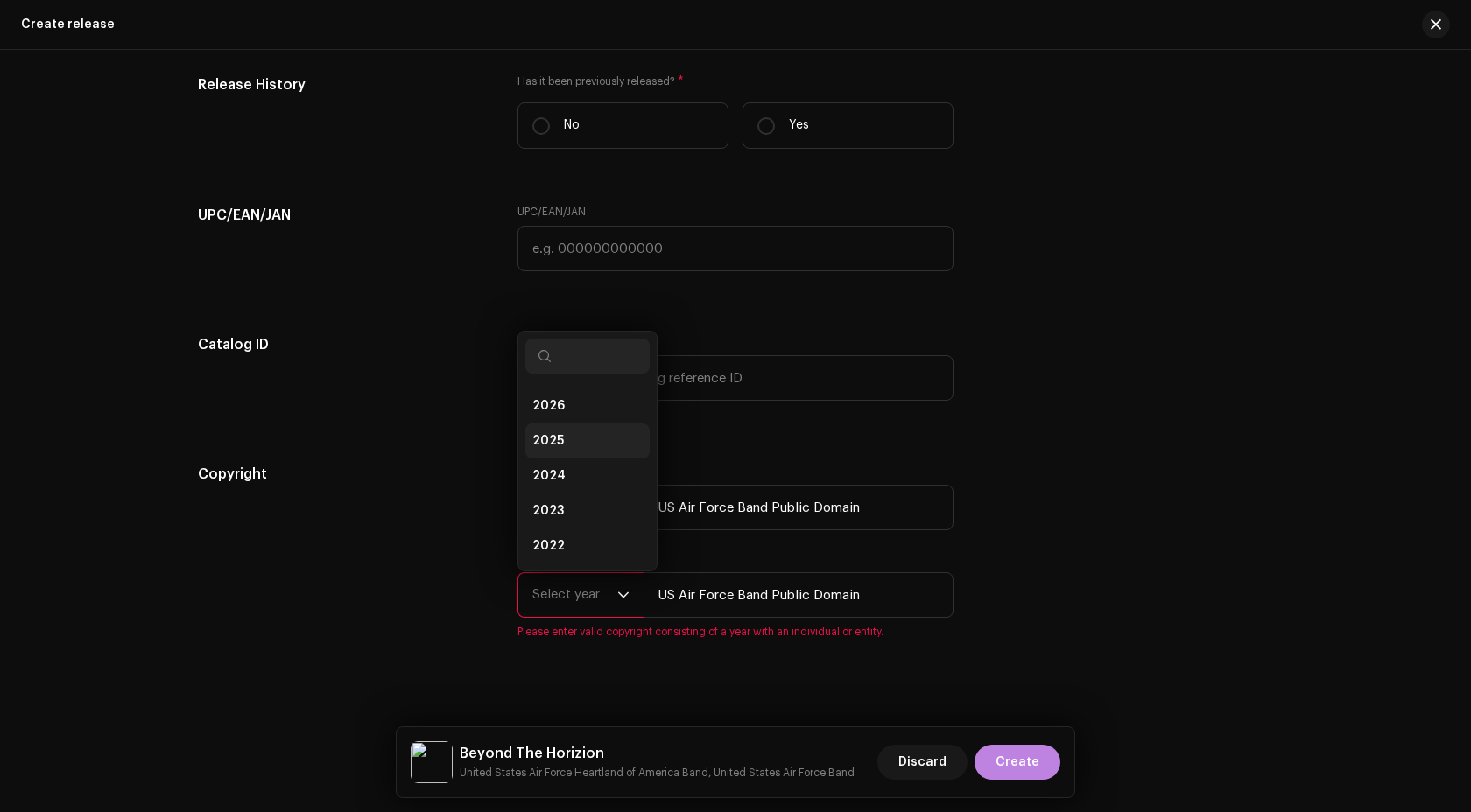
click at [541, 450] on span "2025" at bounding box center [547, 441] width 31 height 17
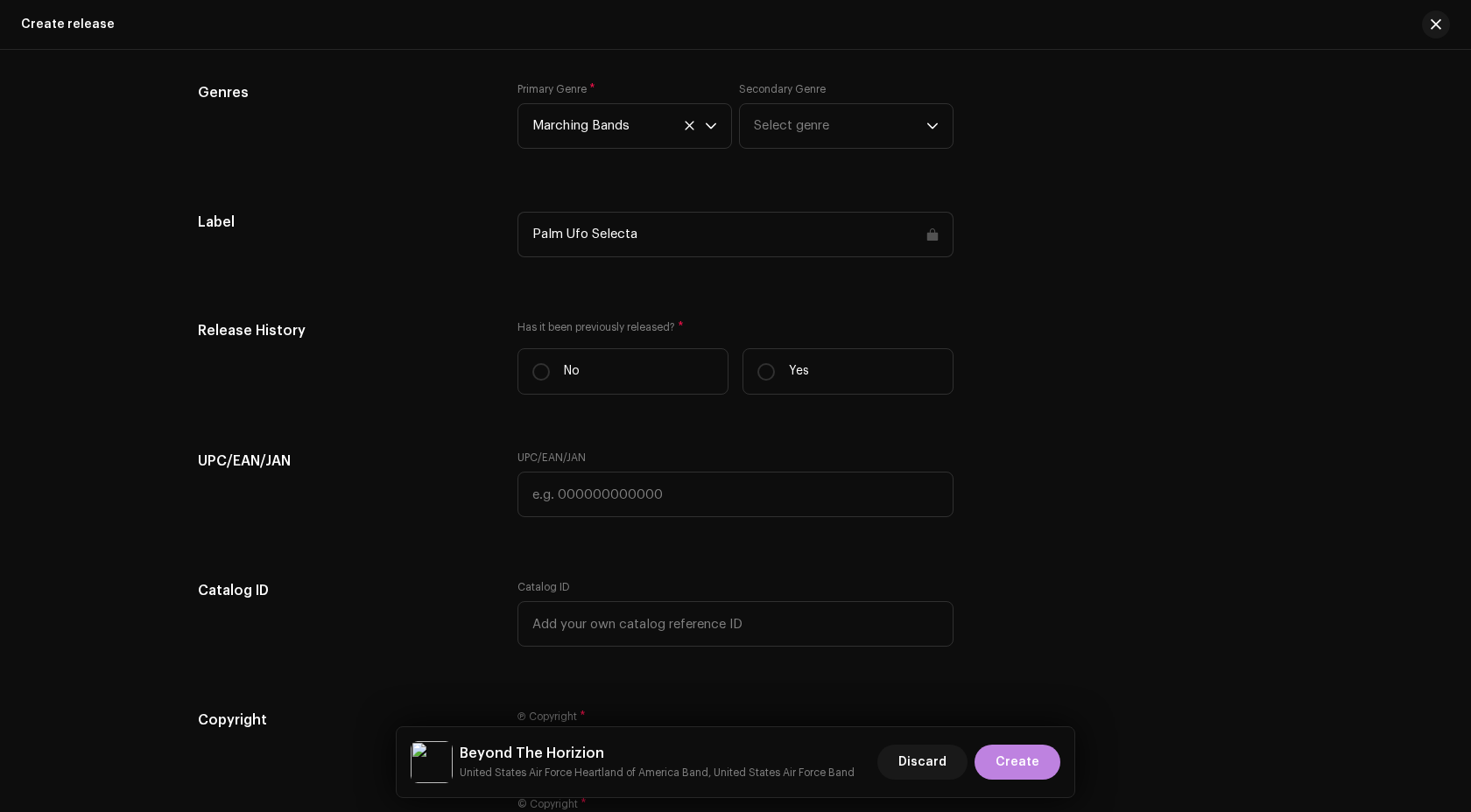
scroll to position [2558, 0]
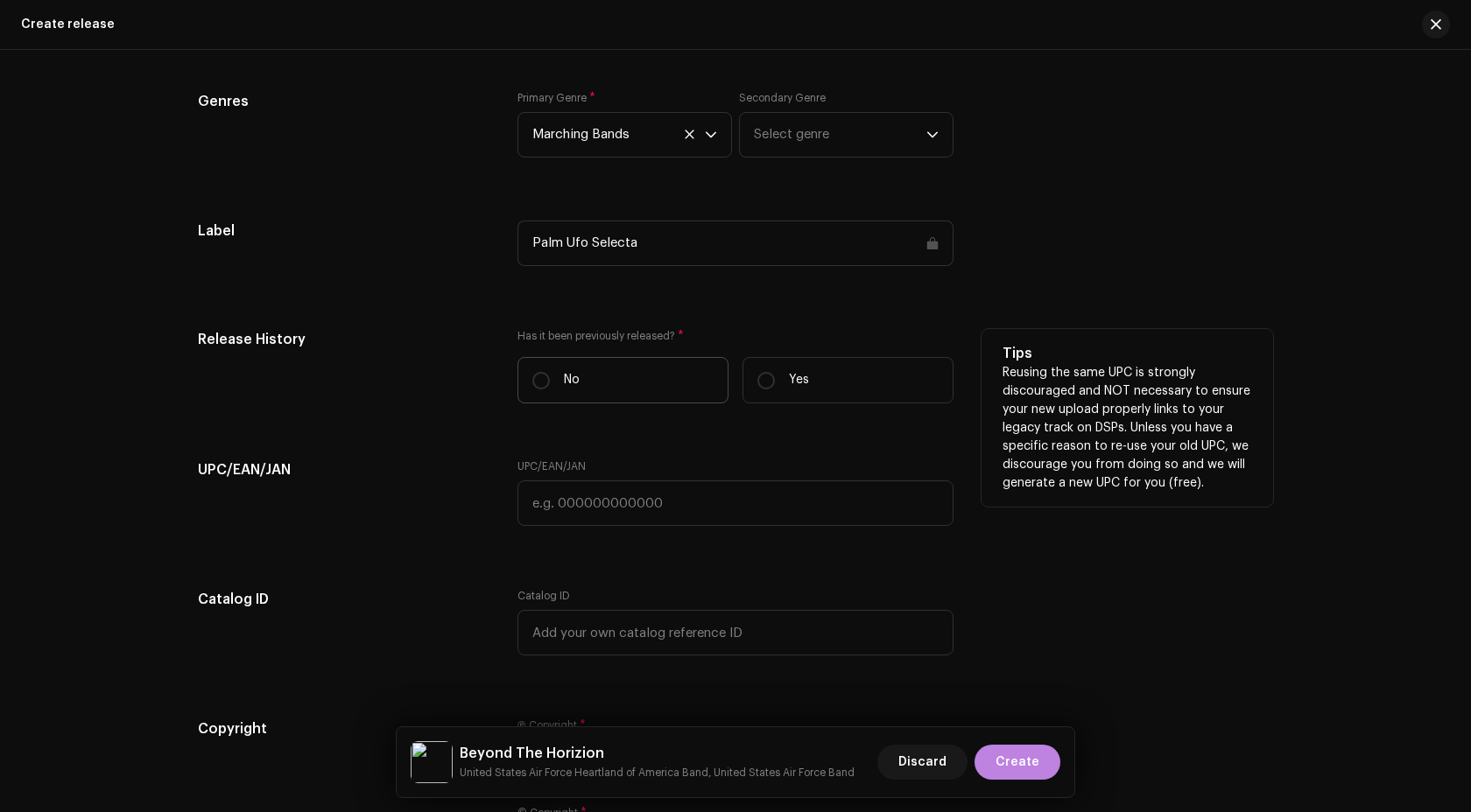
click at [626, 395] on label "No" at bounding box center [623, 380] width 211 height 47
click at [550, 390] on input "No" at bounding box center [541, 380] width 17 height 17
radio input "true"
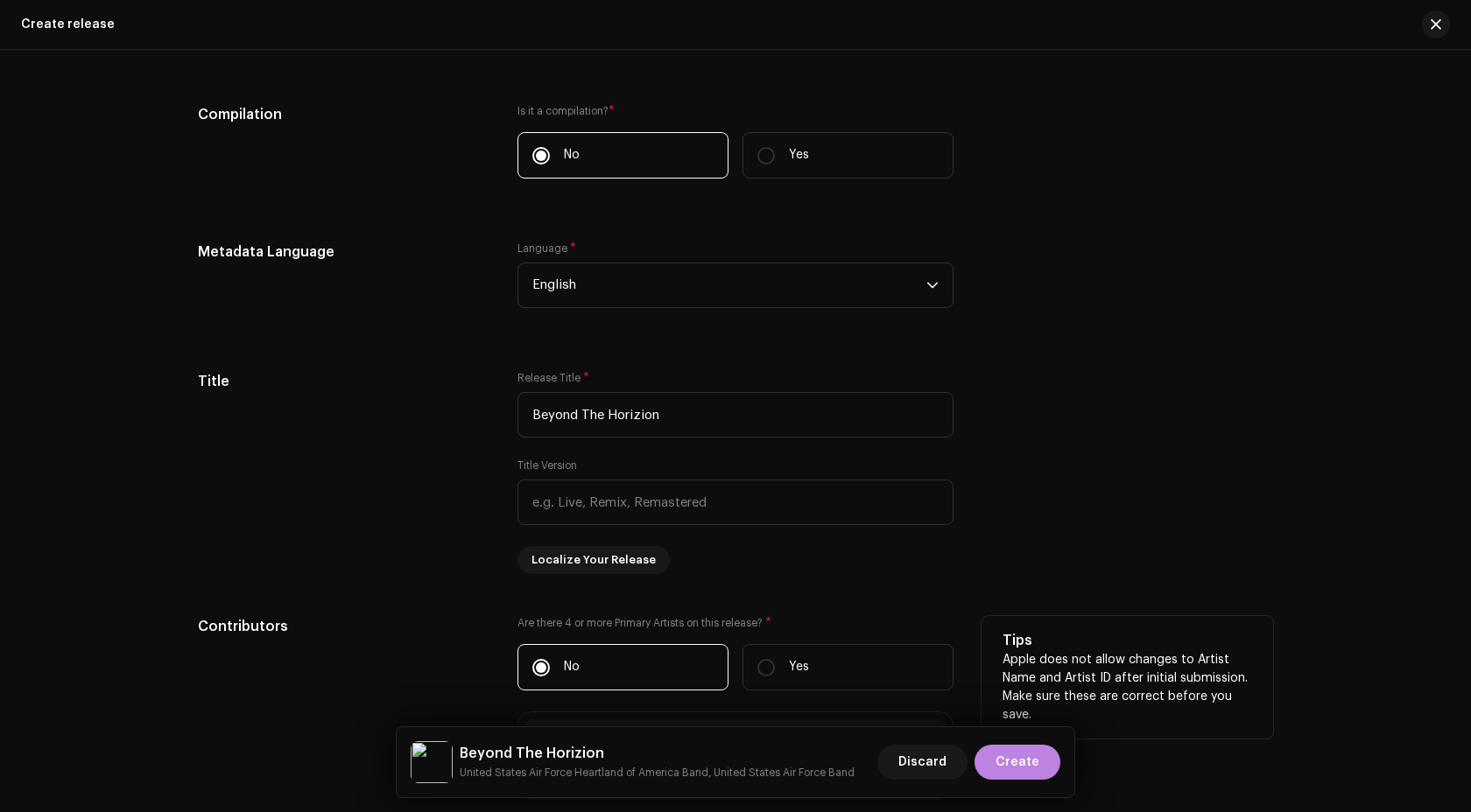
scroll to position [1348, 0]
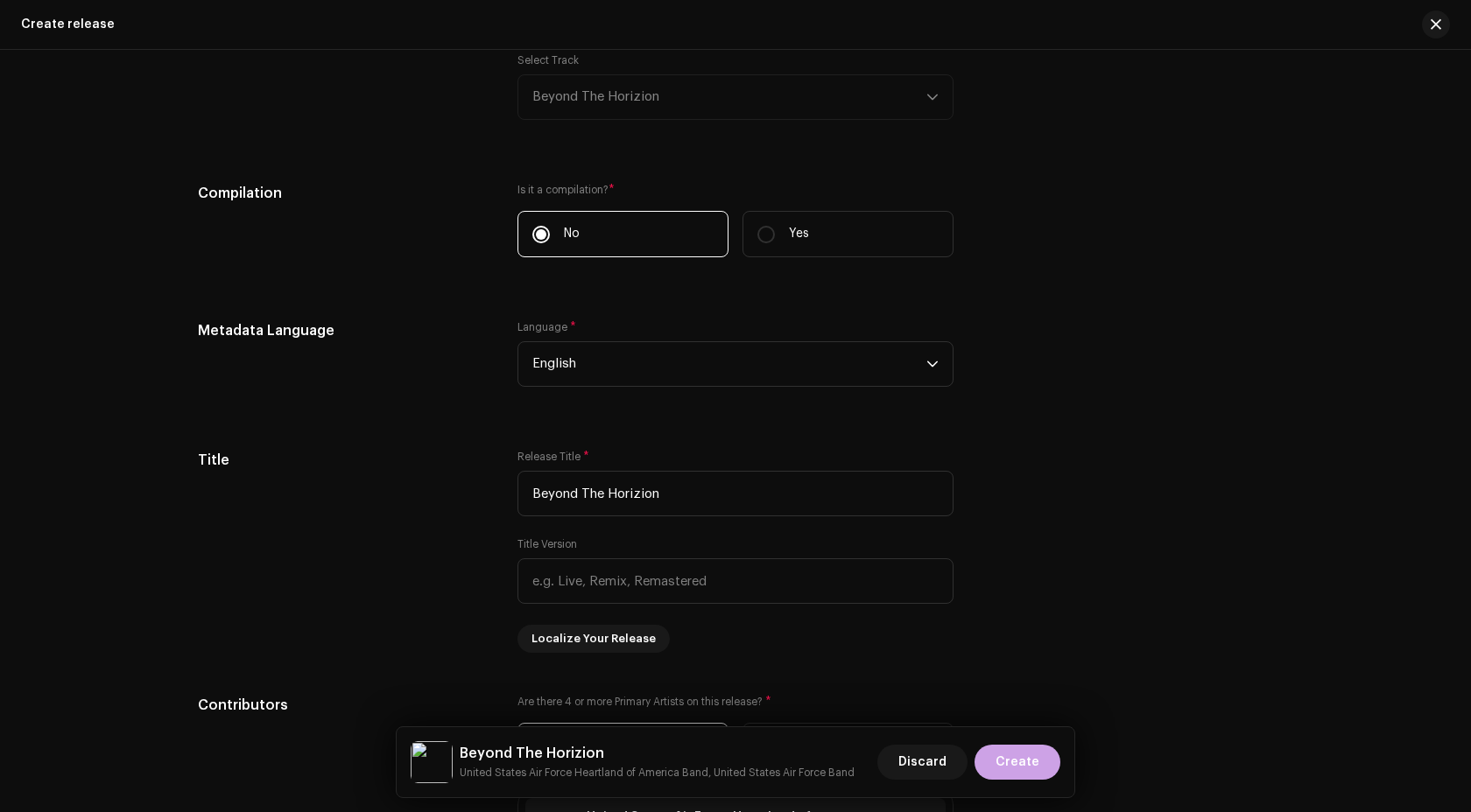
click at [1015, 749] on span "Create" at bounding box center [1017, 762] width 44 height 35
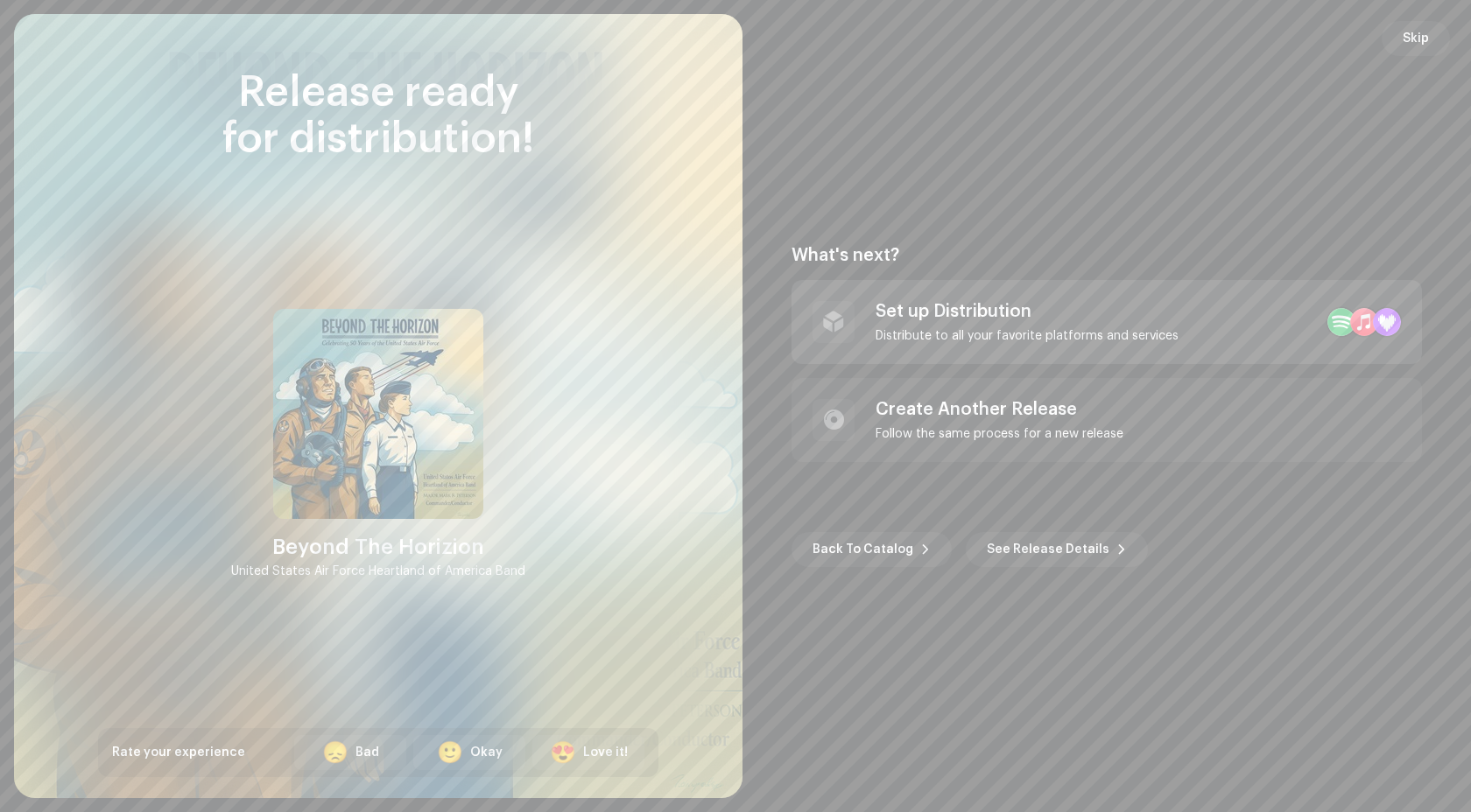
click at [967, 318] on div "Set up Distribution" at bounding box center [1027, 312] width 303 height 21
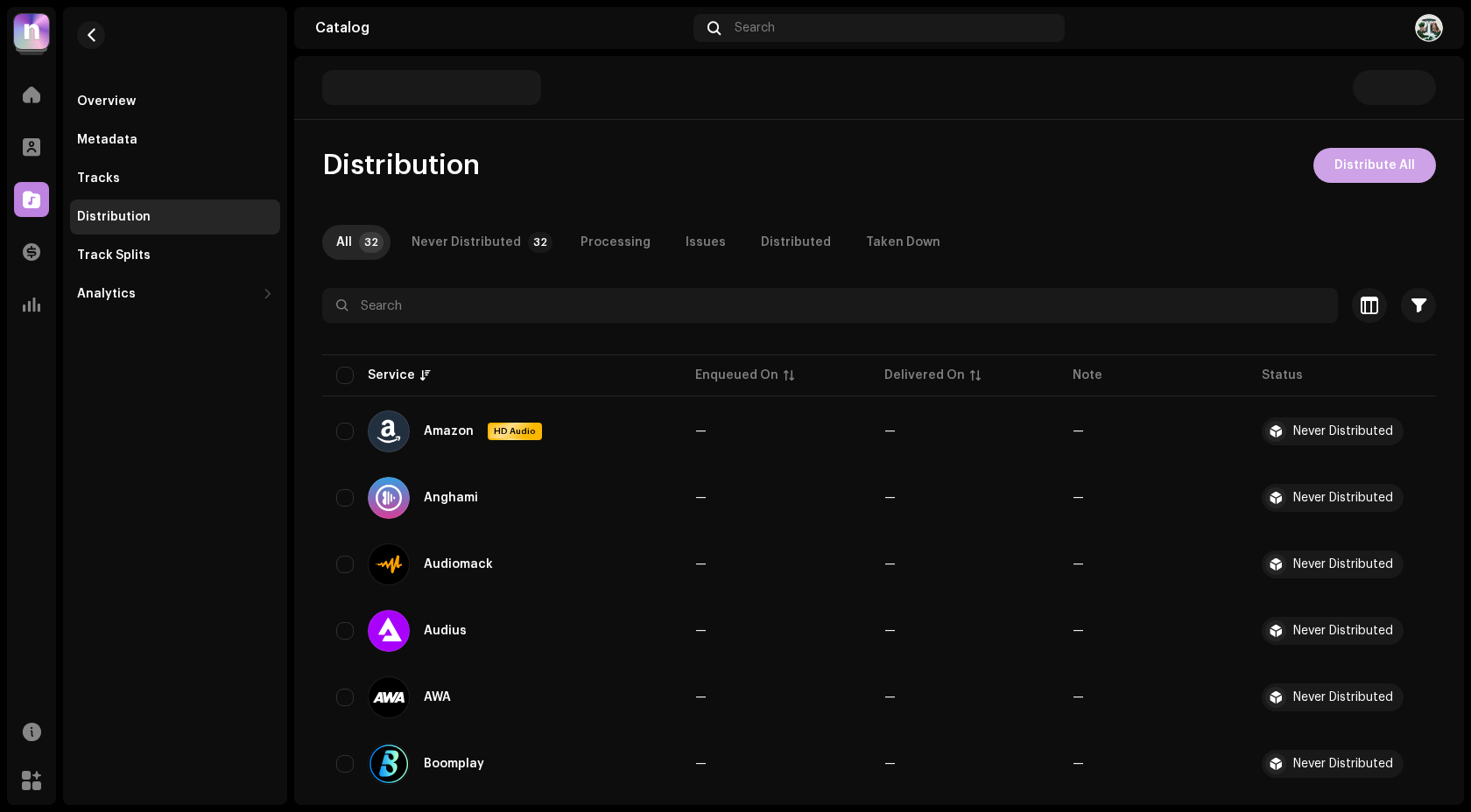
click at [1367, 171] on span "Distribute All" at bounding box center [1375, 165] width 81 height 35
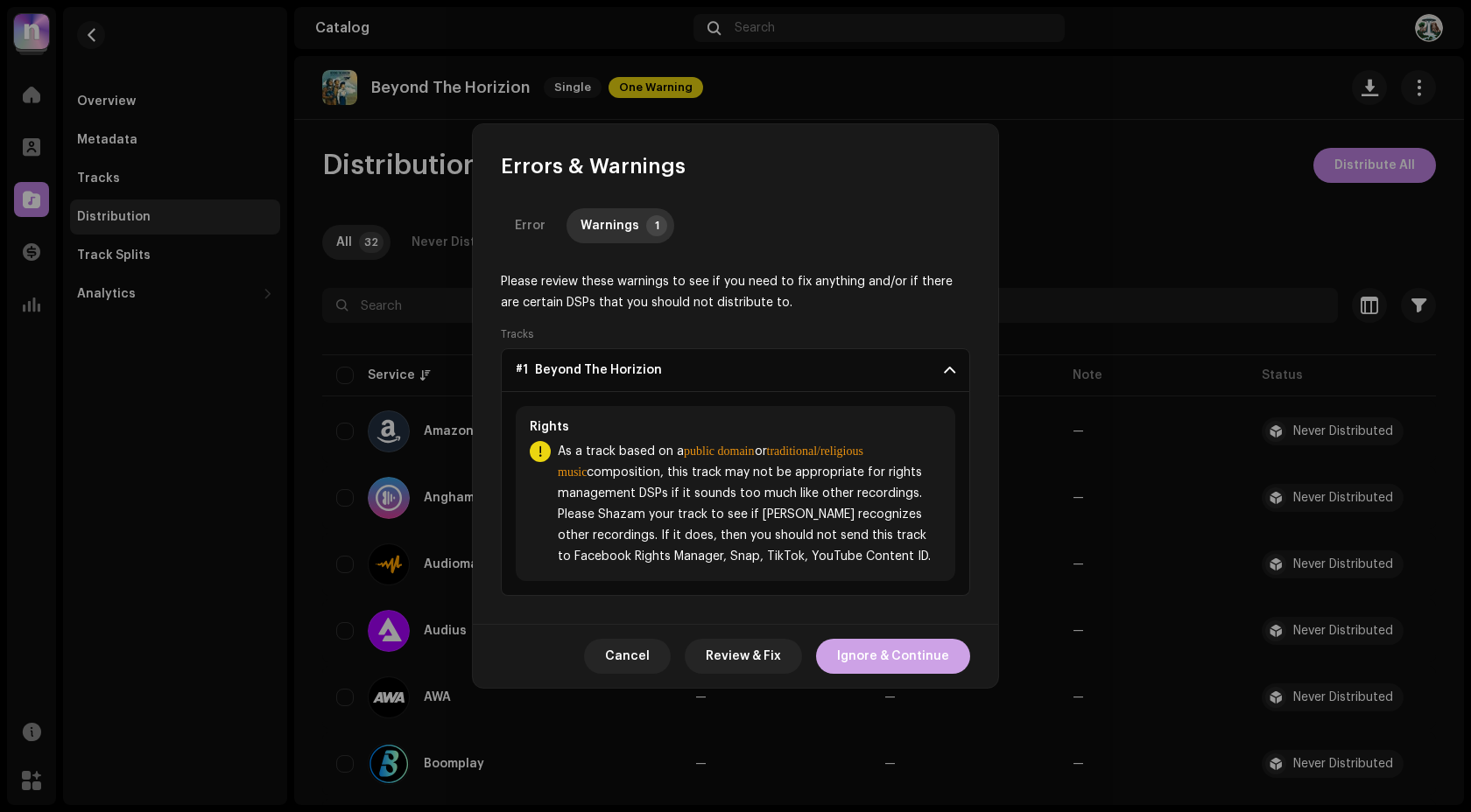
click at [869, 642] on span "Ignore & Continue" at bounding box center [893, 656] width 112 height 35
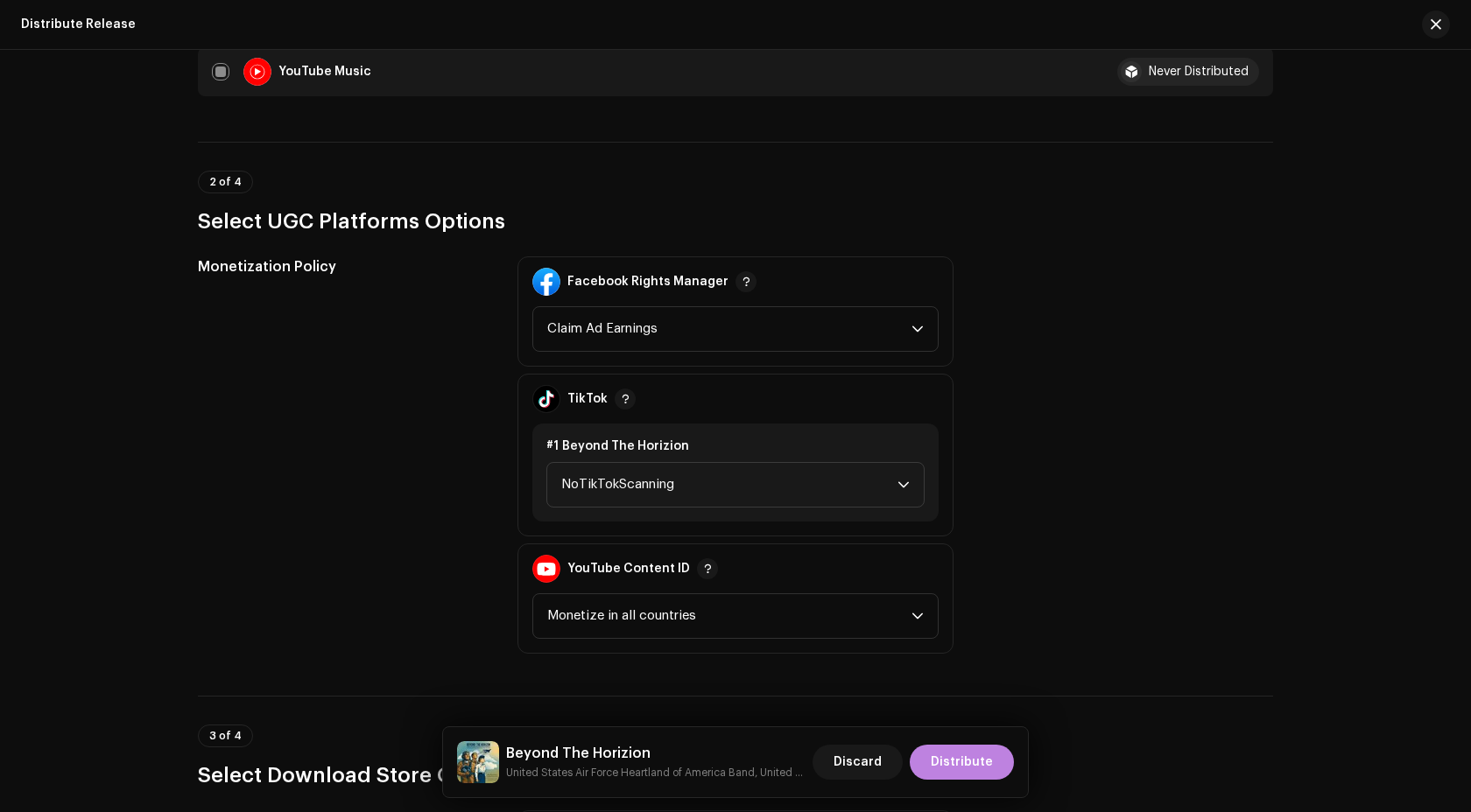
scroll to position [1997, 0]
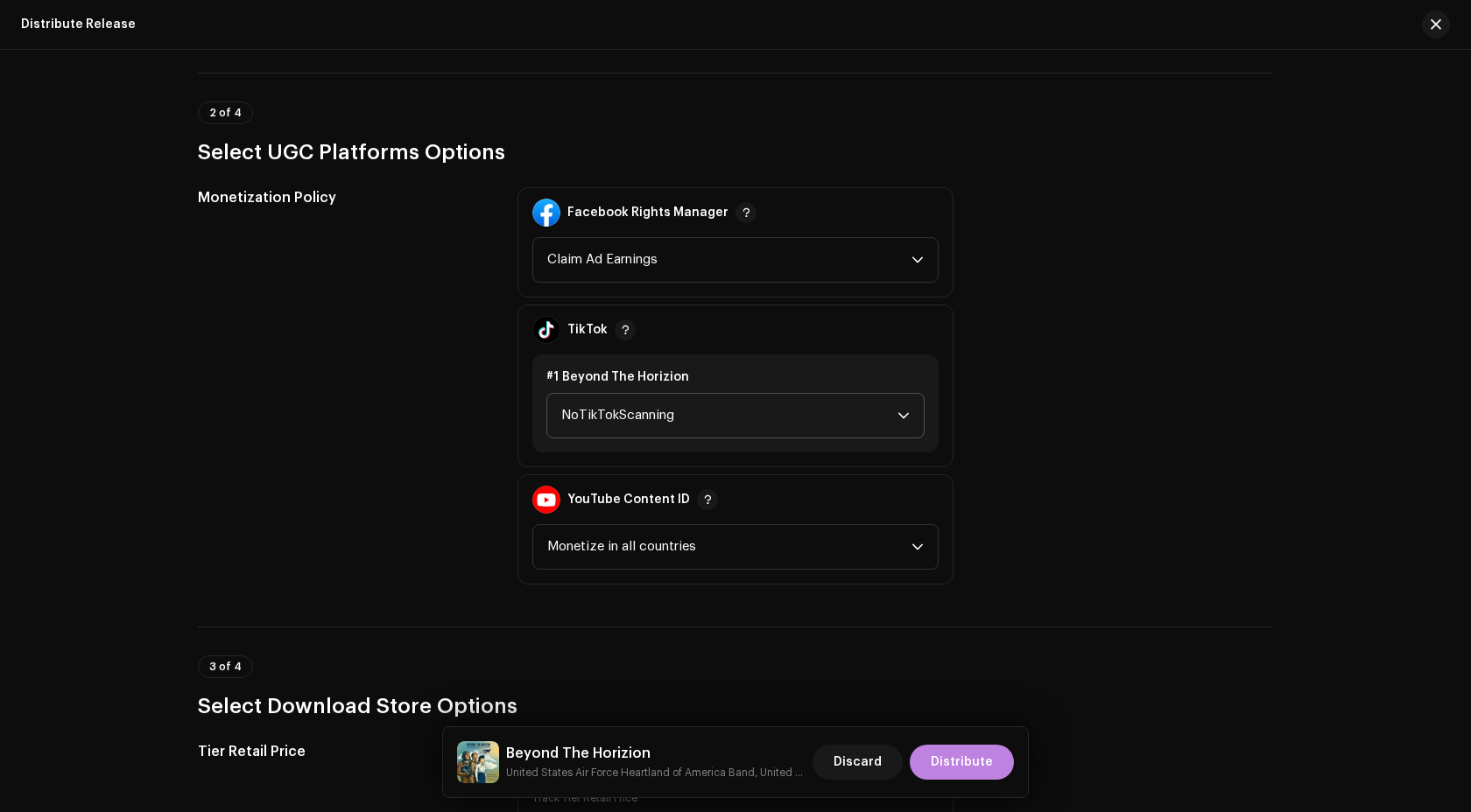
click at [777, 411] on span "NoTikTokScanning" at bounding box center [729, 416] width 337 height 44
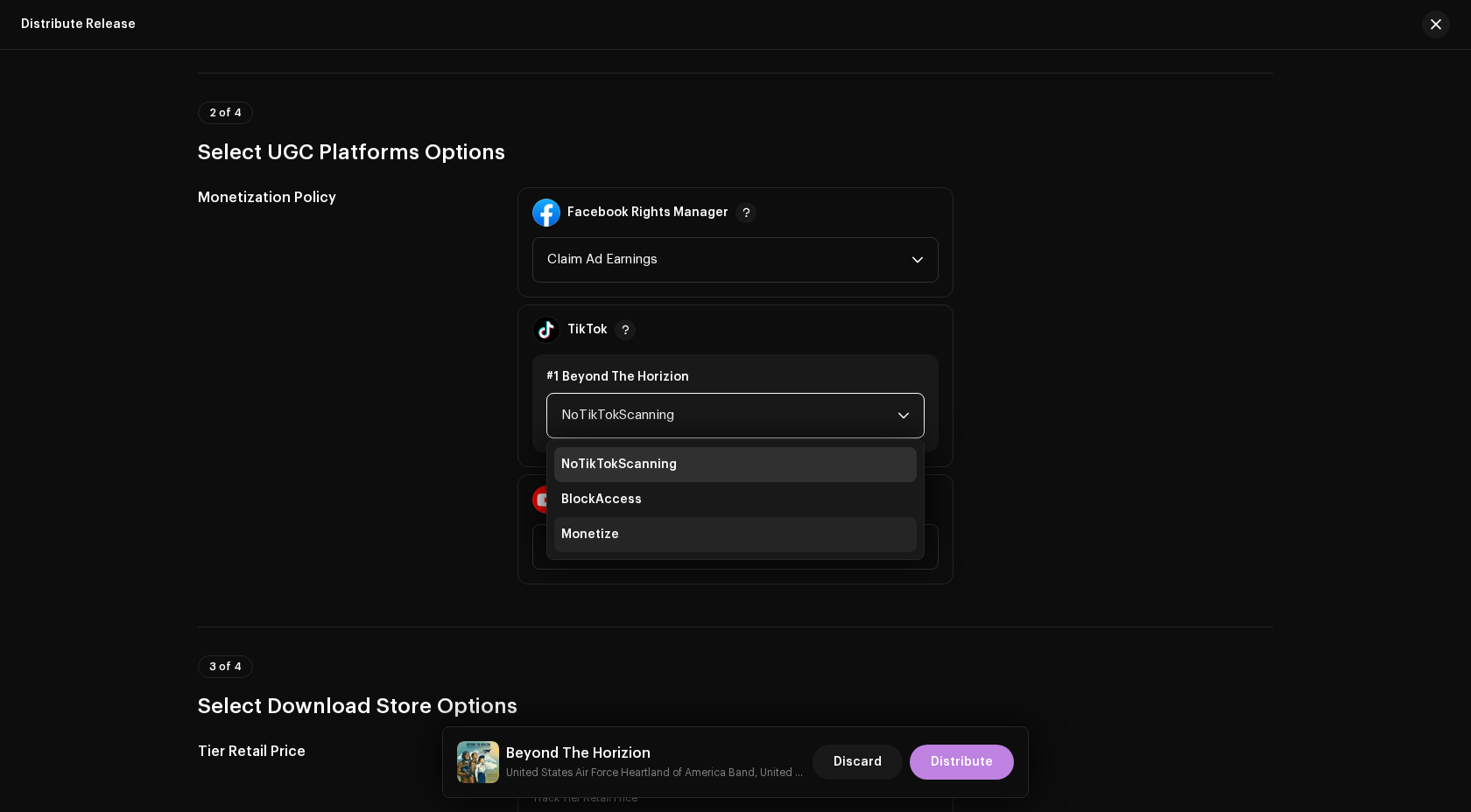
click at [659, 523] on li "Monetize" at bounding box center [735, 535] width 362 height 35
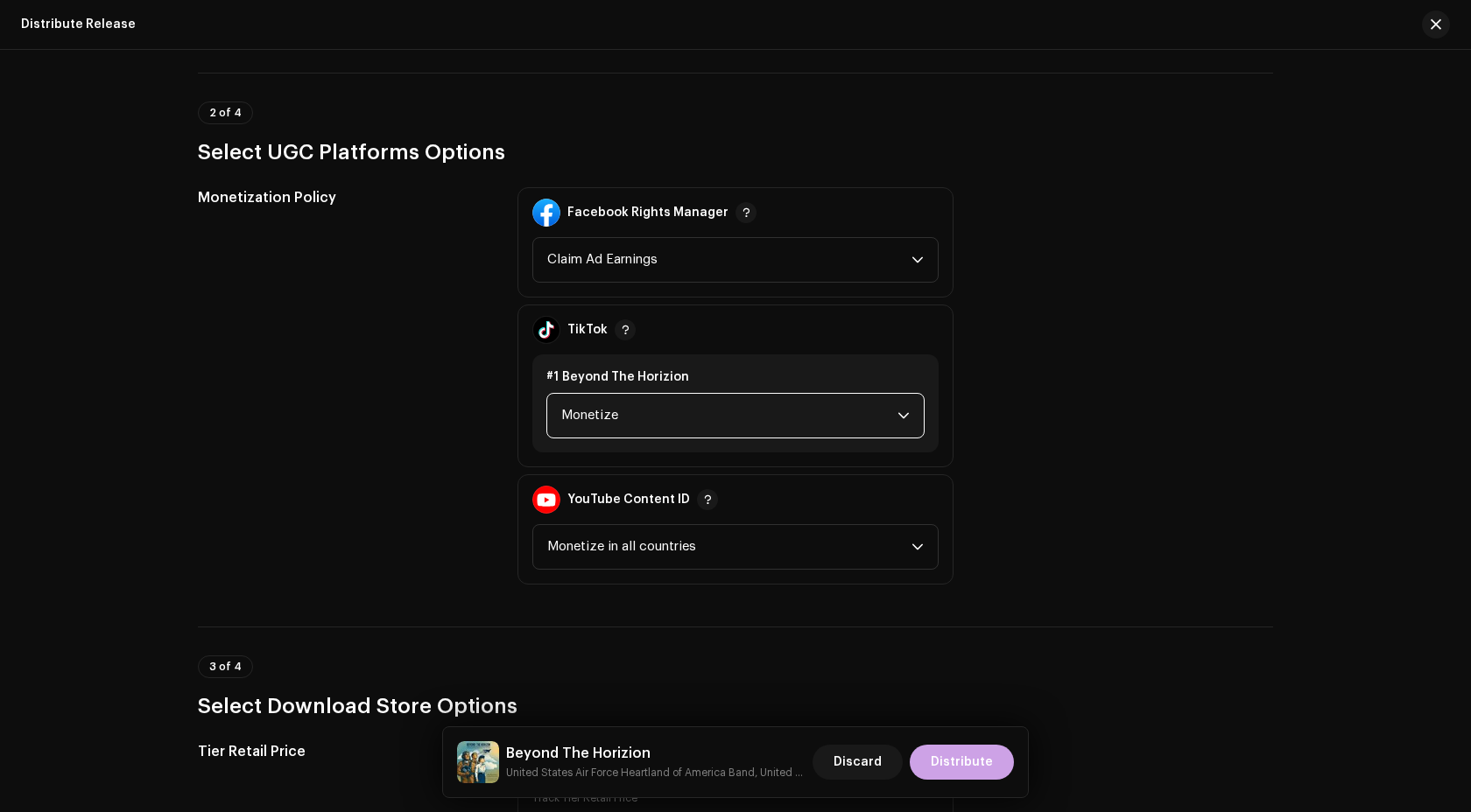
click at [970, 761] on span "Distribute" at bounding box center [961, 762] width 62 height 35
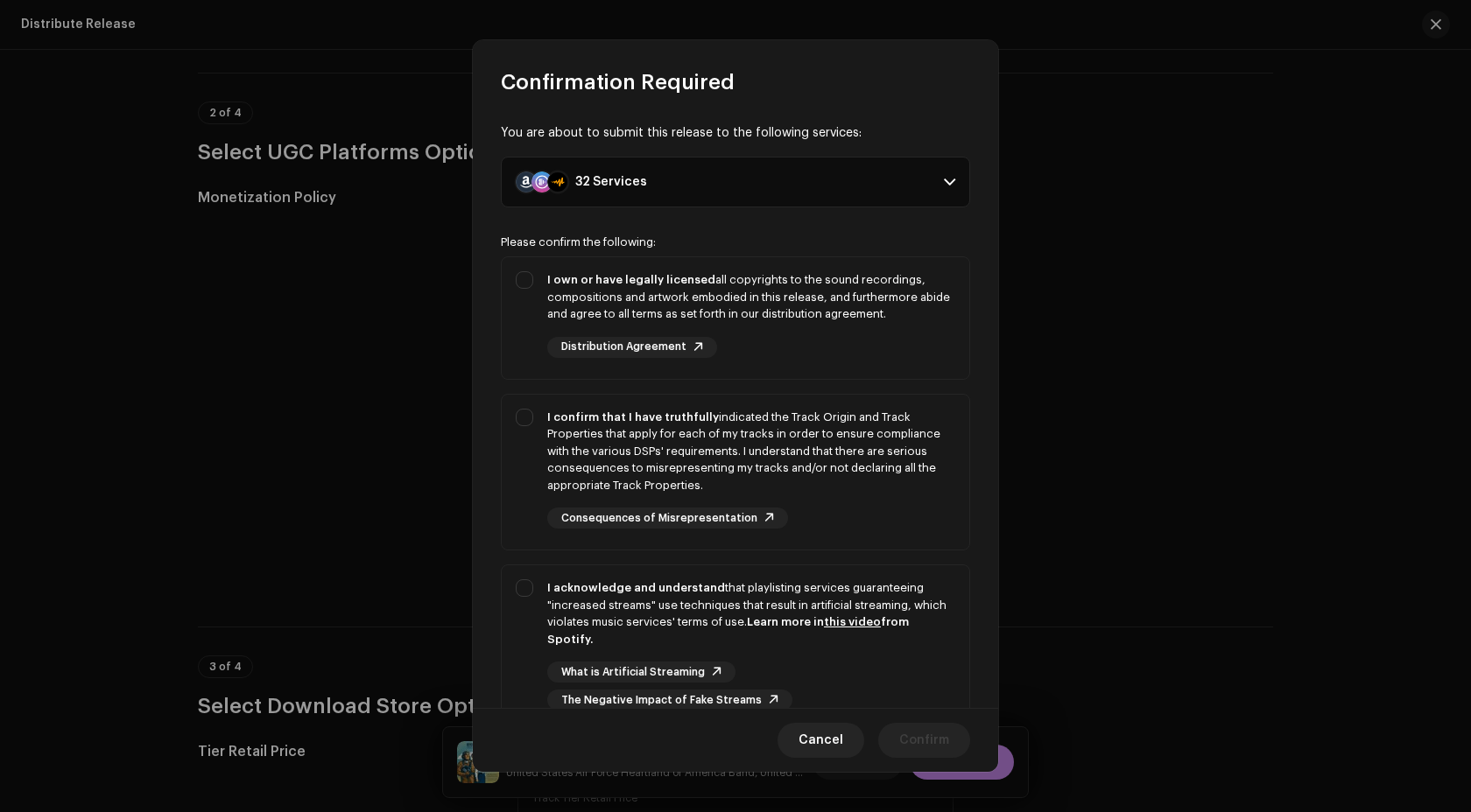
click at [881, 552] on p-selectbutton "I own or have legally licensed all copyrights to the sound recordings, composit…" at bounding box center [735, 495] width 469 height 477
click at [881, 496] on div "I confirm that I have truthfully indicated the Track Origin and Track Propertie…" at bounding box center [751, 469] width 408 height 121
checkbox input "true"
click at [881, 311] on div "I own or have legally licensed all copyrights to the sound recordings, composit…" at bounding box center [751, 297] width 408 height 51
checkbox input "true"
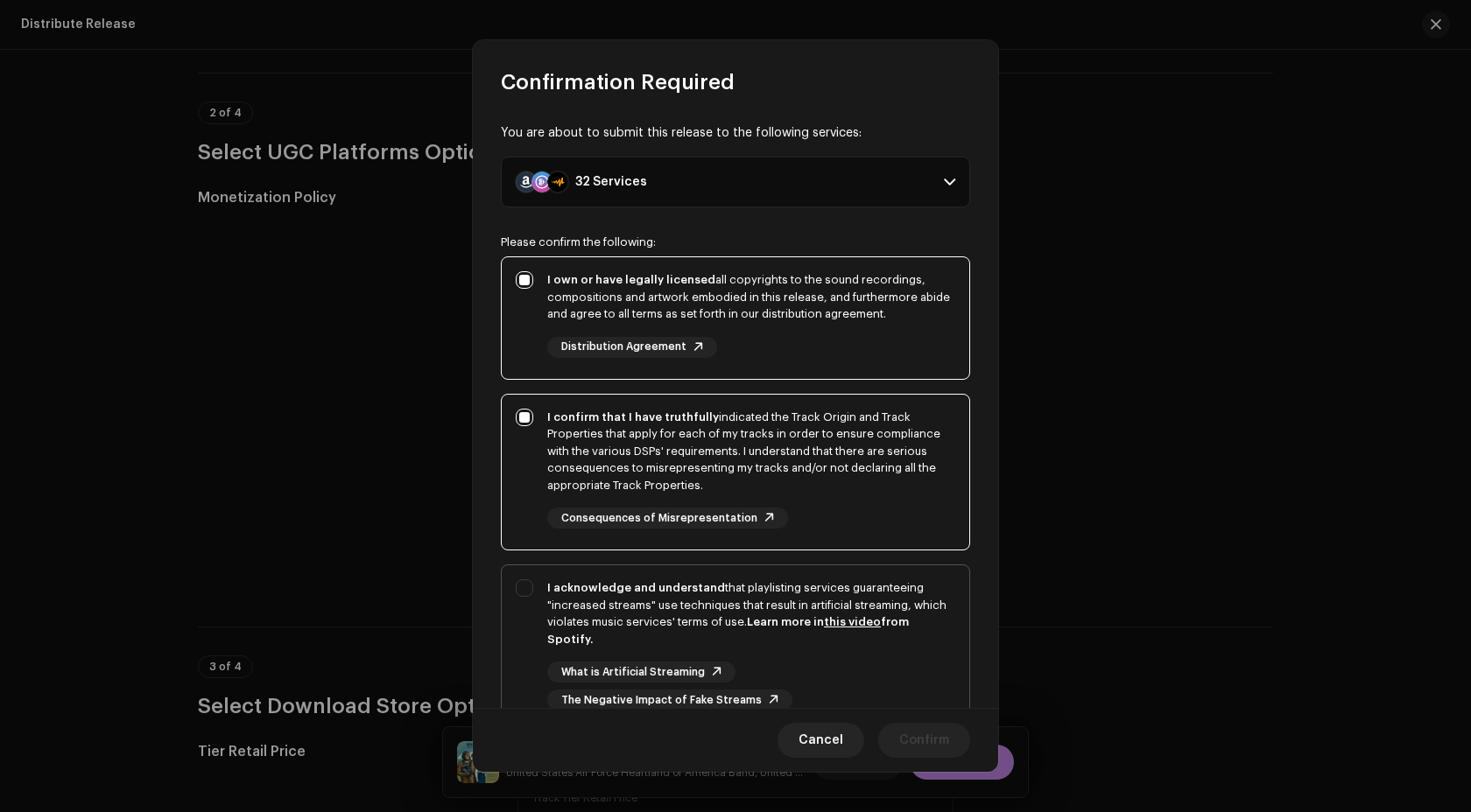
click at [881, 664] on div "What is Artificial Streaming The Negative Impact of Fake Streams" at bounding box center [751, 685] width 408 height 49
checkbox input "true"
click at [936, 733] on span "Confirm" at bounding box center [924, 741] width 50 height 35
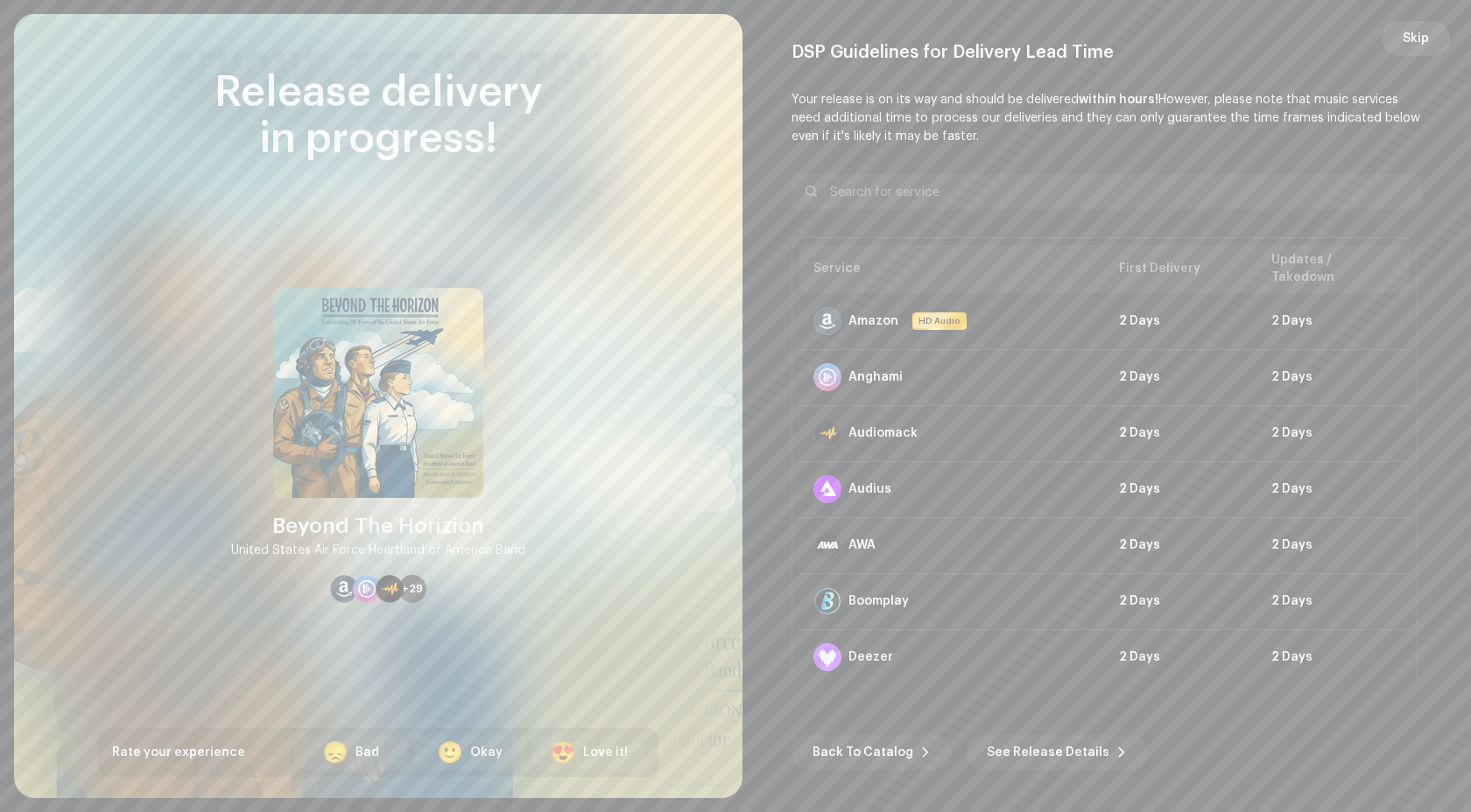
click at [1399, 30] on button "Skip" at bounding box center [1416, 38] width 69 height 35
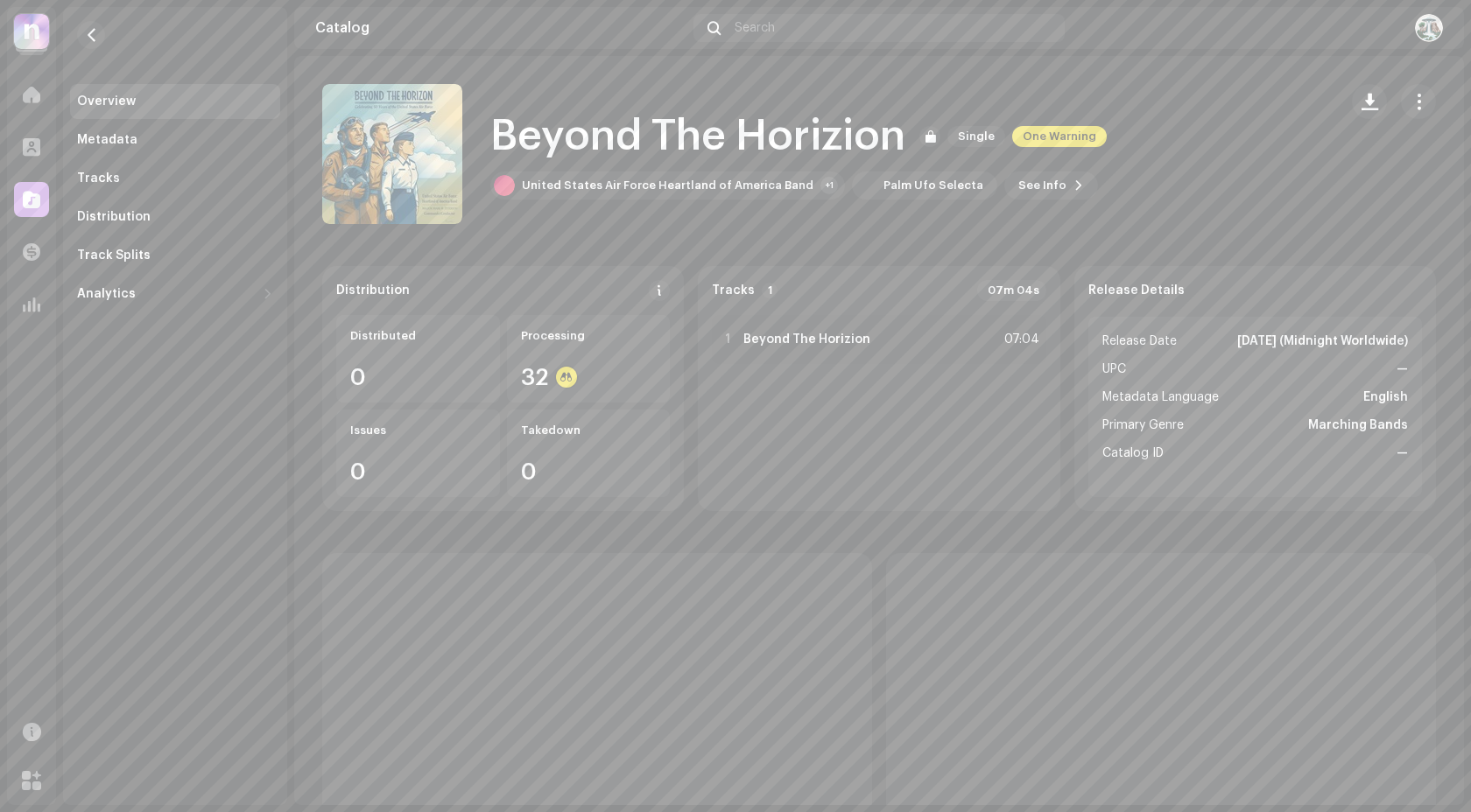
click at [37, 194] on span at bounding box center [31, 199] width 17 height 14
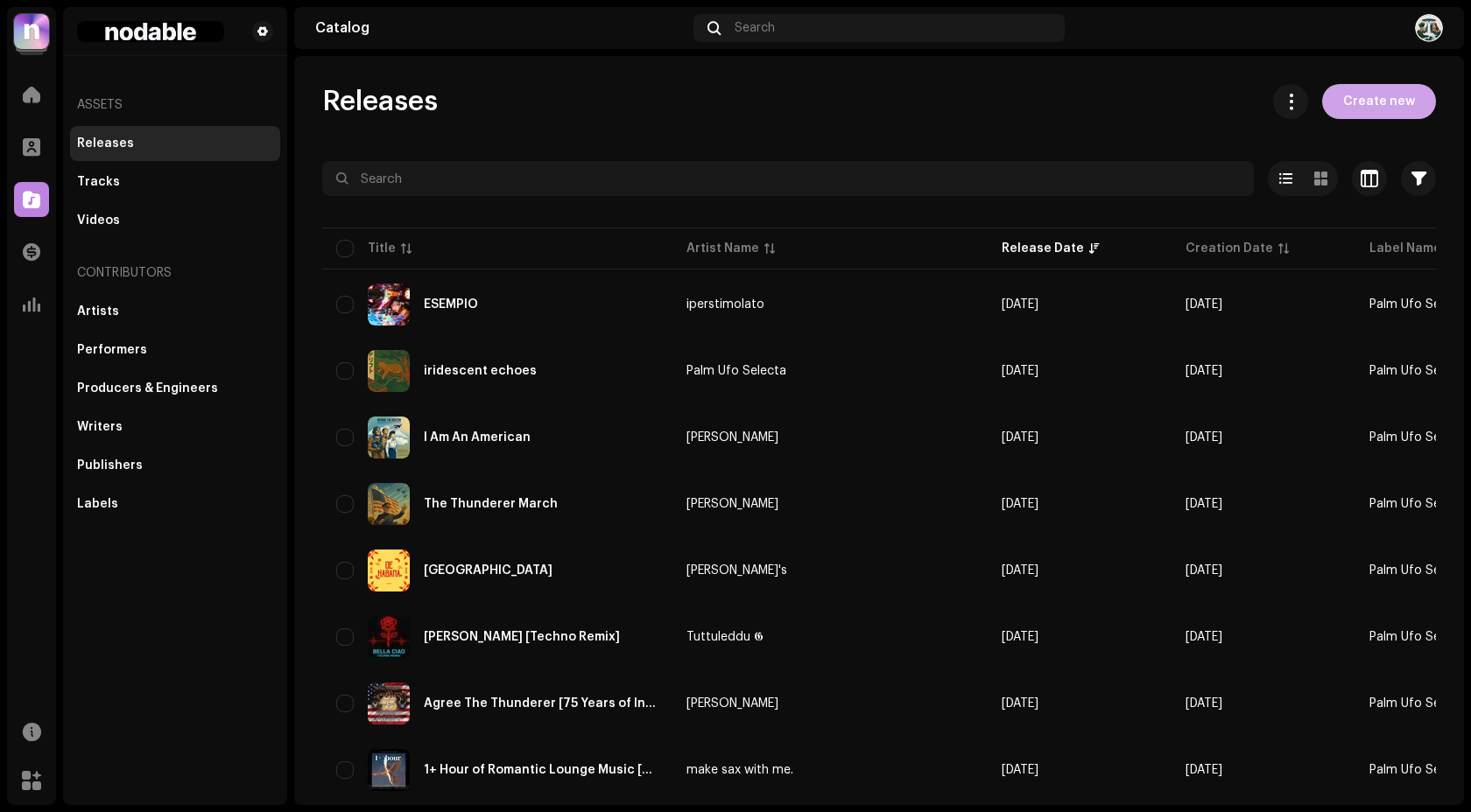
click at [1362, 116] on span "Create new" at bounding box center [1379, 101] width 72 height 35
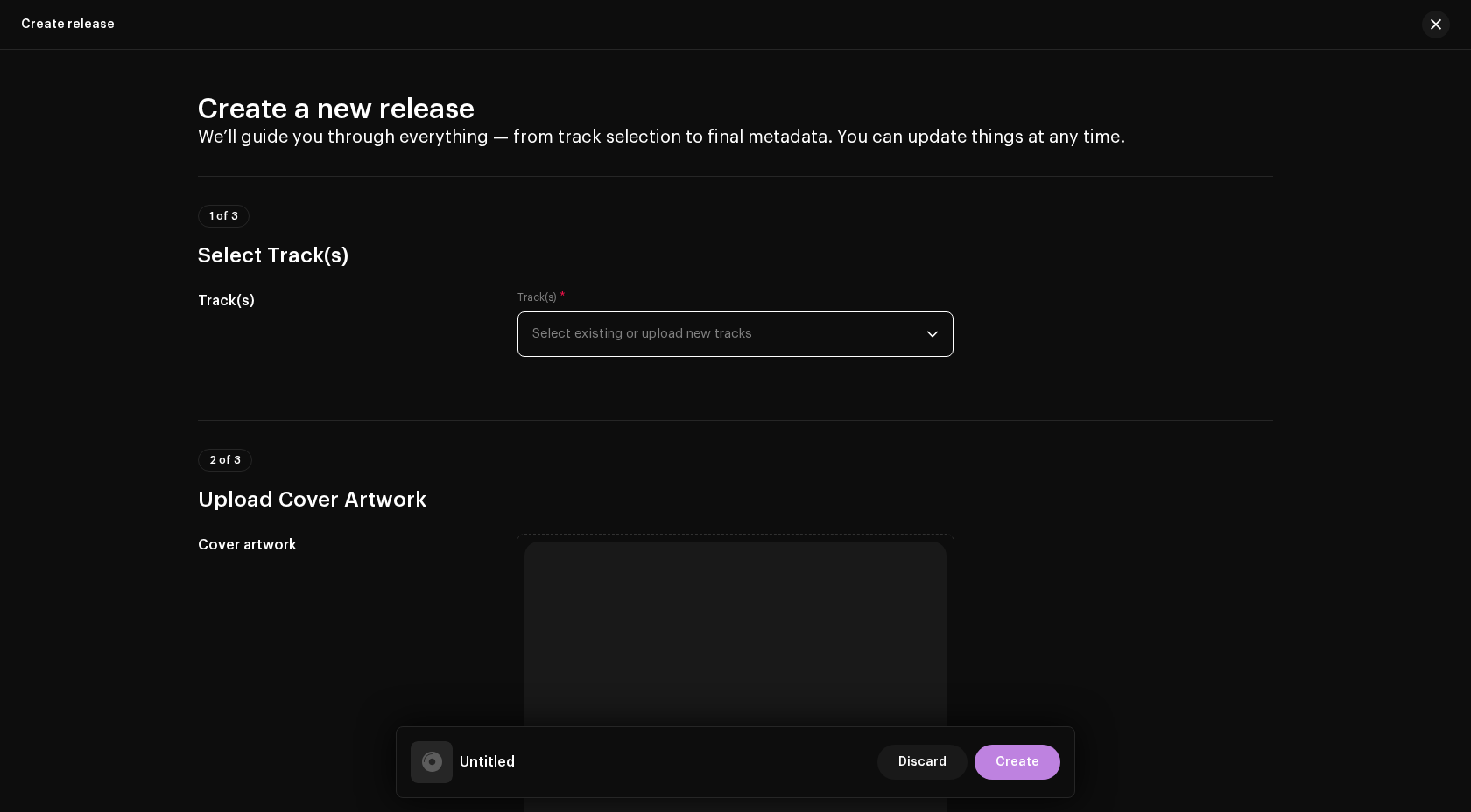
click at [709, 349] on span "Select existing or upload new tracks" at bounding box center [728, 335] width 394 height 44
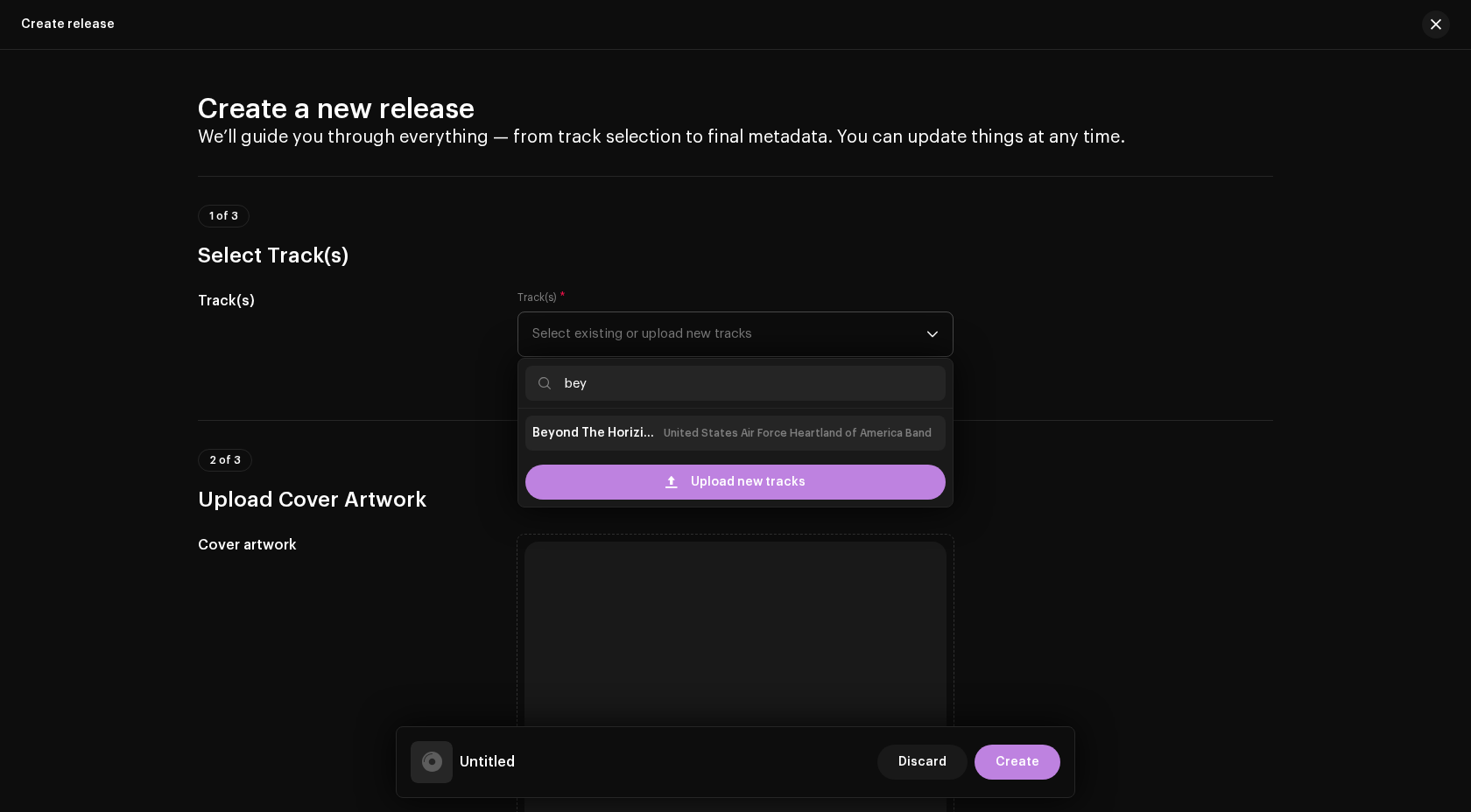
type input "bey"
click at [651, 436] on div "Beyond The Horizion United States Air Force Heartland of America Band" at bounding box center [735, 433] width 406 height 28
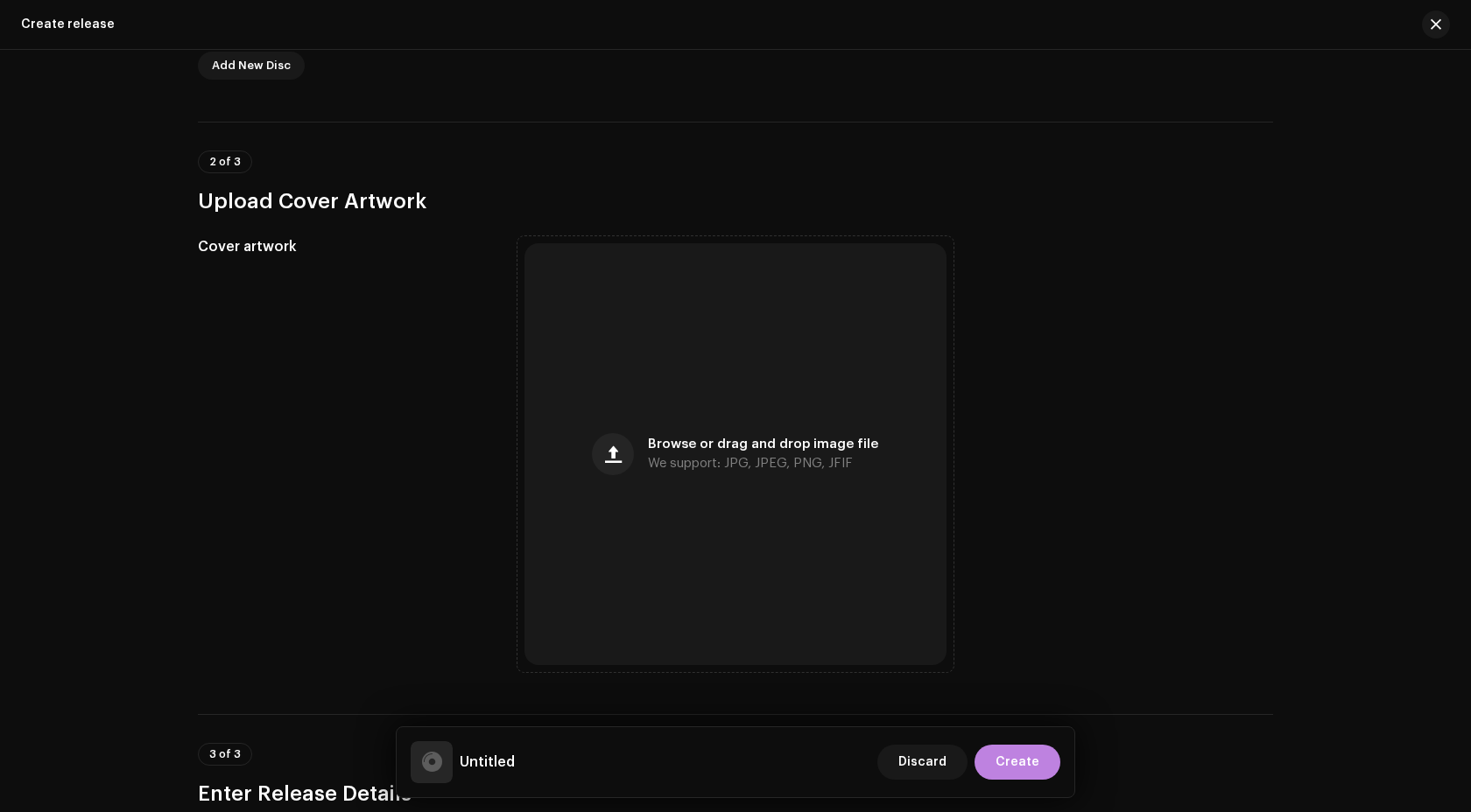
scroll to position [505, 0]
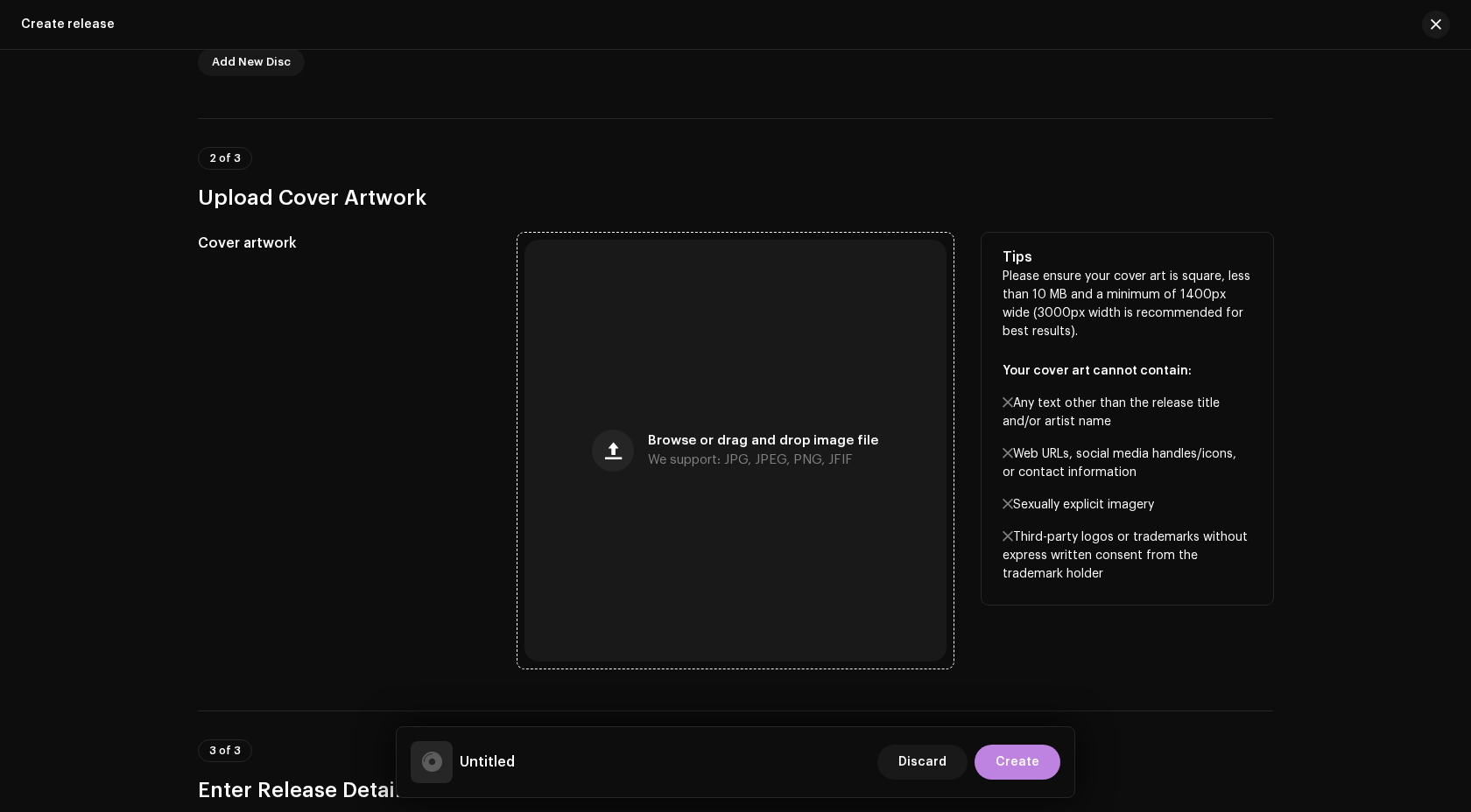
click at [693, 379] on div "Browse or drag and drop image file We support: JPG, JPEG, PNG, JFIF" at bounding box center [735, 451] width 422 height 422
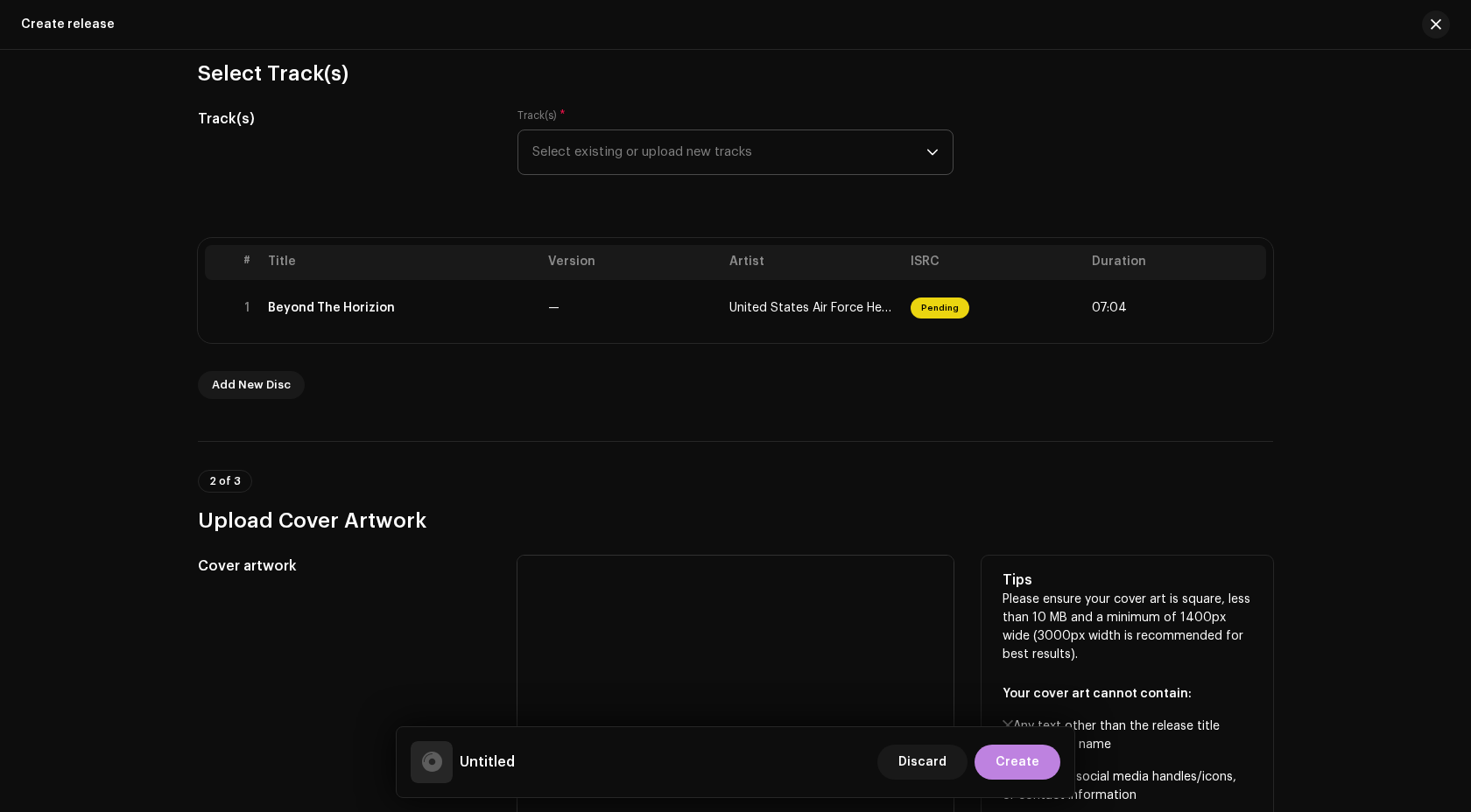
scroll to position [157, 0]
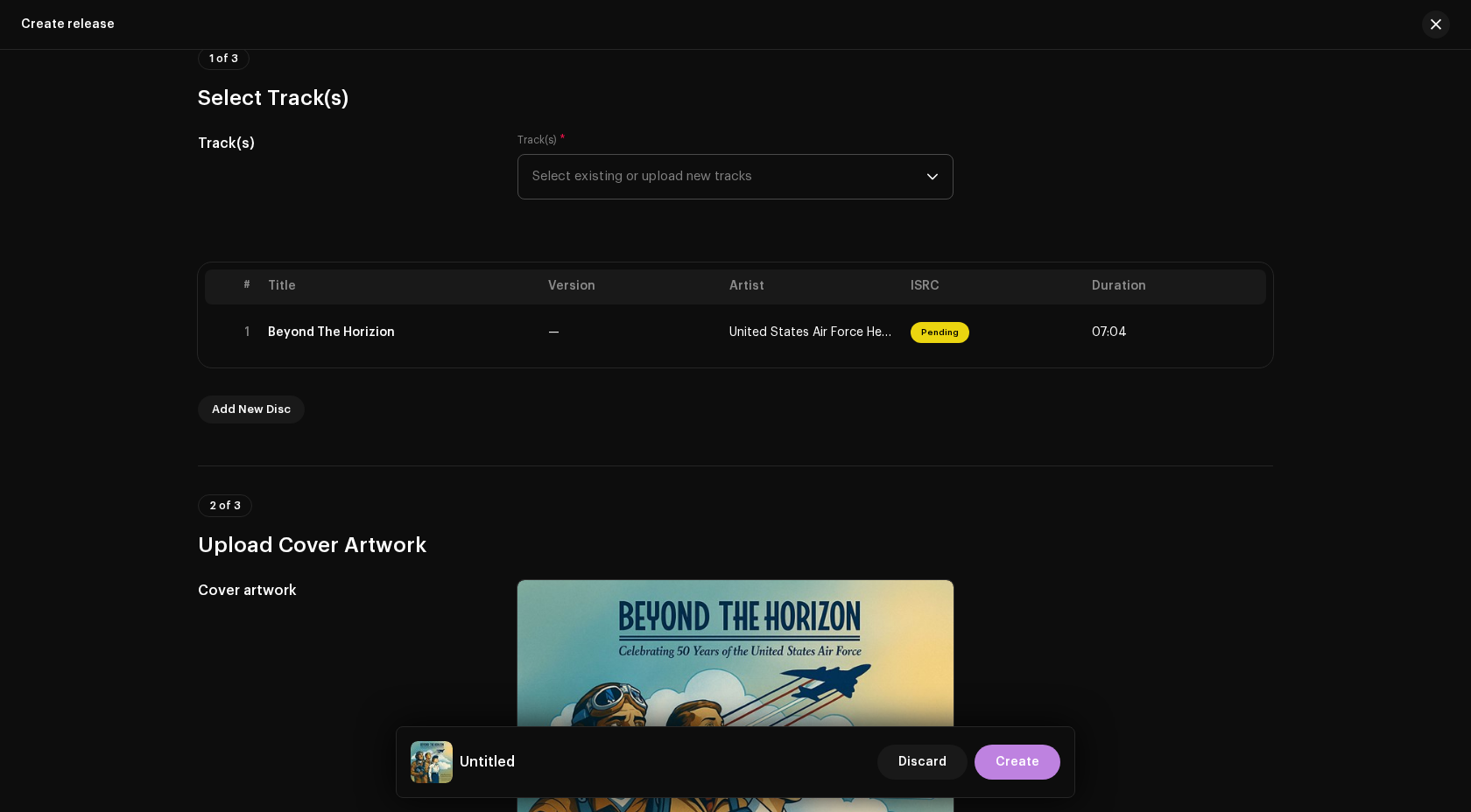
click at [751, 188] on span "Select existing or upload new tracks" at bounding box center [728, 177] width 394 height 44
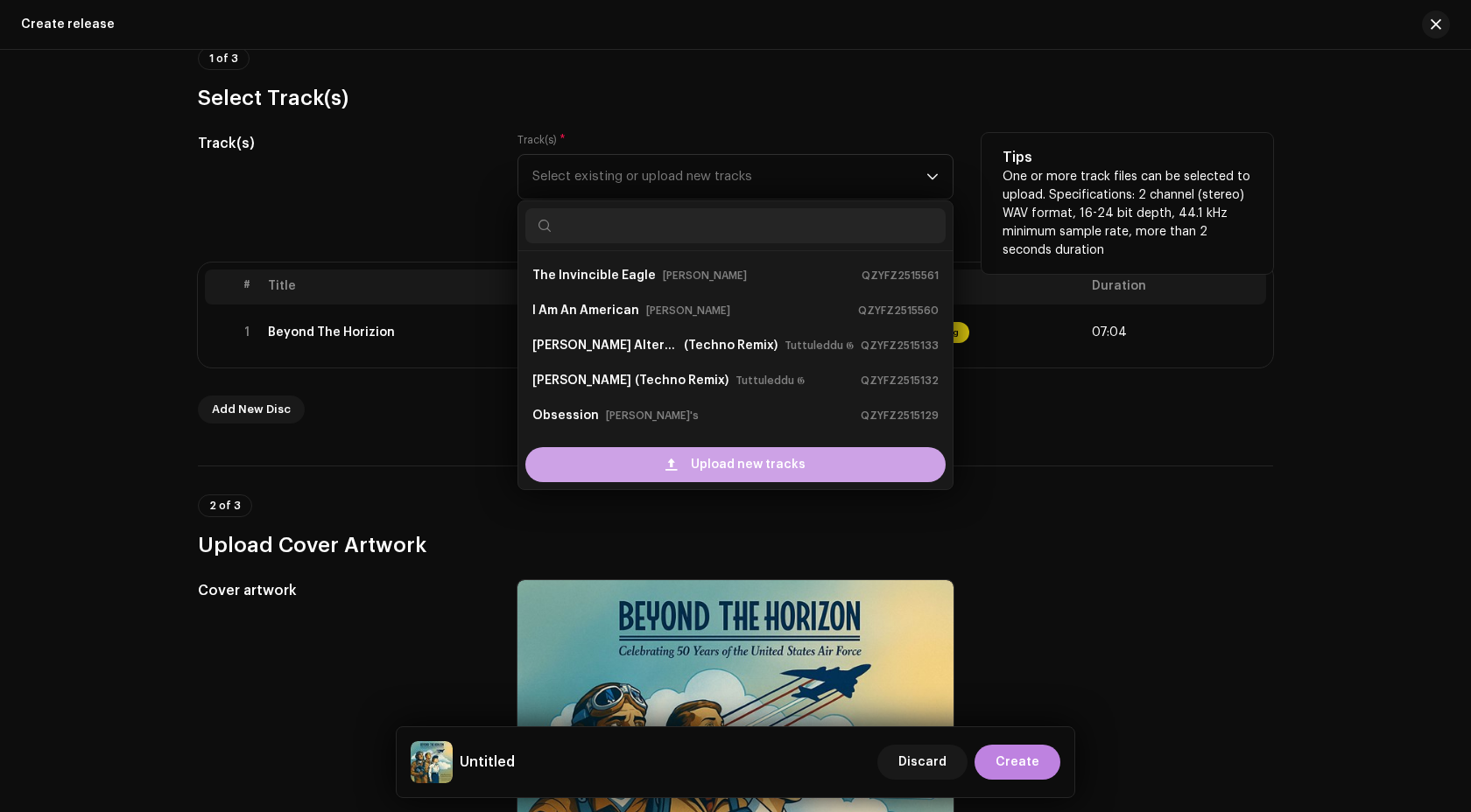
scroll to position [28, 0]
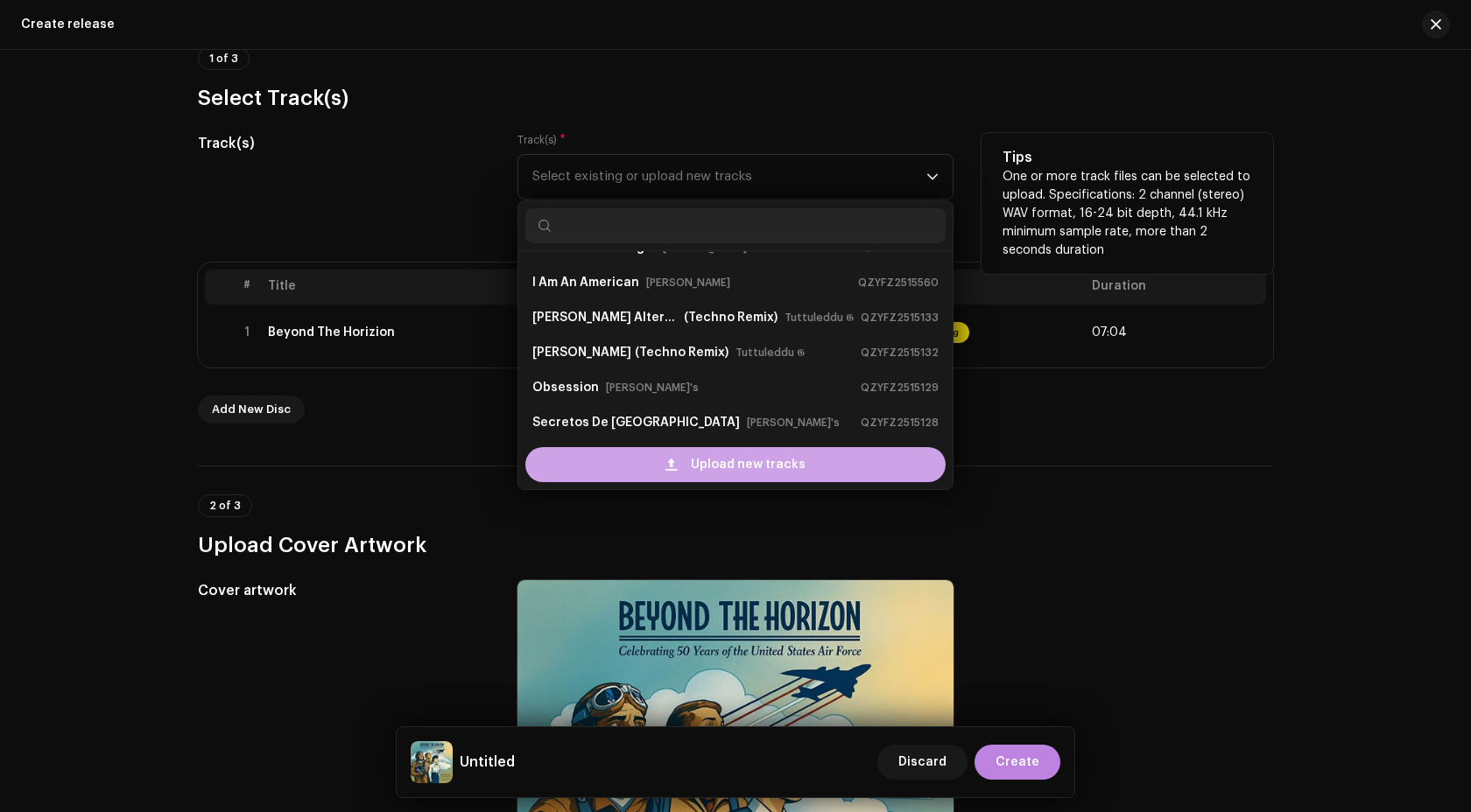
click at [683, 463] on div "Upload new tracks" at bounding box center [735, 464] width 420 height 35
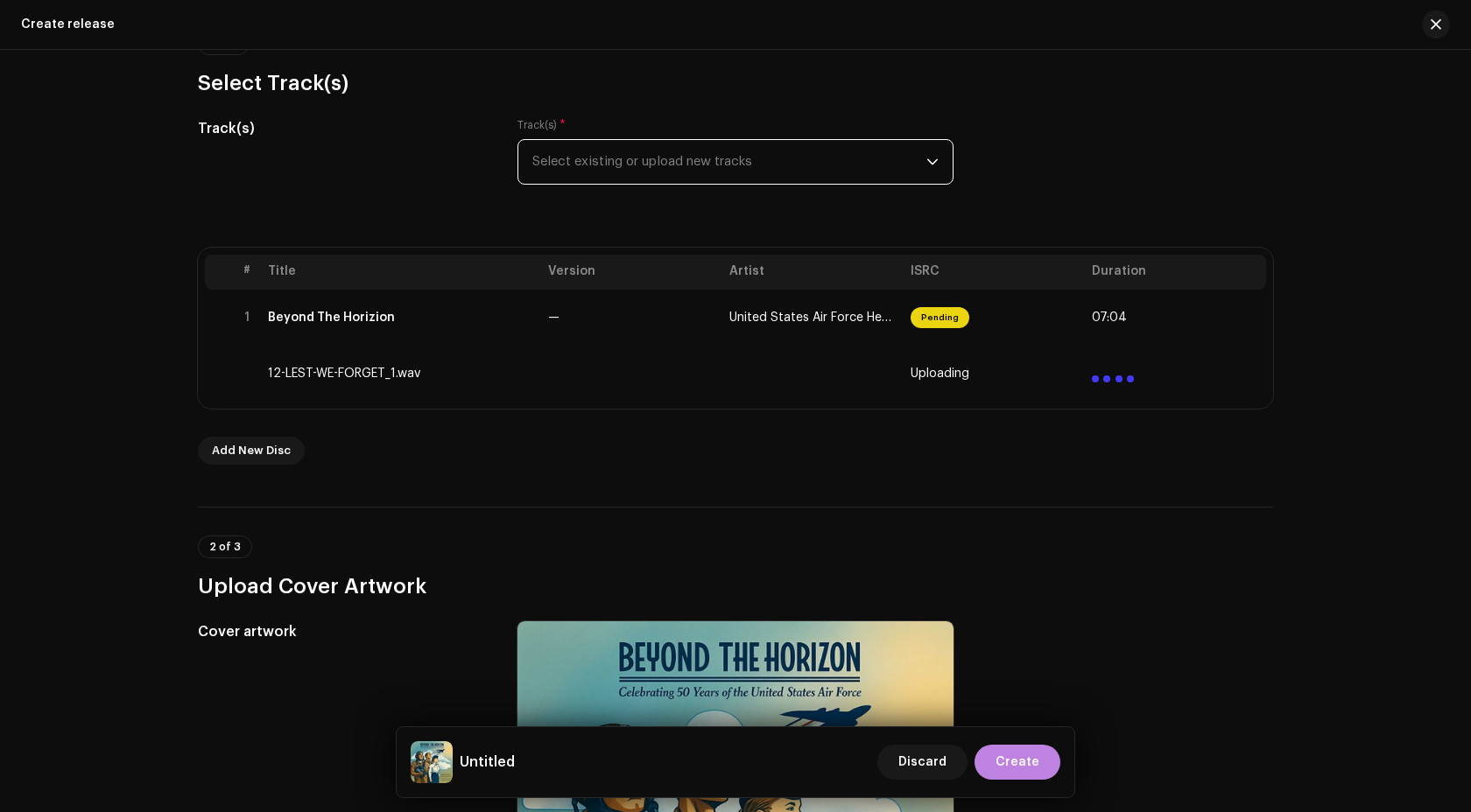
scroll to position [160, 0]
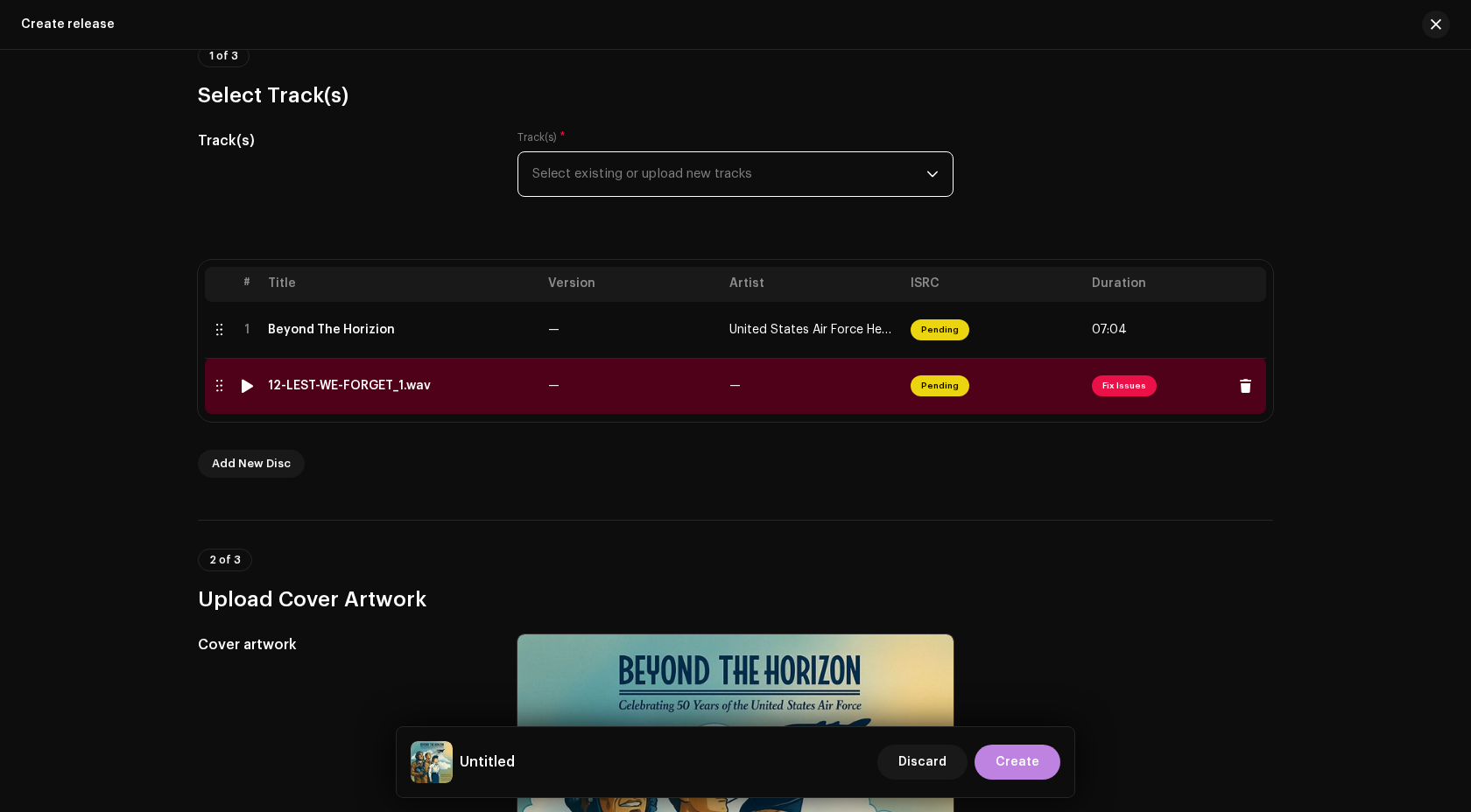
click at [766, 389] on td "—" at bounding box center [813, 386] width 181 height 56
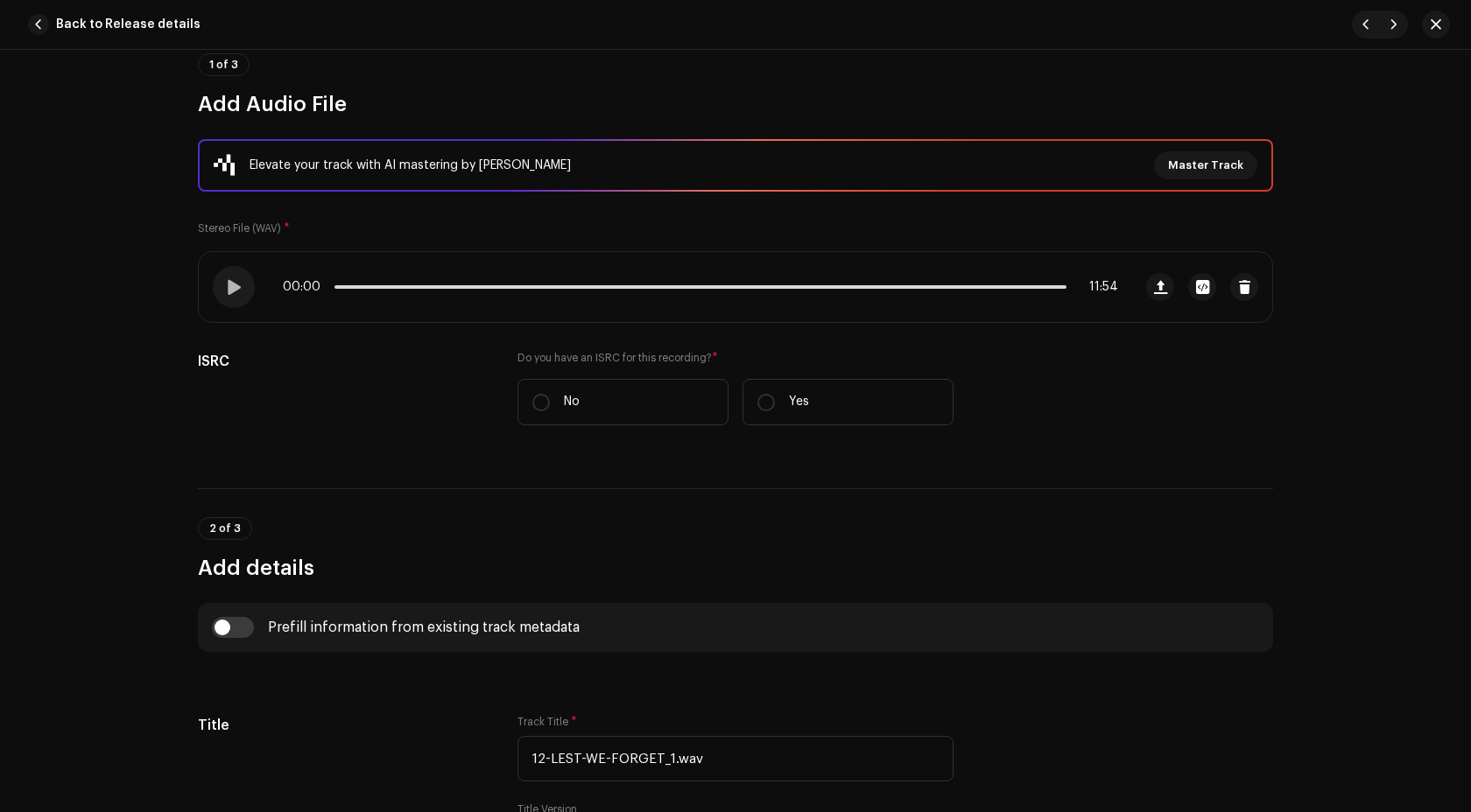
scroll to position [260, 0]
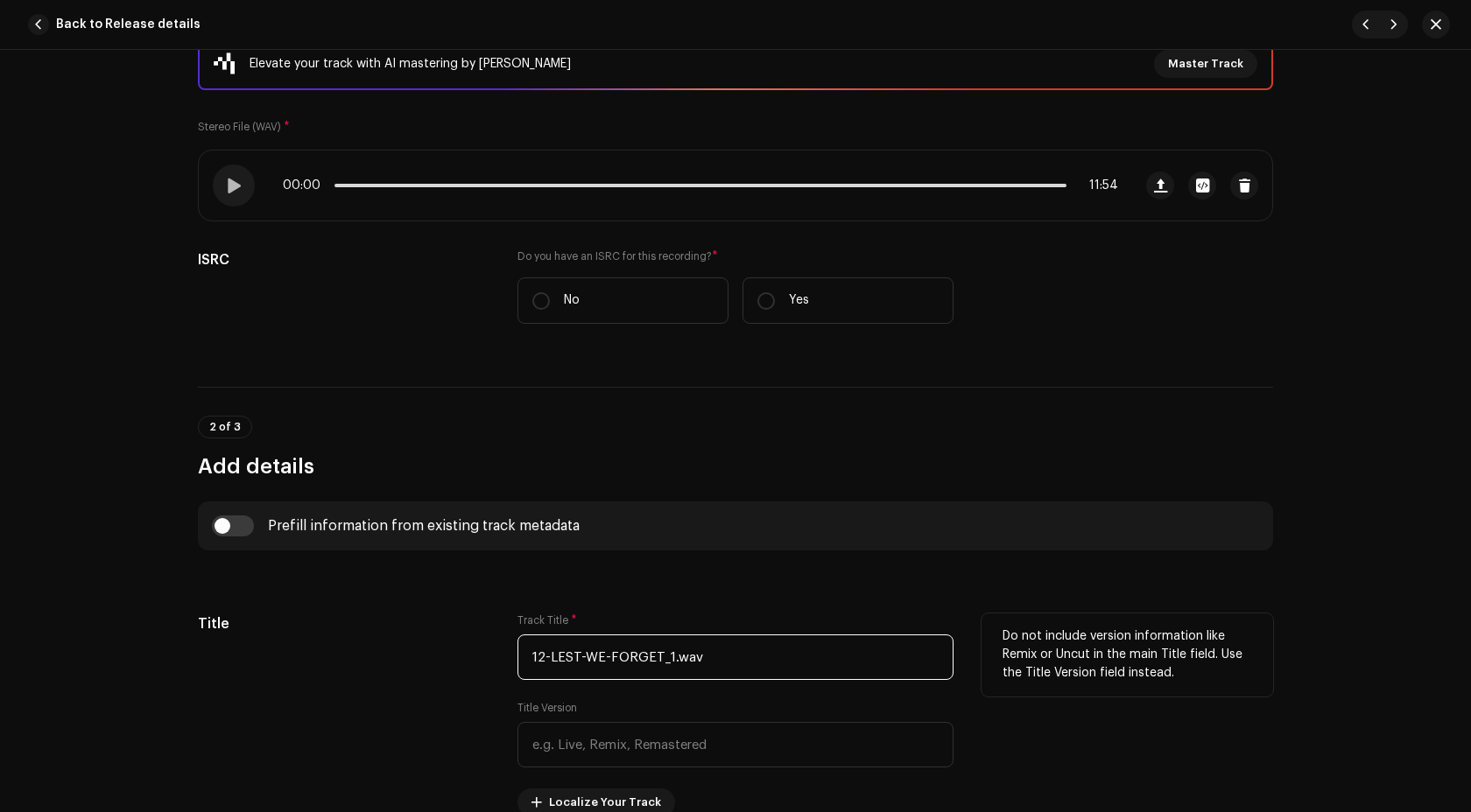
click at [721, 645] on input "12-LEST-WE-FORGET_1.wav" at bounding box center [735, 658] width 436 height 46
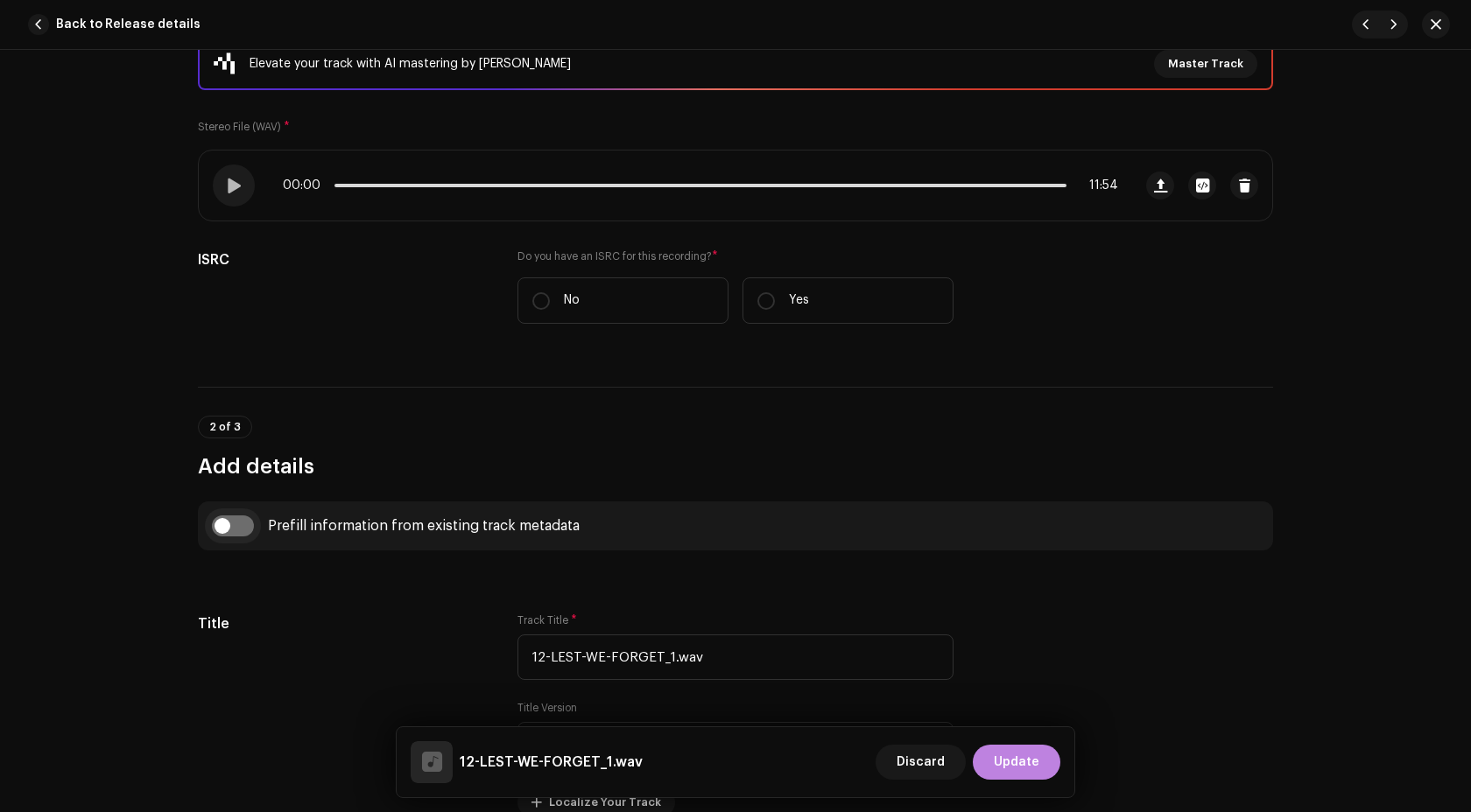
type input "12-LEST-WE-FORGET_1.wav"
click at [212, 525] on input "checkbox" at bounding box center [233, 526] width 42 height 21
checkbox input "true"
click at [639, 617] on span "Select track to prefill from" at bounding box center [728, 616] width 394 height 44
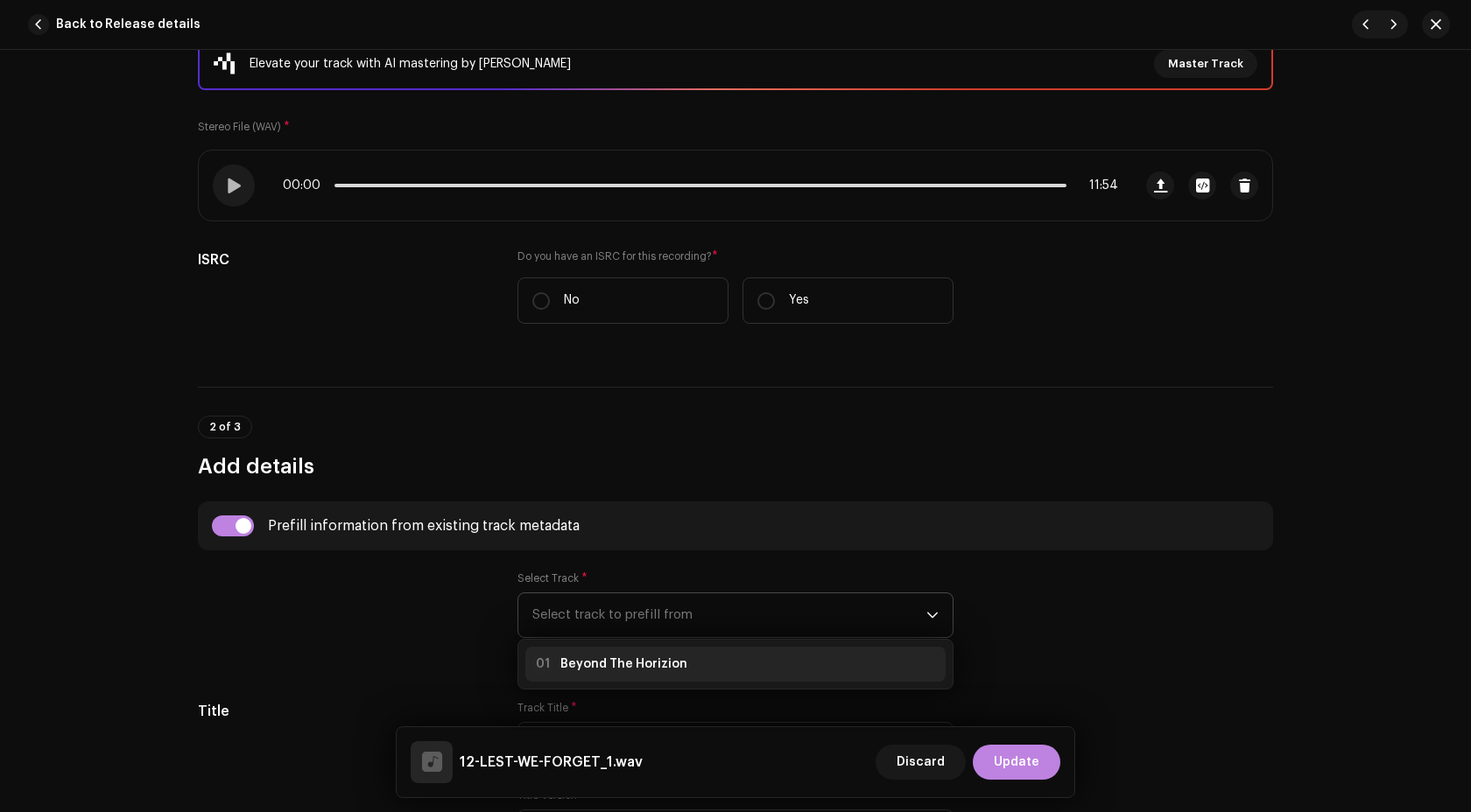
click at [644, 660] on strong "Beyond The Horizion" at bounding box center [623, 664] width 127 height 17
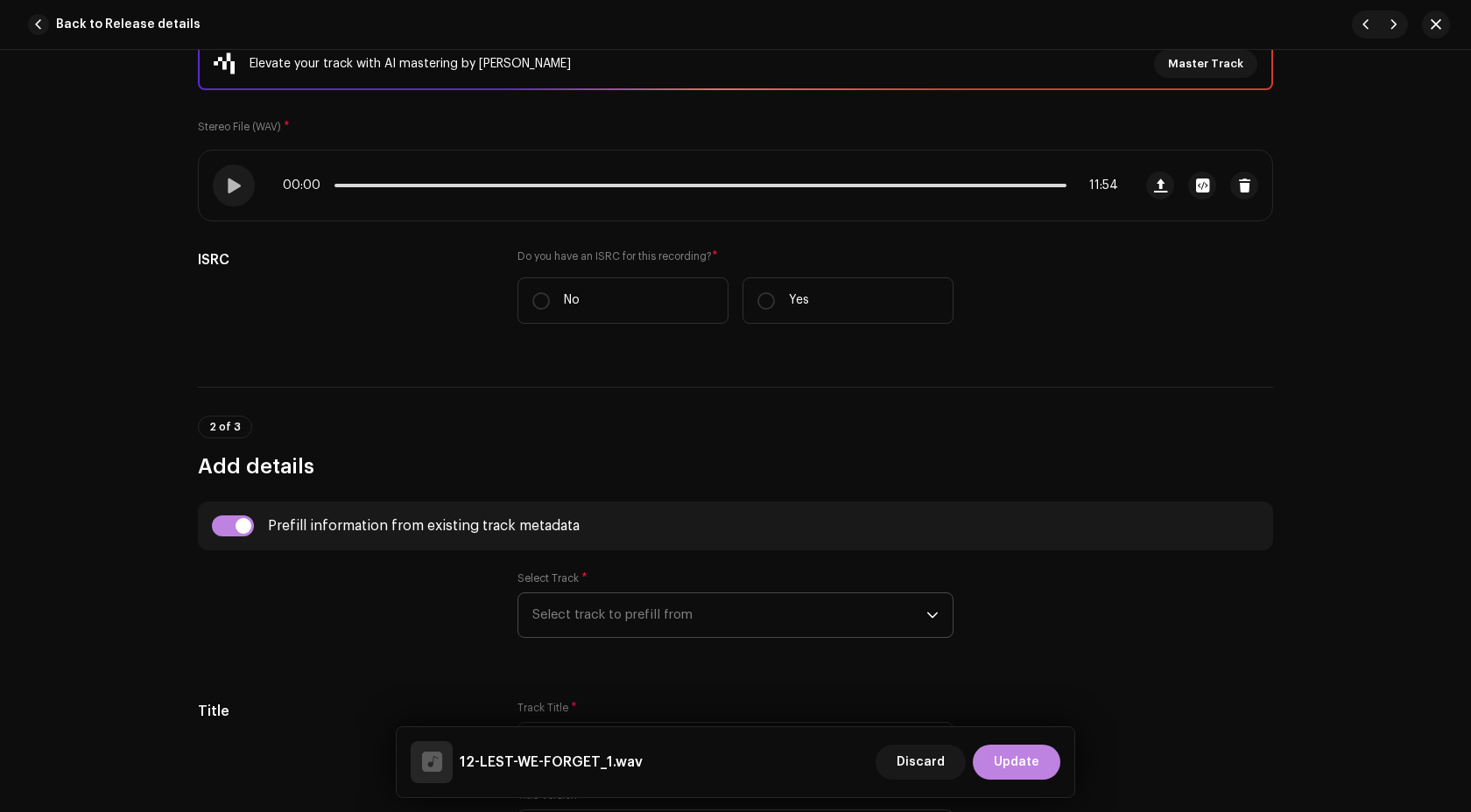
type input "00:15"
radio input "true"
type input "Palm Ufo Selecta"
checkbox input "true"
radio input "false"
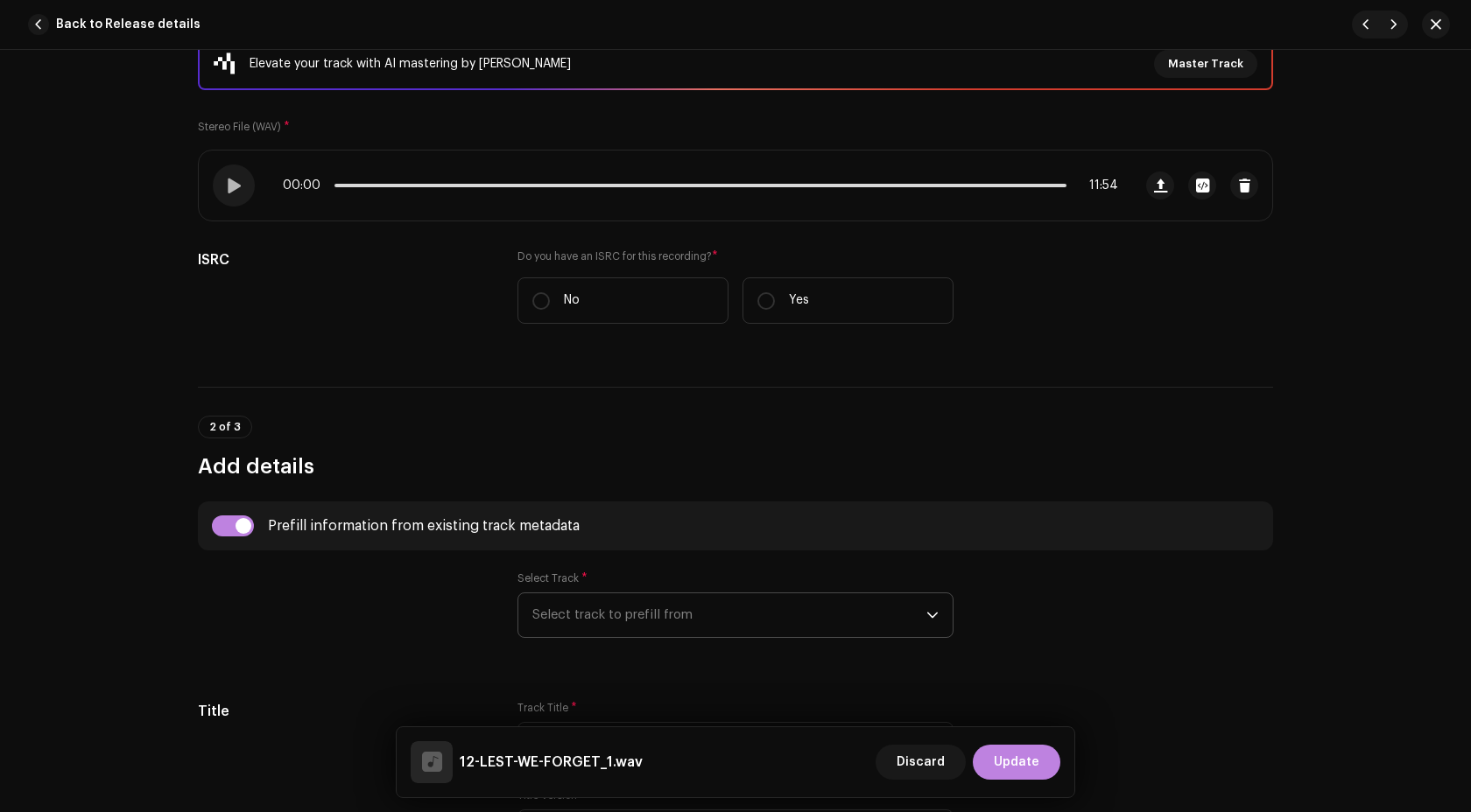
radio input "true"
click at [995, 756] on span "Update" at bounding box center [1016, 762] width 46 height 35
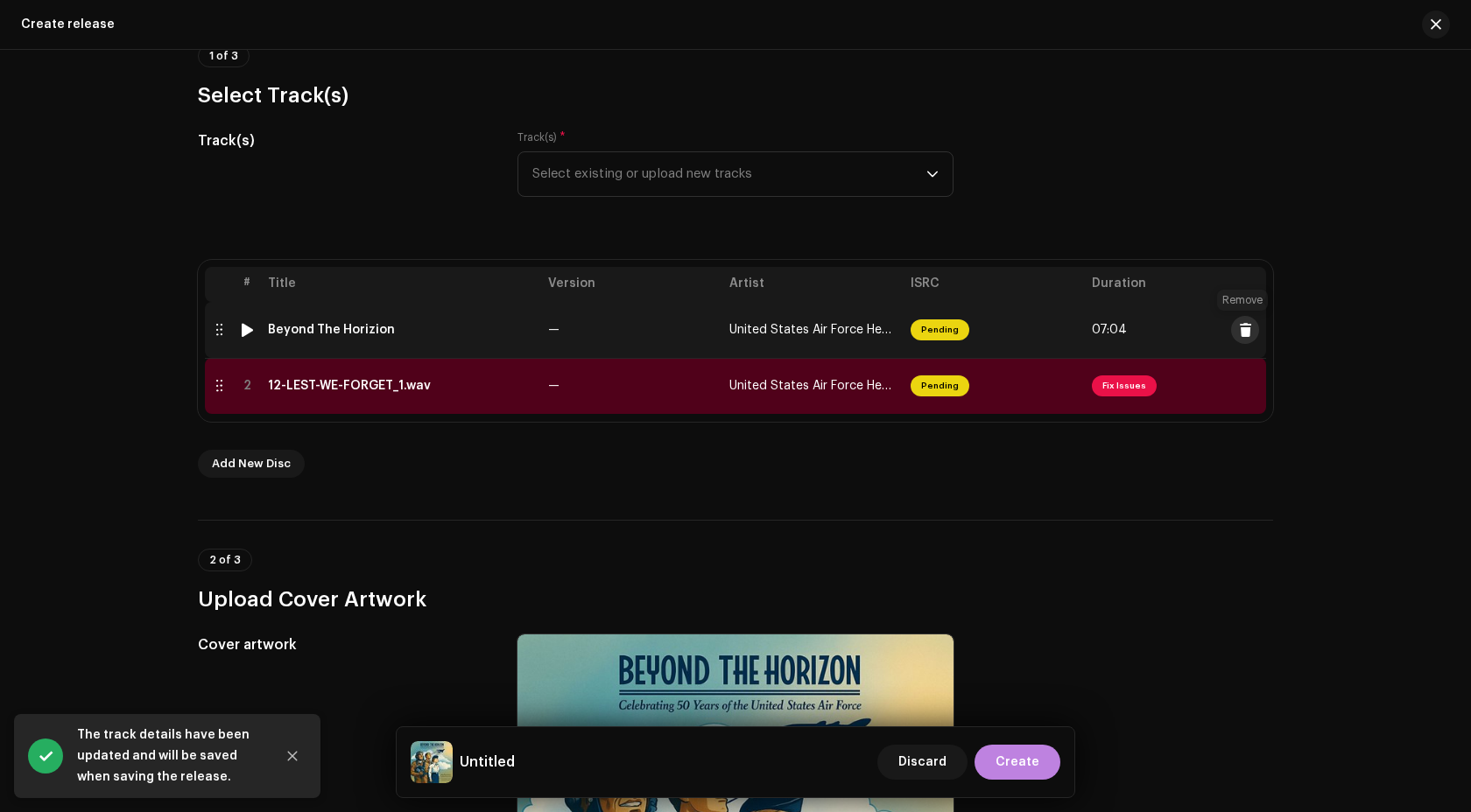
click at [1243, 329] on span at bounding box center [1246, 330] width 13 height 14
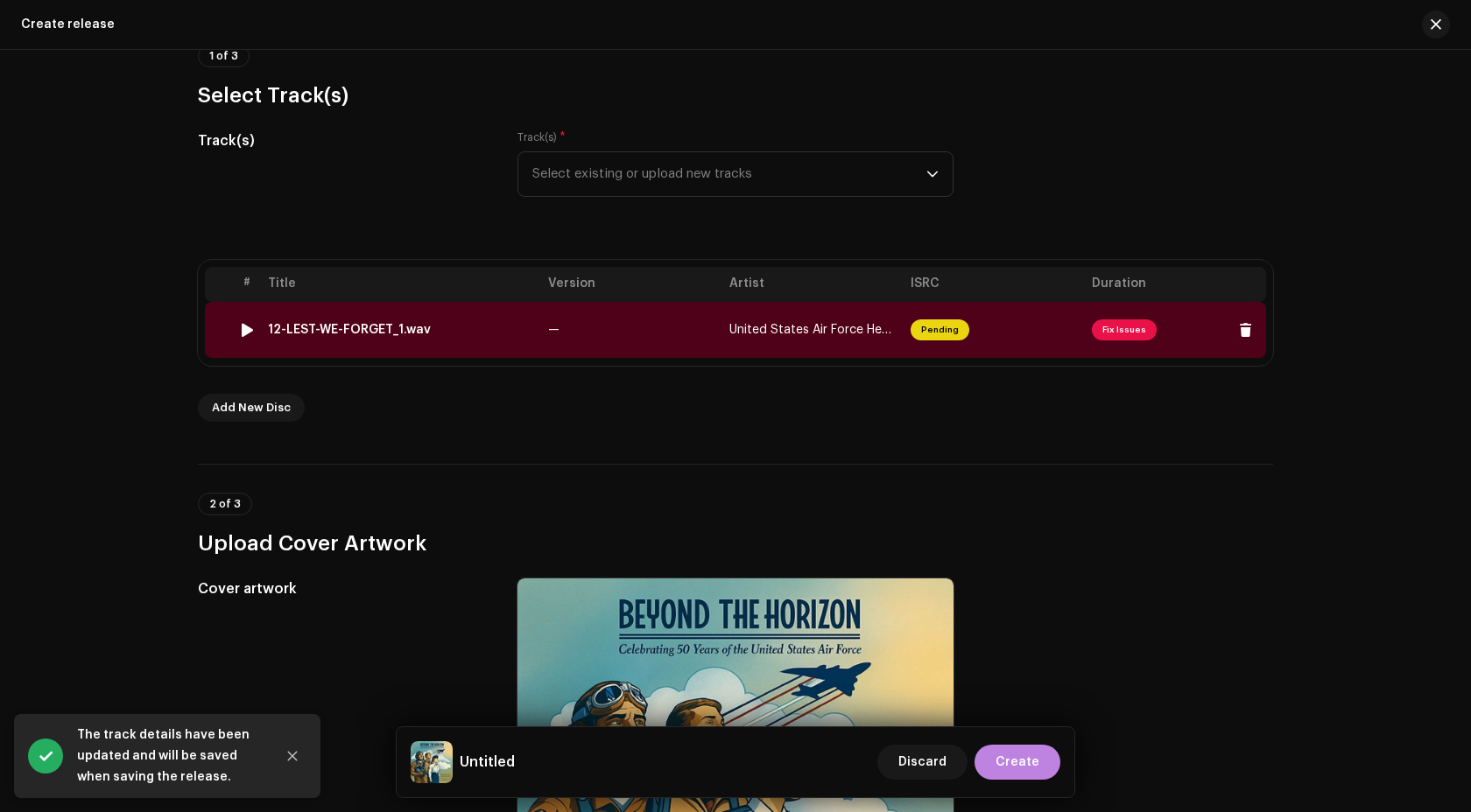
click at [1004, 331] on td "Pending" at bounding box center [994, 330] width 181 height 56
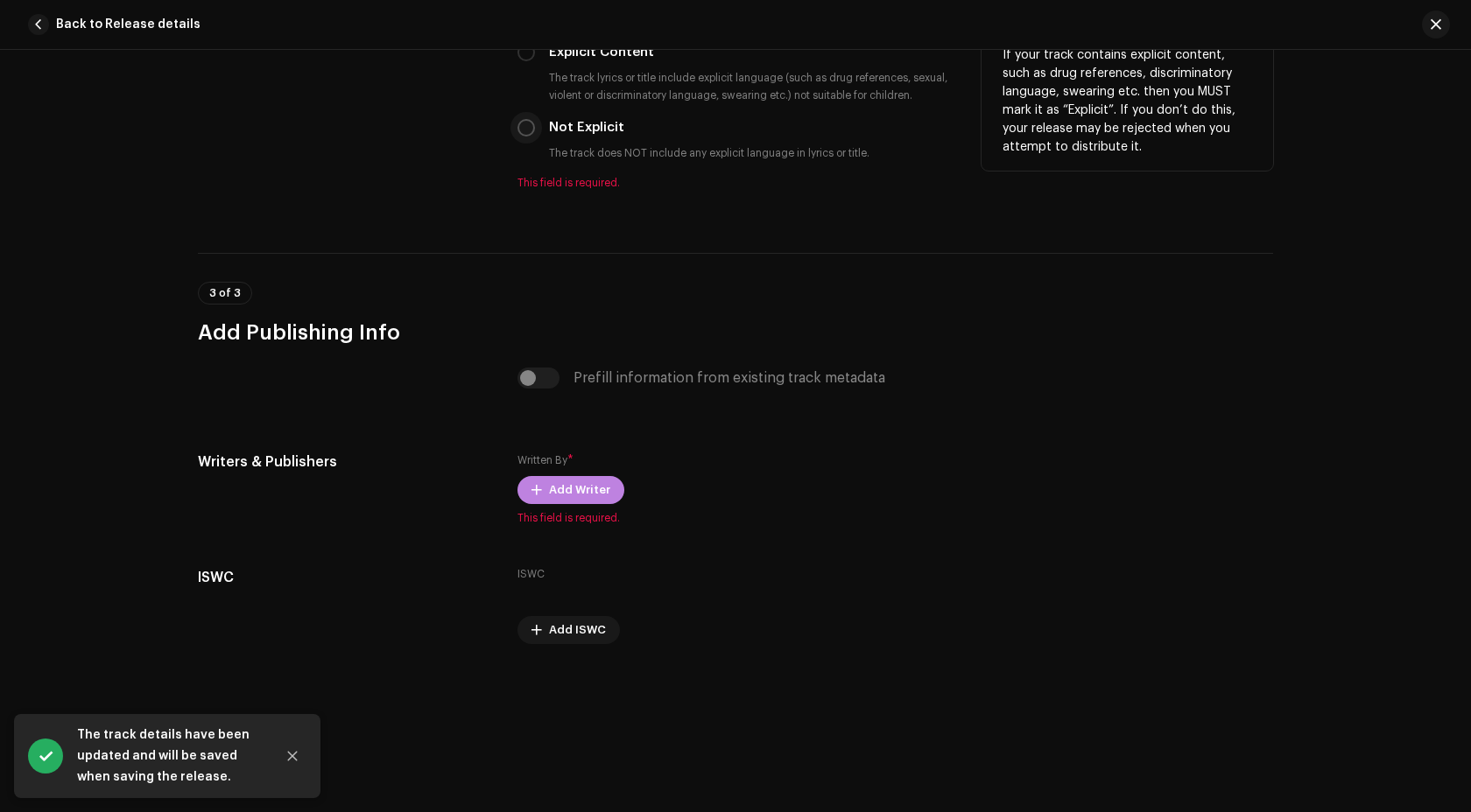
click at [521, 128] on input "Not Explicit" at bounding box center [526, 128] width 17 height 17
radio input "true"
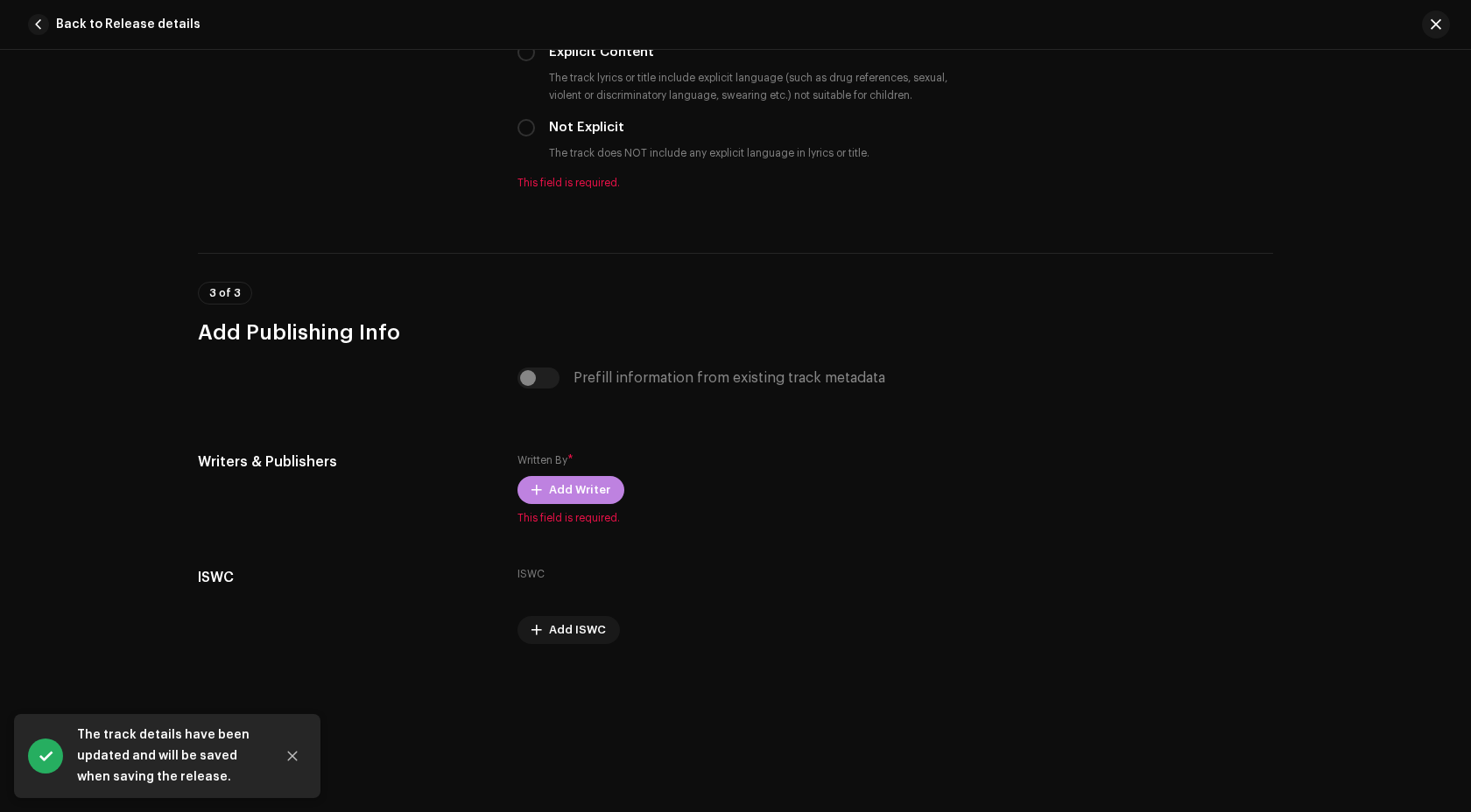
scroll to position [3091, 0]
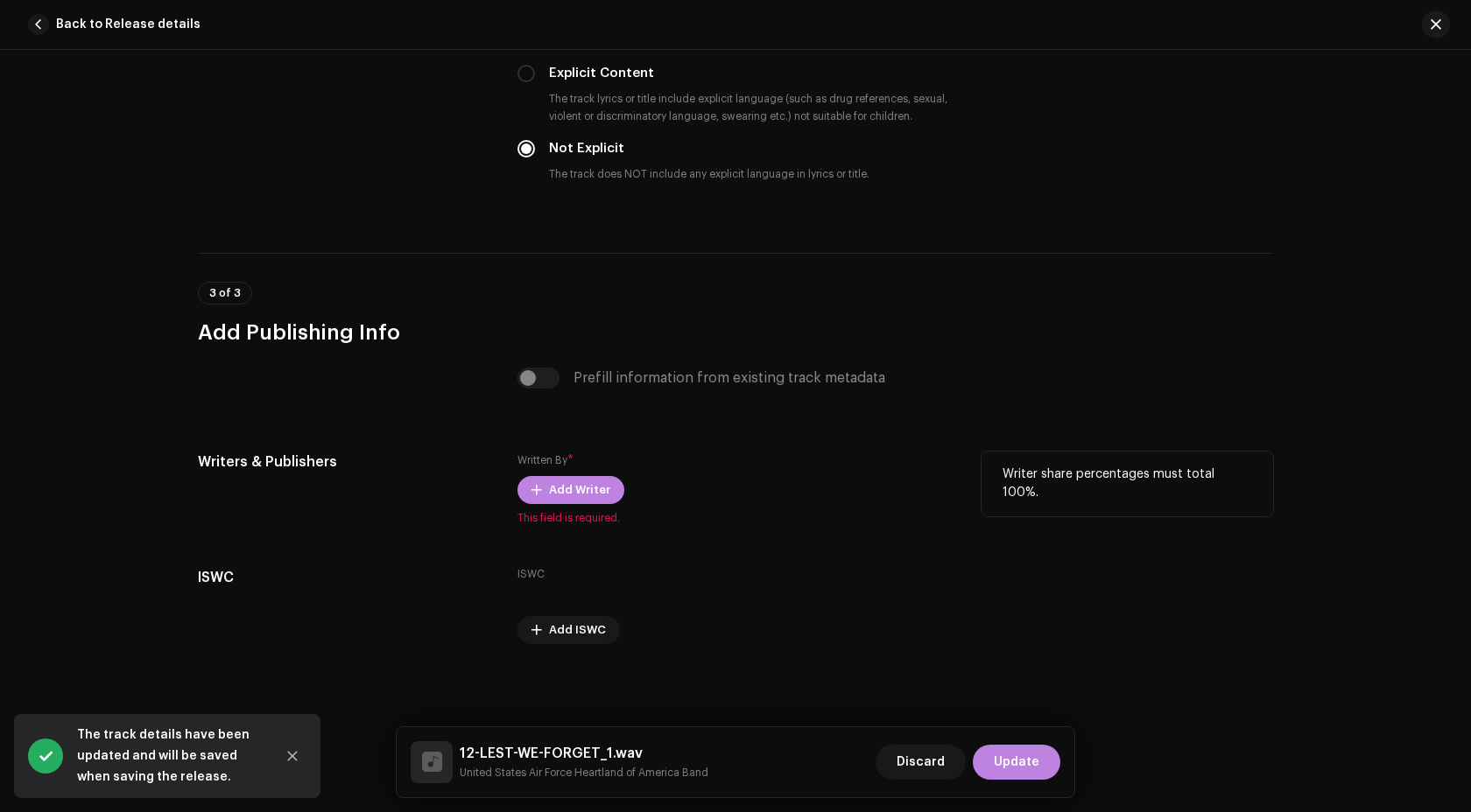
click at [548, 509] on div "Written By * Add Writer This field is required." at bounding box center [735, 488] width 436 height 73
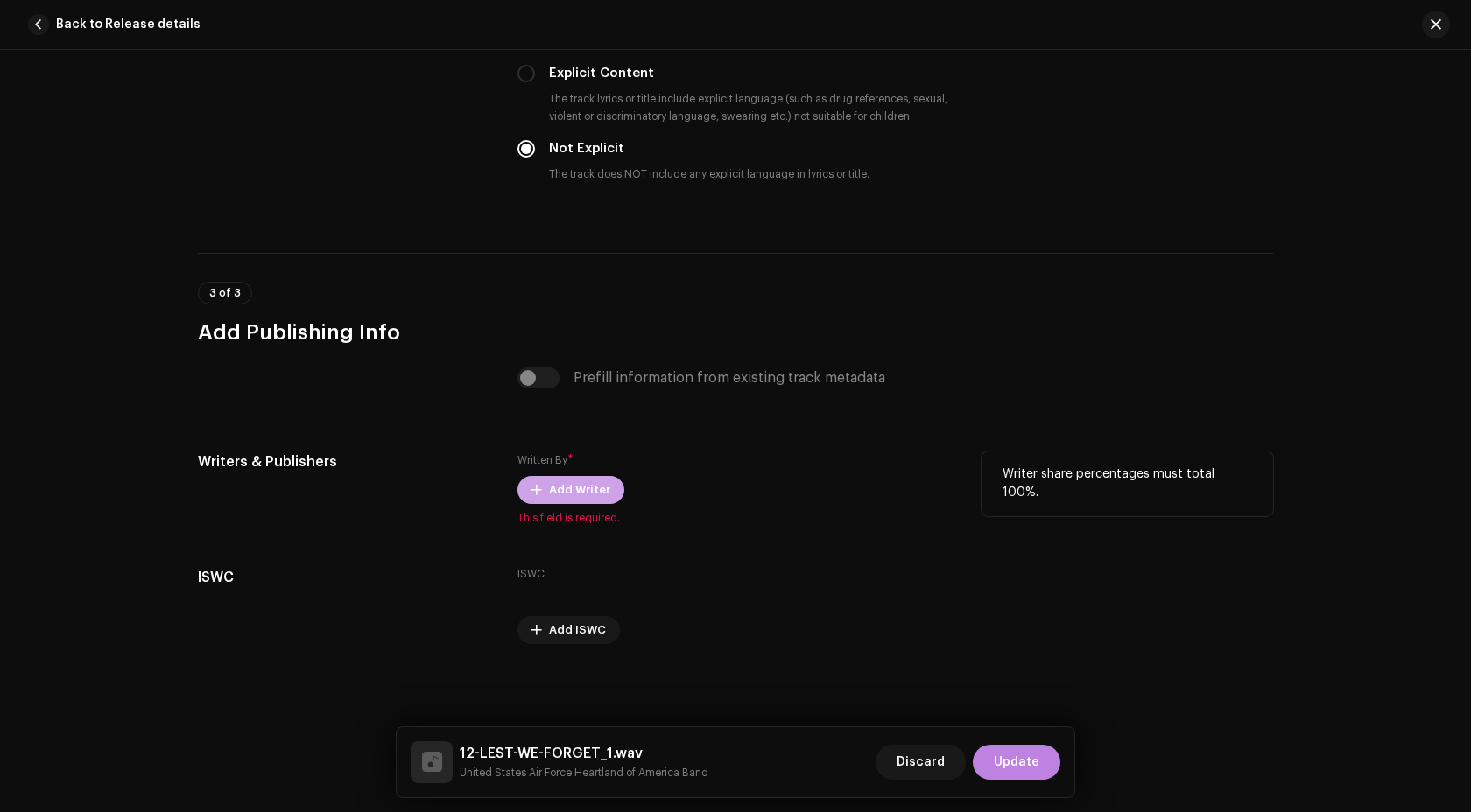
click at [549, 493] on span "Add Writer" at bounding box center [580, 490] width 61 height 35
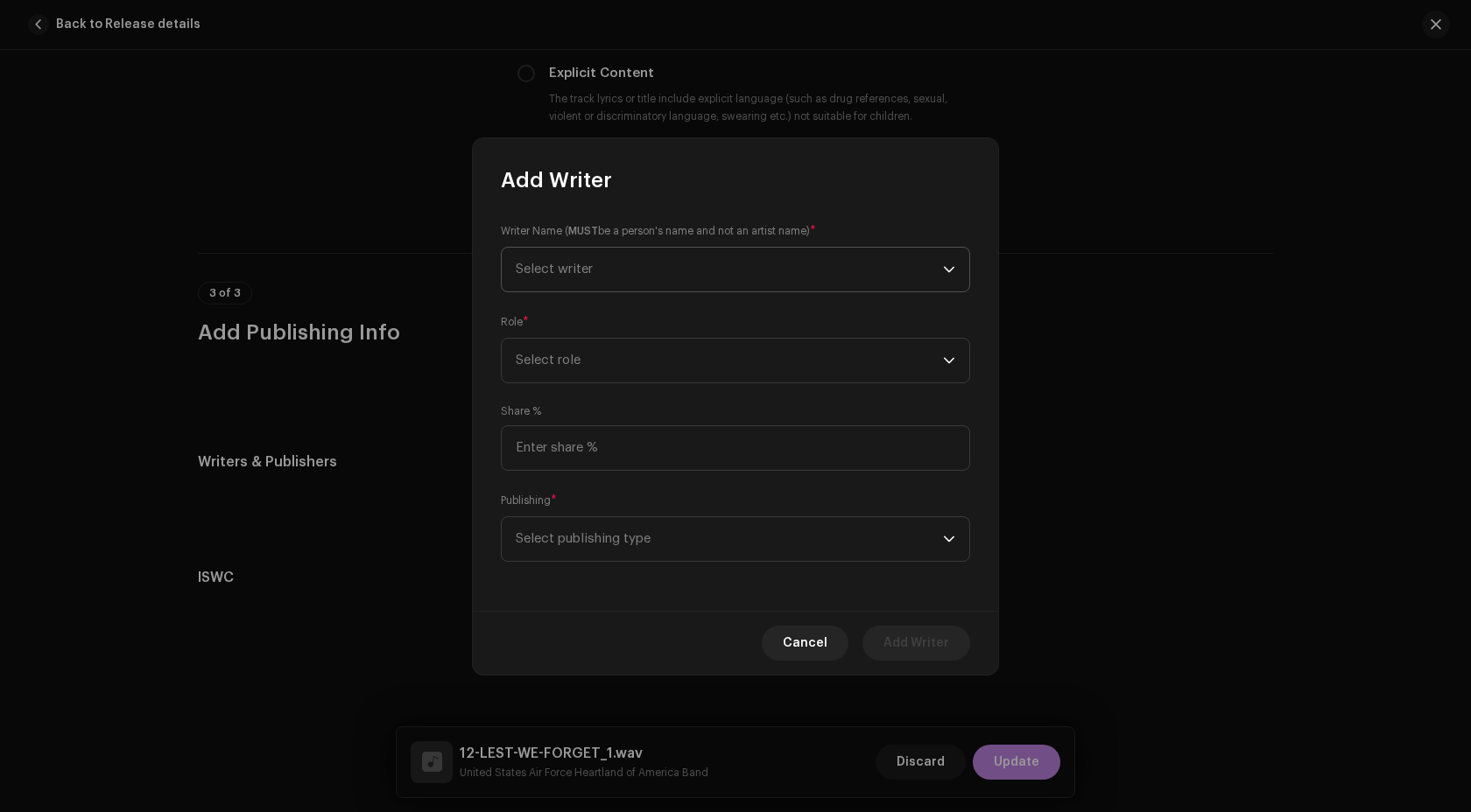
click at [611, 275] on span "Select writer" at bounding box center [729, 270] width 427 height 44
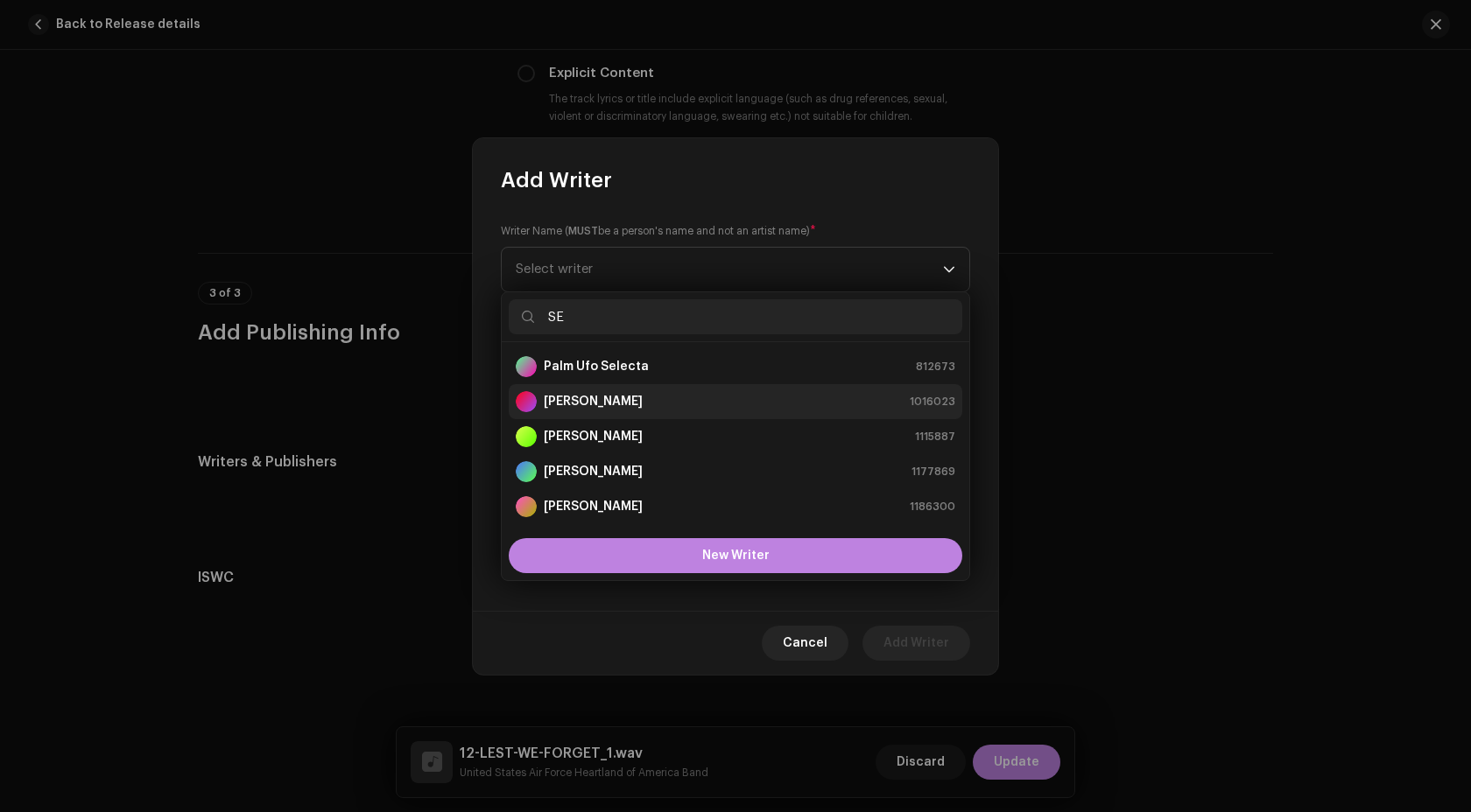
type input "SE"
click at [643, 395] on strong "[PERSON_NAME]" at bounding box center [593, 401] width 99 height 17
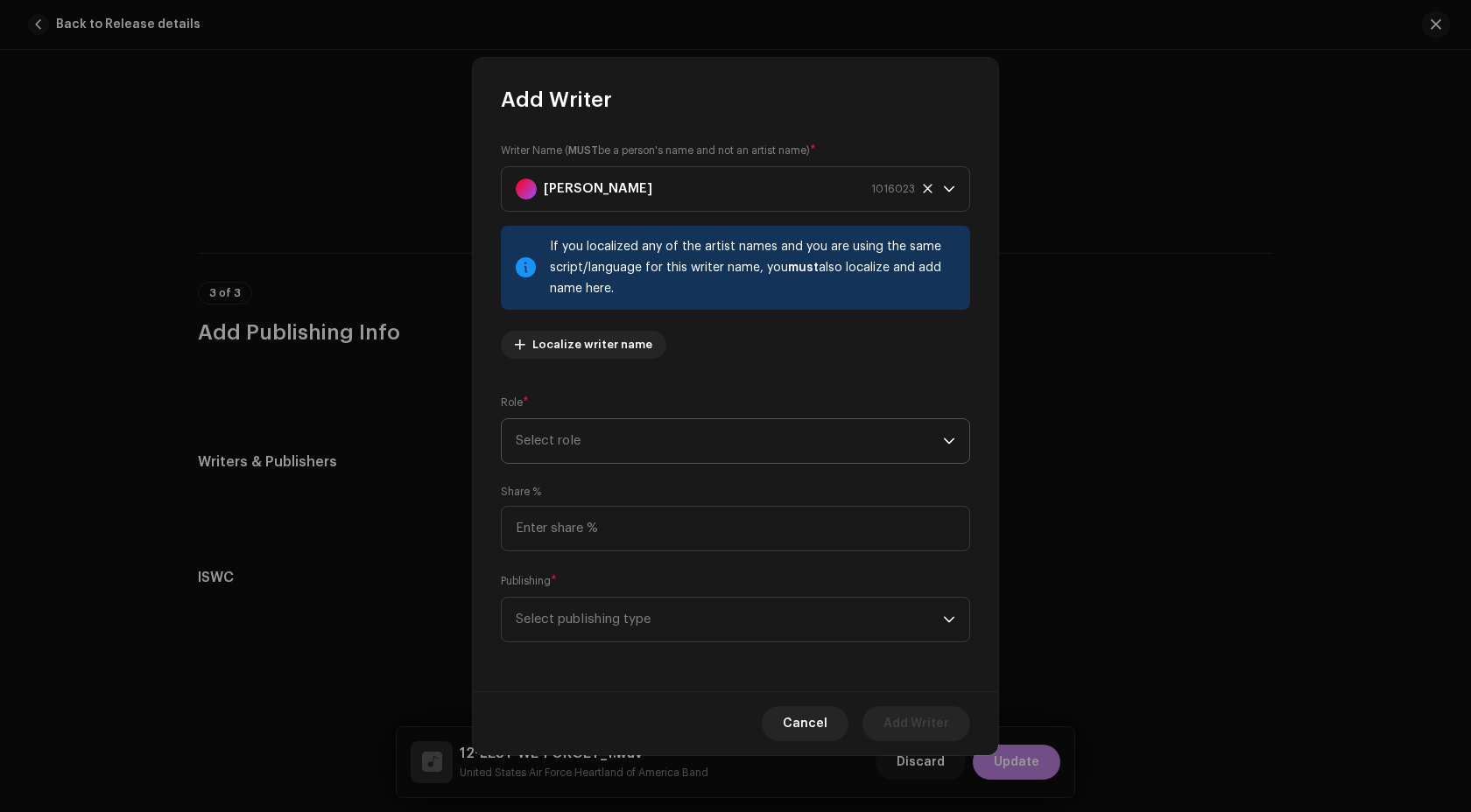
click at [757, 451] on span "Select role" at bounding box center [729, 441] width 427 height 44
click at [659, 551] on li "Composer" at bounding box center [736, 558] width 454 height 35
click at [585, 627] on span "Select publishing type" at bounding box center [729, 619] width 427 height 44
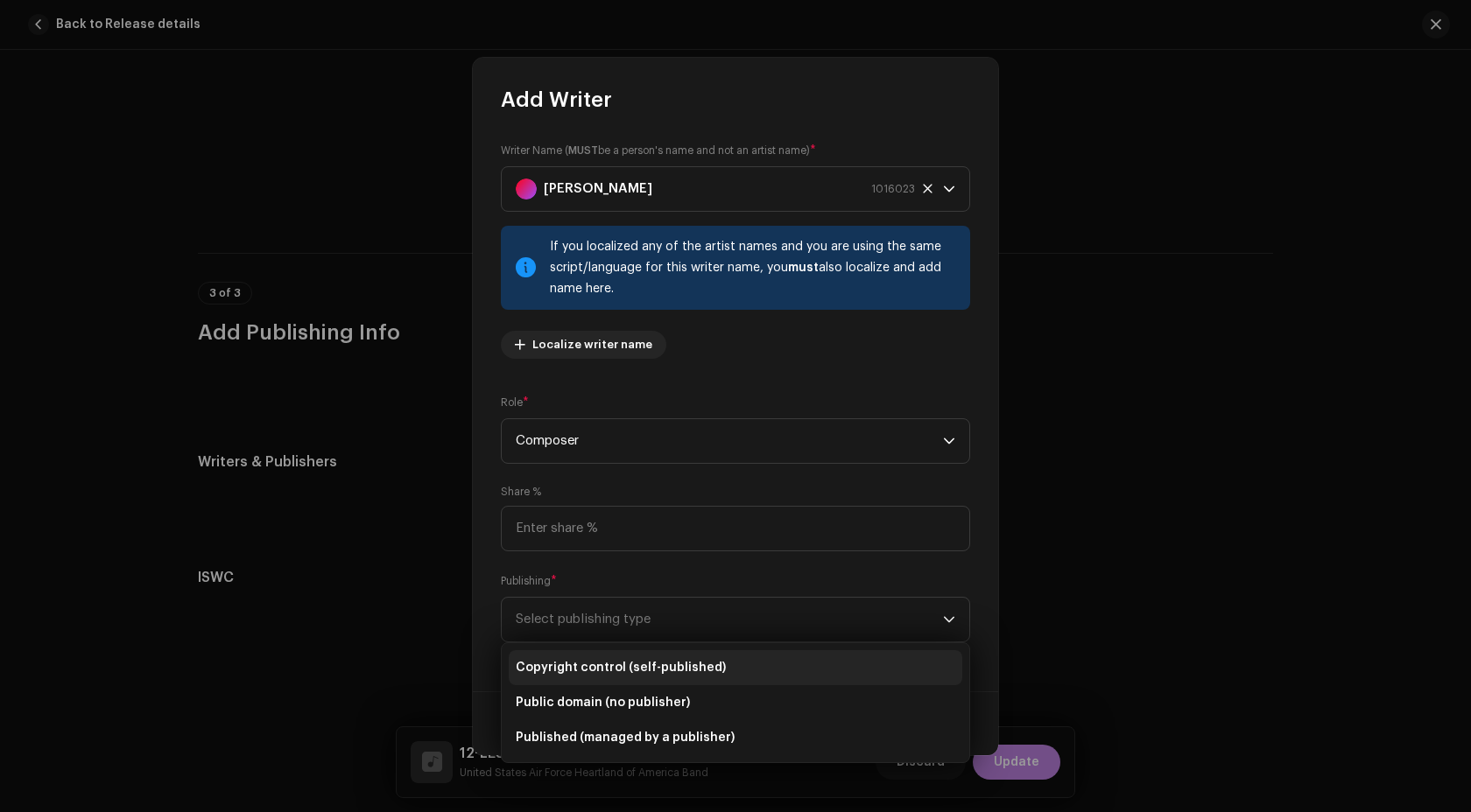
click at [606, 665] on span "Copyright control (self-published)" at bounding box center [621, 668] width 210 height 17
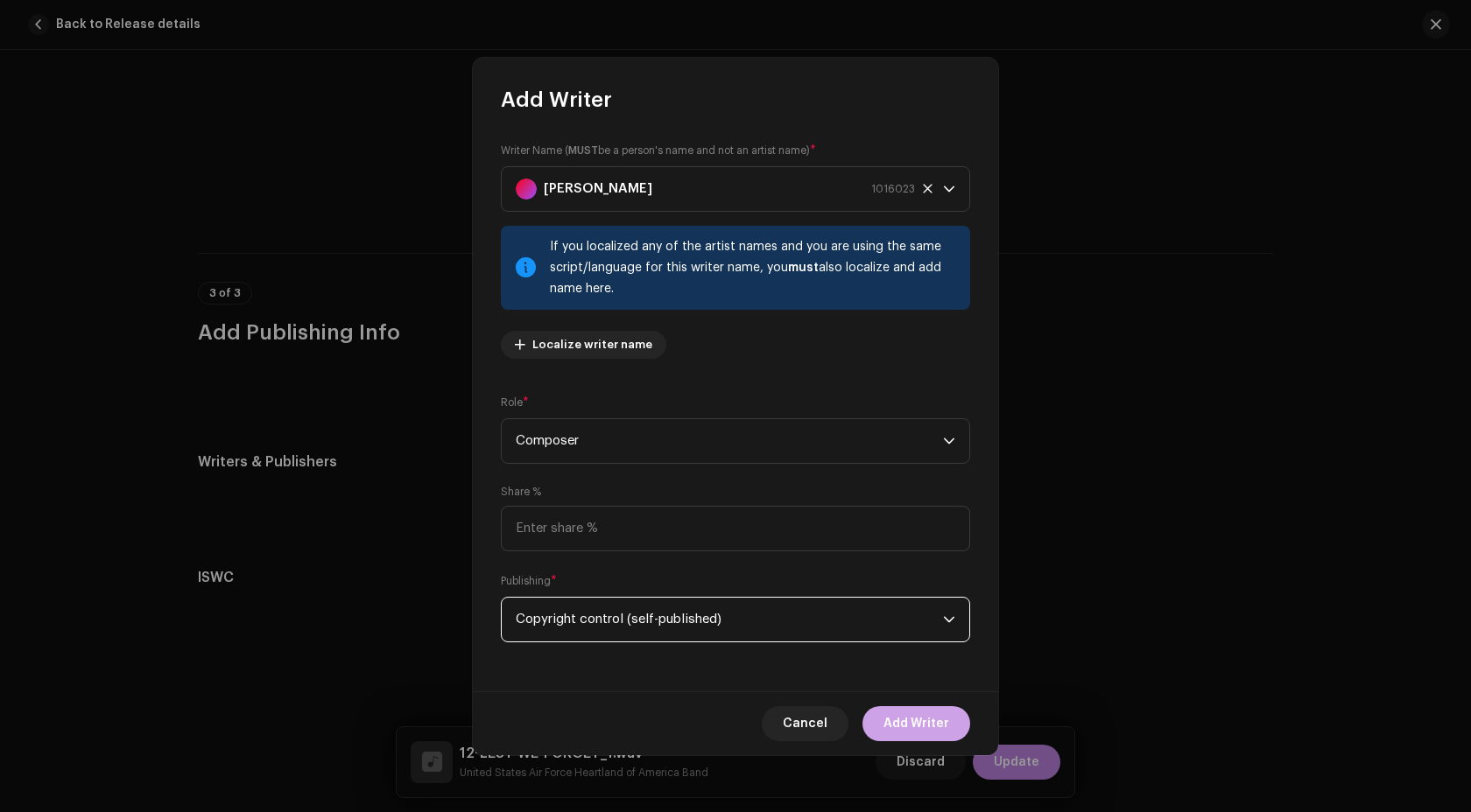
click at [943, 735] on span "Add Writer" at bounding box center [916, 723] width 66 height 35
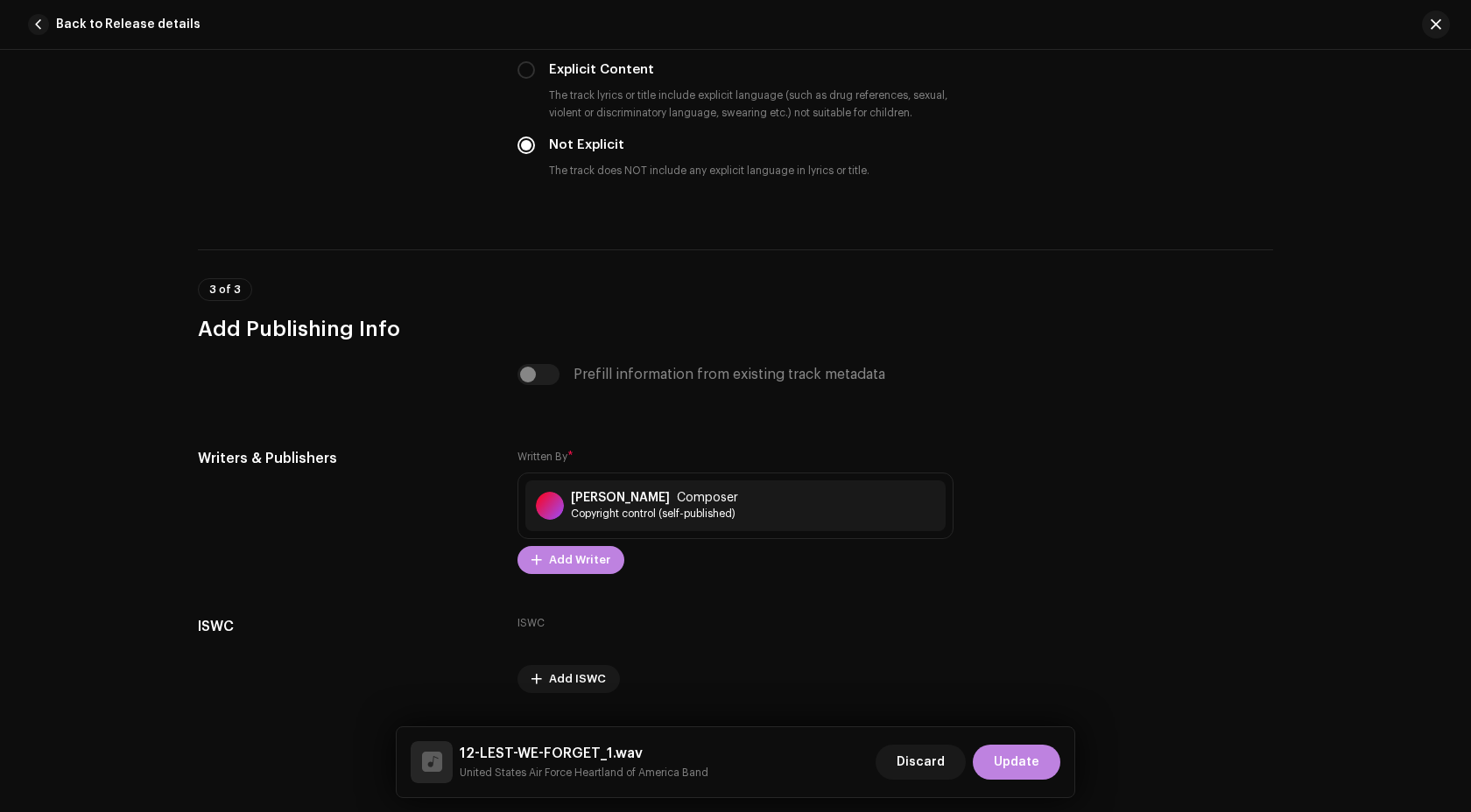
click at [1002, 743] on div "Discard Update" at bounding box center [968, 762] width 185 height 42
click at [1006, 776] on span "Update" at bounding box center [1016, 762] width 46 height 35
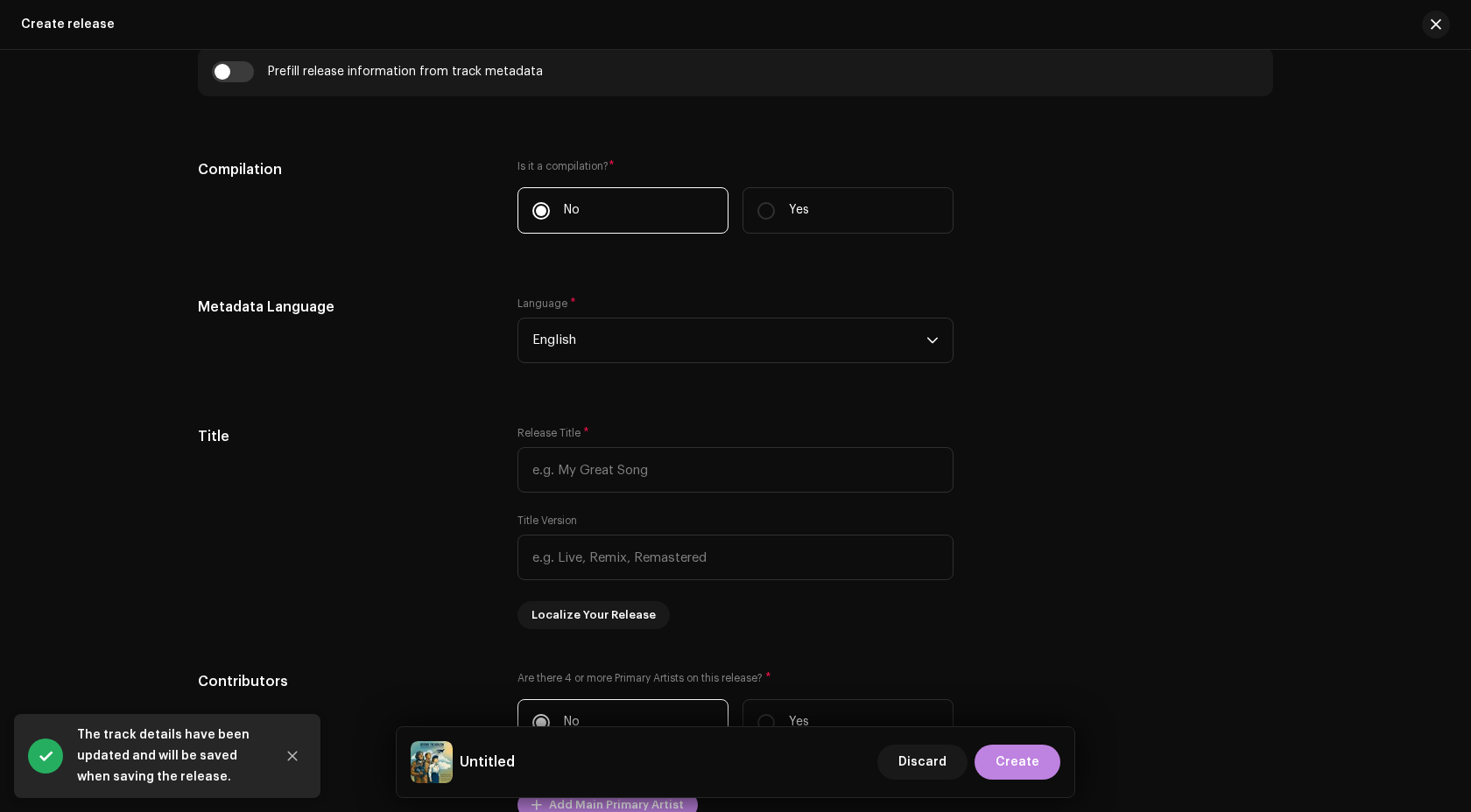
scroll to position [1290, 0]
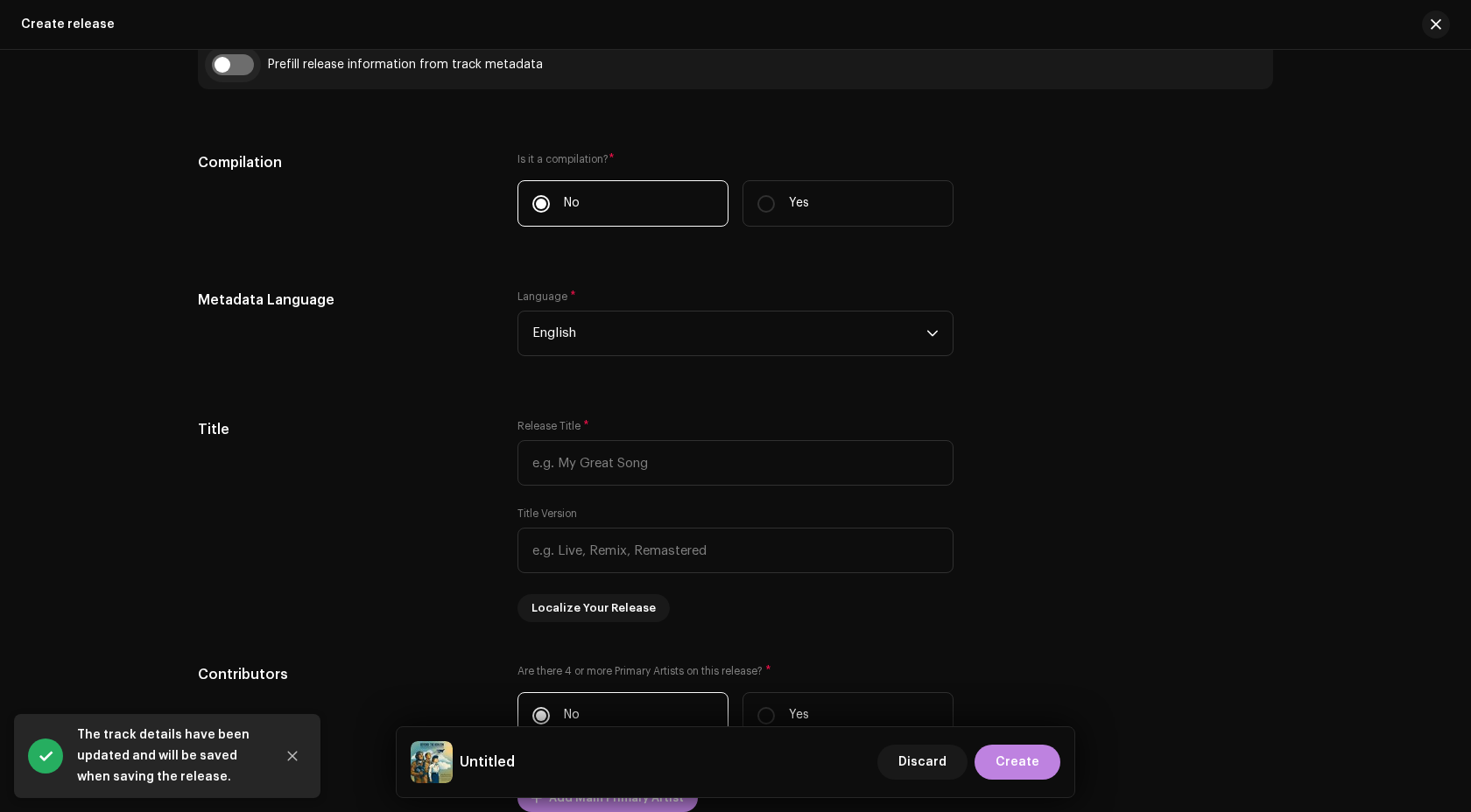
click at [212, 58] on input "checkbox" at bounding box center [233, 65] width 42 height 21
checkbox input "true"
type input "12-LEST-WE-FORGET_1.wav"
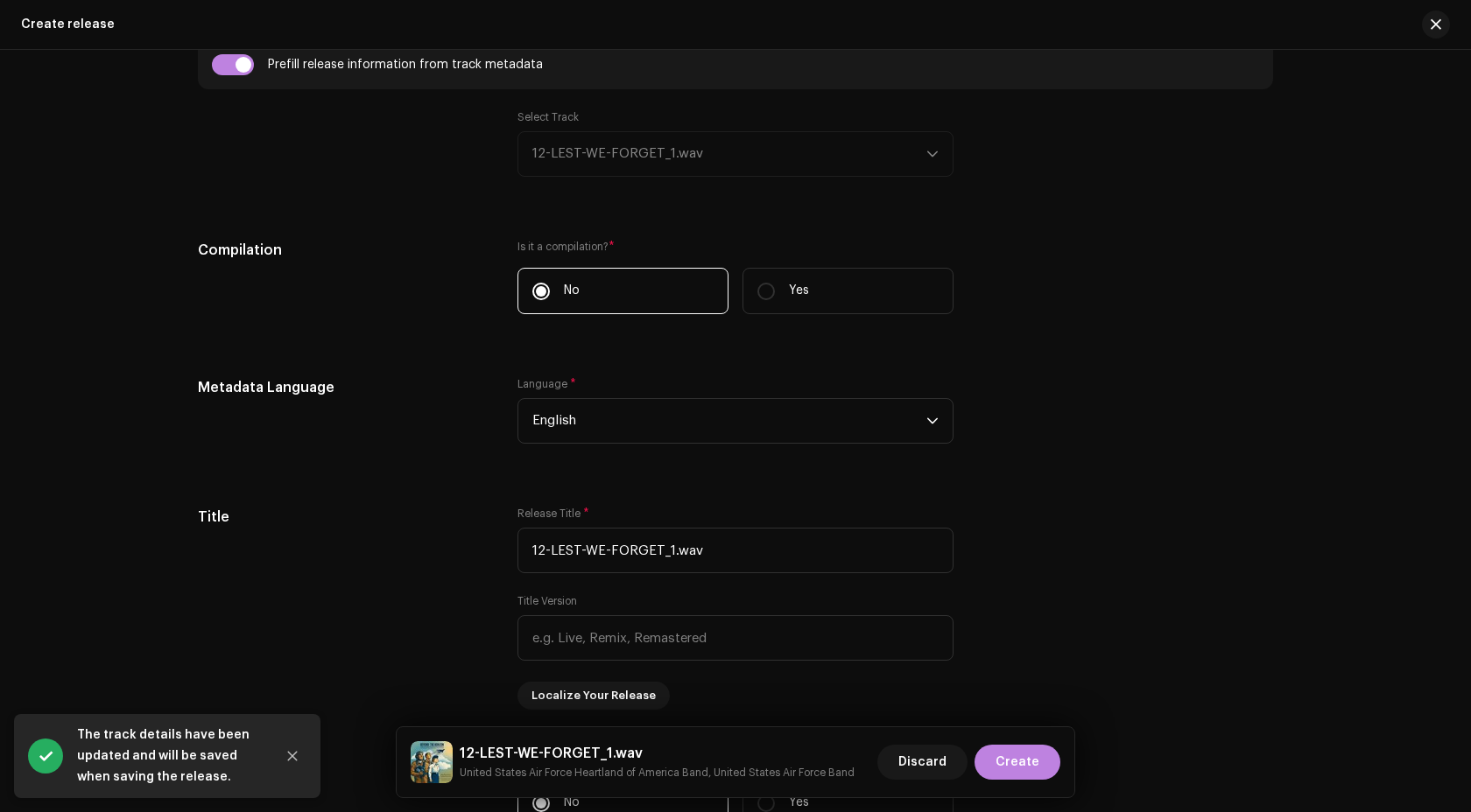
click at [607, 156] on div "Select Track 12-LEST-WE-FORGET_1.wav" at bounding box center [735, 144] width 436 height 67
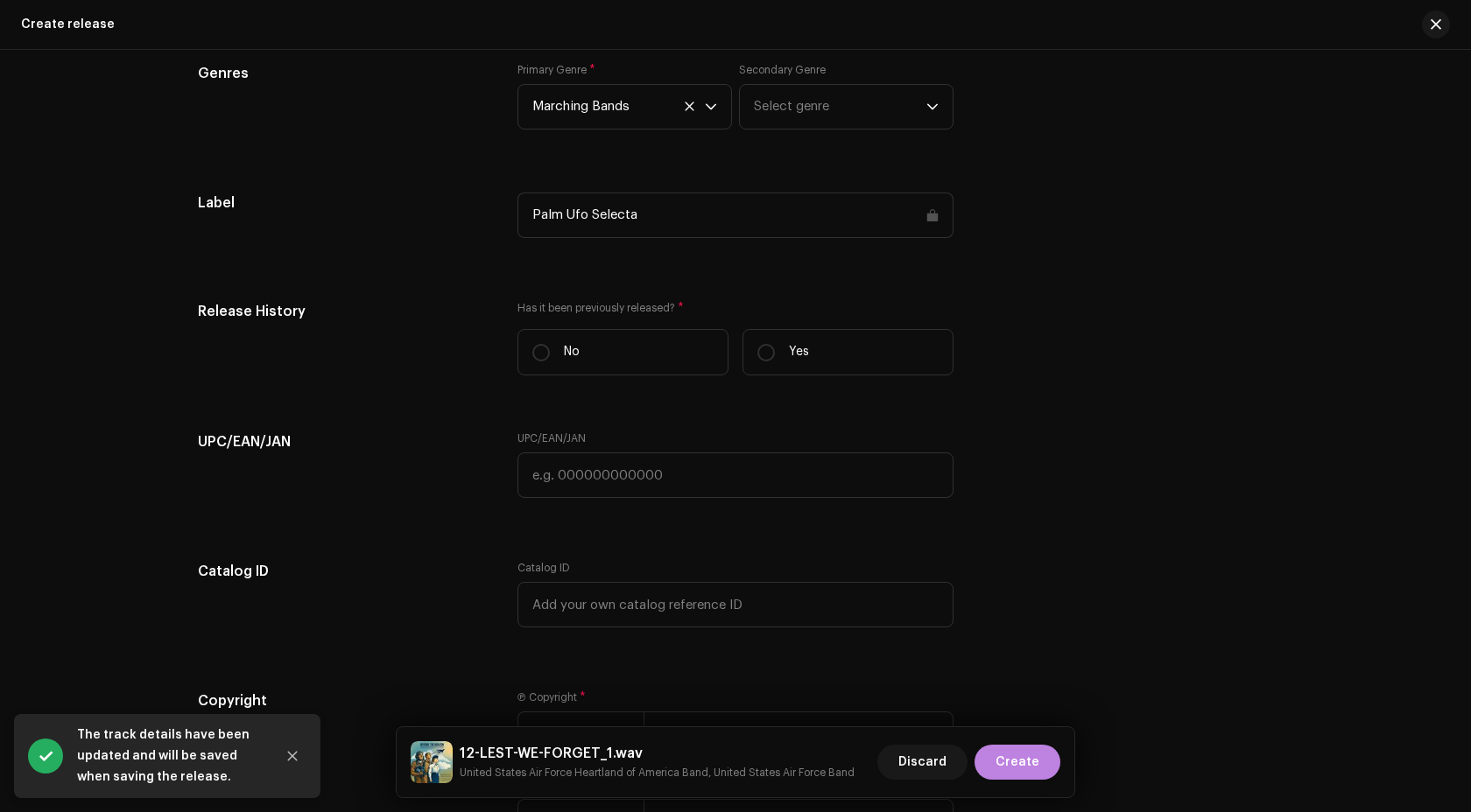
scroll to position [2812, 0]
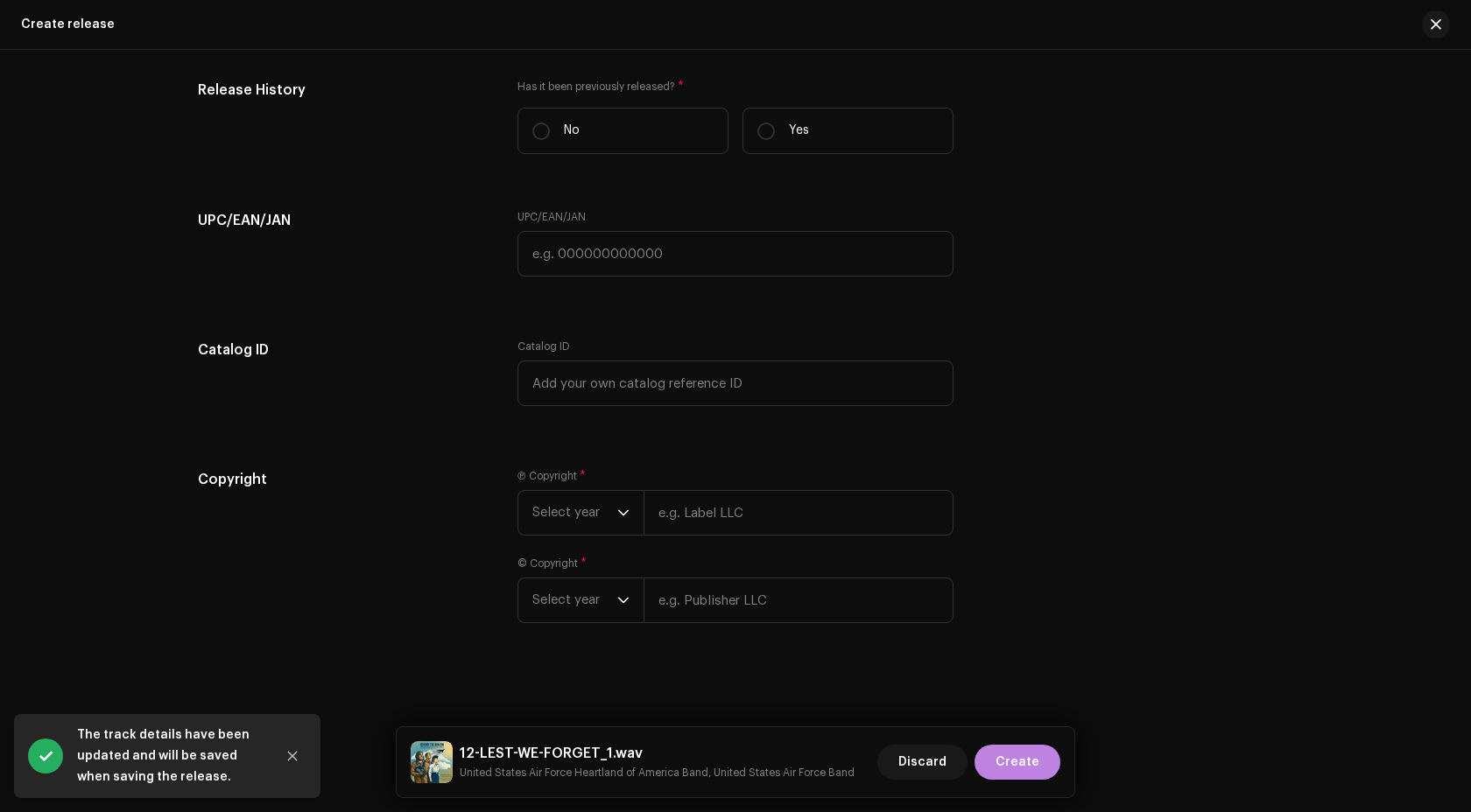
click at [693, 537] on div "Ⓟ Copyright * Select year © Copyright * Select year" at bounding box center [735, 557] width 436 height 175
click at [704, 532] on input "text" at bounding box center [798, 513] width 310 height 46
type input "US Air Force Band Public Domain"
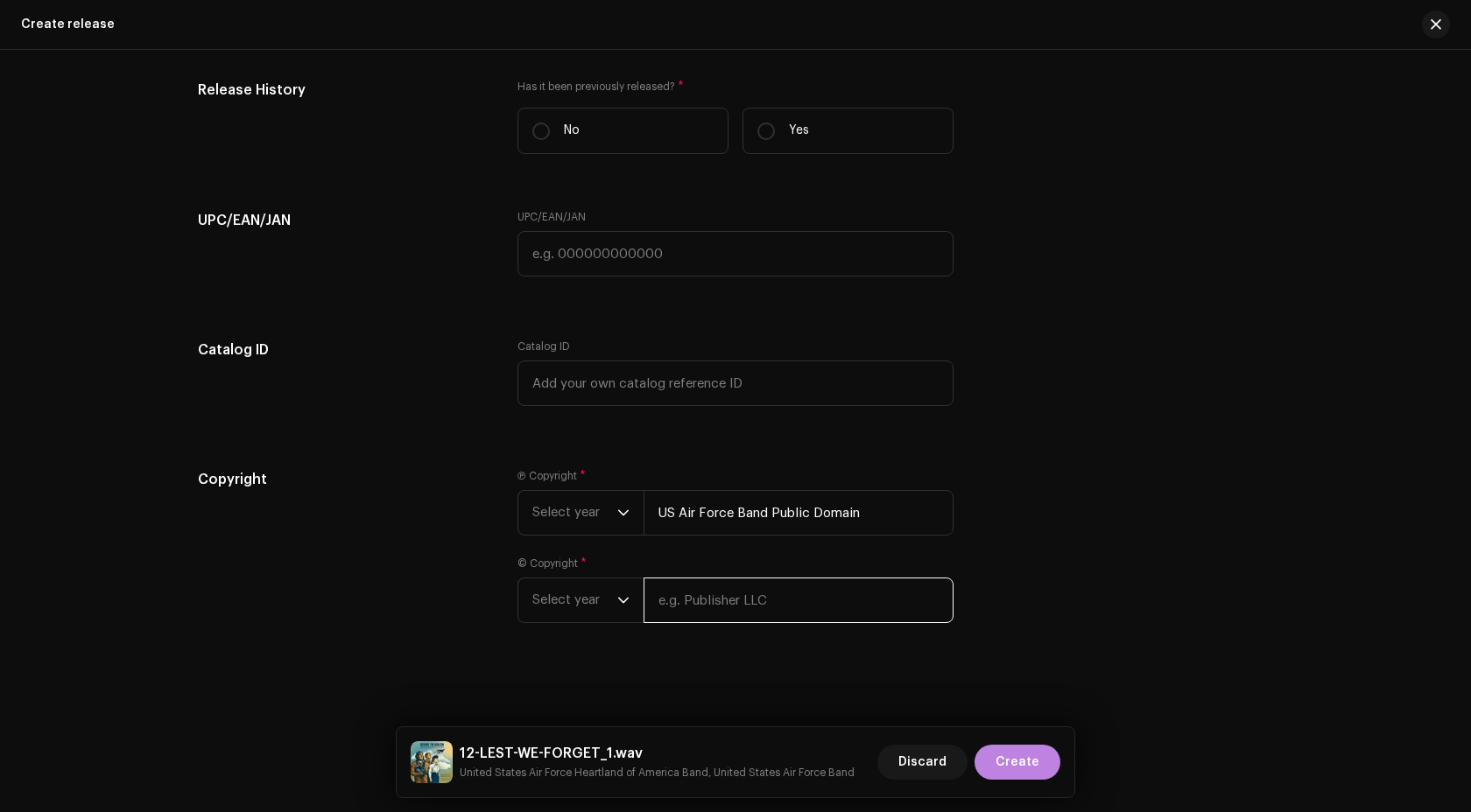
click at [742, 599] on input "text" at bounding box center [798, 600] width 310 height 46
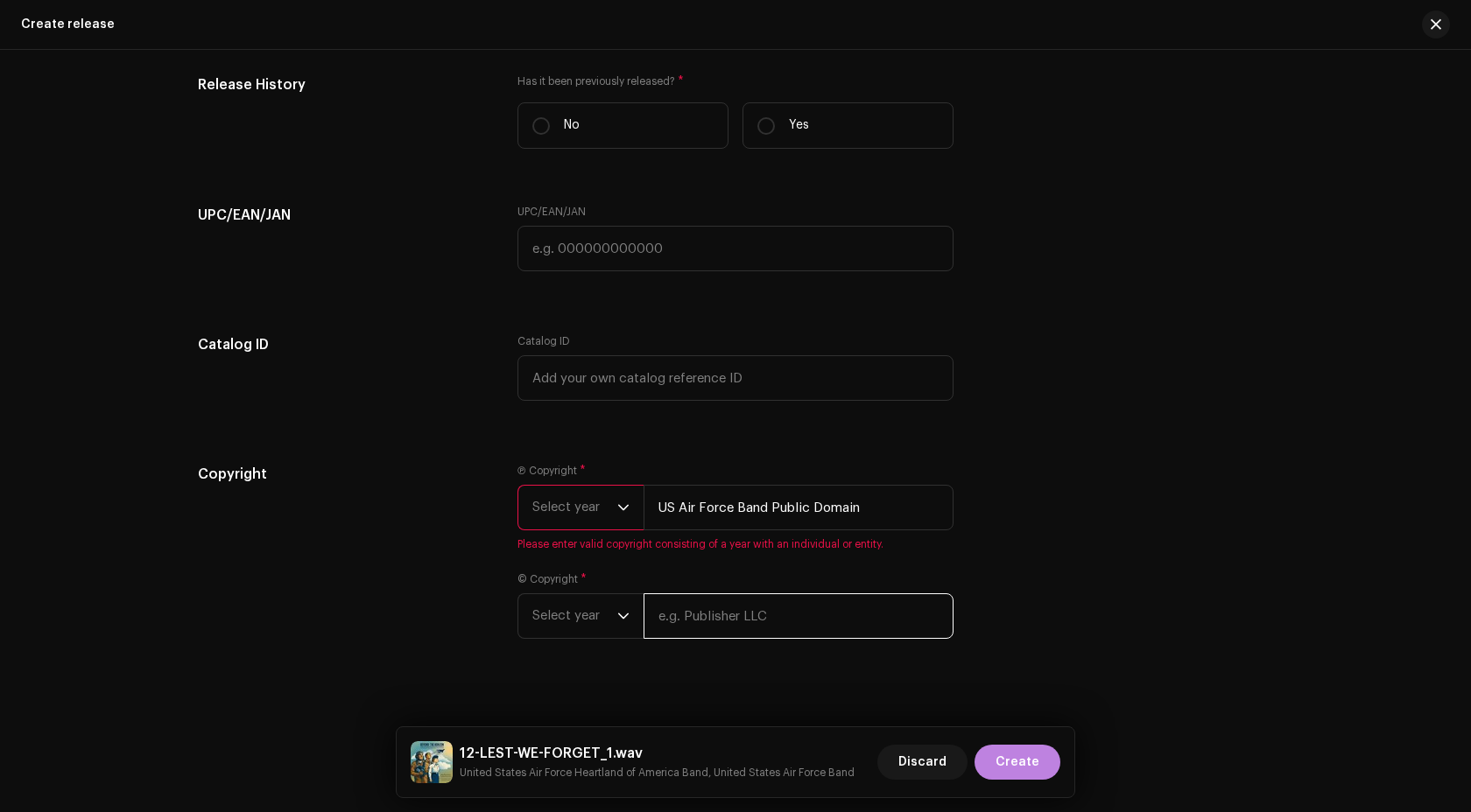
type input "US Air Force Band Public Domain"
click at [588, 496] on span "Select year" at bounding box center [574, 508] width 85 height 44
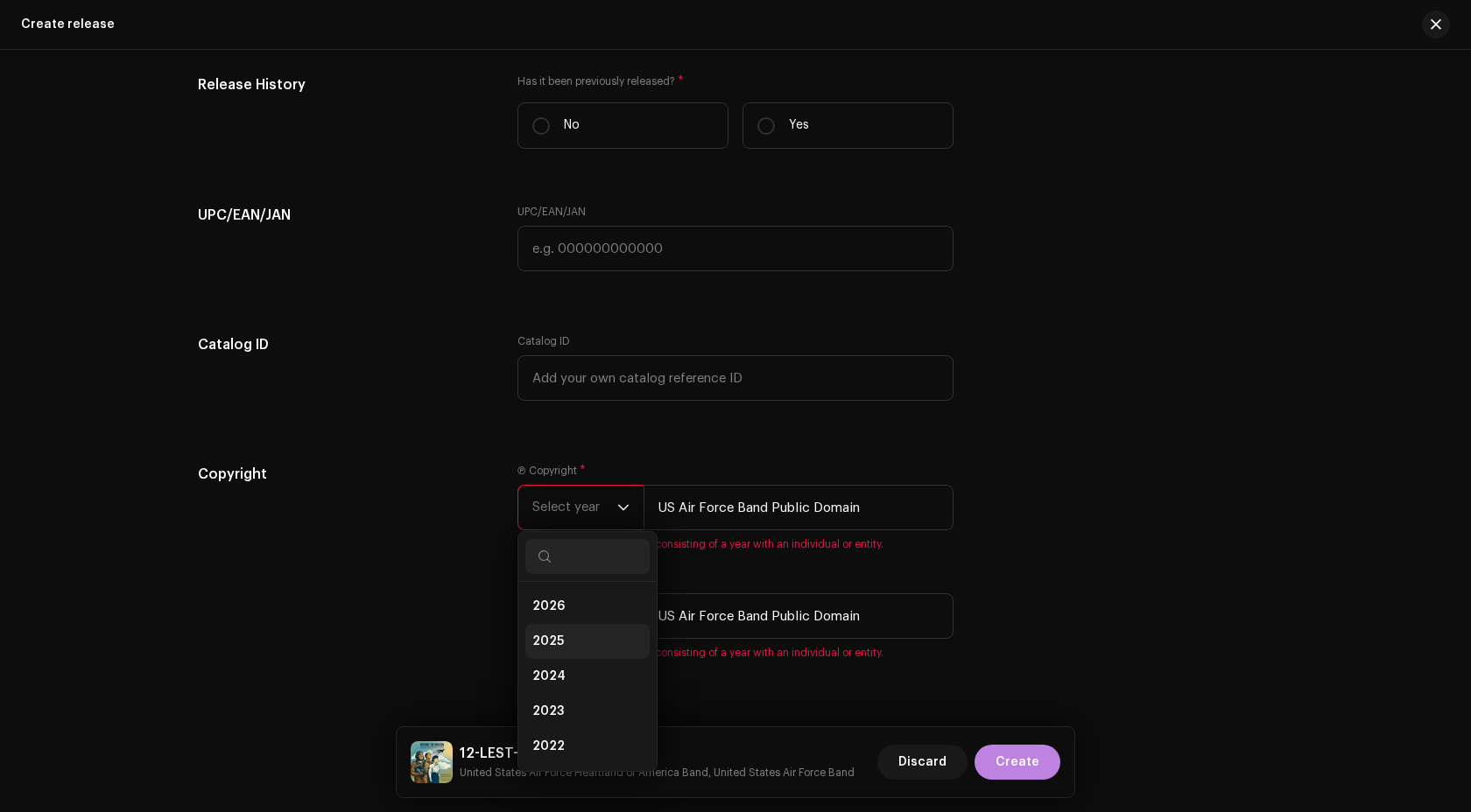
click at [572, 635] on li "2025" at bounding box center [587, 641] width 124 height 35
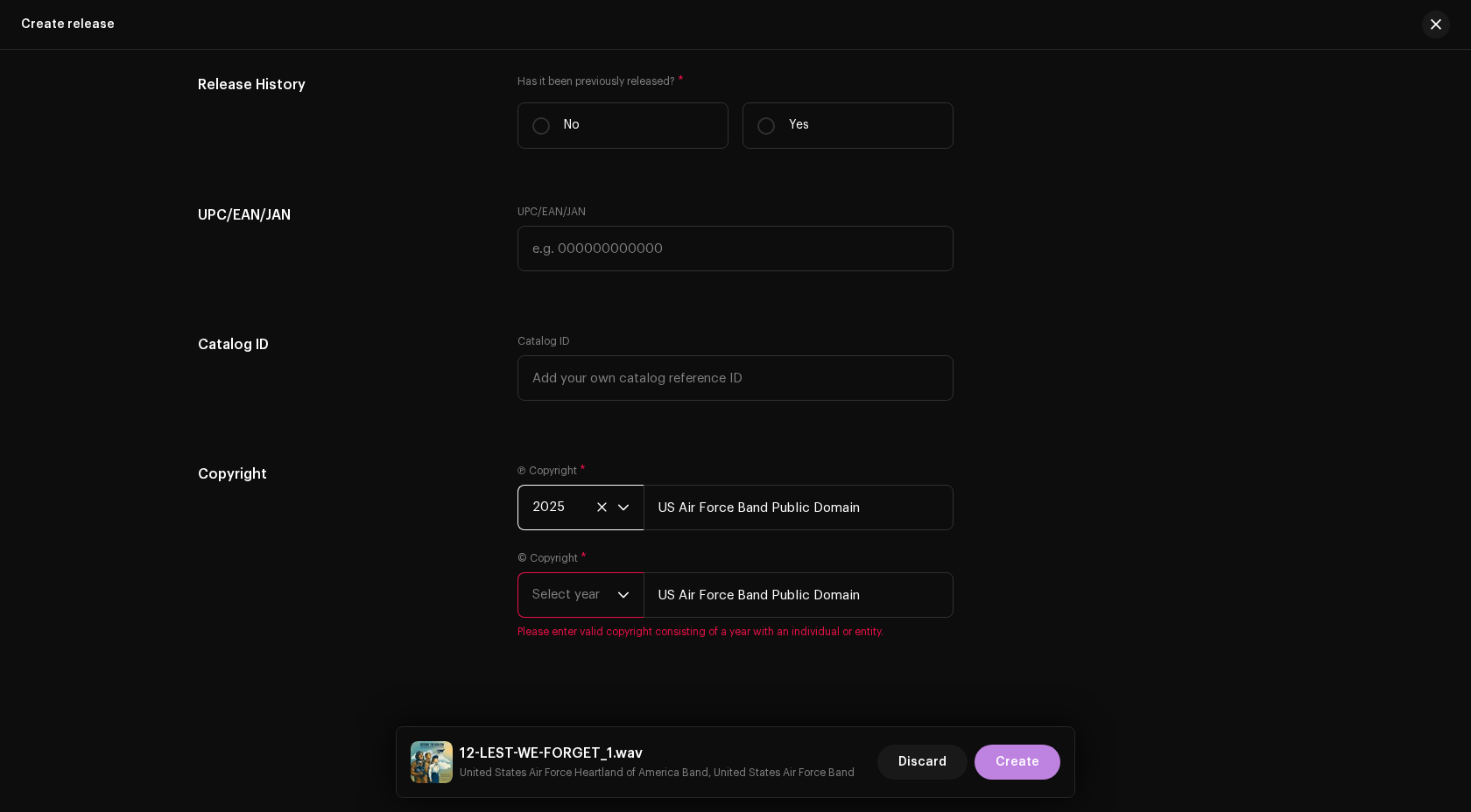
click at [607, 614] on span "Select year" at bounding box center [574, 596] width 85 height 44
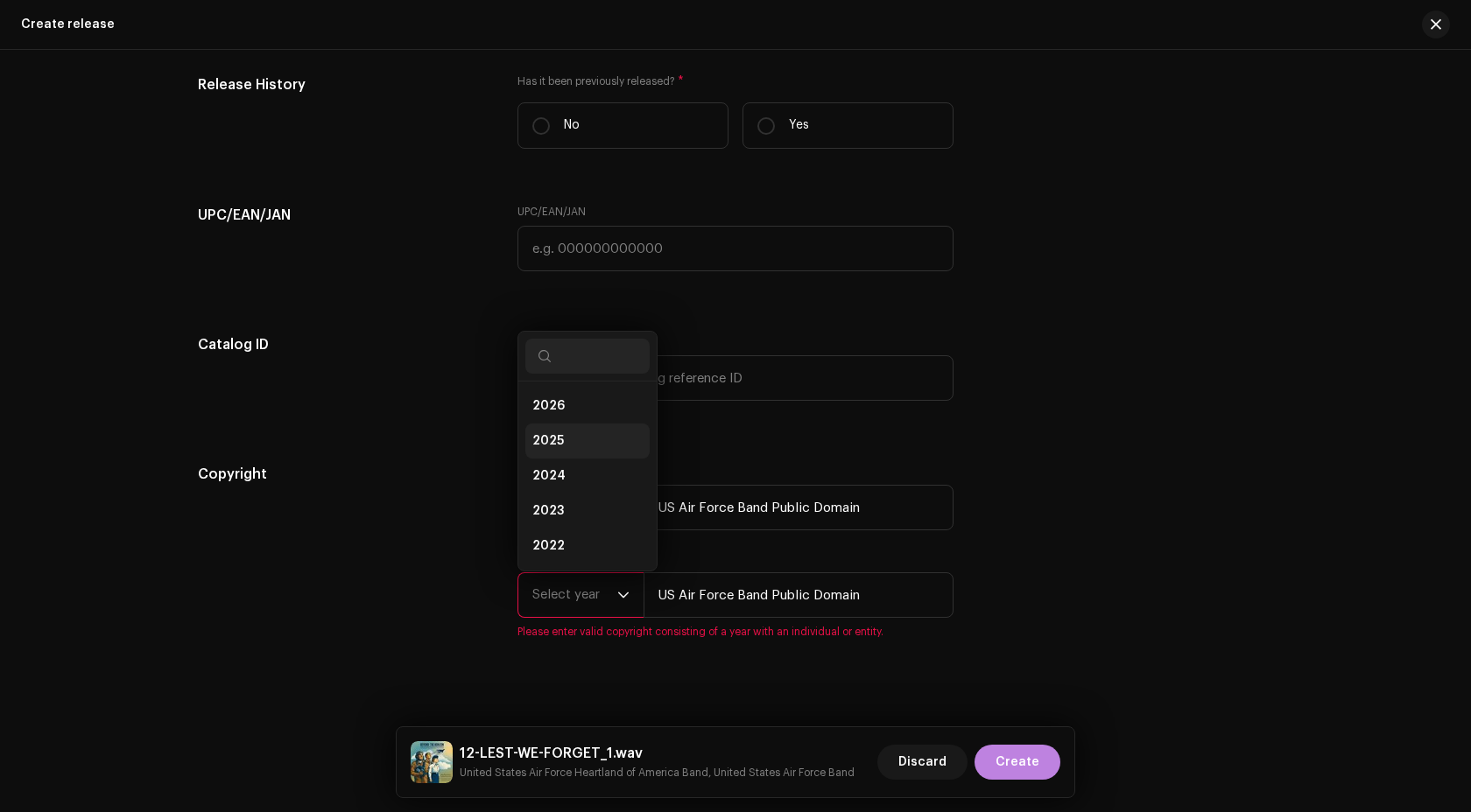
click at [574, 448] on li "2025" at bounding box center [587, 441] width 124 height 35
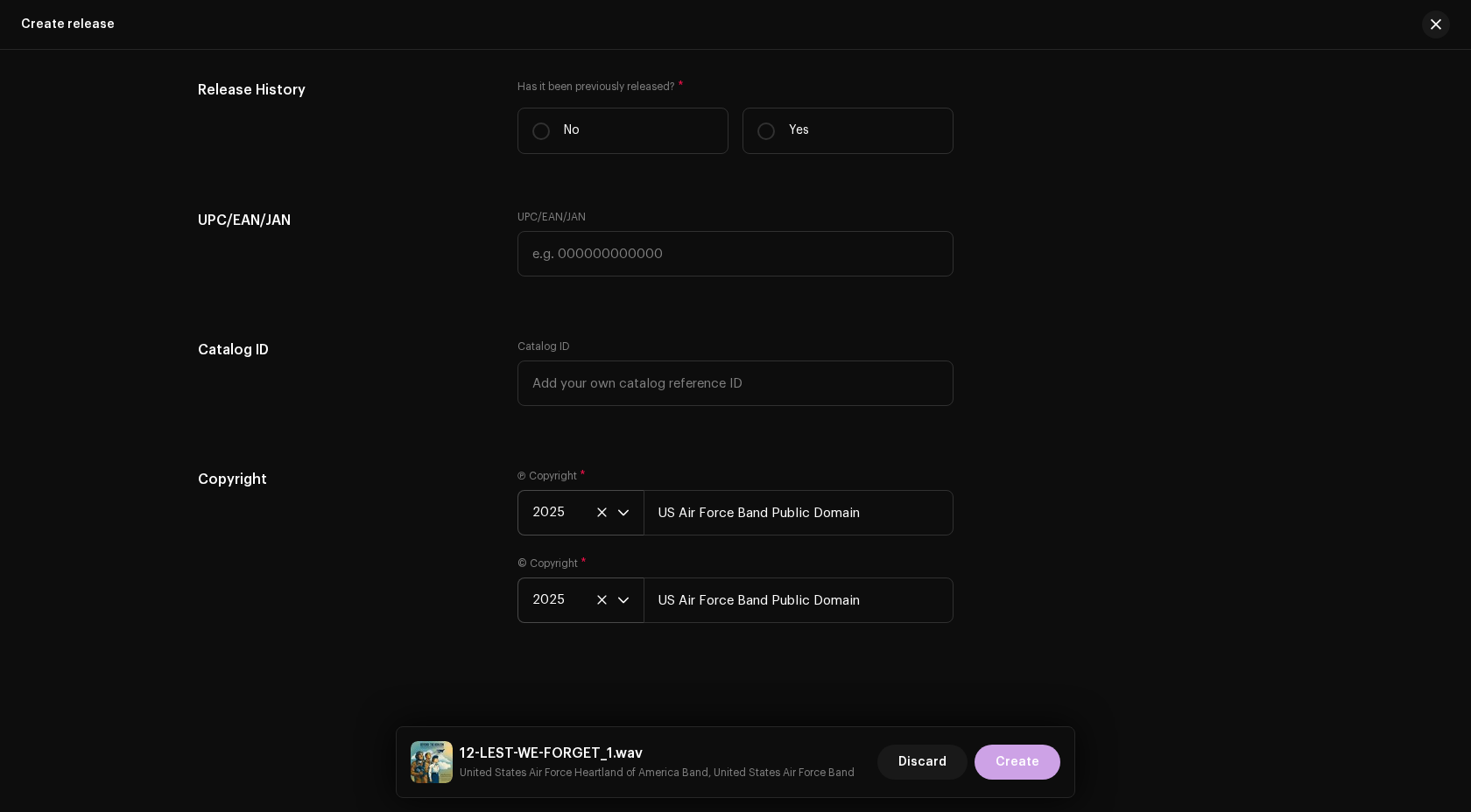
click at [1008, 753] on span "Create" at bounding box center [1017, 762] width 44 height 35
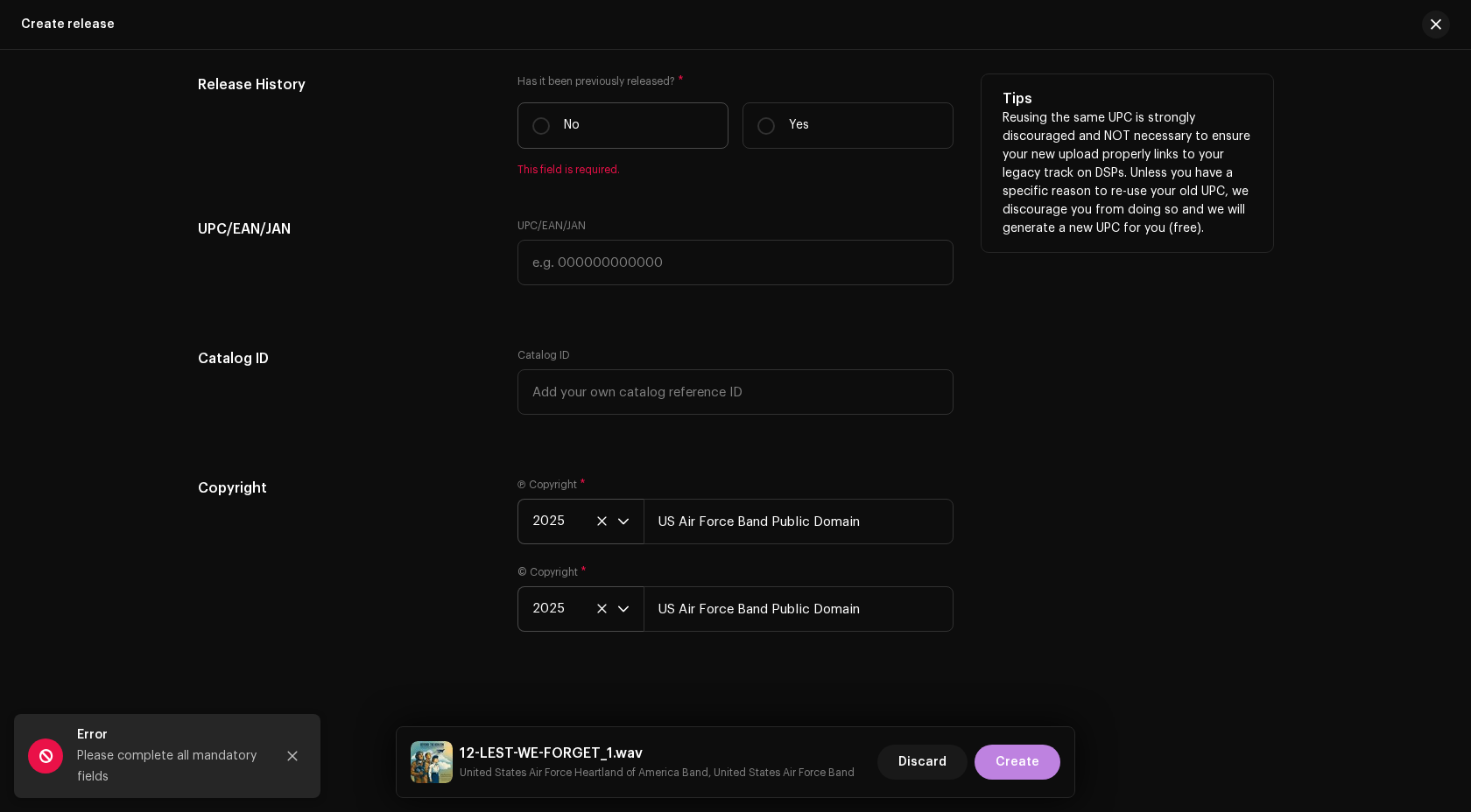
click at [620, 140] on label "No" at bounding box center [623, 125] width 211 height 47
click at [550, 134] on input "No" at bounding box center [541, 126] width 17 height 17
radio input "true"
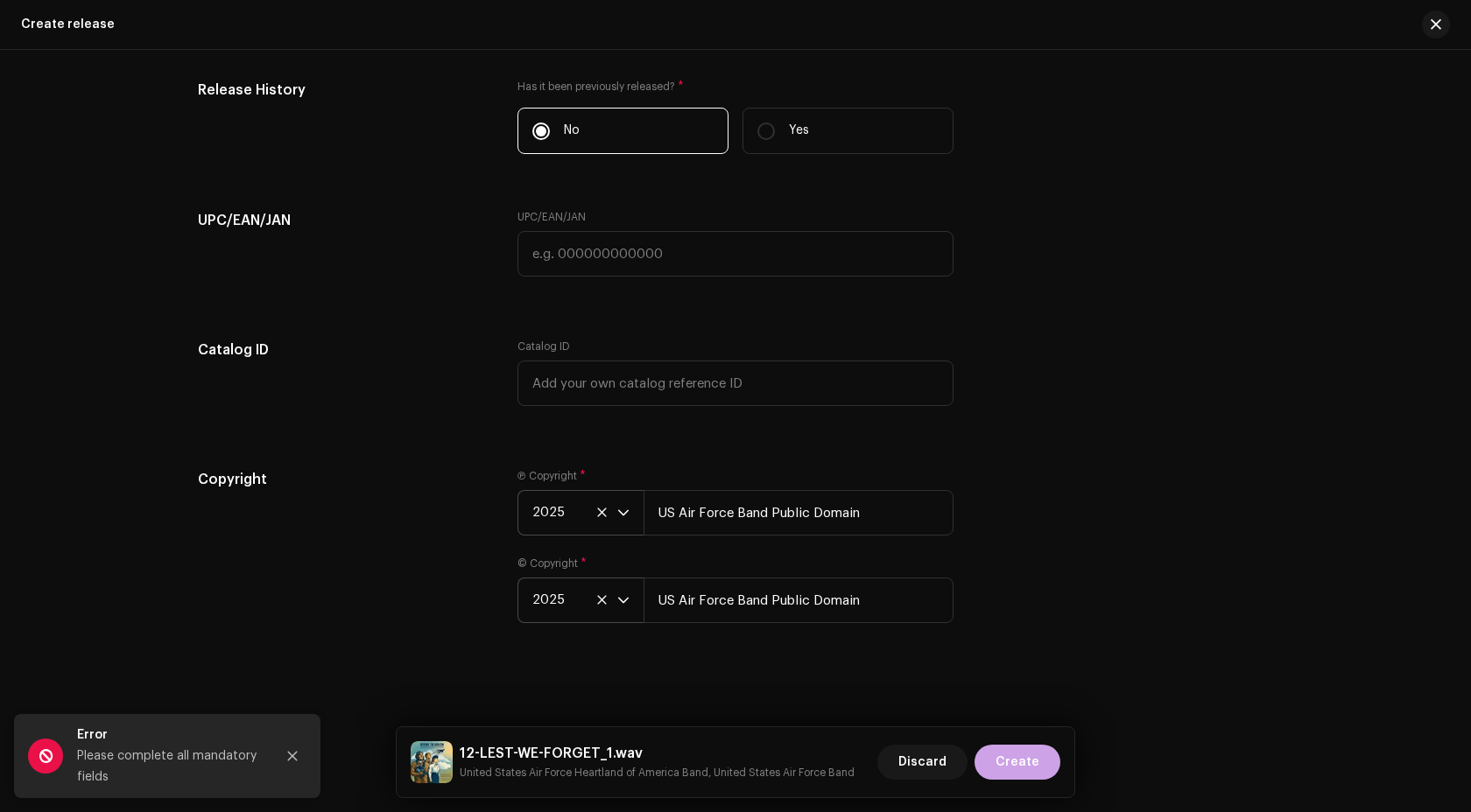
click at [1022, 758] on span "Create" at bounding box center [1017, 762] width 44 height 35
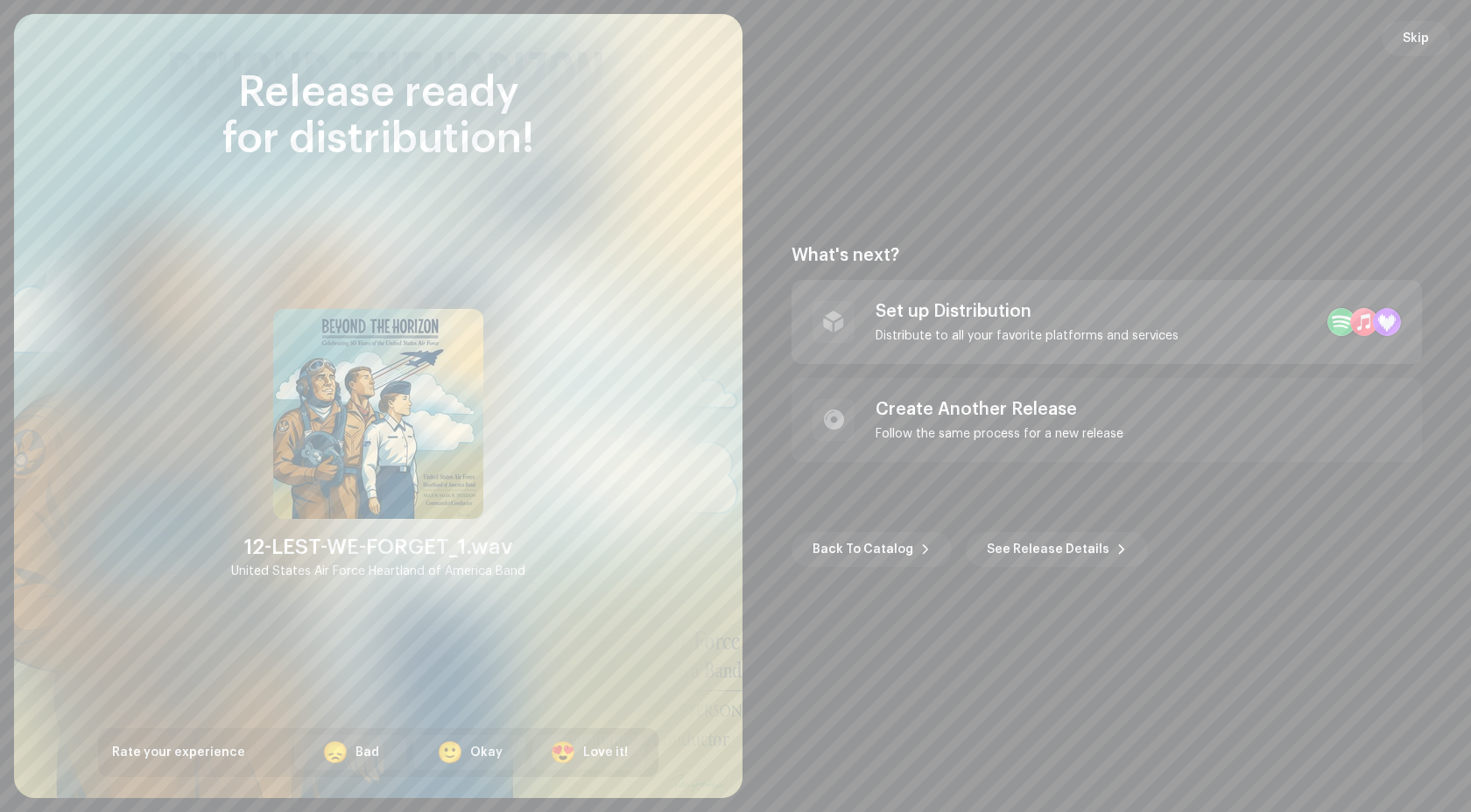
click at [930, 282] on div "Set up Distribution Distribute to all your favorite platforms and services" at bounding box center [1106, 322] width 630 height 84
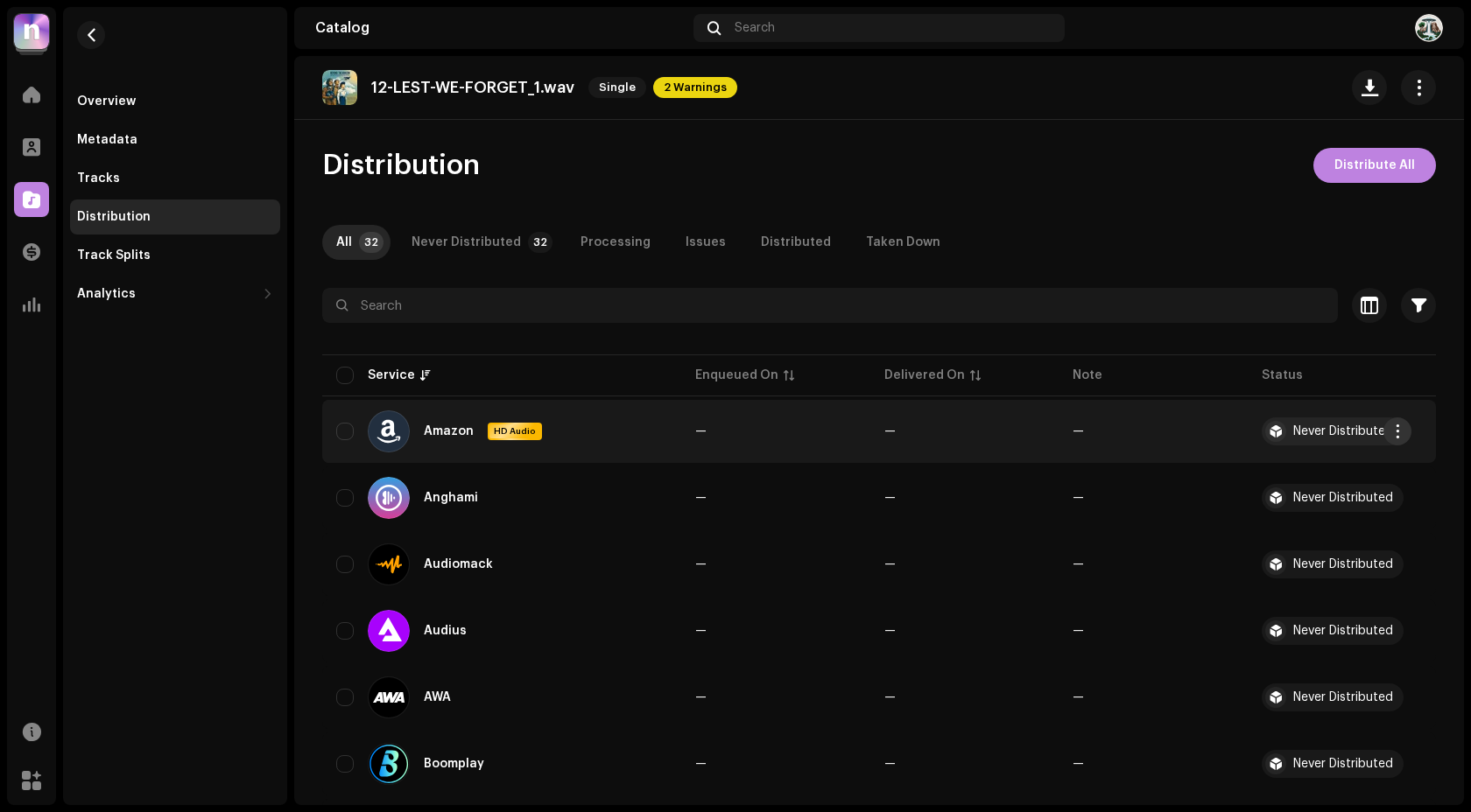
click at [1393, 426] on span "button" at bounding box center [1398, 431] width 13 height 14
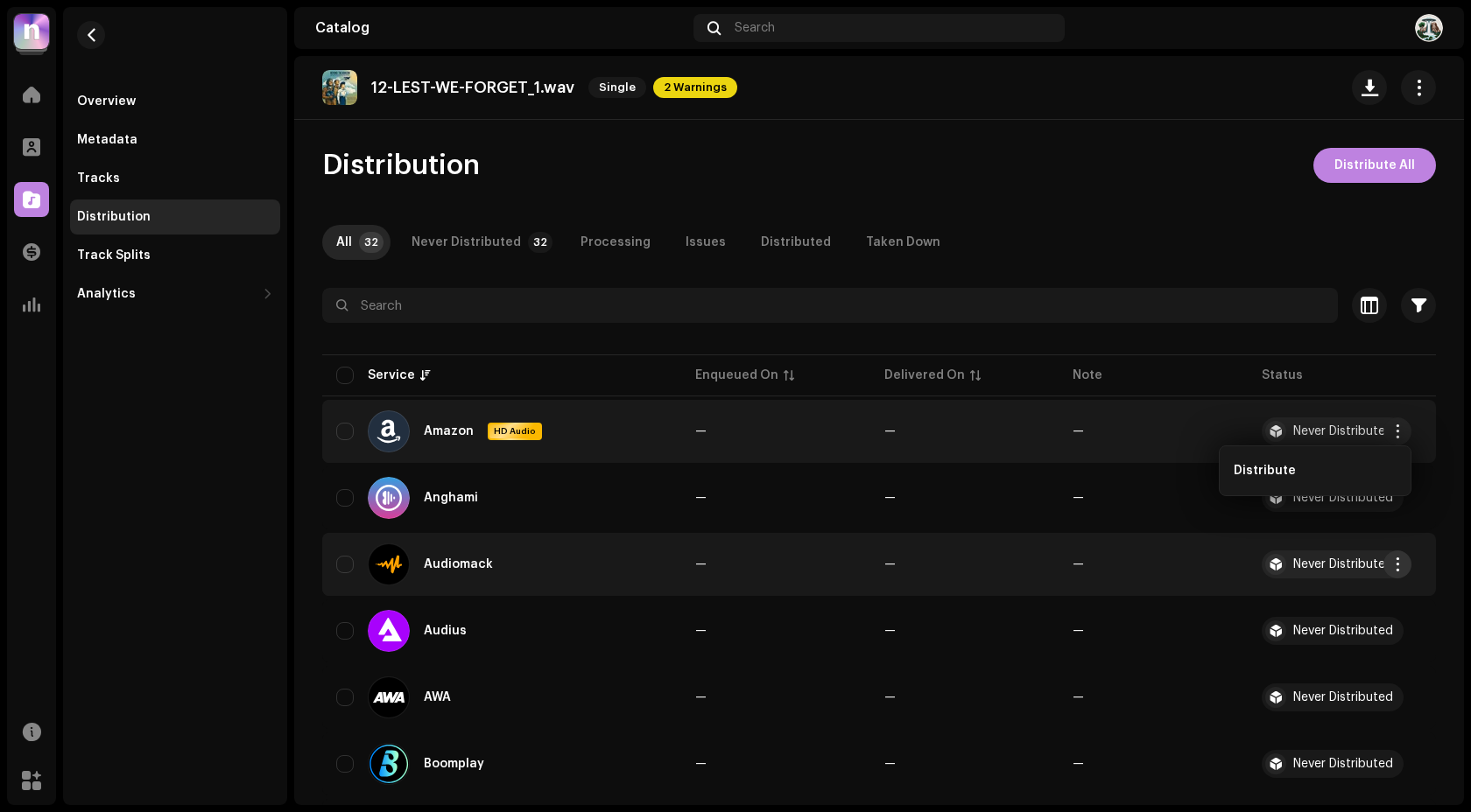
click at [1404, 564] on button "button" at bounding box center [1397, 564] width 28 height 28
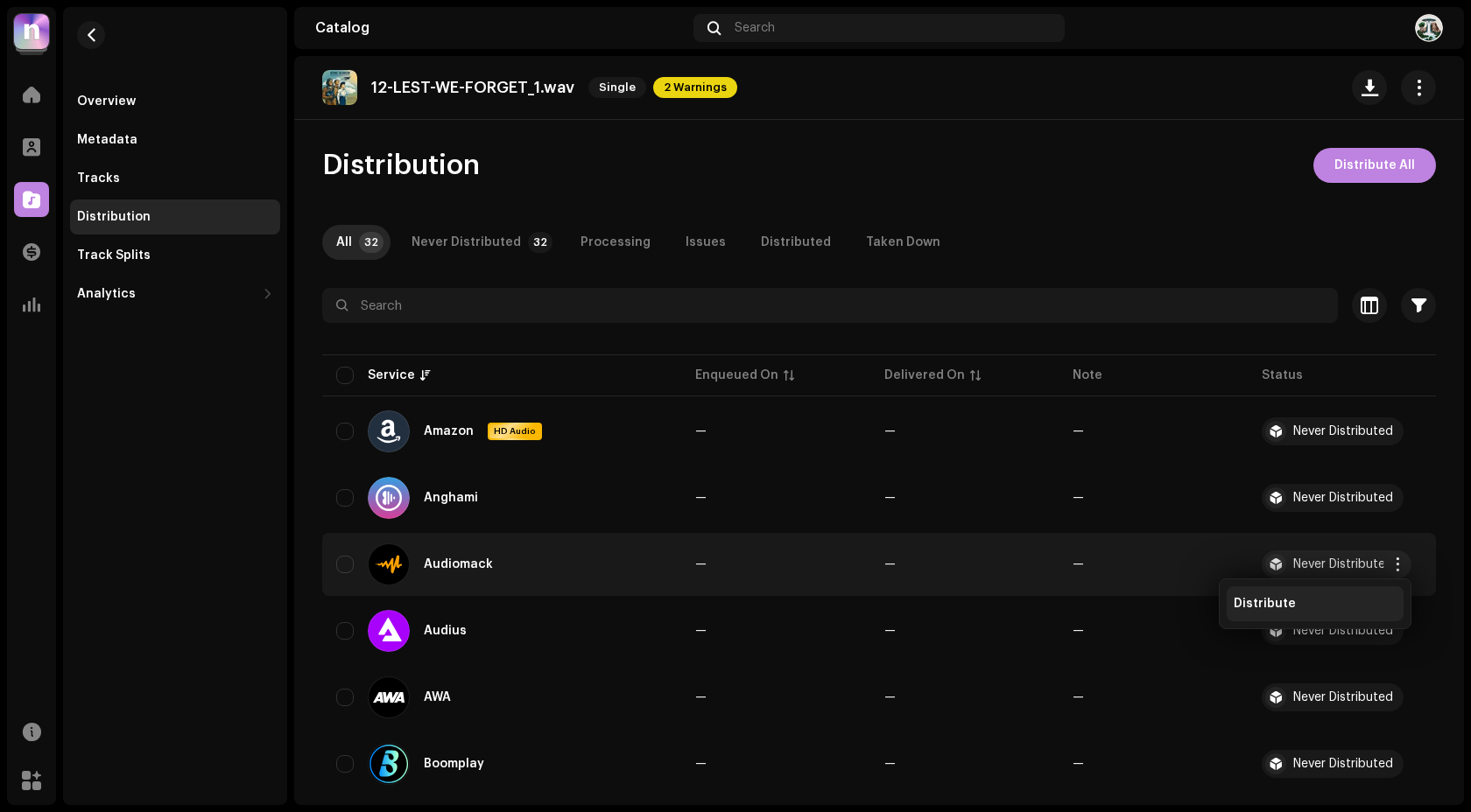
click at [1295, 596] on div "Distribute" at bounding box center [1316, 603] width 177 height 35
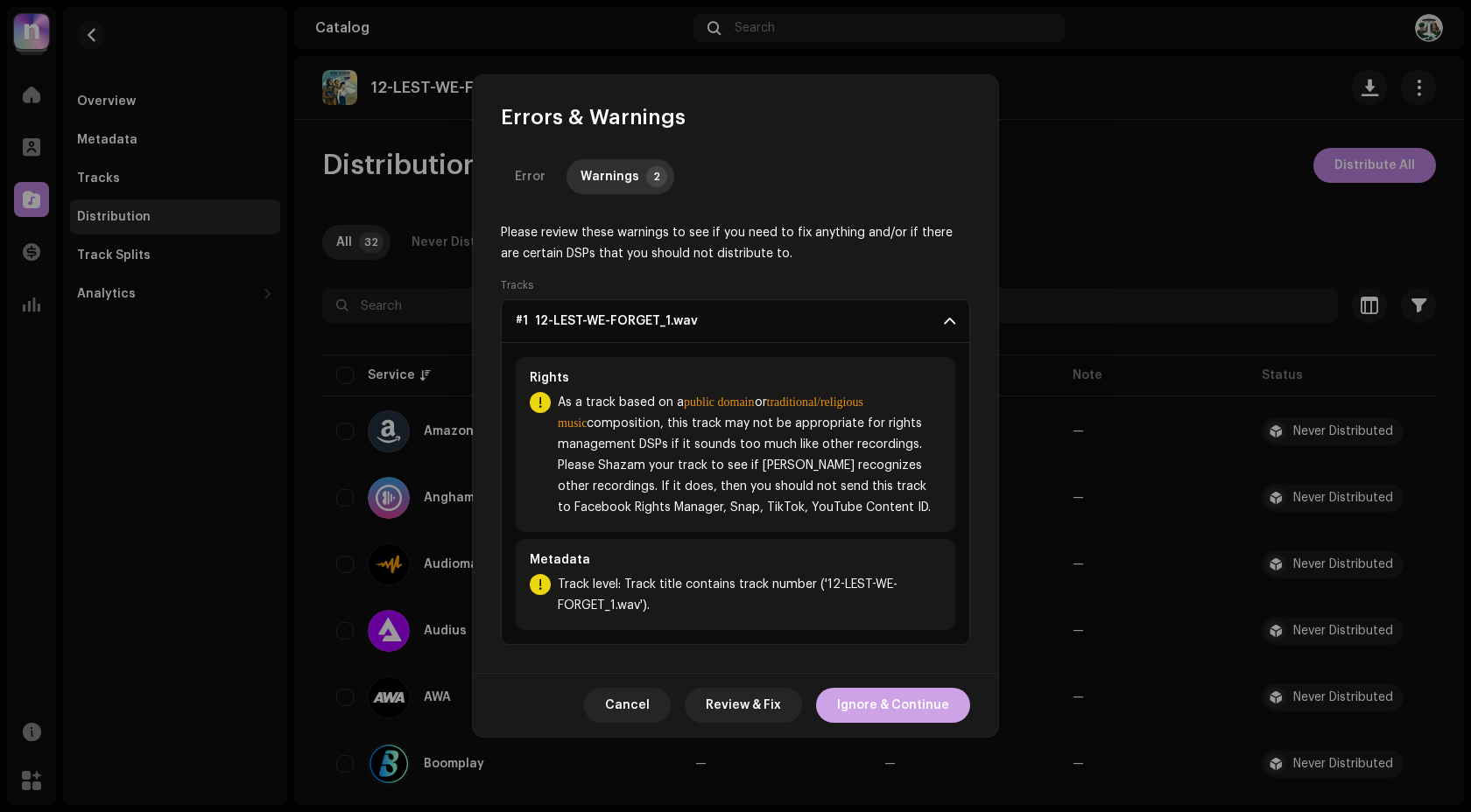
click at [897, 711] on span "Ignore & Continue" at bounding box center [893, 705] width 112 height 35
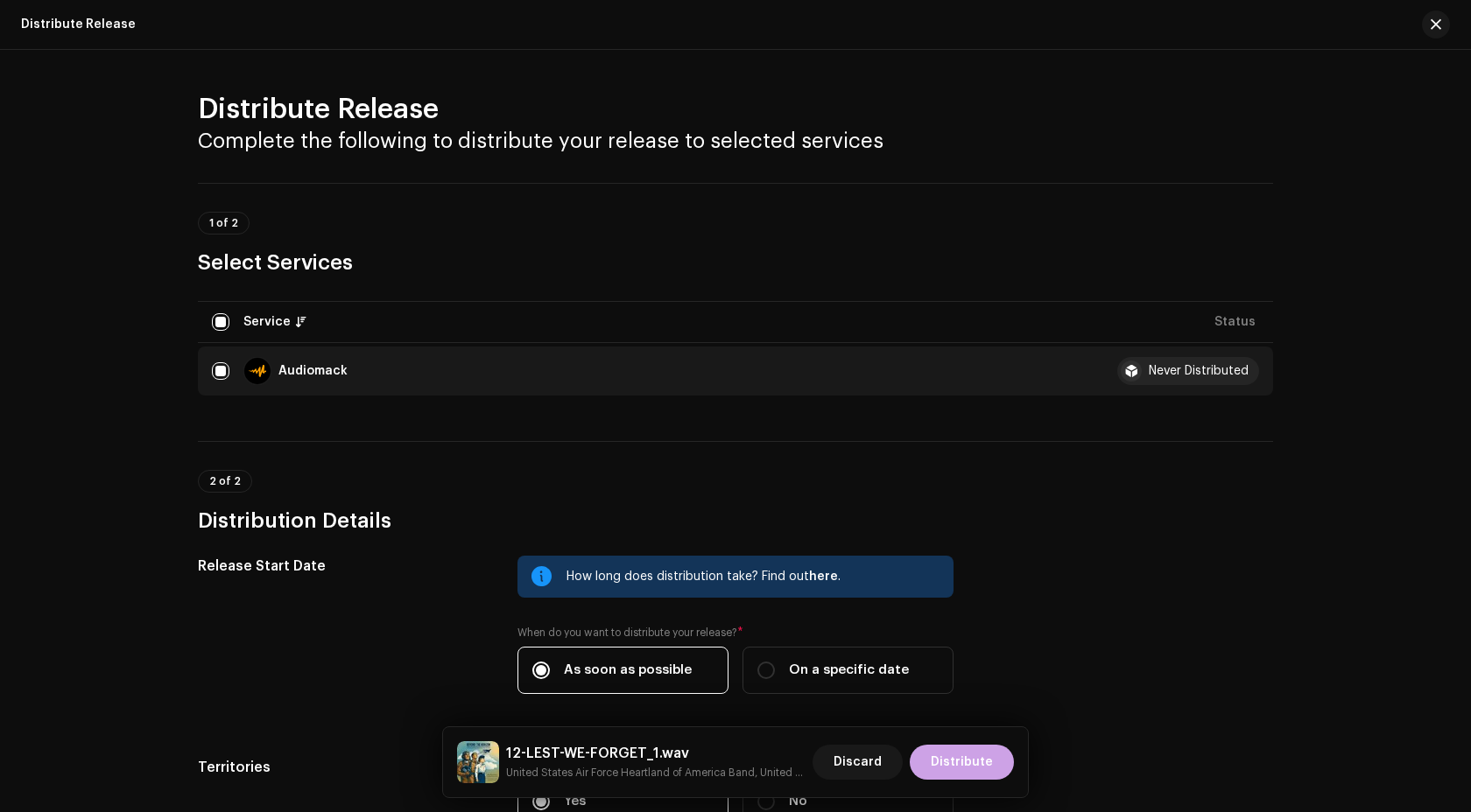
click at [939, 757] on span "Distribute" at bounding box center [961, 762] width 62 height 35
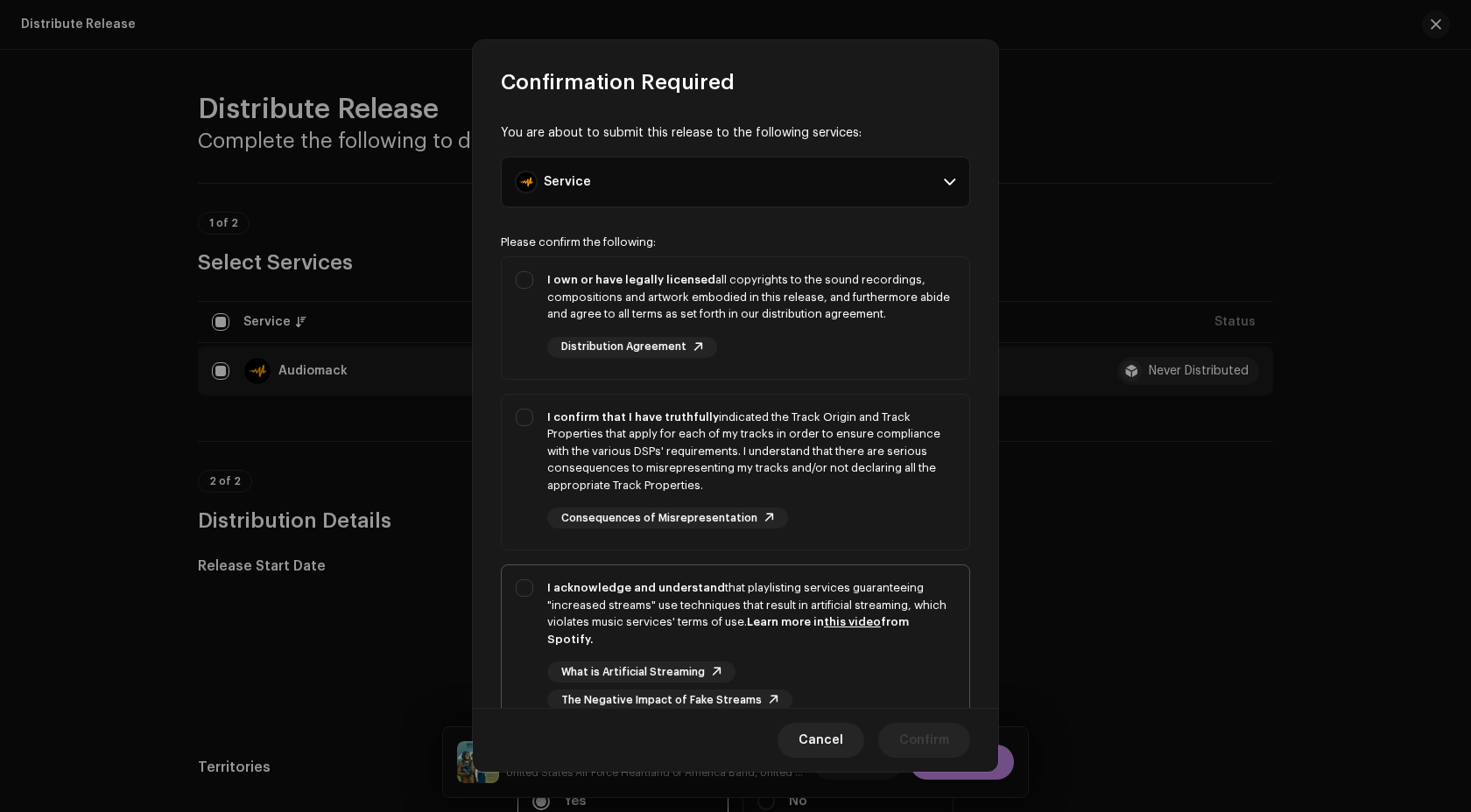
click at [887, 637] on div "I acknowledge and understand that playlisting services guaranteeing "increased …" at bounding box center [751, 614] width 408 height 69
checkbox input "true"
click at [887, 512] on div "I confirm that I have truthfully indicated the Track Origin and Track Propertie…" at bounding box center [751, 469] width 408 height 121
checkbox input "true"
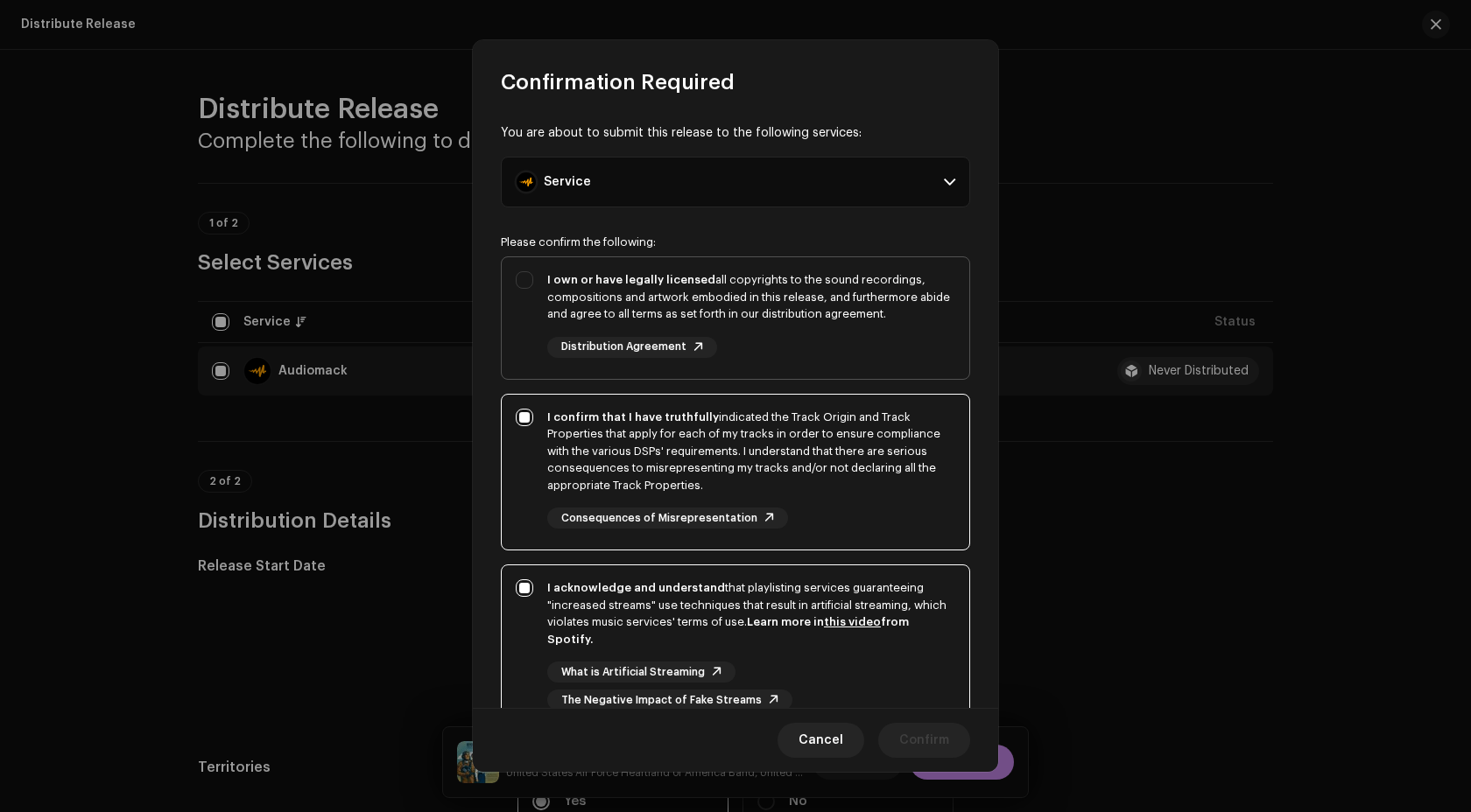
click at [884, 329] on div "I own or have legally licensed all copyrights to the sound recordings, composit…" at bounding box center [751, 315] width 408 height 87
checkbox input "true"
click at [914, 723] on span "Confirm" at bounding box center [924, 741] width 50 height 35
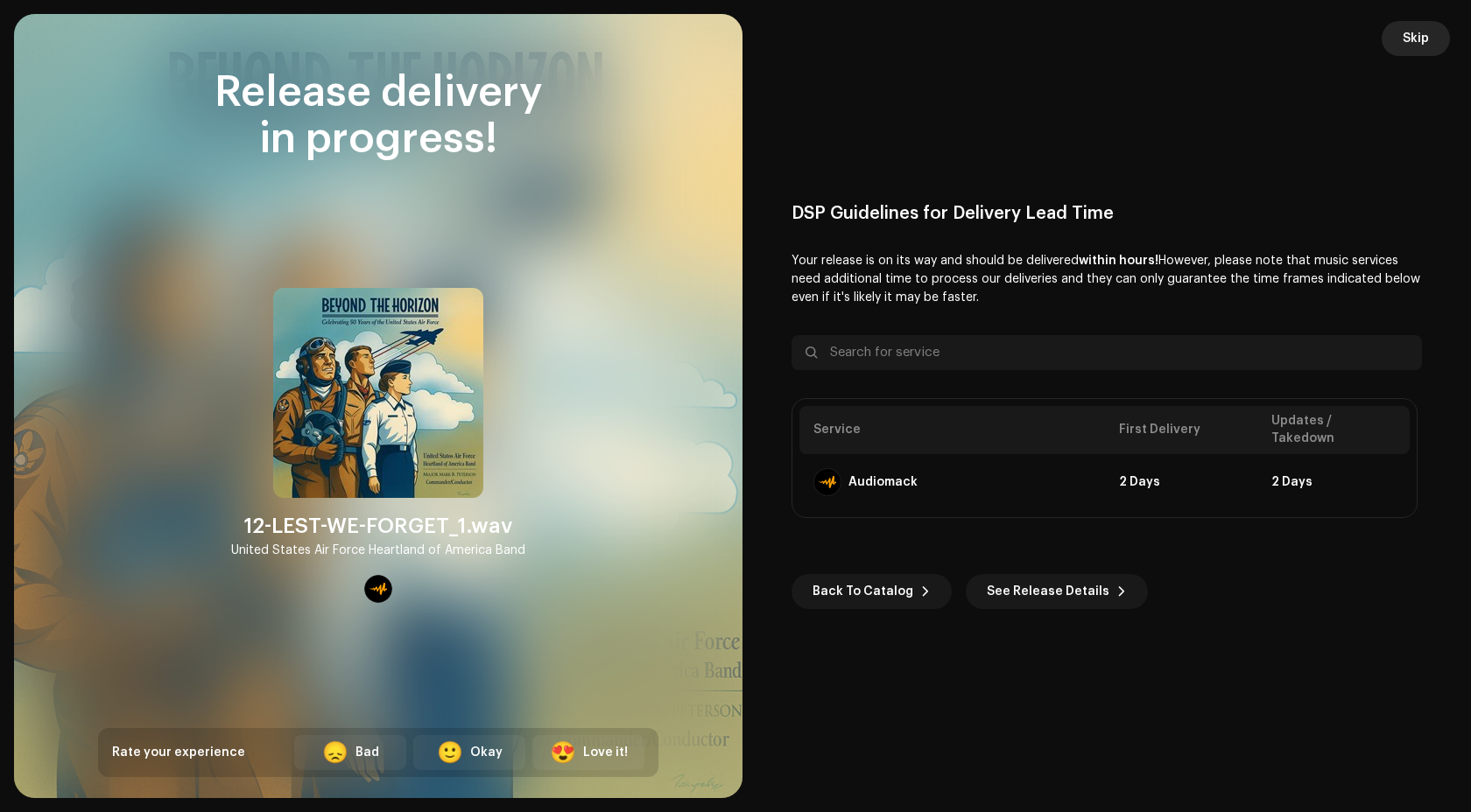
click at [1417, 48] on span "Skip" at bounding box center [1416, 38] width 27 height 35
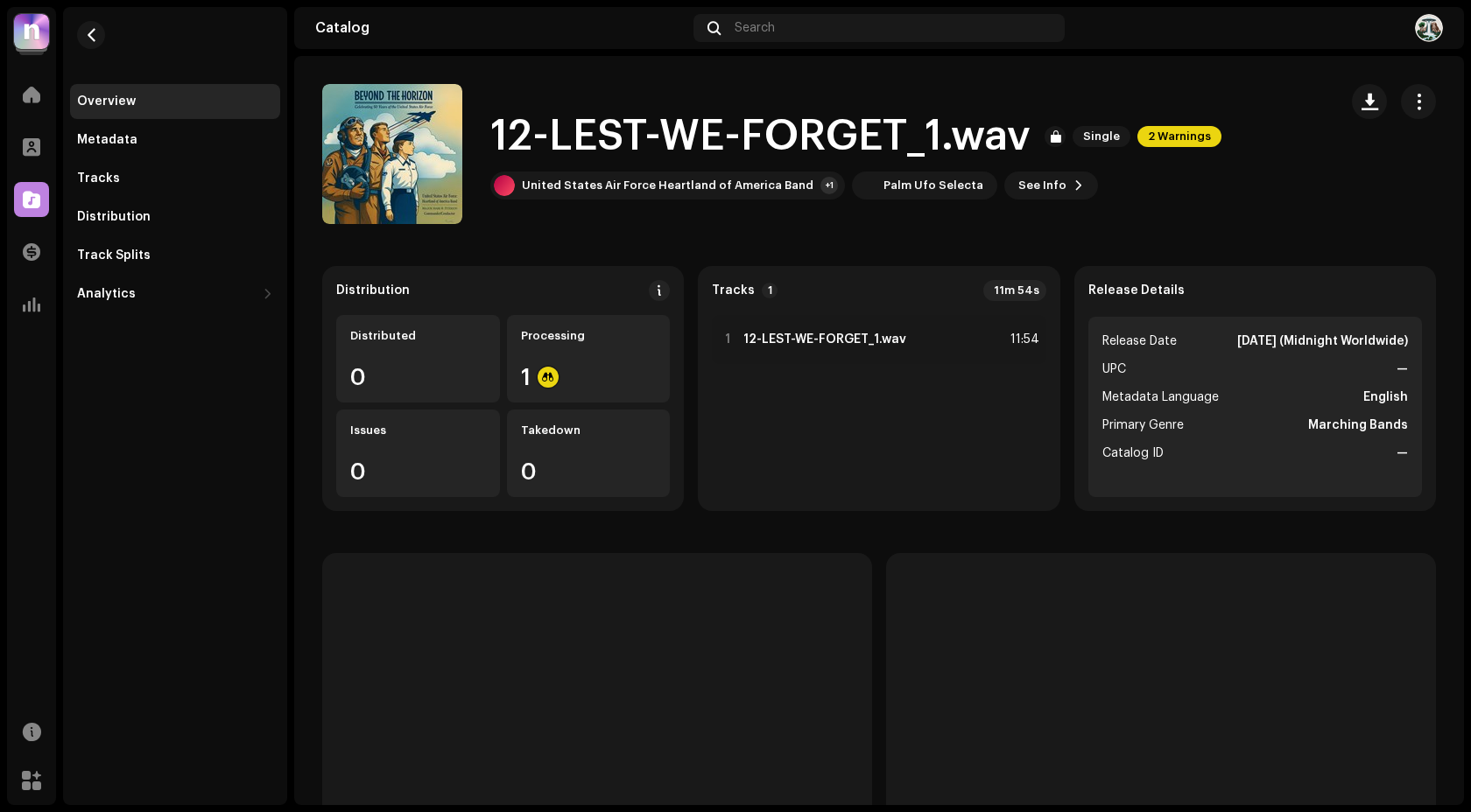
click at [30, 73] on div "Home" at bounding box center [31, 93] width 49 height 49
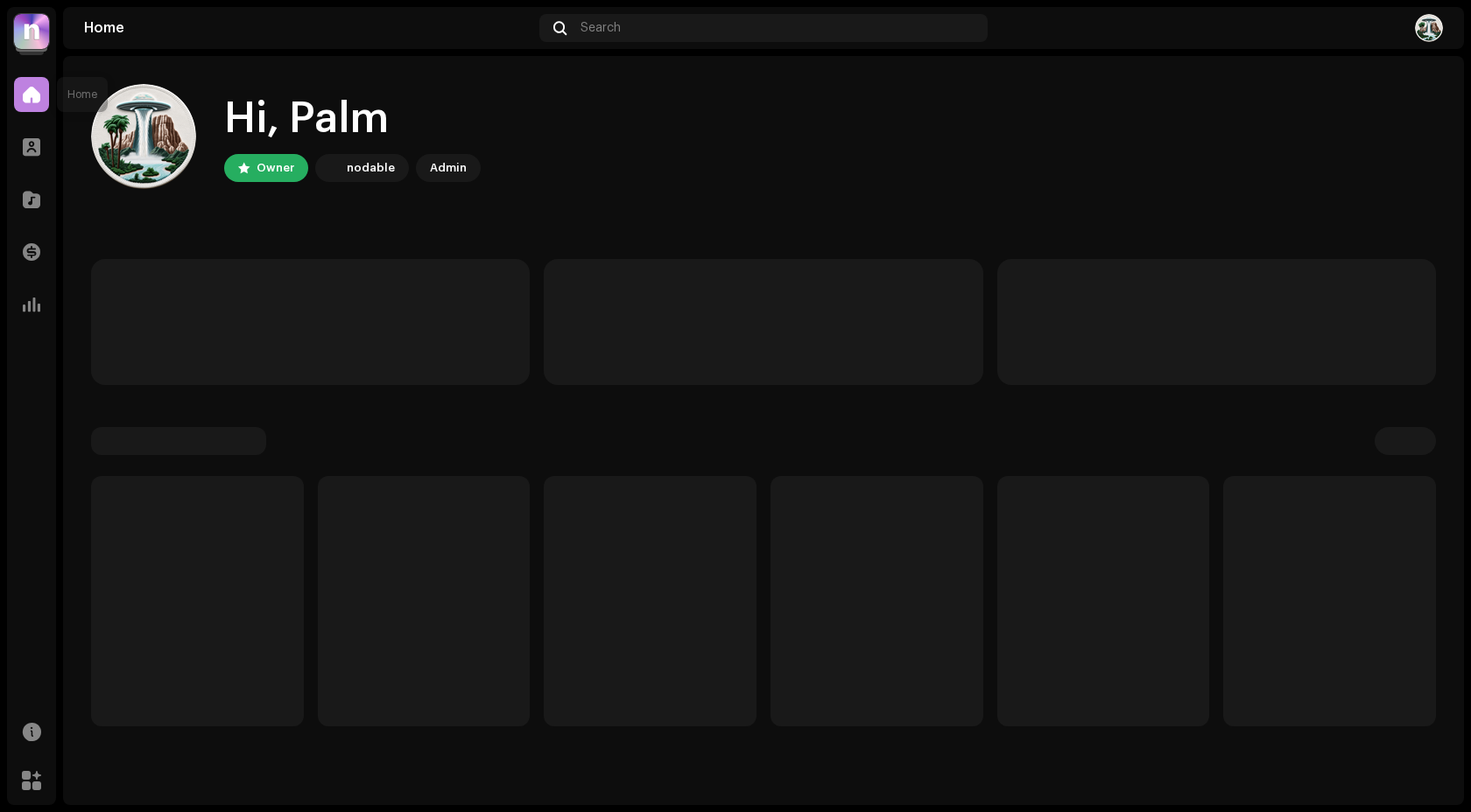
click at [30, 88] on span at bounding box center [31, 94] width 17 height 14
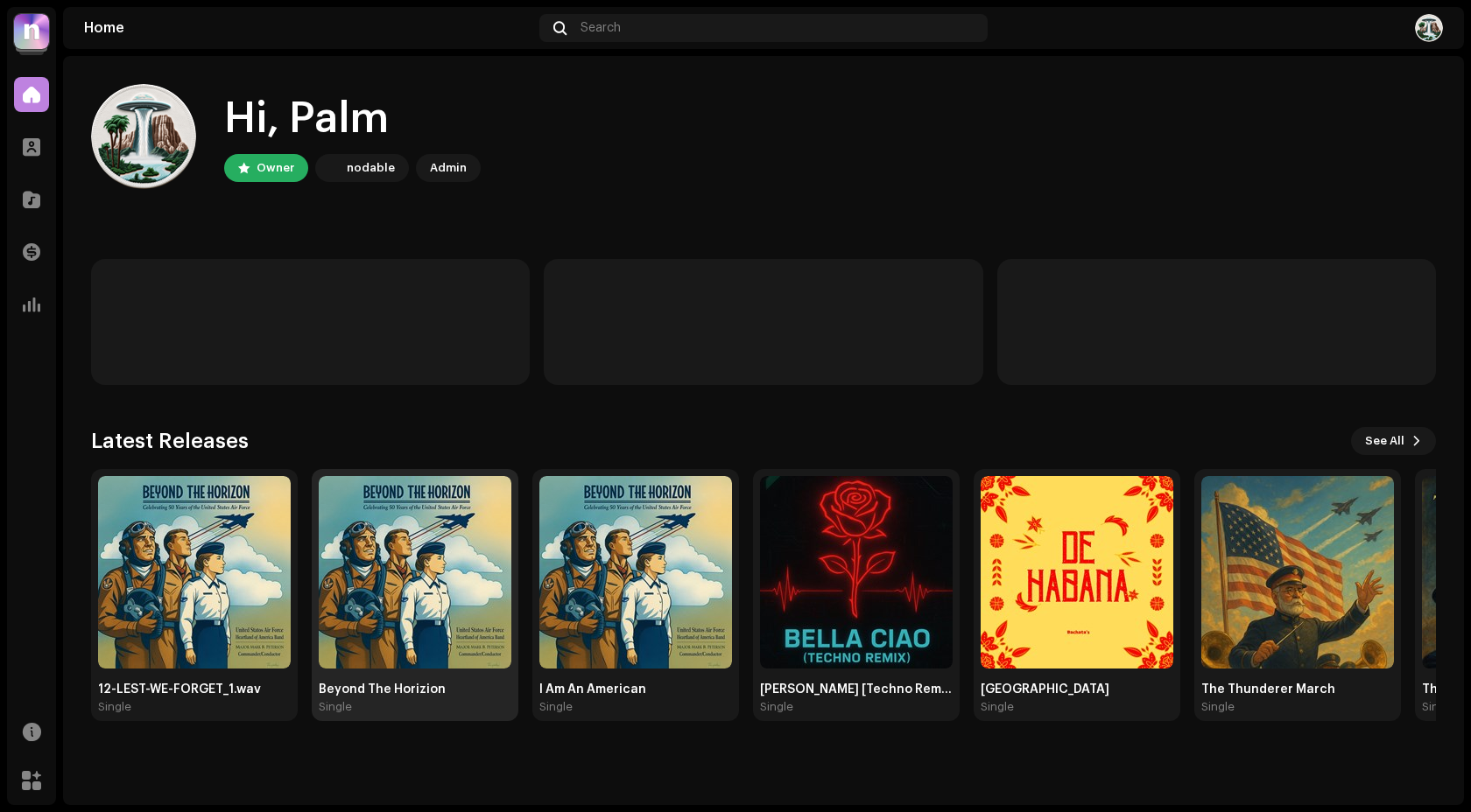
click at [434, 557] on img at bounding box center [415, 573] width 193 height 193
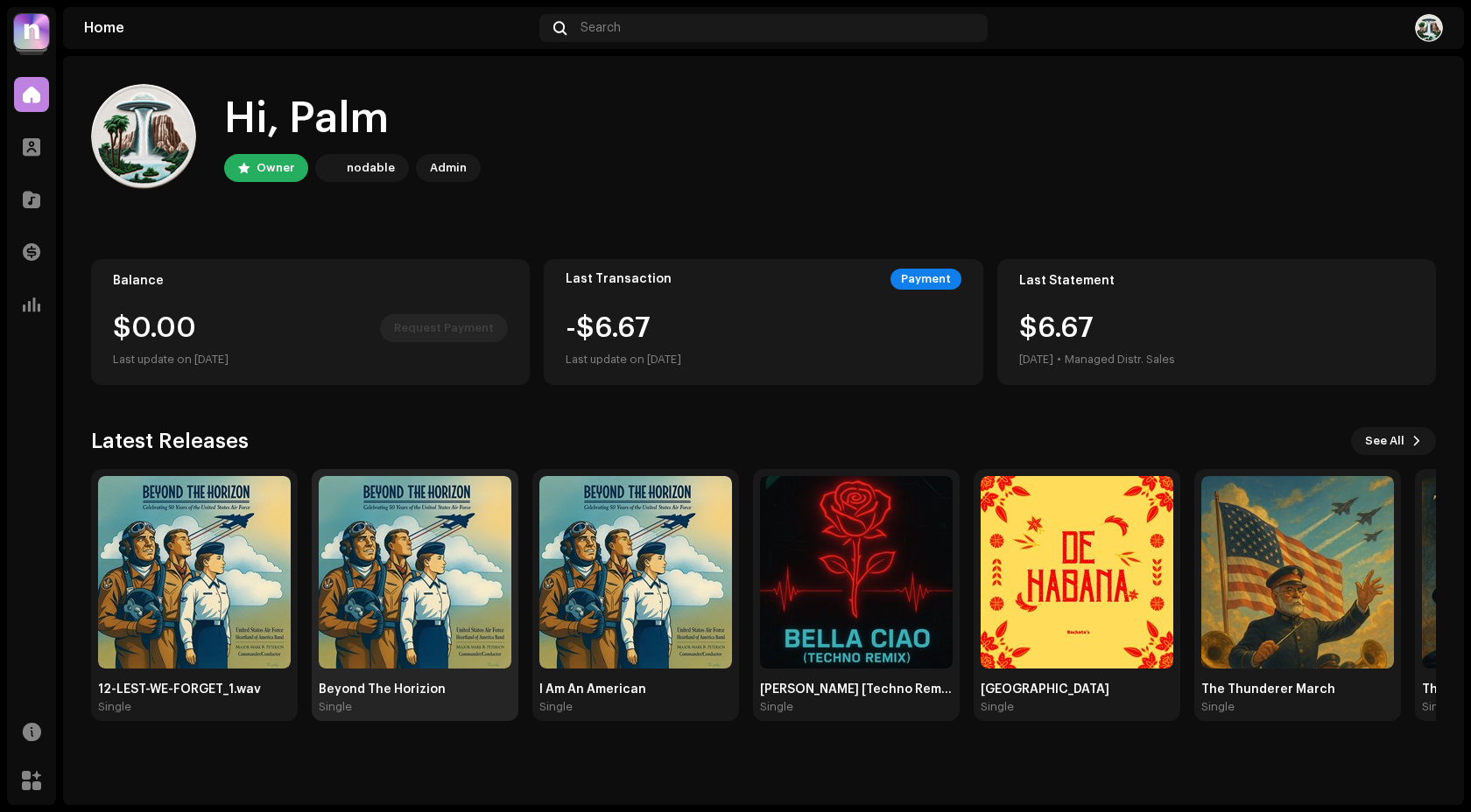
click at [434, 558] on img at bounding box center [415, 573] width 193 height 193
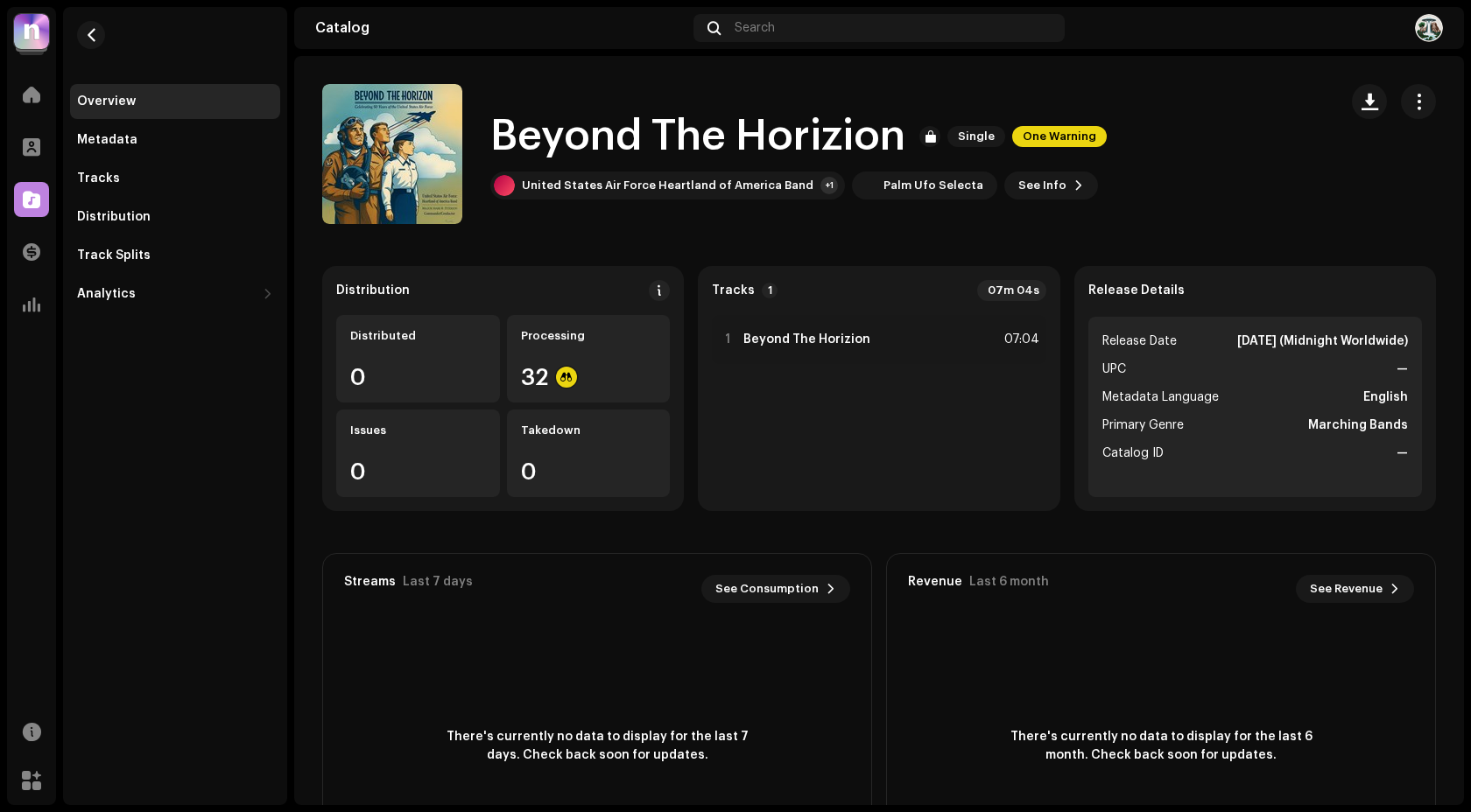
click at [1430, 91] on div "Beyond The Horizion Single One Warning United States Air Force Heartland of Ame…" at bounding box center [879, 153] width 1170 height 140
click at [1421, 97] on button "button" at bounding box center [1419, 101] width 35 height 35
click at [1282, 184] on span "Distribute" at bounding box center [1278, 179] width 62 height 14
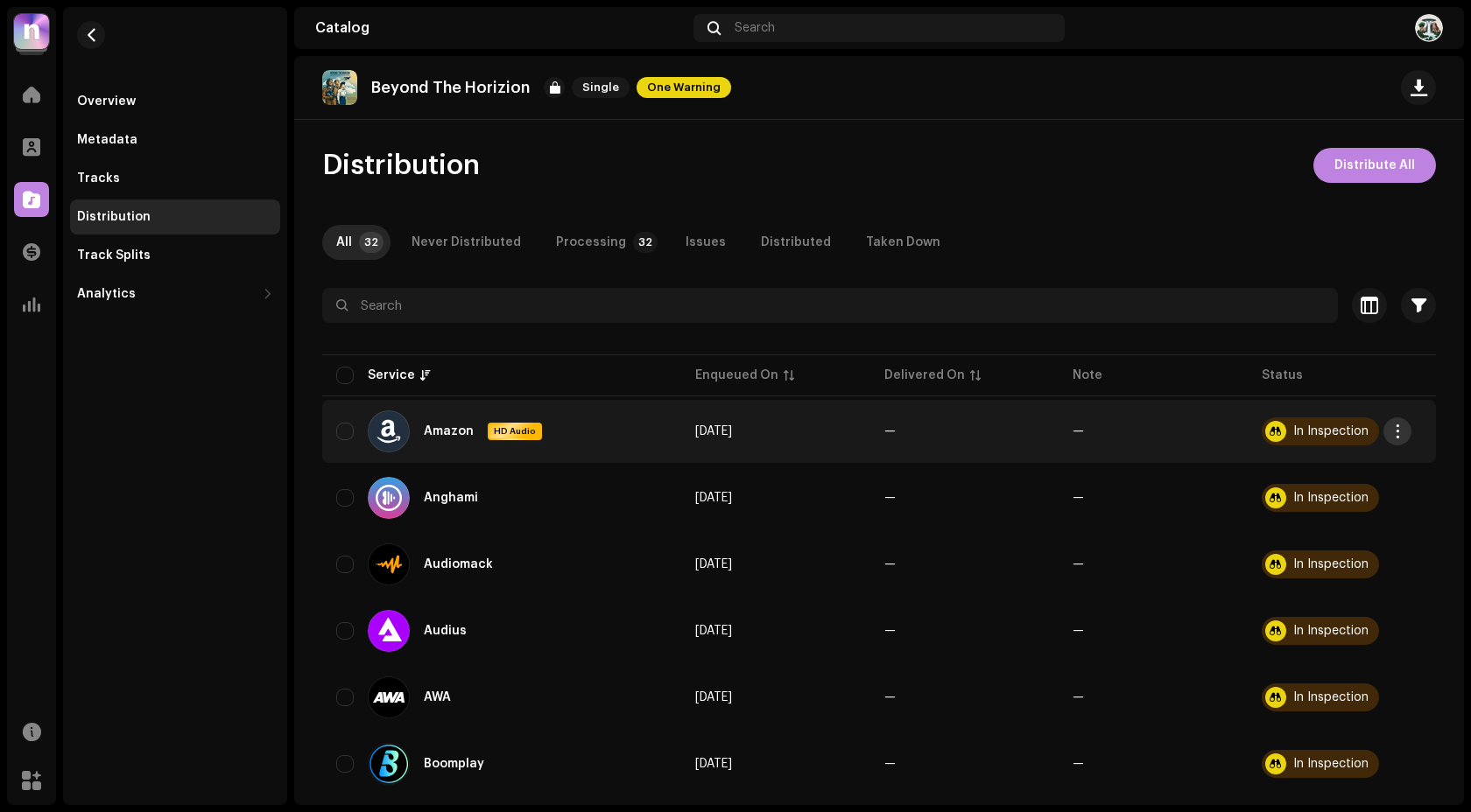
click at [1401, 433] on span "button" at bounding box center [1398, 431] width 13 height 14
click at [1297, 477] on div "Distribute" at bounding box center [1315, 471] width 163 height 14
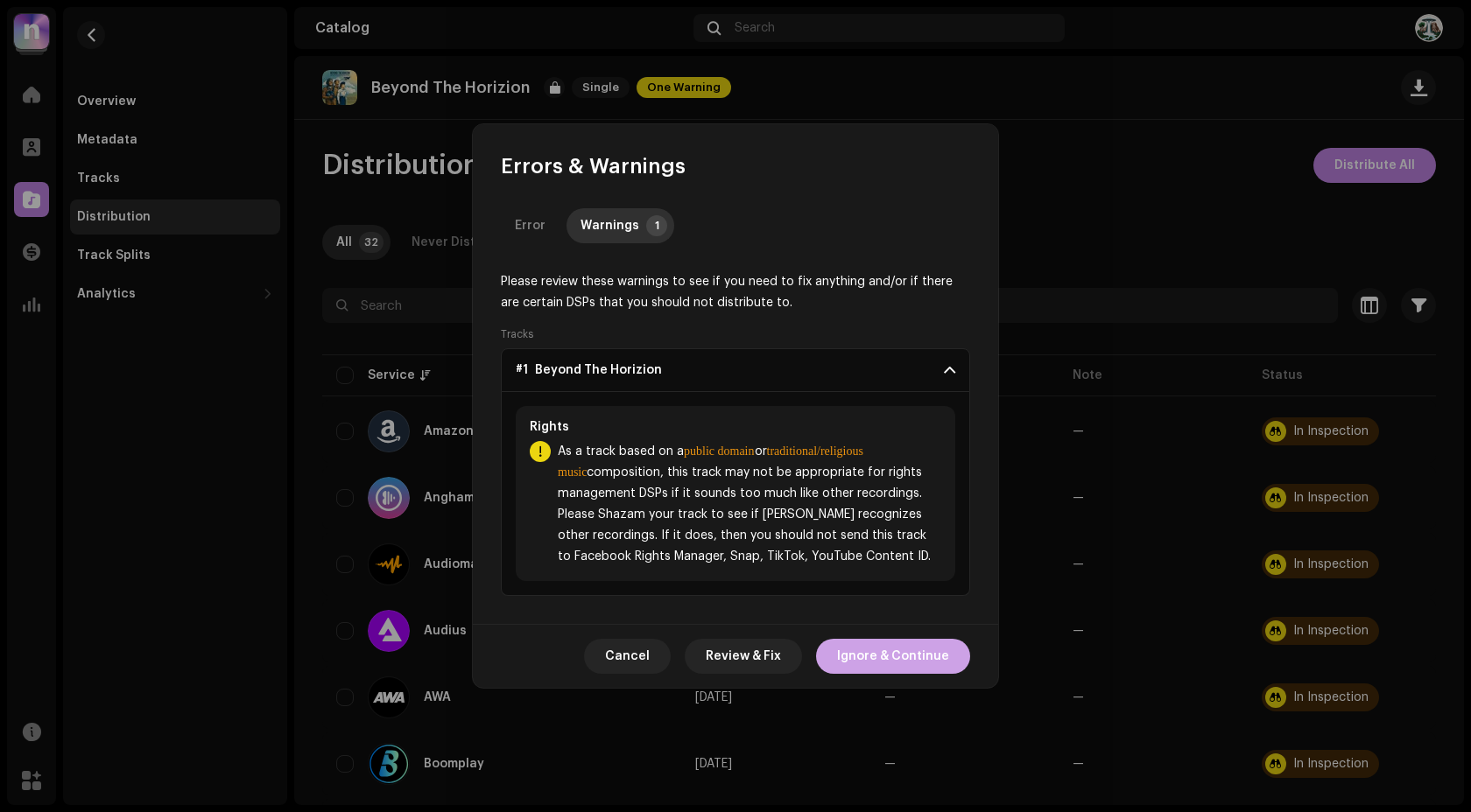
click at [882, 650] on span "Ignore & Continue" at bounding box center [893, 656] width 112 height 35
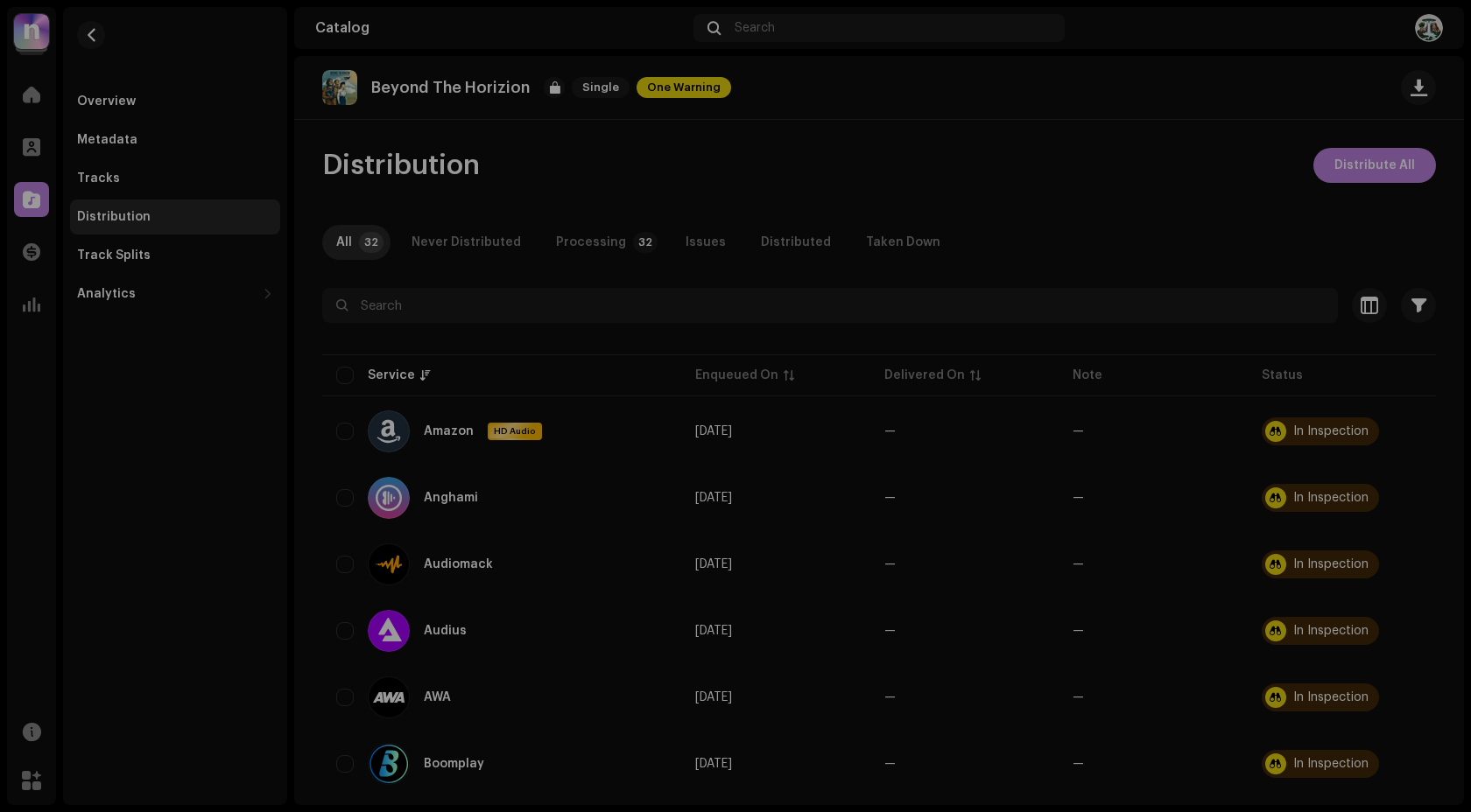
click at [962, 545] on div "Not Eligible For Distribution A release that has status In Inspection with any …" at bounding box center [735, 406] width 1471 height 812
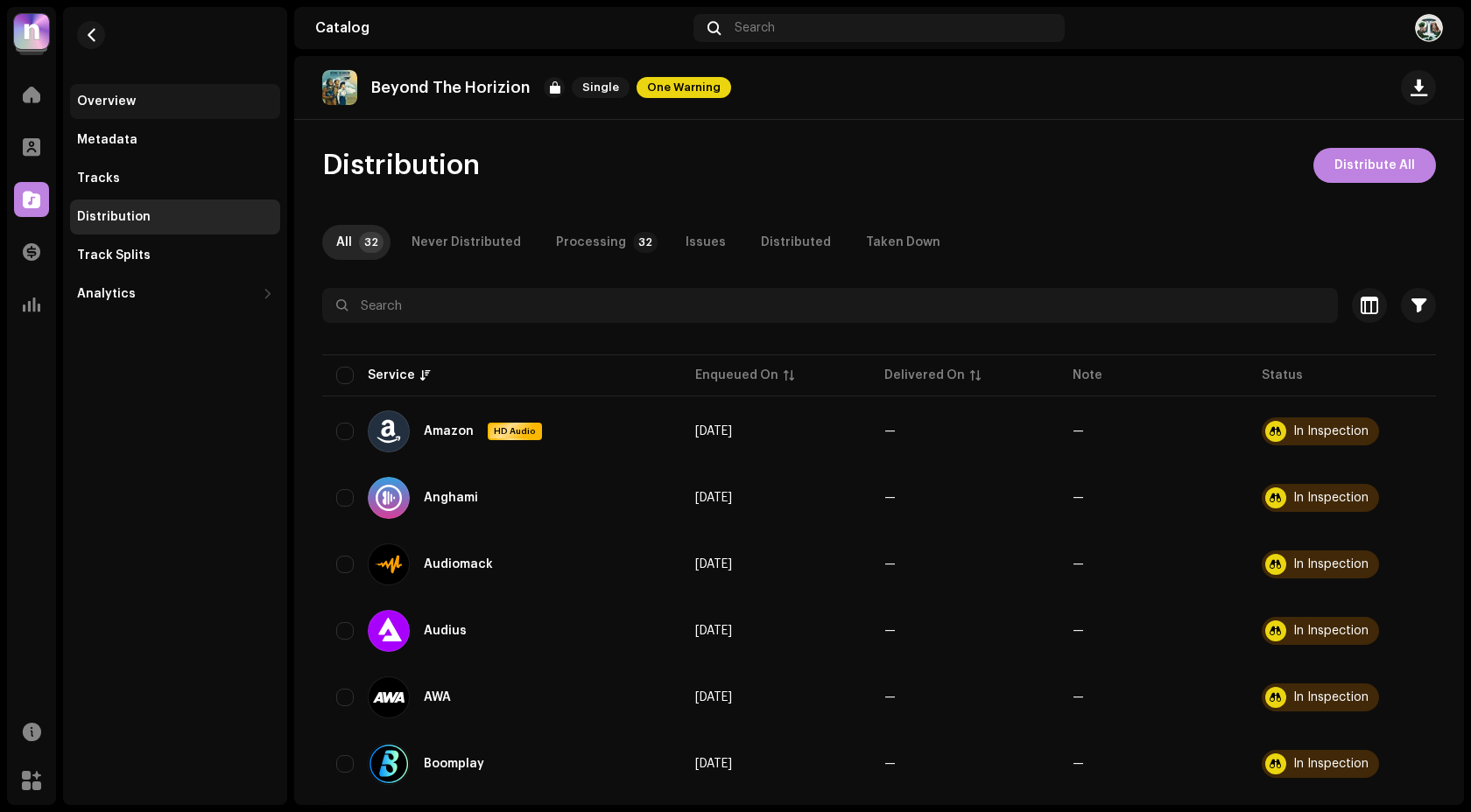
click at [110, 98] on div "Overview" at bounding box center [107, 101] width 59 height 14
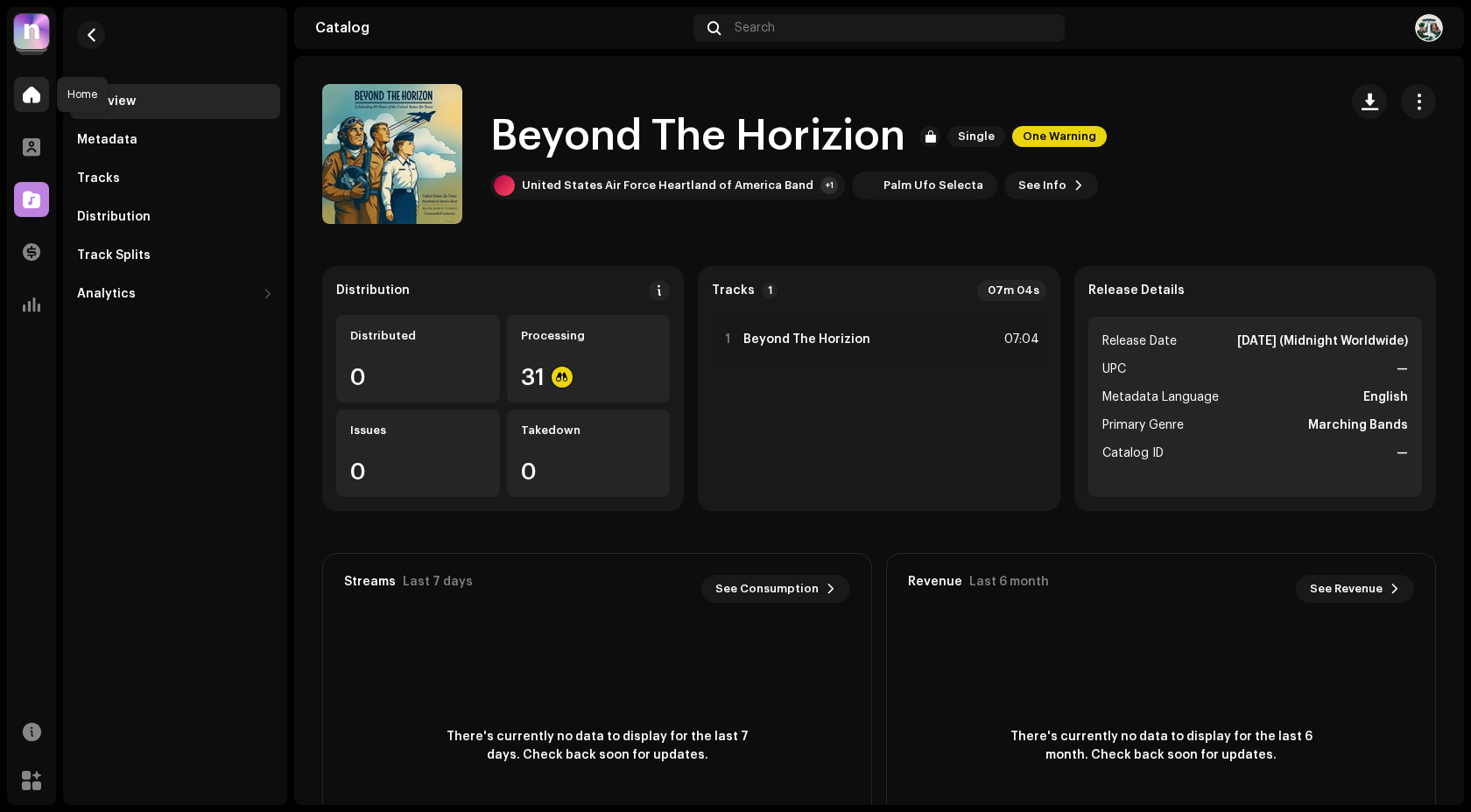
click at [34, 98] on span at bounding box center [31, 94] width 17 height 14
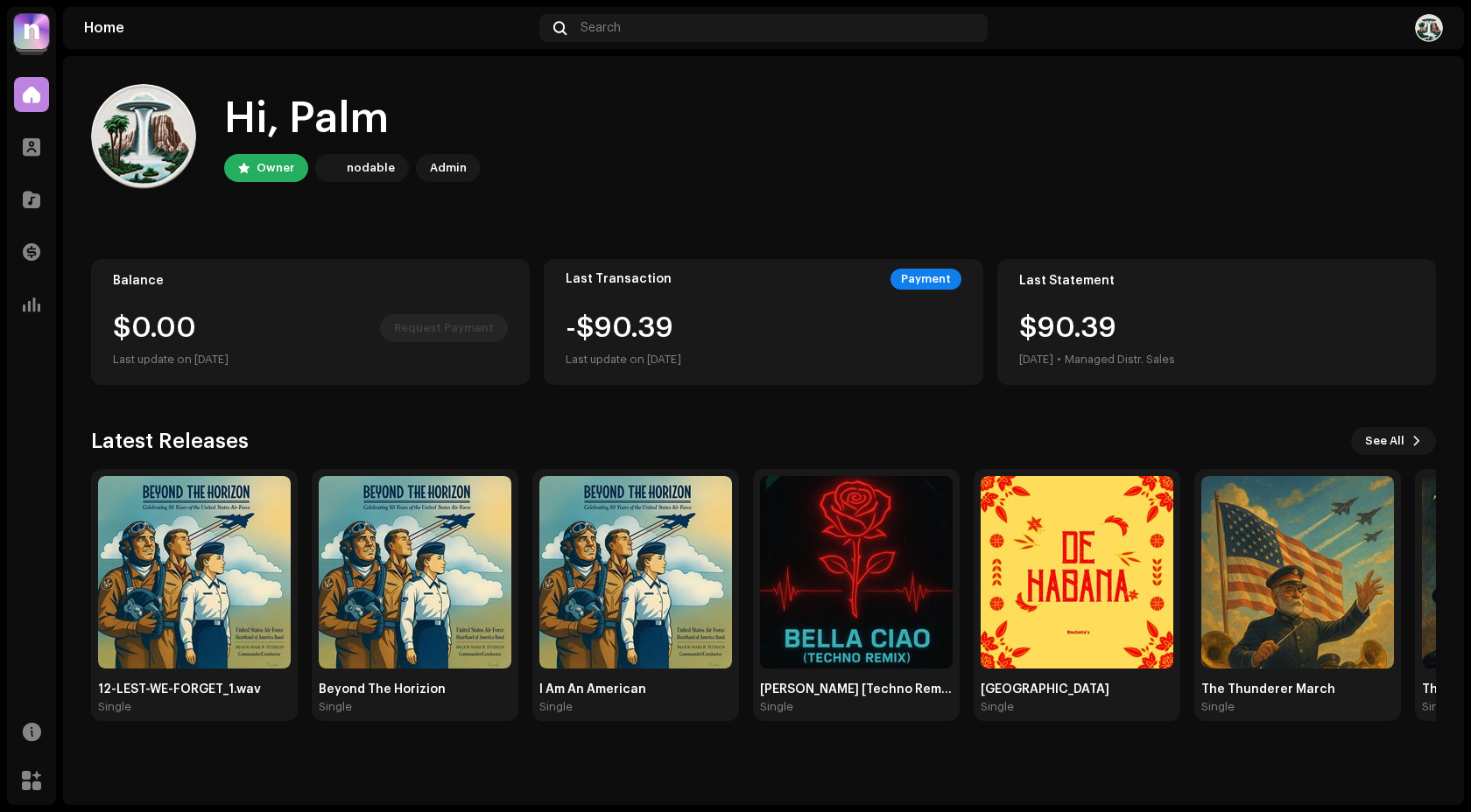
click at [697, 176] on div "Hi, Palm Owner nodable Admin" at bounding box center [764, 136] width 1345 height 105
click at [464, 514] on img at bounding box center [415, 573] width 193 height 193
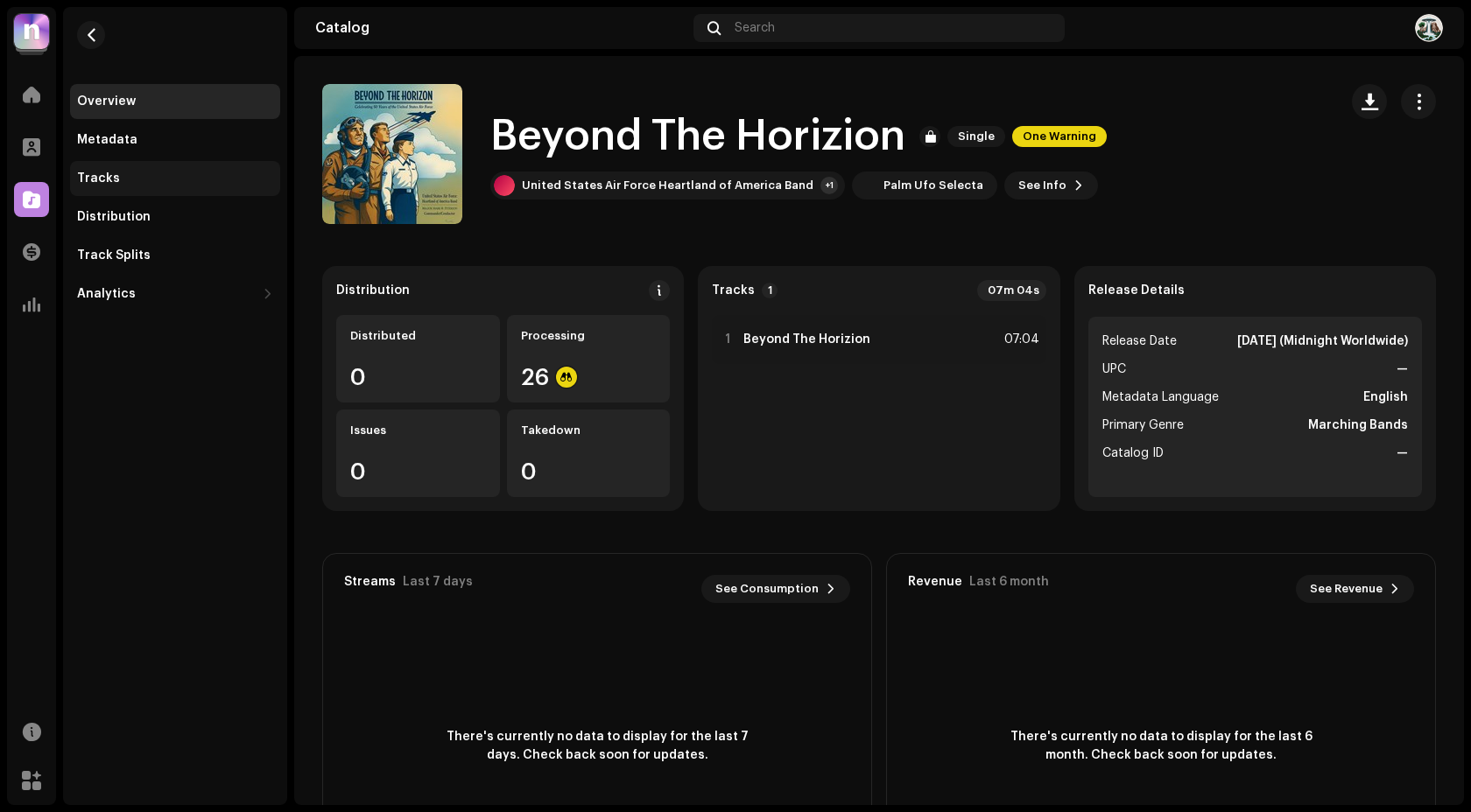
click at [152, 176] on div "Tracks" at bounding box center [175, 178] width 196 height 14
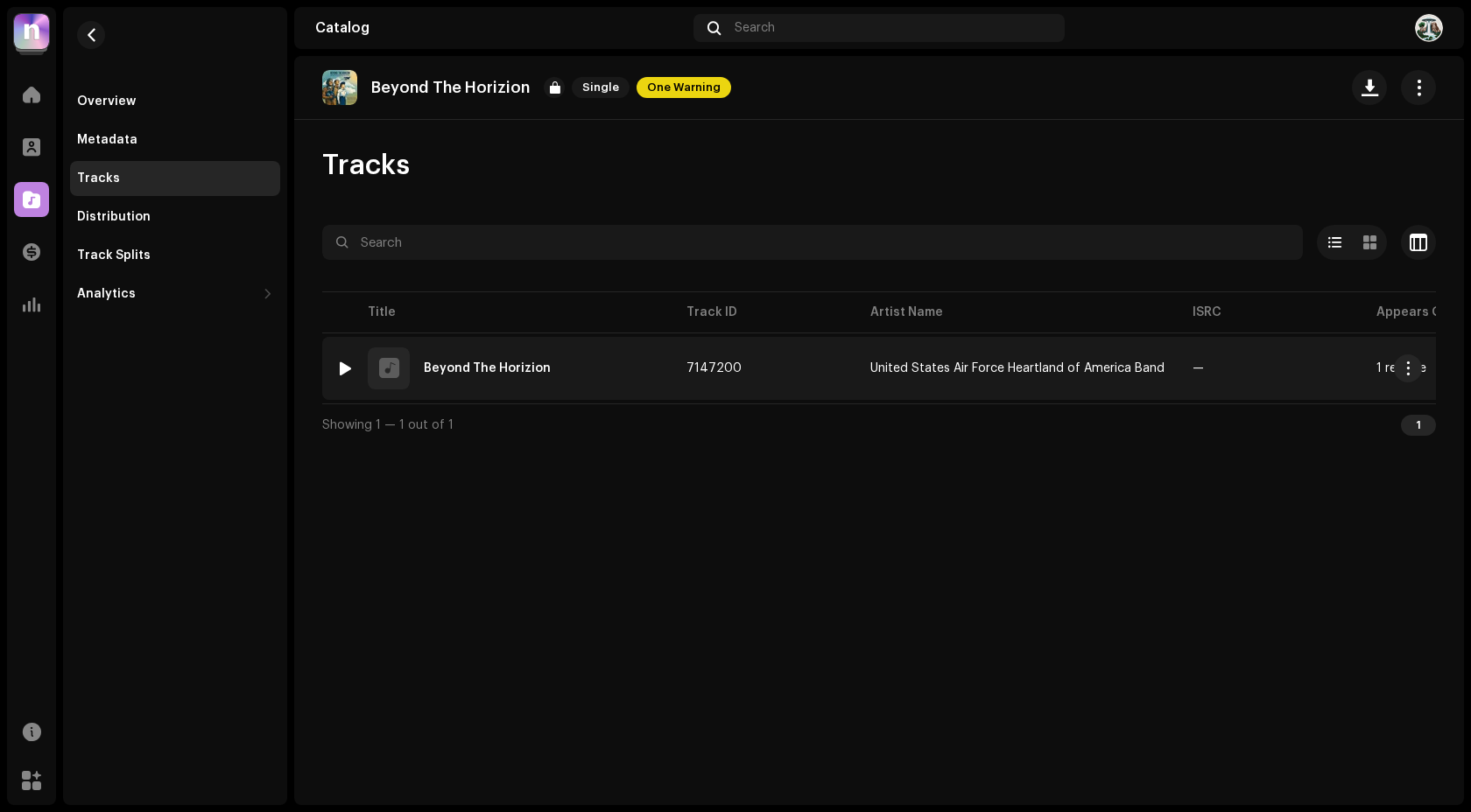
scroll to position [0, 474]
